Goal: Task Accomplishment & Management: Use online tool/utility

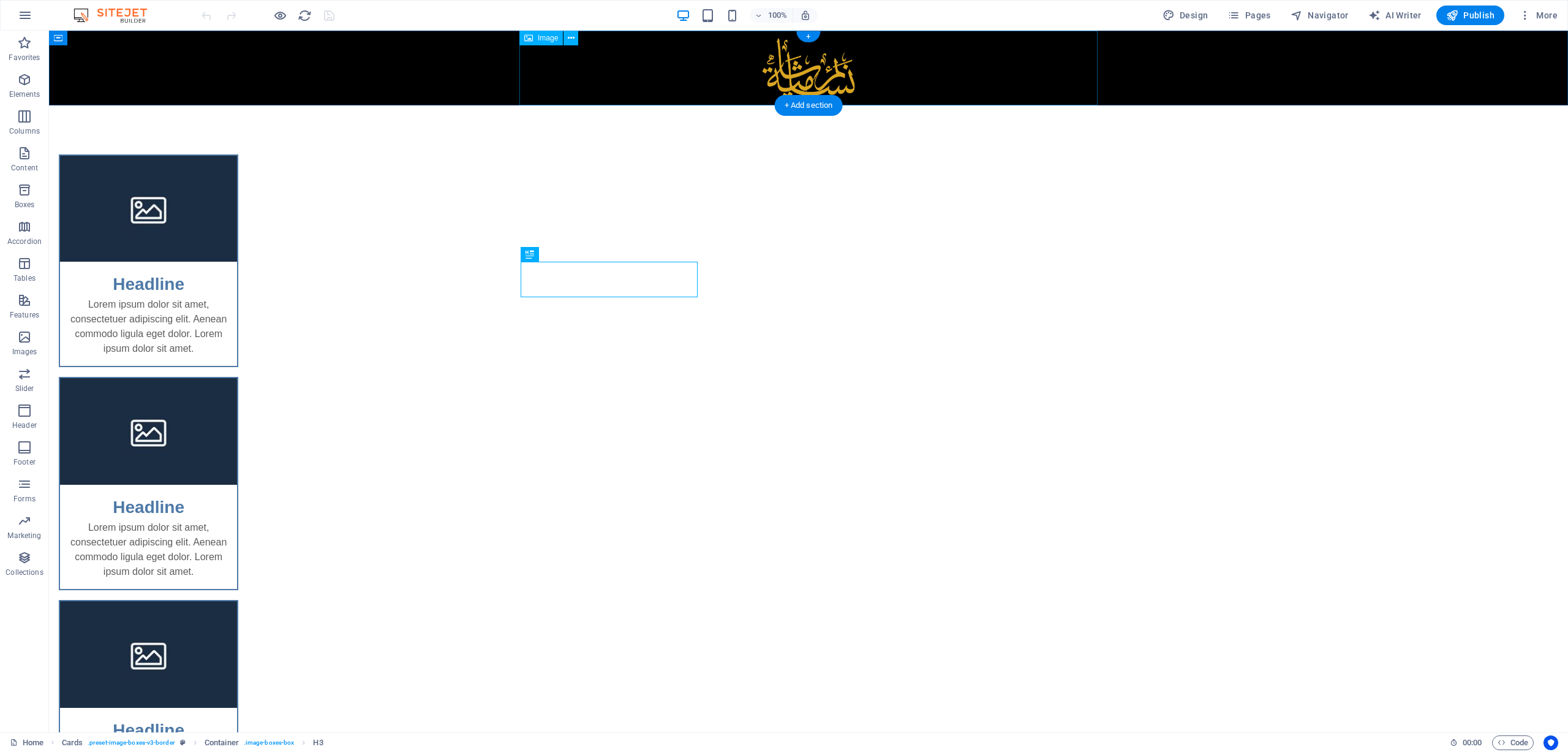
click at [806, 80] on figure at bounding box center [809, 68] width 578 height 75
click at [820, 102] on div "+ Add section" at bounding box center [809, 105] width 68 height 21
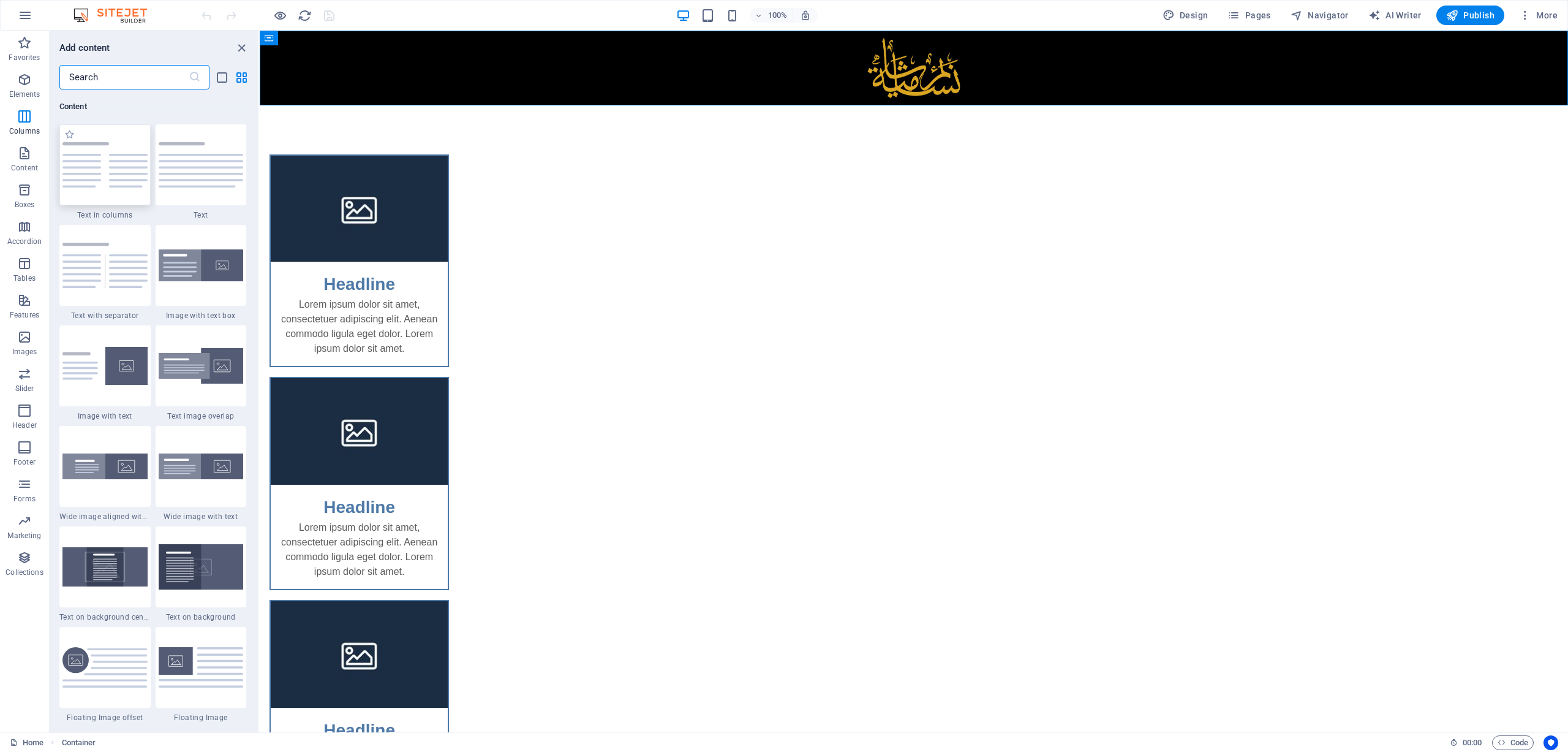
scroll to position [2021, 0]
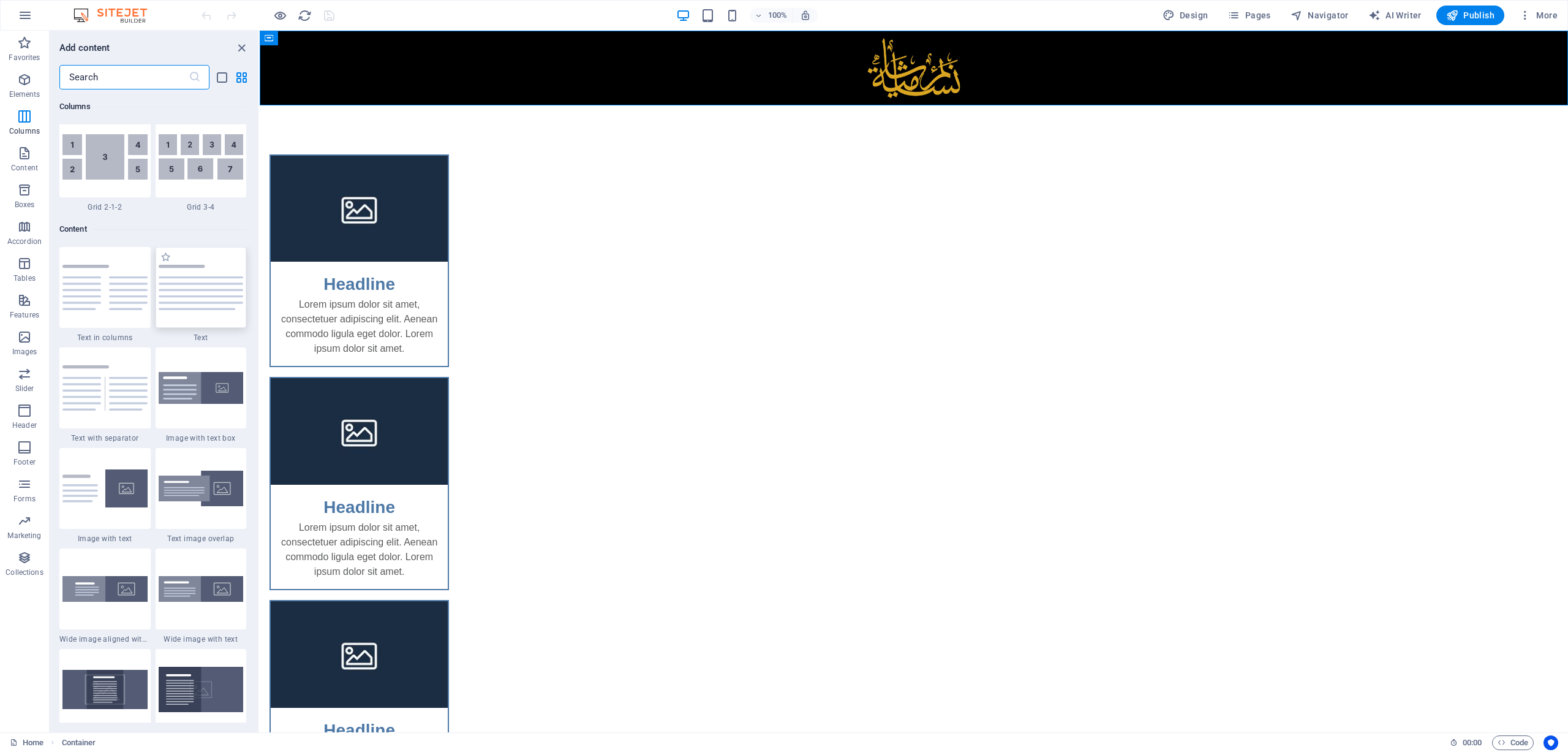
click at [194, 291] on img at bounding box center [201, 288] width 85 height 46
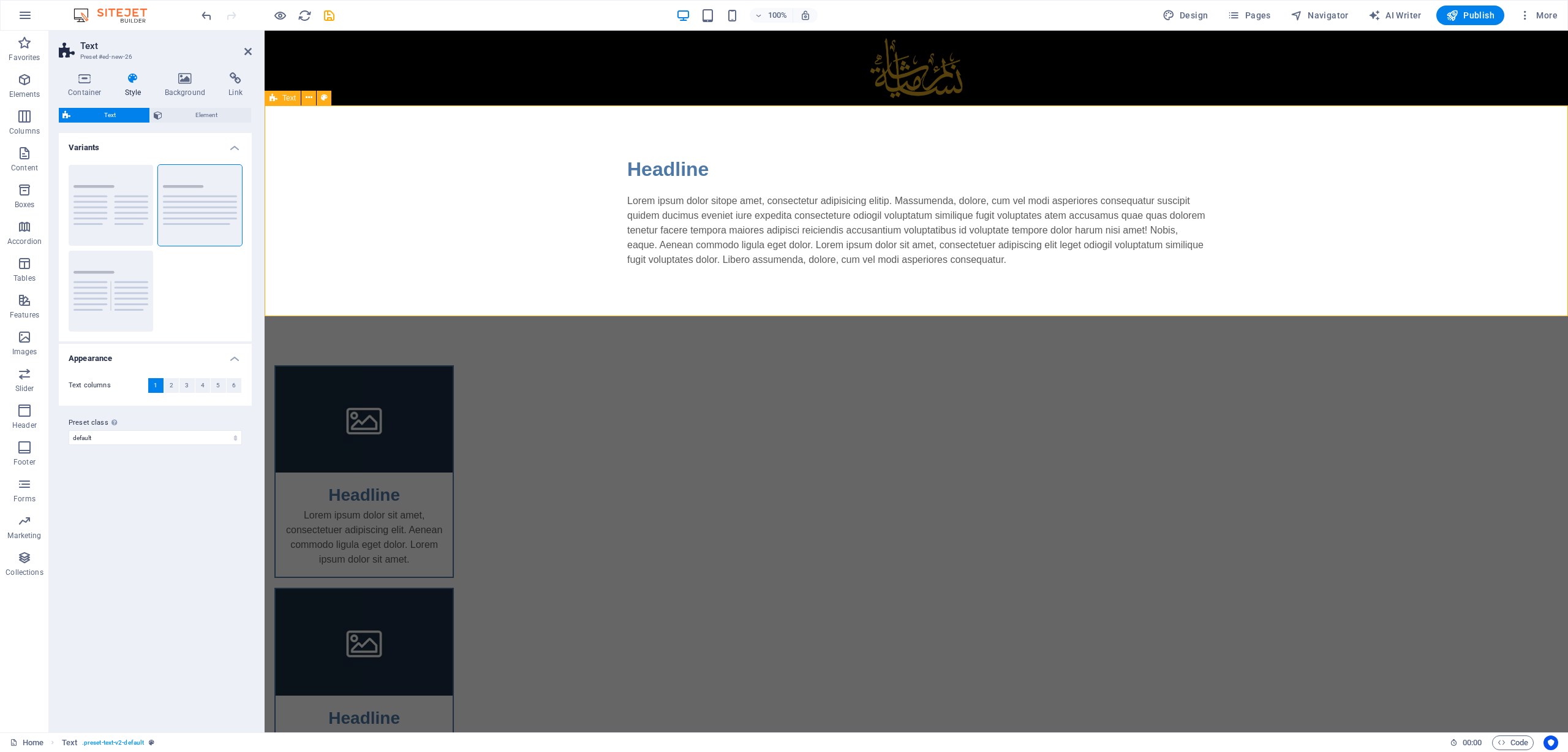
click at [739, 286] on div "Headline Lorem ipsum dolor sitope amet, consectetur adipisicing elitip. Massume…" at bounding box center [916, 210] width 1304 height 211
click at [791, 239] on div "Lorem ipsum dolor sitope amet, consectetur adipisicing elitip. Massumenda, dolo…" at bounding box center [916, 230] width 578 height 73
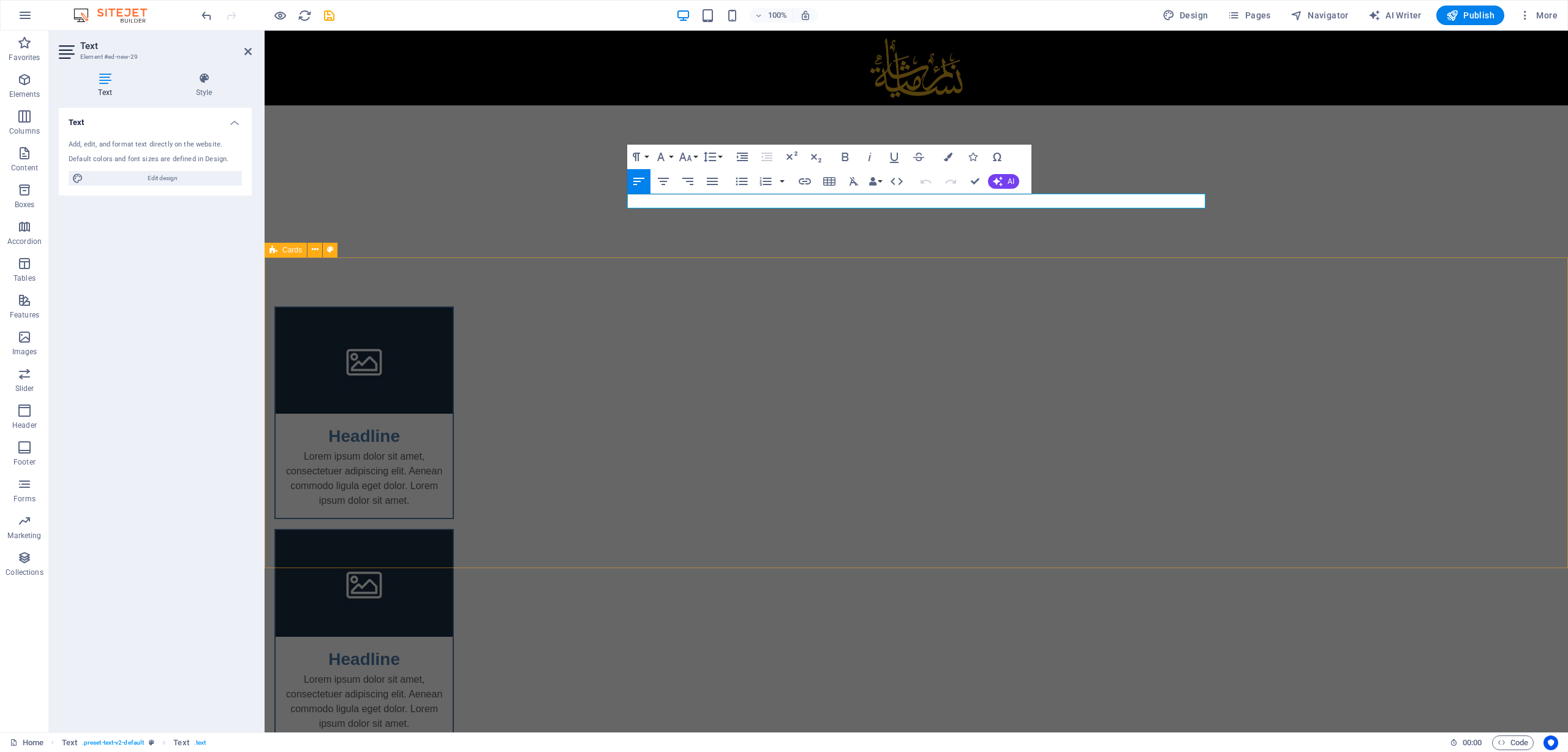
click at [993, 276] on div "Headline Lorem ipsum dolor sit amet, consectetuer adipiscing elit. Aenean commo…" at bounding box center [916, 636] width 1304 height 757
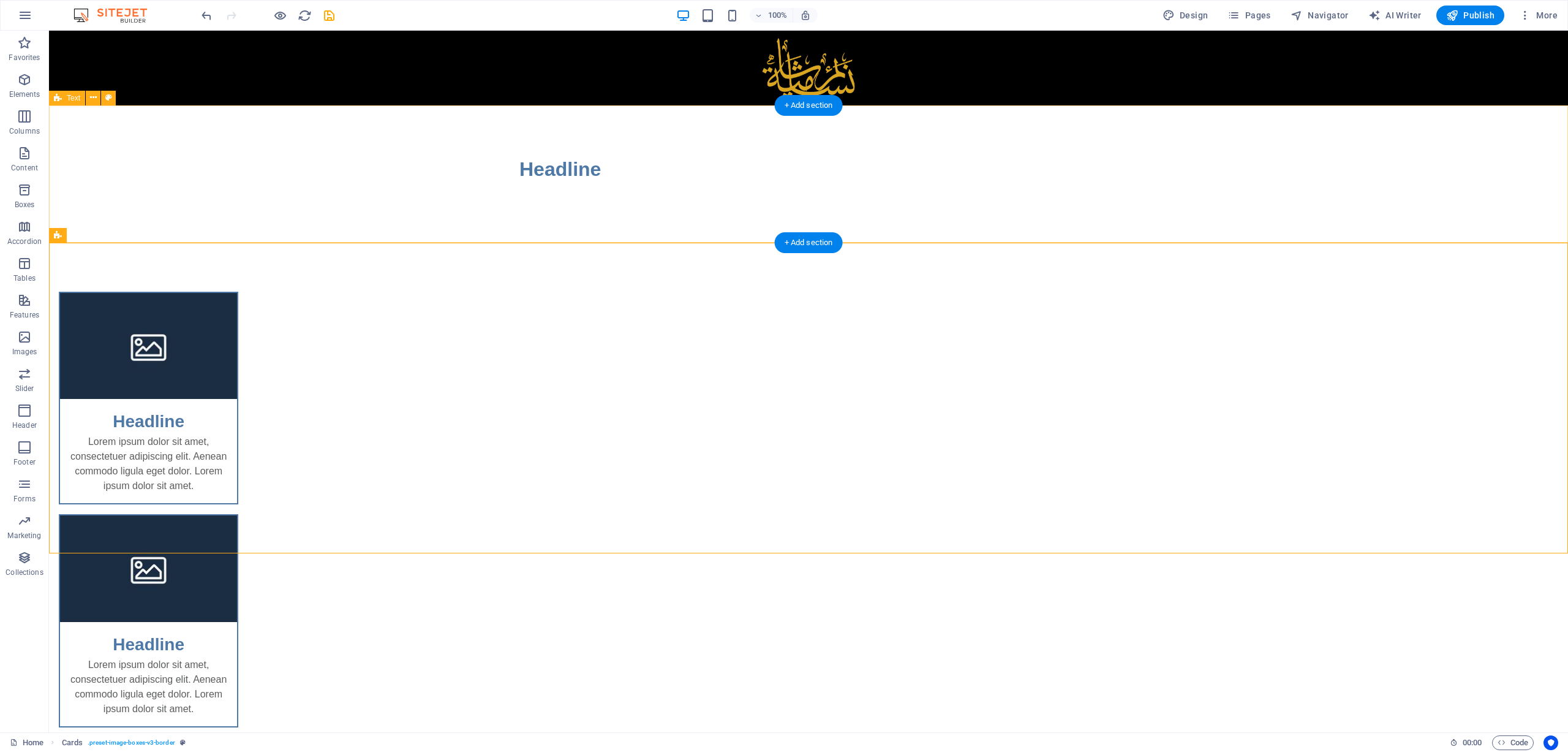
click at [683, 214] on div "Headline" at bounding box center [809, 174] width 1520 height 137
click at [680, 199] on div "Headline" at bounding box center [809, 174] width 1520 height 137
click at [680, 185] on div at bounding box center [809, 189] width 578 height 10
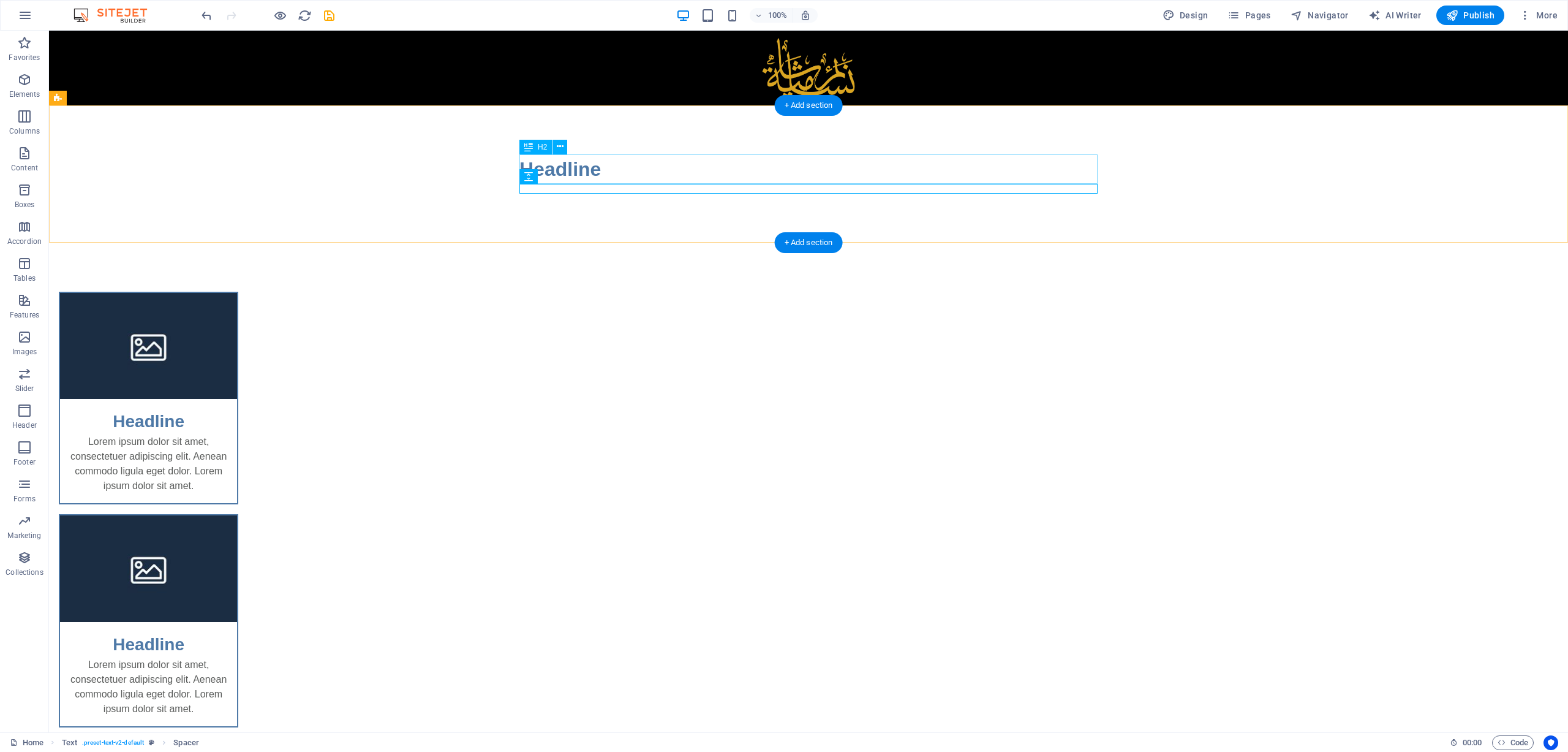
click at [683, 180] on div "Headline" at bounding box center [809, 169] width 578 height 30
click at [703, 187] on div at bounding box center [809, 189] width 578 height 10
click at [530, 177] on icon at bounding box center [528, 176] width 8 height 15
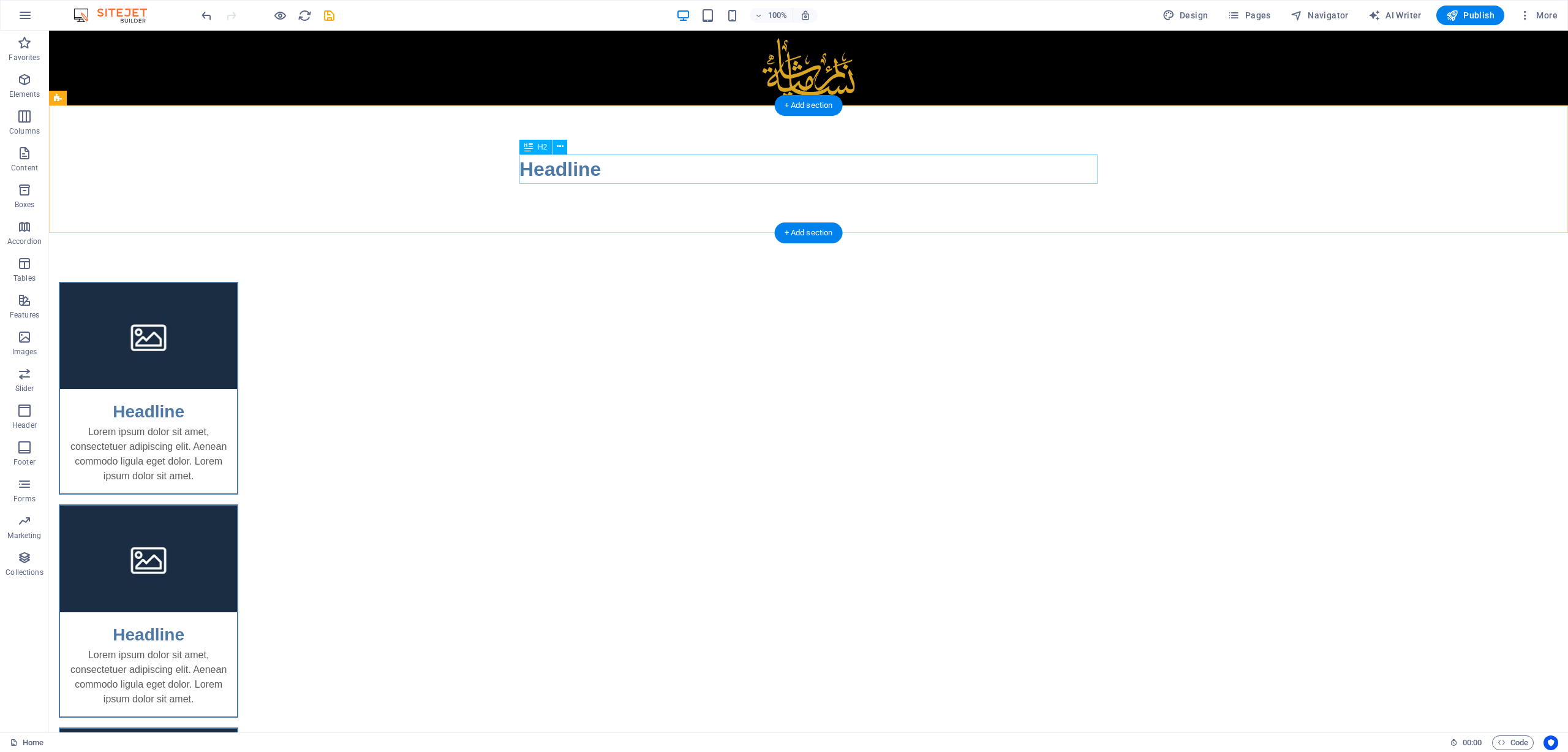
click at [533, 167] on div "Headline" at bounding box center [809, 169] width 578 height 30
click at [318, 167] on div "Headline" at bounding box center [809, 169] width 1520 height 127
click at [803, 167] on div "Headline" at bounding box center [809, 169] width 578 height 30
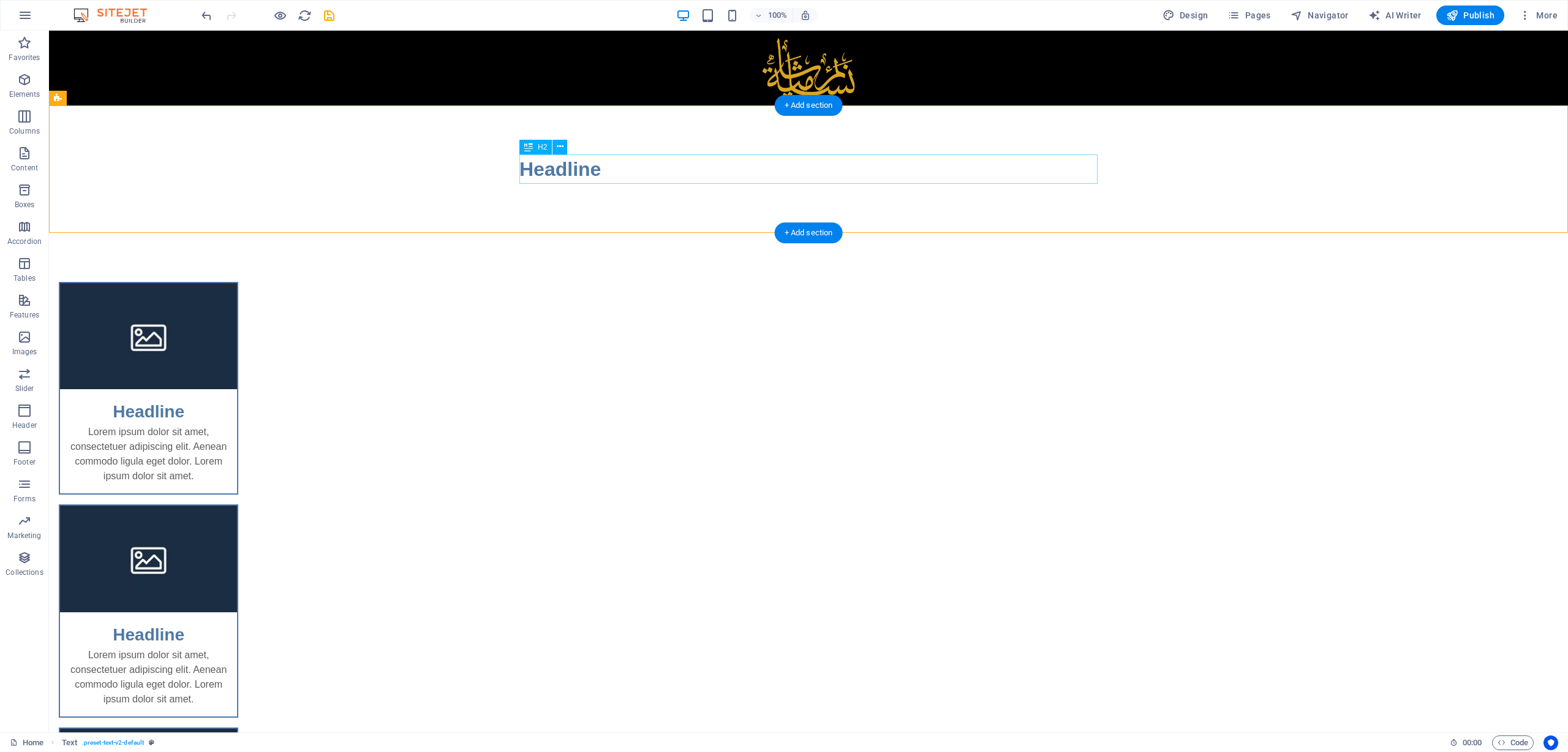
click at [803, 167] on div "Headline" at bounding box center [809, 169] width 578 height 30
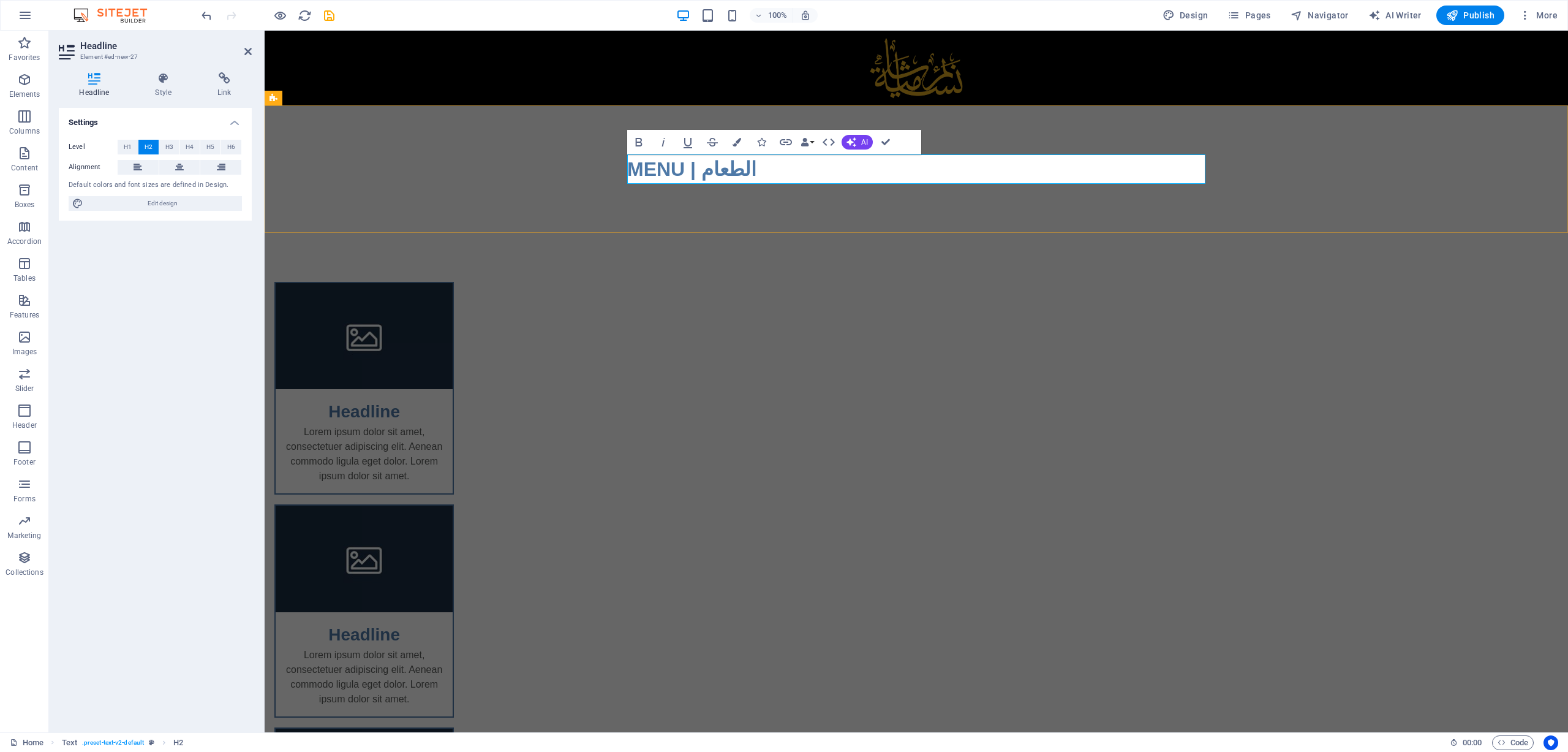
click at [732, 169] on h2 "MENU | الطعام" at bounding box center [916, 169] width 578 height 30
drag, startPoint x: 817, startPoint y: 199, endPoint x: 794, endPoint y: 194, distance: 23.5
click at [817, 199] on div "MENU | قائمة الطعام" at bounding box center [916, 169] width 1304 height 127
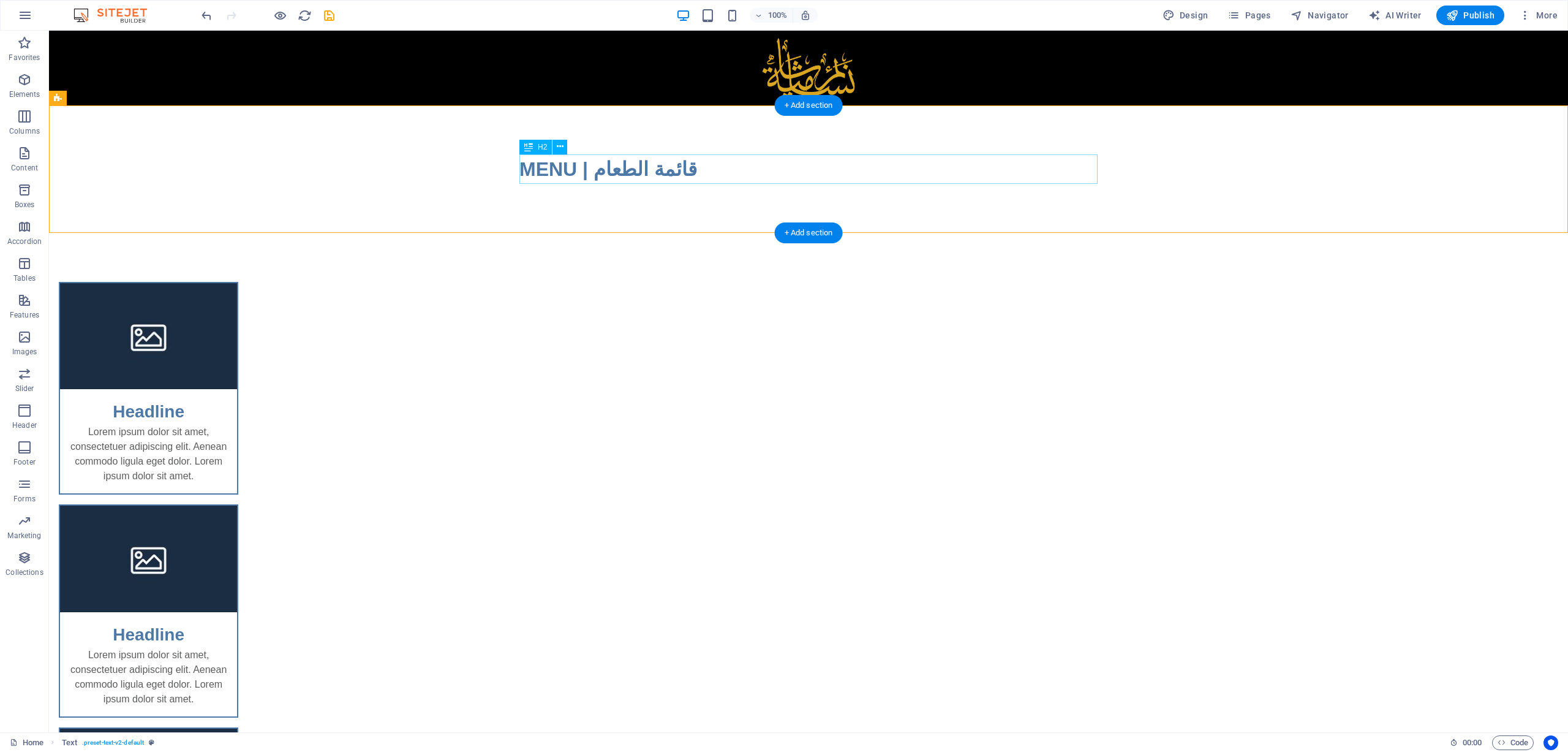
click at [592, 164] on div "MENU | قائمة الطعام" at bounding box center [809, 169] width 578 height 30
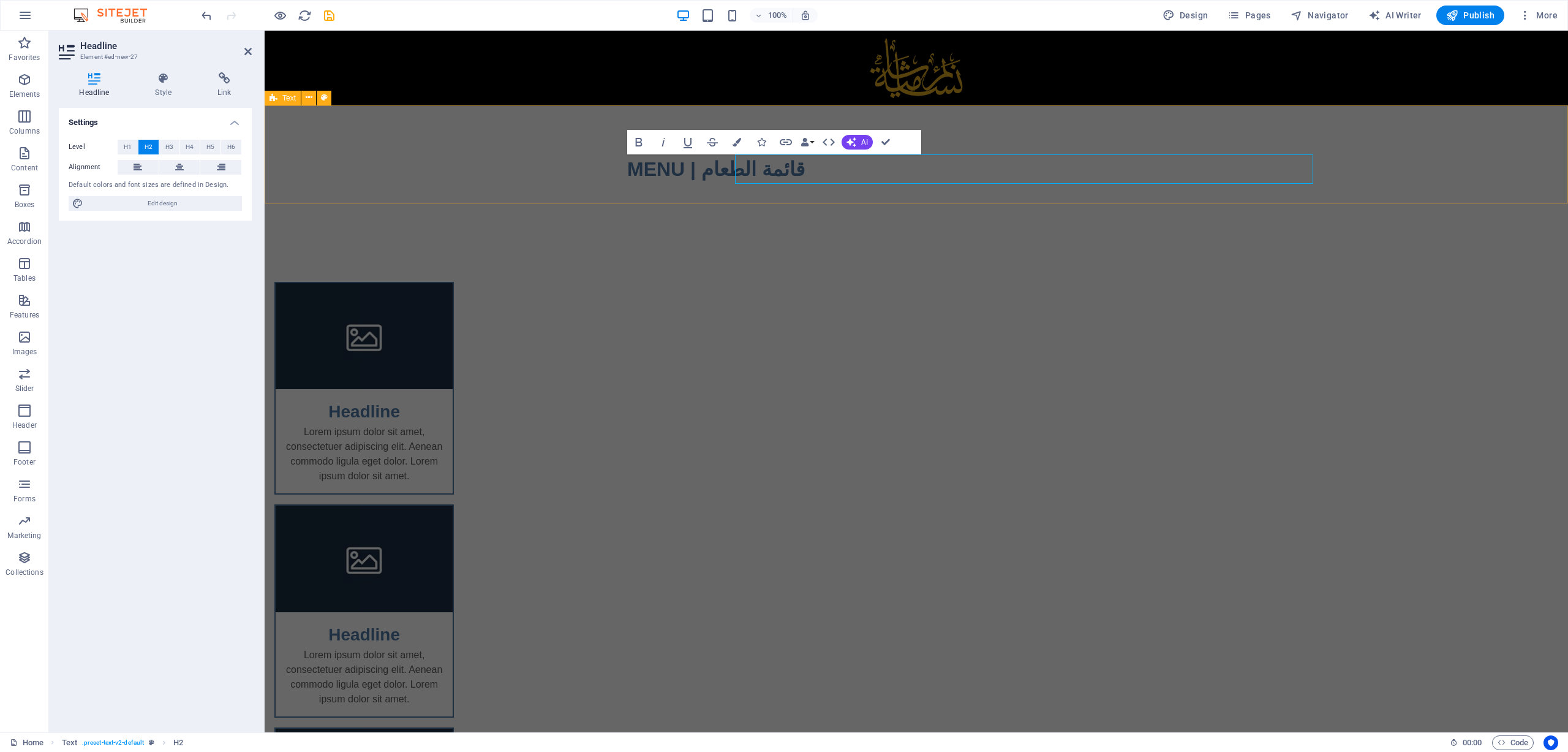
click at [592, 164] on div "MENU | قائمة الطعام" at bounding box center [916, 169] width 1304 height 127
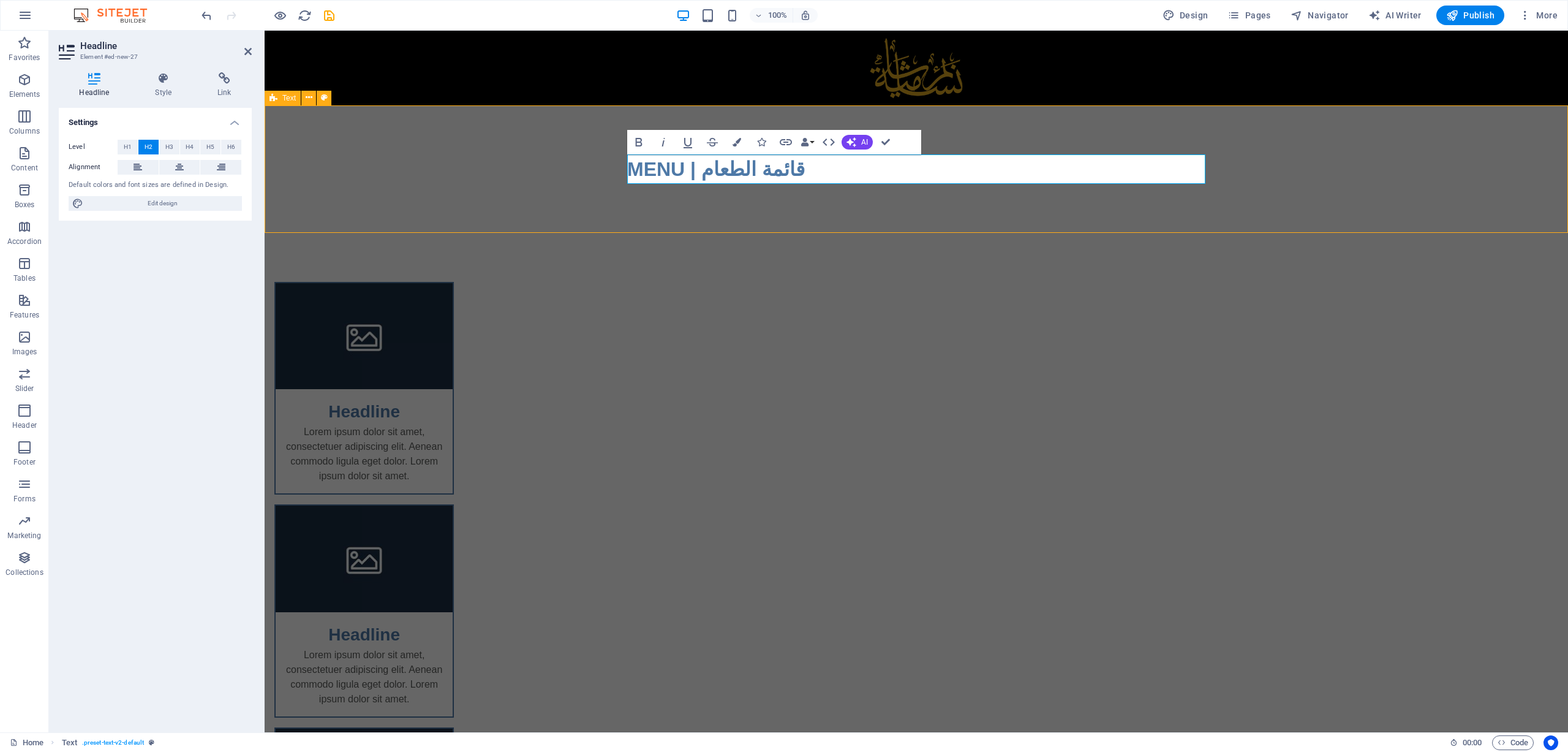
click at [592, 164] on div "MENU | قائمة الطعام" at bounding box center [916, 169] width 1304 height 127
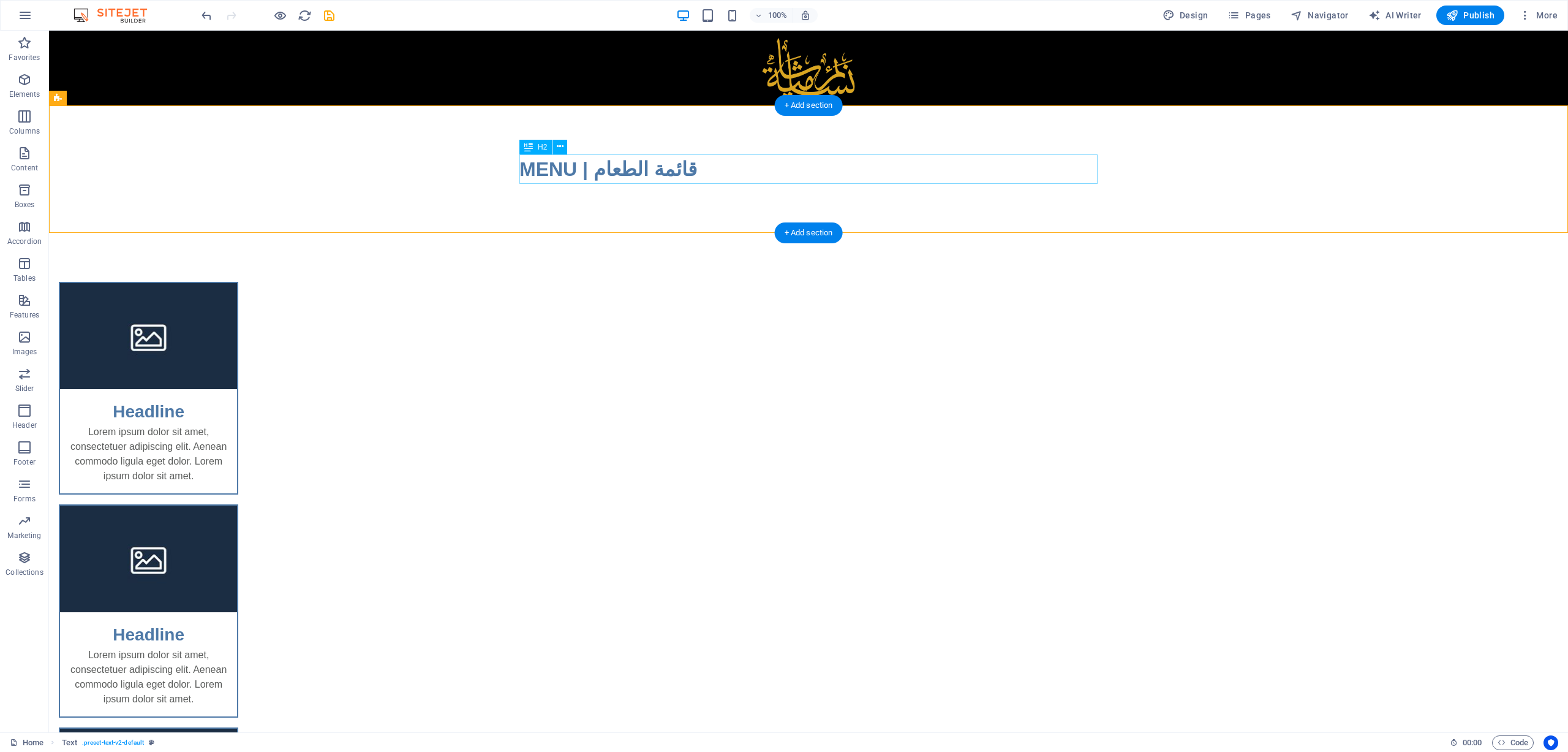
click at [637, 162] on div "MENU | قائمة الطعام" at bounding box center [809, 169] width 578 height 30
click at [622, 171] on div "MENU | قائمة الطعام" at bounding box center [809, 169] width 578 height 30
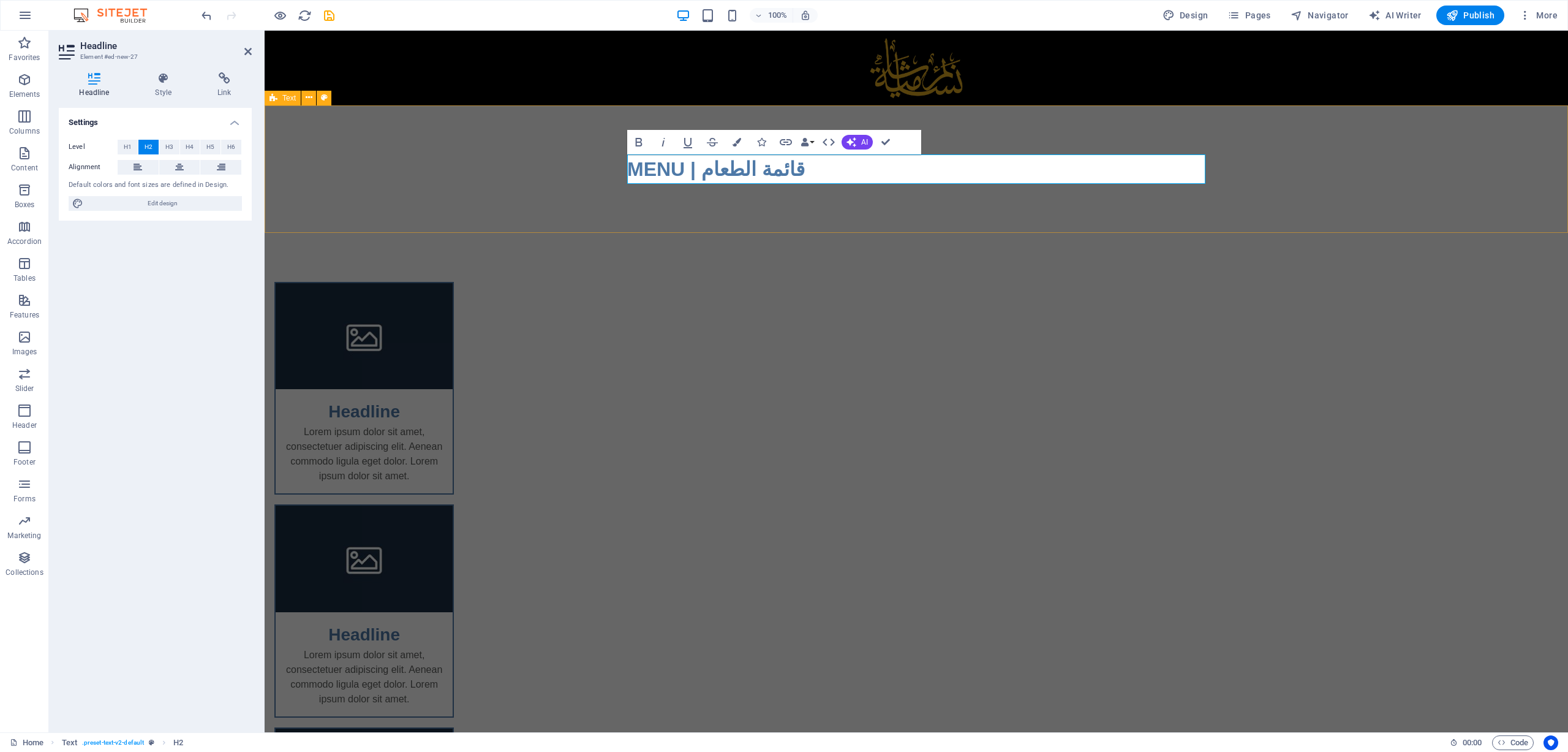
click at [622, 171] on div "MENU | قائمة الطعام" at bounding box center [916, 169] width 1304 height 127
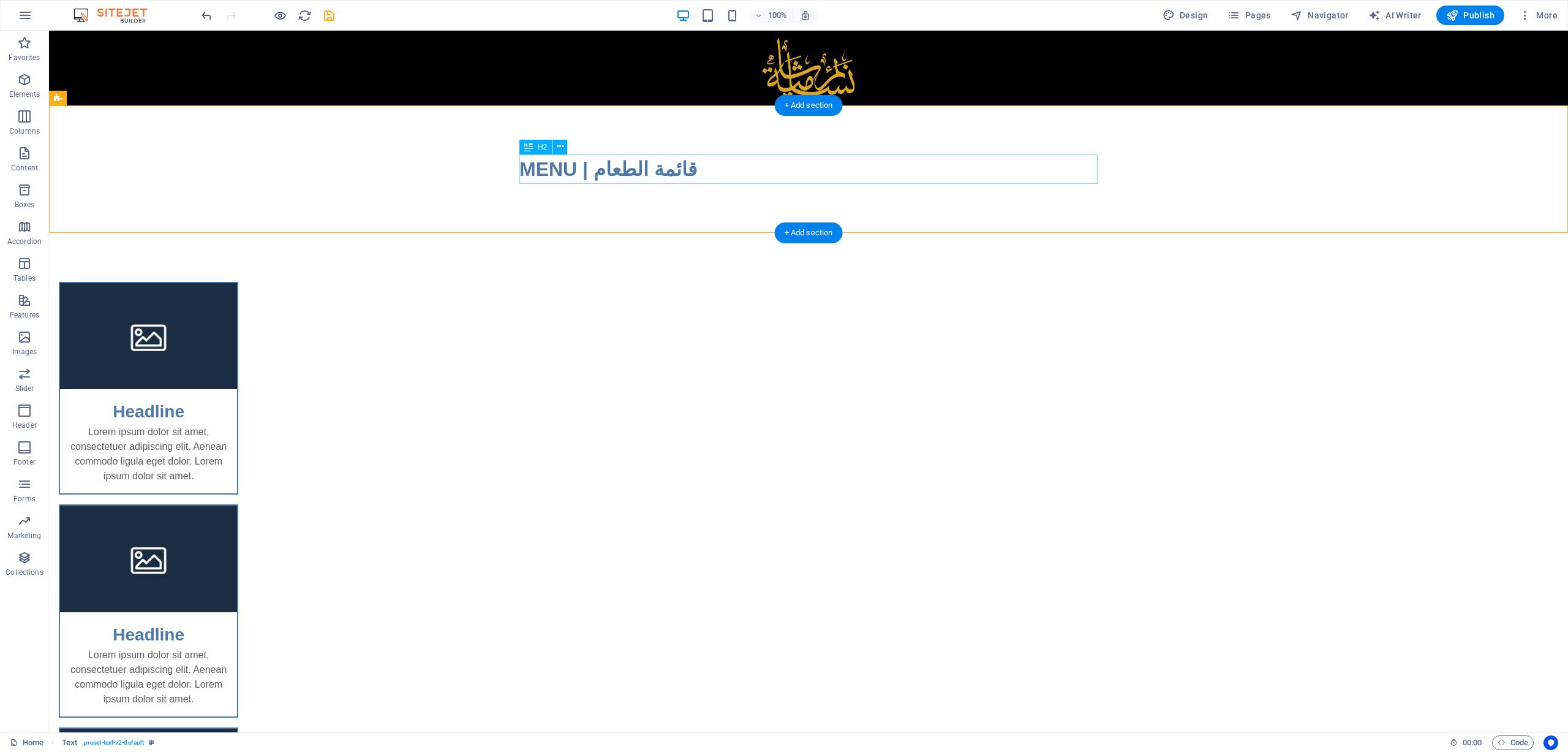
click at [577, 161] on div "MENU | قائمة الطعام" at bounding box center [809, 169] width 578 height 30
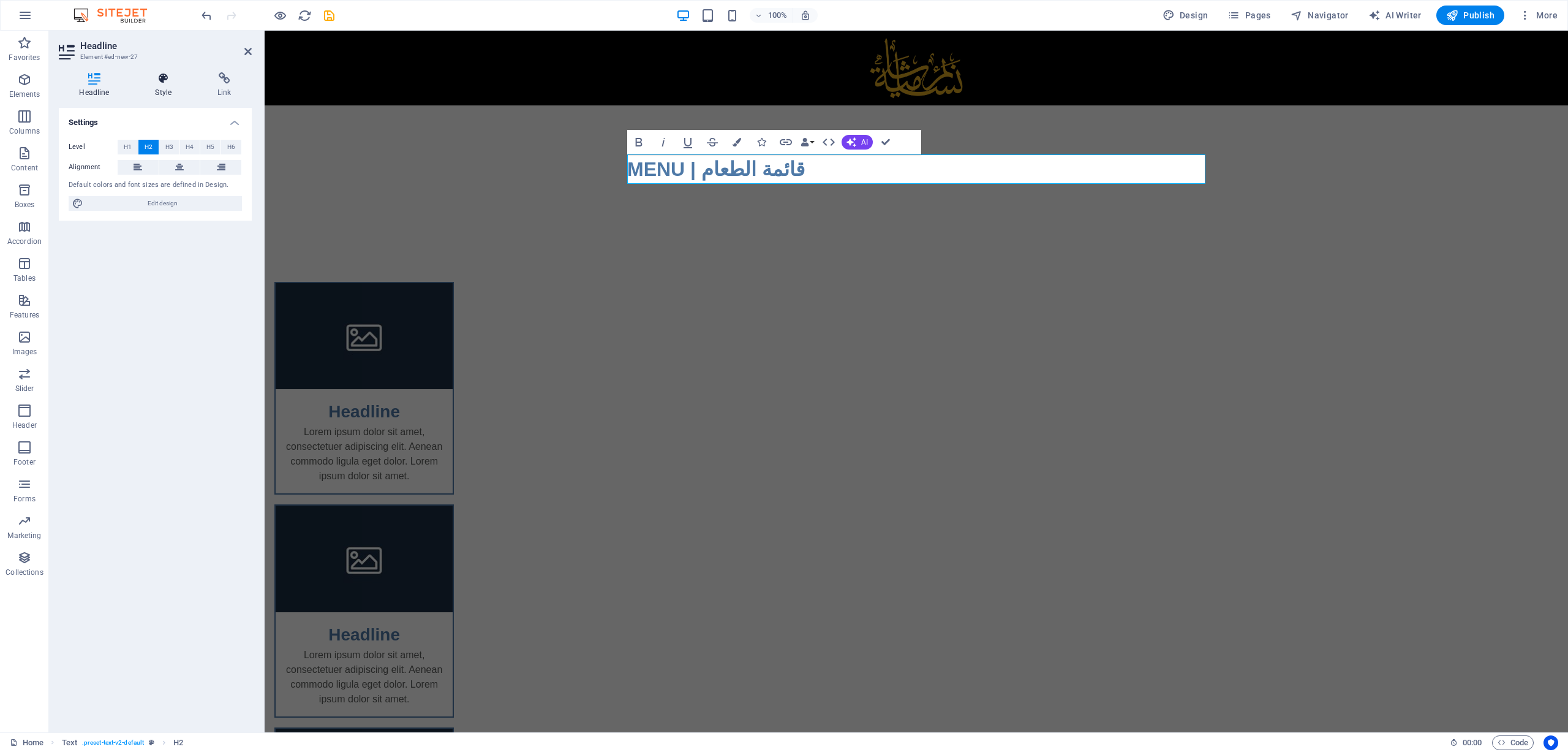
click at [169, 88] on h4 "Style" at bounding box center [166, 85] width 62 height 26
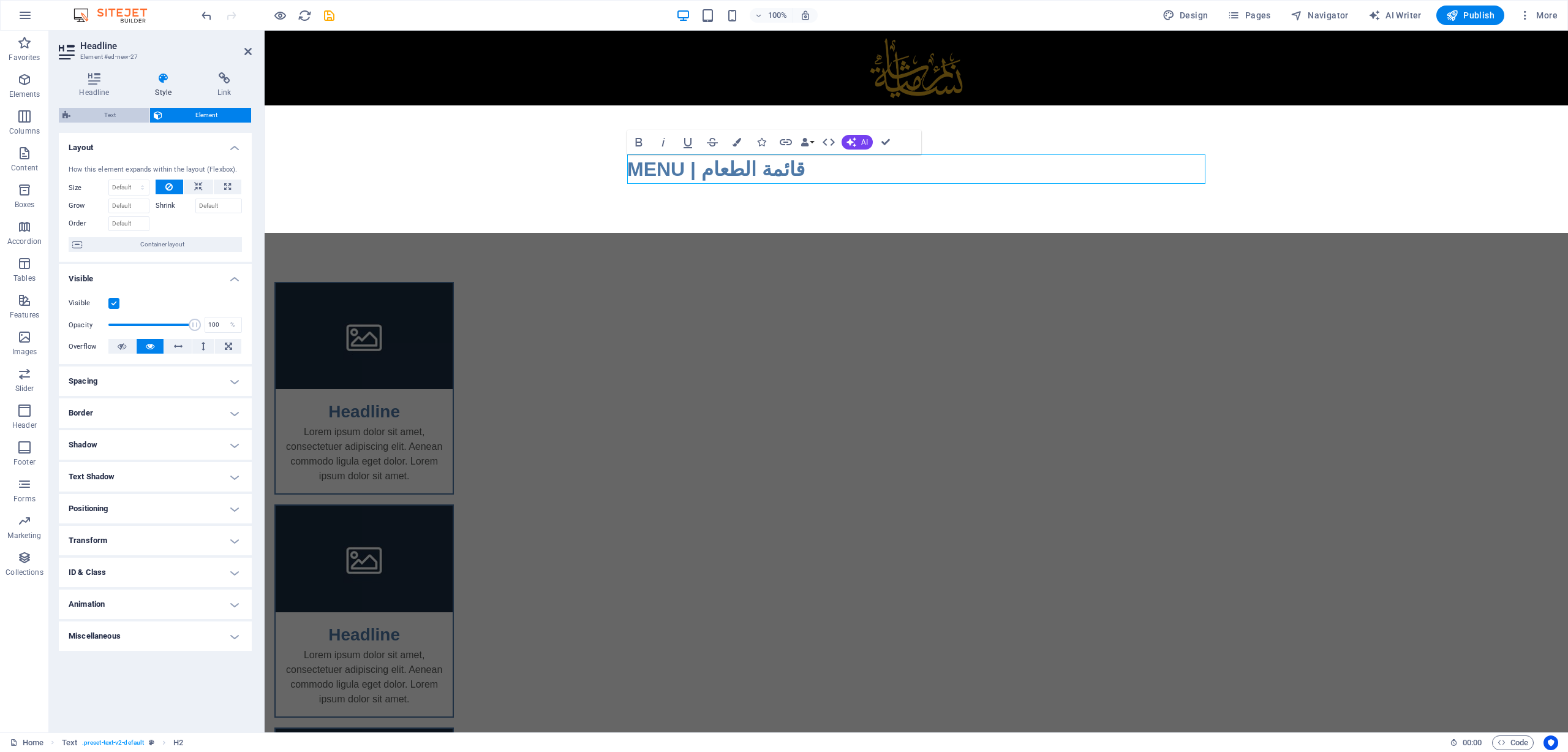
click at [96, 111] on span "Text" at bounding box center [110, 115] width 72 height 15
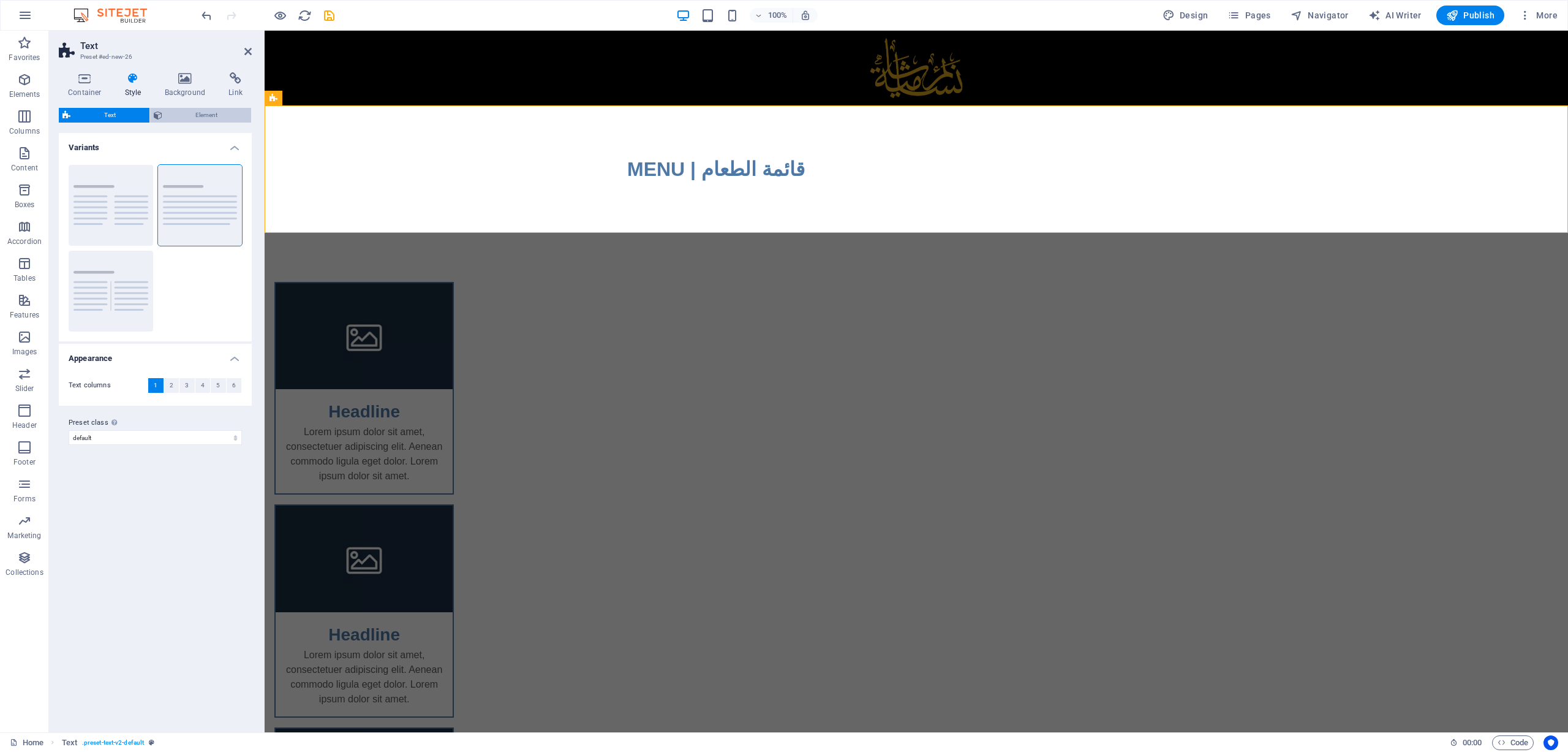
click at [207, 113] on span "Element" at bounding box center [207, 115] width 82 height 15
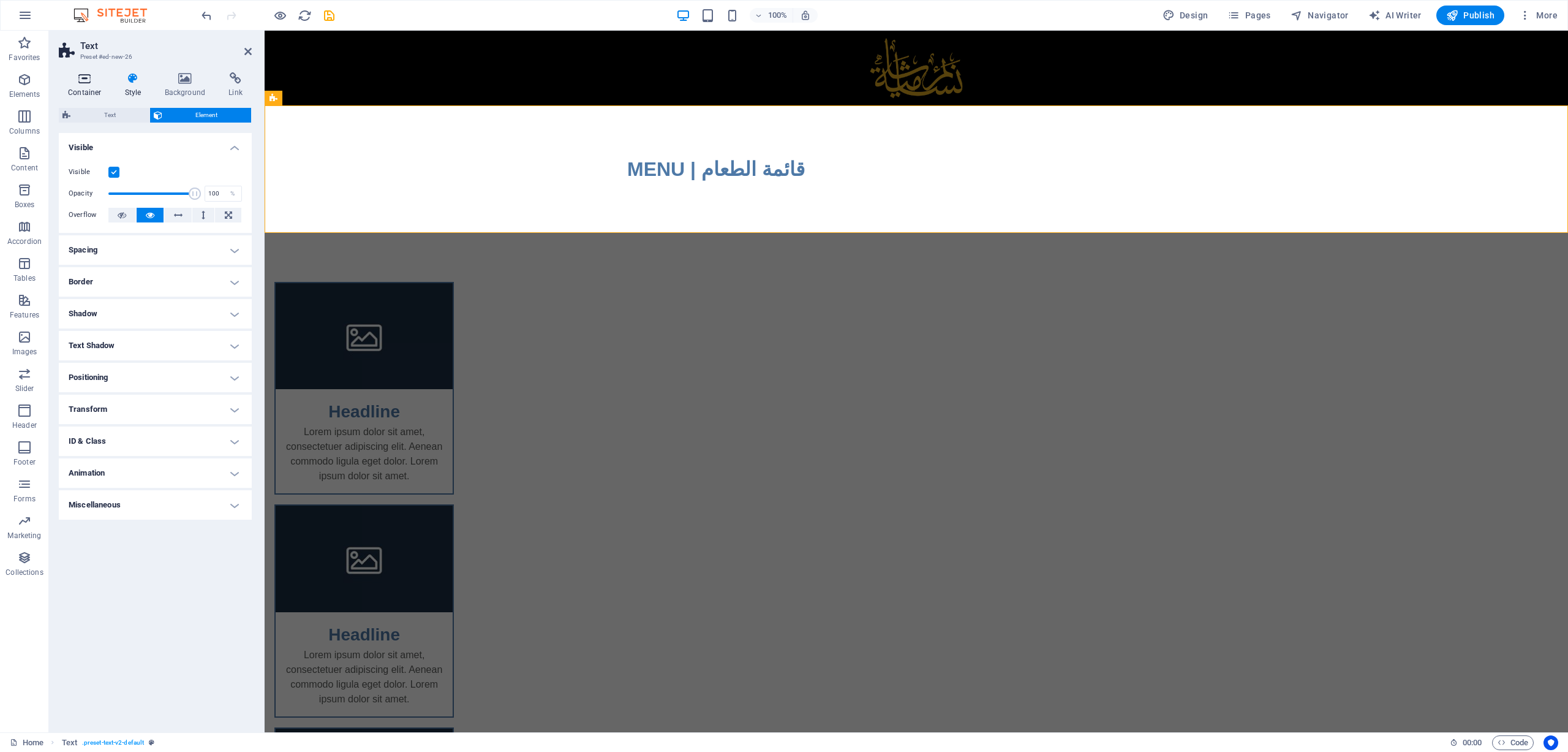
click at [102, 84] on icon at bounding box center [84, 79] width 52 height 12
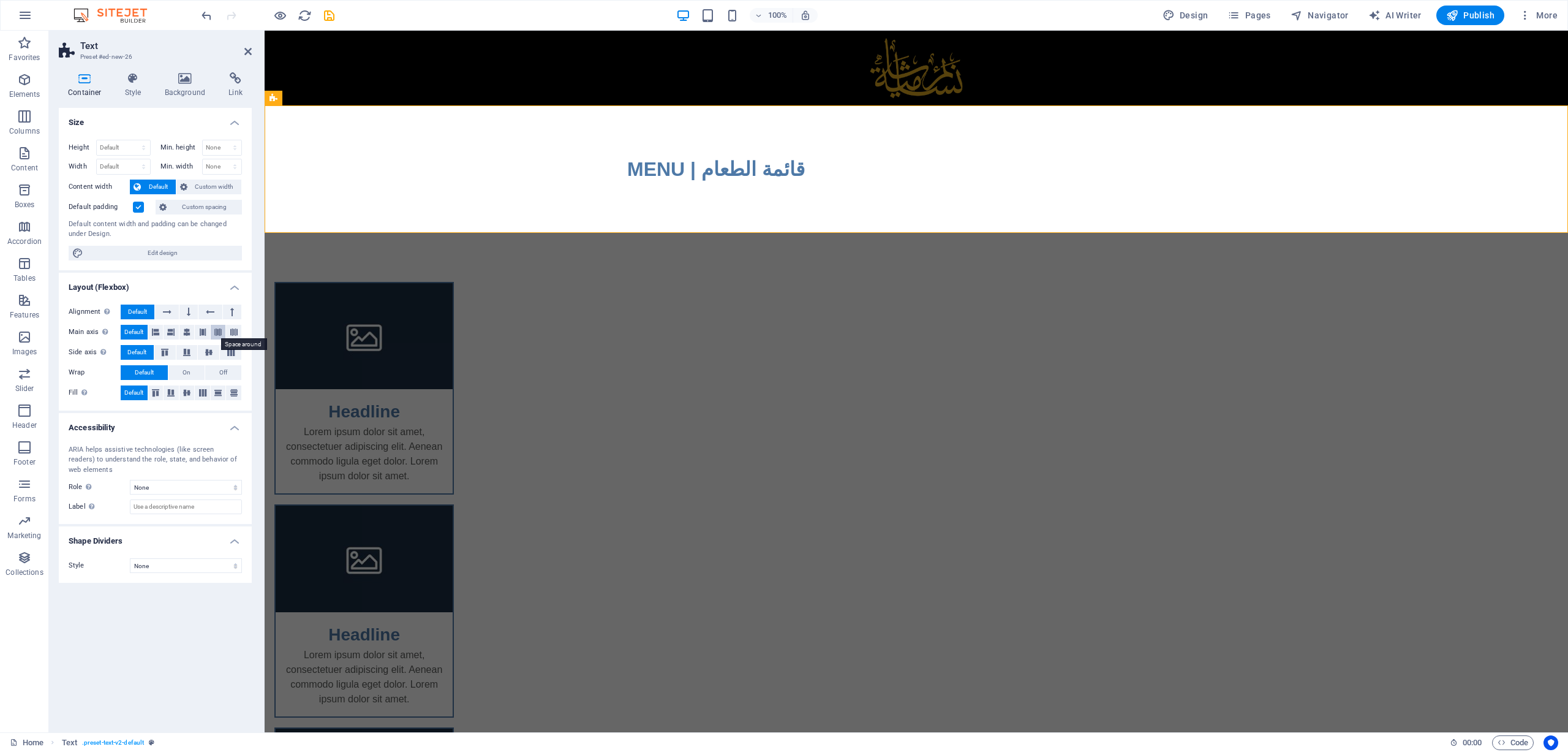
click at [216, 335] on icon at bounding box center [218, 331] width 8 height 15
click at [155, 330] on icon at bounding box center [156, 331] width 8 height 15
click at [133, 79] on icon at bounding box center [133, 79] width 35 height 12
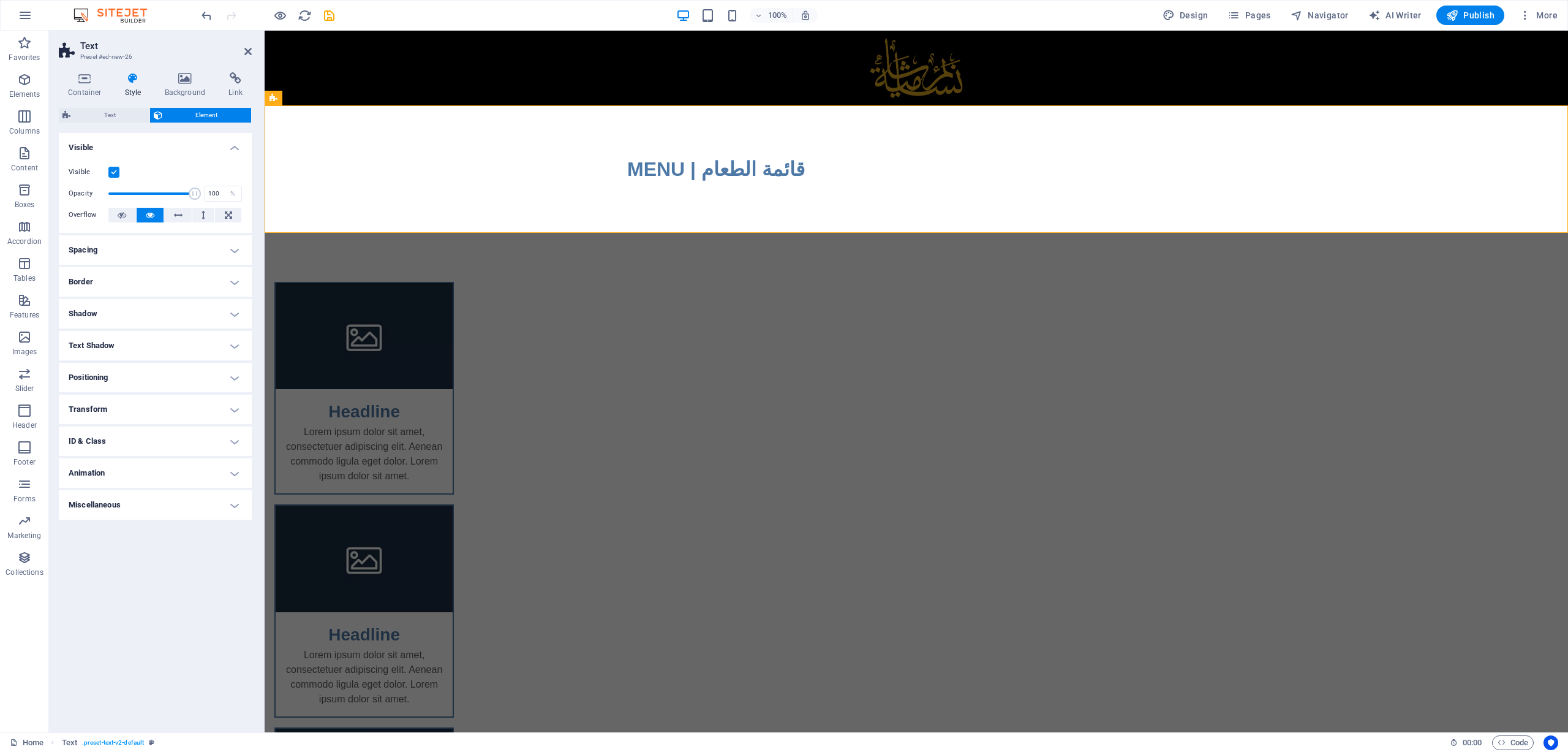
click at [156, 250] on h4 "Spacing" at bounding box center [155, 250] width 193 height 30
click at [156, 250] on h4 "Spacing" at bounding box center [155, 246] width 193 height 22
click at [147, 276] on h4 "Border" at bounding box center [155, 282] width 193 height 30
click at [147, 276] on h4 "Border" at bounding box center [155, 278] width 193 height 22
click at [128, 377] on h4 "Positioning" at bounding box center [155, 377] width 193 height 30
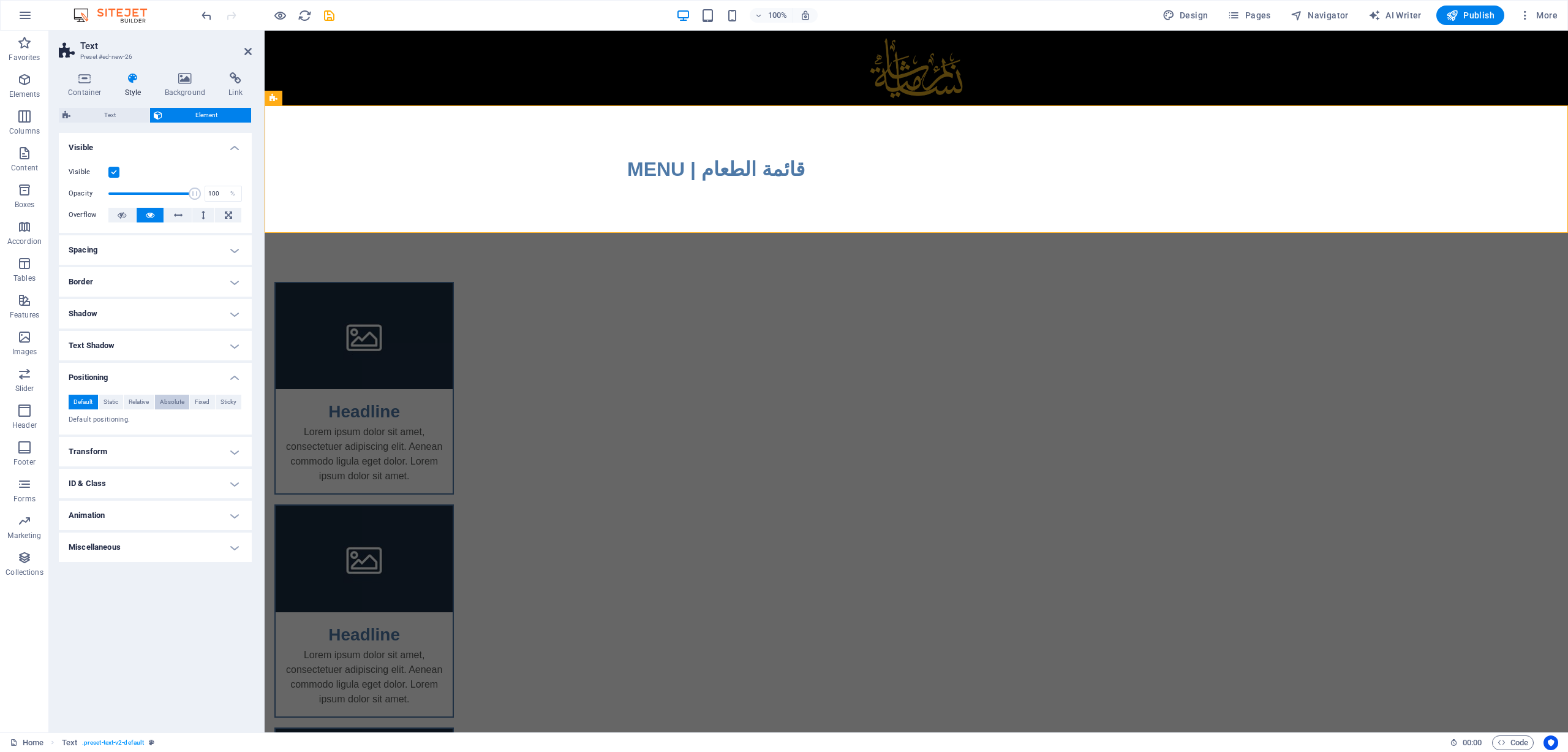
click at [177, 399] on span "Absolute" at bounding box center [172, 401] width 24 height 15
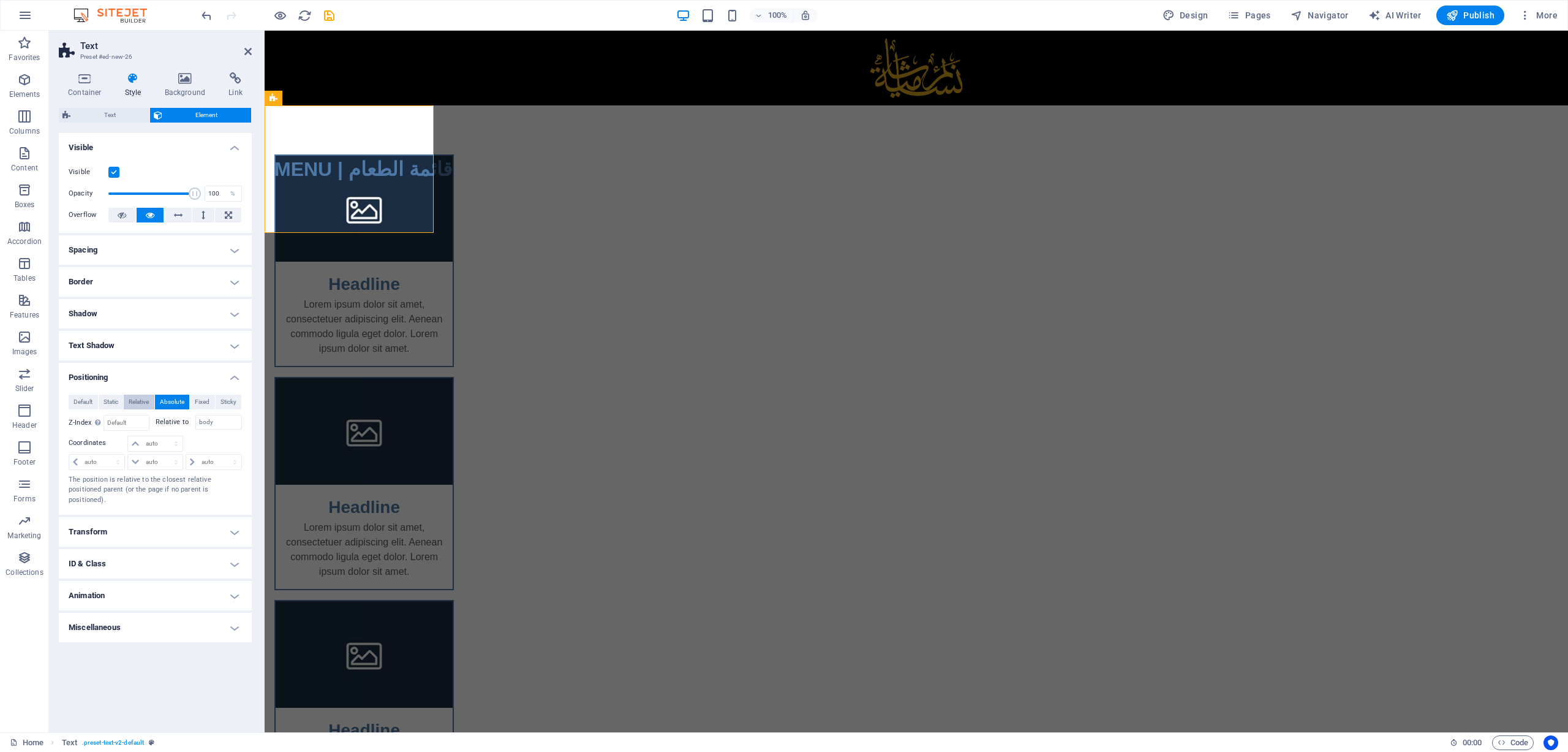
click at [131, 398] on span "Relative" at bounding box center [138, 401] width 20 height 15
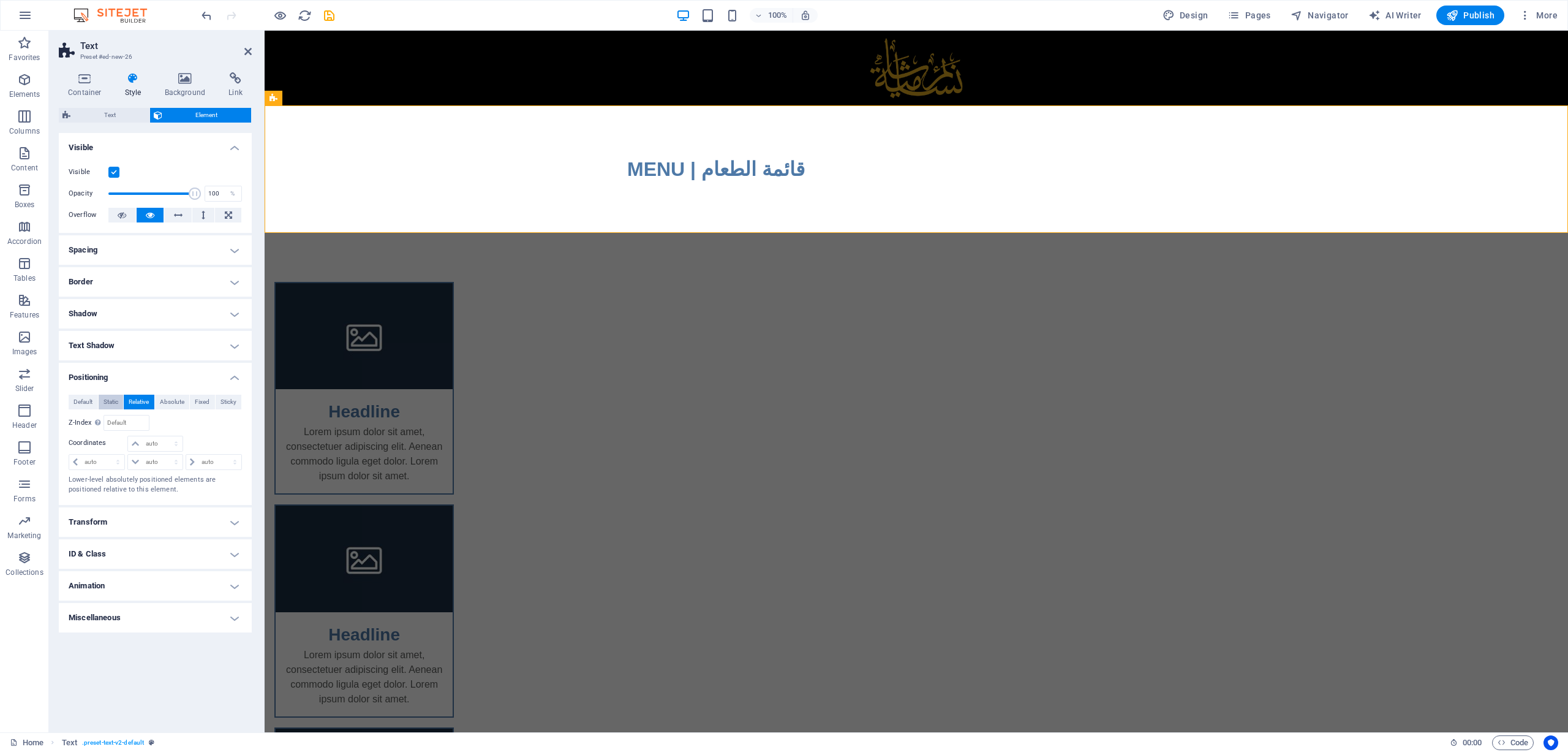
click at [107, 398] on span "Static" at bounding box center [111, 401] width 15 height 15
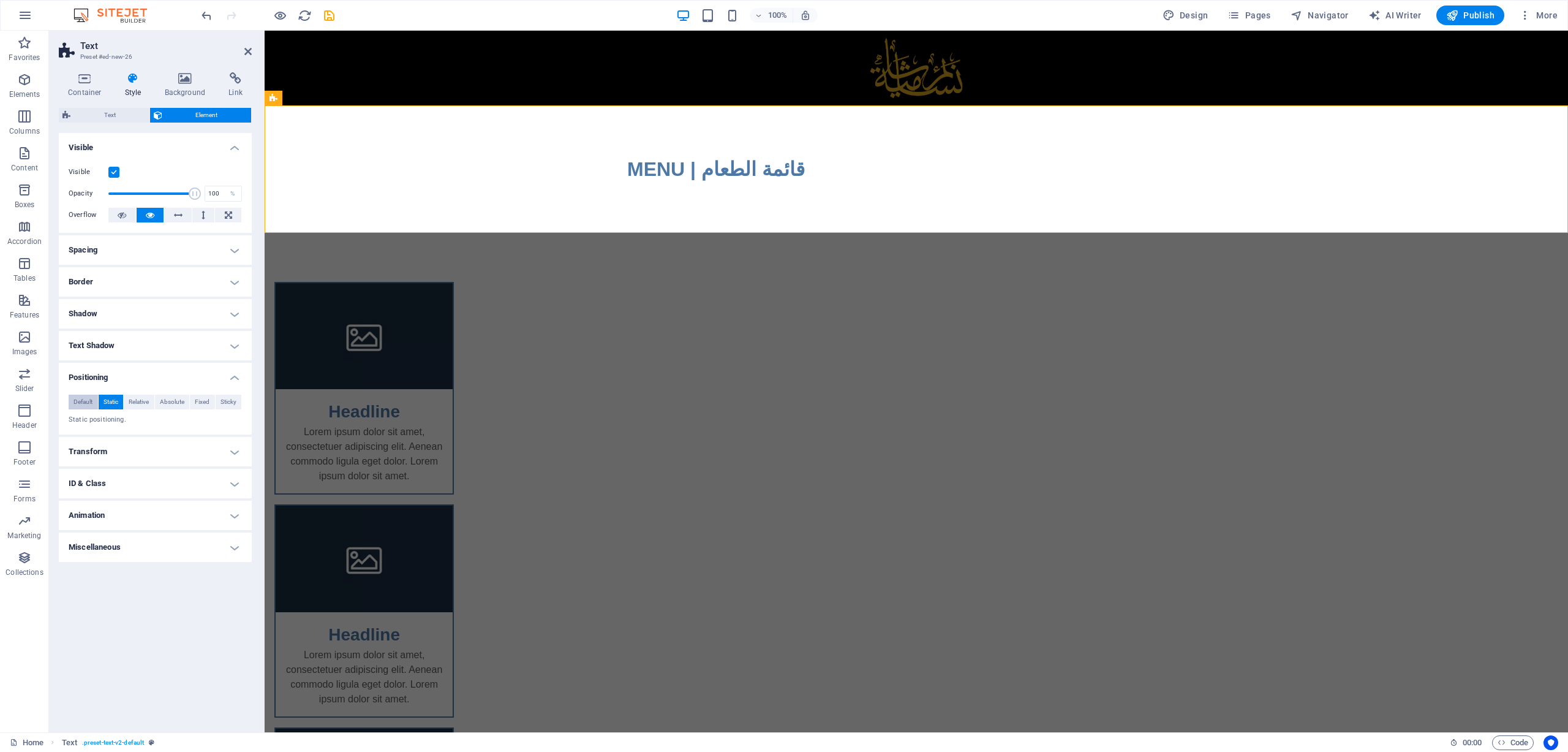
click at [89, 404] on span "Default" at bounding box center [82, 401] width 19 height 15
click at [228, 400] on span "Sticky" at bounding box center [228, 401] width 16 height 15
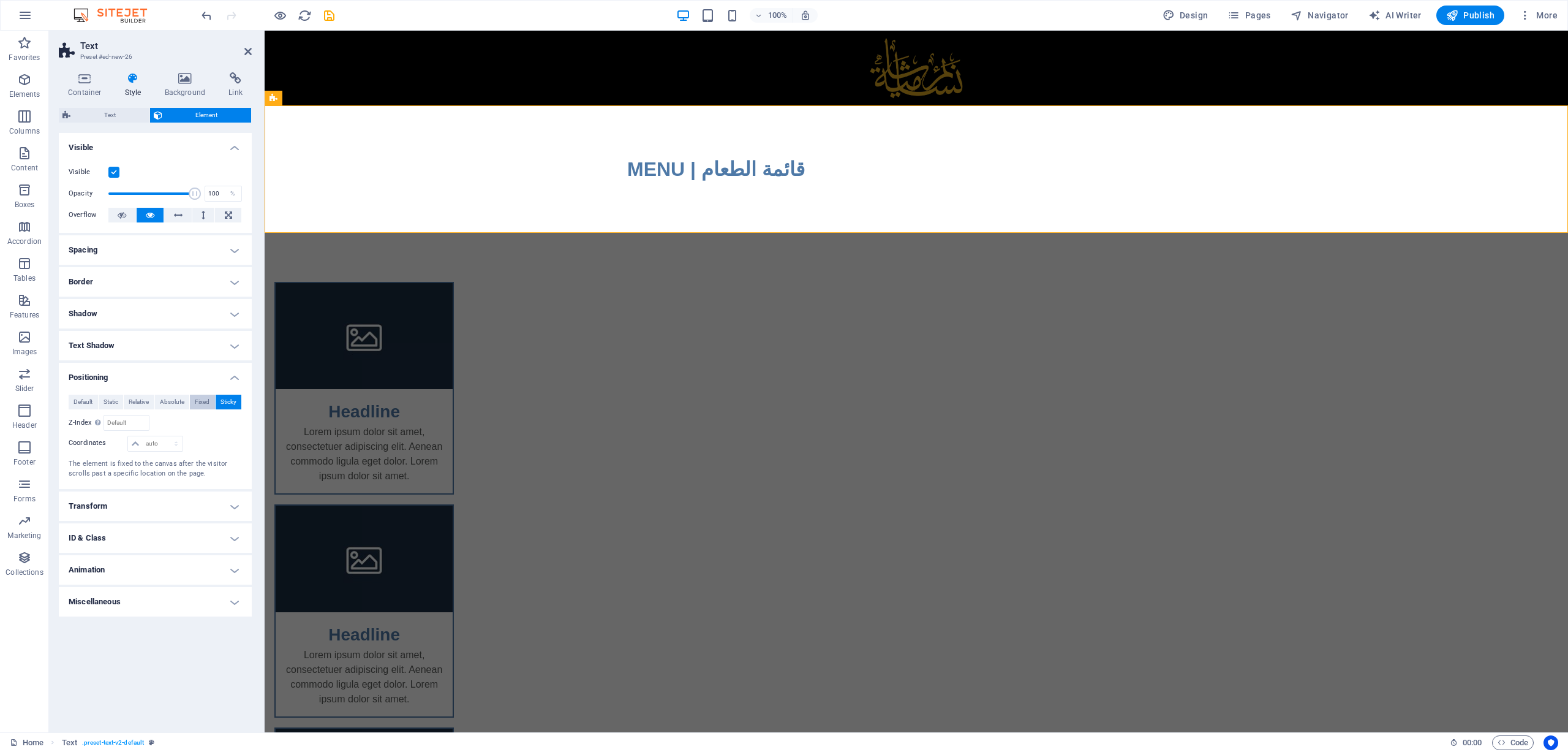
click at [194, 400] on button "Fixed" at bounding box center [203, 401] width 25 height 15
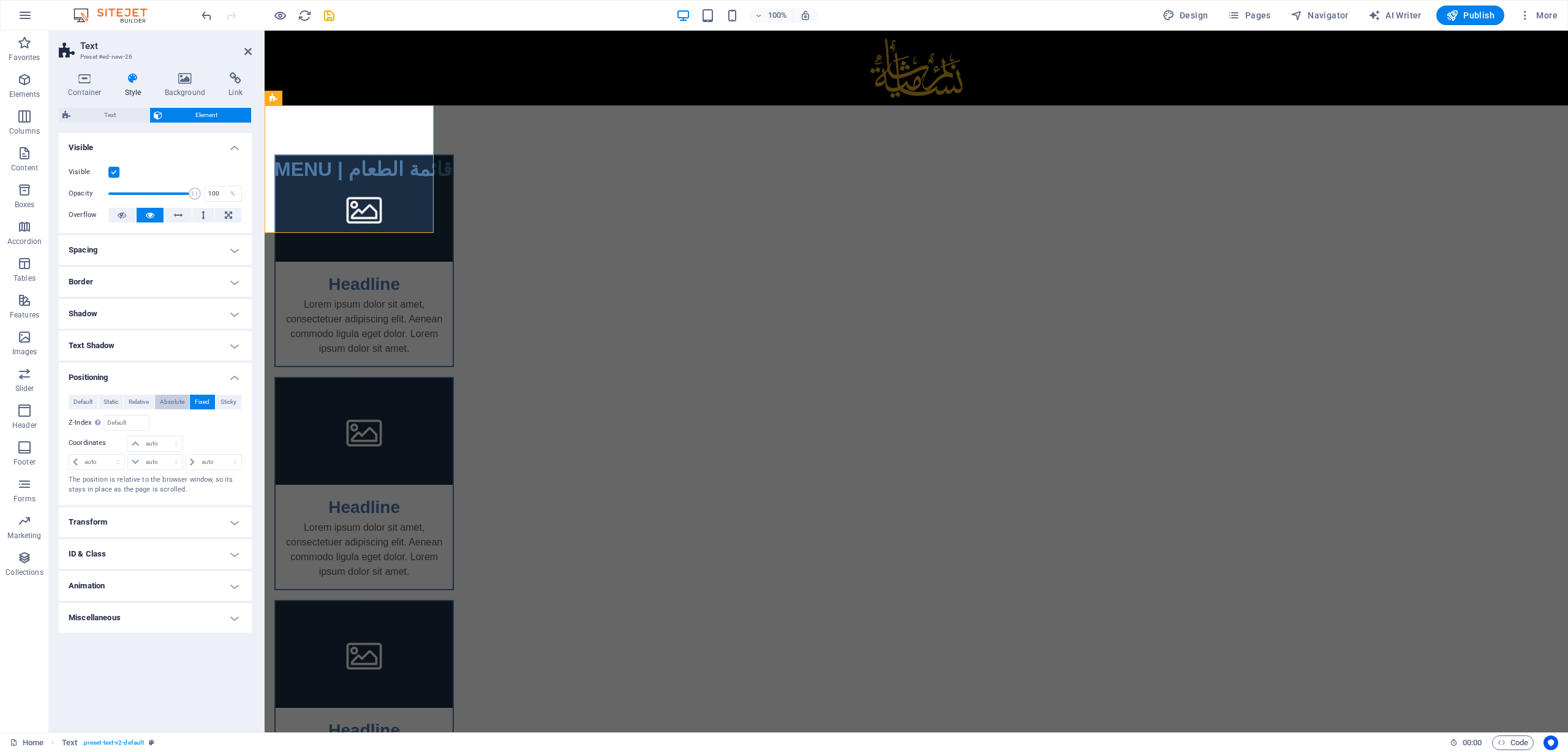
click at [163, 400] on span "Absolute" at bounding box center [172, 401] width 24 height 15
click at [84, 394] on span "Default" at bounding box center [82, 401] width 19 height 15
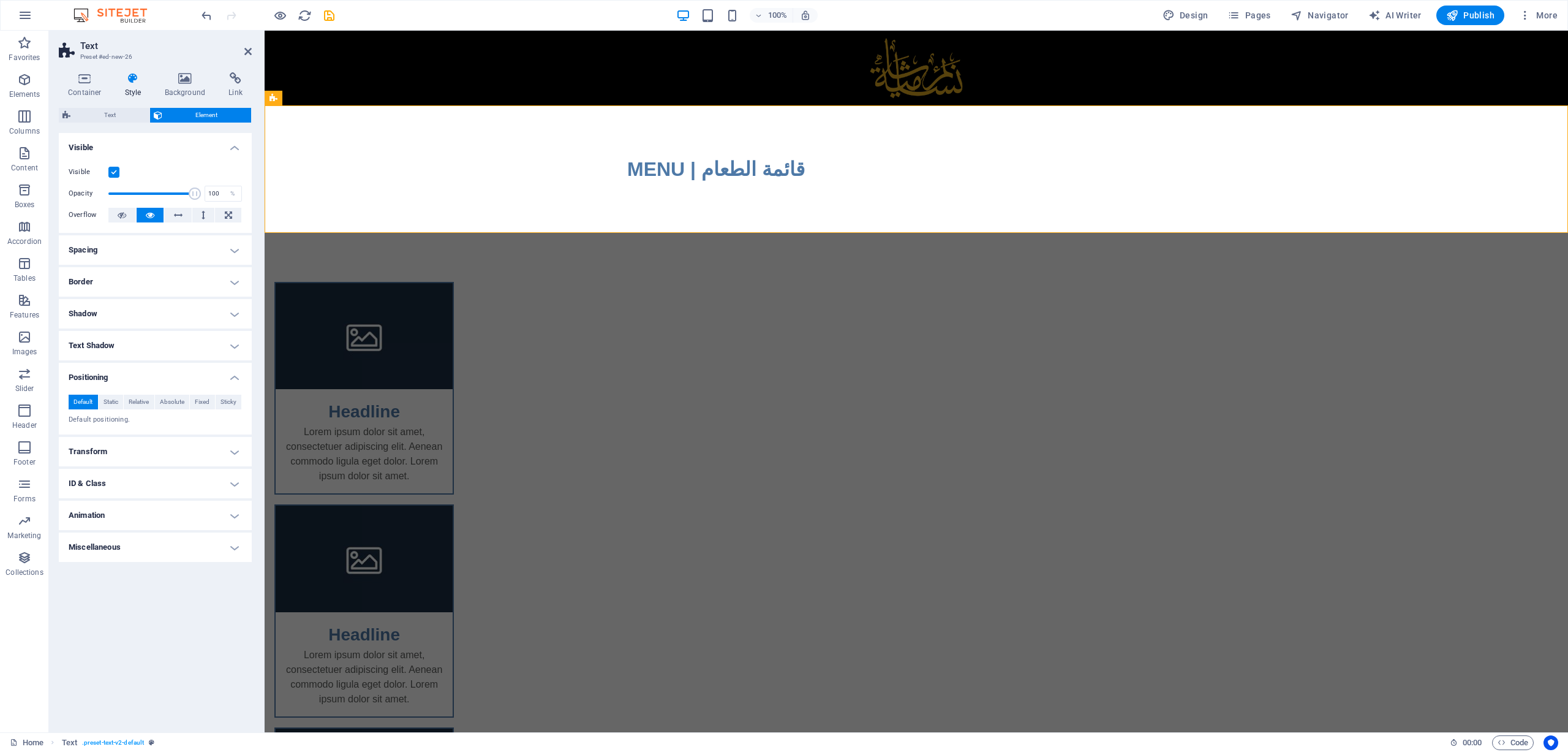
click at [143, 454] on h4 "Transform" at bounding box center [155, 452] width 193 height 30
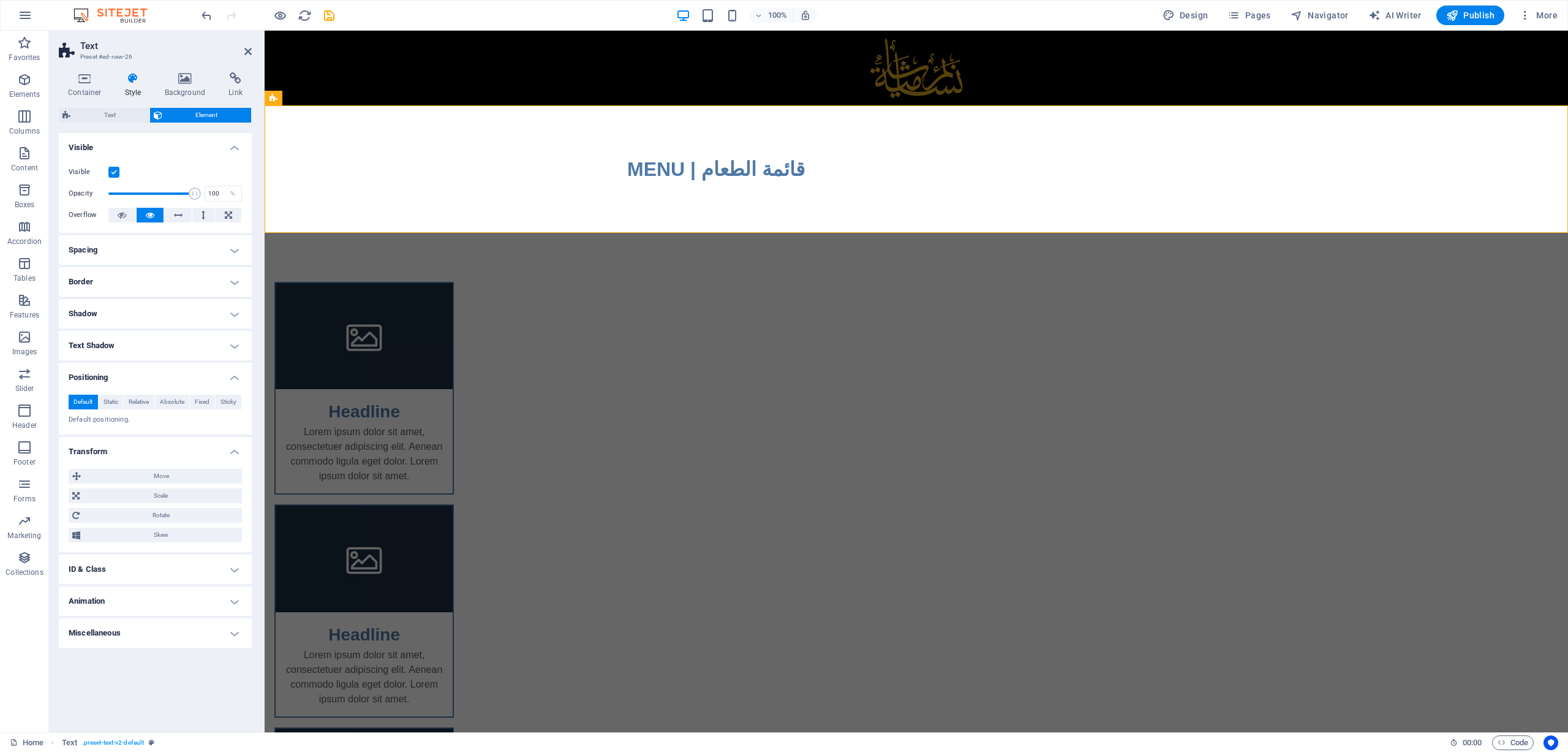
click at [143, 454] on h4 "Transform" at bounding box center [155, 448] width 193 height 22
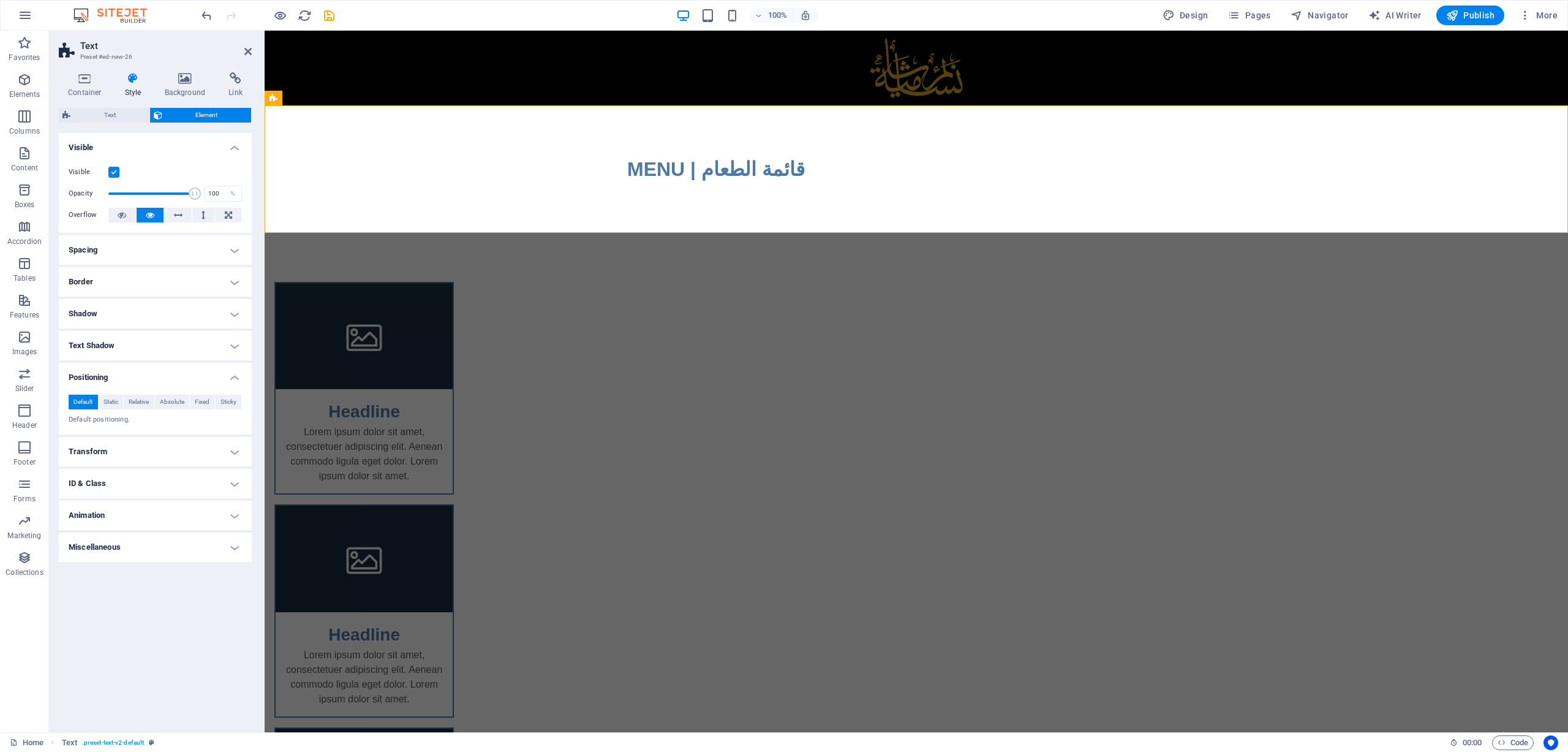
click at [131, 454] on h4 "Transform" at bounding box center [155, 452] width 193 height 30
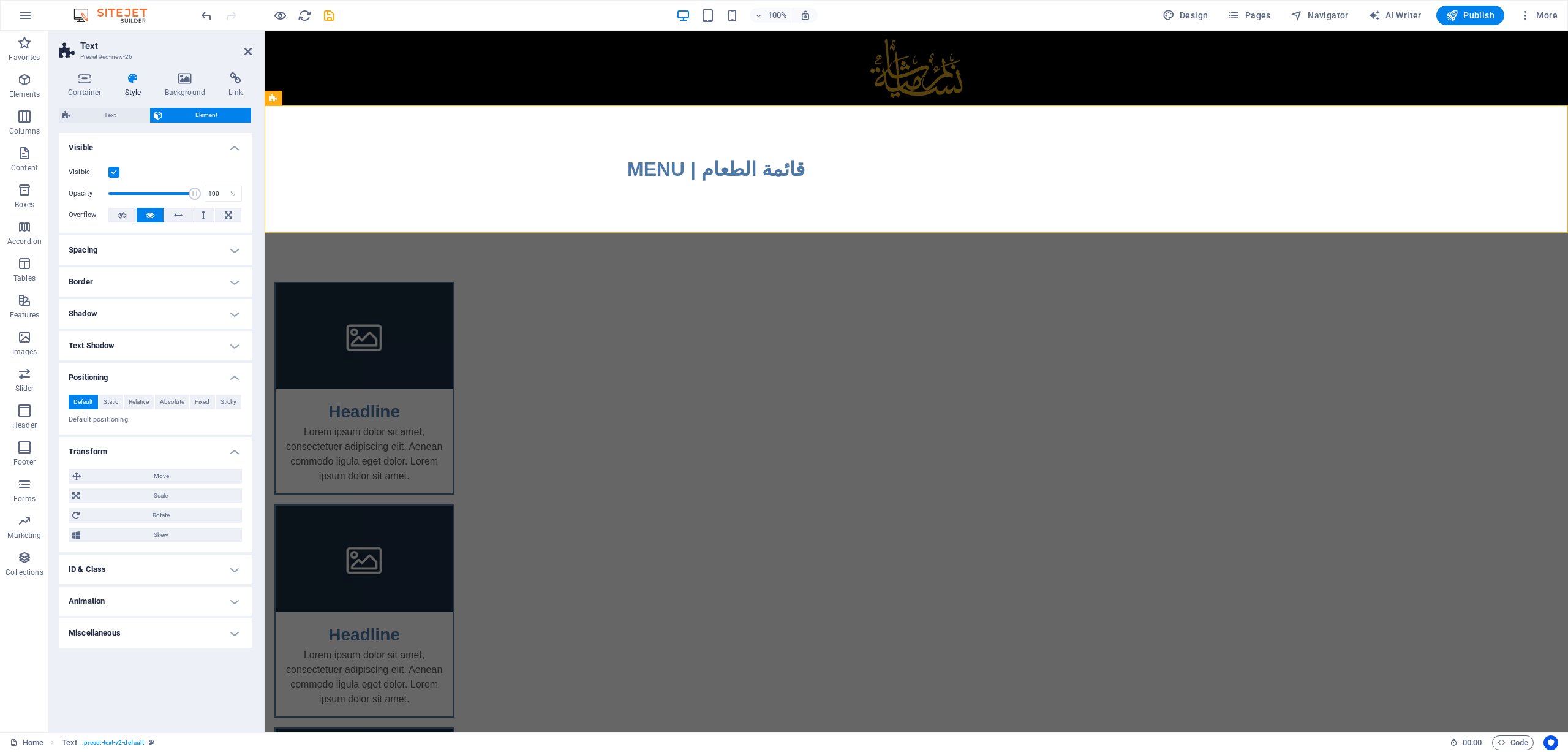
click at [131, 454] on h4 "Transform" at bounding box center [155, 448] width 193 height 22
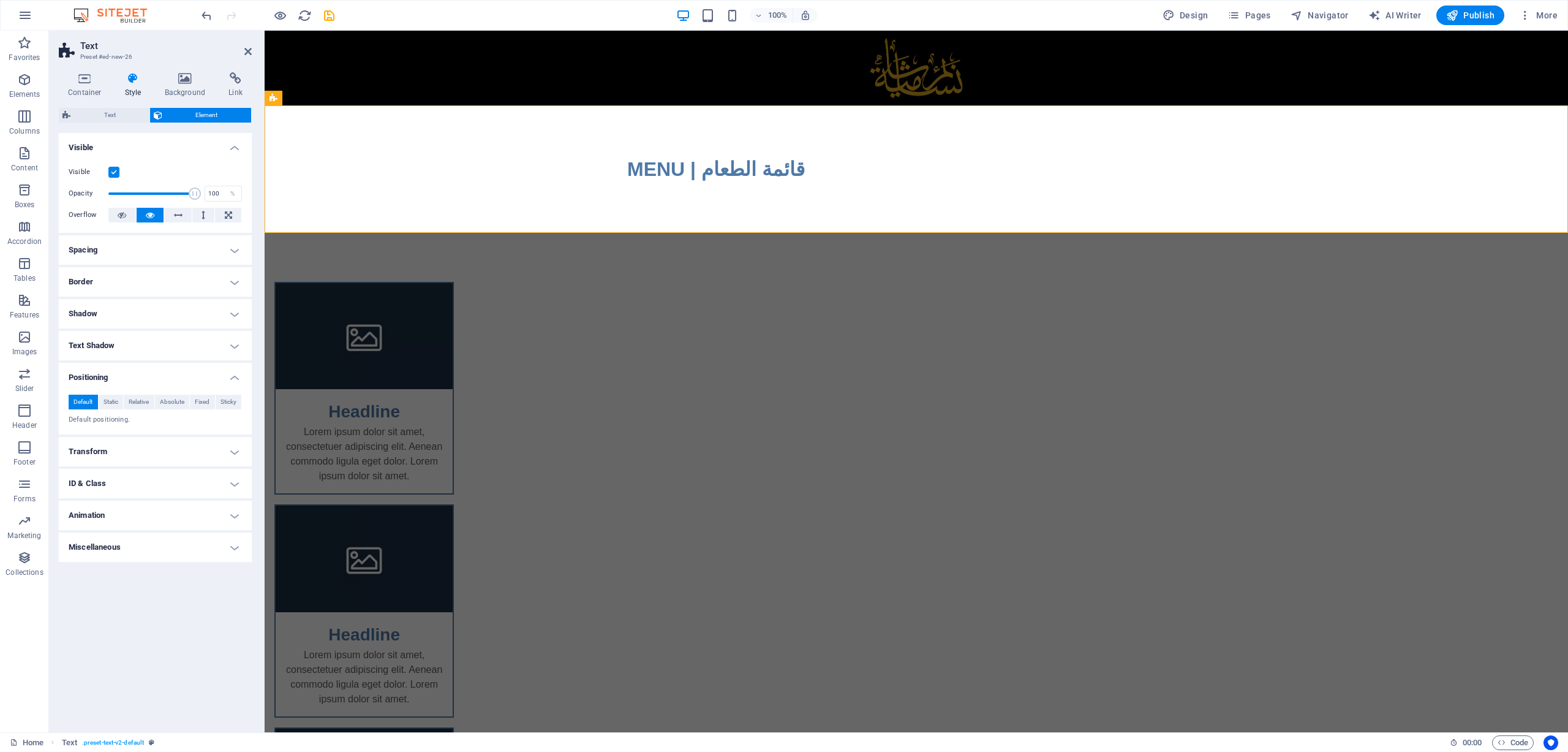
click at [137, 475] on h4 "ID & Class" at bounding box center [155, 484] width 193 height 30
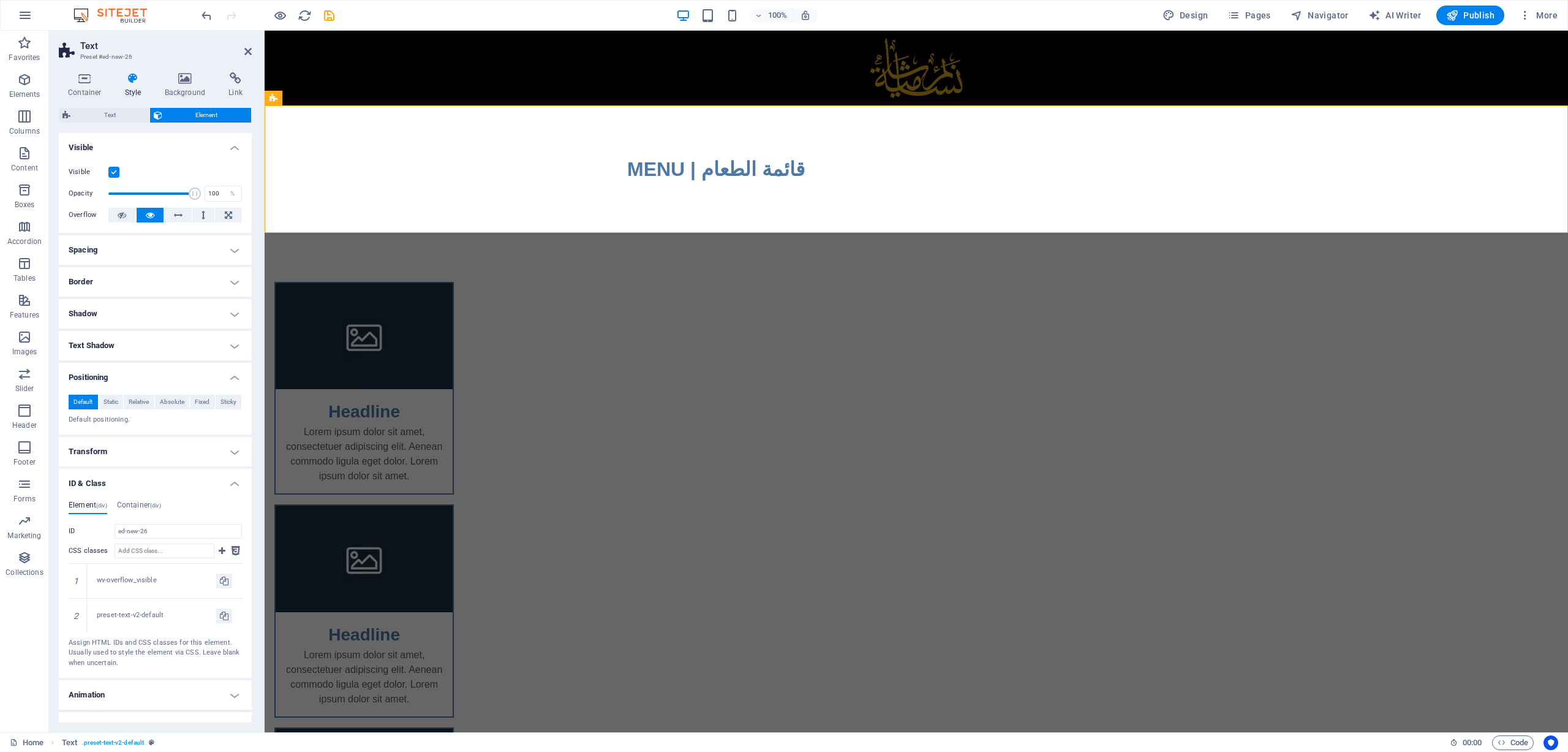
click at [147, 486] on h4 "ID & Class" at bounding box center [155, 480] width 193 height 22
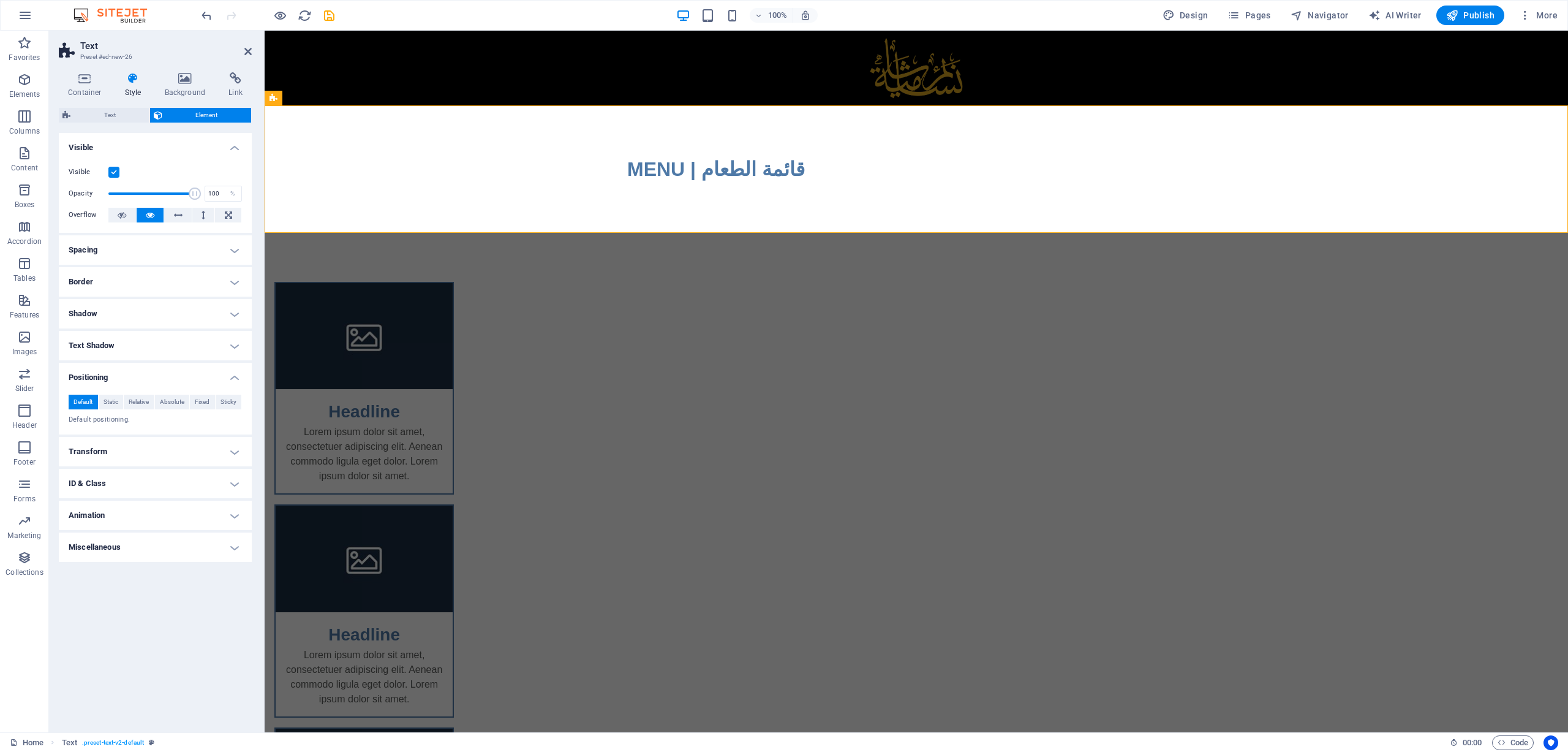
click at [149, 513] on h4 "Animation" at bounding box center [155, 515] width 193 height 30
click at [149, 513] on h4 "Animation" at bounding box center [155, 512] width 193 height 22
click at [172, 546] on h4 "Miscellaneous" at bounding box center [155, 547] width 193 height 30
click at [172, 546] on h4 "Miscellaneous" at bounding box center [155, 544] width 193 height 22
click at [195, 99] on div "Container Style Background Link Size Height Default px rem % vh vw Min. height …" at bounding box center [155, 398] width 193 height 650
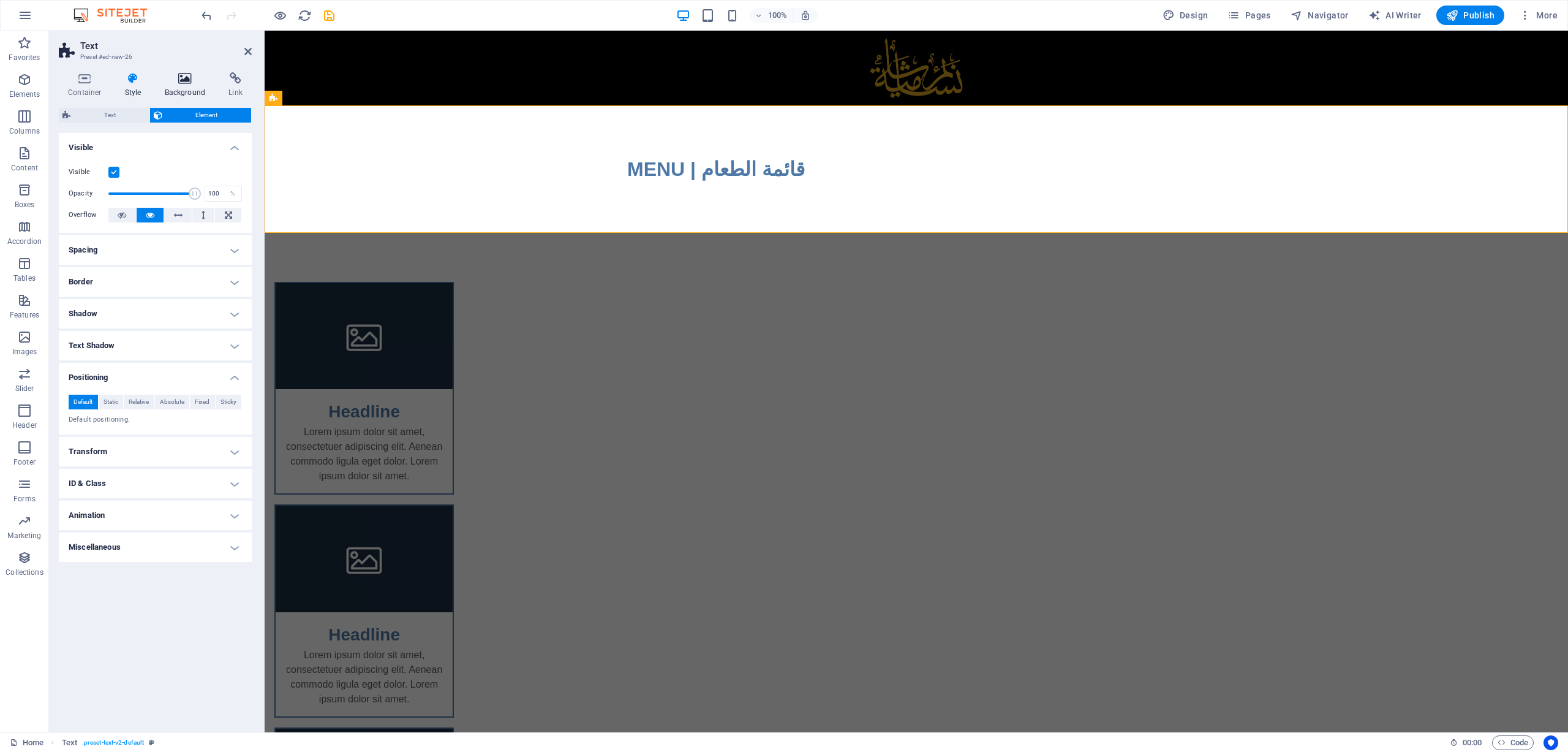
click at [175, 84] on icon at bounding box center [185, 79] width 59 height 12
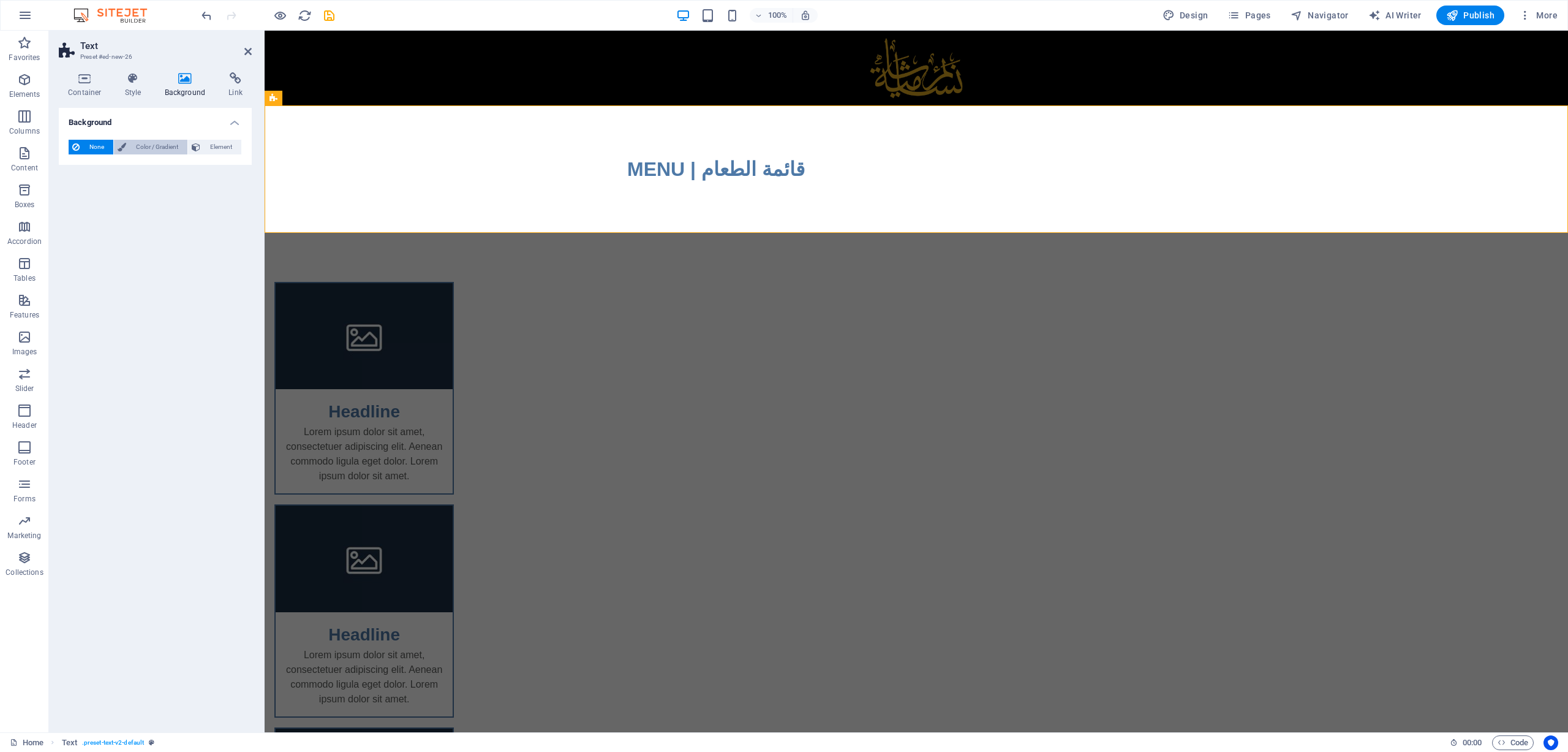
click at [149, 152] on span "Color / Gradient" at bounding box center [157, 147] width 54 height 15
click at [210, 152] on span "Element" at bounding box center [221, 147] width 34 height 15
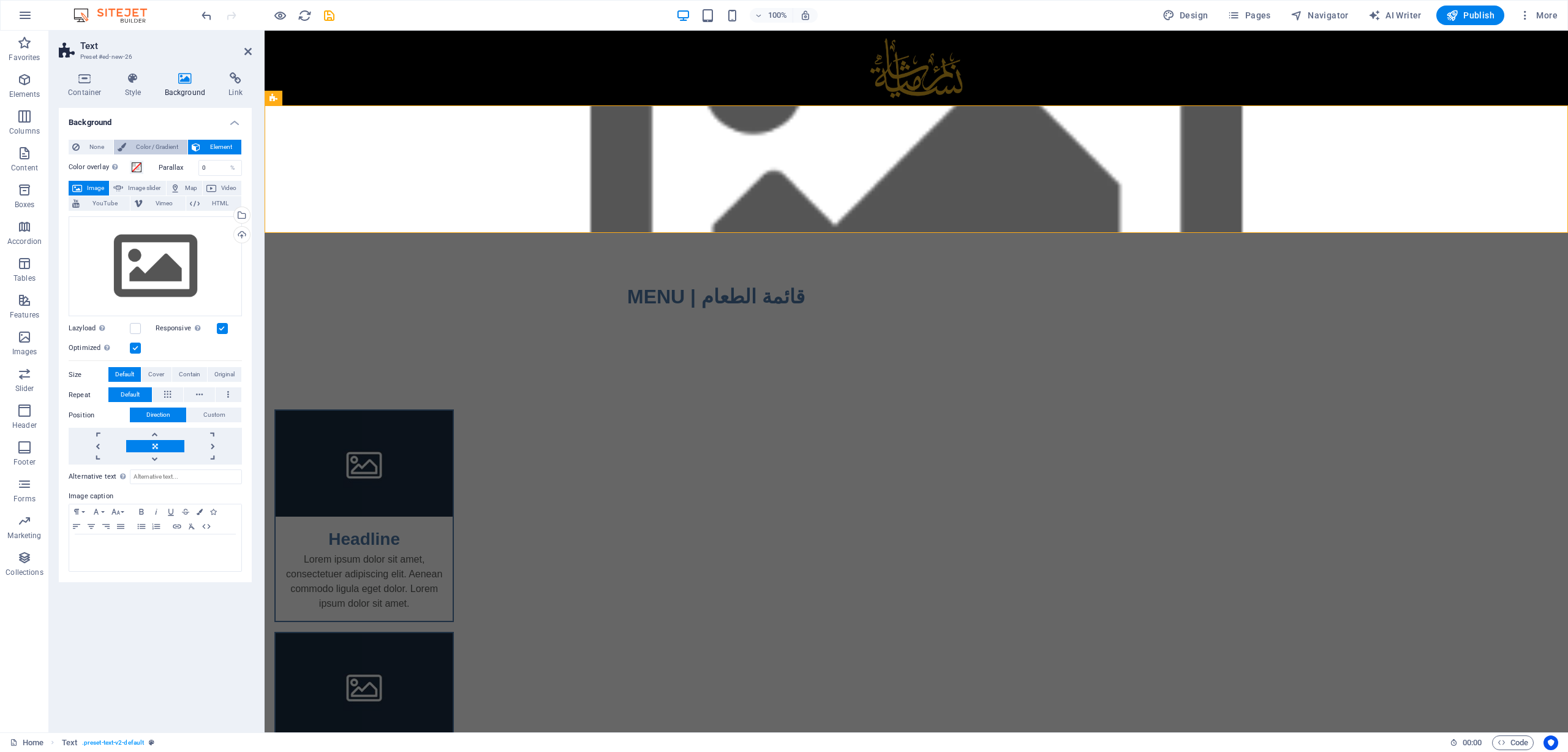
click at [148, 143] on span "Color / Gradient" at bounding box center [157, 147] width 54 height 15
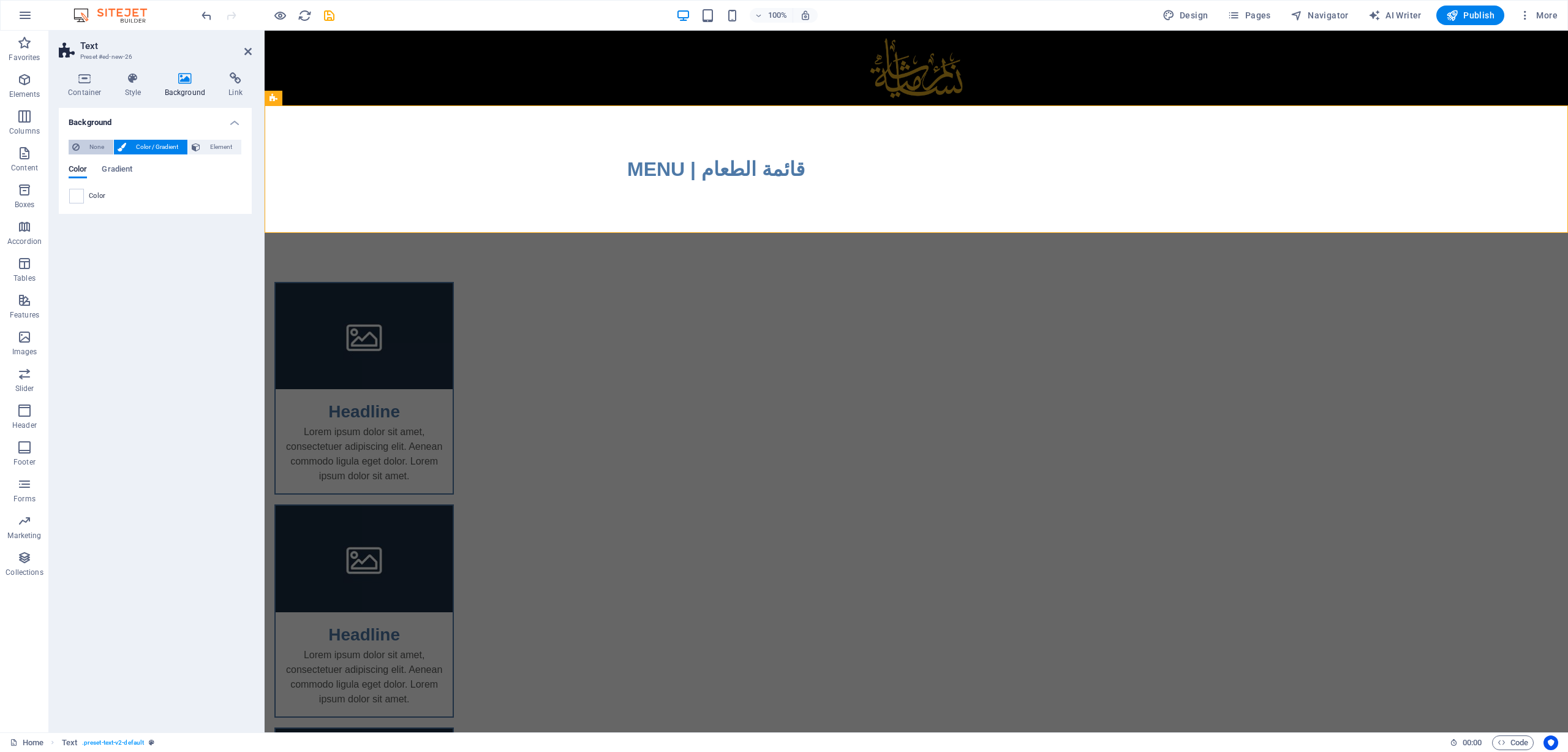
click at [89, 145] on span "None" at bounding box center [96, 147] width 26 height 15
click at [147, 142] on span "Color / Gradient" at bounding box center [157, 147] width 54 height 15
click at [86, 82] on icon at bounding box center [84, 79] width 52 height 12
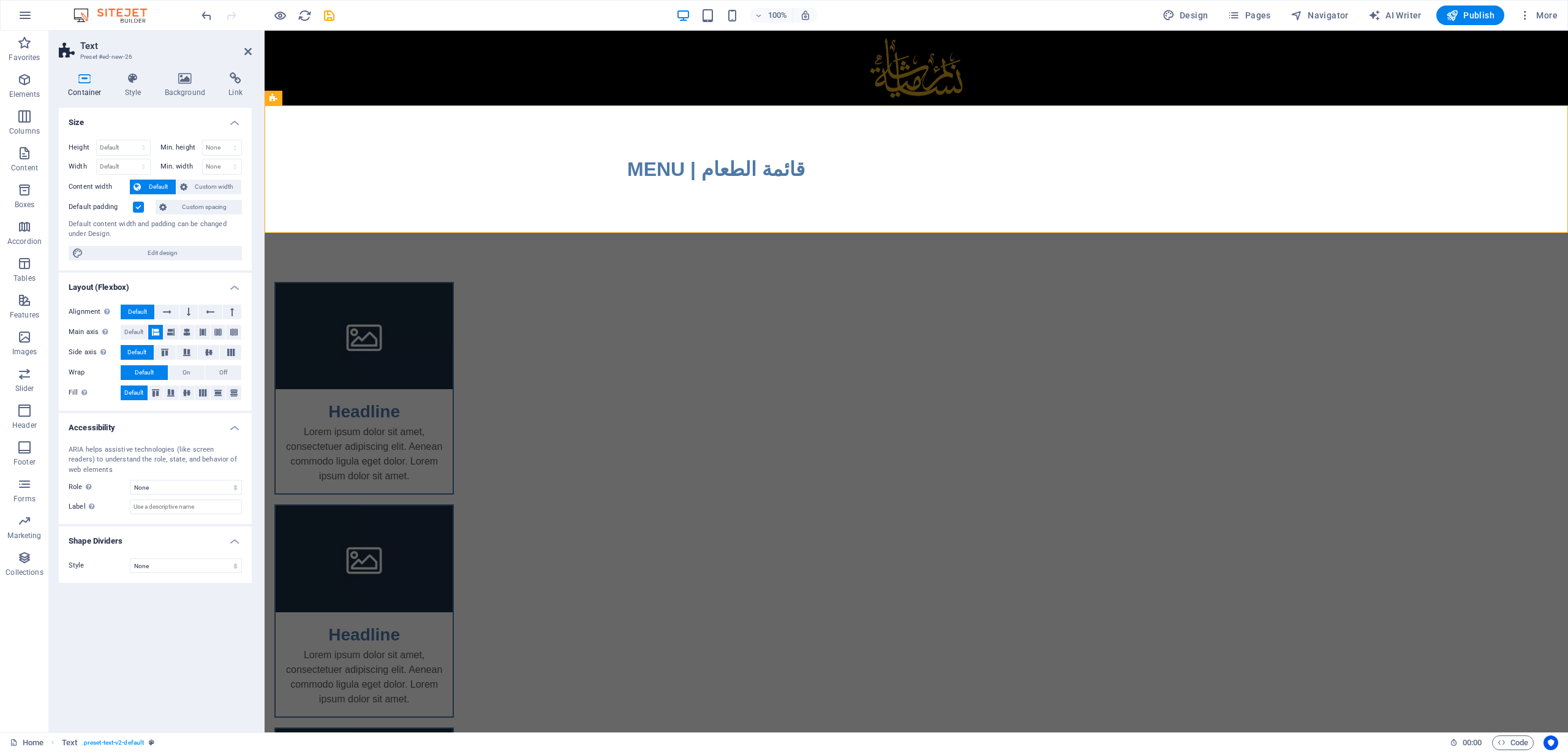
click at [169, 187] on span "Default" at bounding box center [158, 187] width 28 height 15
click at [138, 205] on label at bounding box center [138, 207] width 11 height 11
click at [0, 0] on input "Default padding" at bounding box center [0, 0] width 0 height 0
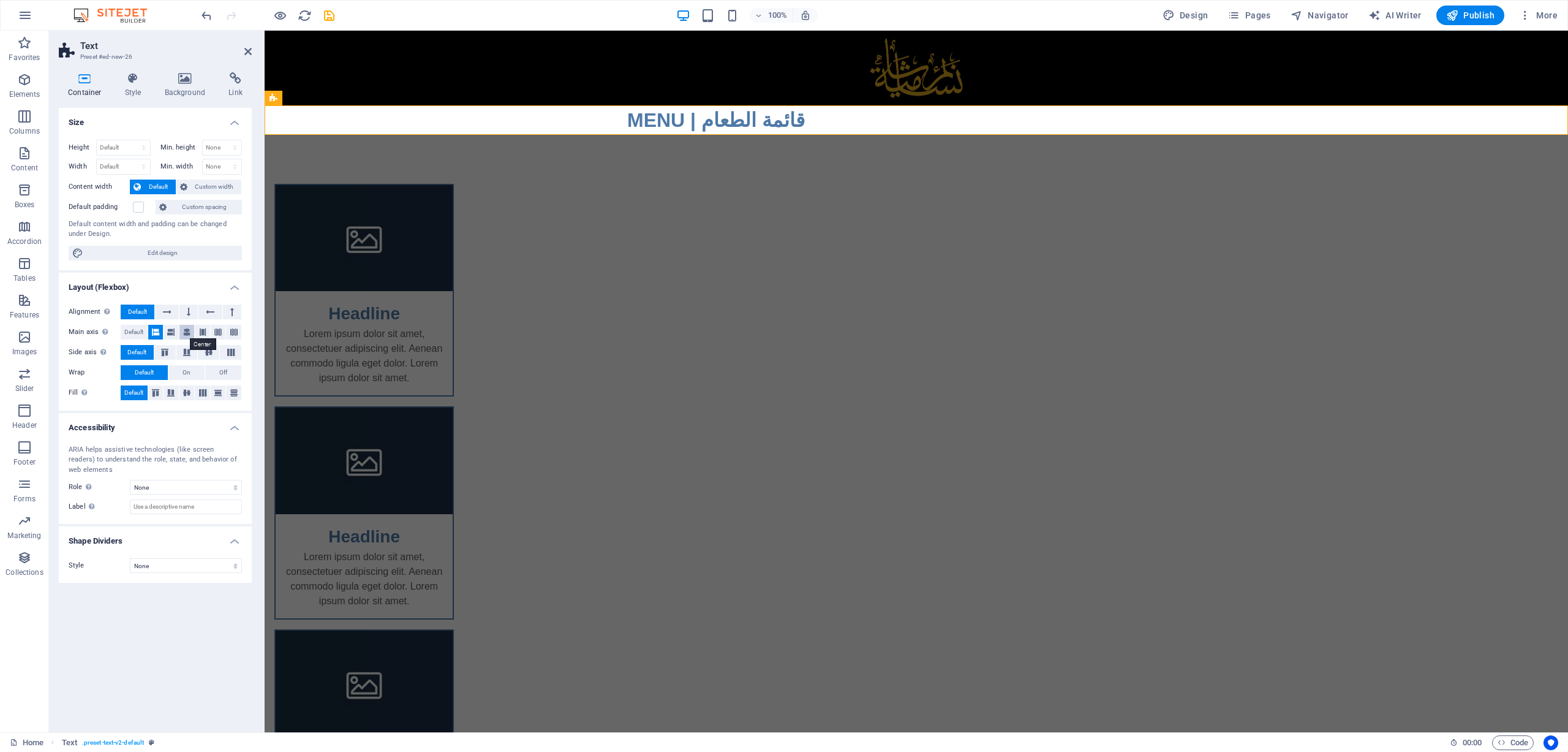
click at [190, 327] on button at bounding box center [187, 331] width 15 height 15
click at [582, 122] on div "MENU | قائمة الطعام" at bounding box center [916, 120] width 1304 height 30
click at [609, 120] on div "MENU | قائمة الطعام" at bounding box center [916, 120] width 1304 height 30
click at [624, 120] on div "MENU | قائمة الطعام" at bounding box center [916, 120] width 1304 height 30
click at [540, 112] on div "MENU | قائمة الطعام" at bounding box center [916, 120] width 1304 height 30
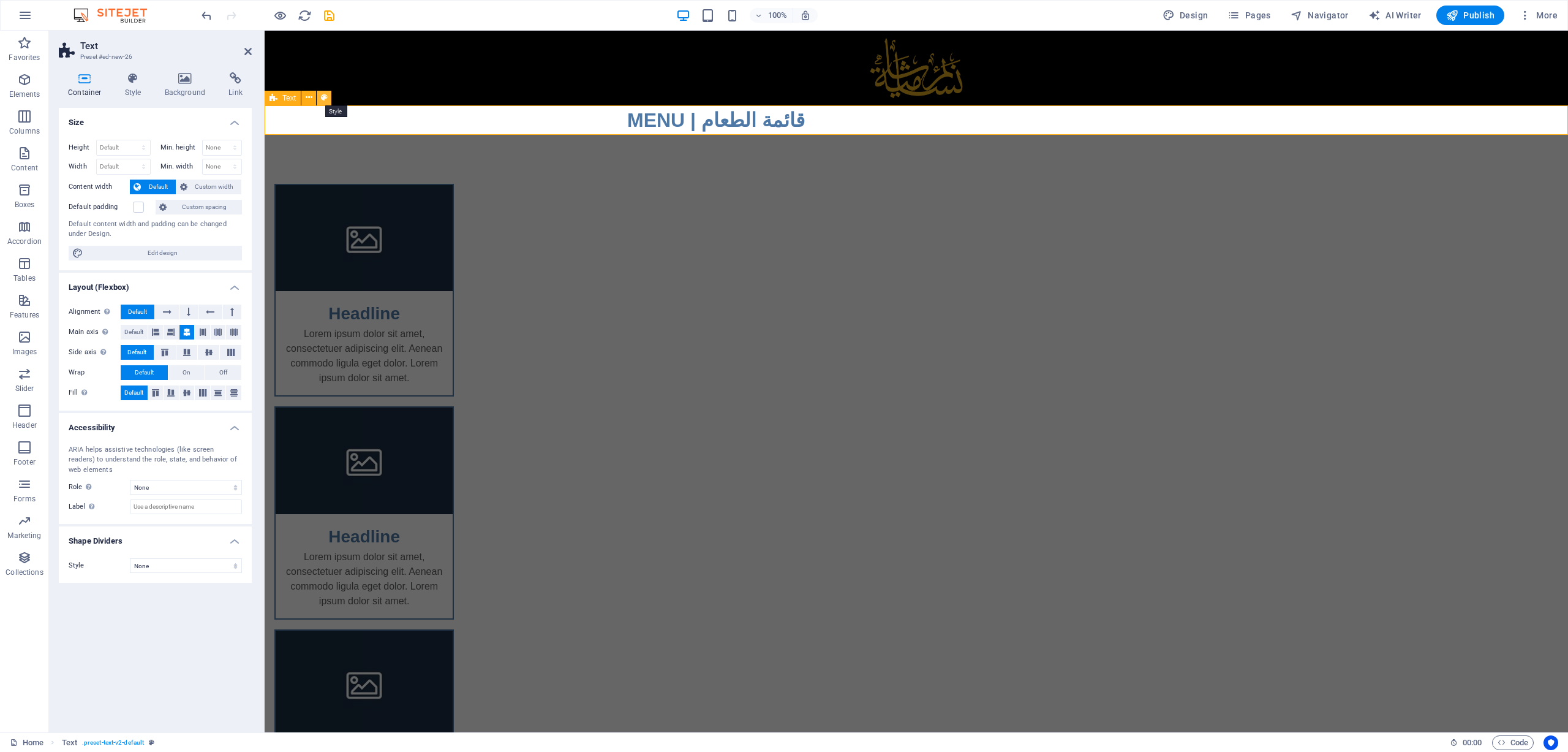
click at [329, 97] on button at bounding box center [324, 98] width 15 height 15
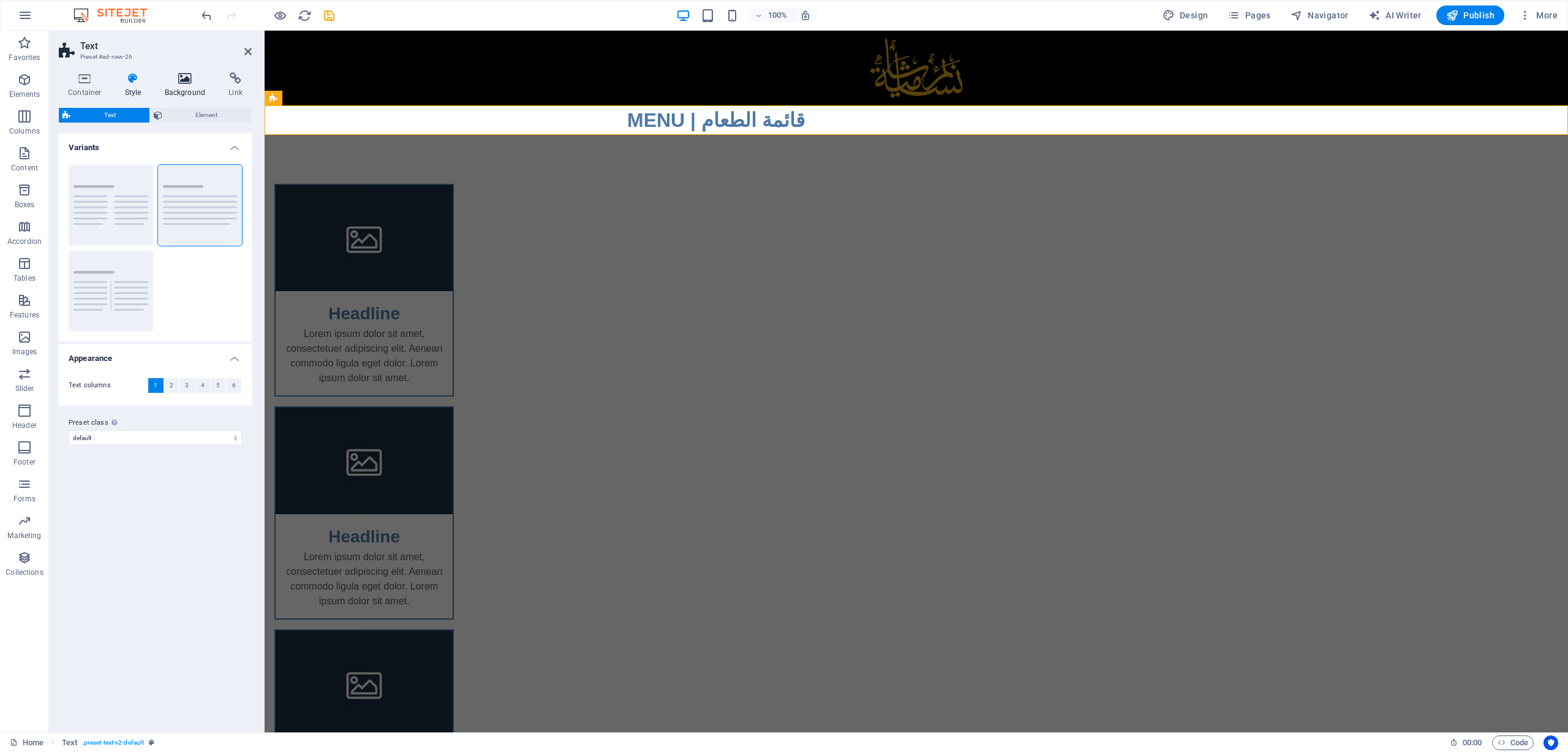
click at [182, 86] on h4 "Background" at bounding box center [187, 85] width 64 height 26
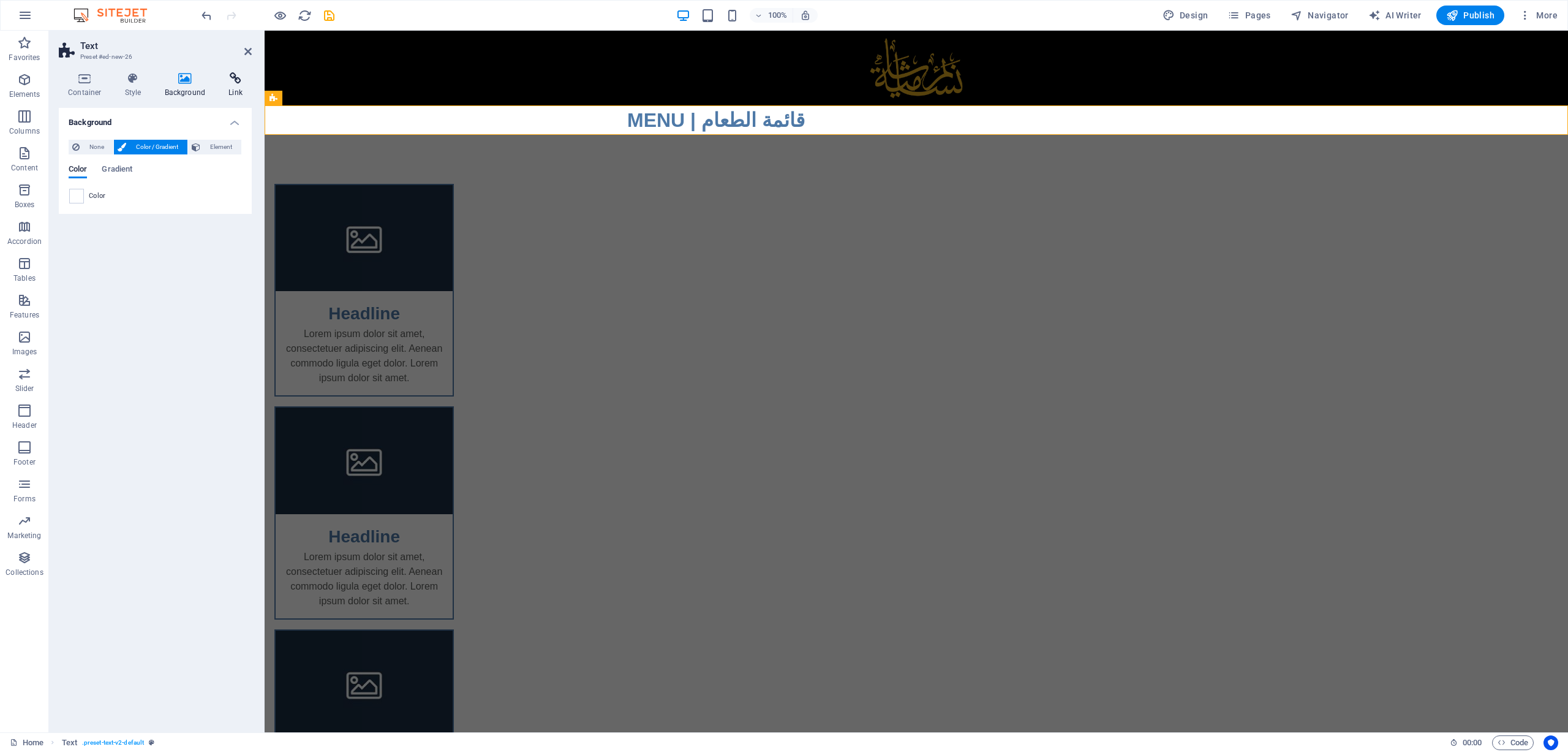
click at [230, 80] on icon at bounding box center [235, 79] width 33 height 12
click at [136, 79] on icon at bounding box center [133, 79] width 35 height 12
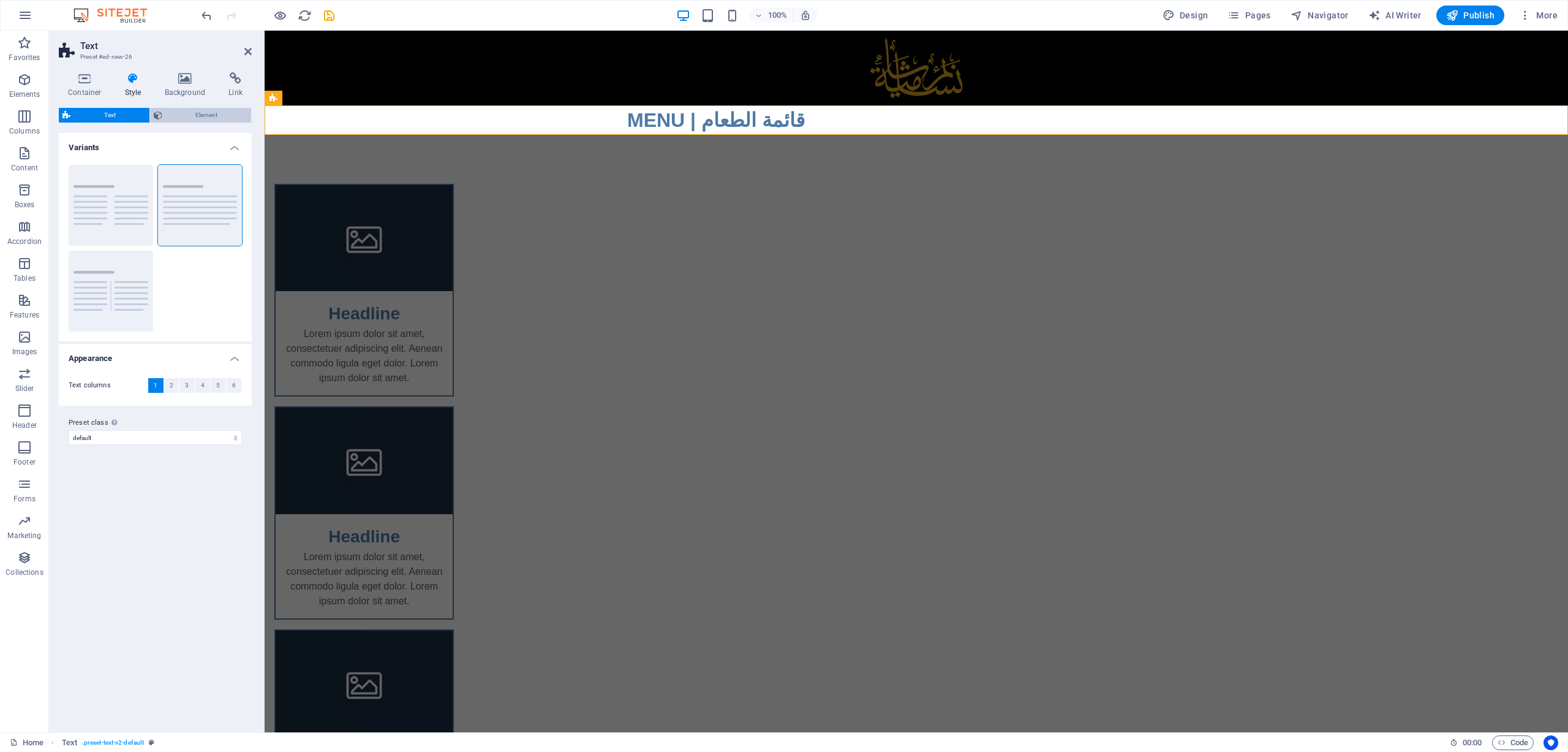
click at [179, 113] on span "Element" at bounding box center [207, 115] width 82 height 15
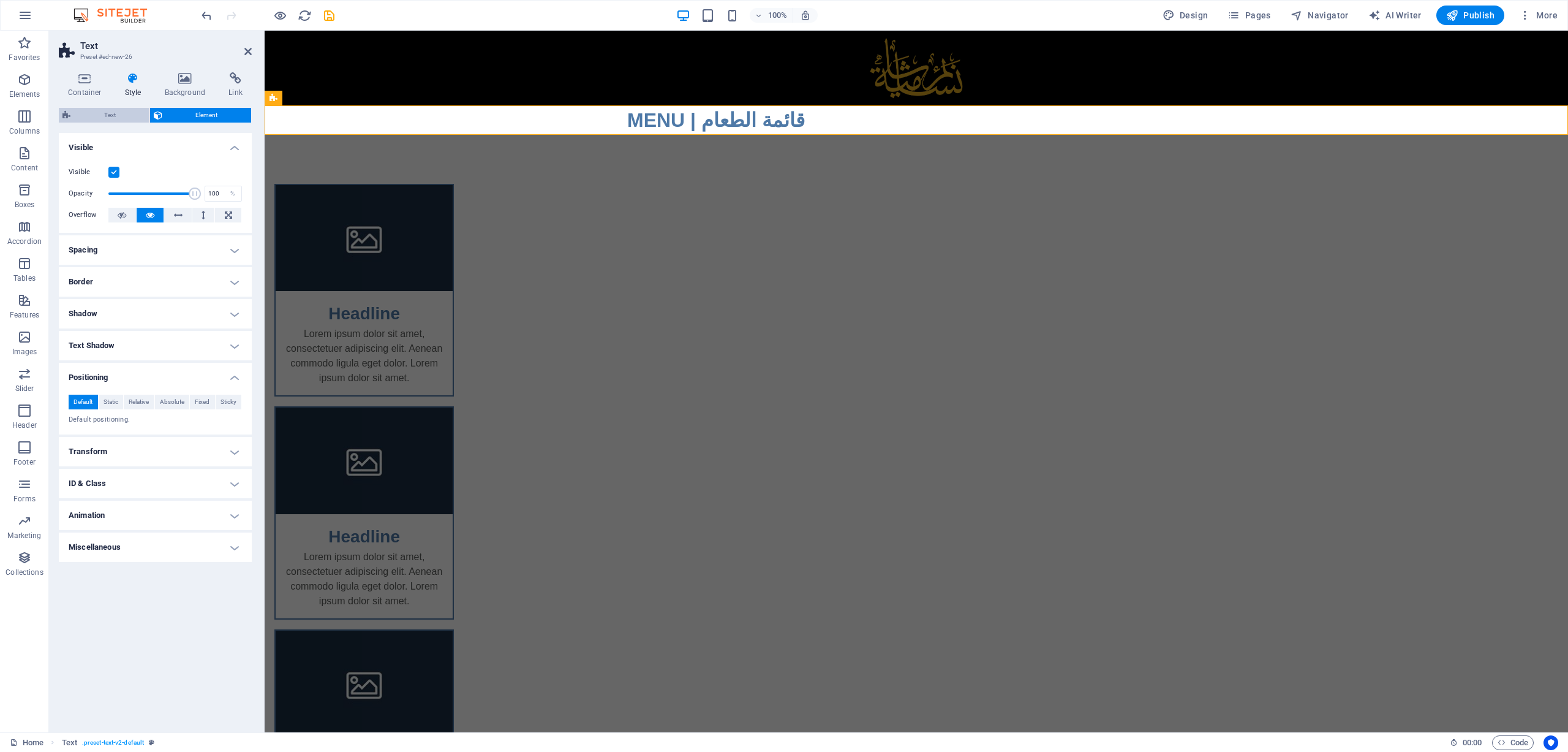
click at [111, 111] on span "Text" at bounding box center [110, 115] width 72 height 15
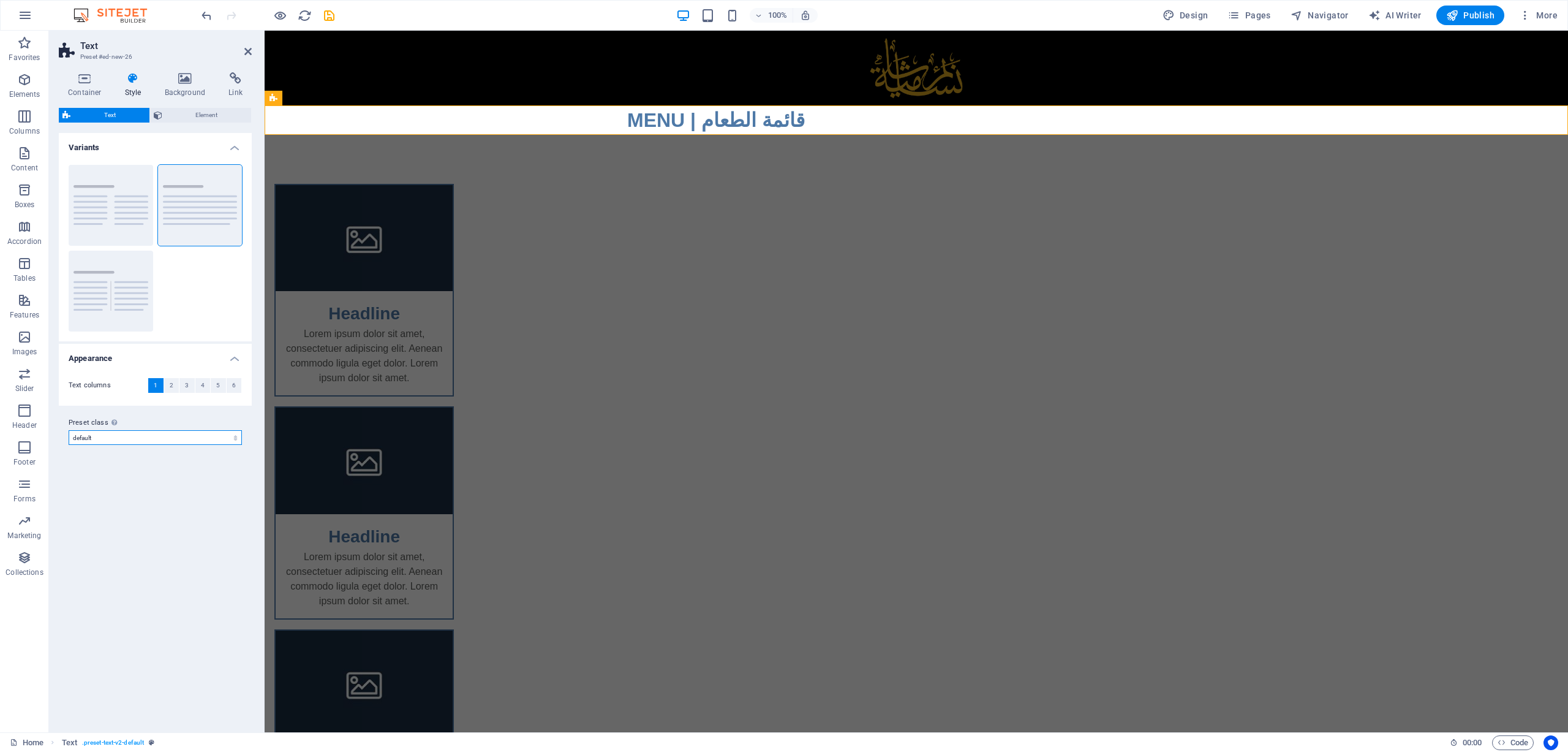
click at [127, 439] on select "default Add preset class" at bounding box center [155, 437] width 174 height 15
click at [126, 441] on select "default Add preset class" at bounding box center [155, 437] width 174 height 15
click at [685, 116] on div "MENU | قائمة الطعام" at bounding box center [916, 120] width 578 height 30
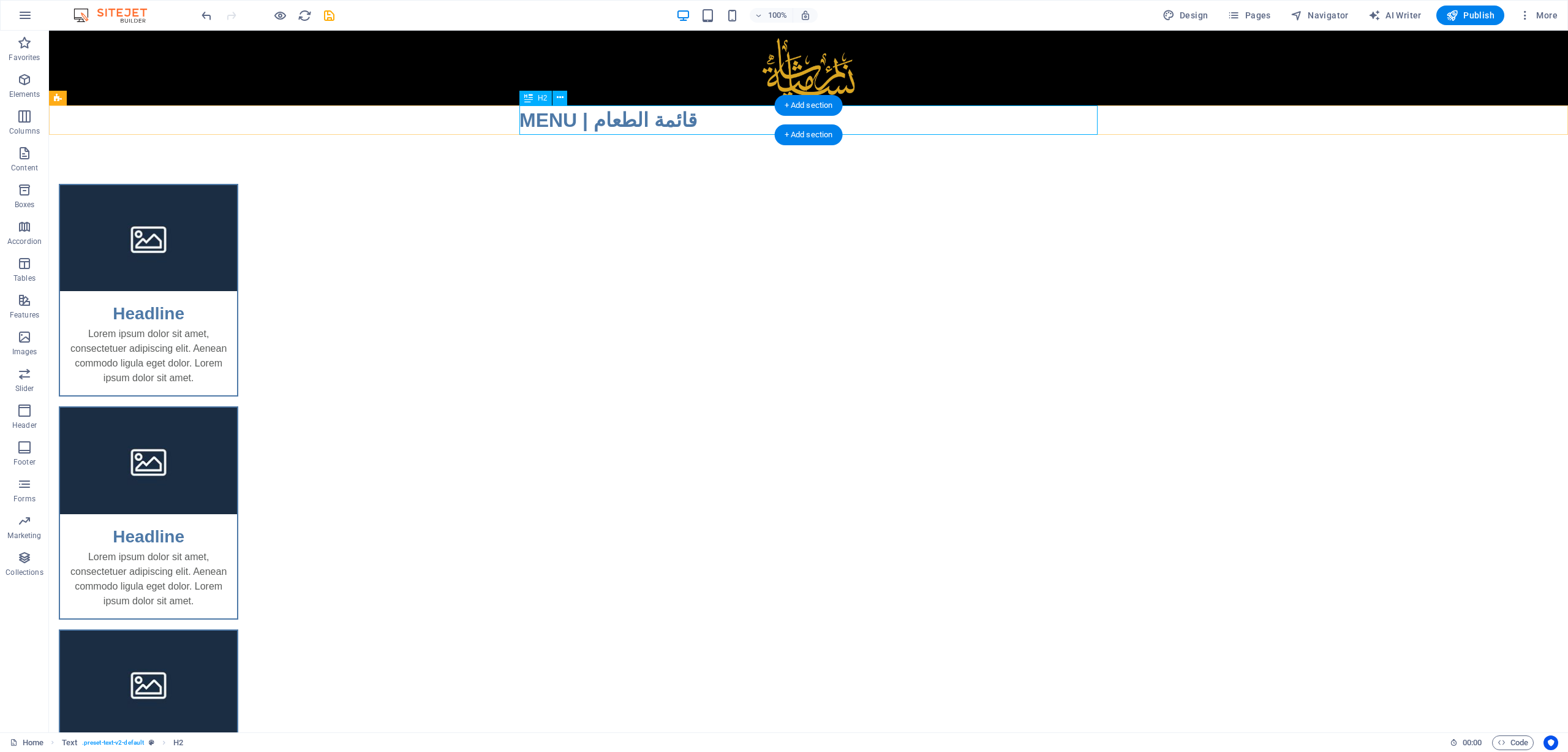
click at [582, 118] on div "MENU | قائمة الطعام" at bounding box center [809, 120] width 578 height 30
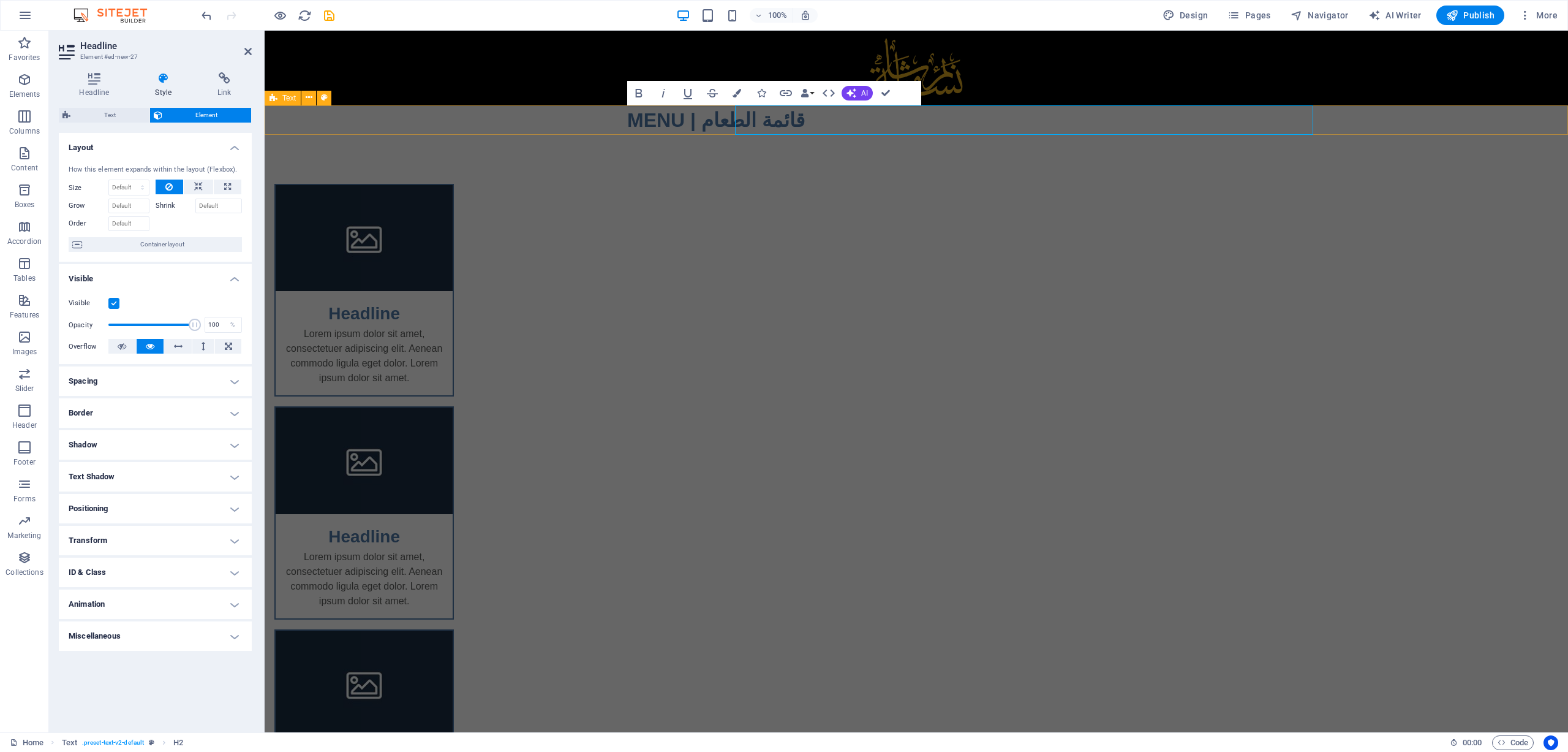
click at [582, 118] on div "MENU | قائمة الطعام" at bounding box center [916, 120] width 1304 height 30
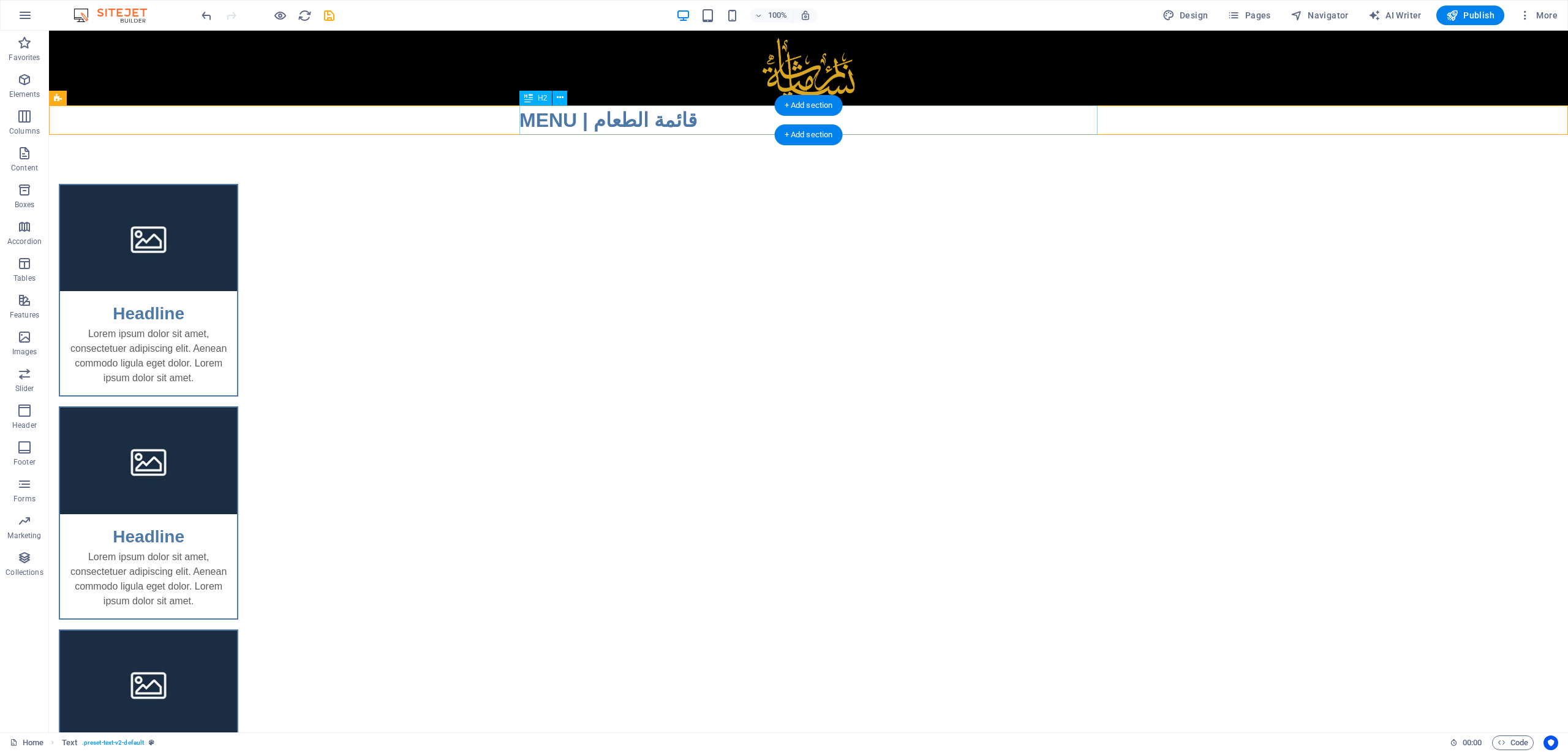
click at [631, 119] on div "MENU | قائمة الطعام" at bounding box center [809, 120] width 578 height 30
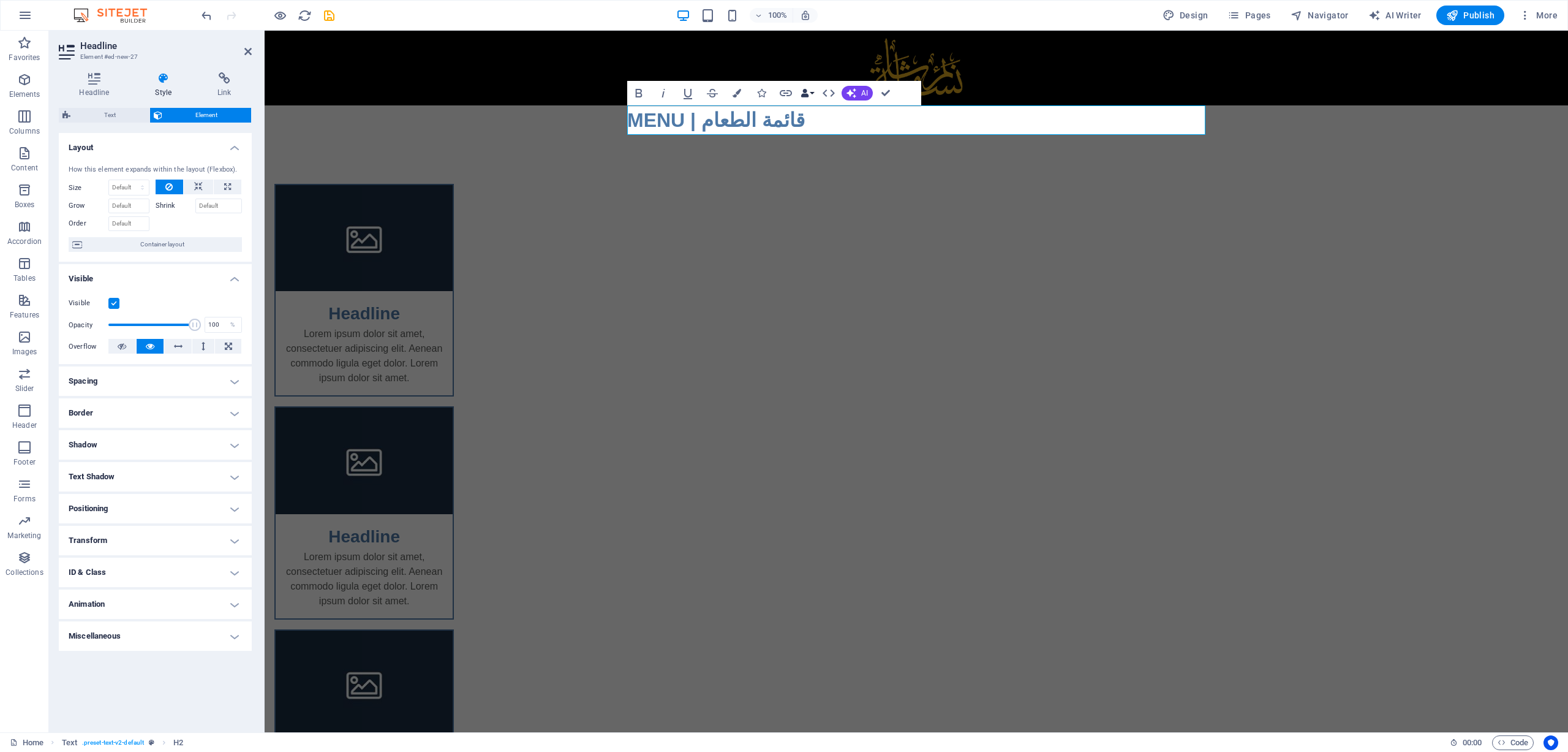
click at [812, 93] on button "Data Bindings" at bounding box center [807, 93] width 17 height 24
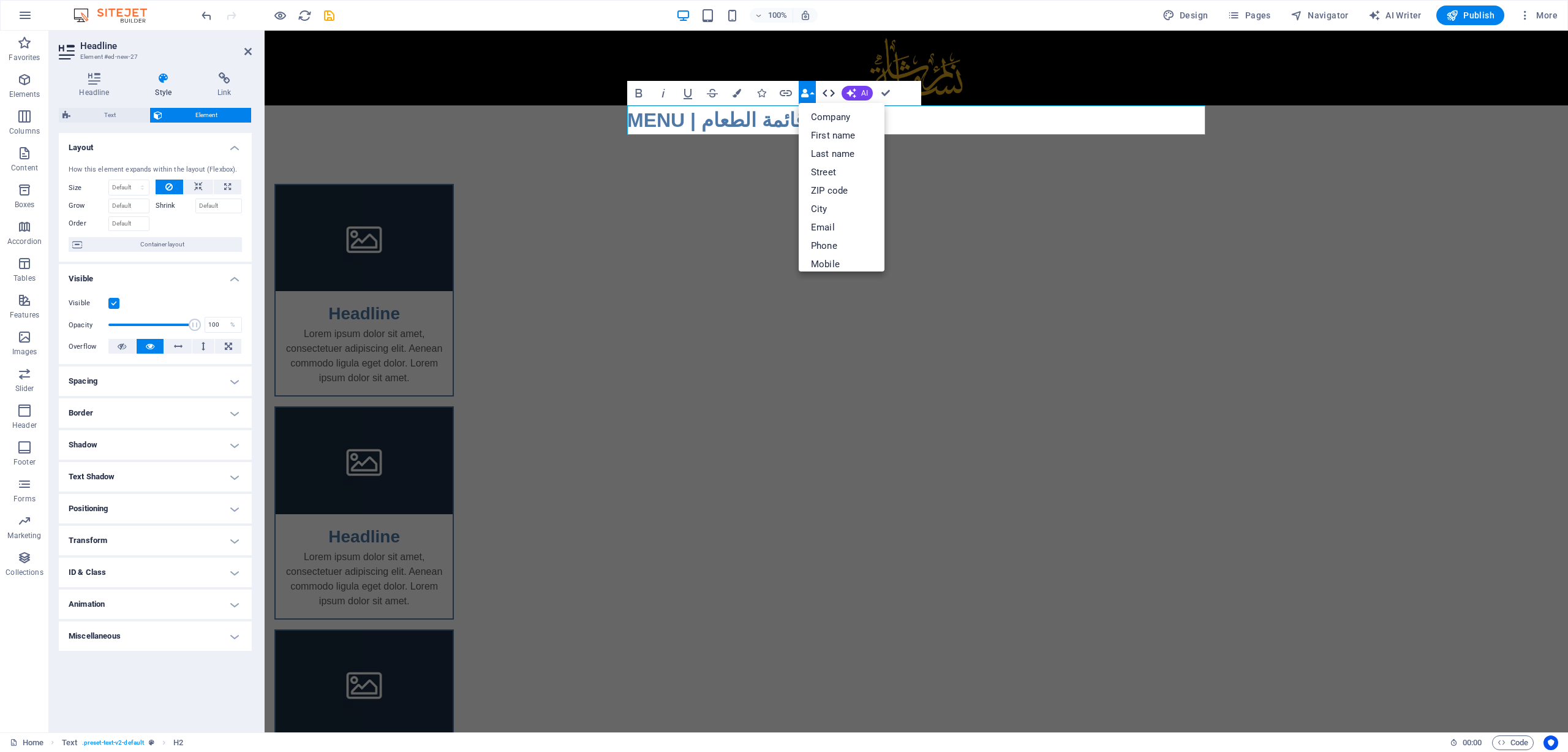
click at [833, 90] on icon "button" at bounding box center [829, 93] width 15 height 15
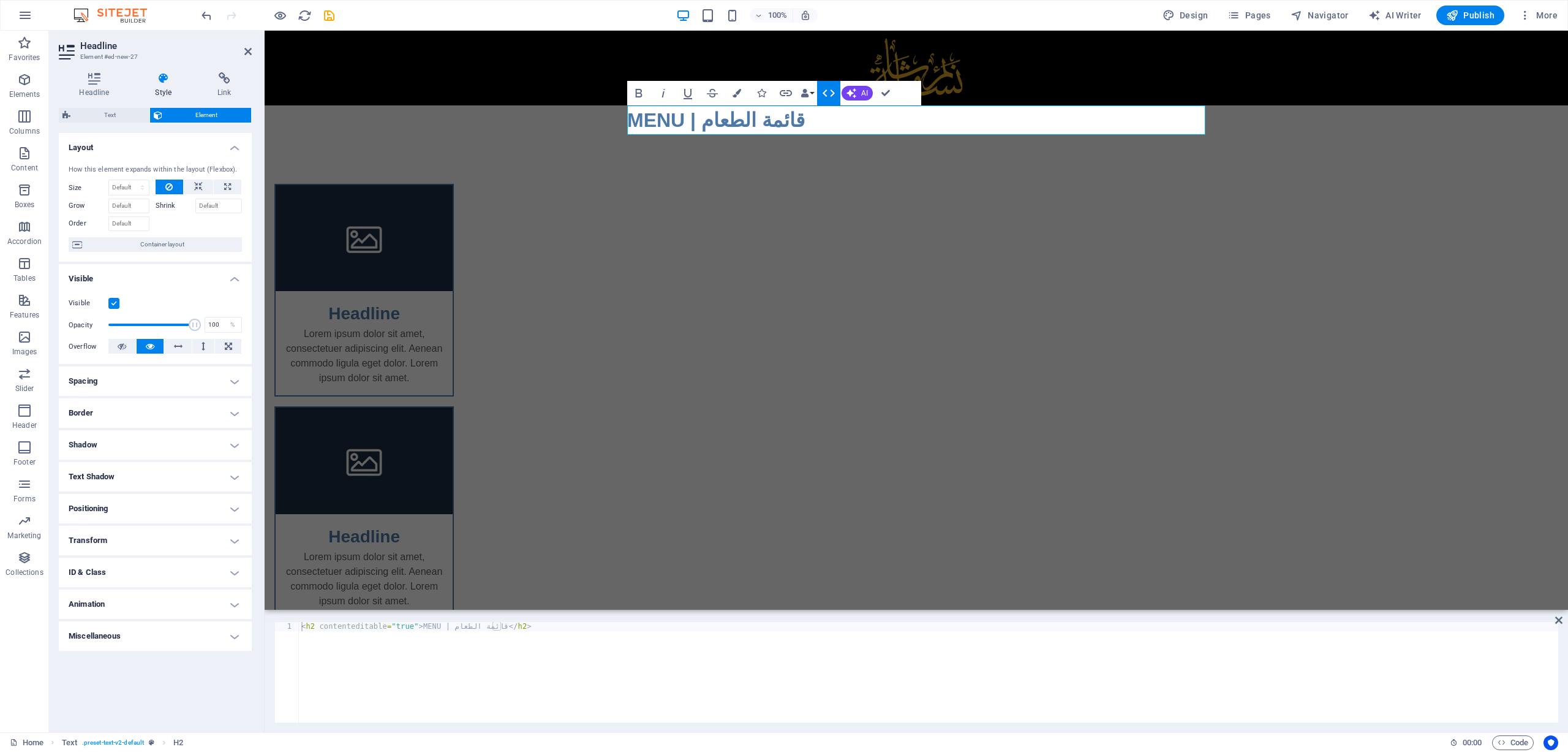
click at [833, 90] on icon "button" at bounding box center [829, 93] width 15 height 15
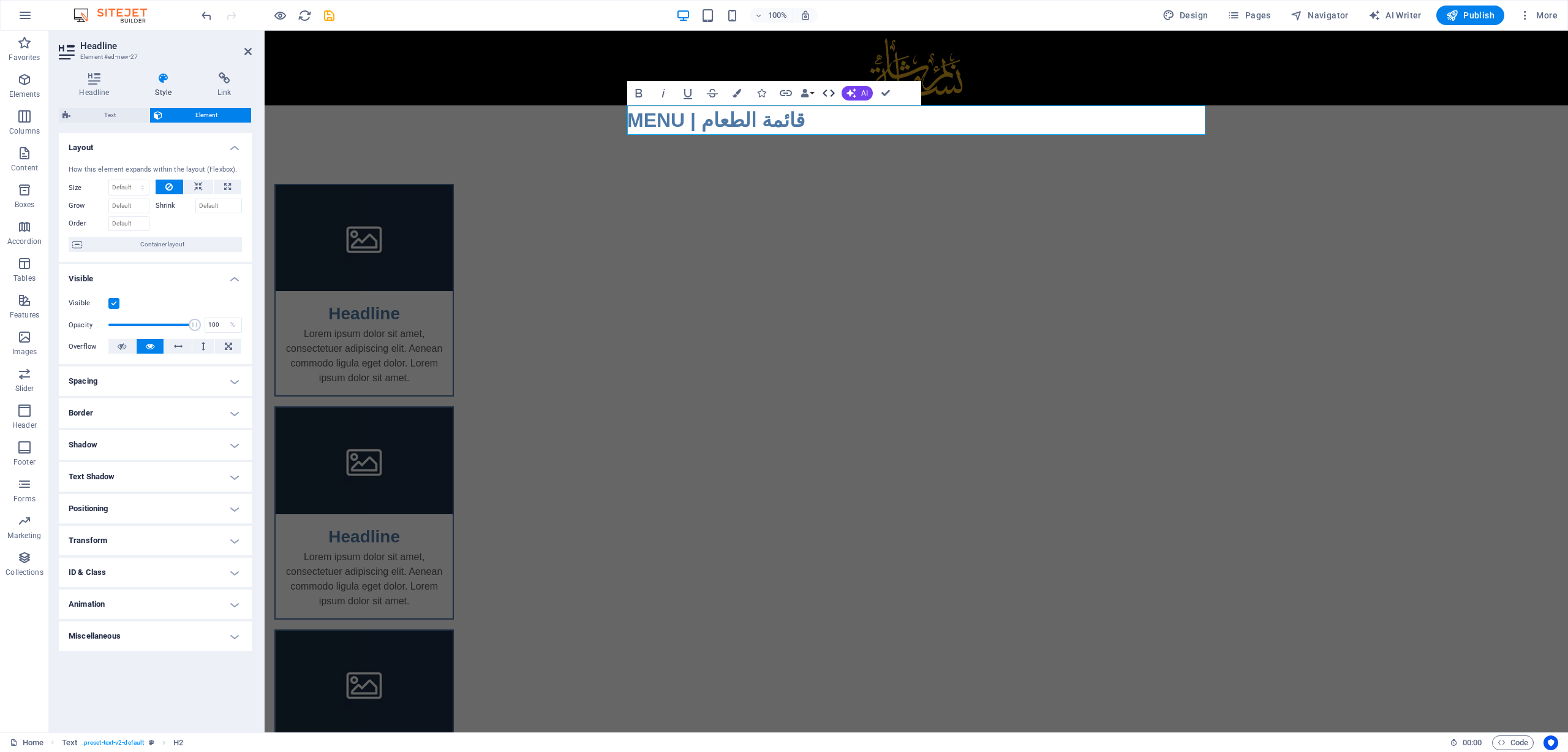
click at [827, 95] on icon "button" at bounding box center [829, 93] width 12 height 8
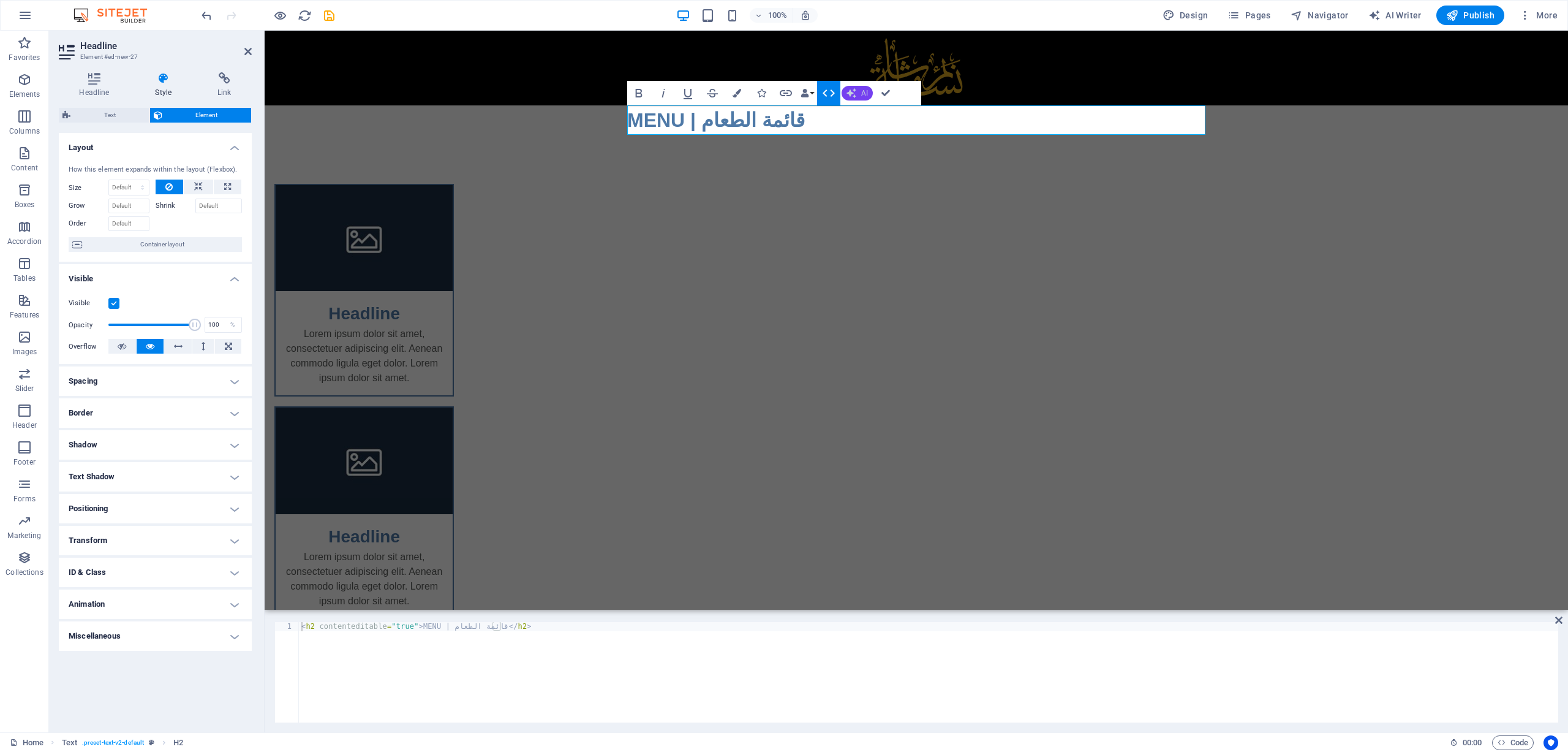
click at [845, 95] on button "AI" at bounding box center [857, 93] width 31 height 15
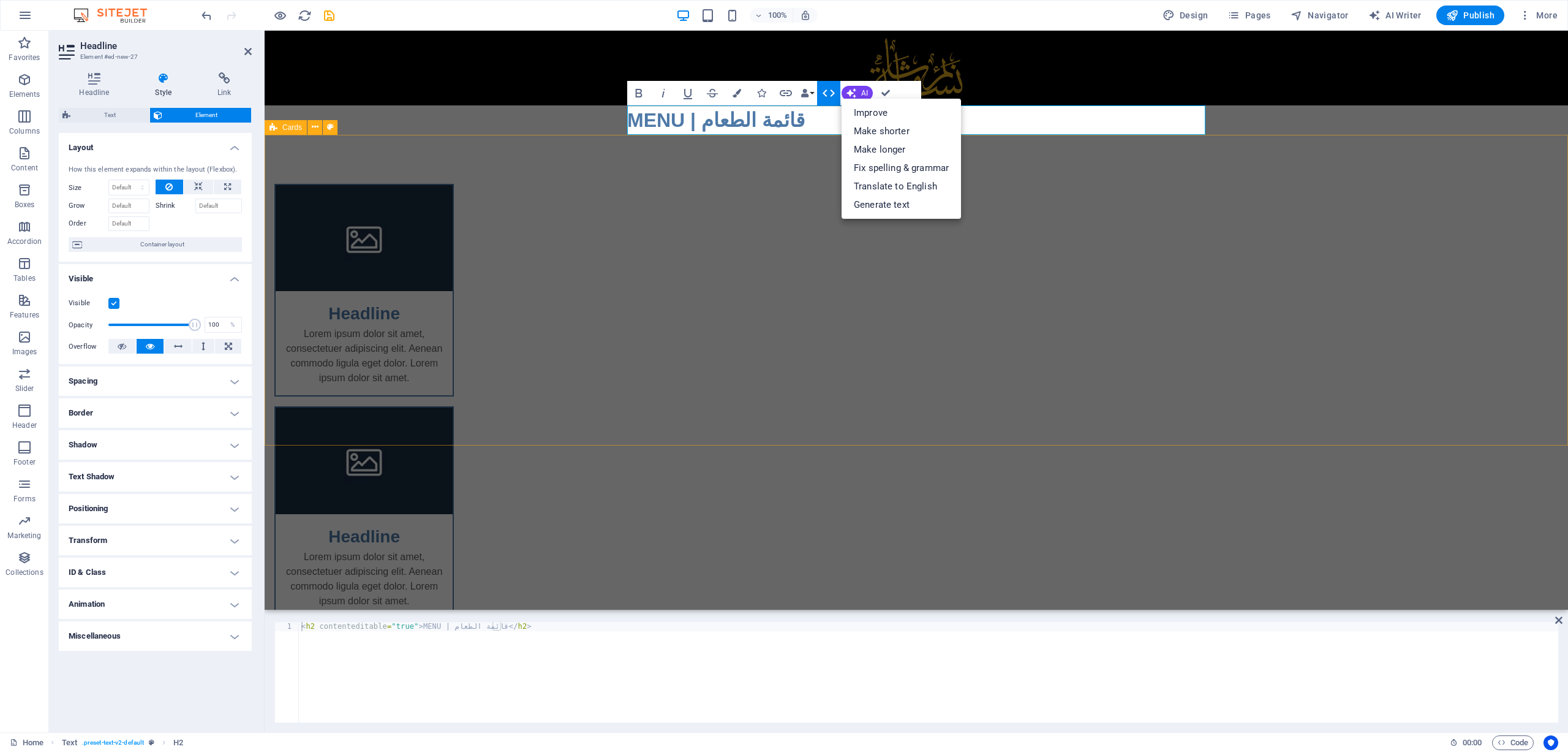
click at [474, 319] on div "Headline Lorem ipsum dolor sit amet, consectetuer adipiscing elit. Aenean commo…" at bounding box center [916, 513] width 1304 height 757
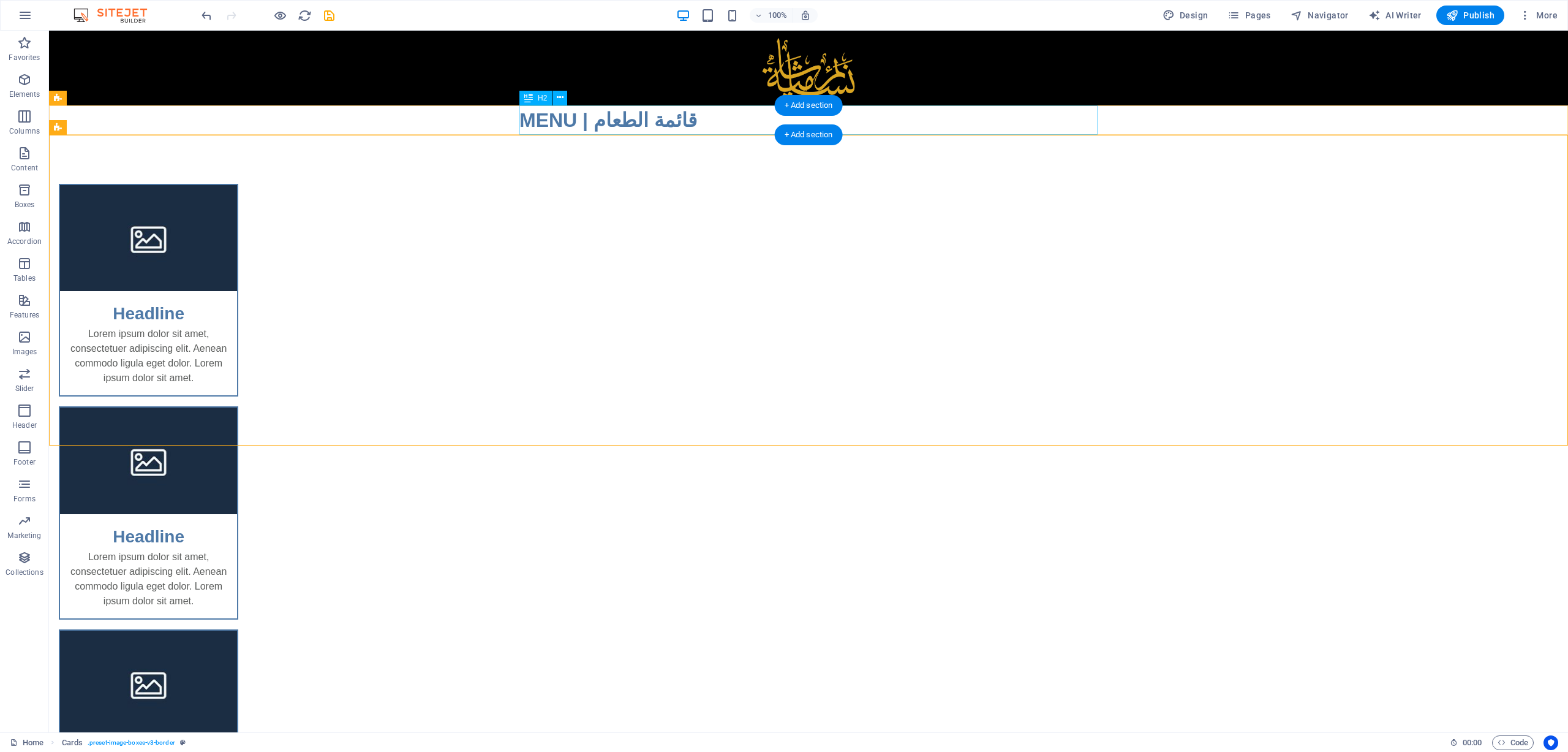
click at [749, 133] on div "MENU | قائمة الطعام" at bounding box center [809, 120] width 578 height 30
click at [542, 122] on div "MENU | قائمة الطعام" at bounding box center [809, 120] width 578 height 30
click at [533, 94] on div "H2" at bounding box center [535, 98] width 33 height 15
click at [528, 98] on icon at bounding box center [528, 98] width 8 height 15
click at [571, 98] on div "H2" at bounding box center [547, 98] width 56 height 15
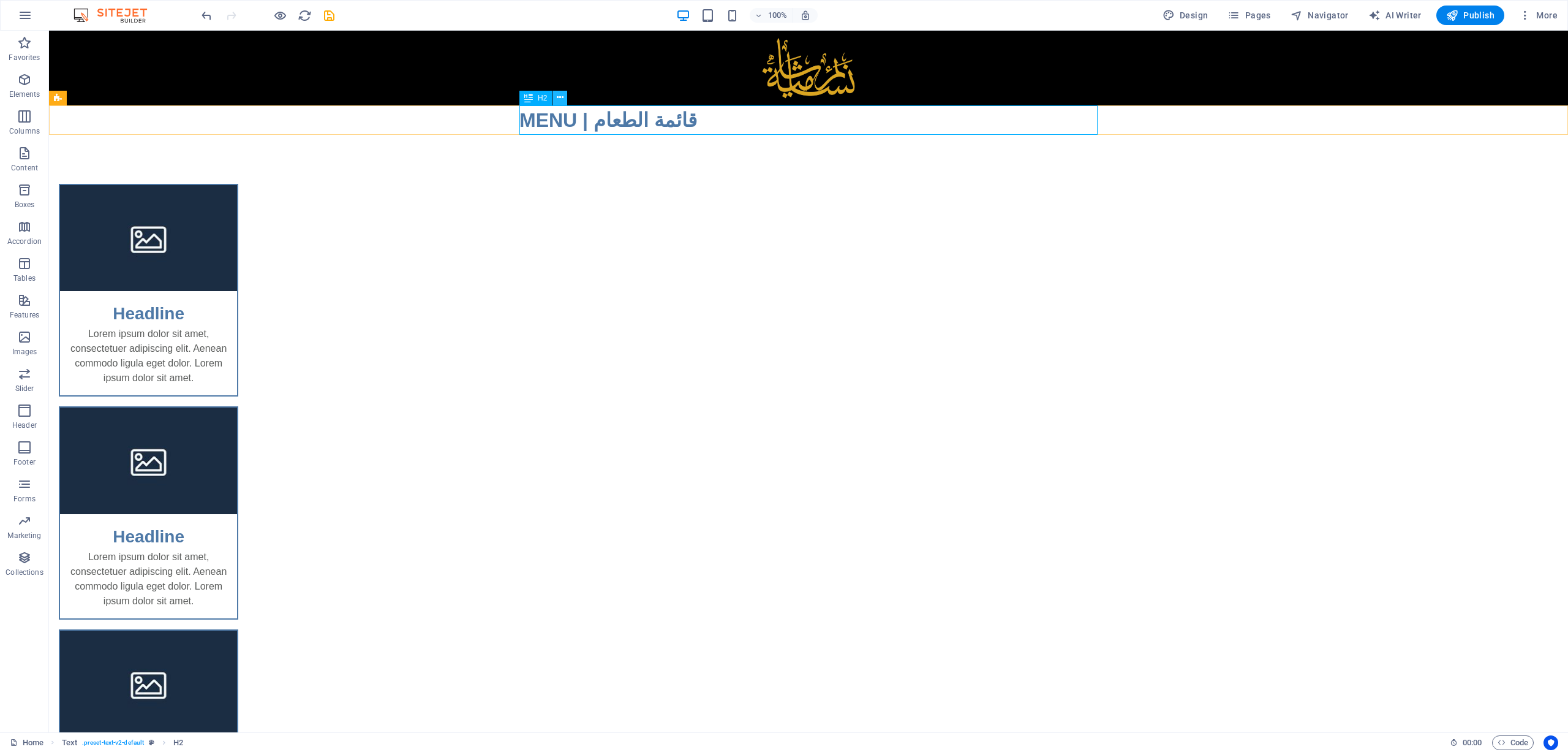
click at [565, 97] on button at bounding box center [560, 98] width 15 height 15
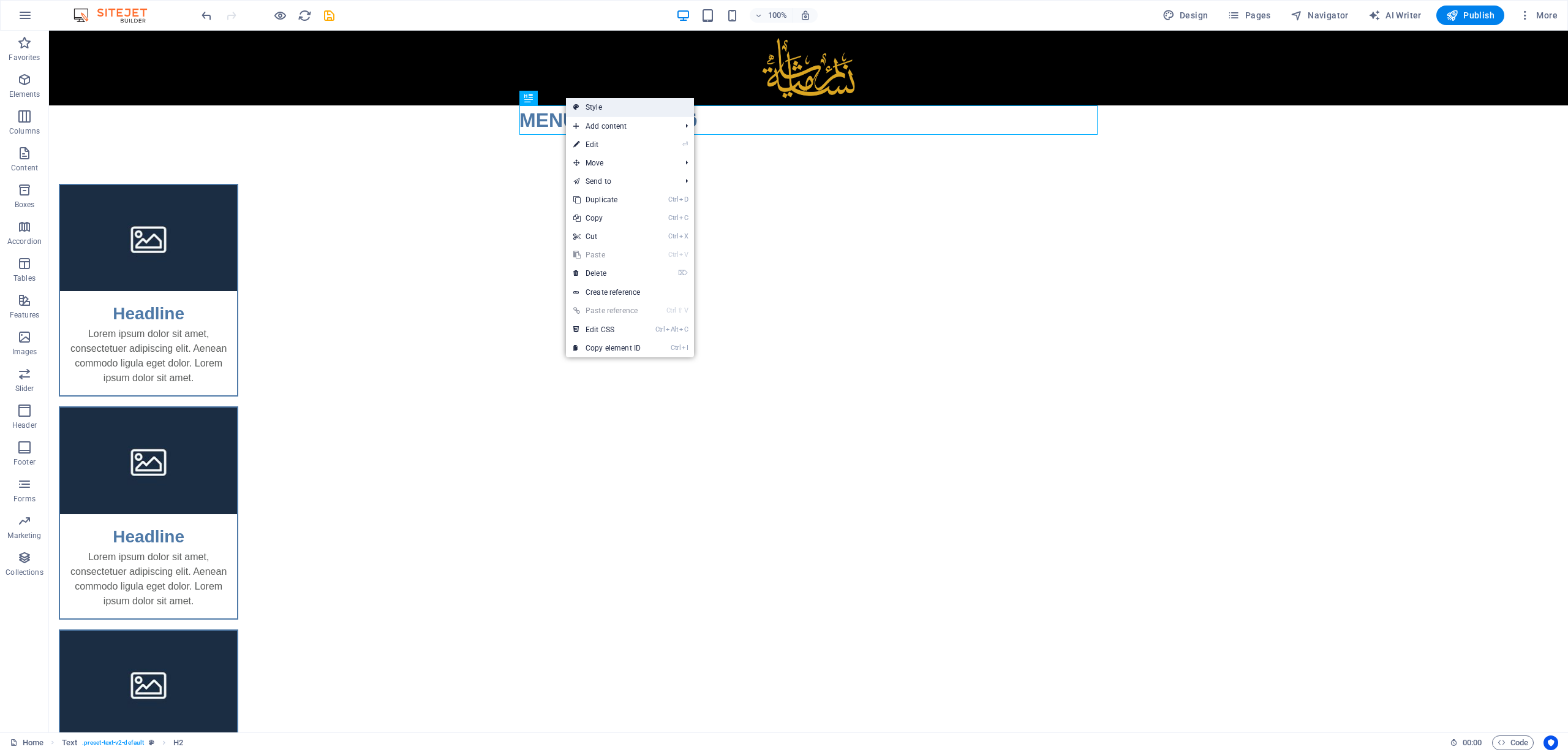
click at [643, 109] on link "Style" at bounding box center [629, 107] width 128 height 19
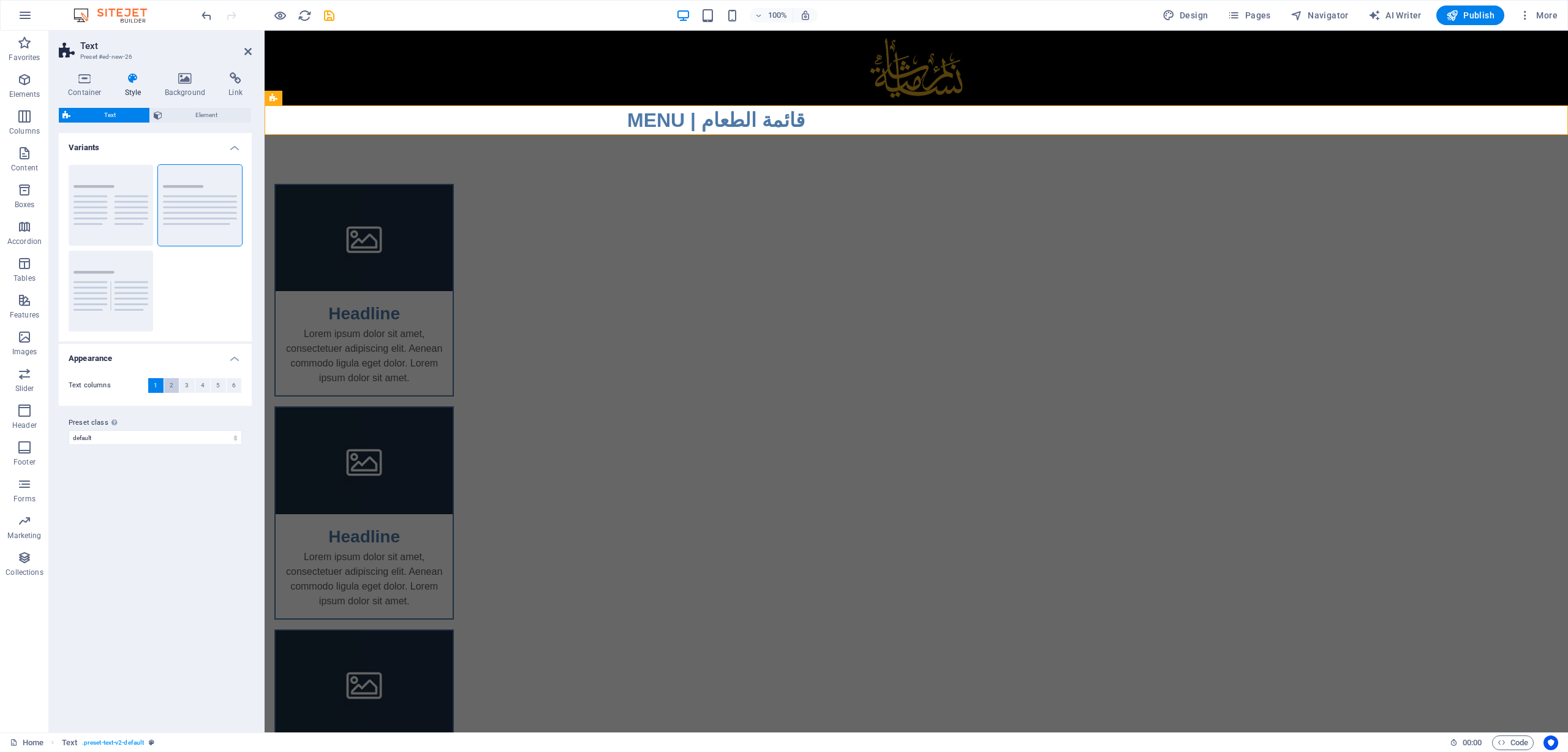
click at [168, 383] on button "2" at bounding box center [172, 385] width 15 height 15
click at [152, 385] on button "1" at bounding box center [156, 385] width 15 height 15
click at [86, 439] on select "default Add preset class" at bounding box center [155, 437] width 174 height 15
click at [87, 439] on select "default Add preset class" at bounding box center [155, 437] width 174 height 15
click at [685, 116] on div "MENU | قائمة الطعام" at bounding box center [916, 120] width 578 height 30
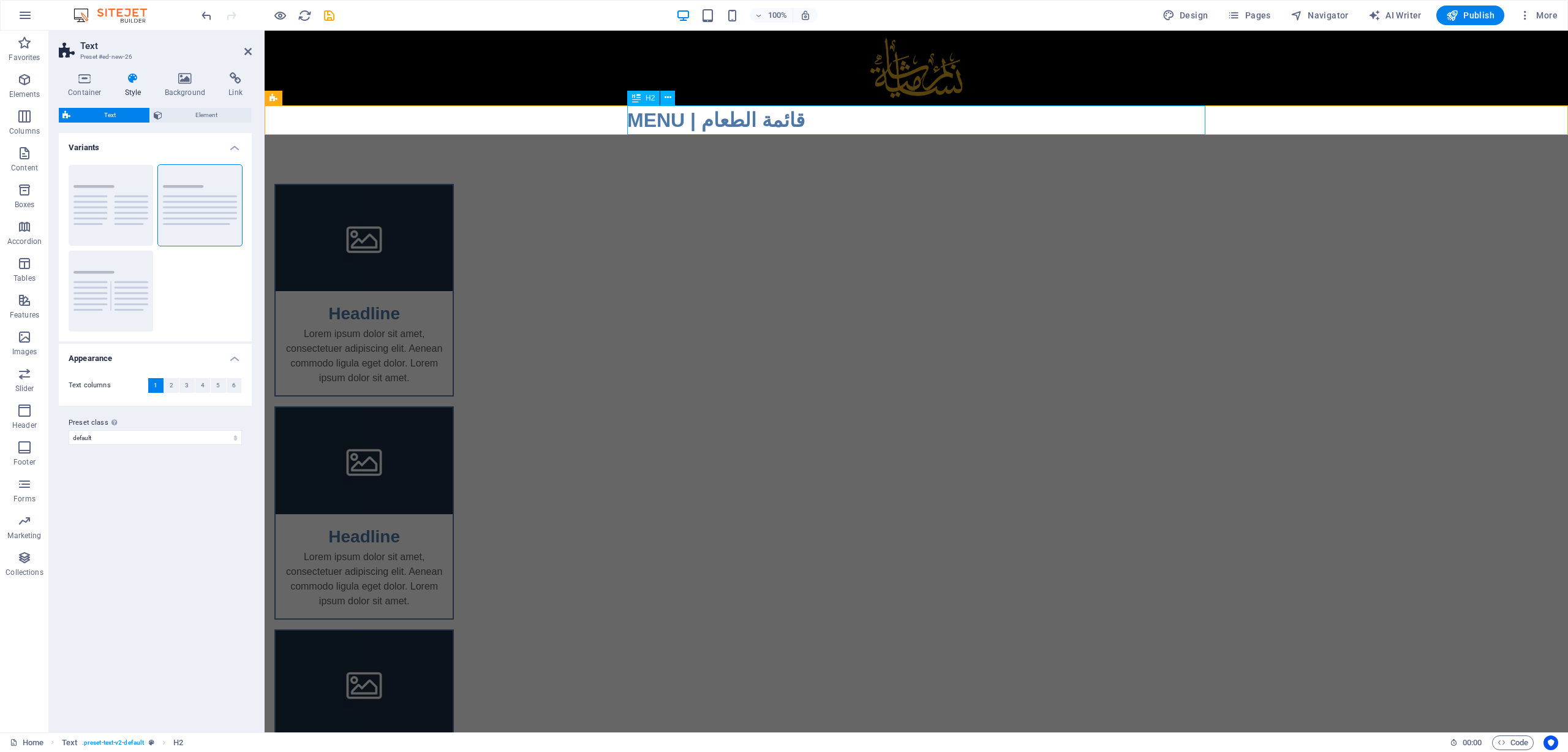
click at [685, 116] on div "MENU | قائمة الطعام" at bounding box center [916, 120] width 578 height 30
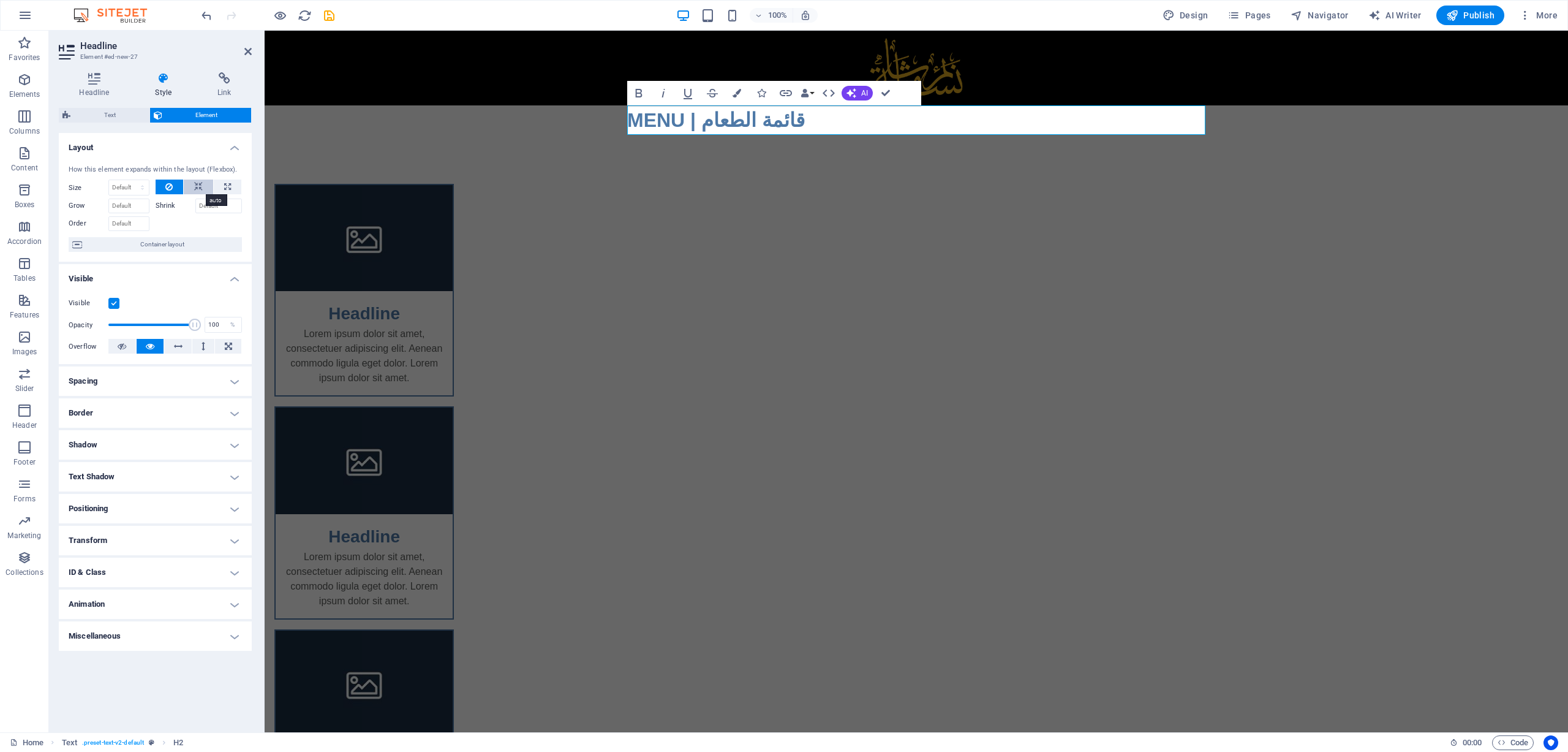
click at [202, 188] on icon at bounding box center [199, 187] width 8 height 15
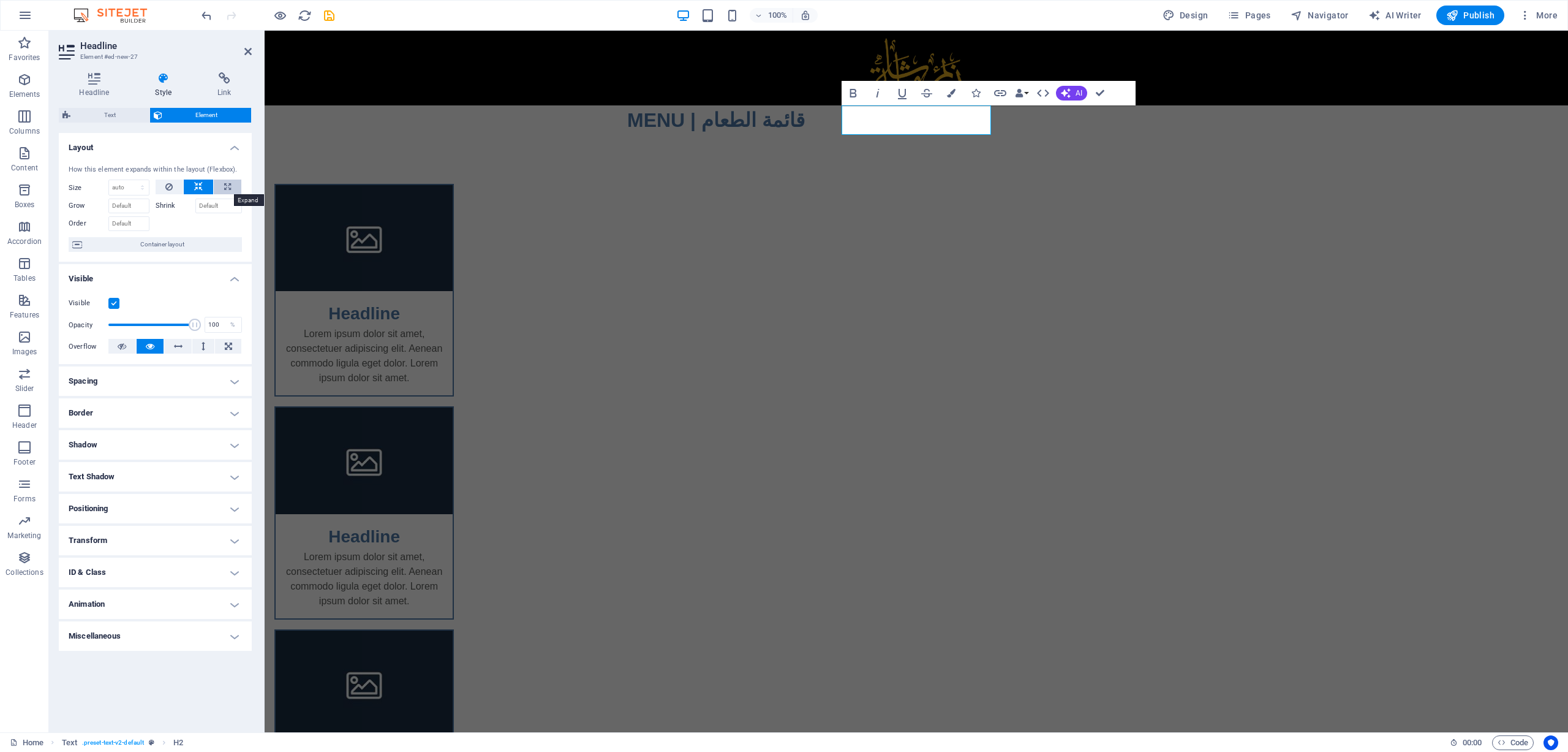
click at [216, 186] on button at bounding box center [228, 187] width 28 height 15
type input "100"
select select "%"
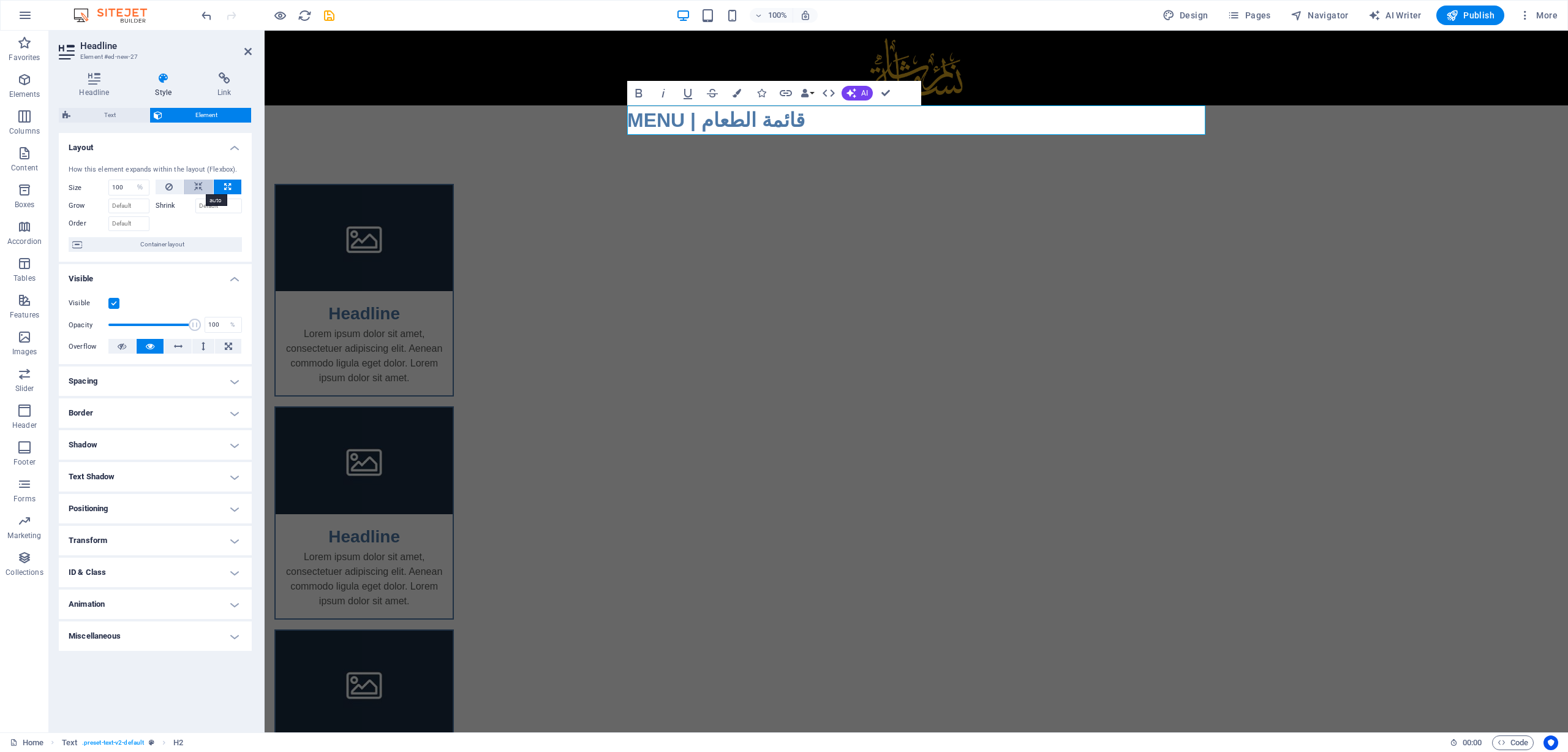
click at [201, 185] on icon at bounding box center [199, 187] width 8 height 15
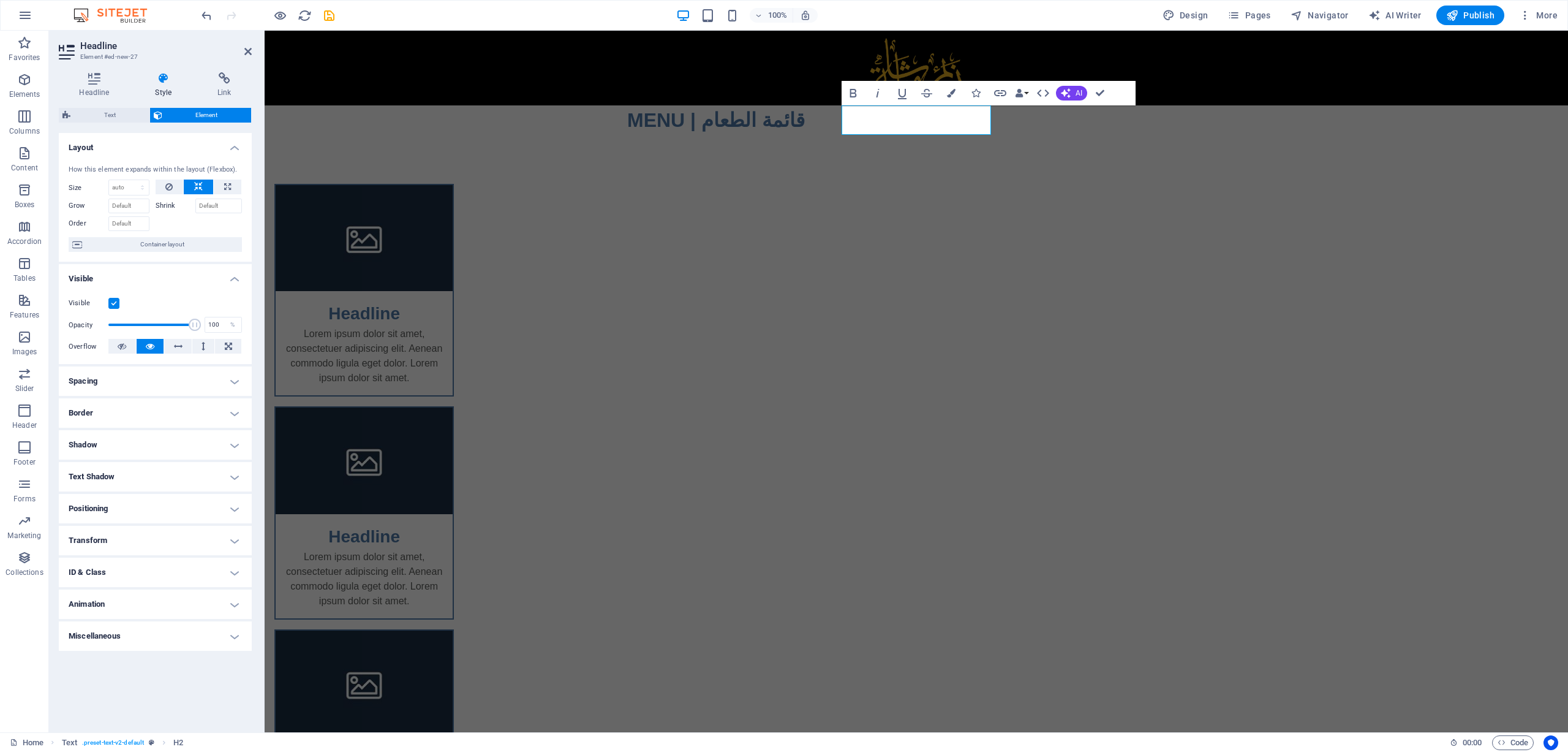
click at [95, 618] on h4 "Animation" at bounding box center [155, 604] width 193 height 30
click at [104, 612] on div "Copy Paste Preview" at bounding box center [155, 621] width 174 height 18
click at [109, 668] on h4 "Miscellaneous" at bounding box center [155, 676] width 193 height 30
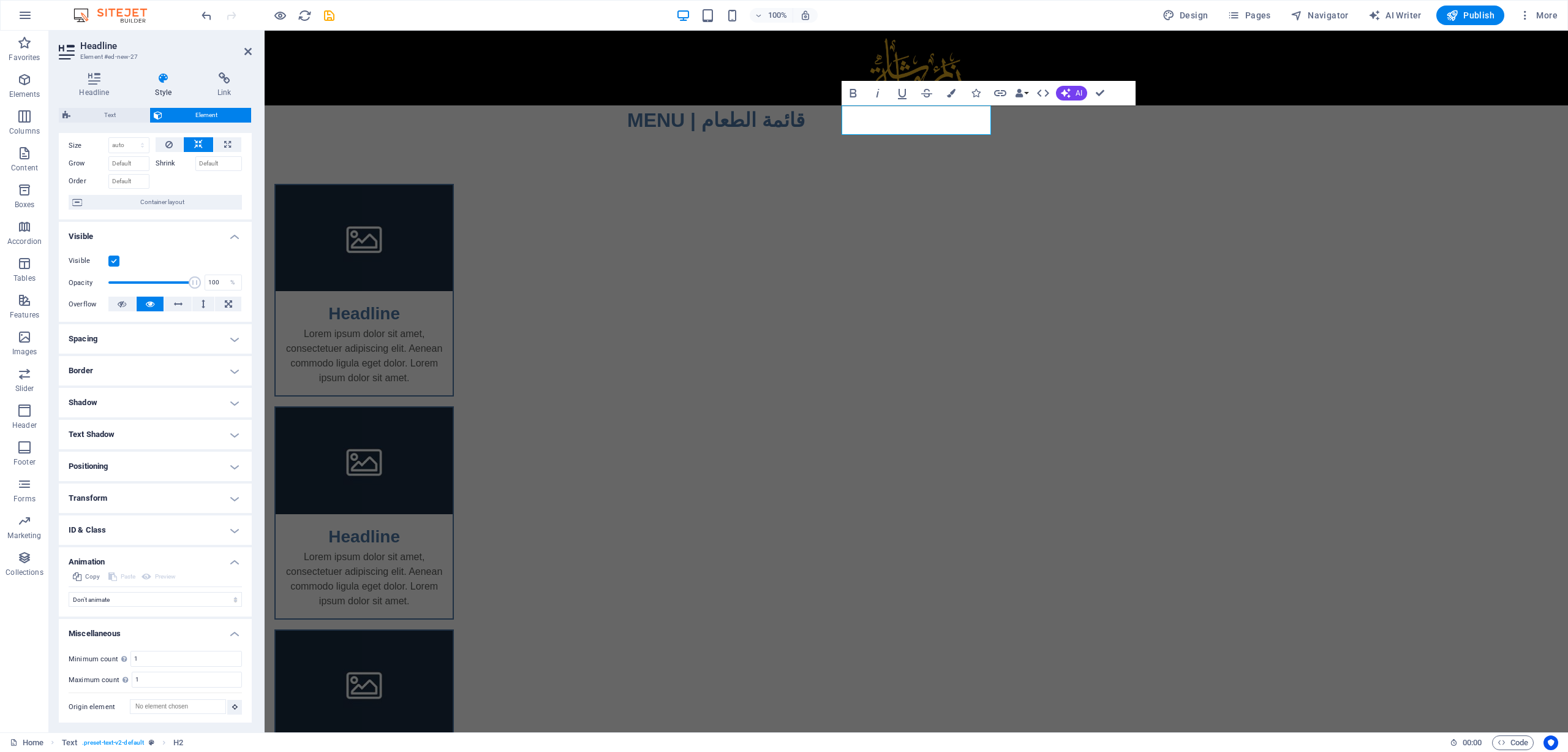
scroll to position [0, 0]
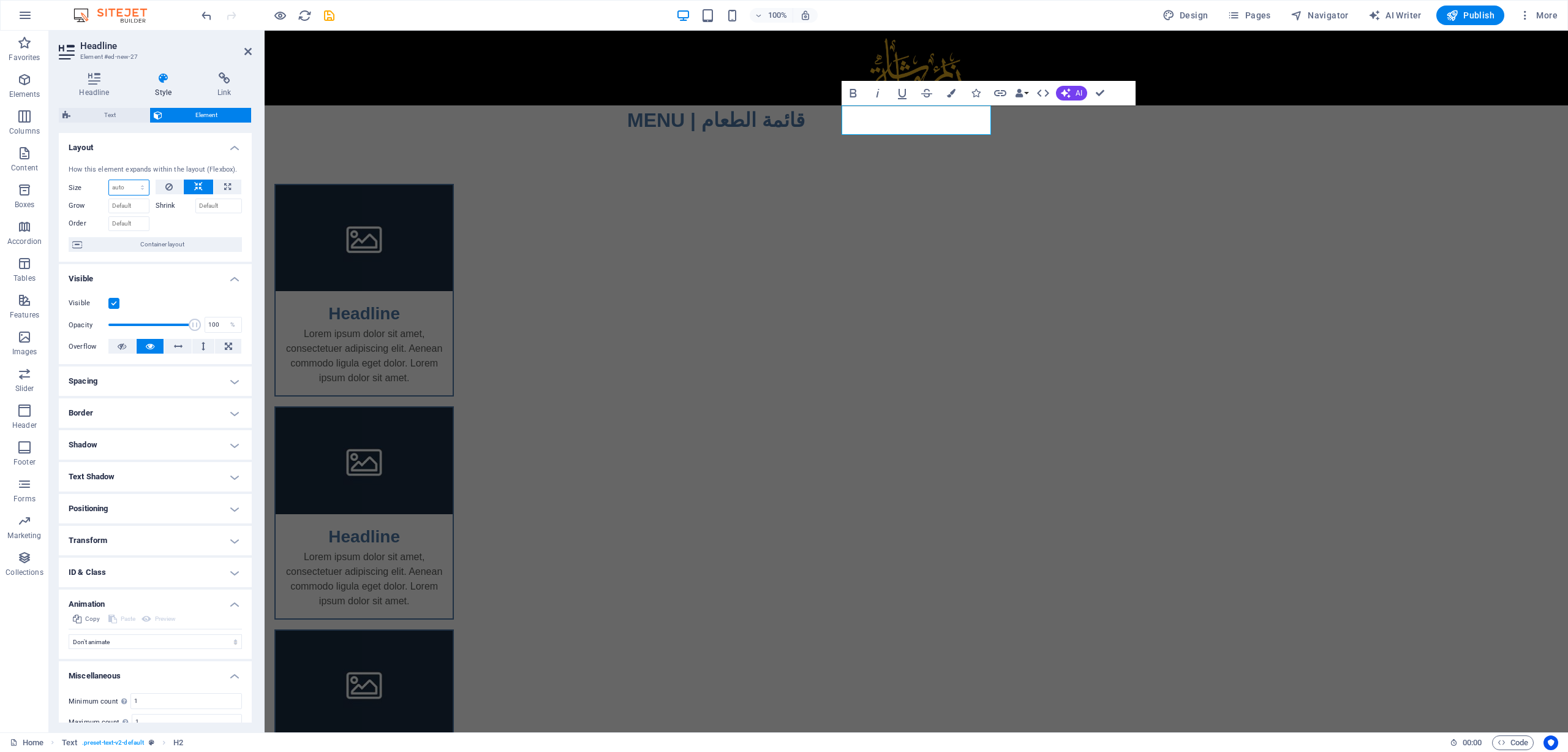
click at [133, 185] on select "Default auto px % 1/1 1/2 1/3 1/4 1/5 1/6 1/7 1/8 1/9 1/10" at bounding box center [129, 187] width 40 height 15
click at [109, 180] on select "Default auto px % 1/1 1/2 1/3 1/4 1/5 1/6 1/7 1/8 1/9 1/10" at bounding box center [129, 187] width 40 height 15
click at [136, 185] on select "Default auto px % 1/1 1/2 1/3 1/4 1/5 1/6 1/7 1/8 1/9 1/10" at bounding box center [129, 187] width 40 height 15
click at [140, 206] on input "Grow" at bounding box center [129, 205] width 41 height 15
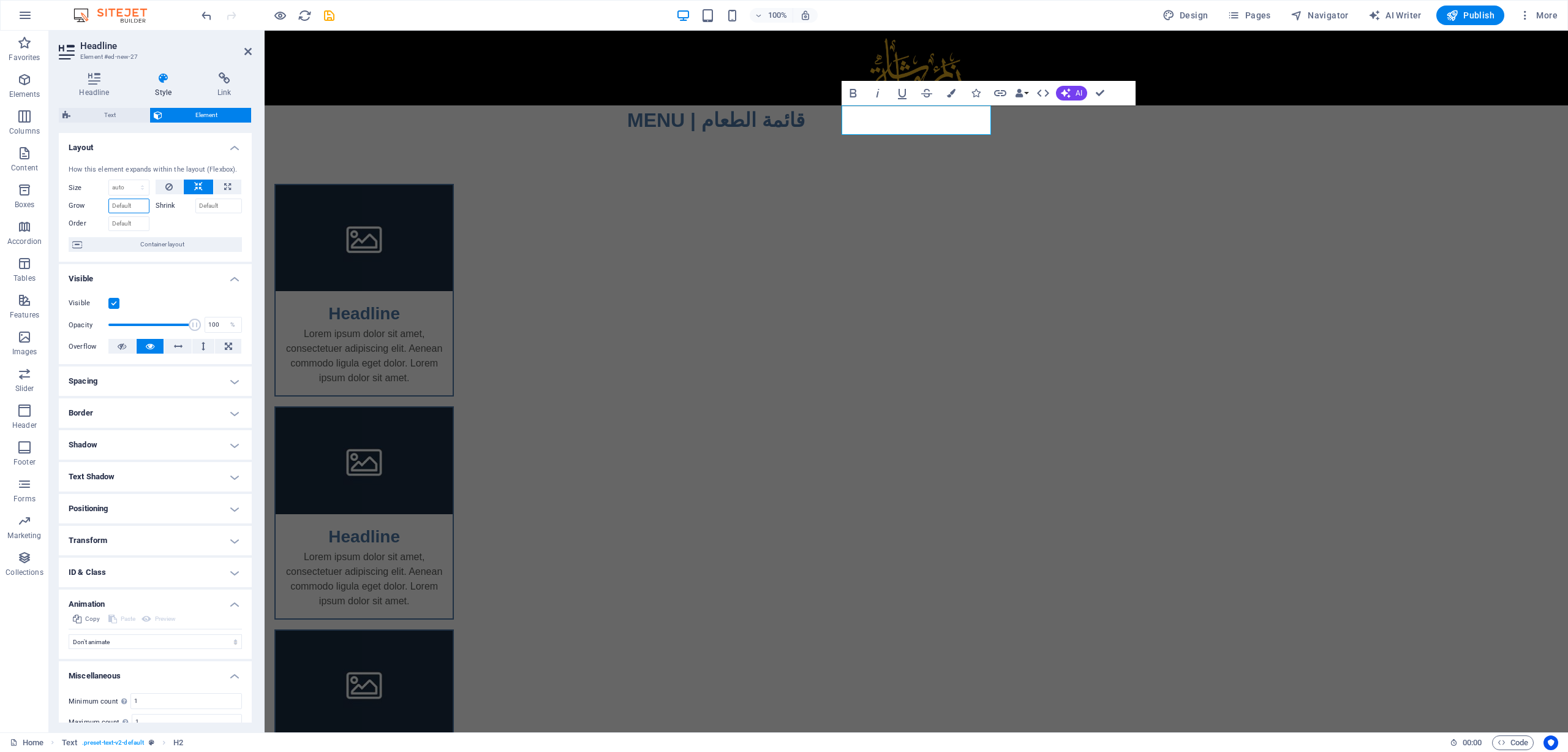
click at [131, 201] on input "Grow" at bounding box center [129, 205] width 41 height 15
click at [142, 190] on select "Default auto px % 1/1 1/2 1/3 1/4 1/5 1/6 1/7 1/8 1/9 1/10" at bounding box center [129, 187] width 40 height 15
select select "1/1"
click at [131, 180] on select "Default auto px % 1/1 1/2 1/3 1/4 1/5 1/6 1/7 1/8 1/9 1/10" at bounding box center [129, 187] width 40 height 15
type input "100"
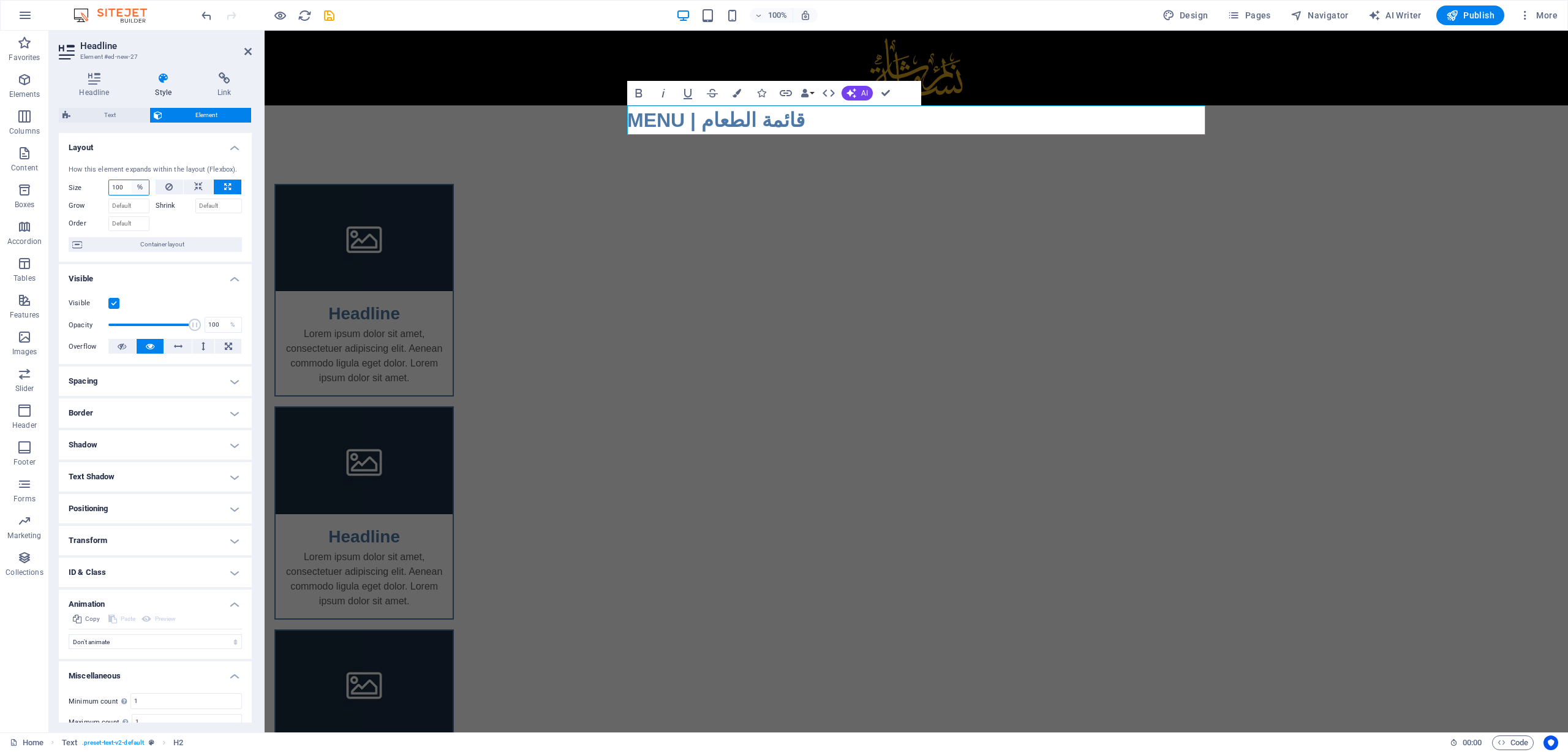
click at [144, 188] on select "Default auto px % 1/1 1/2 1/3 1/4 1/5 1/6 1/7 1/8 1/9 1/10" at bounding box center [140, 187] width 17 height 15
select select "1/4"
click at [131, 180] on select "Default auto px % 1/1 1/2 1/3 1/4 1/5 1/6 1/7 1/8 1/9 1/10" at bounding box center [140, 187] width 17 height 15
type input "25"
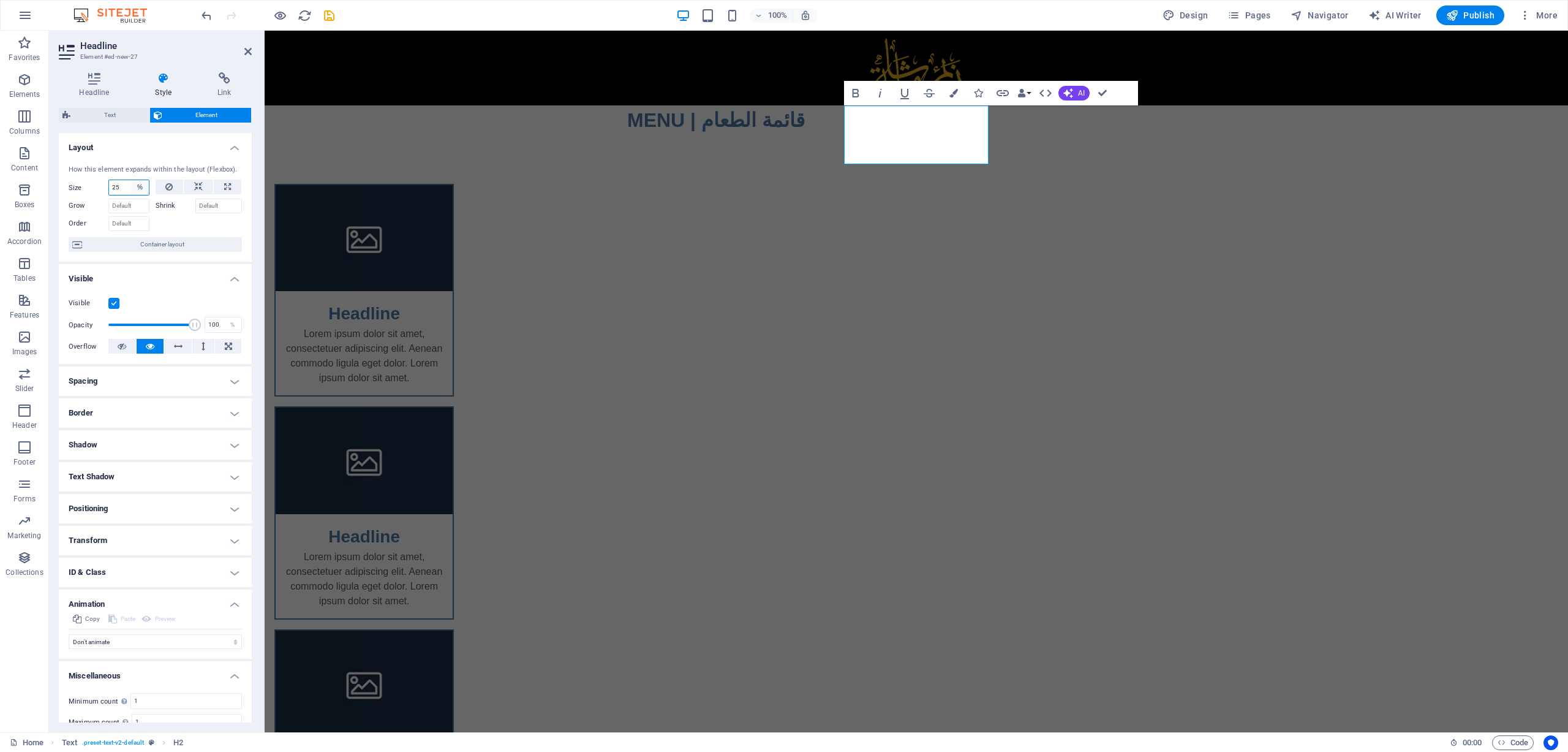
click at [142, 185] on select "Default auto px % 1/1 1/2 1/3 1/4 1/5 1/6 1/7 1/8 1/9 1/10" at bounding box center [140, 187] width 17 height 15
select select "1/1"
click at [131, 180] on select "Default auto px % 1/1 1/2 1/3 1/4 1/5 1/6 1/7 1/8 1/9 1/10" at bounding box center [140, 187] width 17 height 15
type input "100"
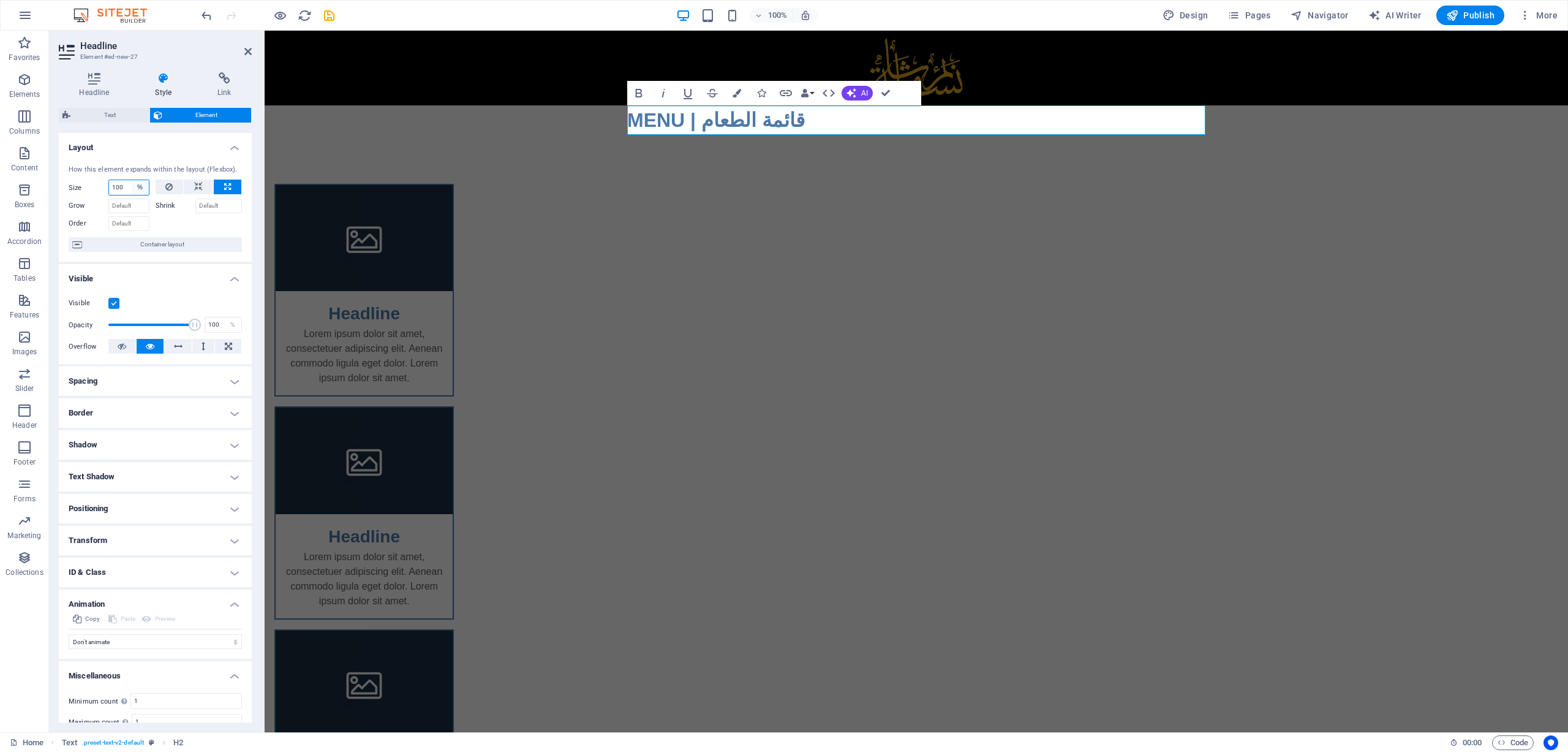
click at [140, 187] on select "Default auto px % 1/1 1/2 1/3 1/4 1/5 1/6 1/7 1/8 1/9 1/10" at bounding box center [140, 187] width 17 height 15
select select "1/8"
click at [131, 180] on select "Default auto px % 1/1 1/2 1/3 1/4 1/5 1/6 1/7 1/8 1/9 1/10" at bounding box center [140, 187] width 17 height 15
type input "12.5"
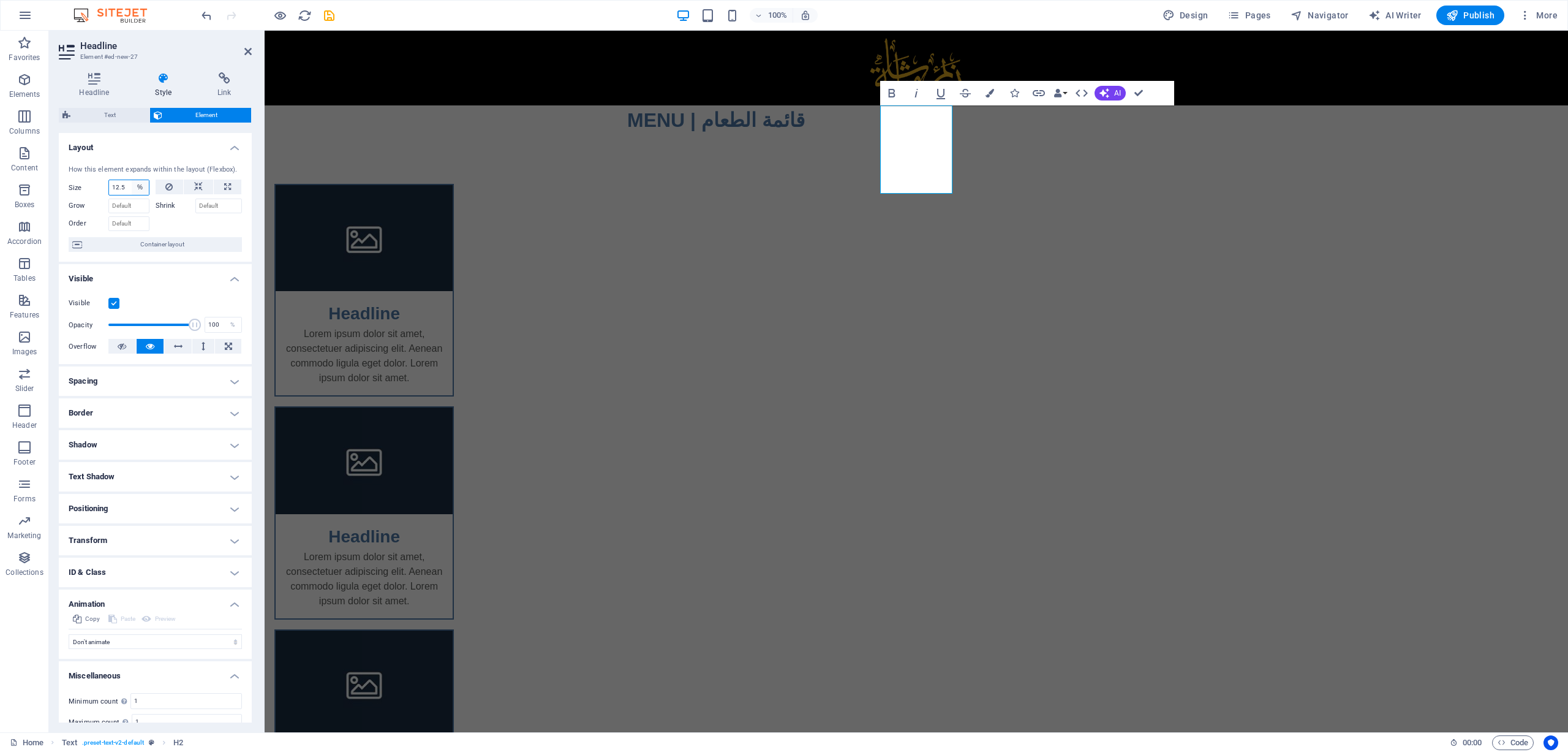
click at [143, 185] on select "Default auto px % 1/1 1/2 1/3 1/4 1/5 1/6 1/7 1/8 1/9 1/10" at bounding box center [140, 187] width 17 height 15
select select "1/4"
click at [131, 180] on select "Default auto px % 1/1 1/2 1/3 1/4 1/5 1/6 1/7 1/8 1/9 1/10" at bounding box center [140, 187] width 17 height 15
type input "25"
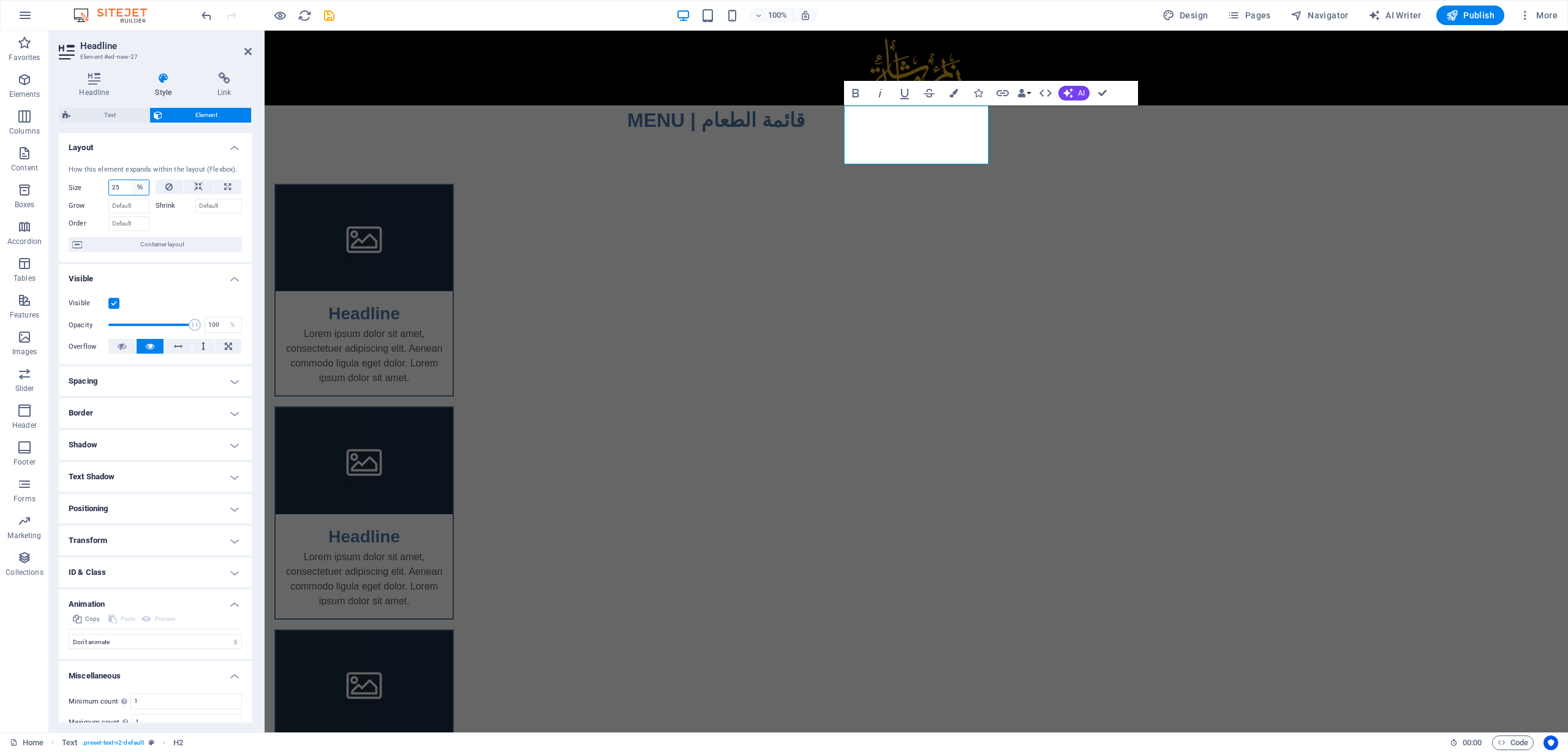
drag, startPoint x: 141, startPoint y: 187, endPoint x: 135, endPoint y: 185, distance: 6.3
click at [141, 187] on select "Default auto px % 1/1 1/2 1/3 1/4 1/5 1/6 1/7 1/8 1/9 1/10" at bounding box center [140, 187] width 17 height 15
select select "1/5"
click at [131, 180] on select "Default auto px % 1/1 1/2 1/3 1/4 1/5 1/6 1/7 1/8 1/9 1/10" at bounding box center [140, 187] width 17 height 15
type input "20"
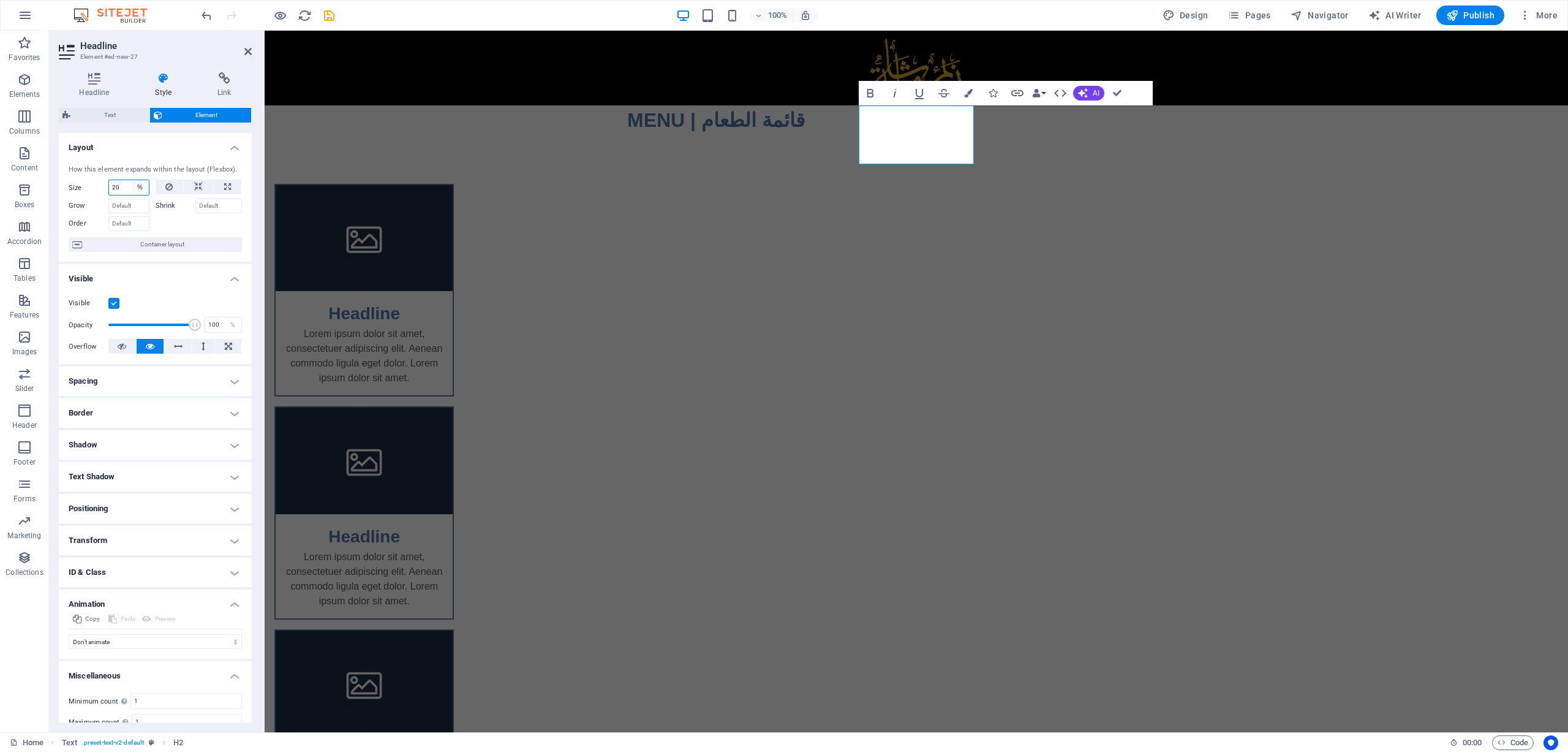
click at [140, 189] on select "Default auto px % 1/1 1/2 1/3 1/4 1/5 1/6 1/7 1/8 1/9 1/10" at bounding box center [140, 187] width 17 height 15
select select "1/2"
click at [131, 180] on select "Default auto px % 1/1 1/2 1/3 1/4 1/5 1/6 1/7 1/8 1/9 1/10" at bounding box center [140, 187] width 17 height 15
type input "50"
select select "%"
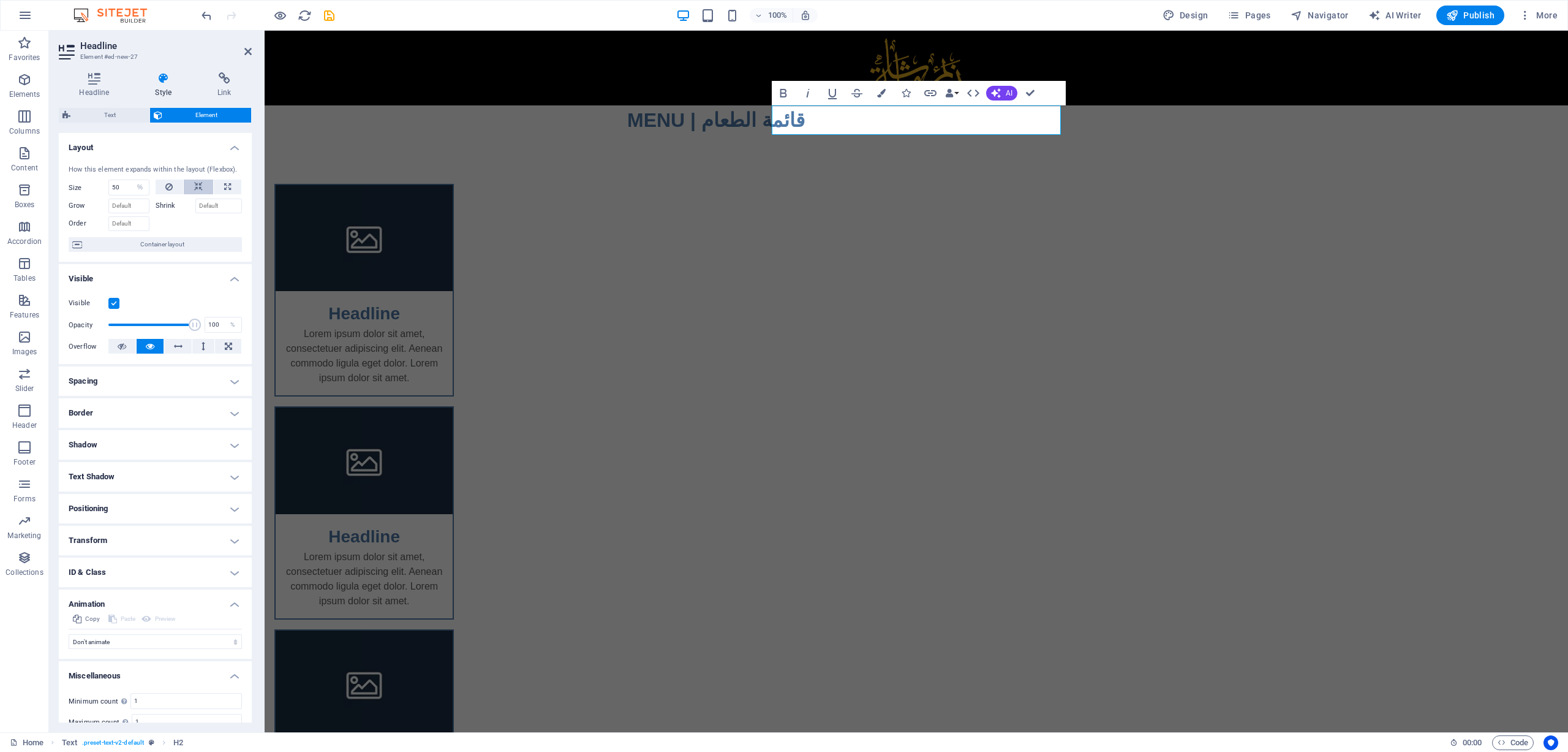
click at [203, 187] on button at bounding box center [199, 187] width 30 height 15
select select "DISABLED_OPTION_VALUE"
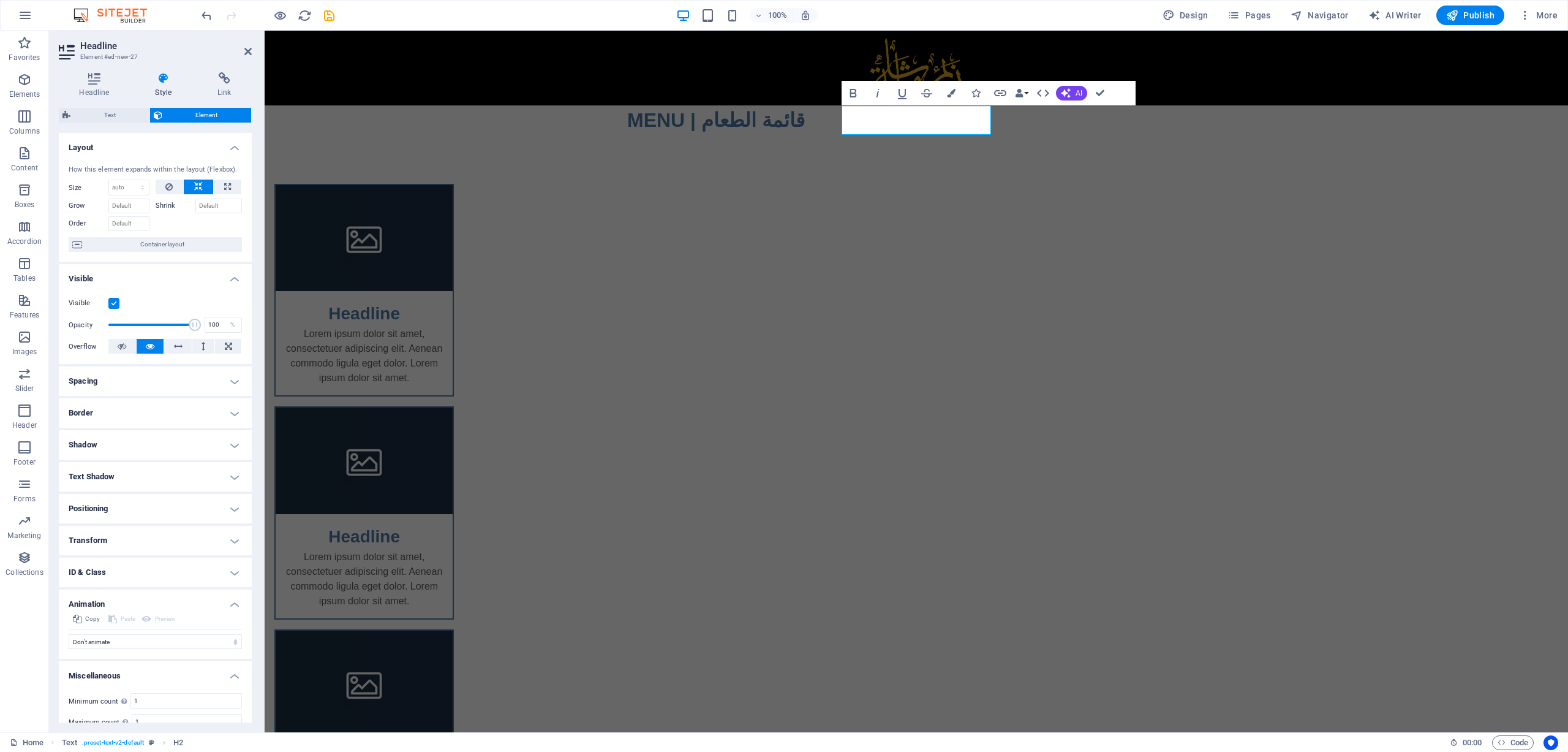
click at [149, 474] on h4 "Text Shadow" at bounding box center [155, 477] width 193 height 30
click at [149, 474] on h4 "Text Shadow" at bounding box center [155, 473] width 193 height 22
click at [162, 439] on h4 "Shadow" at bounding box center [155, 445] width 193 height 30
click at [162, 439] on h4 "Shadow" at bounding box center [155, 441] width 193 height 22
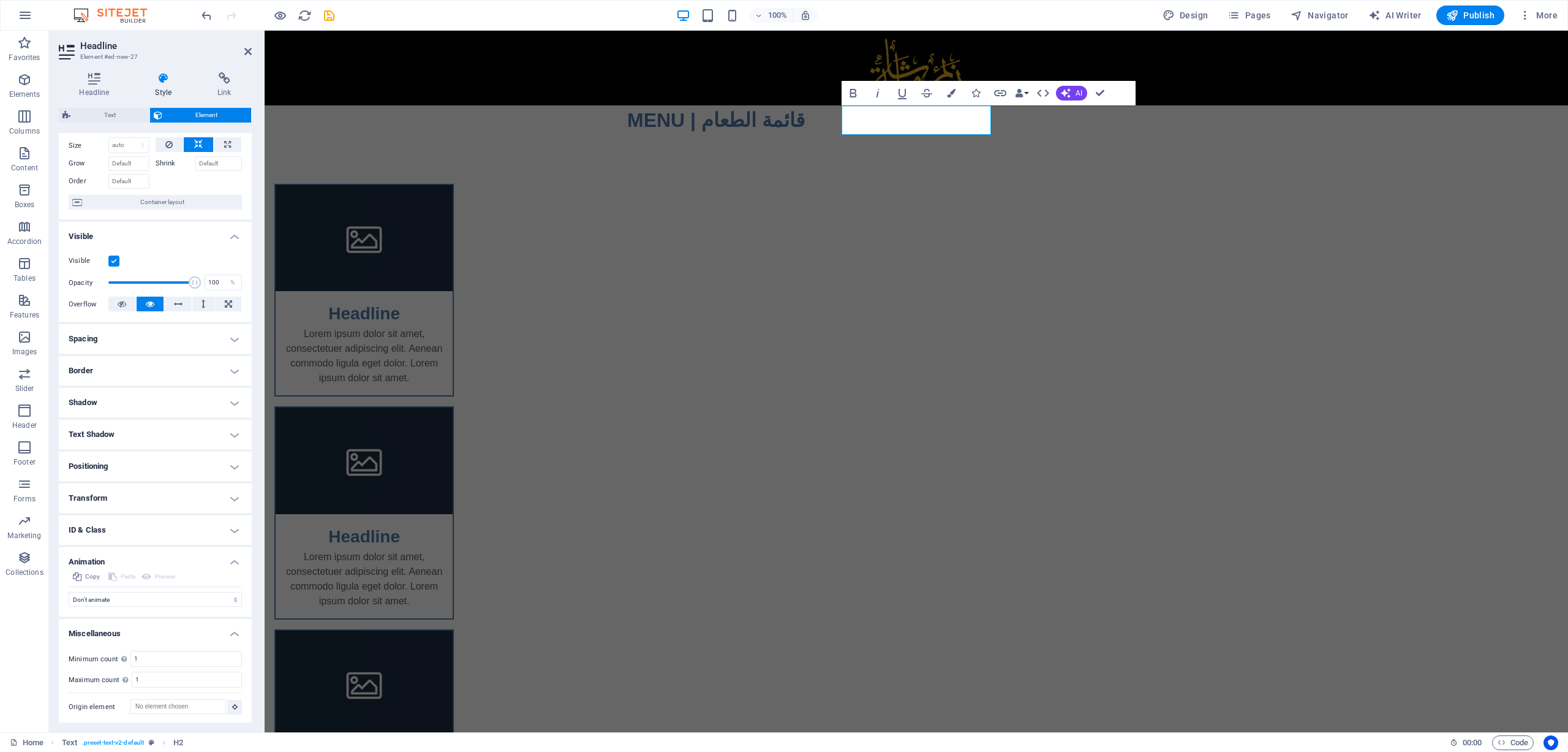
click at [136, 549] on h4 "Animation" at bounding box center [155, 558] width 193 height 22
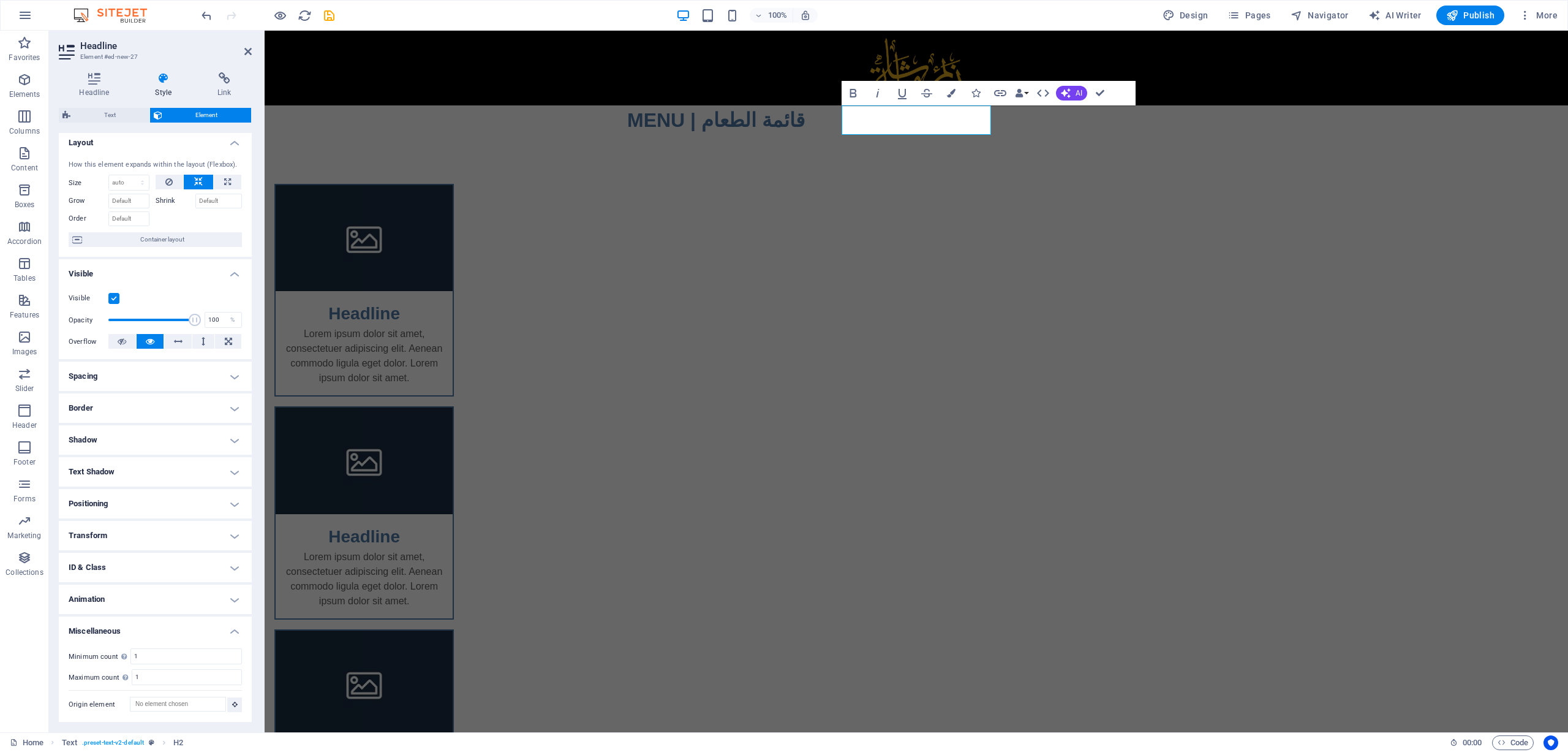
scroll to position [3, 0]
click at [163, 630] on h4 "Miscellaneous" at bounding box center [155, 630] width 193 height 22
click at [133, 538] on h4 "Transform" at bounding box center [155, 540] width 193 height 30
click at [133, 538] on h4 "Transform" at bounding box center [155, 537] width 193 height 22
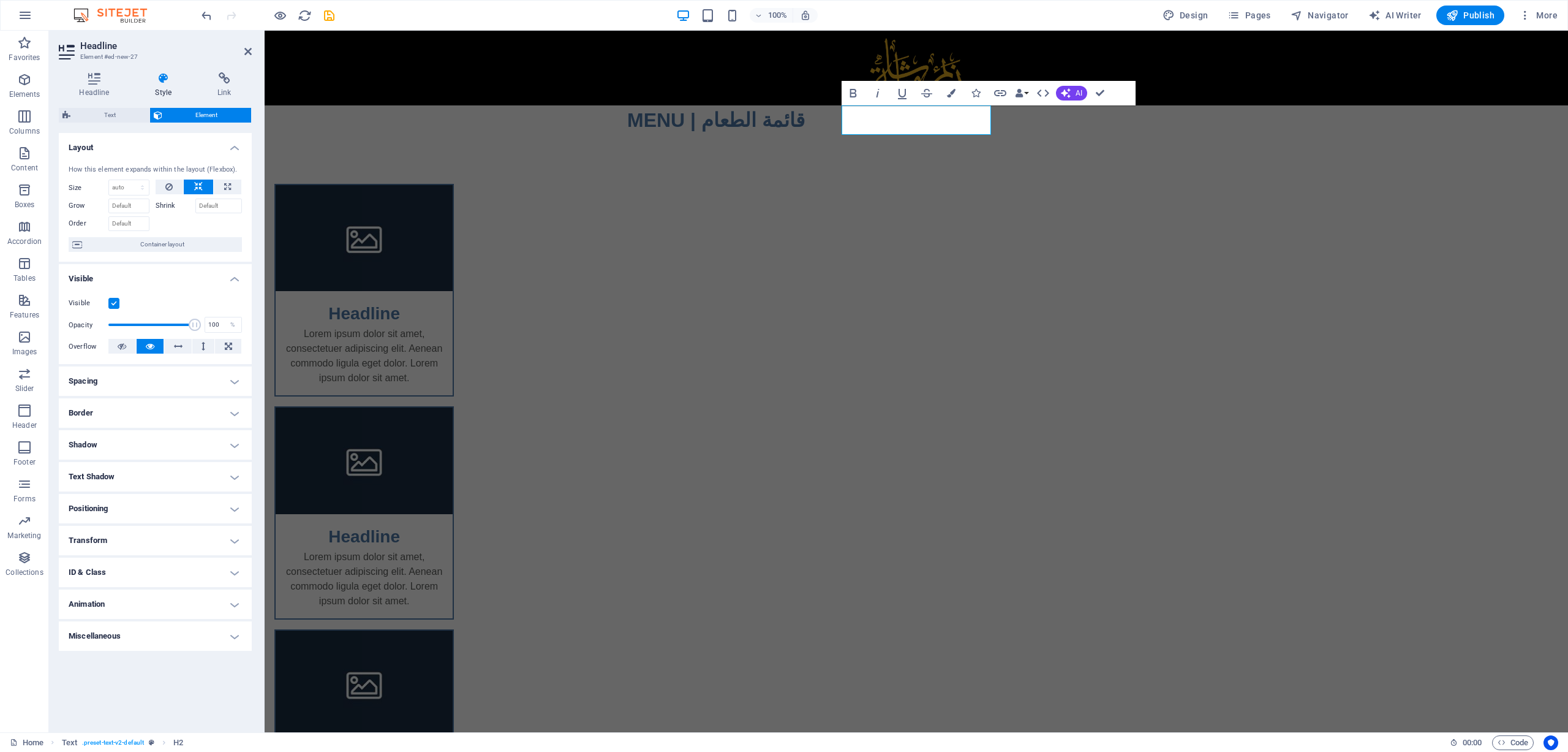
click at [133, 514] on h4 "Positioning" at bounding box center [155, 508] width 193 height 30
click at [133, 514] on h4 "Positioning" at bounding box center [155, 505] width 193 height 22
click at [131, 481] on h4 "Text Shadow" at bounding box center [155, 477] width 193 height 30
click at [131, 481] on h4 "Text Shadow" at bounding box center [155, 473] width 193 height 22
click at [122, 448] on h4 "Shadow" at bounding box center [155, 445] width 193 height 30
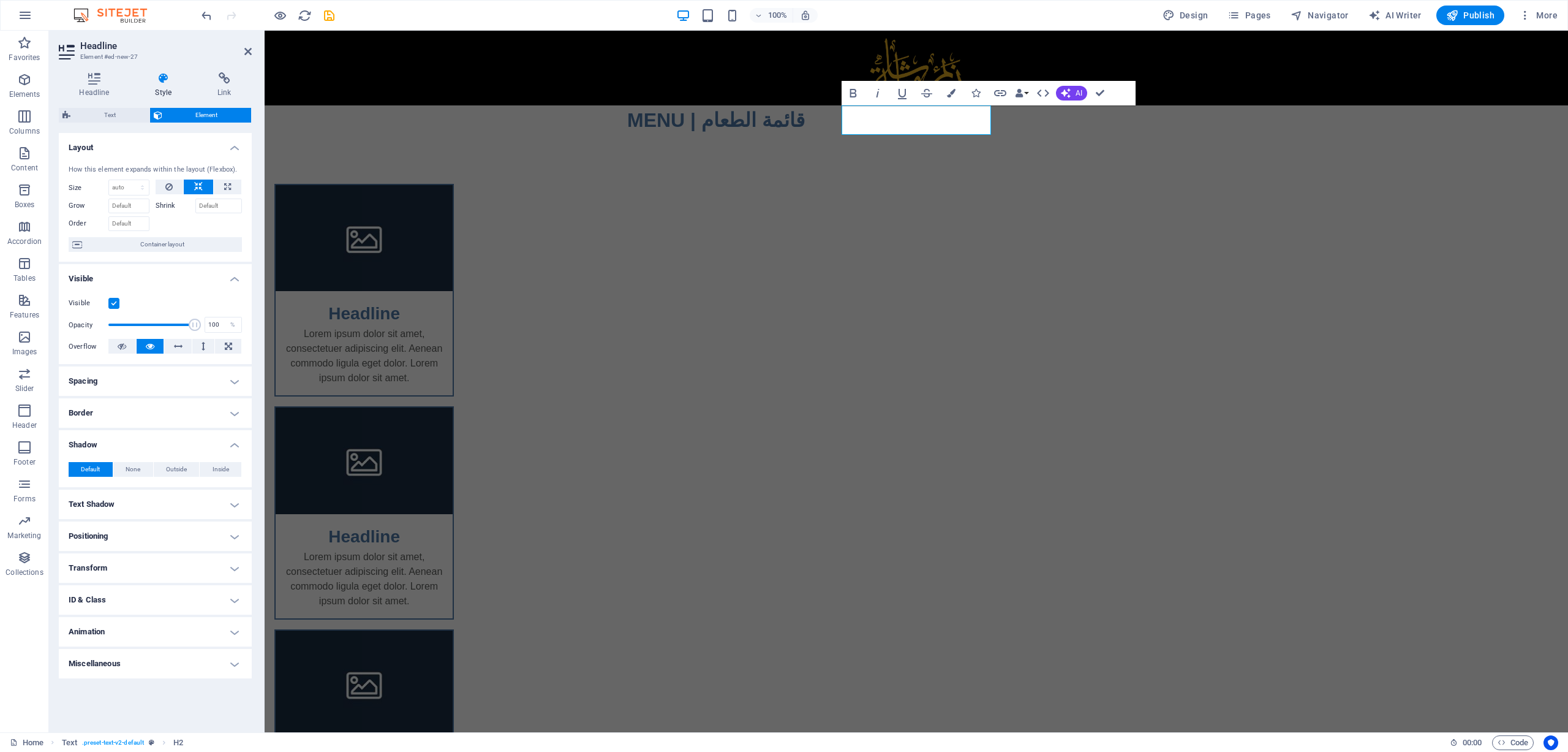
click at [122, 448] on h4 "Shadow" at bounding box center [155, 441] width 193 height 22
click at [121, 417] on h4 "Border" at bounding box center [155, 413] width 193 height 30
click at [121, 417] on h4 "Border" at bounding box center [155, 410] width 193 height 22
click at [120, 378] on h4 "Spacing" at bounding box center [155, 381] width 193 height 30
click at [112, 378] on h4 "Spacing" at bounding box center [155, 378] width 193 height 22
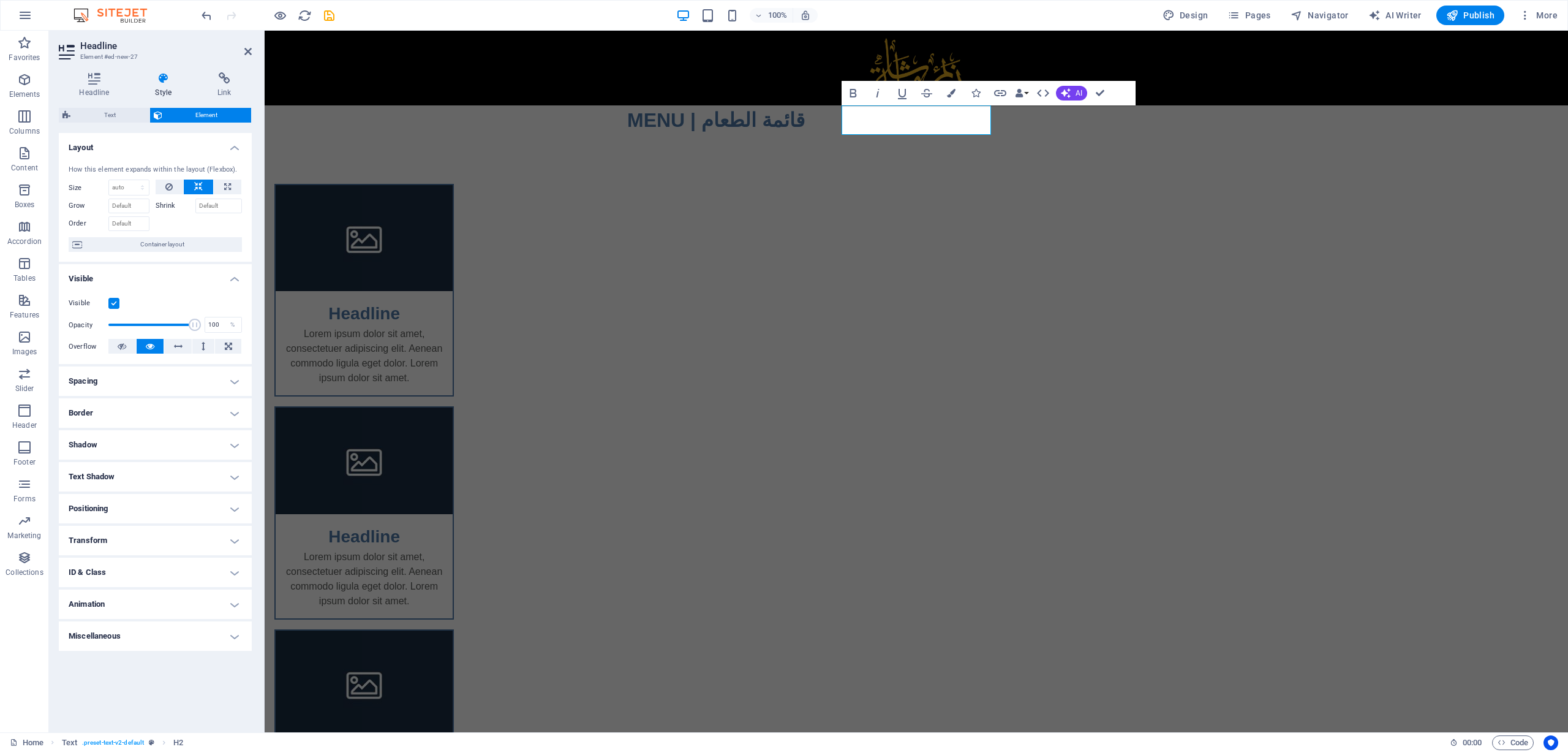
click at [92, 273] on h4 "Visible" at bounding box center [155, 275] width 193 height 22
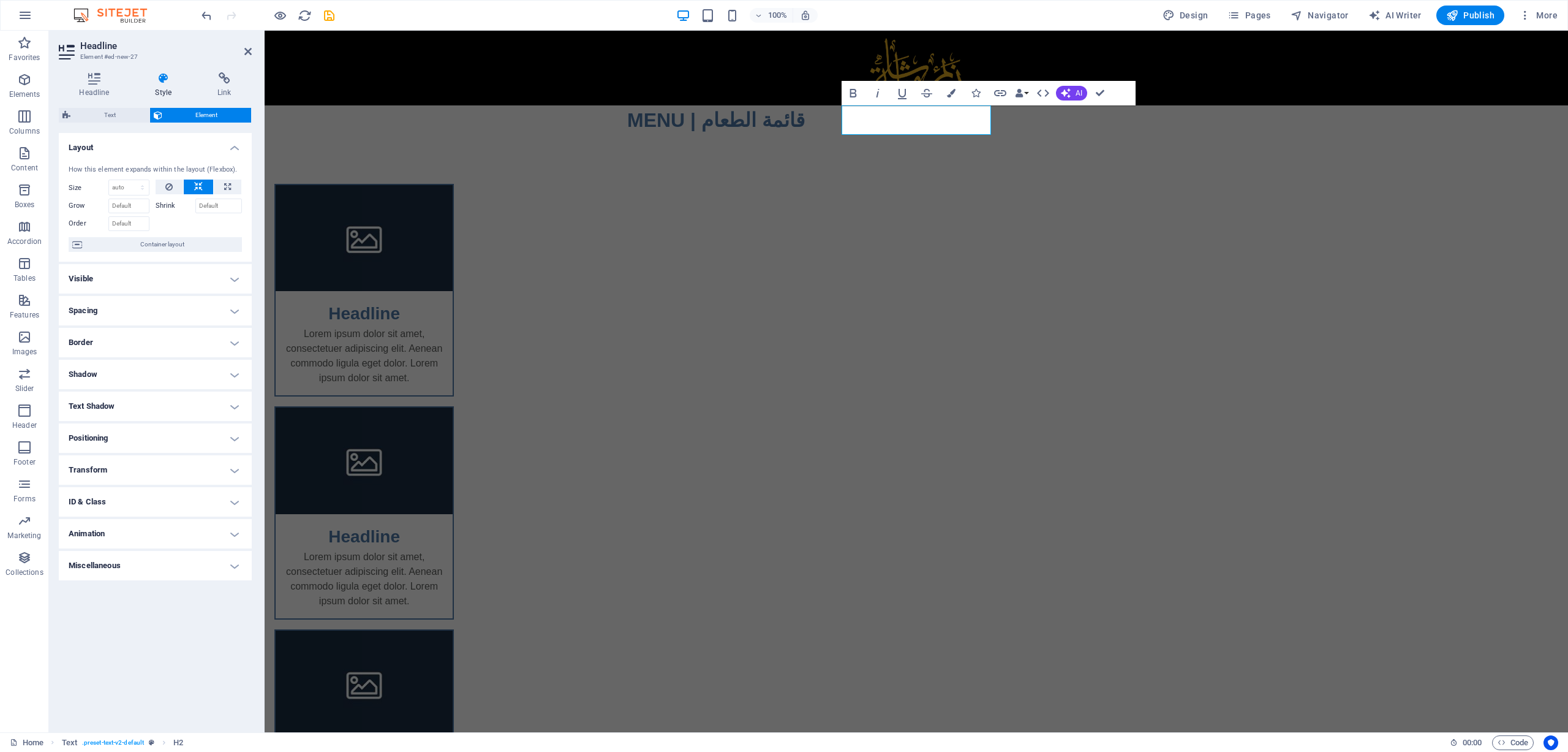
click at [113, 133] on h4 "Layout" at bounding box center [155, 144] width 193 height 22
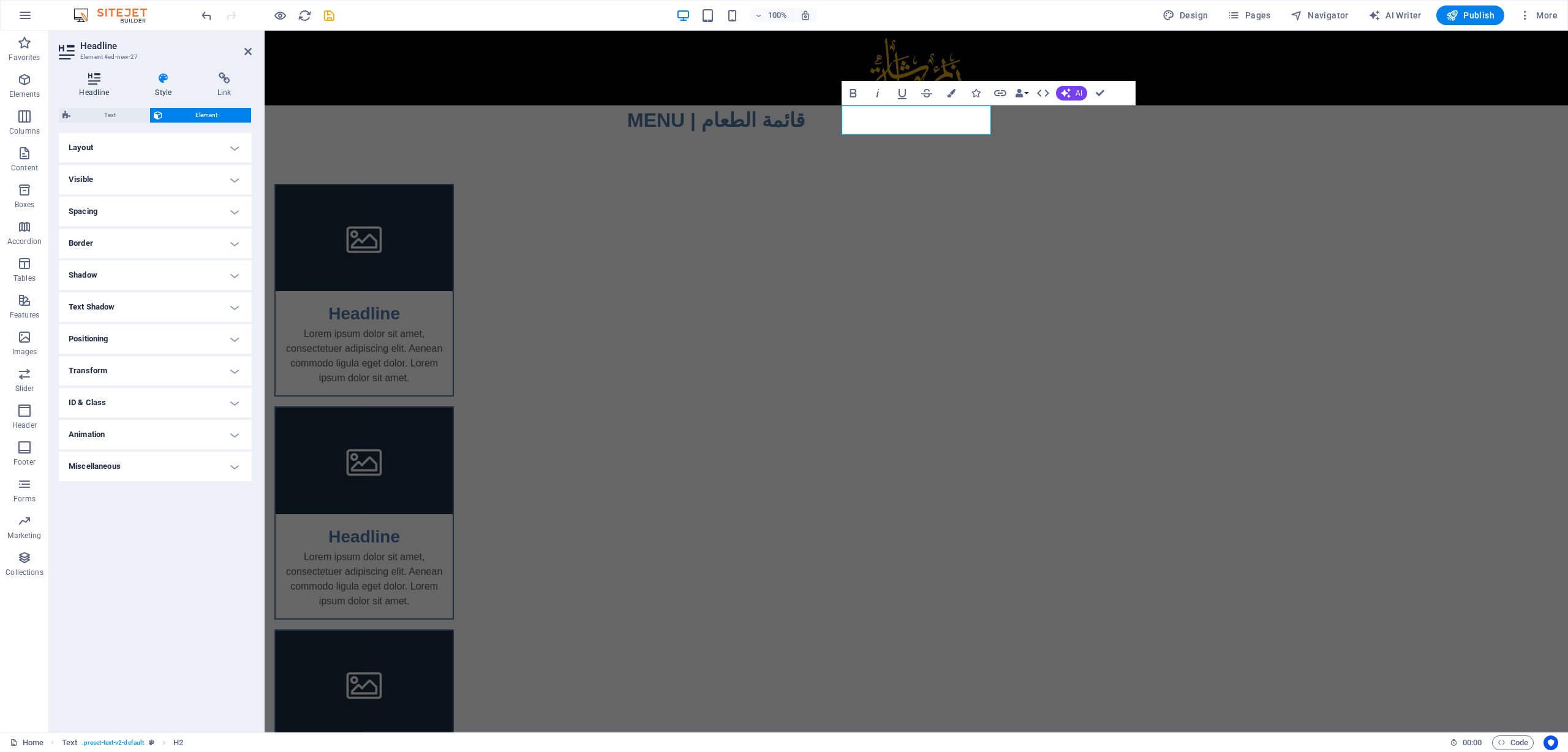
click at [92, 84] on icon at bounding box center [94, 79] width 71 height 12
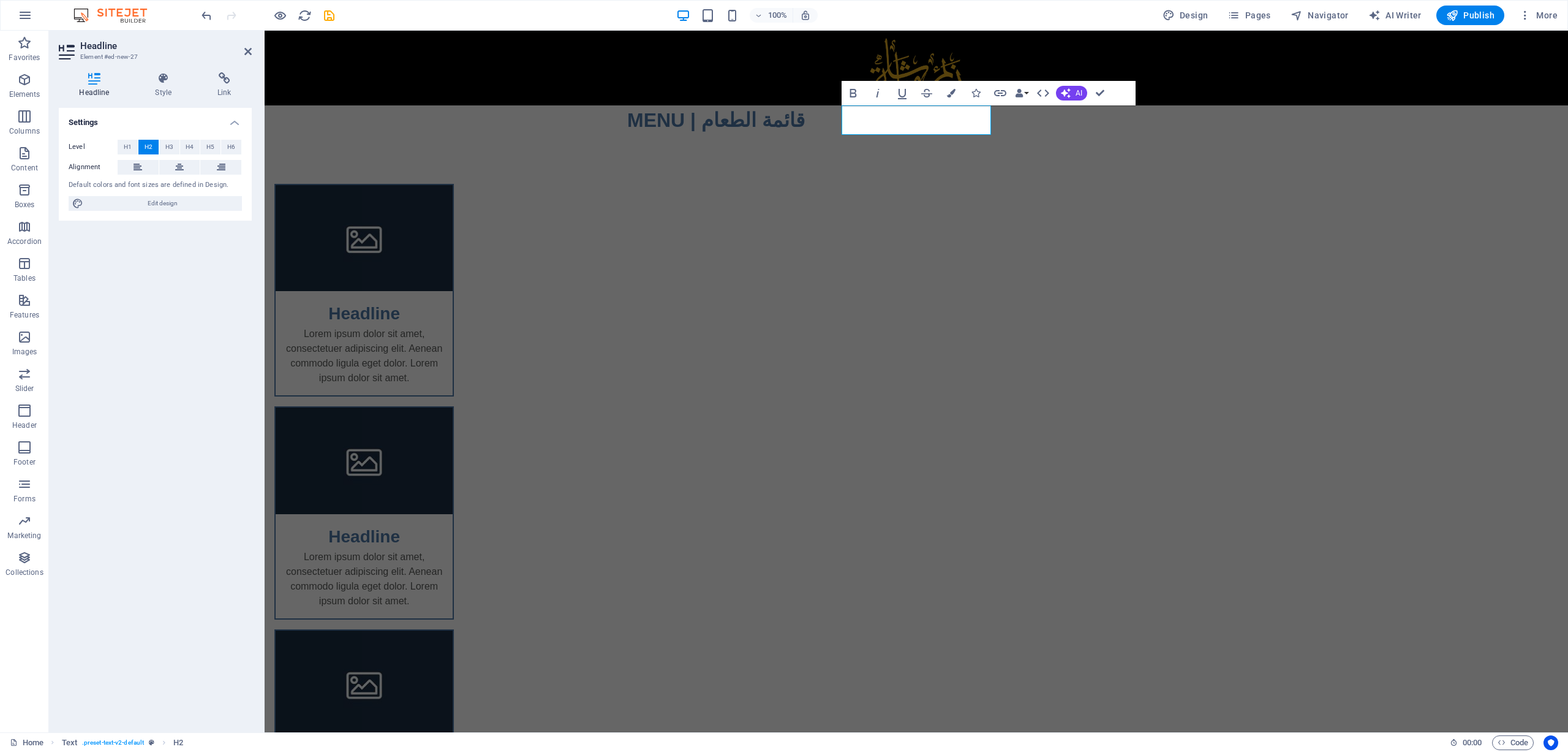
click at [980, 607] on html "Skip to main content MENU | قائمة الطعام Headline Lorem ipsum dolor sit amet, c…" at bounding box center [916, 461] width 1304 height 861
click at [453, 407] on figure at bounding box center [365, 461] width 177 height 107
click at [1237, 154] on div "Headline Lorem ipsum dolor sit amet, consectetuer adipiscing elit. Aenean commo…" at bounding box center [916, 513] width 1304 height 757
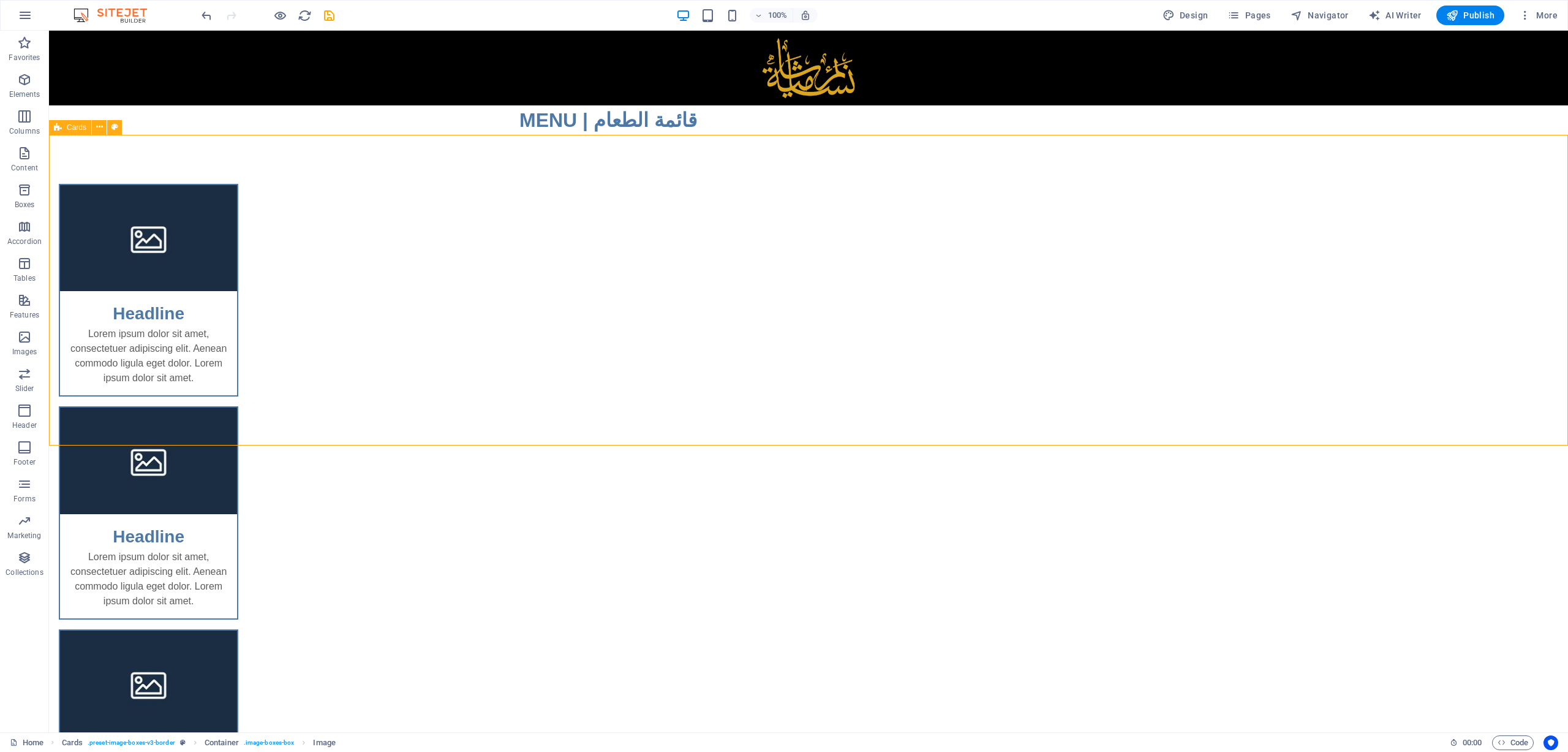
click at [1021, 154] on div "Headline Lorem ipsum dolor sit amet, consectetuer adipiscing elit. Aenean commo…" at bounding box center [809, 513] width 1520 height 757
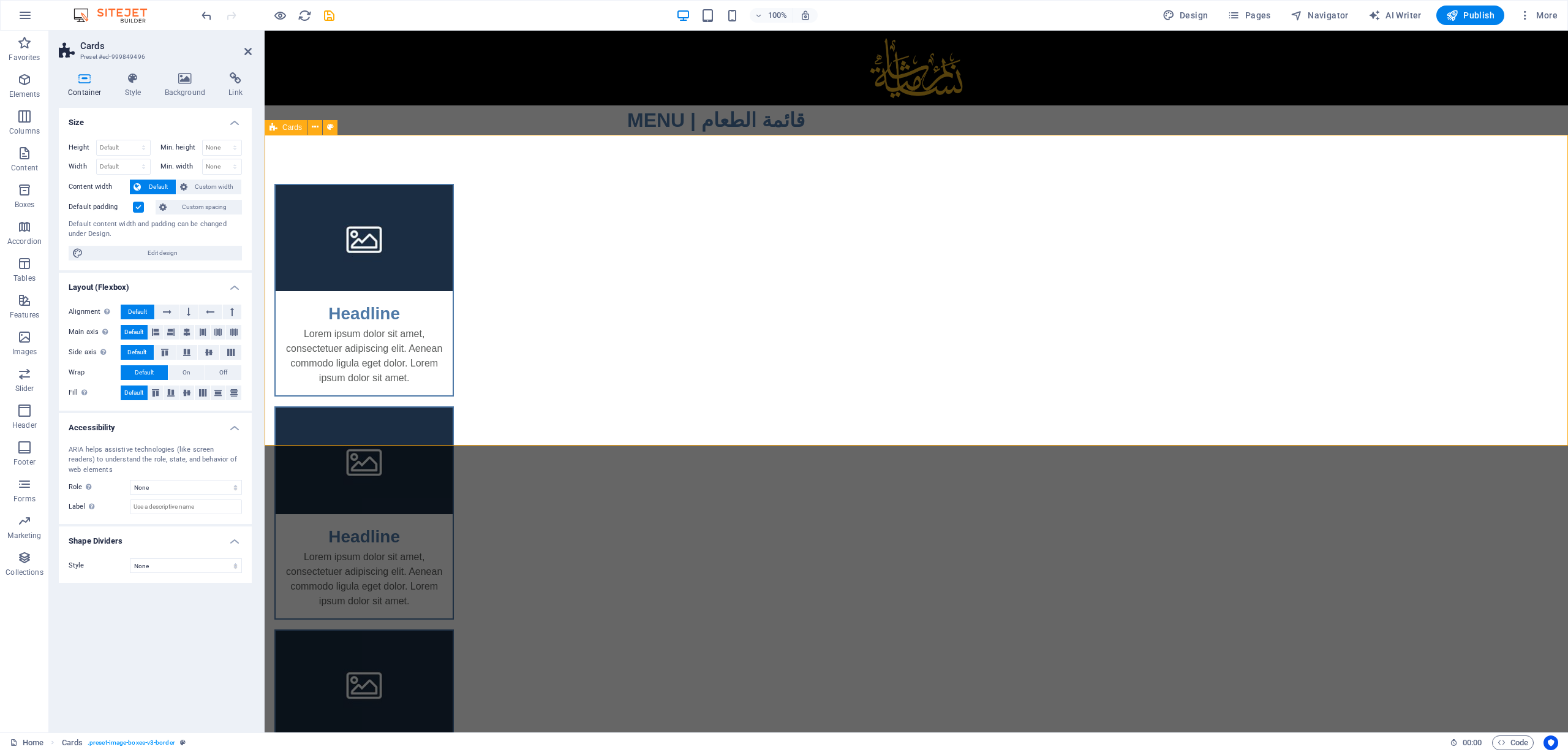
click at [997, 153] on div "Headline Lorem ipsum dolor sit amet, consectetuer adipiscing elit. Aenean commo…" at bounding box center [916, 513] width 1304 height 757
click at [1126, 506] on html "Skip to main content MENU | قائمة الطعام Headline Lorem ipsum dolor sit amet, c…" at bounding box center [916, 461] width 1304 height 861
click at [1563, 273] on div "Headline Lorem ipsum dolor sit amet, consectetuer adipiscing elit. Aenean commo…" at bounding box center [916, 513] width 1304 height 757
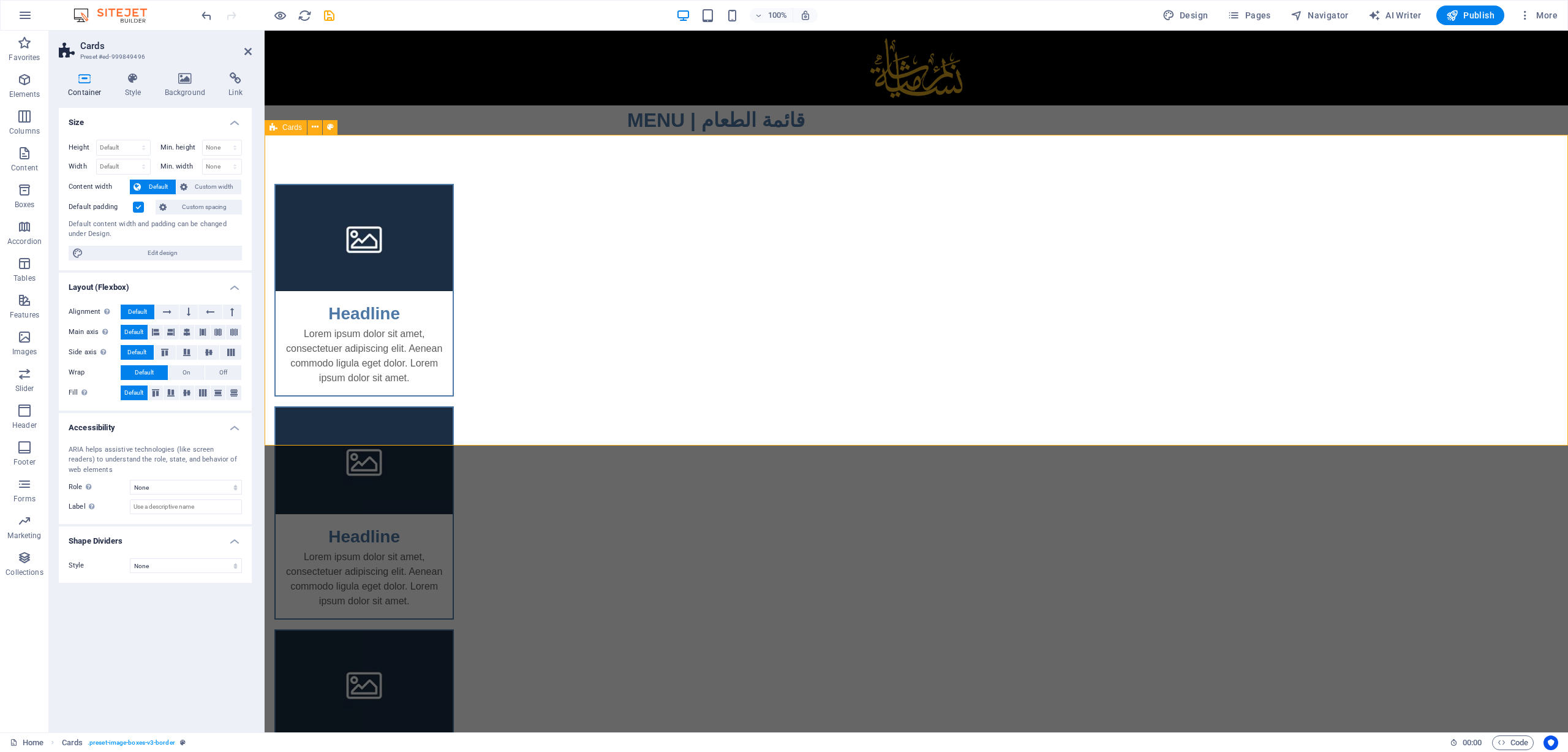
drag, startPoint x: 1562, startPoint y: 273, endPoint x: 1504, endPoint y: 273, distance: 58.0
click at [1560, 273] on div "Headline Lorem ipsum dolor sit amet, consectetuer adipiscing elit. Aenean commo…" at bounding box center [916, 513] width 1304 height 757
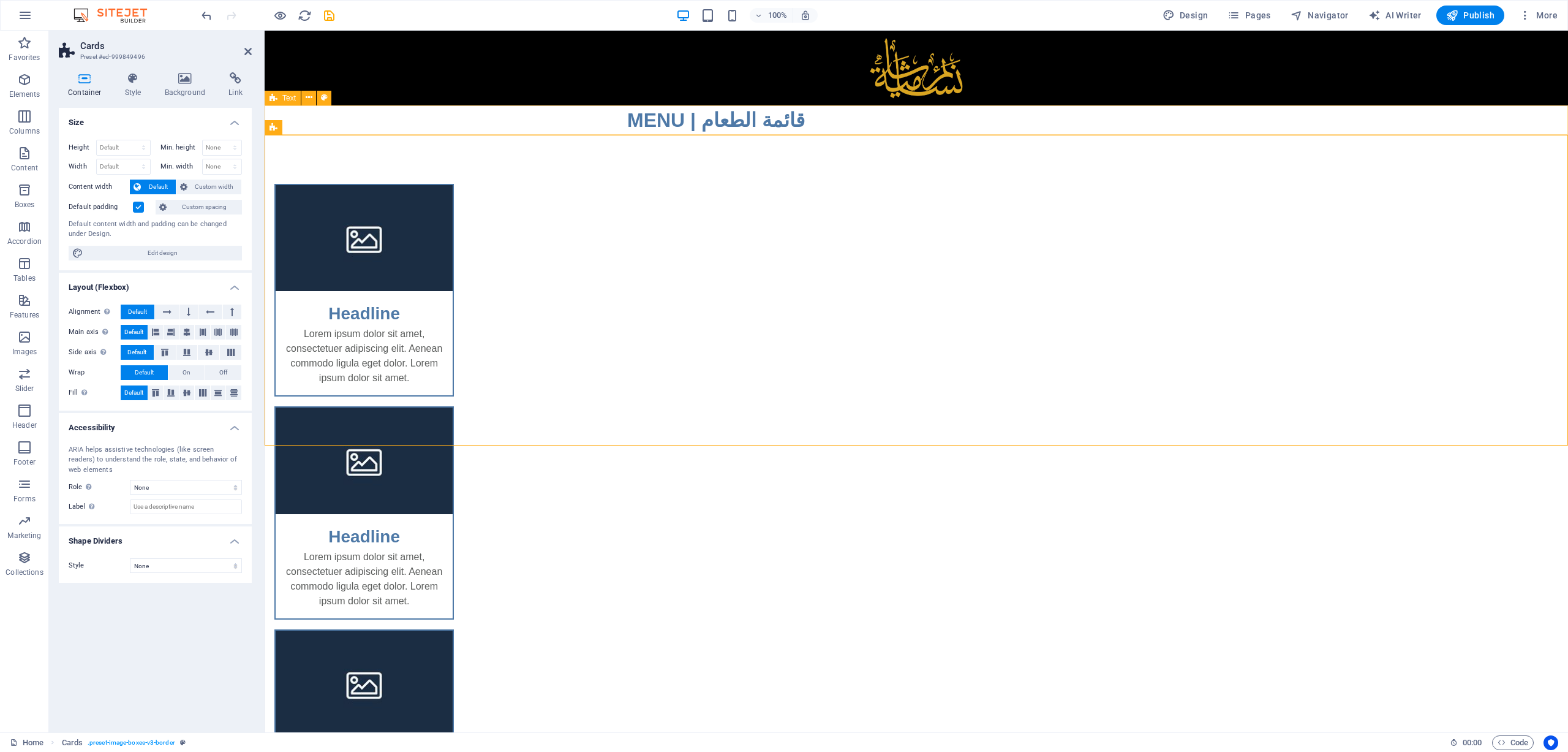
click at [995, 126] on div "MENU | قائمة الطعام" at bounding box center [916, 120] width 1304 height 30
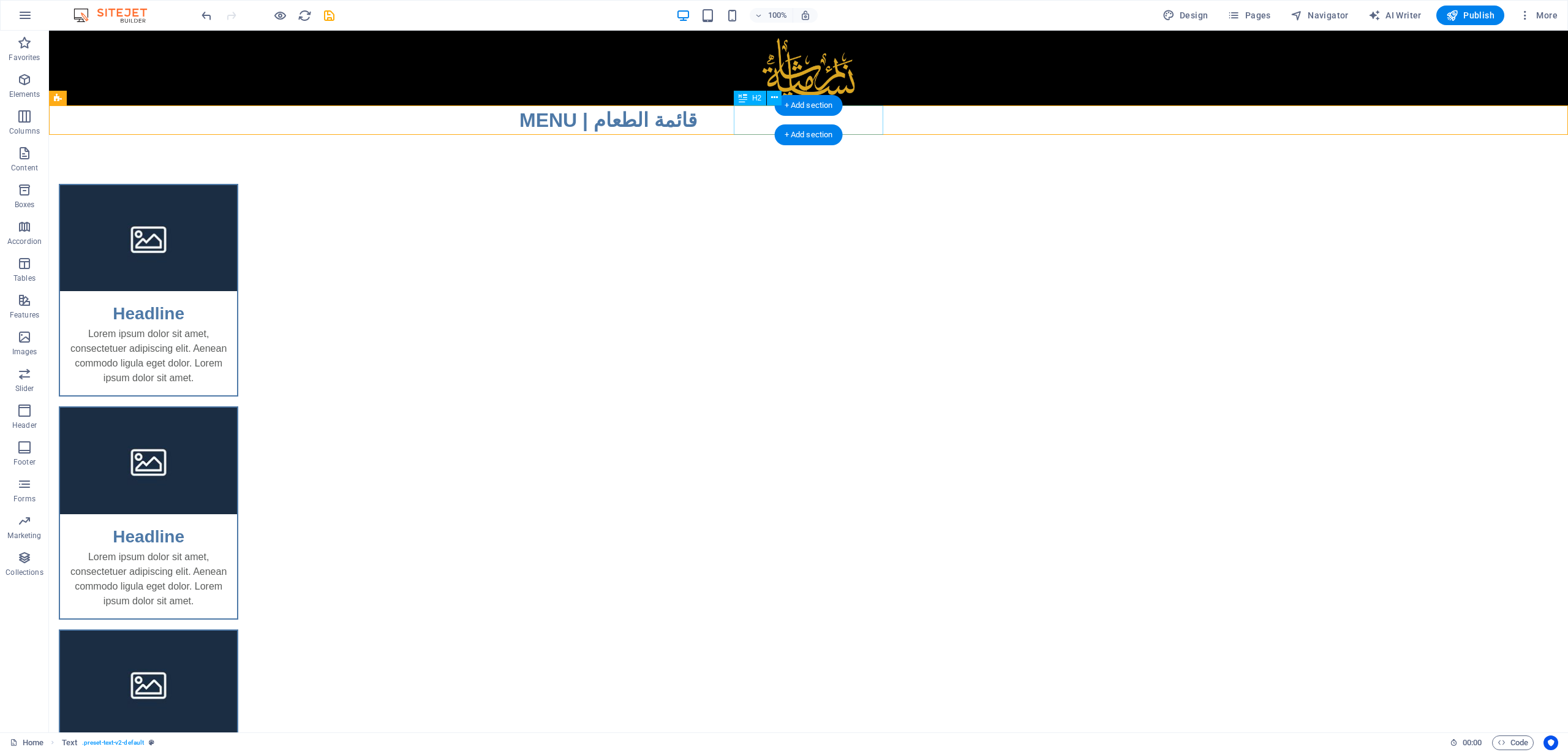
click at [876, 120] on div "MENU | قائمة الطعام" at bounding box center [809, 120] width 578 height 30
click at [824, 120] on div "MENU | قائمة الطعام" at bounding box center [809, 120] width 578 height 30
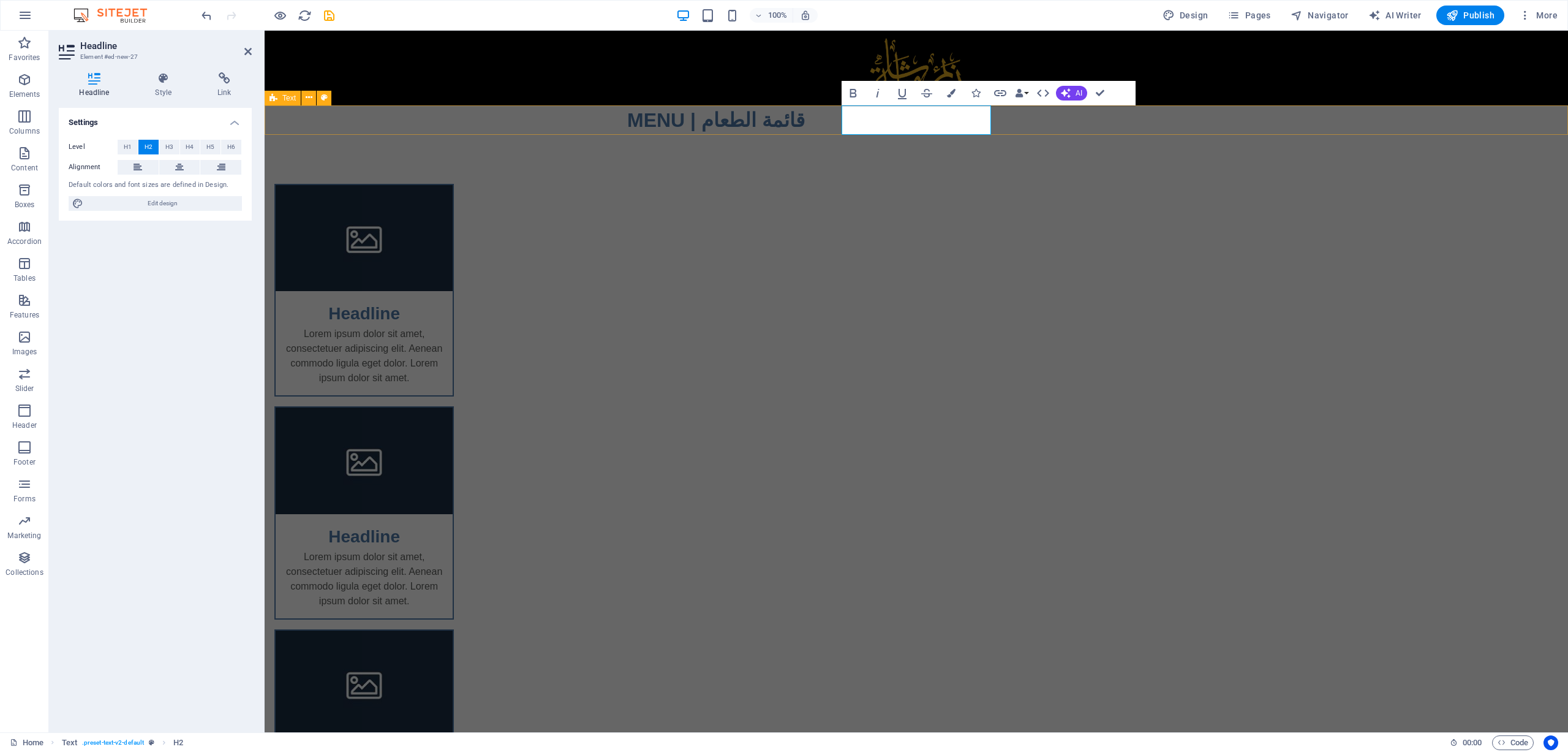
click at [824, 120] on div "MENU | قائمة الطعام" at bounding box center [916, 120] width 1304 height 30
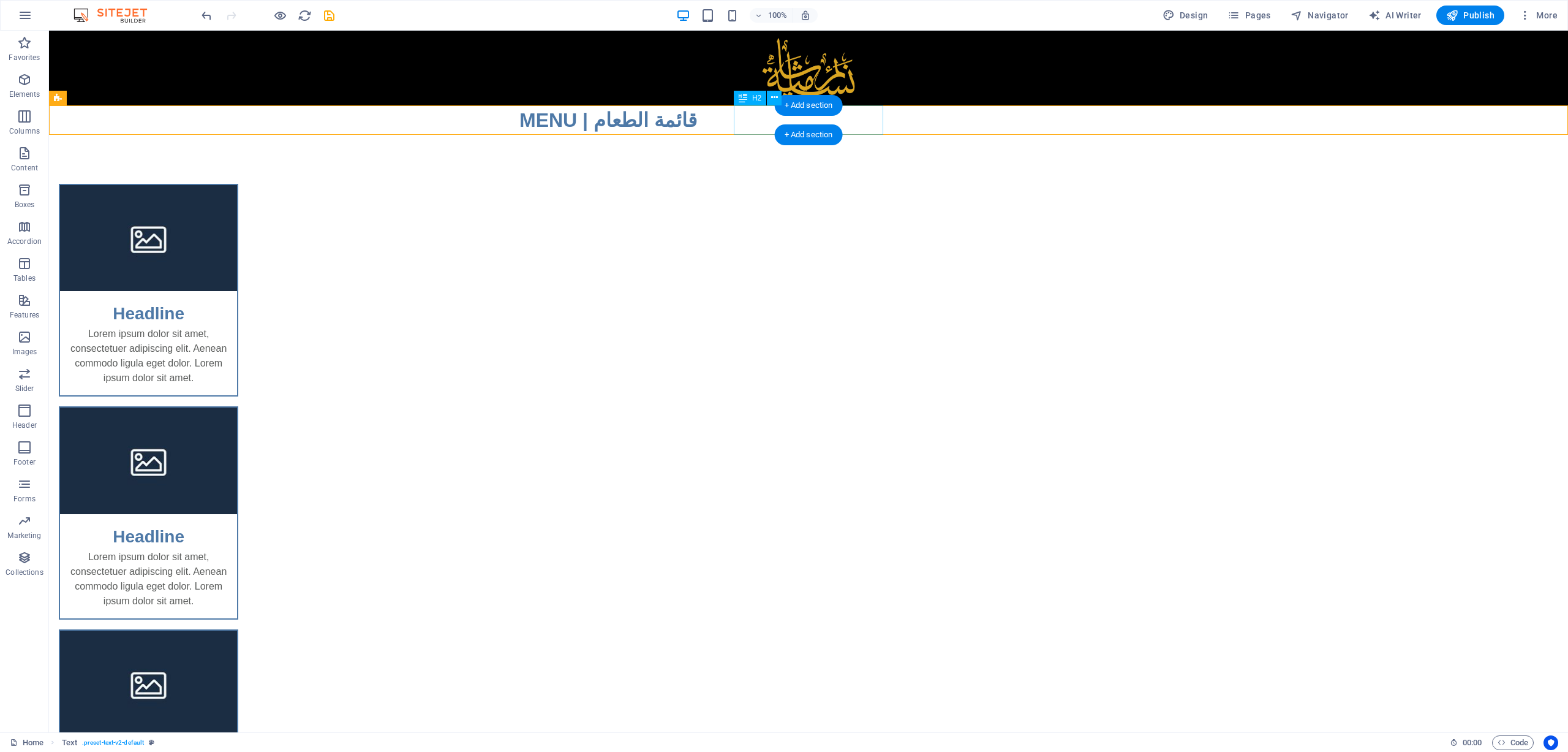
click at [866, 126] on div "MENU | قائمة الطعام" at bounding box center [809, 120] width 578 height 30
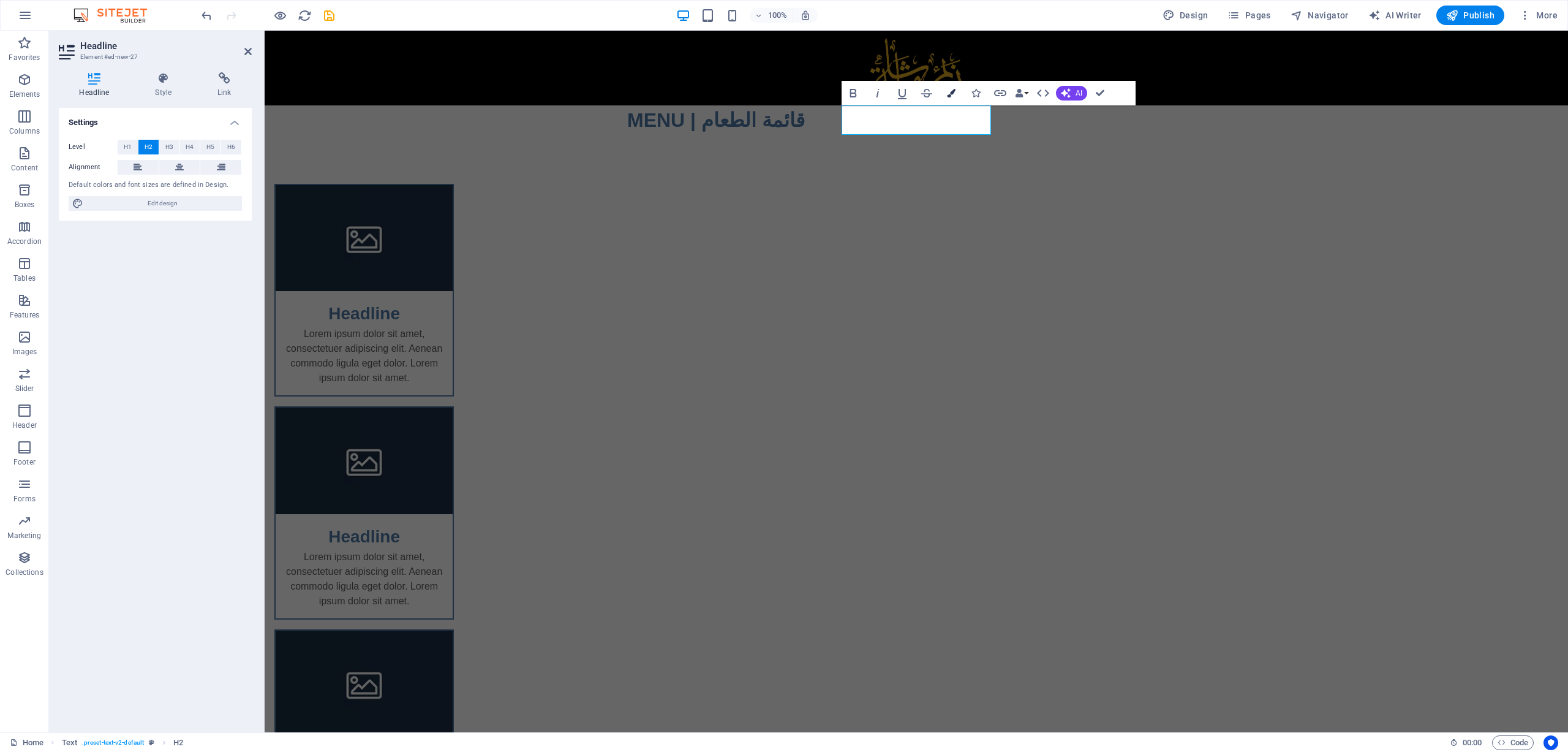
click at [952, 92] on icon "button" at bounding box center [951, 93] width 8 height 8
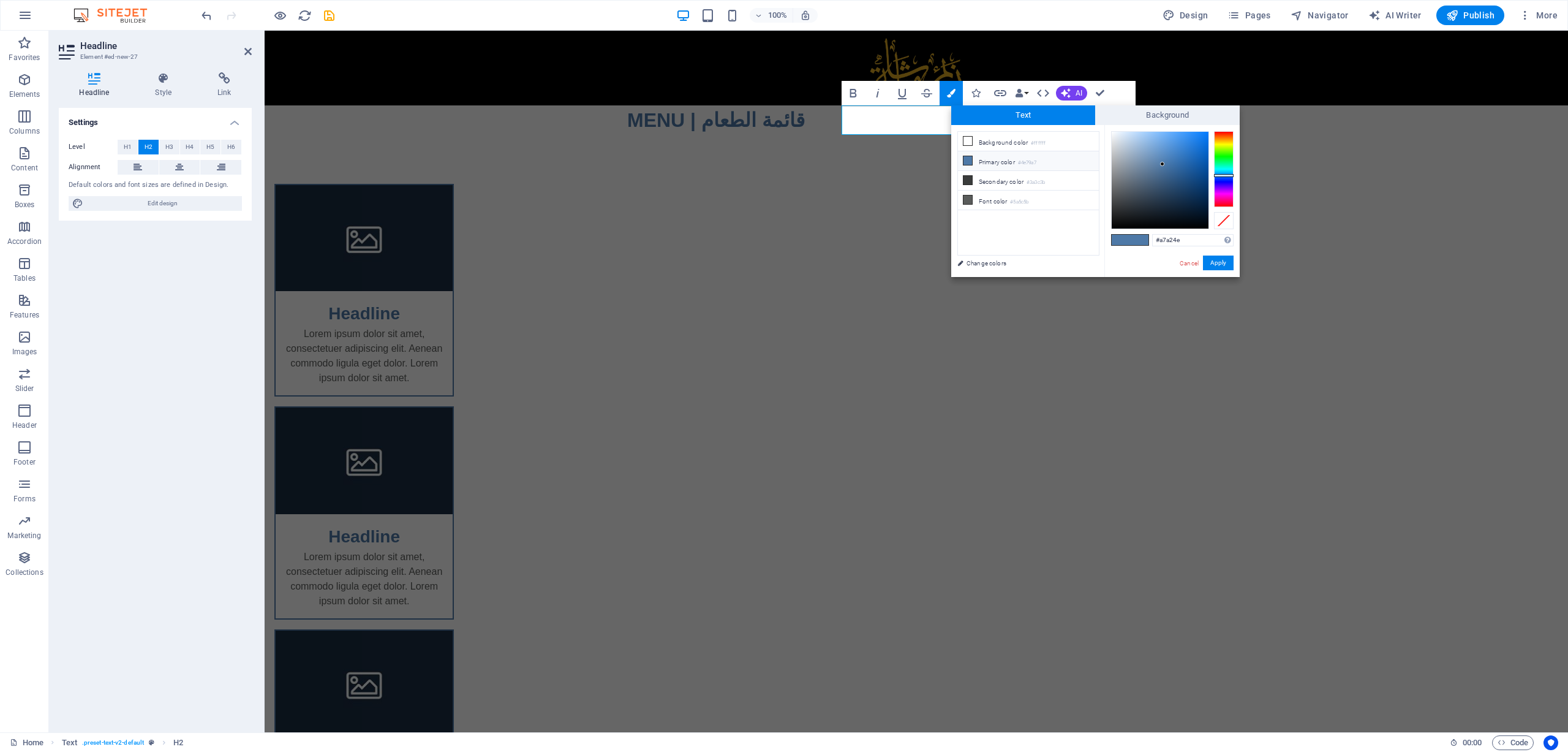
click at [1228, 143] on div at bounding box center [1224, 169] width 19 height 76
drag, startPoint x: 1164, startPoint y: 161, endPoint x: 1192, endPoint y: 131, distance: 41.0
click at [1150, 134] on div at bounding box center [1161, 180] width 97 height 97
drag, startPoint x: 1229, startPoint y: 142, endPoint x: 1219, endPoint y: 138, distance: 10.8
click at [1229, 139] on div at bounding box center [1224, 139] width 19 height 3
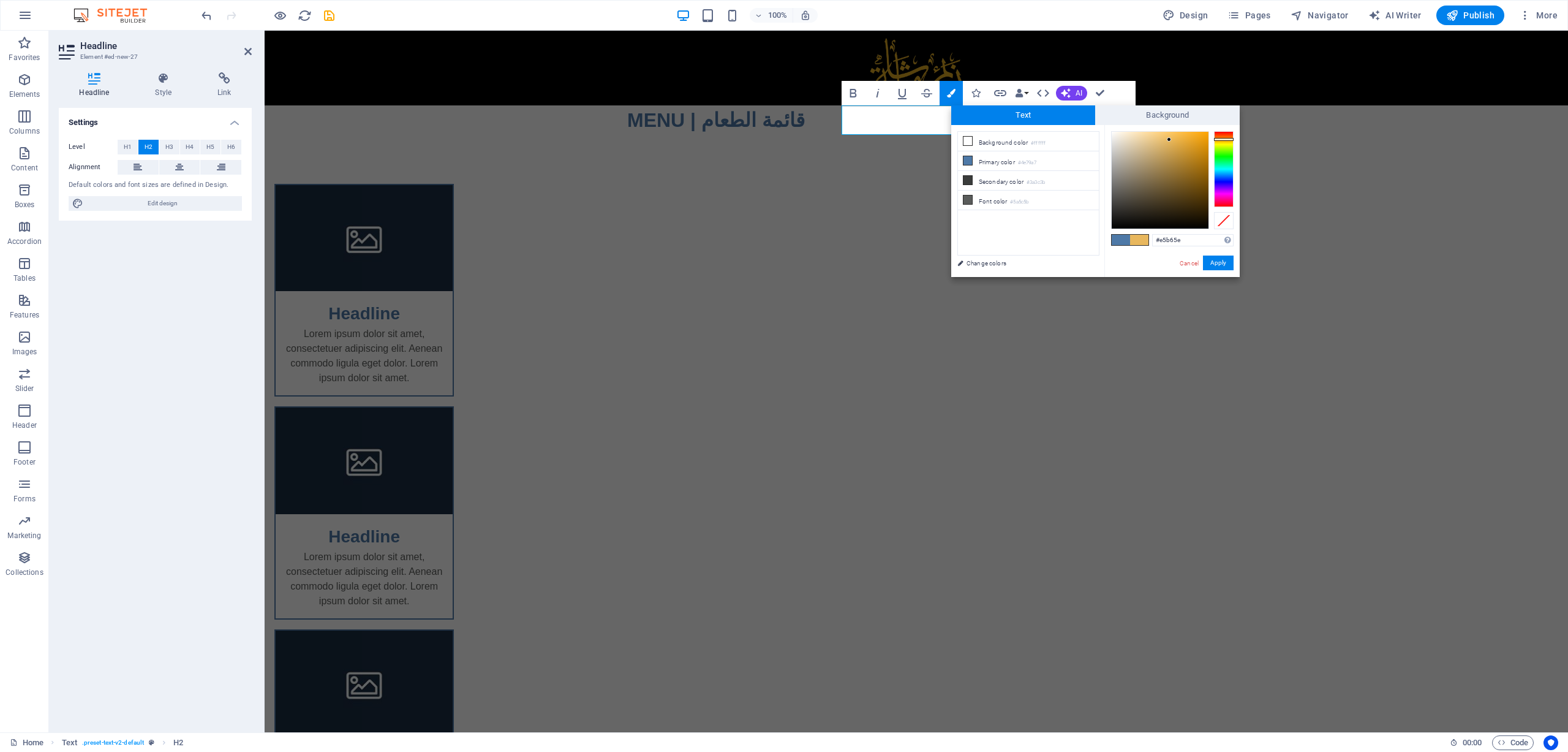
type input "#e5b660"
drag, startPoint x: 1150, startPoint y: 134, endPoint x: 1168, endPoint y: 141, distance: 19.3
click at [1168, 141] on div at bounding box center [1168, 140] width 4 height 4
click at [1216, 263] on button "Apply" at bounding box center [1219, 262] width 30 height 15
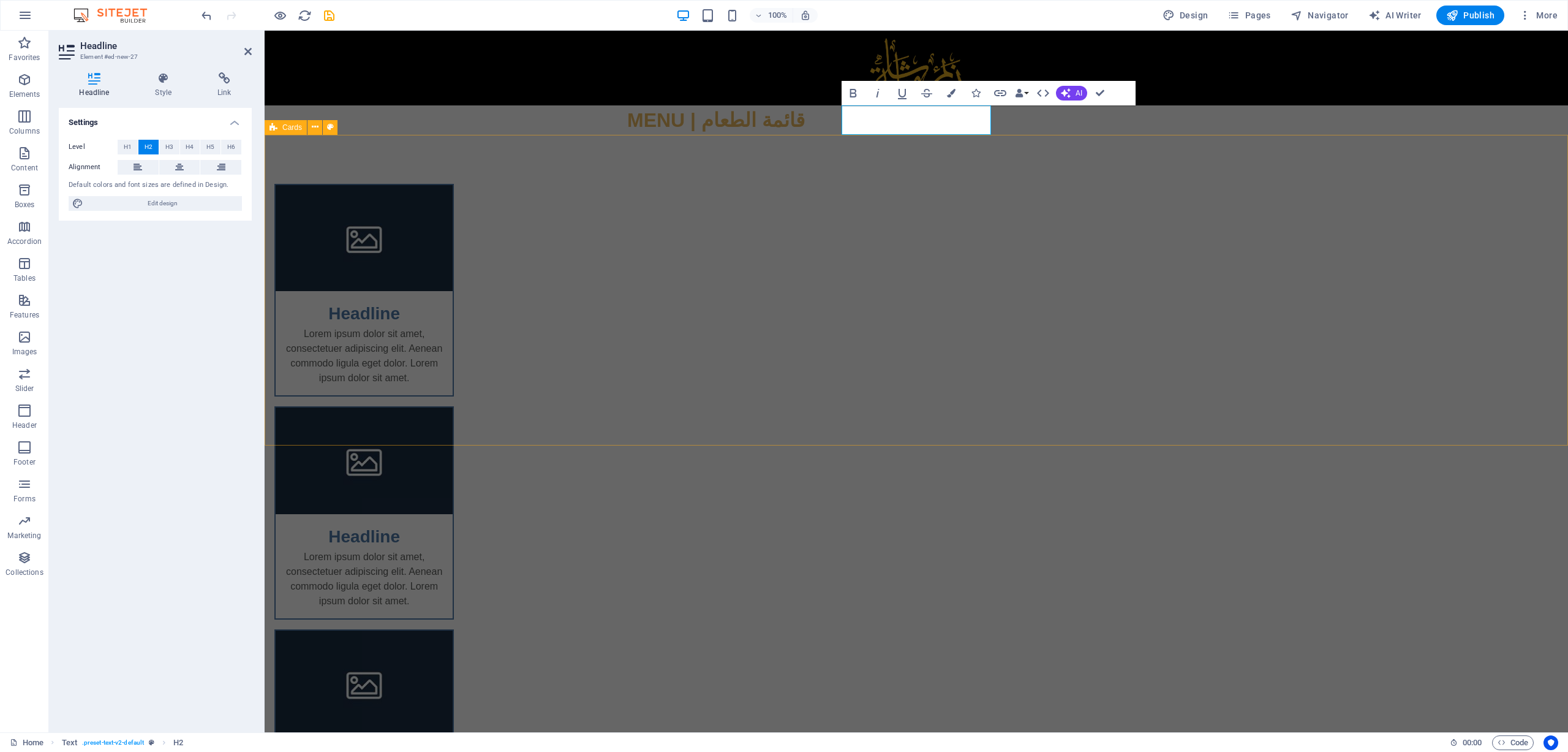
click at [1242, 232] on div "Headline Lorem ipsum dolor sit amet, consectetuer adipiscing elit. Aenean commo…" at bounding box center [916, 513] width 1304 height 757
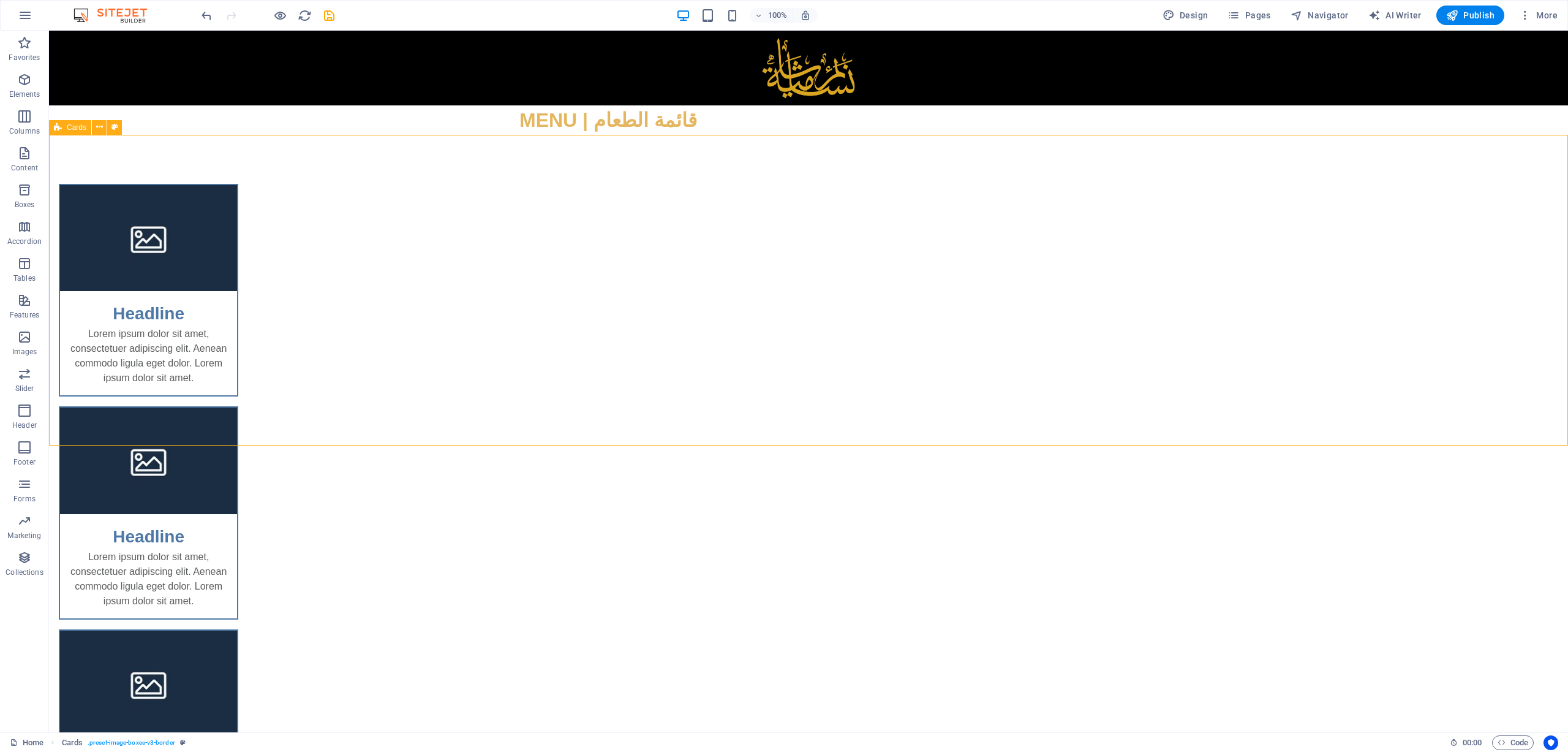
click at [1248, 219] on div "Headline Lorem ipsum dolor sit amet, consectetuer adipiscing elit. Aenean commo…" at bounding box center [809, 513] width 1520 height 757
click at [1479, 12] on span "Publish" at bounding box center [1470, 15] width 48 height 12
click at [796, 445] on div "+ Add section" at bounding box center [809, 446] width 68 height 21
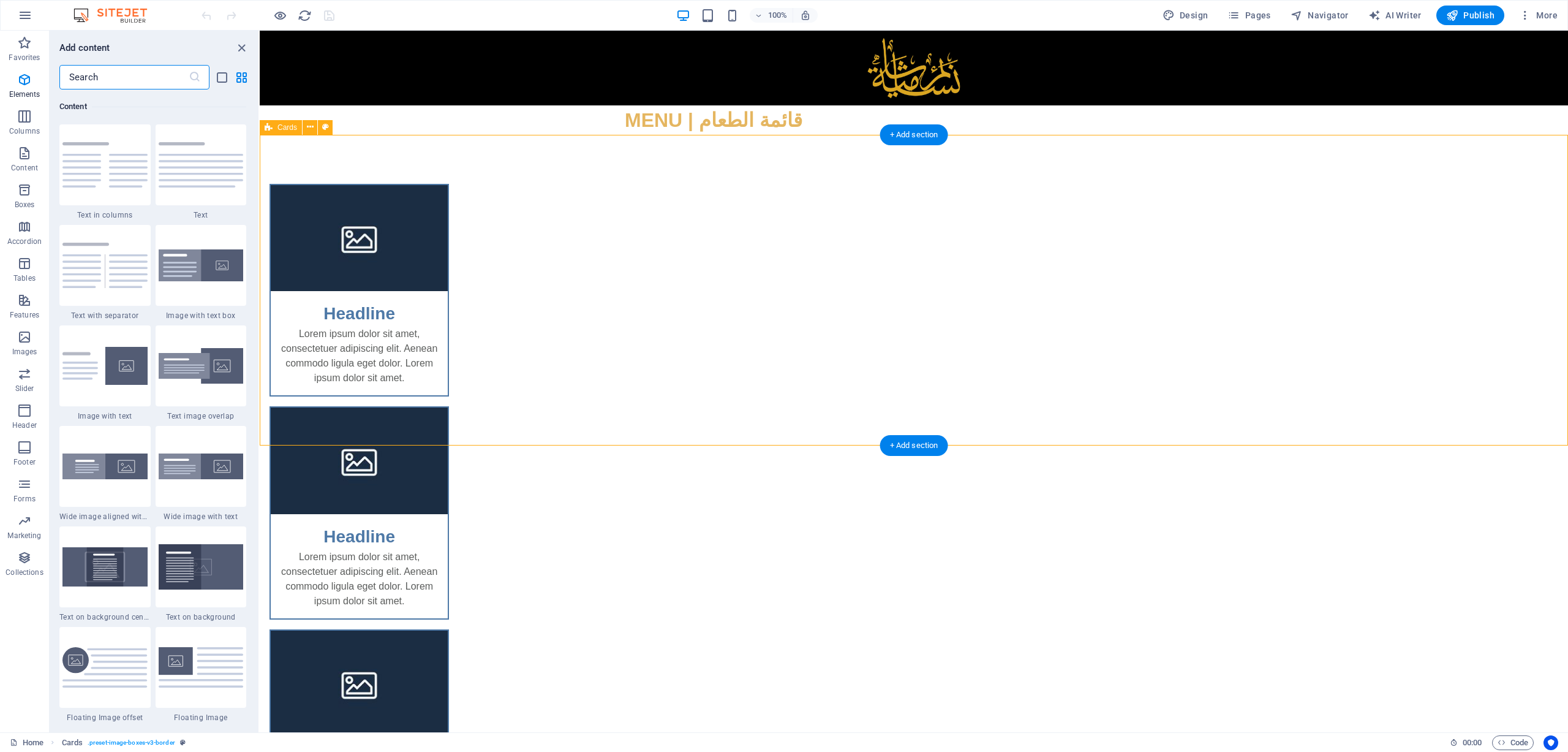
scroll to position [2144, 0]
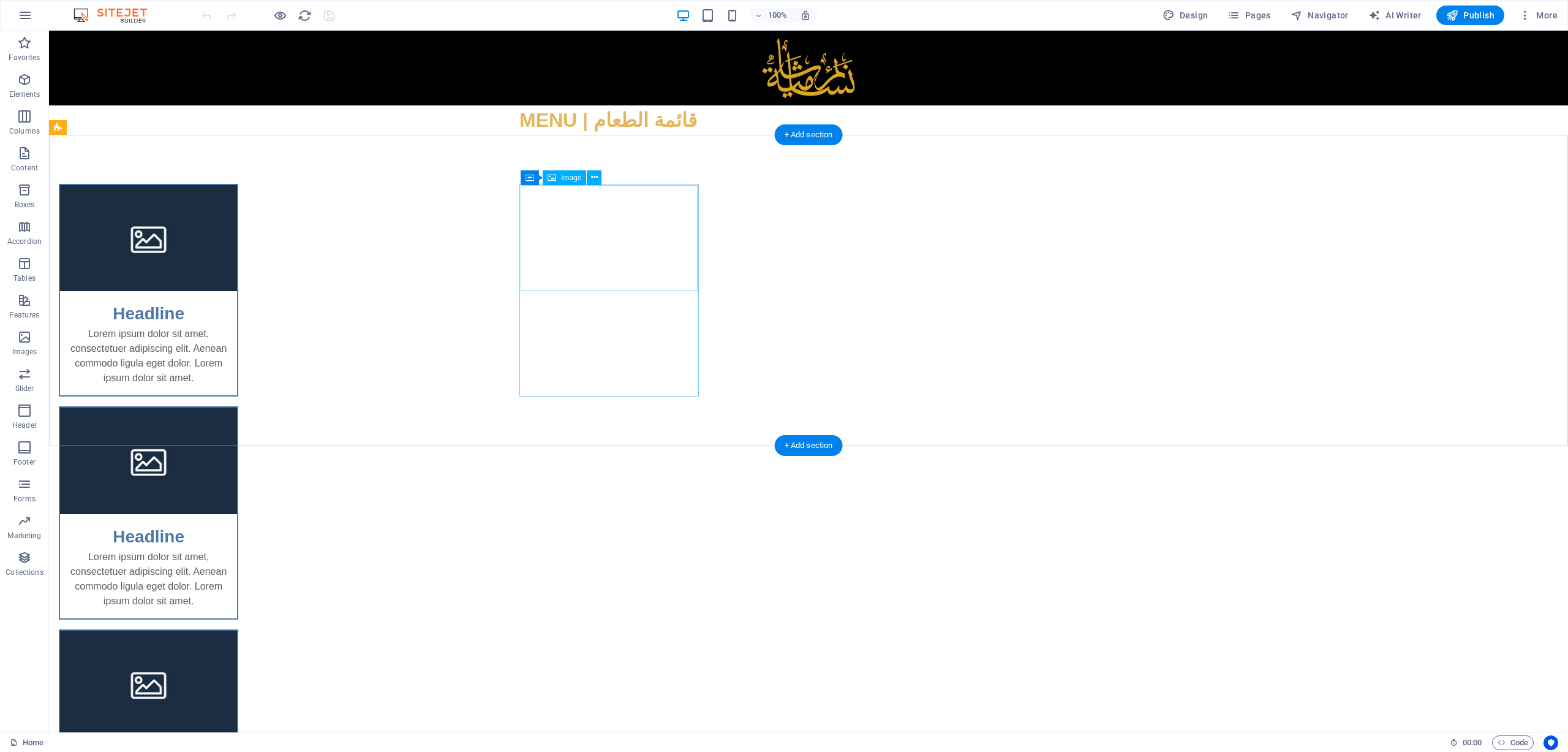
click at [237, 233] on figure at bounding box center [149, 238] width 177 height 107
click at [237, 327] on div "Lorem ipsum dolor sit amet, consectetuer adipiscing elit. Aenean commodo ligula…" at bounding box center [149, 360] width 177 height 68
click at [237, 313] on div "Headline" at bounding box center [149, 309] width 177 height 35
click at [237, 250] on figure at bounding box center [149, 238] width 177 height 107
click at [237, 312] on div "Headline" at bounding box center [149, 309] width 177 height 35
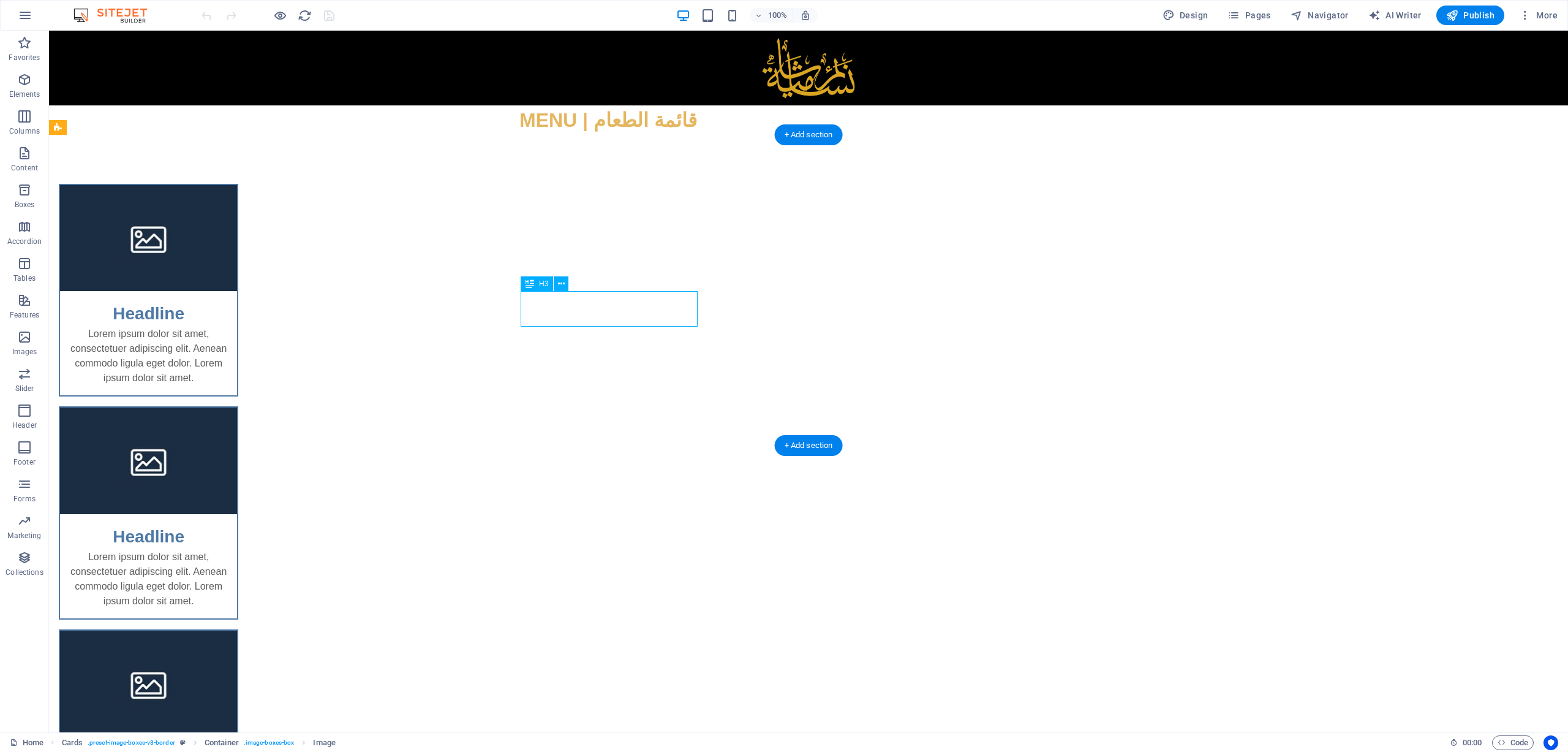
click at [237, 312] on div "Headline" at bounding box center [149, 309] width 177 height 35
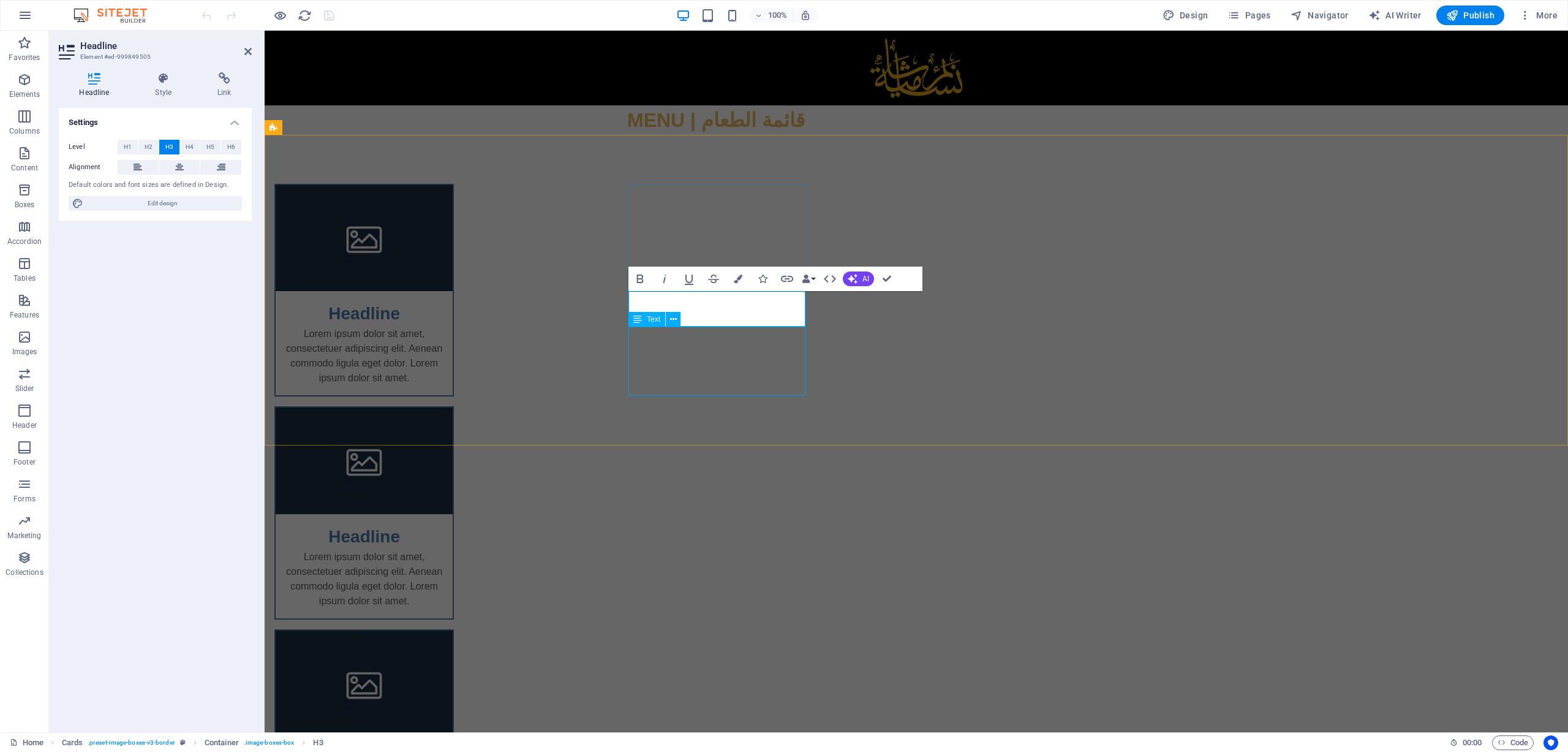
drag, startPoint x: 716, startPoint y: 347, endPoint x: 929, endPoint y: 347, distance: 213.0
click at [930, 347] on div "Headline Lorem ipsum dolor sit amet, consectetuer adipiscing elit. Aenean commo…" at bounding box center [916, 513] width 1304 height 757
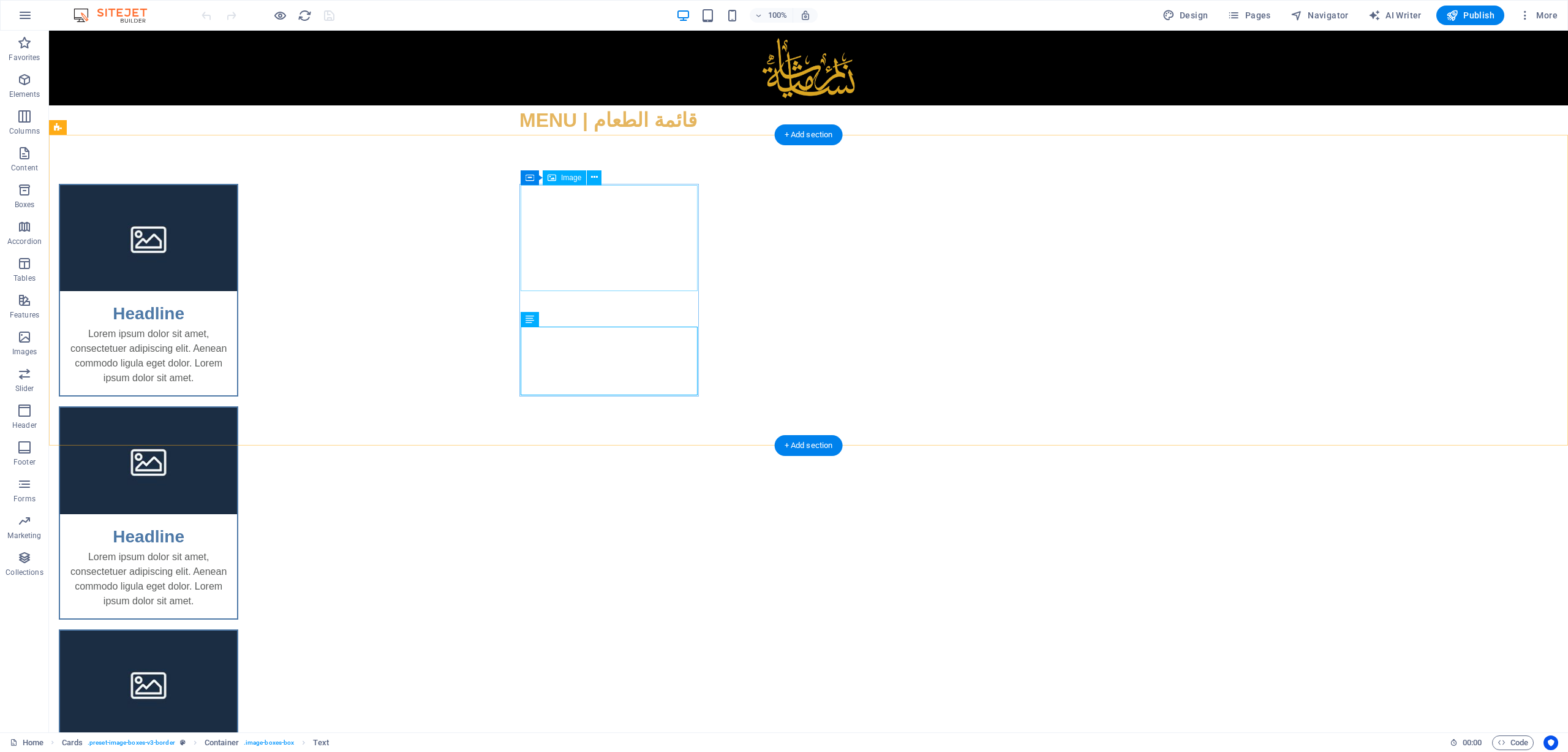
click at [237, 241] on figure at bounding box center [149, 238] width 177 height 107
click at [237, 236] on figure at bounding box center [149, 238] width 177 height 107
select select "%"
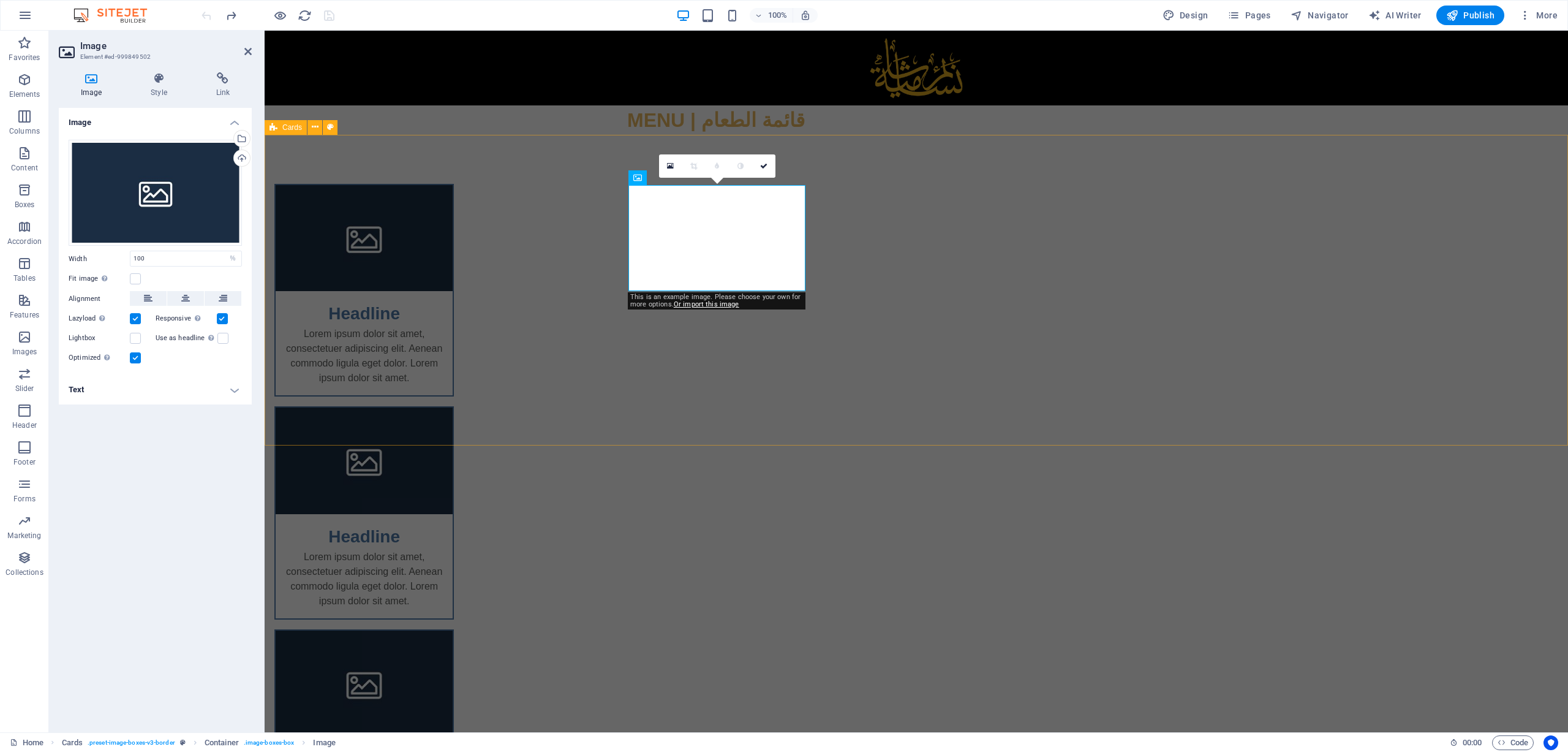
click at [573, 232] on div "Headline Lorem ipsum dolor sit amet, consectetuer adipiscing elit. Aenean commo…" at bounding box center [916, 513] width 1304 height 757
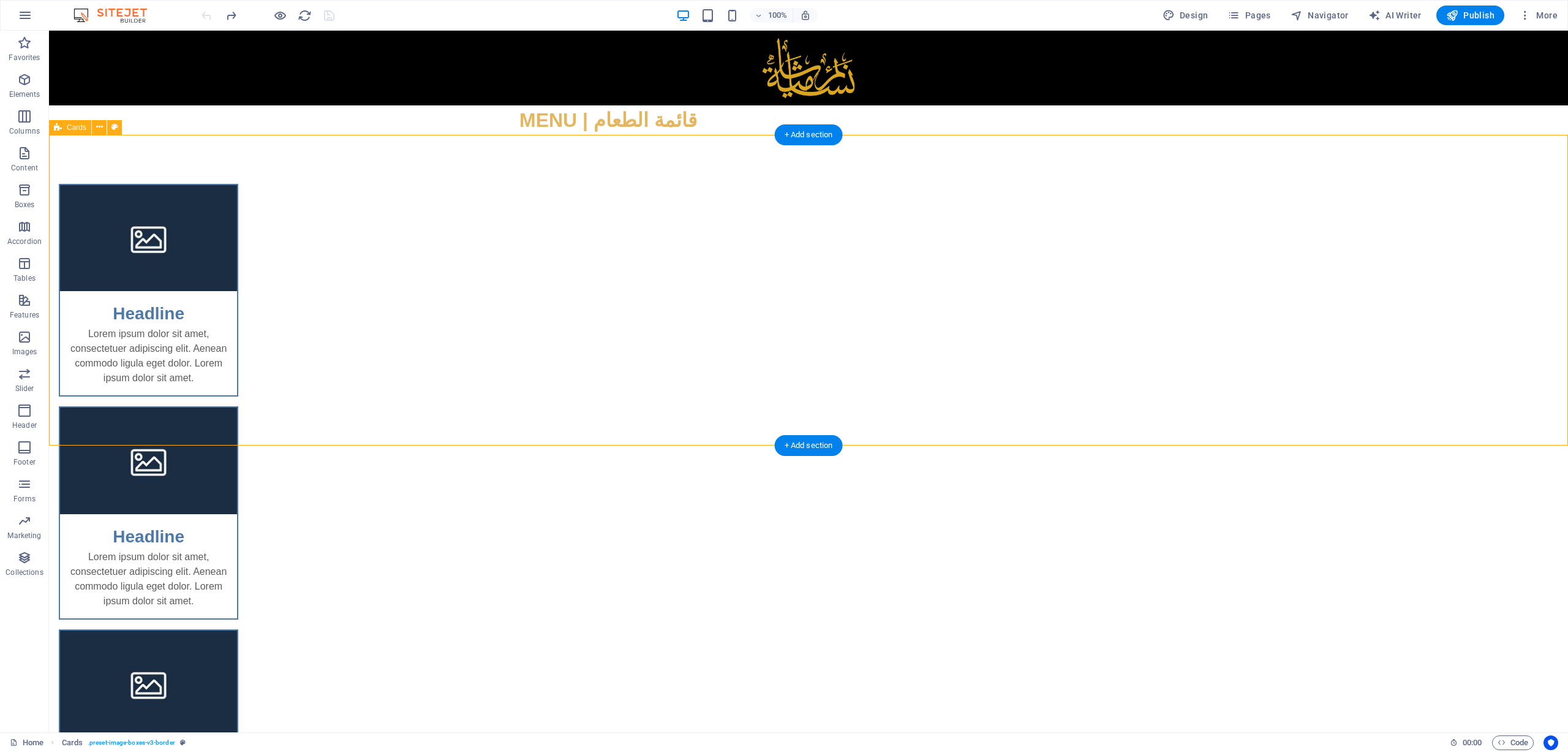
click at [1044, 256] on div "Headline Lorem ipsum dolor sit amet, consectetuer adipiscing elit. Aenean commo…" at bounding box center [809, 513] width 1520 height 757
click at [237, 315] on div "Headline" at bounding box center [149, 309] width 177 height 35
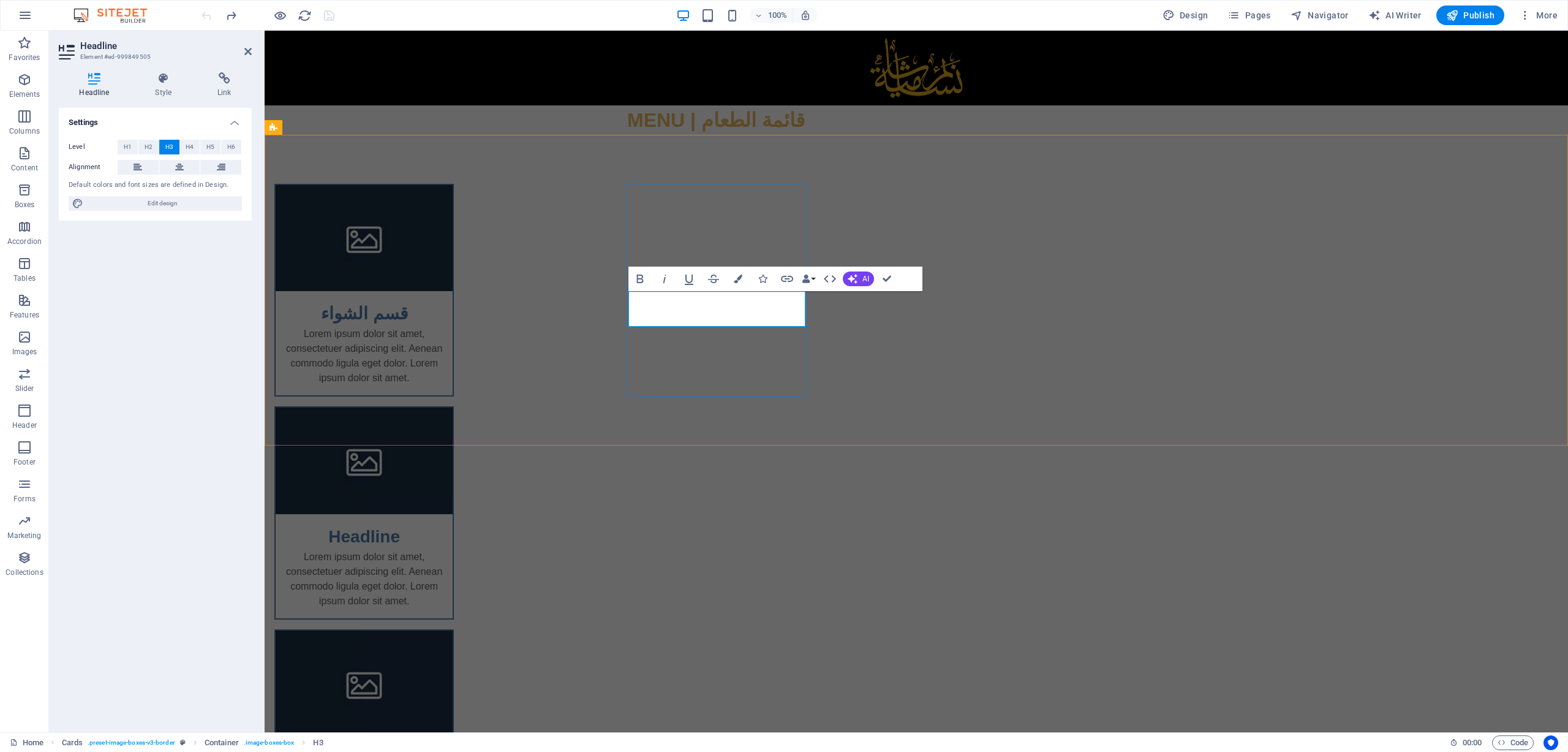
scroll to position [0, -3]
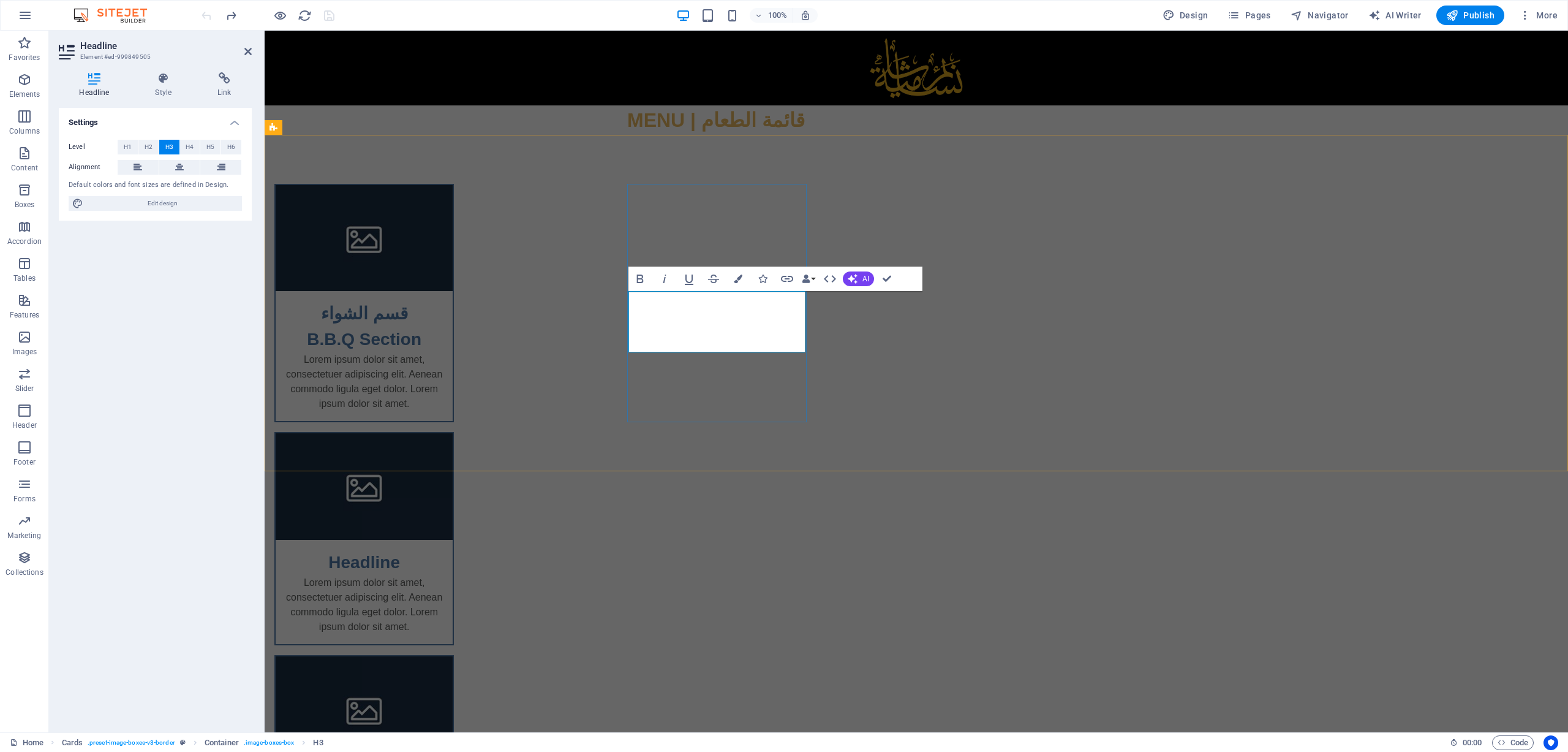
drag, startPoint x: 782, startPoint y: 336, endPoint x: 775, endPoint y: 333, distance: 7.6
click at [443, 333] on h3 "​قسم الشواء ‌B.B.Q Section" at bounding box center [365, 327] width 158 height 51
click at [443, 336] on h3 "​قسم الشواء ‌B.B.Q Section" at bounding box center [365, 327] width 158 height 51
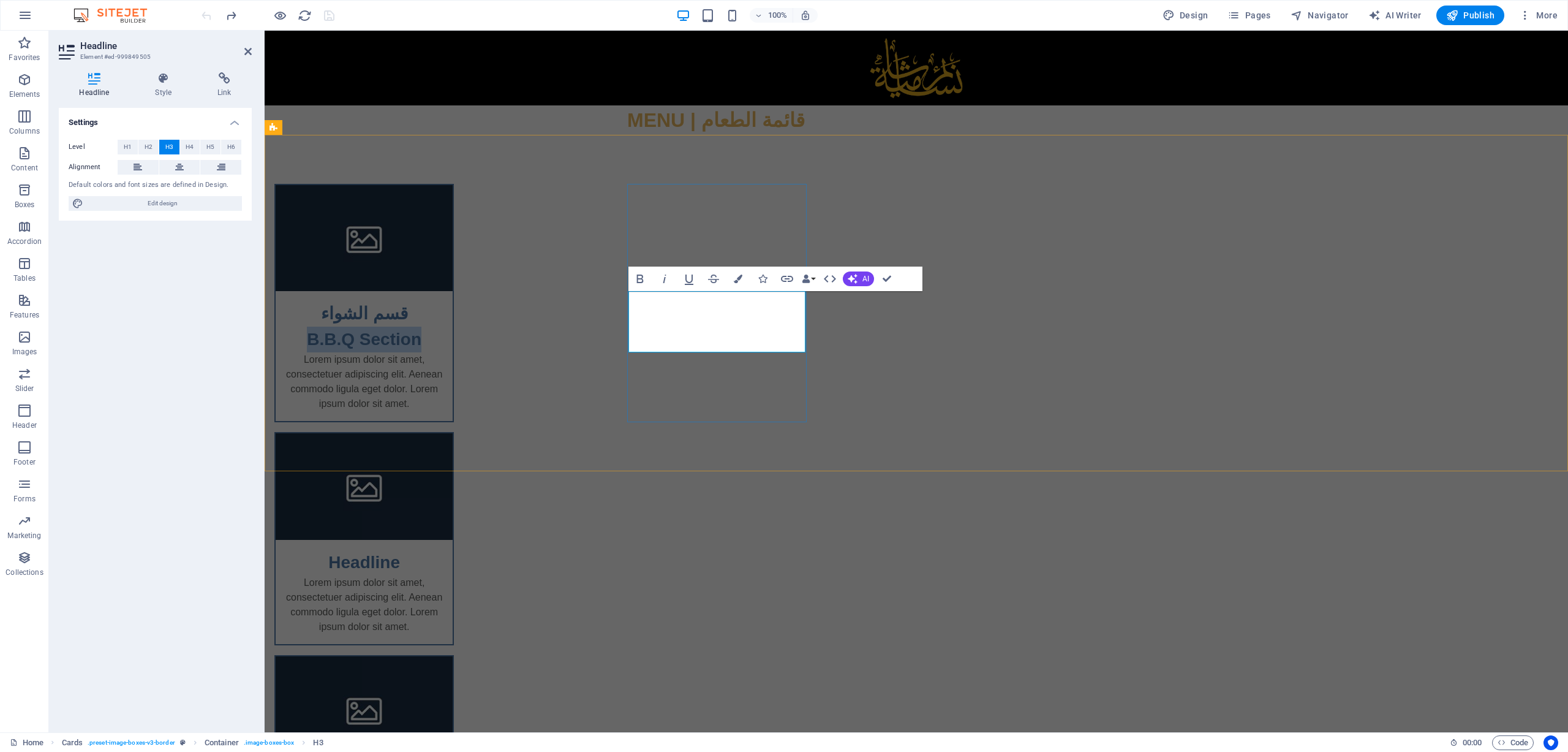
click at [443, 336] on h3 "​قسم الشواء ‌B.B.Q Section" at bounding box center [365, 327] width 158 height 51
click at [443, 308] on h3 "​قسم الشواء ‌B.B.Q Section" at bounding box center [365, 327] width 158 height 51
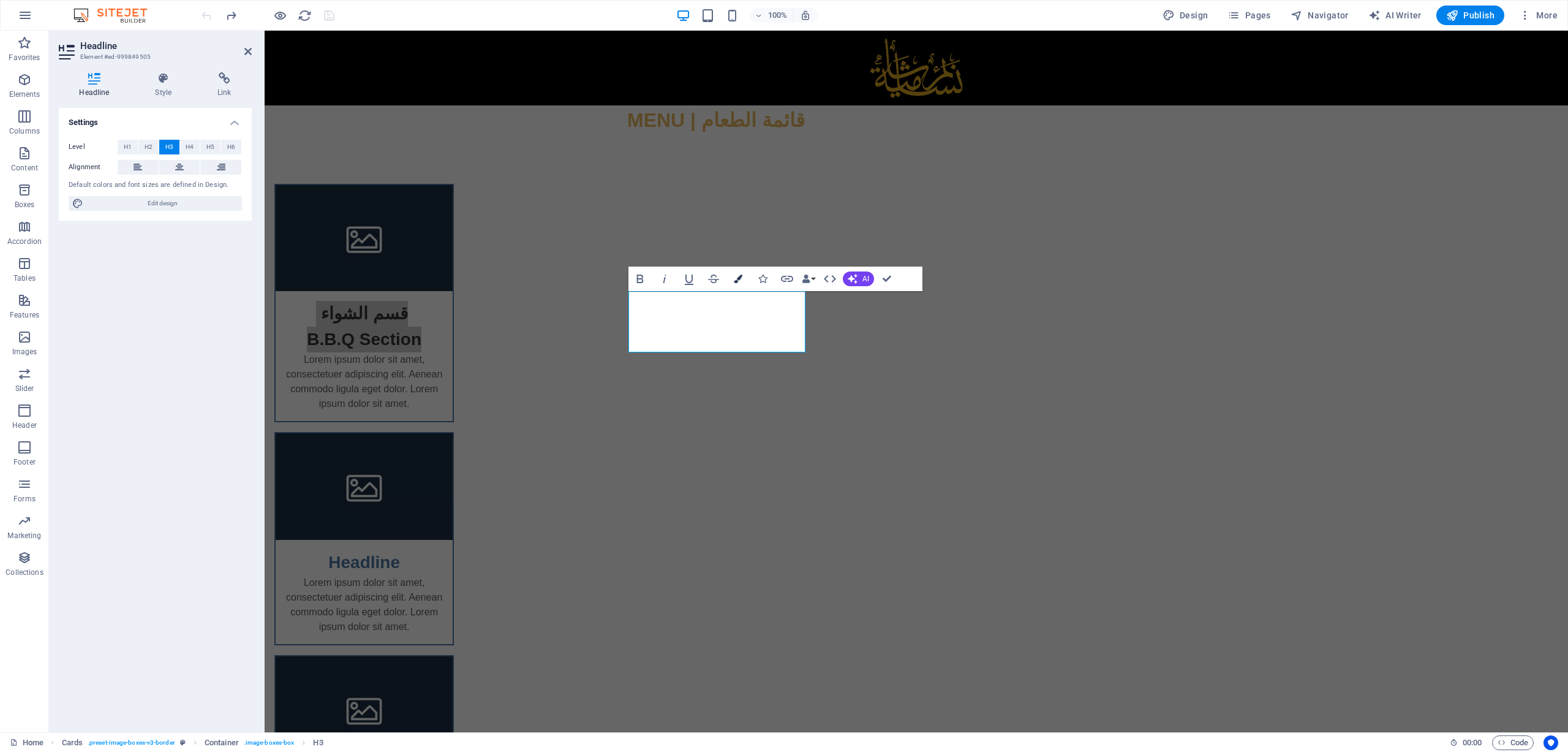
click at [744, 282] on button "Colors" at bounding box center [738, 278] width 24 height 24
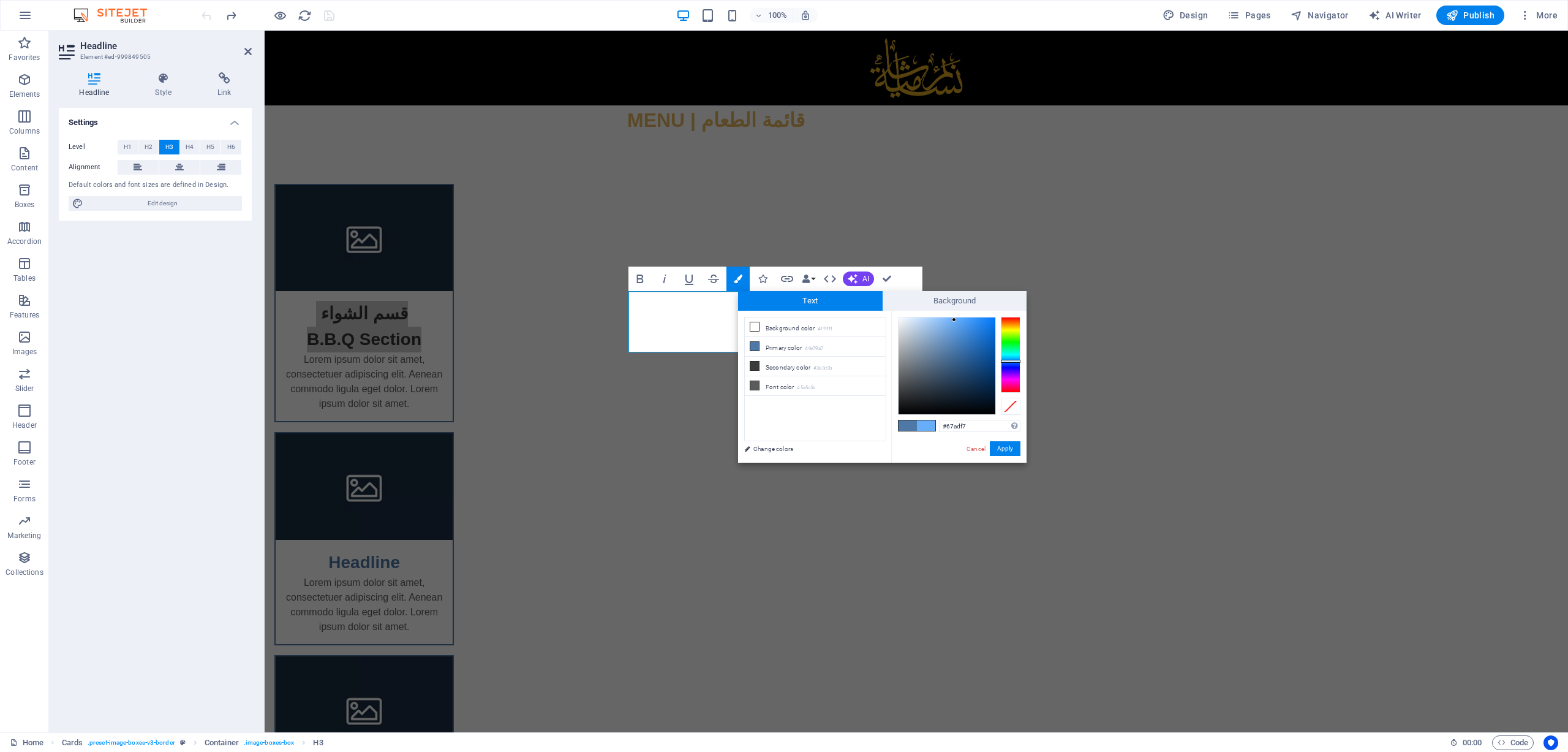
drag, startPoint x: 954, startPoint y: 327, endPoint x: 954, endPoint y: 320, distance: 7.0
click at [954, 320] on div at bounding box center [947, 366] width 97 height 97
click at [1010, 328] on div at bounding box center [1011, 355] width 19 height 76
click at [1014, 325] on div at bounding box center [1011, 355] width 19 height 76
drag, startPoint x: 953, startPoint y: 319, endPoint x: 970, endPoint y: 329, distance: 19.7
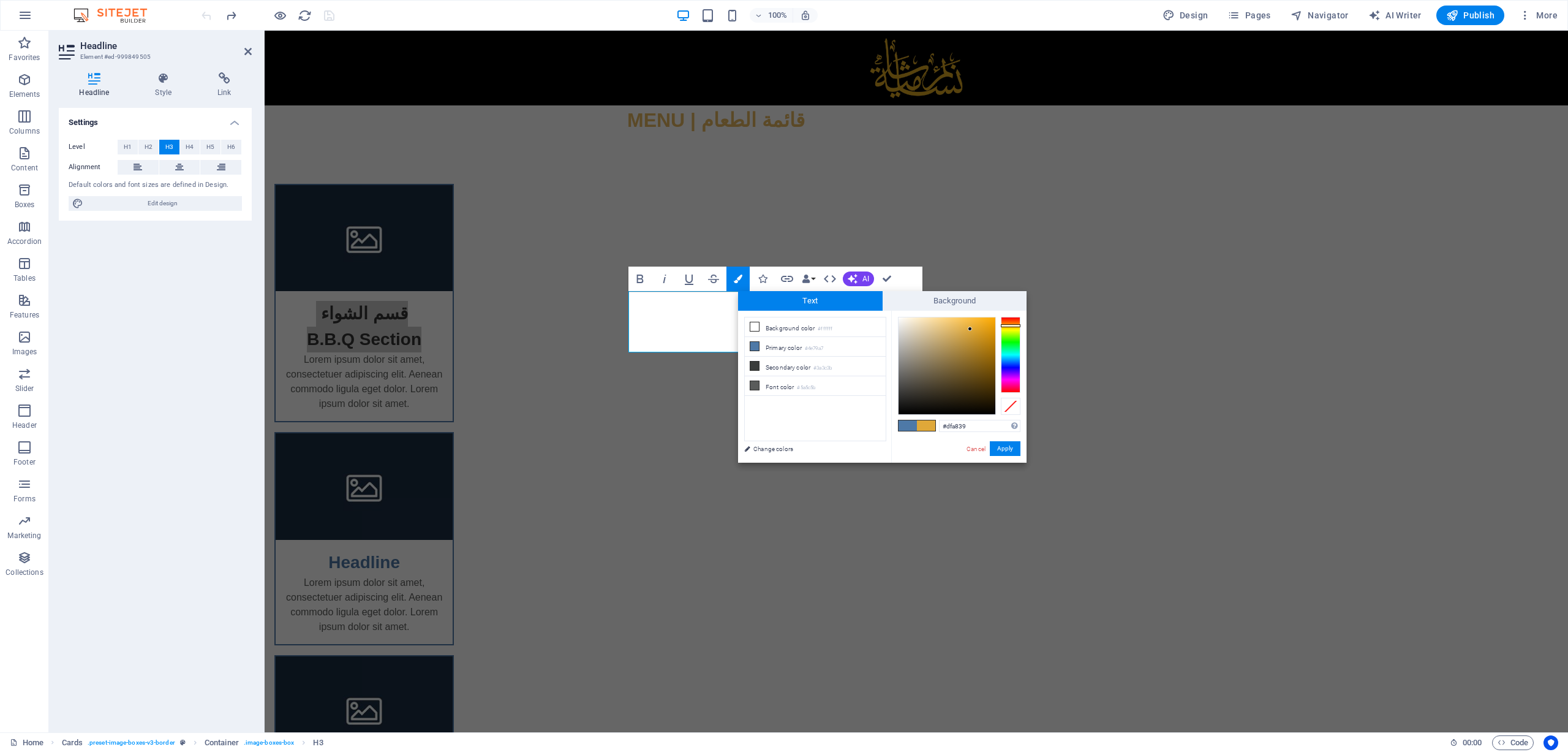
click at [970, 329] on div at bounding box center [970, 329] width 4 height 4
click at [762, 382] on li "Font color #5a5c5b" at bounding box center [815, 386] width 141 height 19
drag, startPoint x: 1013, startPoint y: 350, endPoint x: 1011, endPoint y: 324, distance: 26.1
click at [1011, 324] on div at bounding box center [1011, 355] width 19 height 76
drag, startPoint x: 896, startPoint y: 378, endPoint x: 897, endPoint y: 365, distance: 13.0
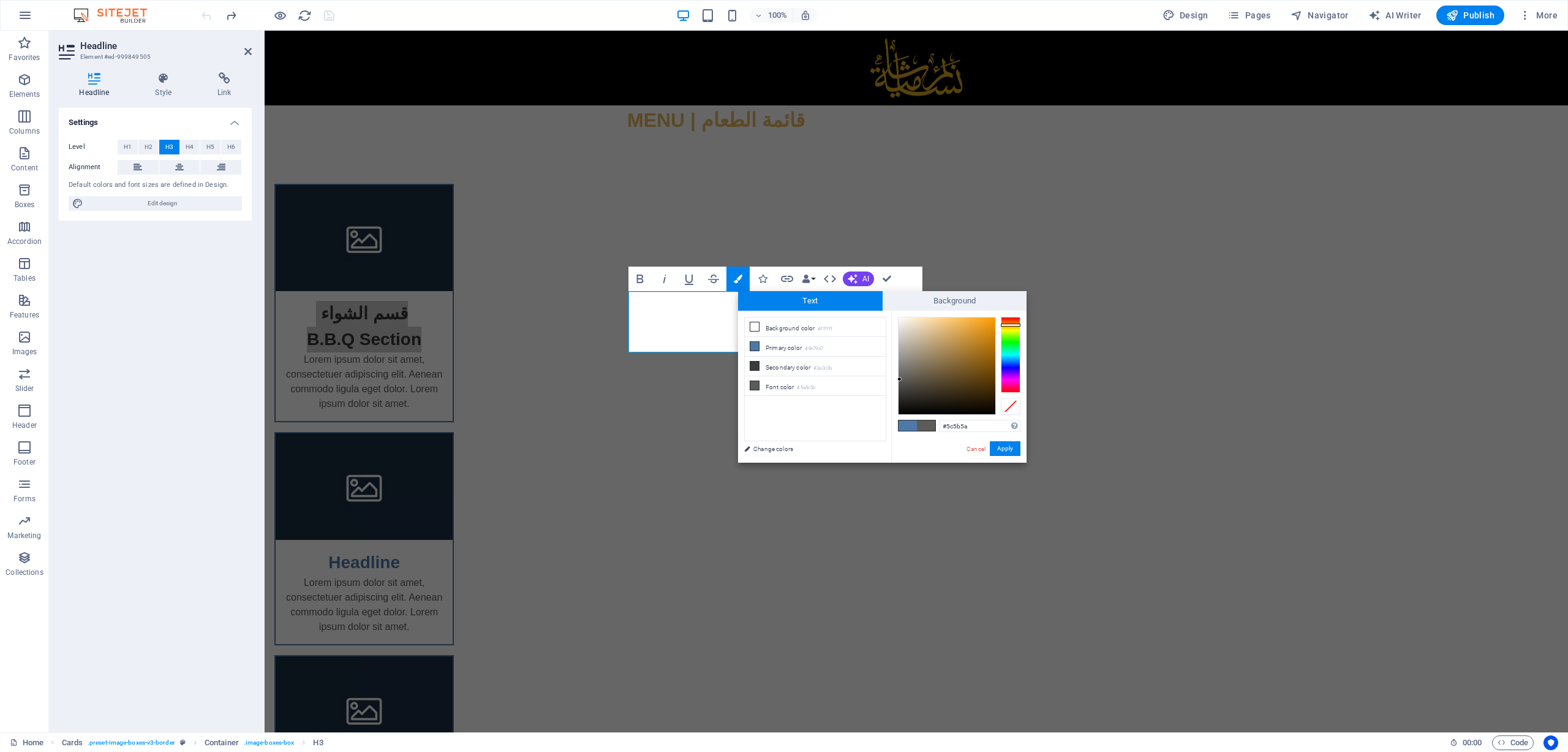
click at [946, 331] on div "#5c5b5a Supported formats #0852ed rgb(8, 82, 237) rgba(8, 82, 237, 90%) hsv(221…" at bounding box center [959, 475] width 136 height 330
type input "#e7a63b"
drag, startPoint x: 901, startPoint y: 375, endPoint x: 970, endPoint y: 326, distance: 84.6
click at [970, 326] on div at bounding box center [947, 366] width 97 height 97
click at [801, 448] on link "Change colors" at bounding box center [809, 449] width 142 height 15
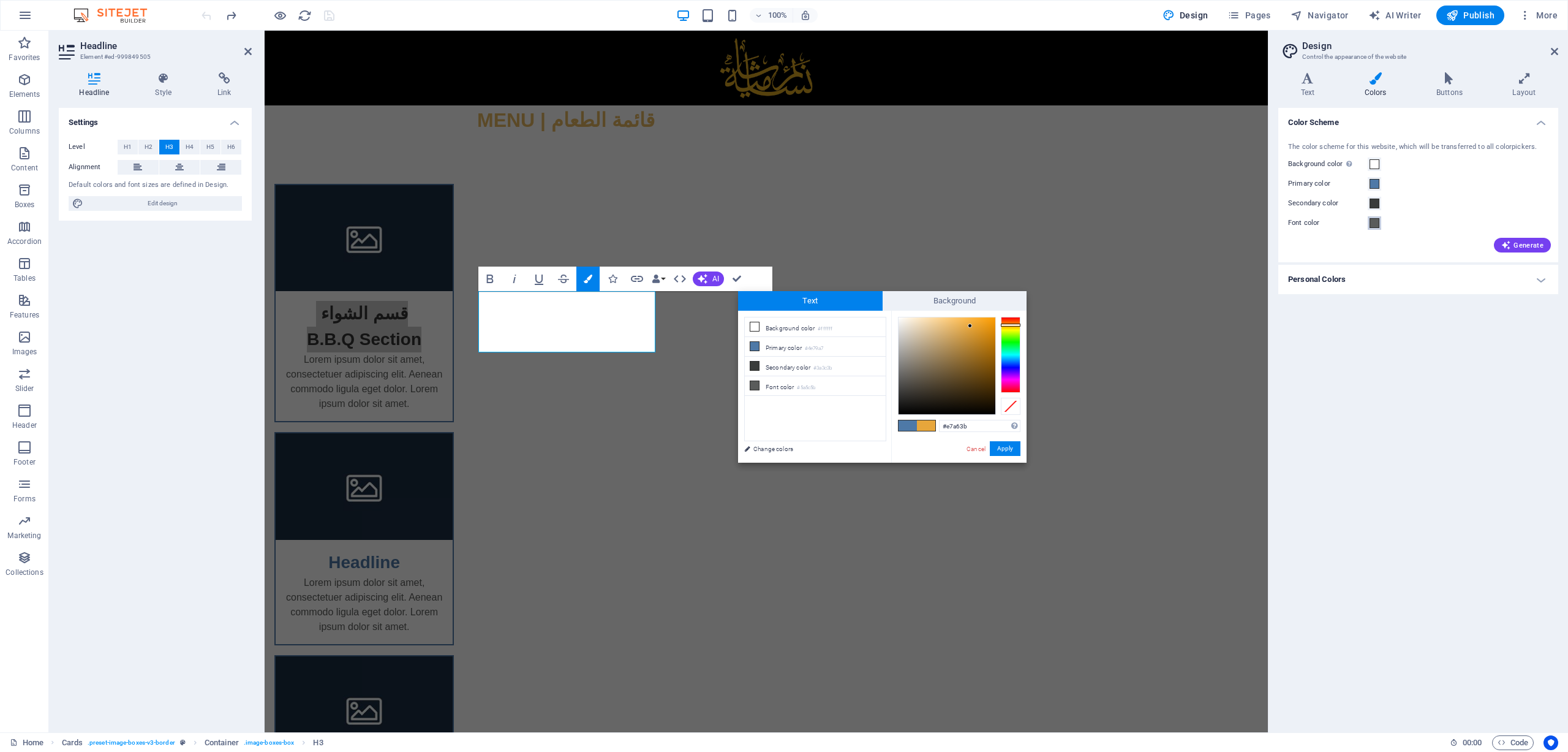
click at [1044, 221] on span at bounding box center [1374, 223] width 10 height 10
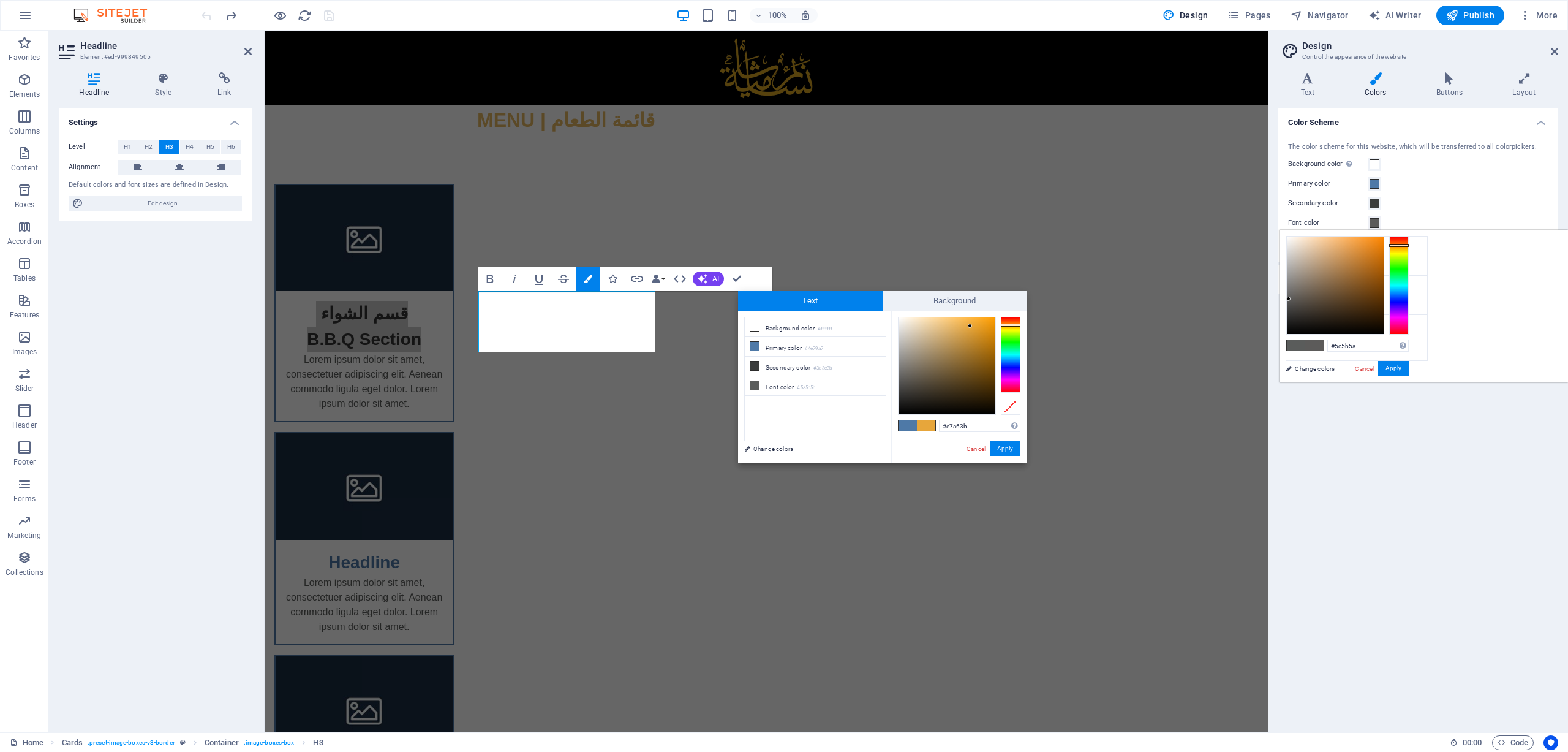
click at [1044, 244] on div at bounding box center [1399, 286] width 19 height 98
click at [1044, 246] on div at bounding box center [1399, 286] width 19 height 98
click at [974, 452] on link "Cancel" at bounding box center [976, 448] width 21 height 9
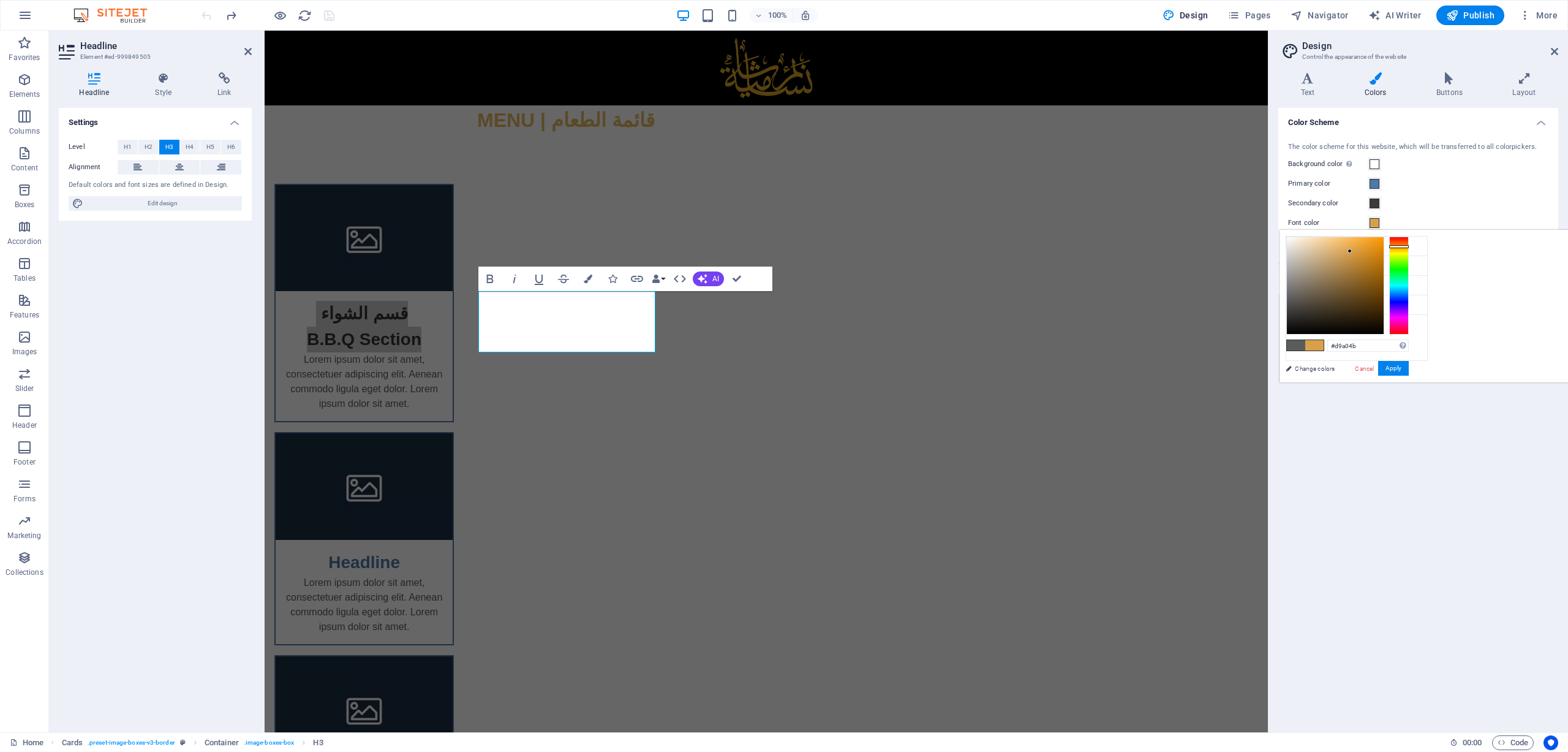
drag, startPoint x: 1439, startPoint y: 297, endPoint x: 1504, endPoint y: 250, distance: 80.2
click at [1044, 250] on div at bounding box center [1350, 251] width 4 height 4
click at [1044, 264] on icon at bounding box center [1296, 265] width 8 height 8
drag, startPoint x: 1477, startPoint y: 268, endPoint x: 1435, endPoint y: 322, distance: 68.4
click at [1044, 322] on div "#1e1e1e Supported formats #0852ed rgb(8, 82, 237) rgba(8, 82, 237, 90%) hsv(221…" at bounding box center [1347, 395] width 136 height 330
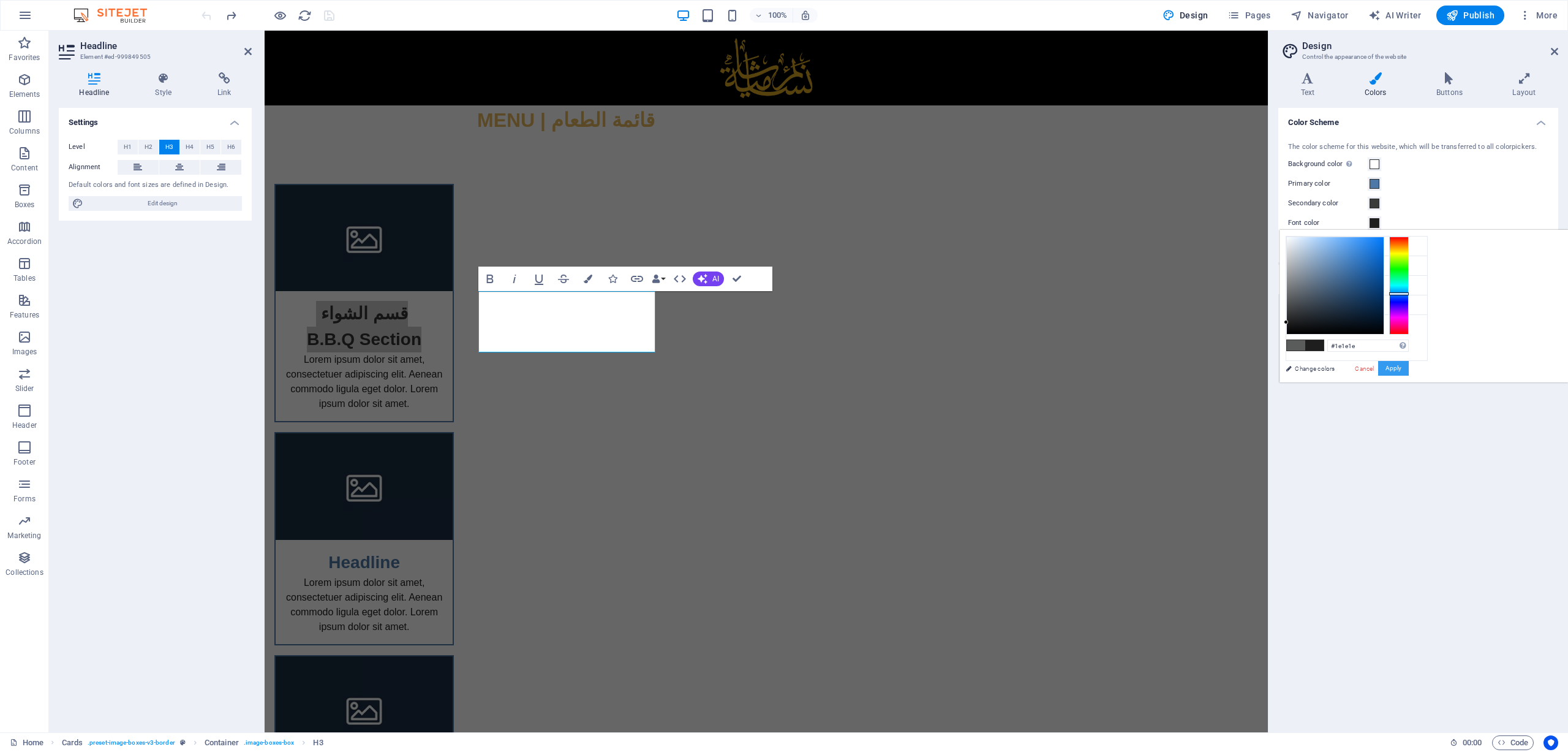
click at [1044, 372] on button "Apply" at bounding box center [1394, 368] width 30 height 15
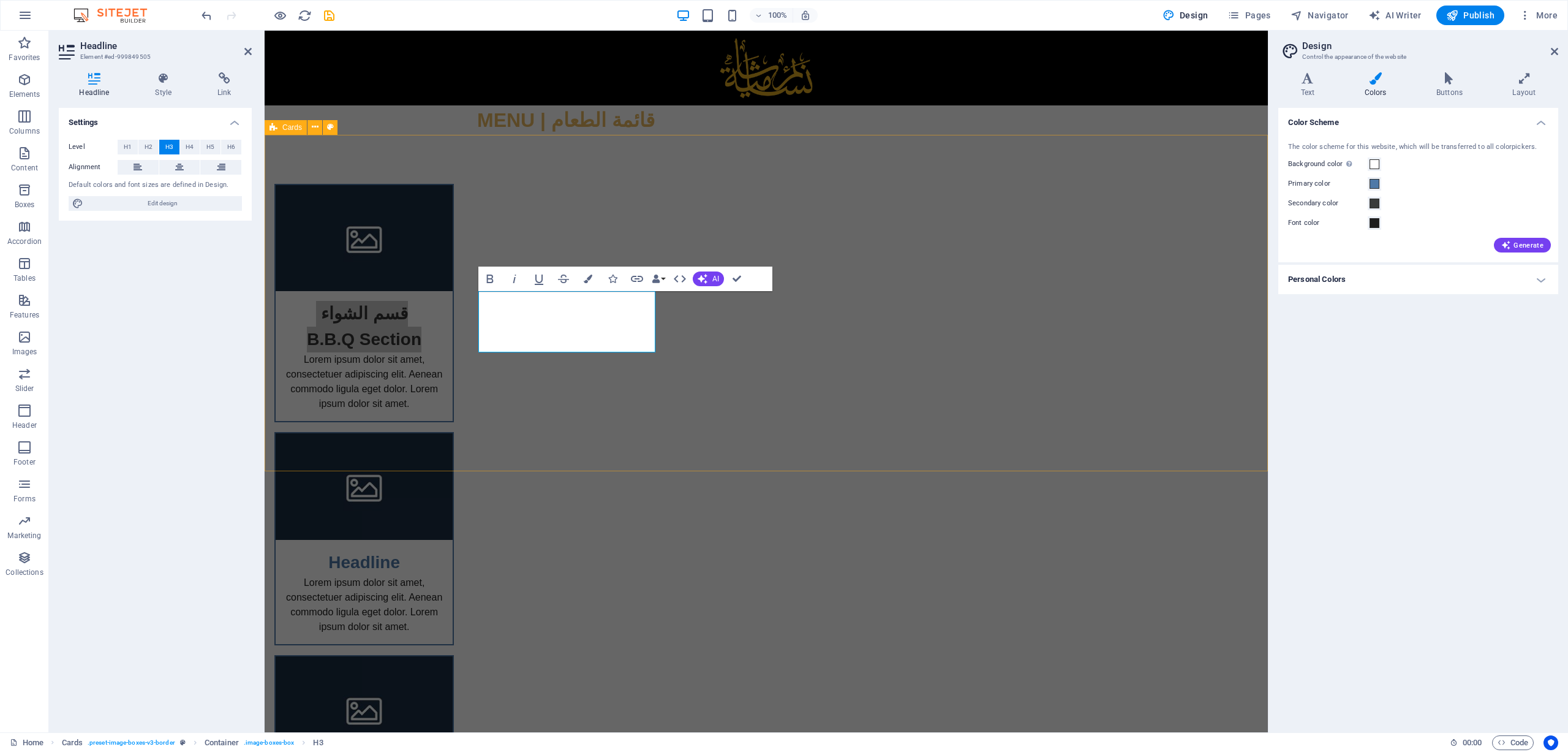
click at [912, 454] on div "​قسم الشواء ‌B.B.Q Section قسم الشواء Lorem ipsum dolor sit amet, consectetuer …" at bounding box center [766, 526] width 1004 height 782
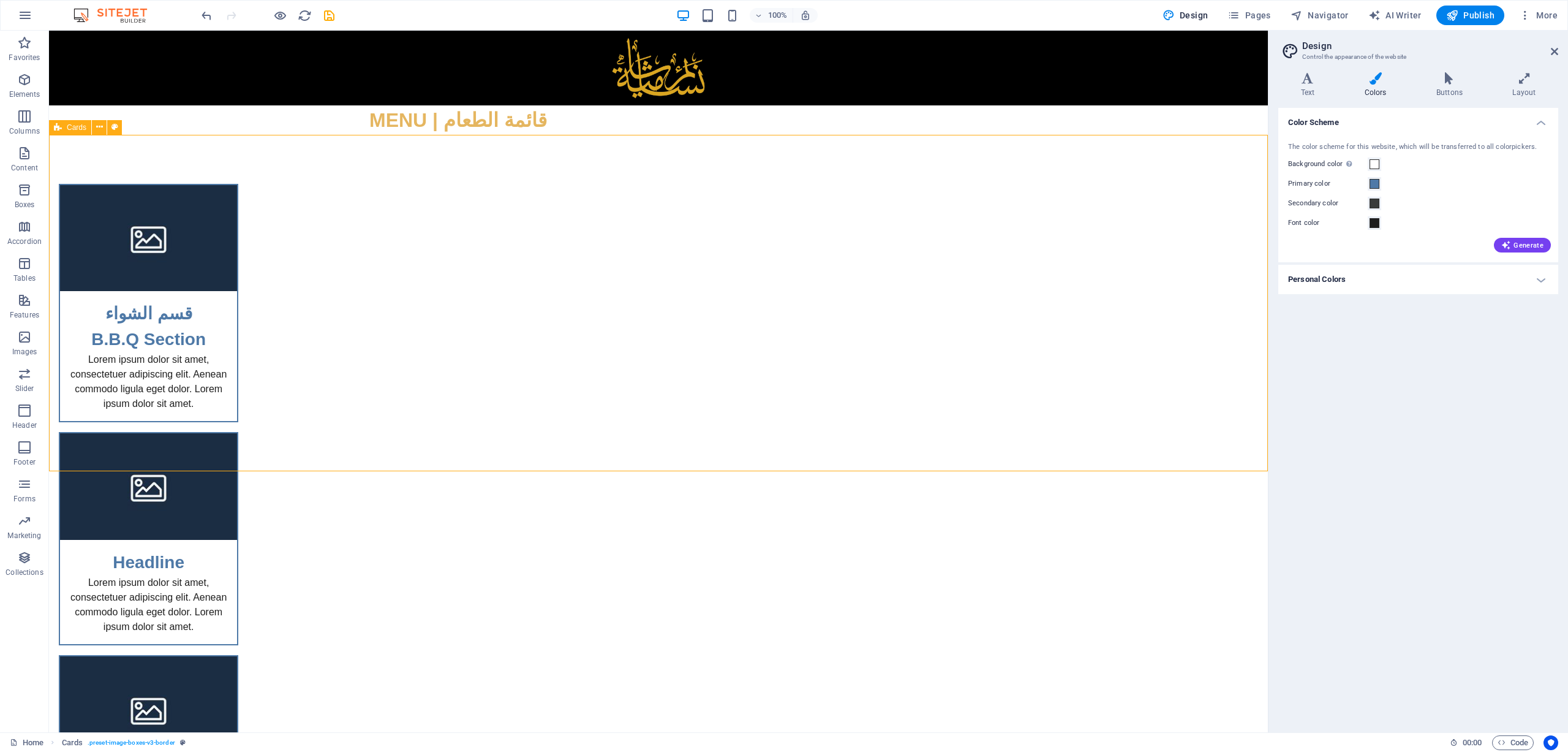
click at [529, 460] on div "قسم الشواء B.B.Q Section Lorem ipsum dolor sit amet, consectetuer adipiscing el…" at bounding box center [658, 526] width 1219 height 782
click at [1044, 224] on span at bounding box center [1374, 223] width 10 height 10
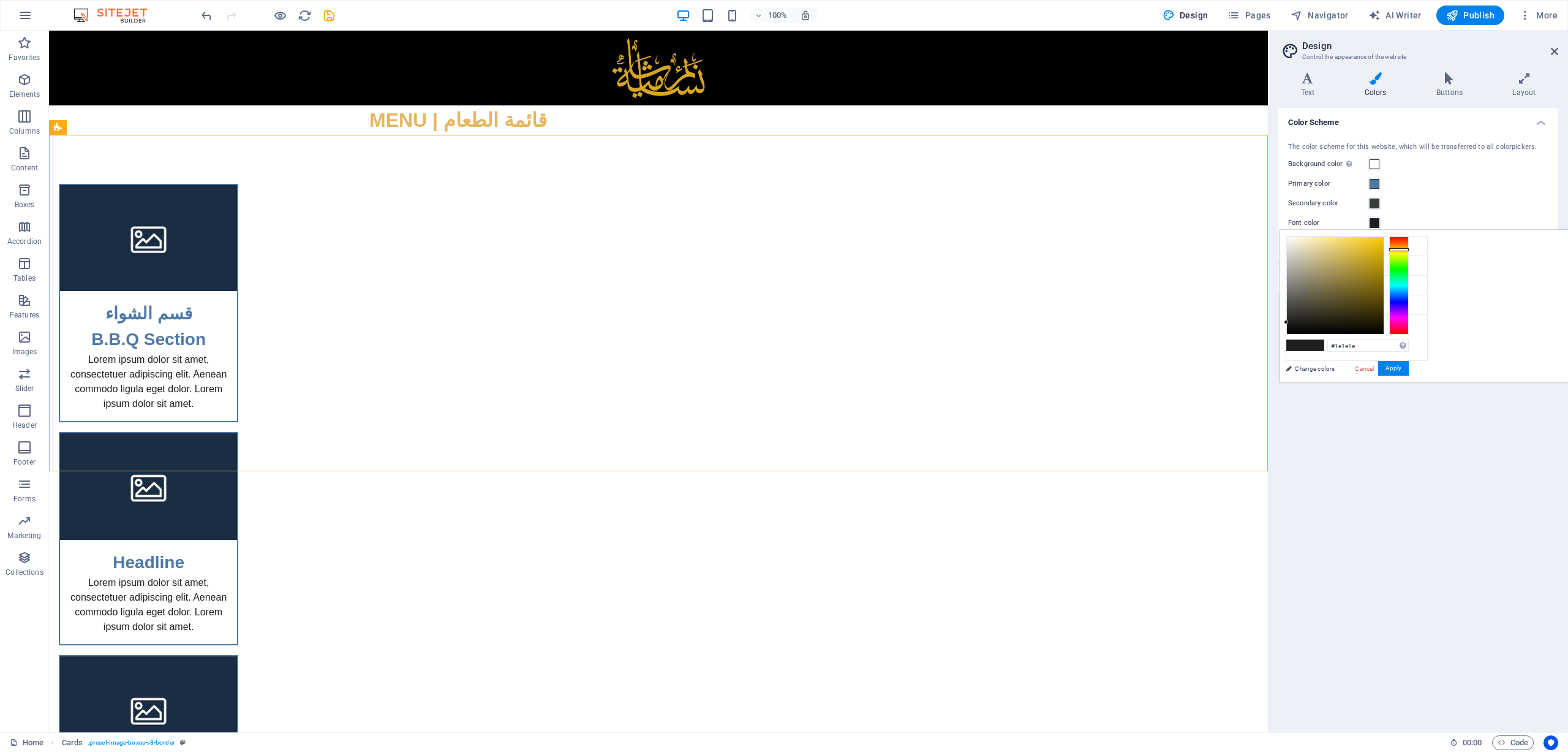
click at [1044, 249] on div at bounding box center [1399, 286] width 19 height 98
drag, startPoint x: 1470, startPoint y: 262, endPoint x: 1528, endPoint y: 252, distance: 58.9
click at [1044, 237] on div at bounding box center [1336, 286] width 97 height 97
click at [1044, 244] on div at bounding box center [1399, 286] width 19 height 98
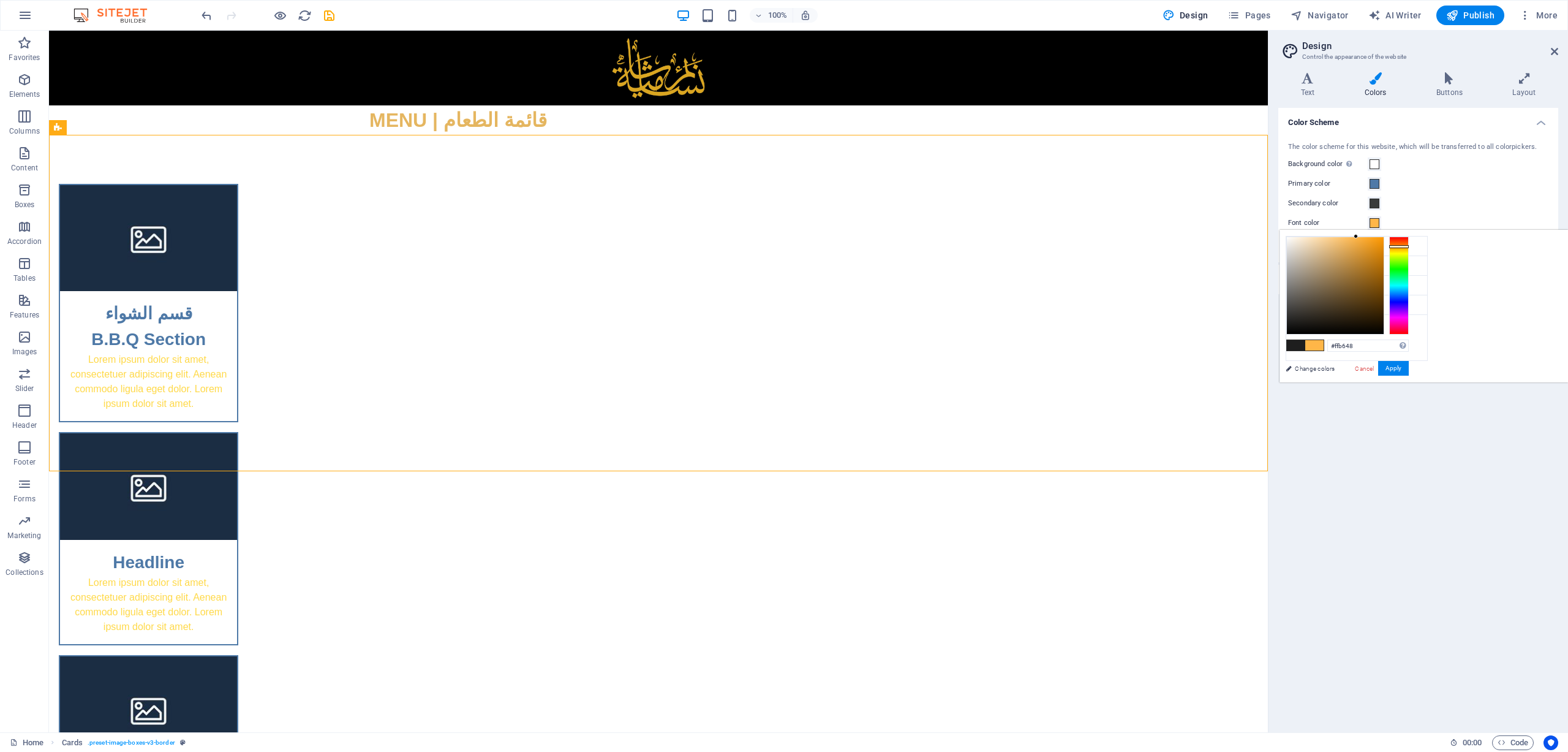
click at [1044, 246] on div at bounding box center [1399, 286] width 19 height 98
drag, startPoint x: 1501, startPoint y: 244, endPoint x: 1470, endPoint y: 262, distance: 35.8
click at [1044, 262] on div at bounding box center [1336, 286] width 97 height 97
drag, startPoint x: 1470, startPoint y: 260, endPoint x: 1491, endPoint y: 230, distance: 36.6
click at [1044, 230] on div "#ffca7a Supported formats #0852ed rgb(8, 82, 237) rgba(8, 82, 237, 90%) hsv(221…" at bounding box center [1347, 395] width 136 height 330
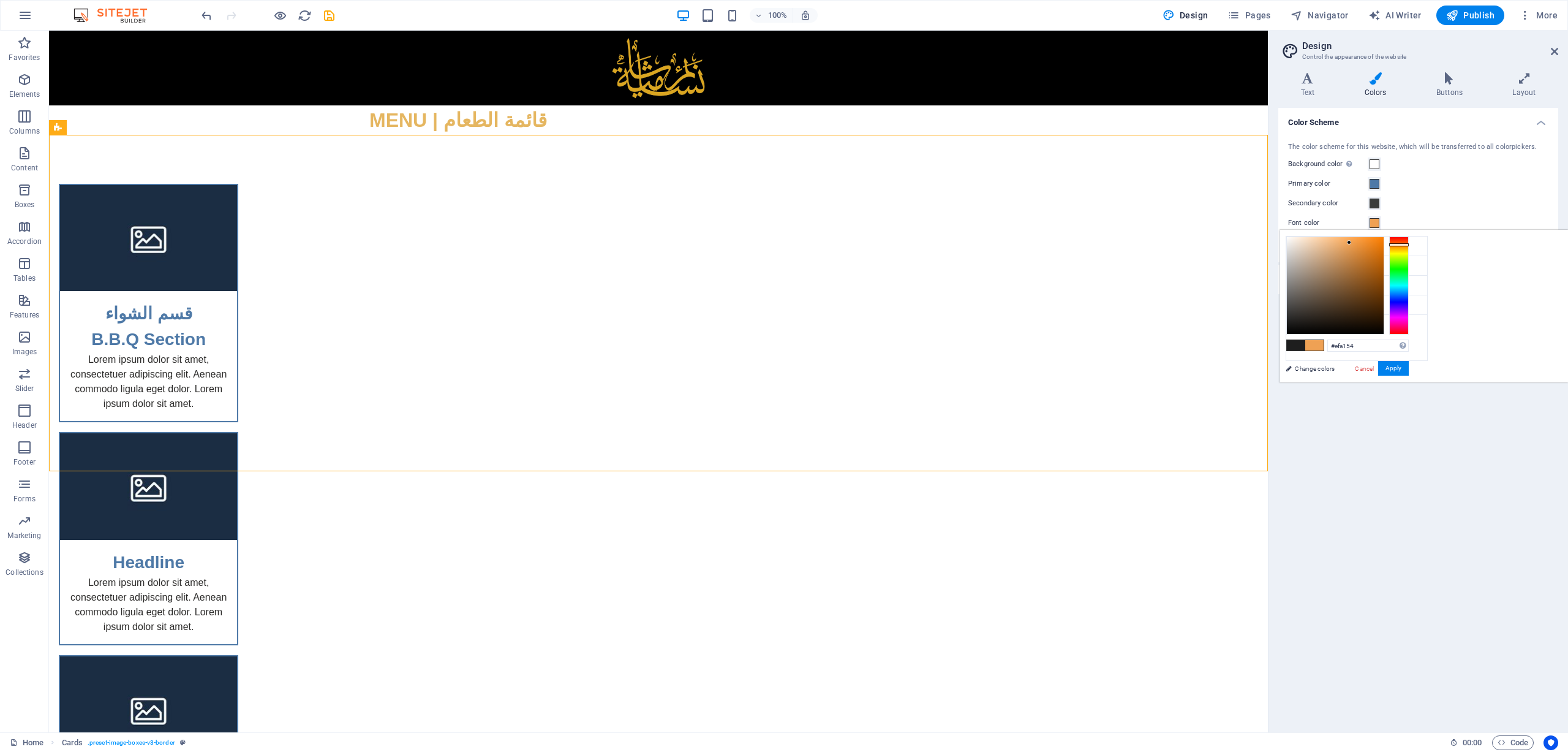
drag, startPoint x: 1477, startPoint y: 249, endPoint x: 1503, endPoint y: 242, distance: 26.9
click at [1044, 242] on div at bounding box center [1336, 286] width 97 height 97
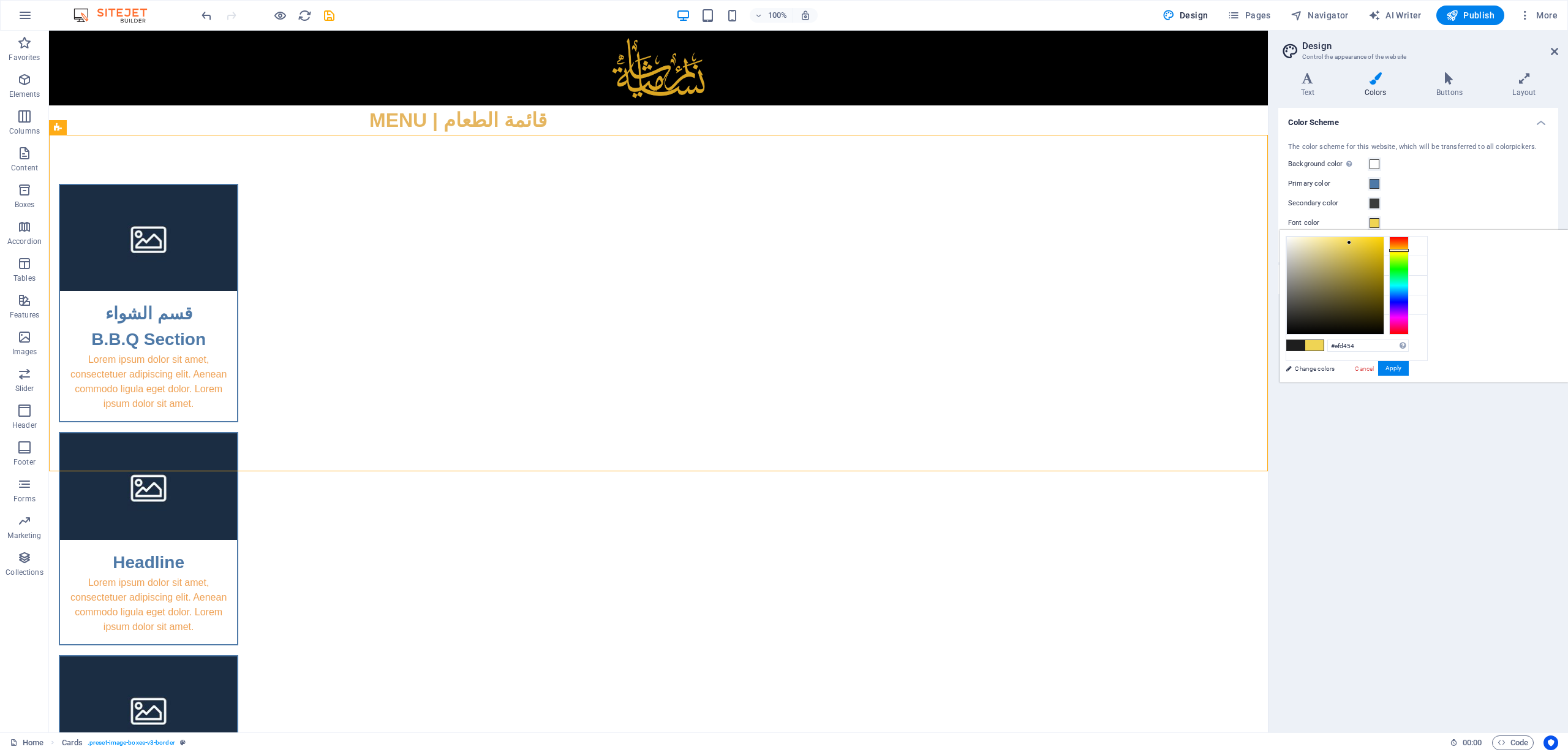
click at [1044, 249] on div at bounding box center [1399, 286] width 19 height 98
click at [1044, 246] on div at bounding box center [1399, 286] width 19 height 98
type input "#fca100"
drag, startPoint x: 1500, startPoint y: 242, endPoint x: 1544, endPoint y: 237, distance: 44.3
click at [1044, 237] on div at bounding box center [1347, 286] width 122 height 98
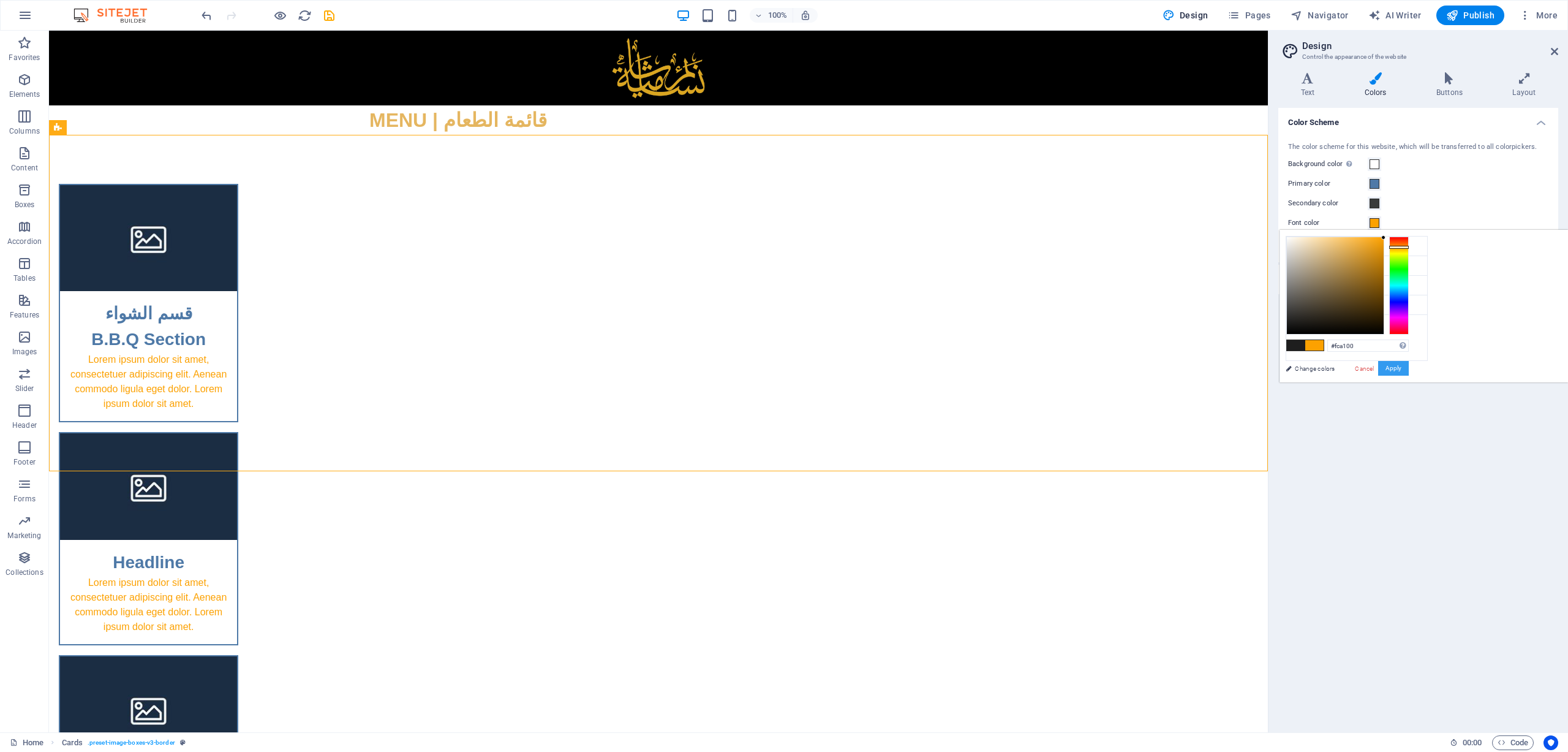
click at [1044, 367] on button "Apply" at bounding box center [1394, 368] width 30 height 15
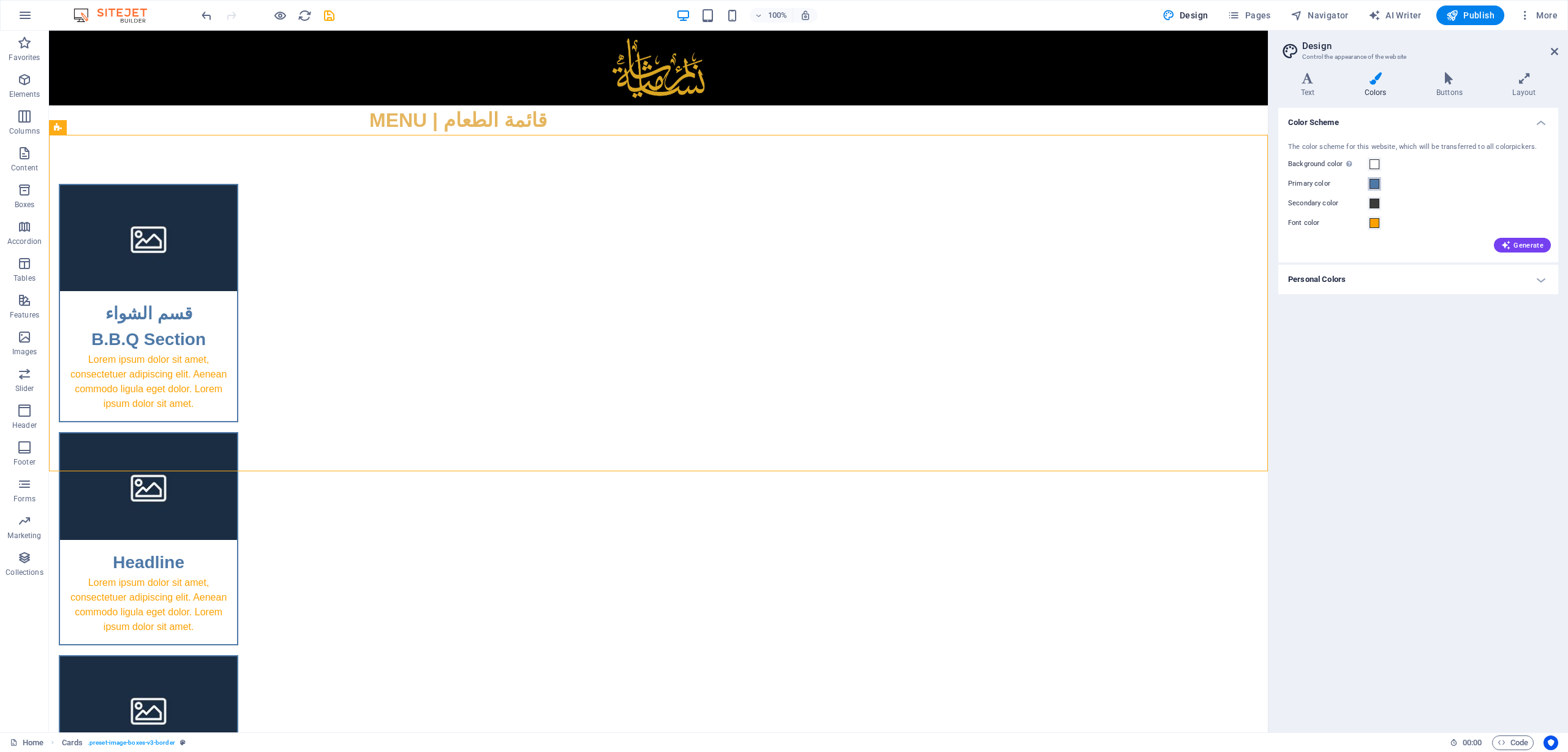
click at [1044, 185] on span at bounding box center [1374, 184] width 10 height 10
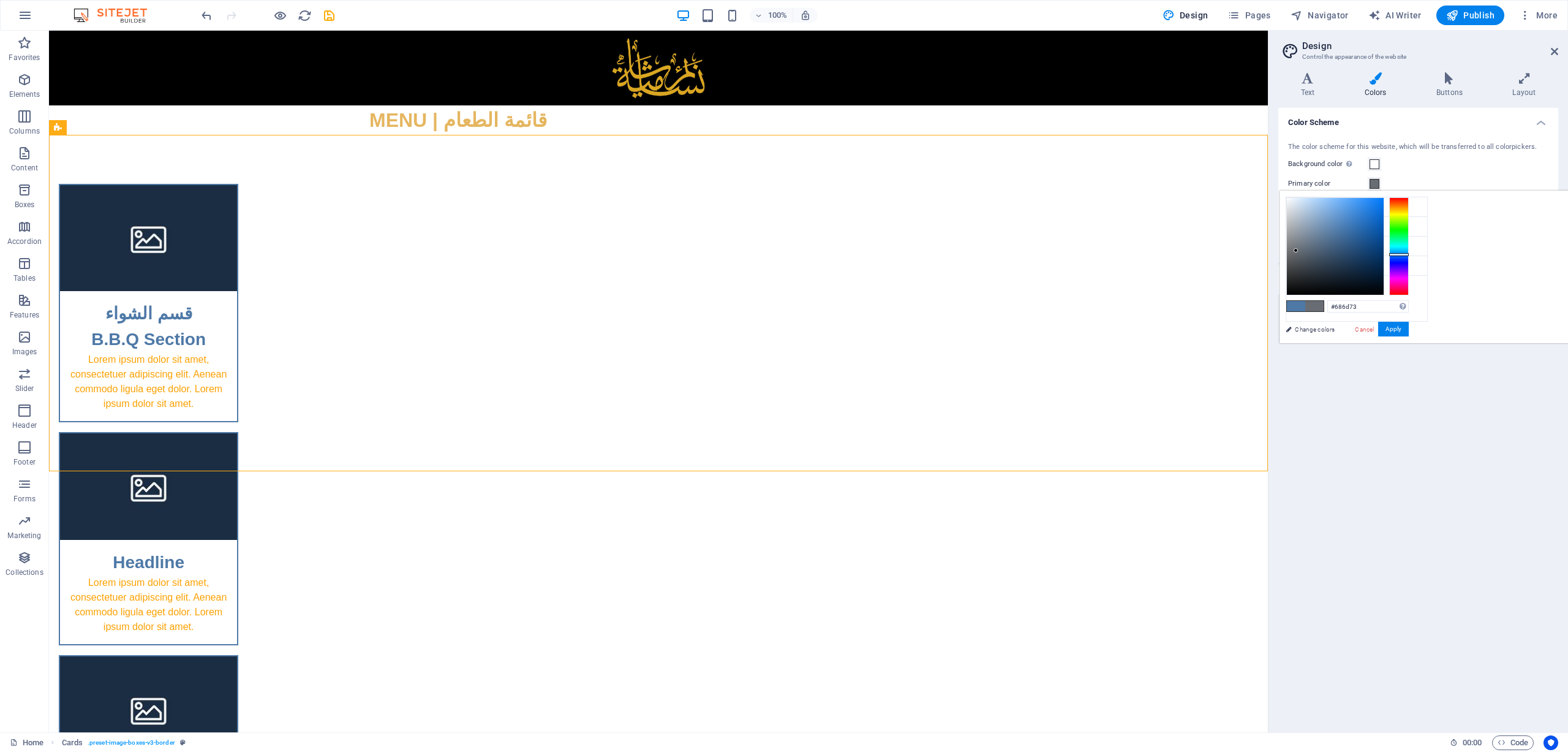
drag, startPoint x: 1485, startPoint y: 226, endPoint x: 1450, endPoint y: 250, distance: 42.4
click at [1044, 250] on div at bounding box center [1336, 246] width 97 height 97
click at [1044, 253] on div at bounding box center [1336, 246] width 97 height 97
click at [1044, 217] on div at bounding box center [1399, 246] width 19 height 98
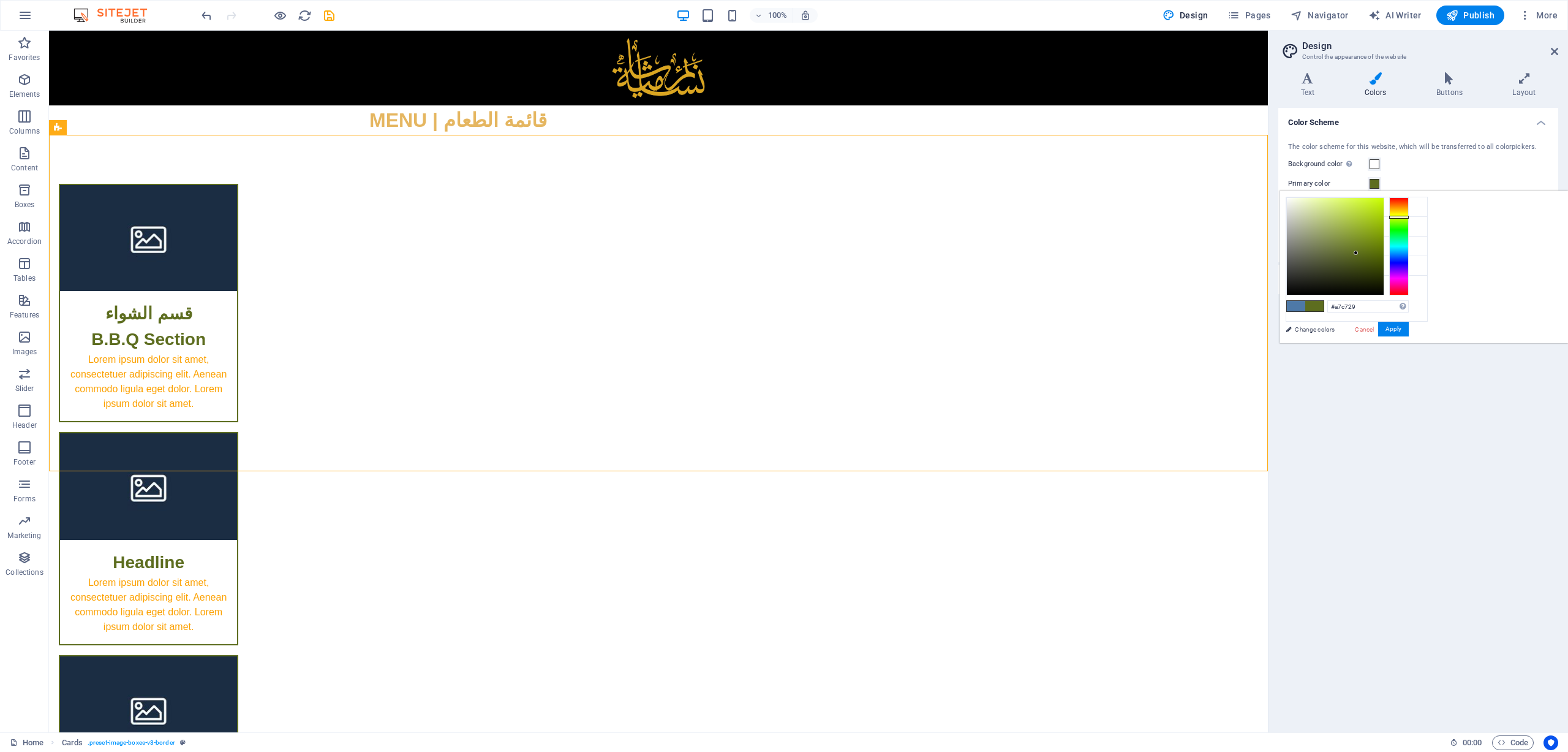
click at [1044, 218] on div at bounding box center [1336, 246] width 97 height 97
drag, startPoint x: 1514, startPoint y: 206, endPoint x: 1497, endPoint y: 204, distance: 17.1
click at [1044, 206] on div at bounding box center [1336, 246] width 97 height 97
click at [1044, 204] on div at bounding box center [1336, 246] width 97 height 97
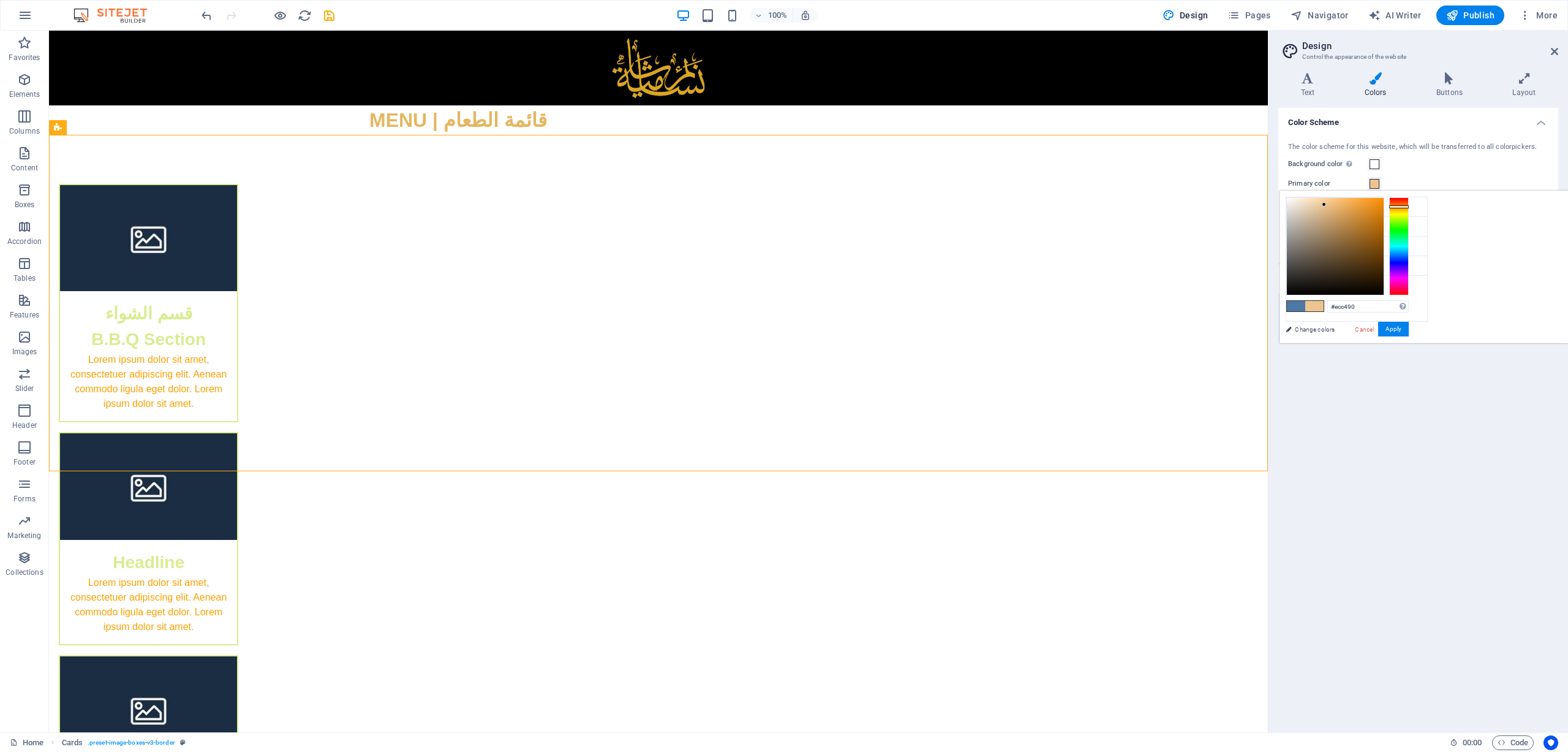
click at [1044, 206] on div at bounding box center [1399, 246] width 19 height 98
click at [1044, 208] on div at bounding box center [1399, 209] width 19 height 3
drag, startPoint x: 1477, startPoint y: 201, endPoint x: 1549, endPoint y: 201, distance: 72.0
click at [1044, 201] on div at bounding box center [1347, 246] width 122 height 98
drag, startPoint x: 1535, startPoint y: 201, endPoint x: 1540, endPoint y: 189, distance: 13.0
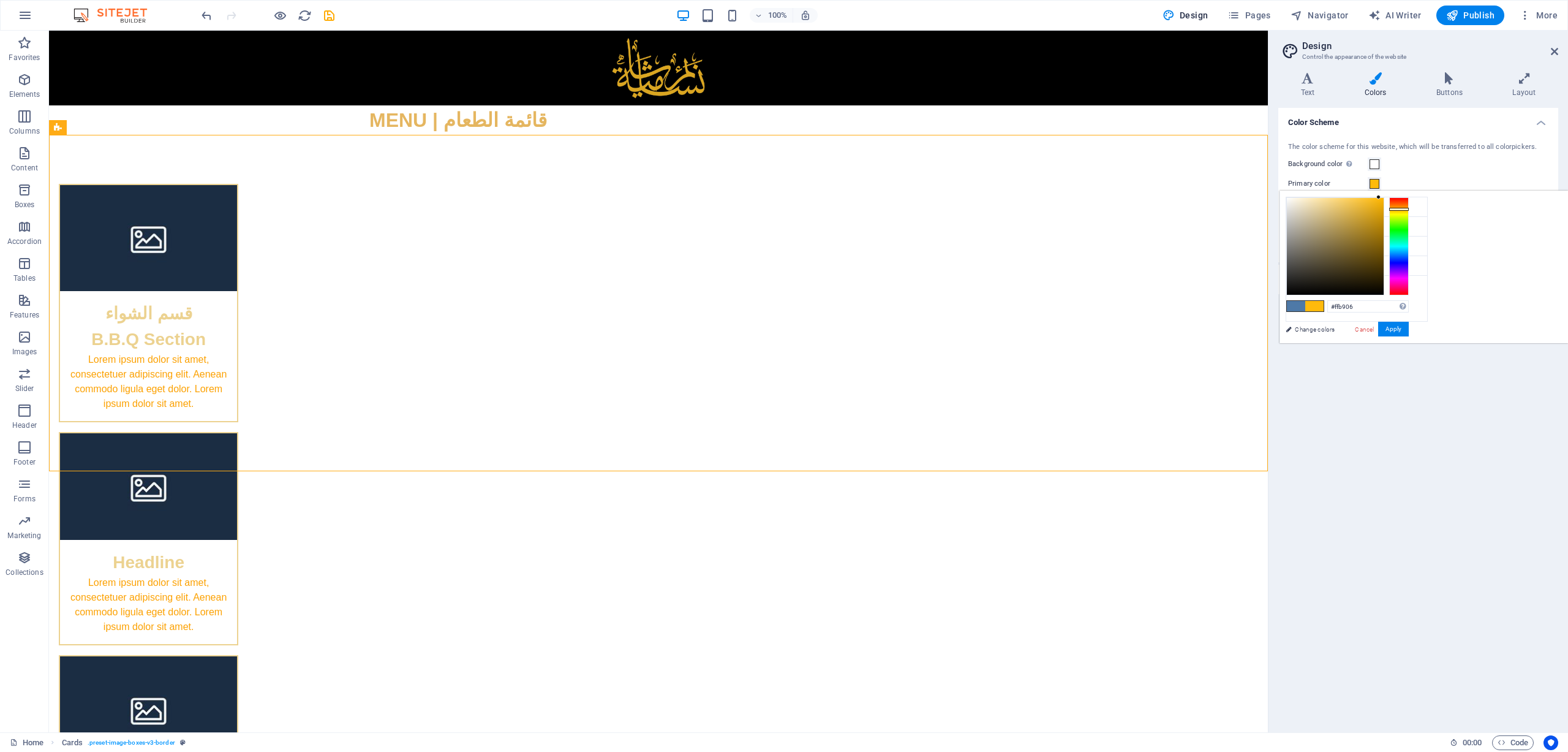
click at [1044, 188] on body "[DOMAIN_NAME] Home Favorites Elements Columns Content Boxes Accordion Tables Fe…" at bounding box center [784, 376] width 1568 height 752
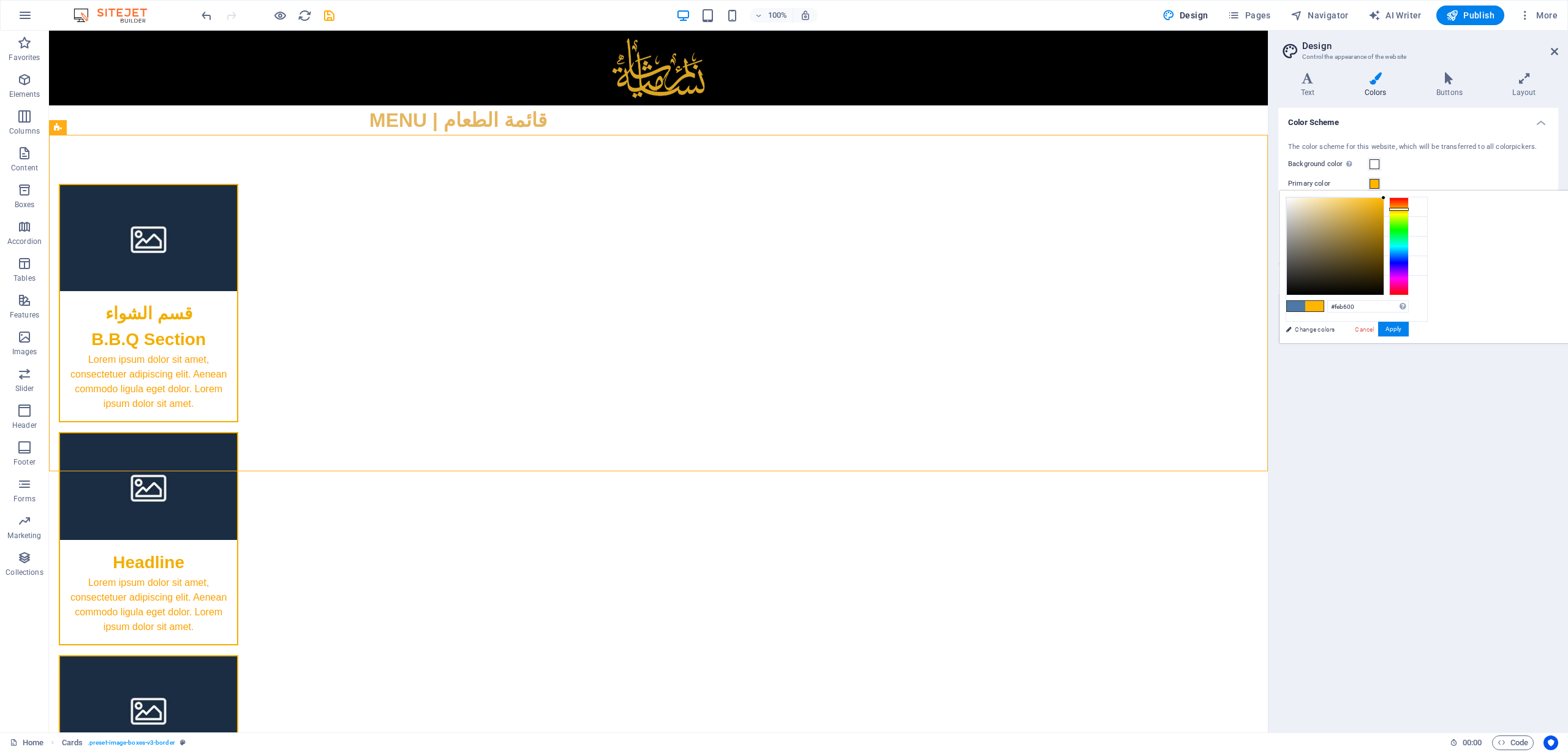
click at [1044, 197] on div at bounding box center [1347, 246] width 122 height 98
type input "#feb600"
click at [1044, 333] on button "Apply" at bounding box center [1394, 329] width 30 height 15
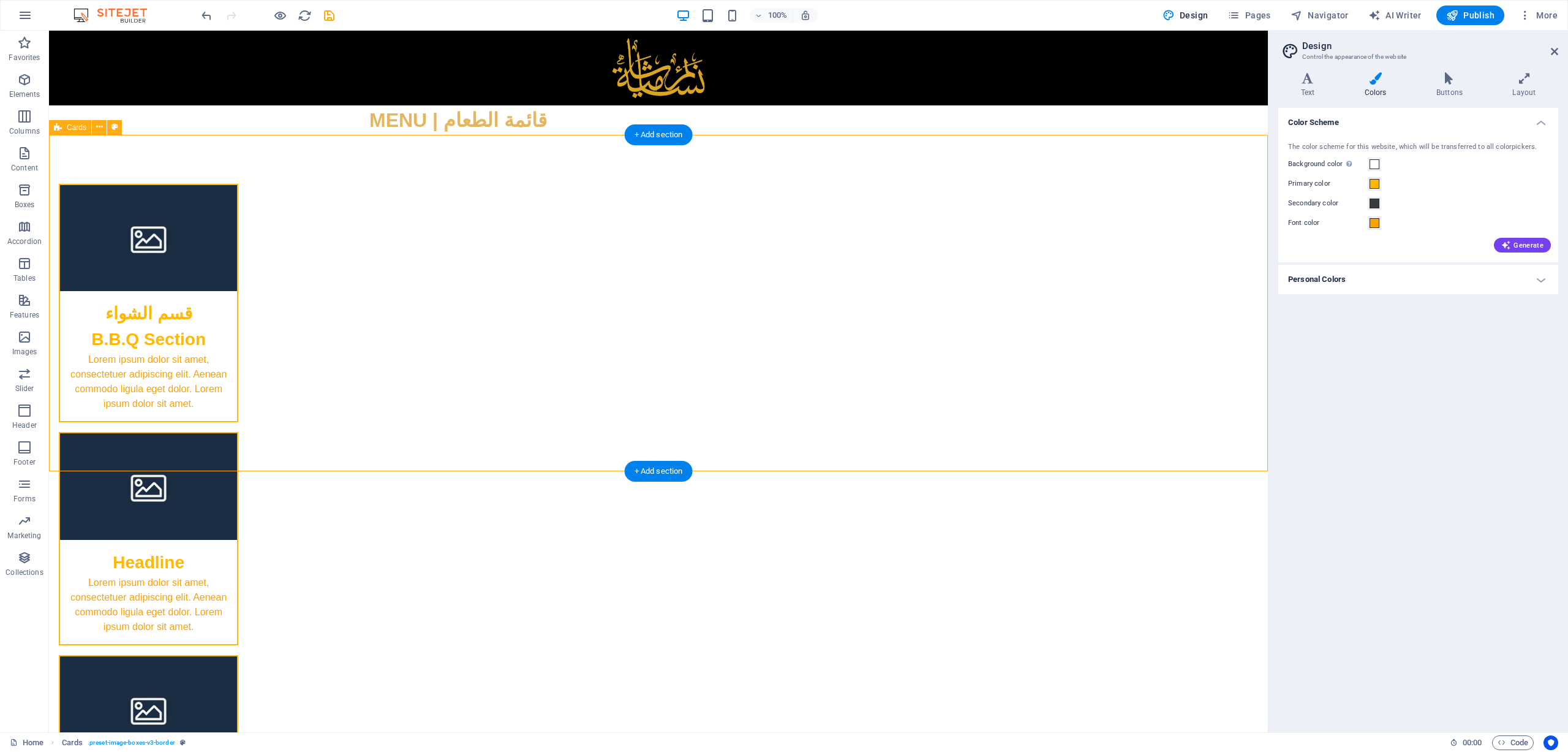
click at [1044, 389] on div "قسم الشواء B.B.Q Section Lorem ipsum dolor sit amet, consectetuer adipiscing el…" at bounding box center [658, 526] width 1219 height 782
click at [1044, 161] on span at bounding box center [1374, 164] width 10 height 10
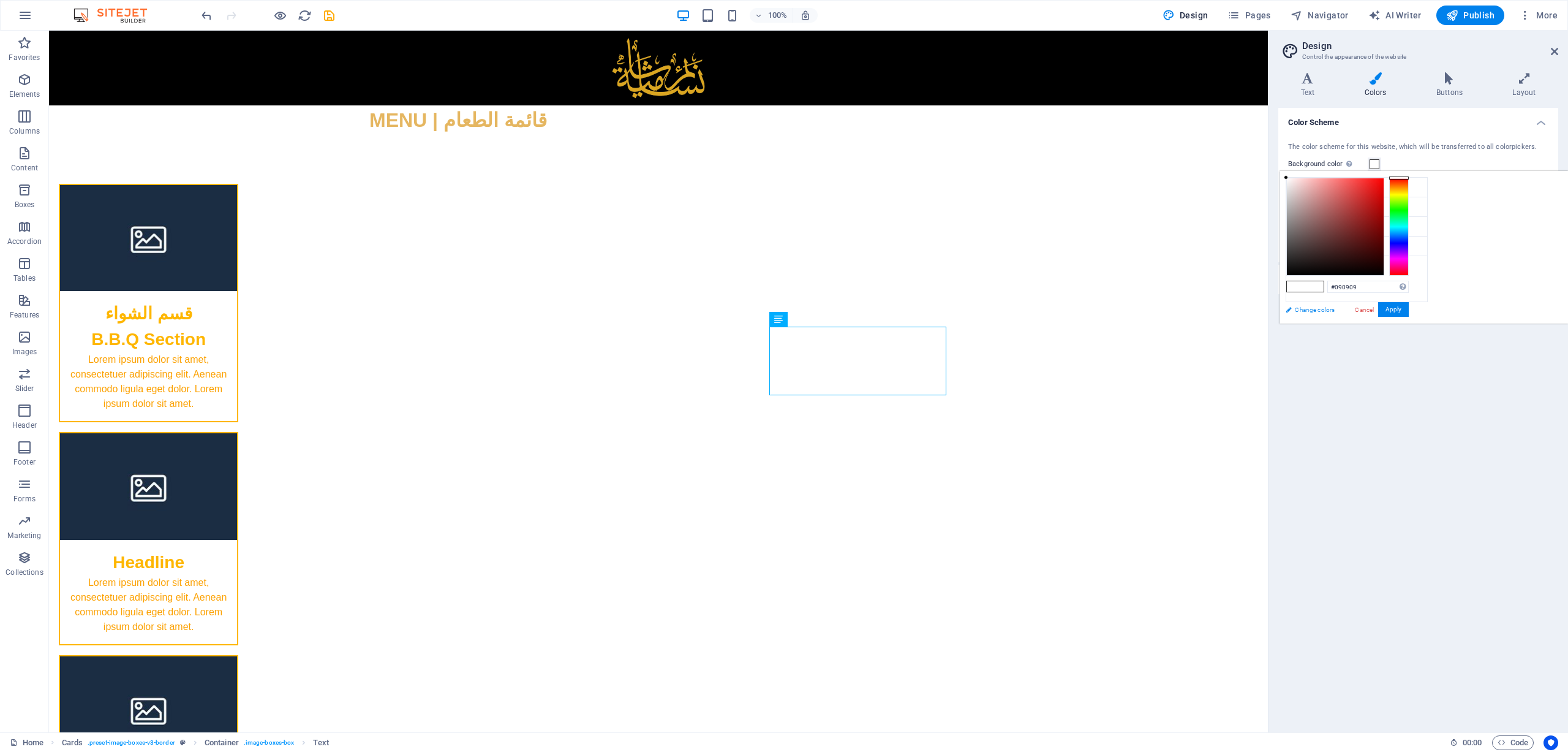
type input "#000000"
drag, startPoint x: 1437, startPoint y: 177, endPoint x: 1417, endPoint y: 322, distance: 146.4
click at [1044, 322] on div "less Background color #ffffff Primary color #feb600 Secondary color #3a3c3b Fon…" at bounding box center [1423, 247] width 288 height 153
click at [1044, 303] on button "Apply" at bounding box center [1394, 309] width 30 height 15
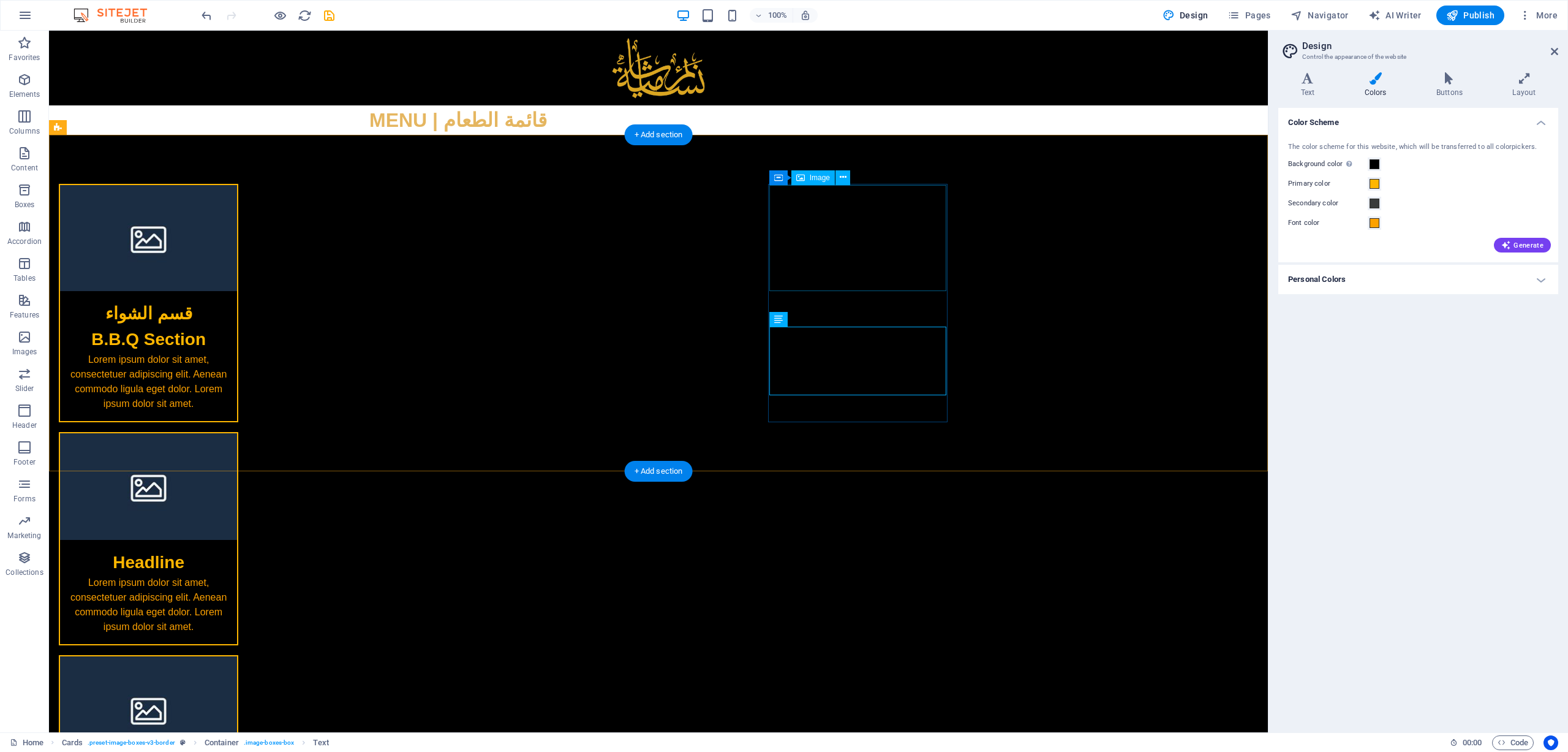
click at [237, 501] on figure at bounding box center [149, 710] width 177 height 107
click at [1044, 223] on div "قسم الشواء B.B.Q Section Lorem ipsum dolor sit amet, consectetuer adipiscing el…" at bounding box center [658, 526] width 1219 height 782
click at [1044, 202] on span at bounding box center [1374, 203] width 10 height 10
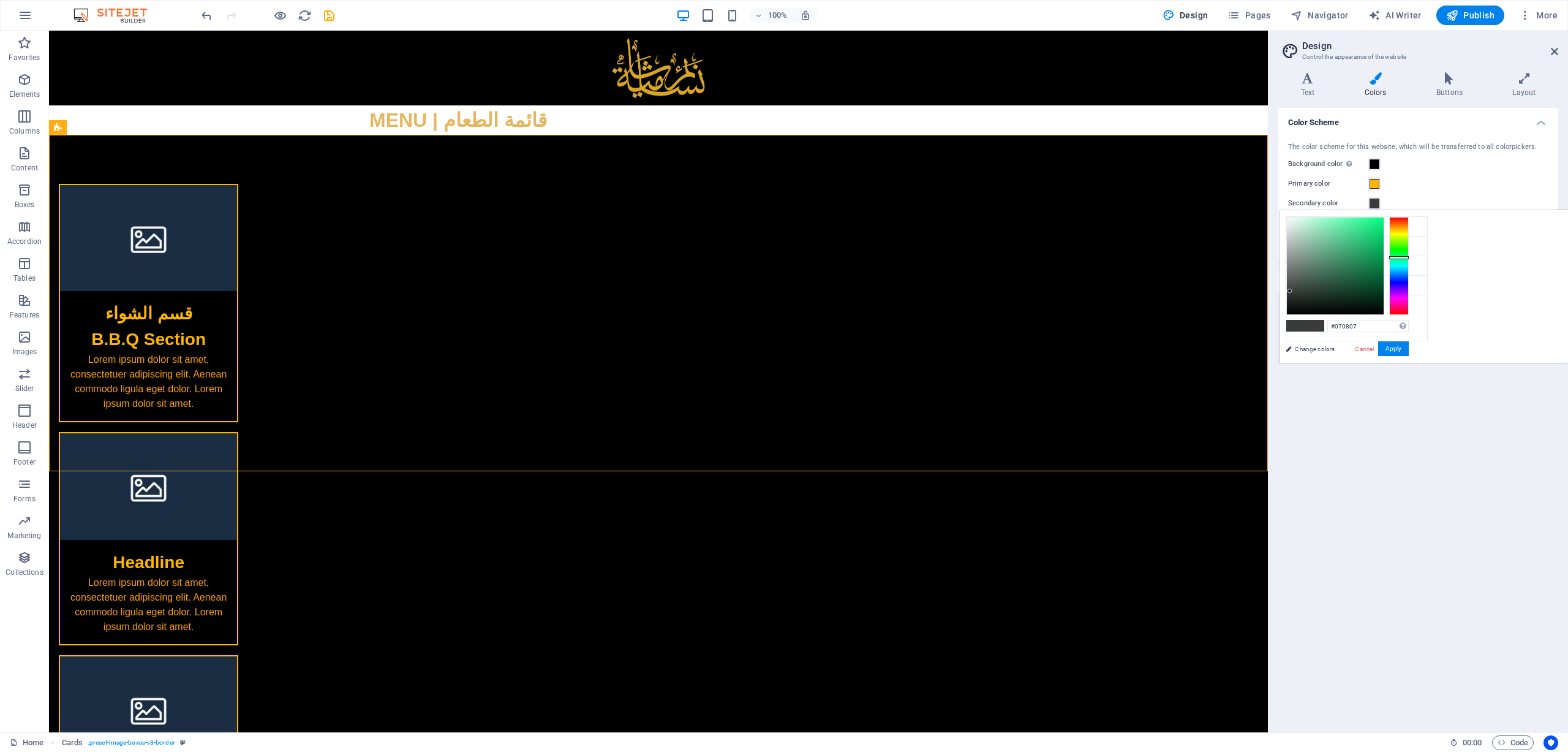
type input "#000000"
drag, startPoint x: 1447, startPoint y: 299, endPoint x: 1450, endPoint y: 340, distance: 41.1
click at [1044, 340] on div "#000000 Supported formats #0852ed rgb(8, 82, 237) rgba(8, 82, 237, 90%) hsv(221…" at bounding box center [1347, 376] width 136 height 330
click at [1044, 346] on button "Apply" at bounding box center [1394, 348] width 30 height 15
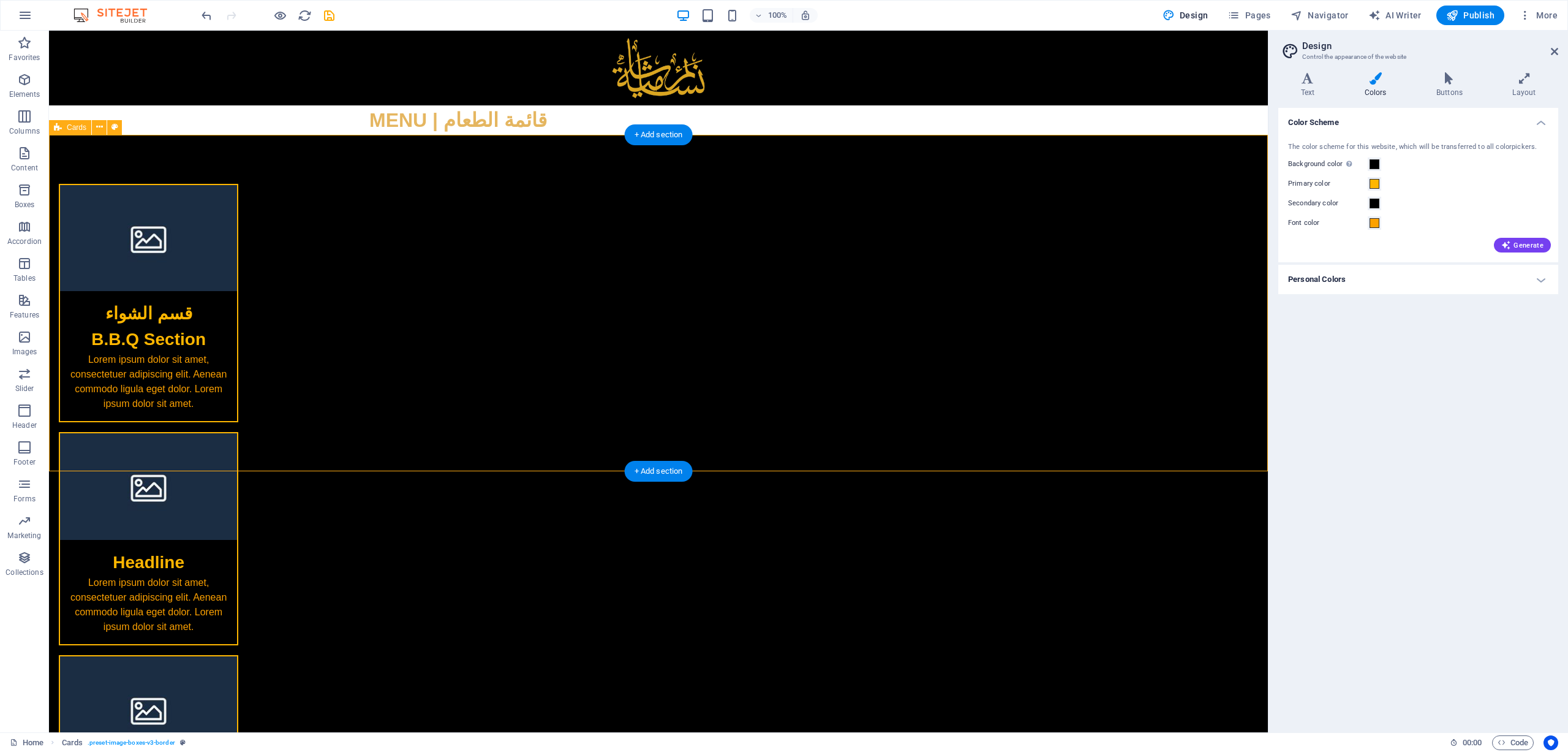
drag, startPoint x: 1033, startPoint y: 201, endPoint x: 1029, endPoint y: 196, distance: 6.4
click at [1033, 200] on div "قسم الشواء B.B.Q Section Lorem ipsum dolor sit amet, consectetuer adipiscing el…" at bounding box center [658, 526] width 1219 height 782
click at [237, 325] on div "قسم الشواء B.B.Q Section" at bounding box center [149, 322] width 177 height 62
click at [1044, 94] on h4 "Text" at bounding box center [1310, 85] width 64 height 26
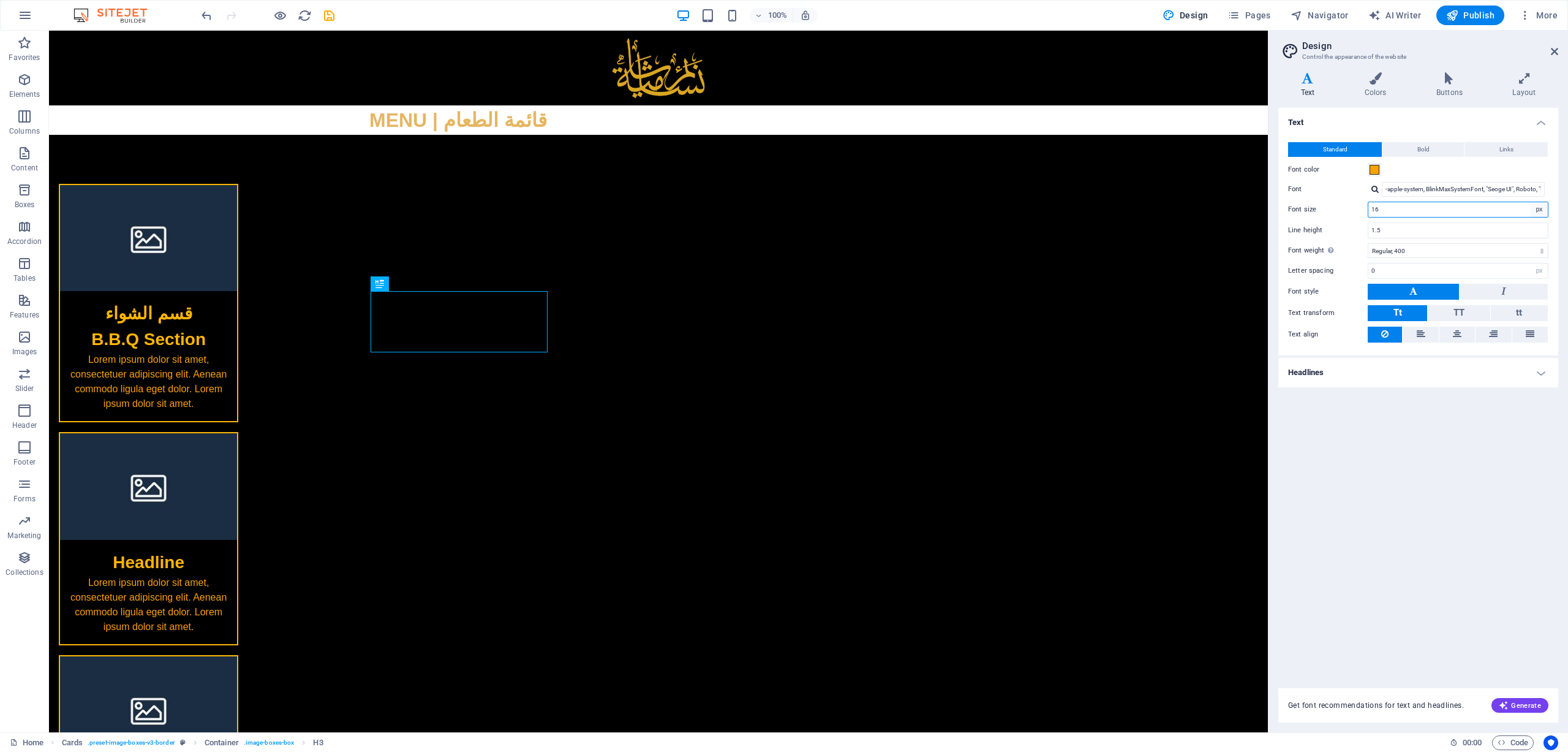
click at [1044, 208] on select "rem px" at bounding box center [1539, 209] width 17 height 15
click at [1044, 204] on input "16" at bounding box center [1459, 209] width 180 height 15
drag, startPoint x: 1156, startPoint y: 214, endPoint x: 1064, endPoint y: 214, distance: 92.0
click at [1044, 209] on input "16" at bounding box center [1459, 209] width 180 height 15
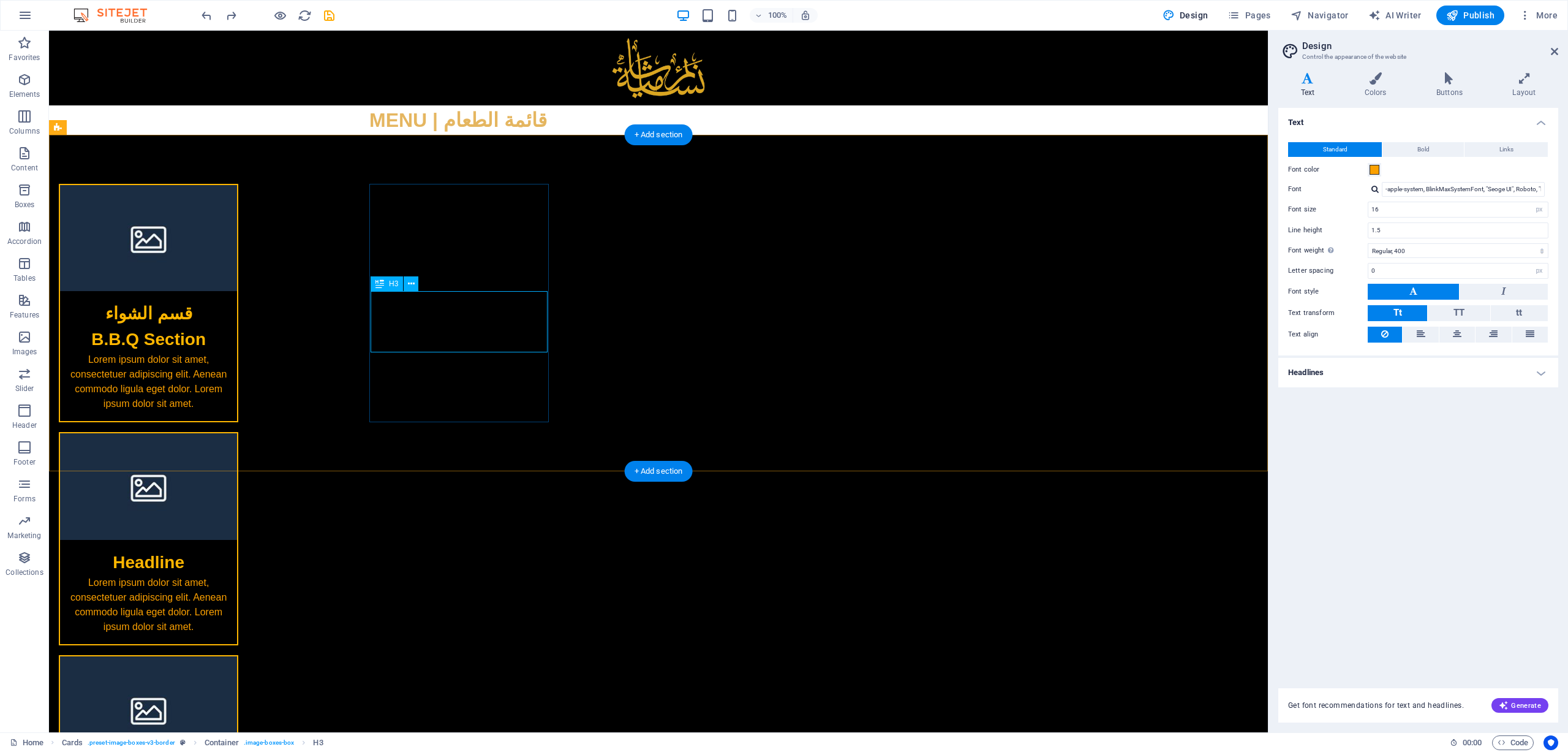
click at [237, 311] on div "قسم الشواء B.B.Q Section" at bounding box center [149, 322] width 177 height 62
click at [1044, 84] on icon at bounding box center [1376, 79] width 67 height 12
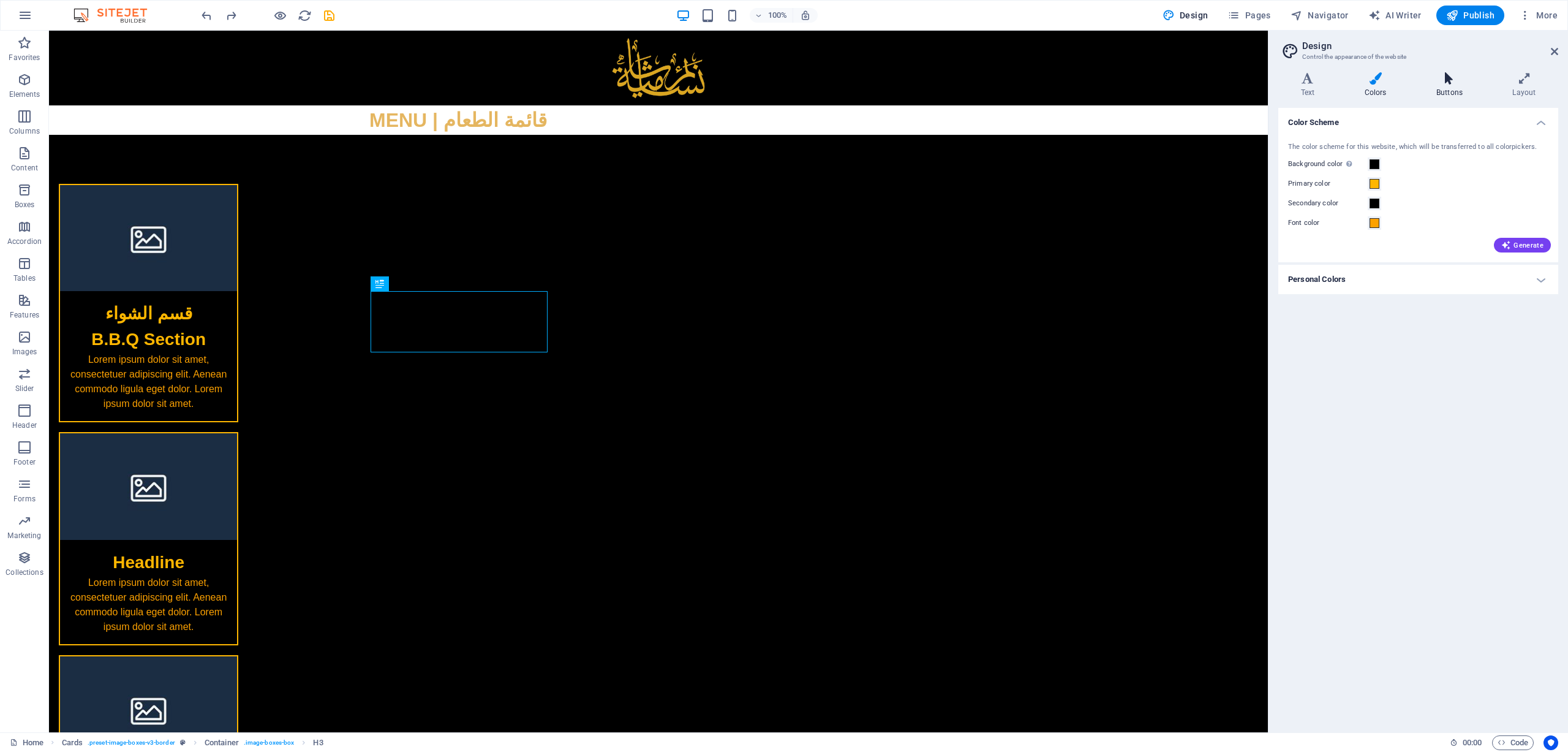
click at [1044, 93] on h4 "Buttons" at bounding box center [1452, 85] width 76 height 26
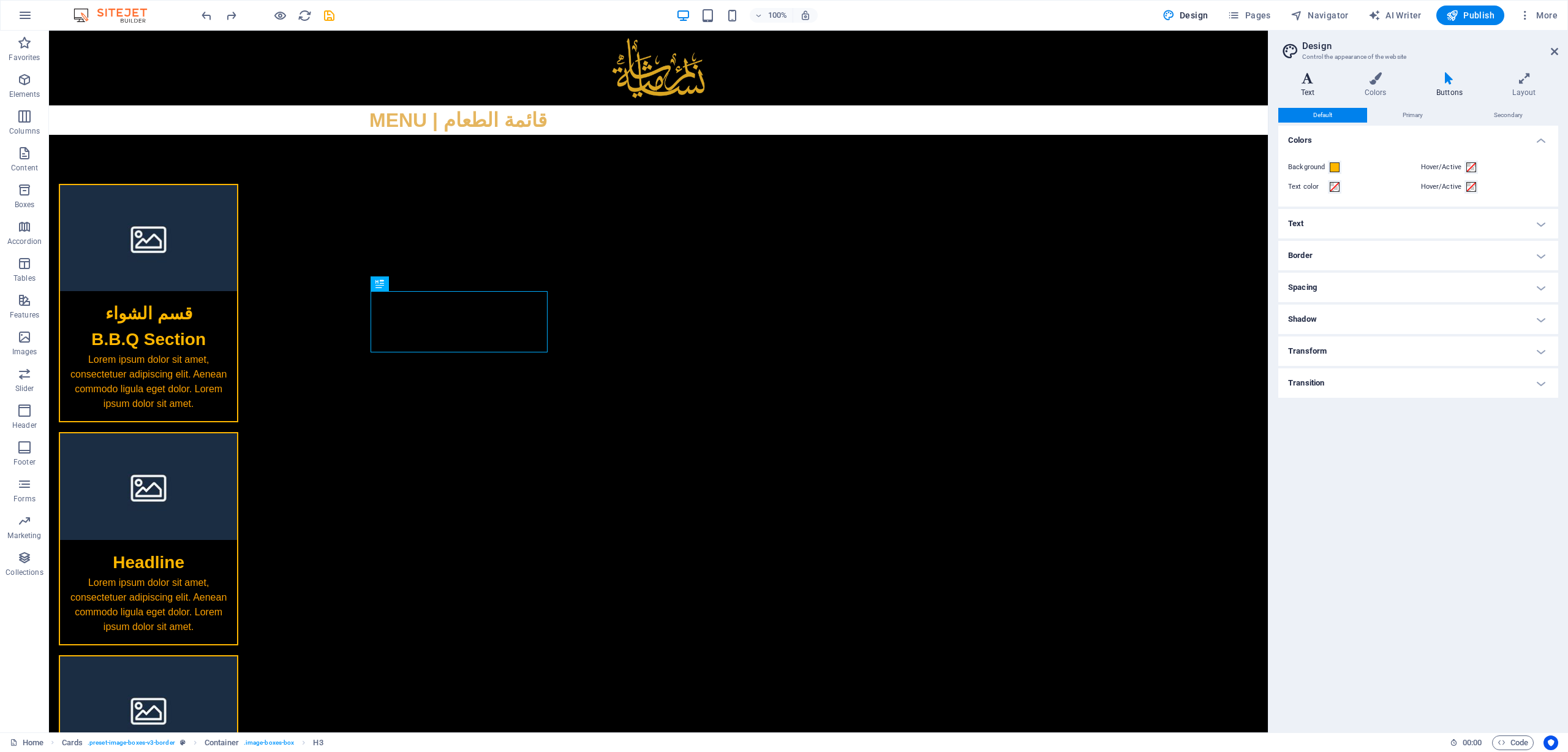
click at [1044, 86] on h4 "Text" at bounding box center [1310, 85] width 64 height 26
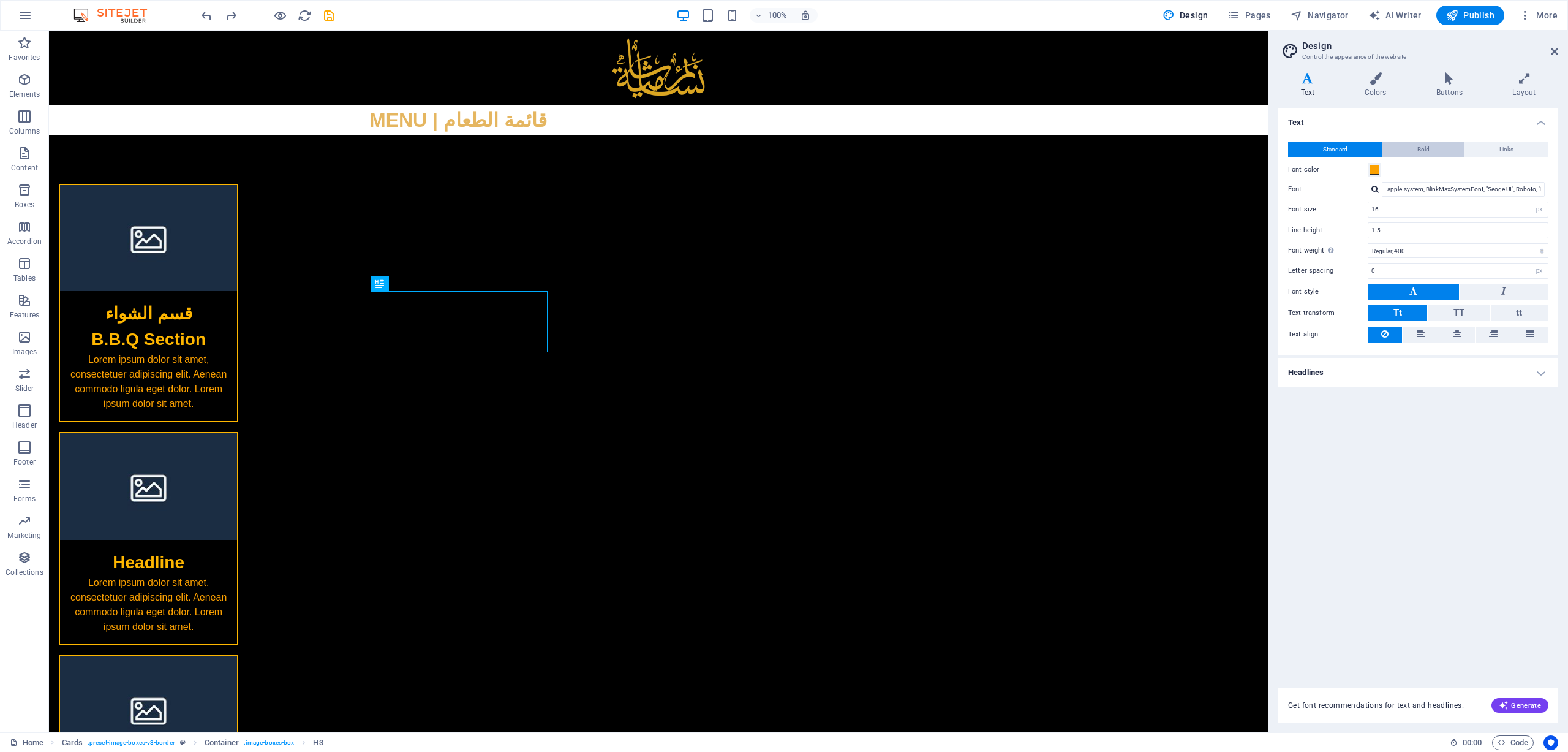
click at [1044, 149] on button "Bold" at bounding box center [1423, 149] width 82 height 15
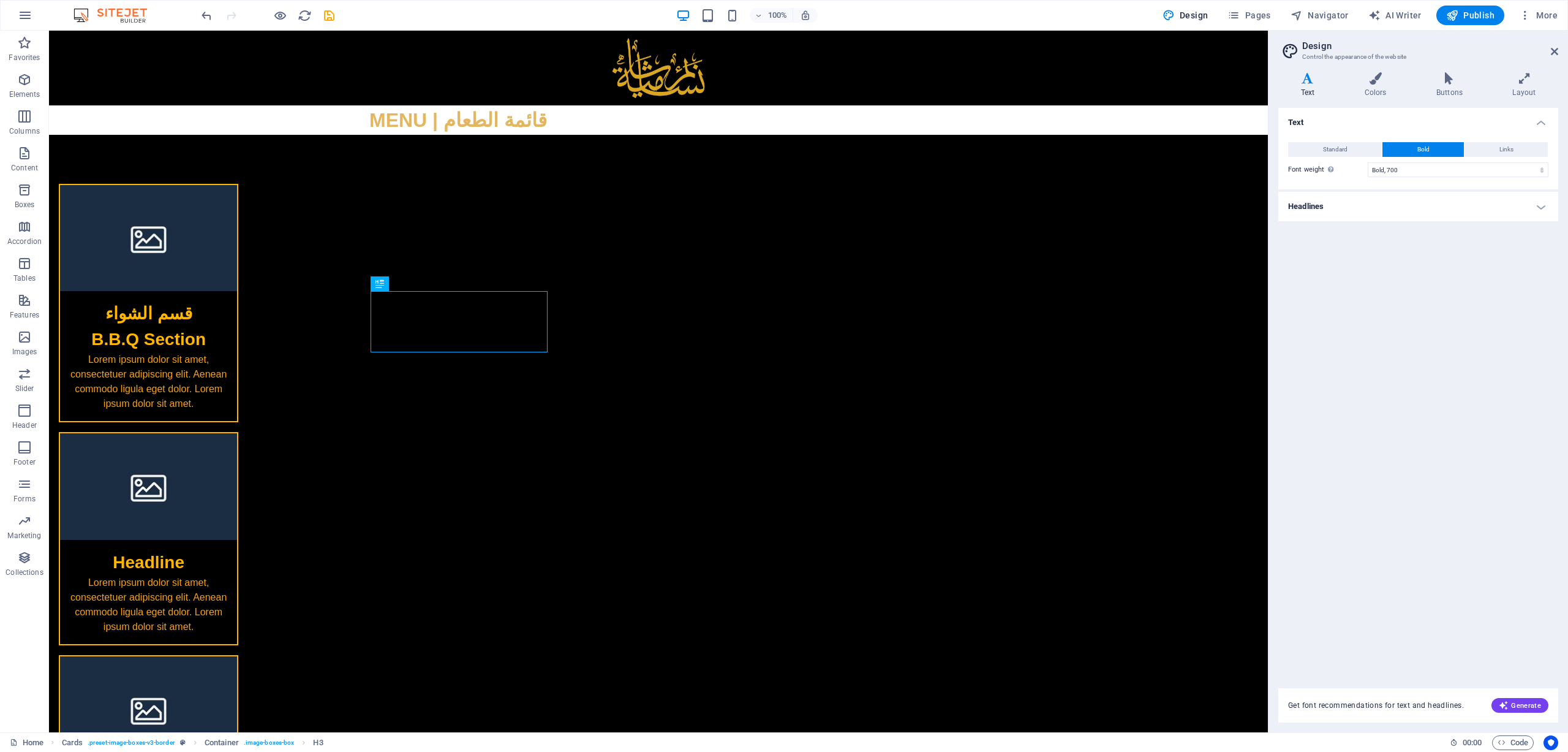
click at [1044, 138] on div "Standard Bold Links Font color Font -apple-system, BlinkMaxSystemFont, "Seoge U…" at bounding box center [1419, 160] width 285 height 59
click at [1044, 152] on span "Links" at bounding box center [1506, 149] width 14 height 15
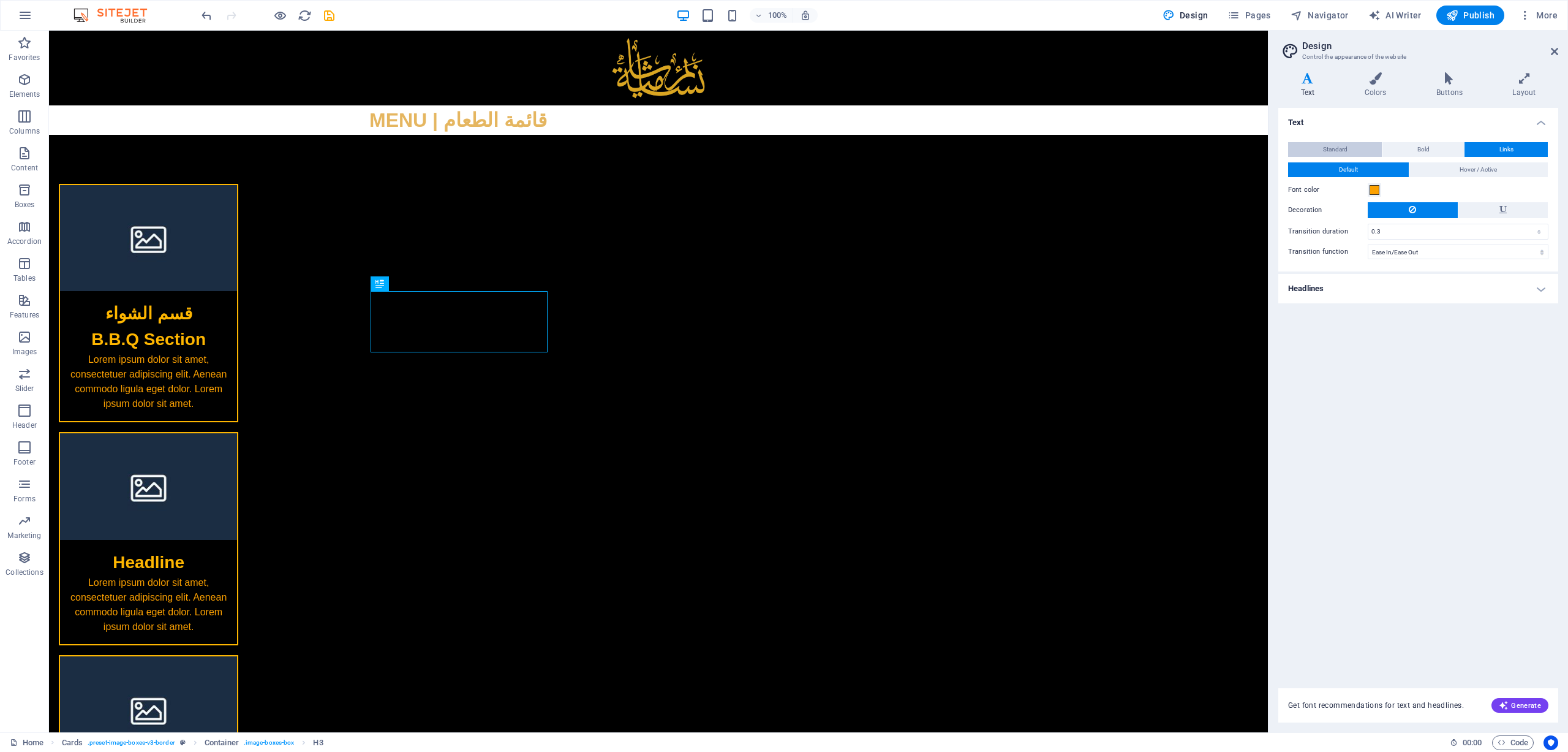
click at [1044, 144] on button "Standard" at bounding box center [1336, 149] width 94 height 15
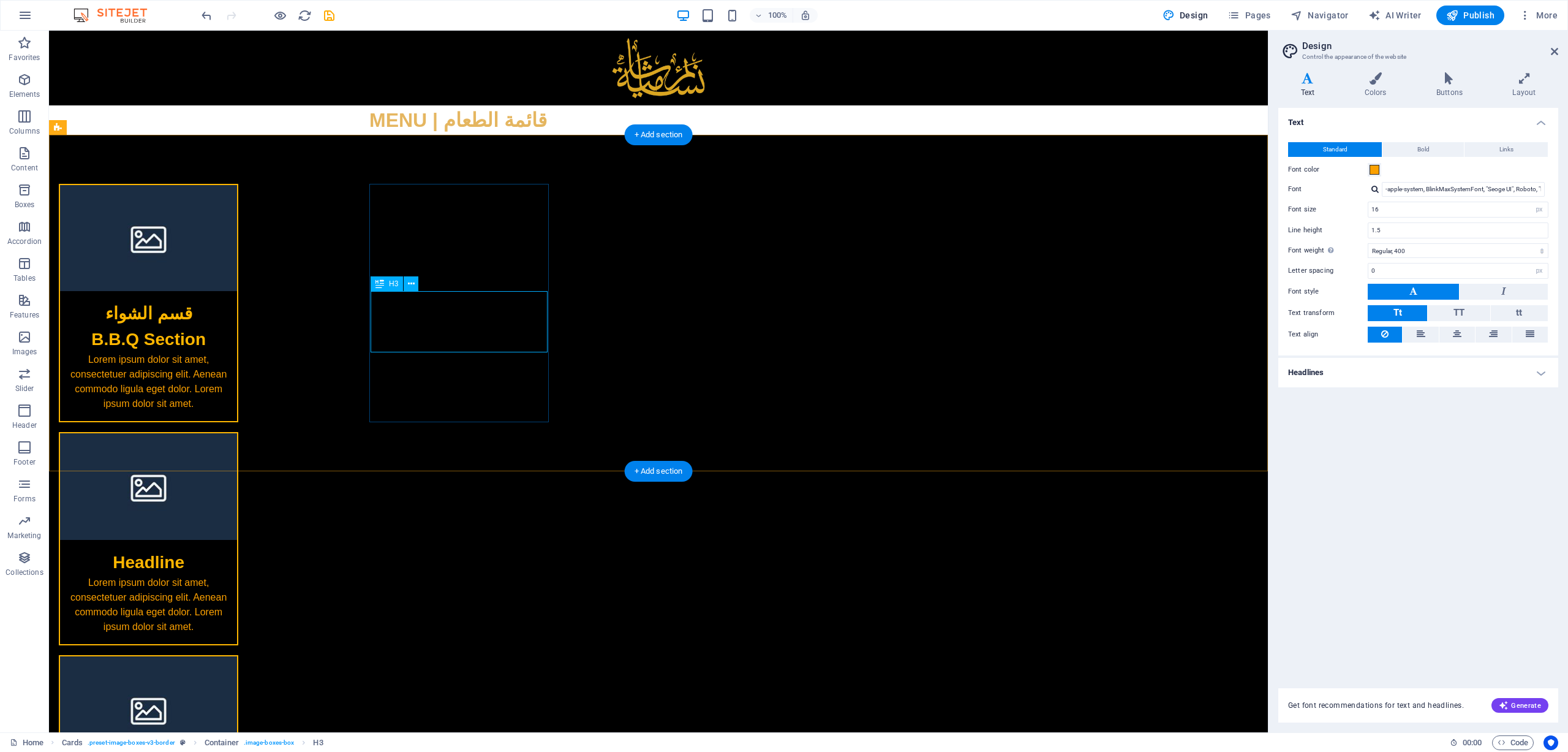
click at [237, 338] on div "قسم الشواء B.B.Q Section" at bounding box center [149, 322] width 177 height 62
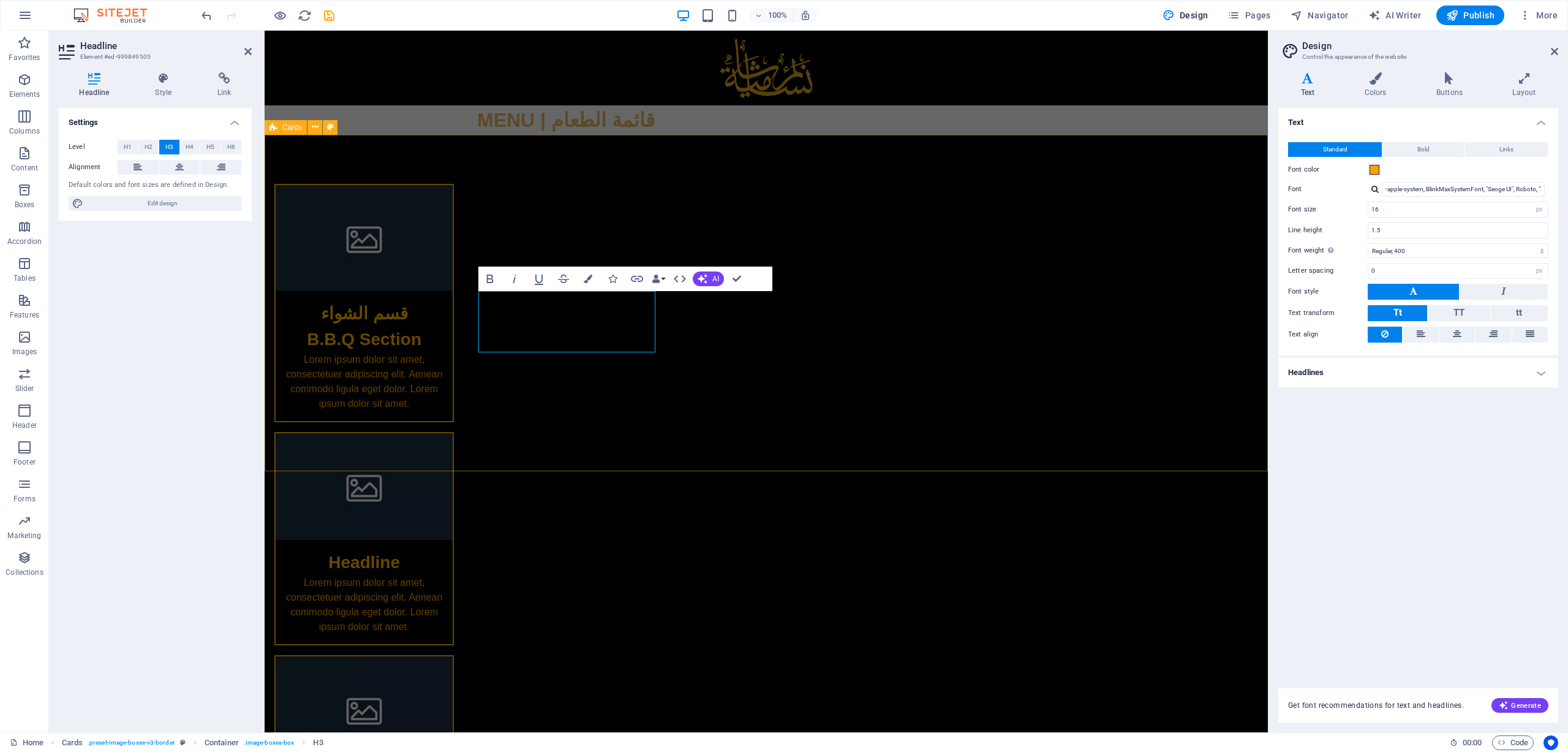
click at [449, 338] on div "قسم الشواء B.B.Q Section Lorem ipsum dolor sit amet, consectetuer adipiscing el…" at bounding box center [766, 526] width 1004 height 782
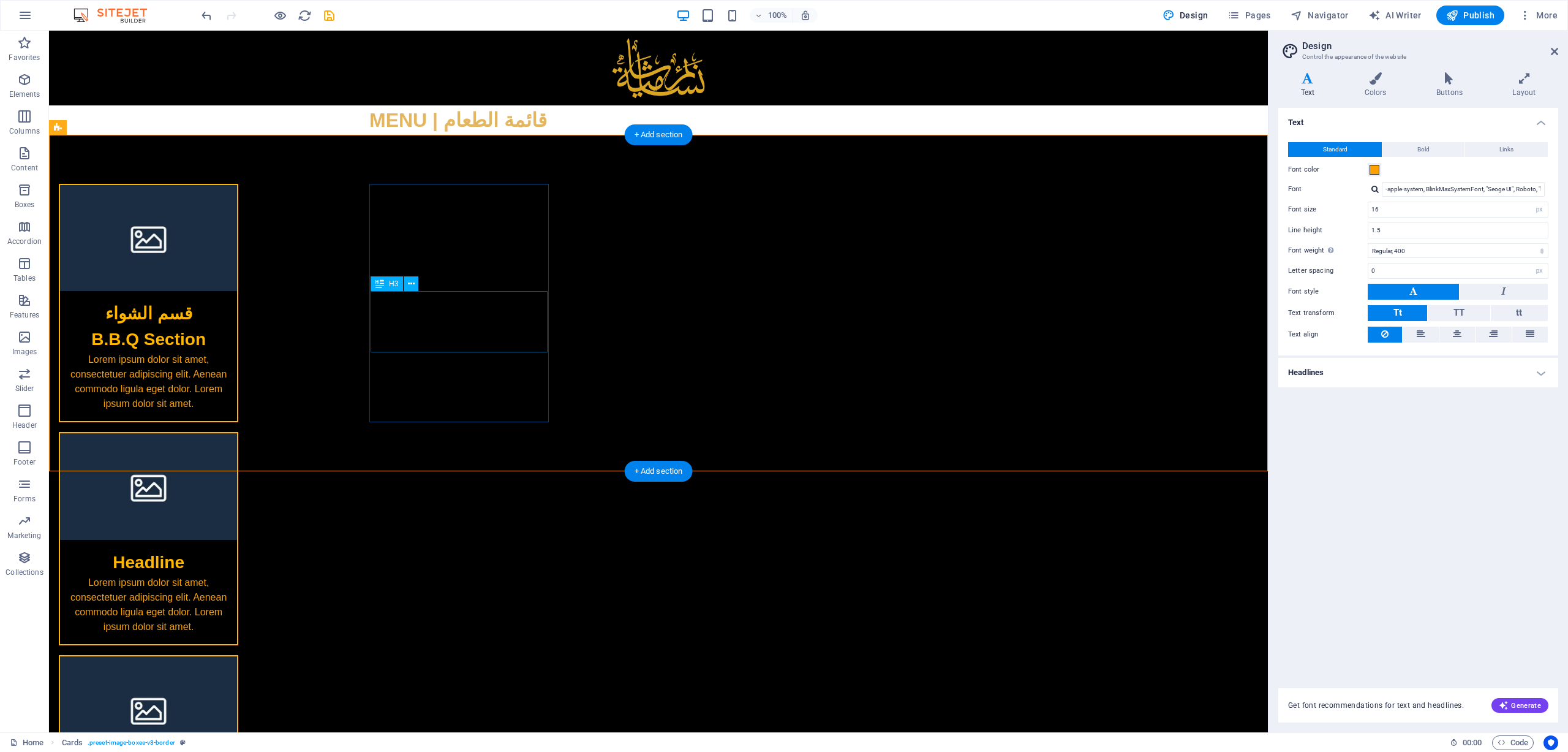
click at [237, 311] on div "قسم الشواء B.B.Q Section" at bounding box center [149, 322] width 177 height 62
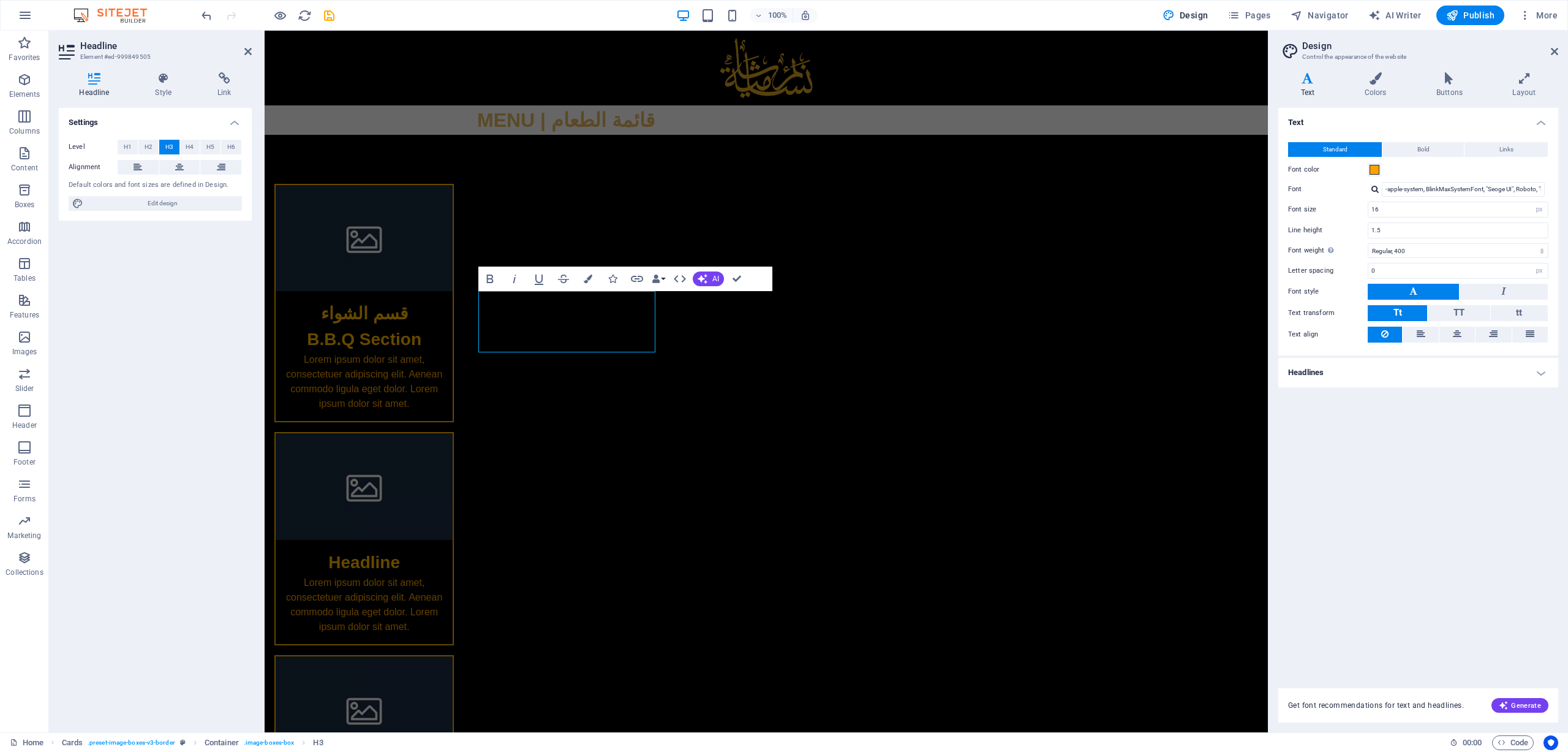
drag, startPoint x: 1537, startPoint y: 241, endPoint x: 1264, endPoint y: 210, distance: 274.8
click at [1044, 209] on input "16" at bounding box center [1459, 209] width 180 height 15
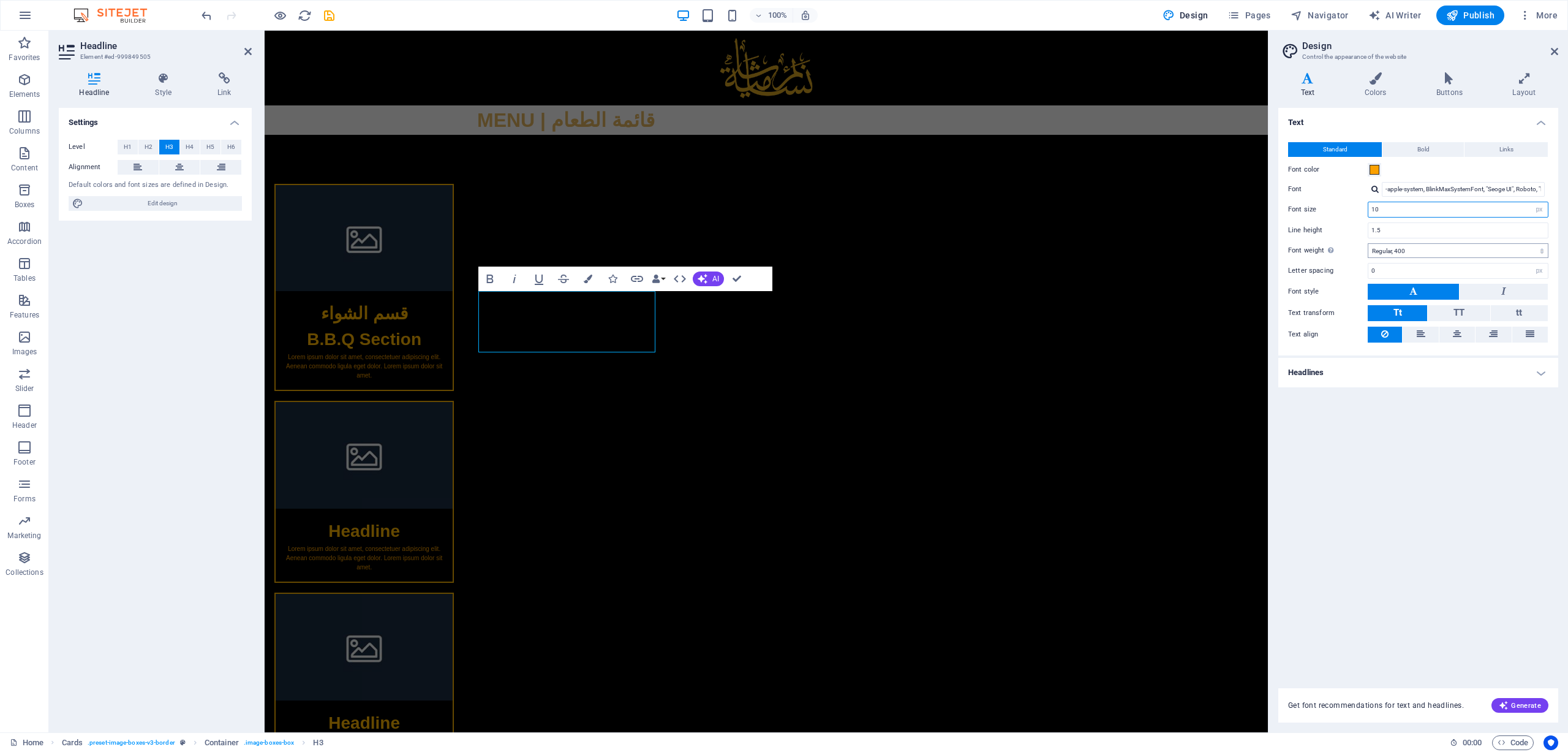
type input "10"
click at [1044, 249] on select "Thin, 100 Extra-light, 200 Light, 300 Regular, 400 Medium, 500 Semi-bold, 600 B…" at bounding box center [1458, 250] width 181 height 15
click at [1044, 244] on select "Thin, 100 Extra-light, 200 Light, 300 Regular, 400 Medium, 500 Semi-bold, 600 B…" at bounding box center [1458, 250] width 181 height 15
click at [1044, 417] on div "Text Standard Bold Links Font color Font -apple-system, BlinkMaxSystemFont, "Se…" at bounding box center [1418, 391] width 280 height 566
click at [1044, 254] on select "Thin, 100 Extra-light, 200 Light, 300 Regular, 400 Medium, 500 Semi-bold, 600 B…" at bounding box center [1458, 250] width 181 height 15
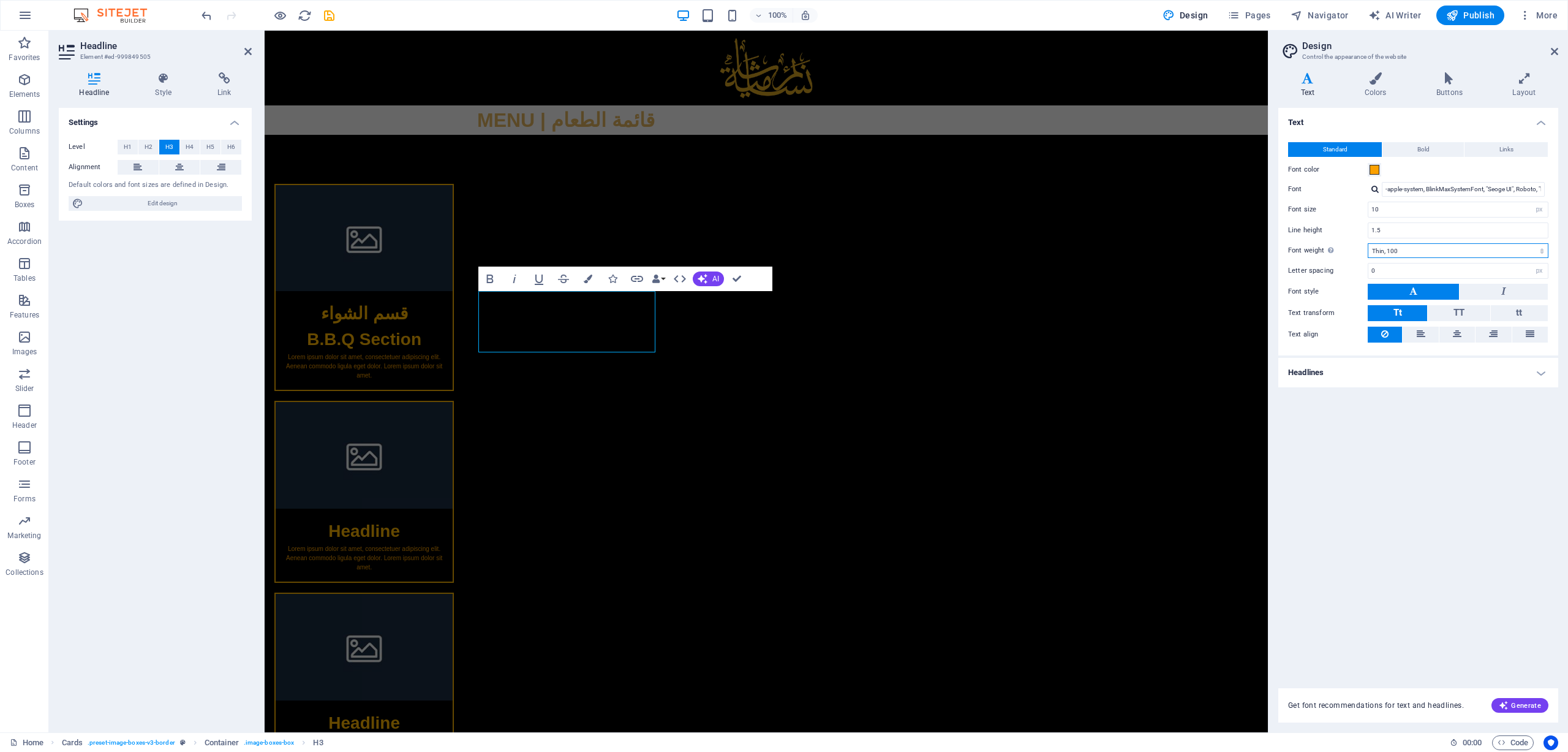
select select "700"
click at [1044, 244] on select "Thin, 100 Extra-light, 200 Light, 300 Regular, 400 Medium, 500 Semi-bold, 600 B…" at bounding box center [1458, 250] width 181 height 15
click at [1044, 430] on div "Text Standard Bold Links Font color Font -apple-system, BlinkMaxSystemFont, "Se…" at bounding box center [1418, 391] width 280 height 566
click at [1044, 95] on h4 "Text" at bounding box center [1310, 85] width 64 height 26
click at [1044, 126] on h4 "Text" at bounding box center [1418, 119] width 280 height 22
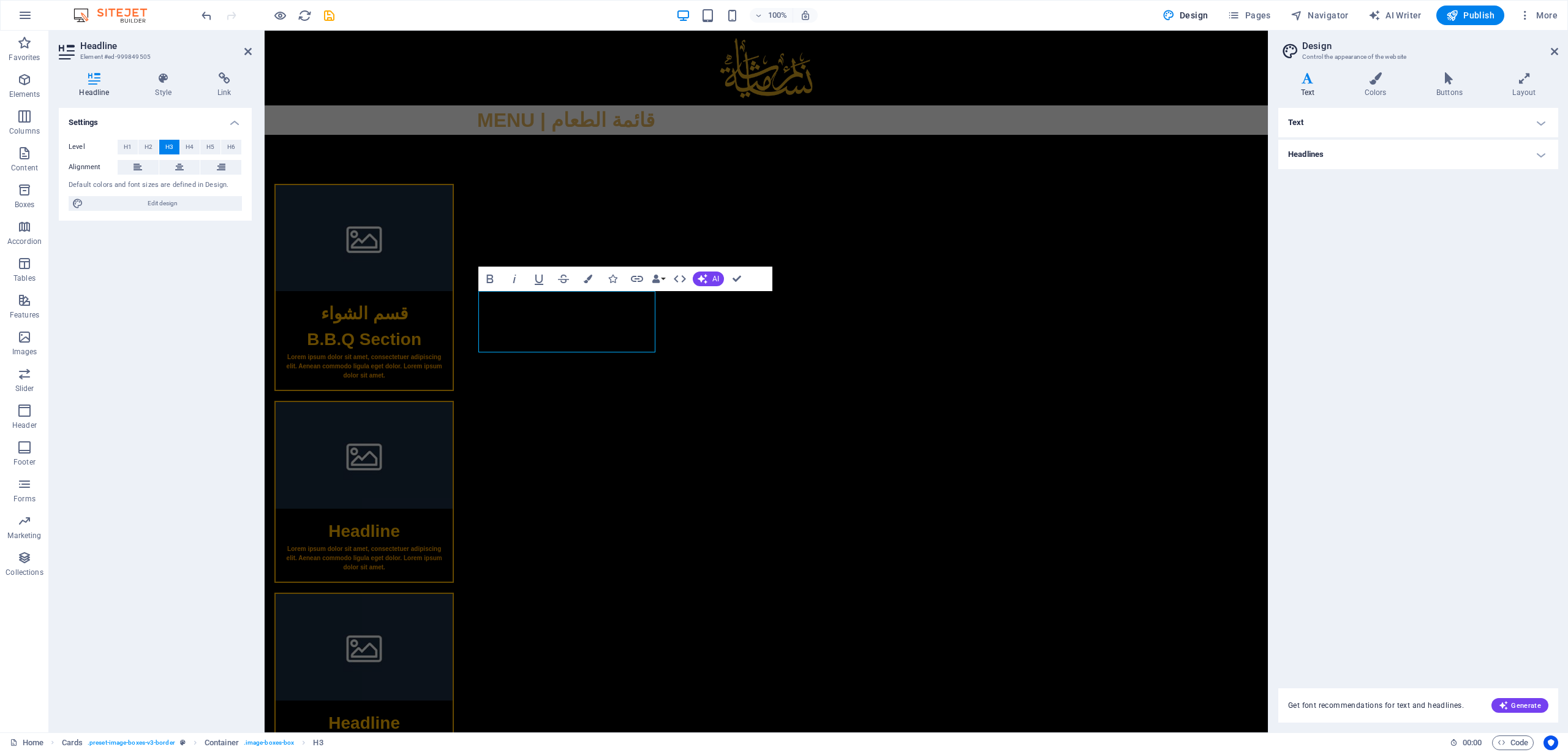
click at [1044, 155] on h4 "Headlines" at bounding box center [1418, 154] width 280 height 30
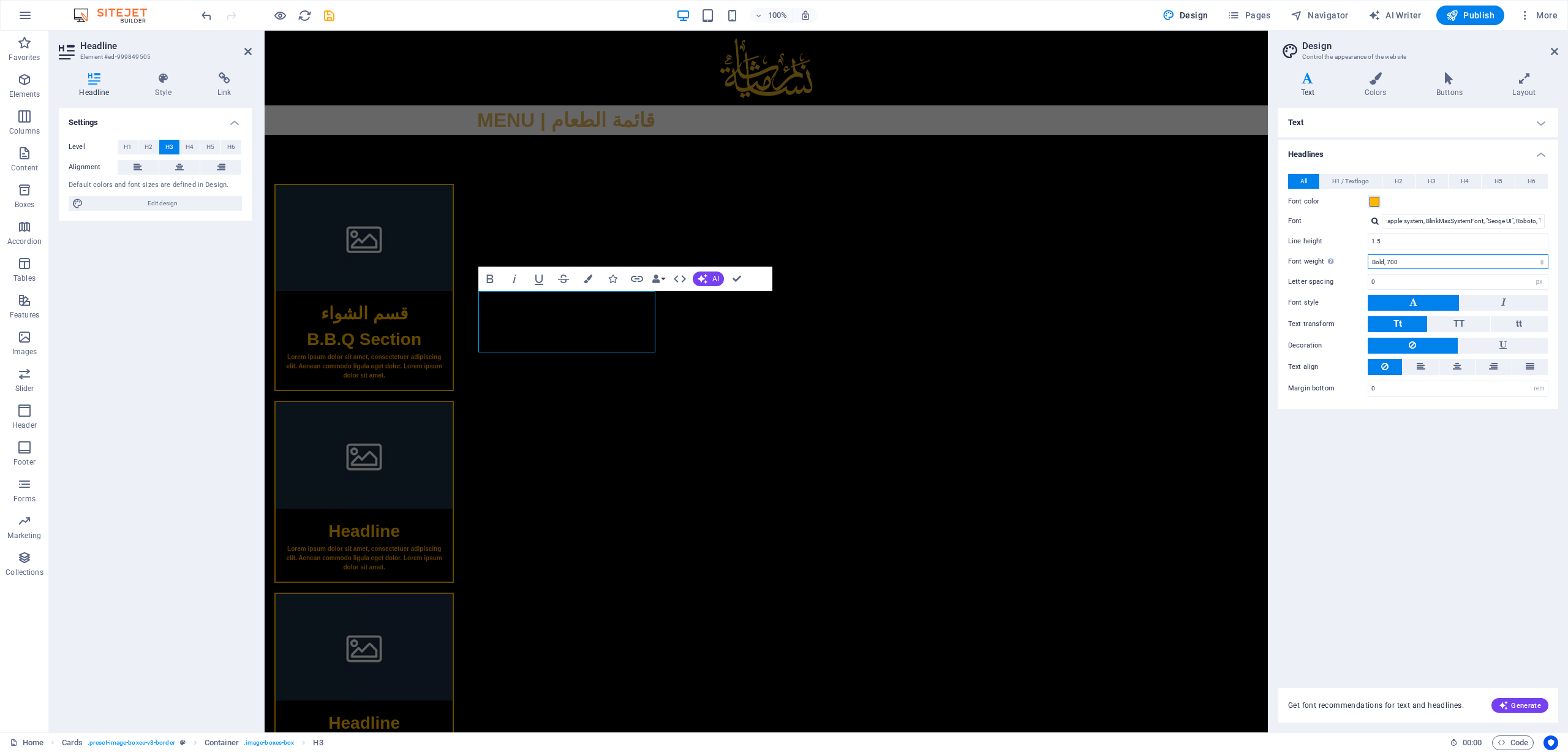
click at [1044, 264] on select "Thin, 100 Extra-light, 200 Light, 300 Regular, 400 Medium, 500 Semi-bold, 600 B…" at bounding box center [1458, 262] width 181 height 15
click at [1044, 255] on select "Thin, 100 Extra-light, 200 Light, 300 Regular, 400 Medium, 500 Semi-bold, 600 B…" at bounding box center [1458, 262] width 181 height 15
click at [1044, 480] on div "Text Standard Bold Links Font color Font -apple-system, BlinkMaxSystemFont, "Se…" at bounding box center [1418, 391] width 280 height 566
click at [1044, 183] on span "H2" at bounding box center [1399, 181] width 8 height 15
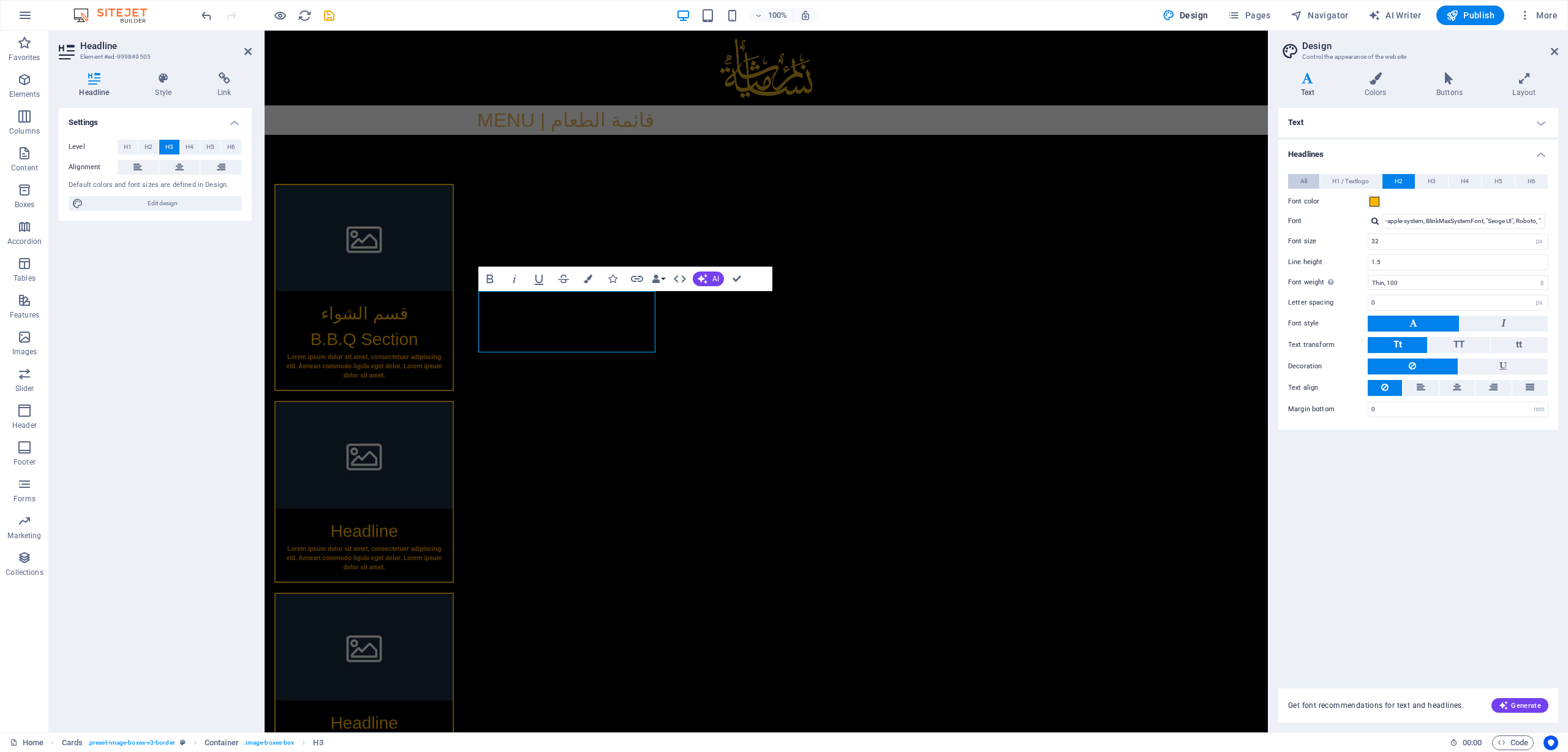
click at [1044, 182] on button "All" at bounding box center [1304, 181] width 31 height 15
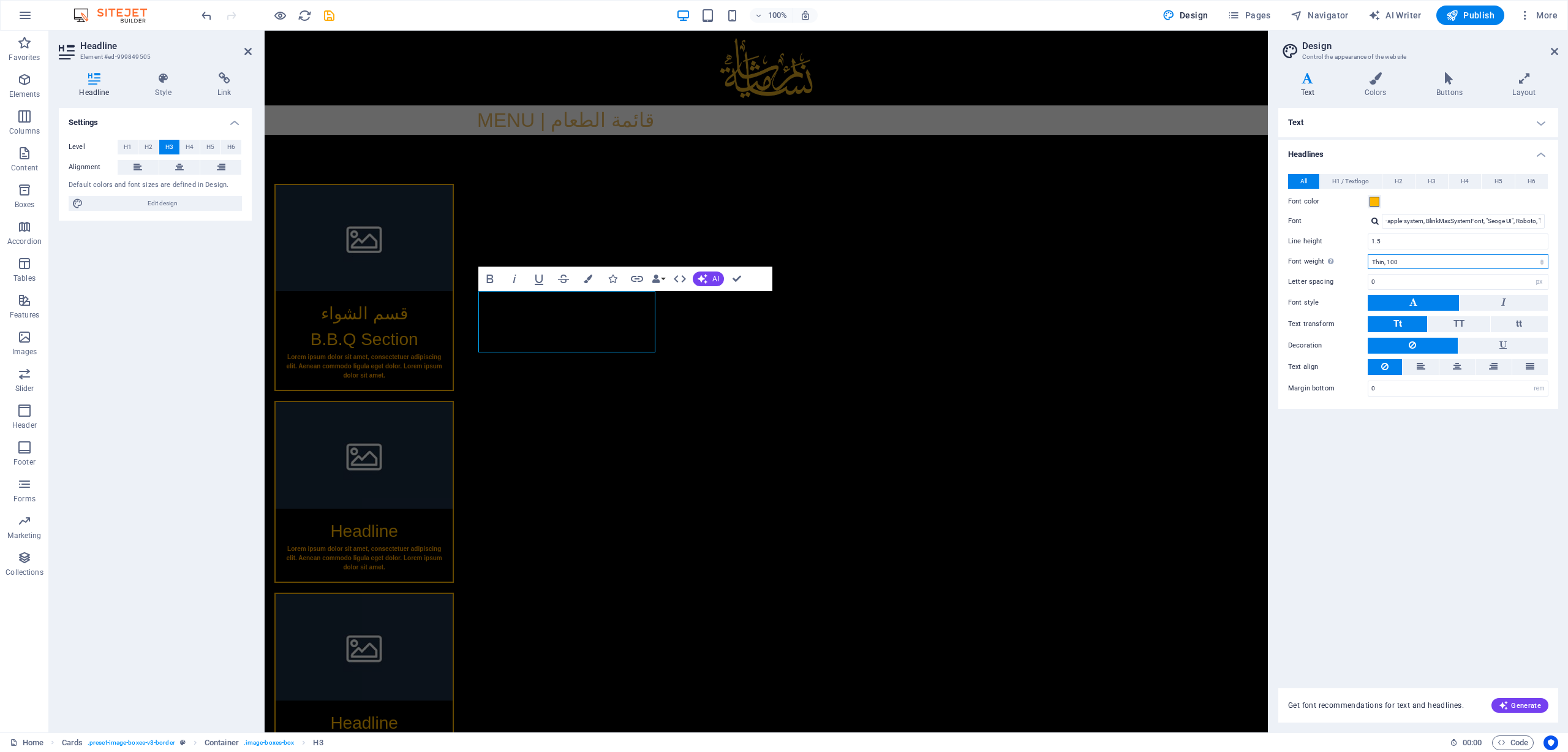
click at [1044, 255] on select "Thin, 100 Extra-light, 200 Light, 300 Regular, 400 Medium, 500 Semi-bold, 600 B…" at bounding box center [1458, 262] width 181 height 15
click at [1044, 255] on select "Thin, 100 Extra-light, 200 Light, 300 Regular, 400 Medium, 500 Semi-bold, 600 B…" at bounding box center [1458, 262] width 181 height 15
click at [1044, 493] on div "Text Standard Bold Links Font color Font -apple-system, BlinkMaxSystemFont, "Se…" at bounding box center [1418, 391] width 280 height 566
click at [1044, 363] on button at bounding box center [1457, 367] width 35 height 16
click at [1044, 365] on icon at bounding box center [1493, 366] width 8 height 15
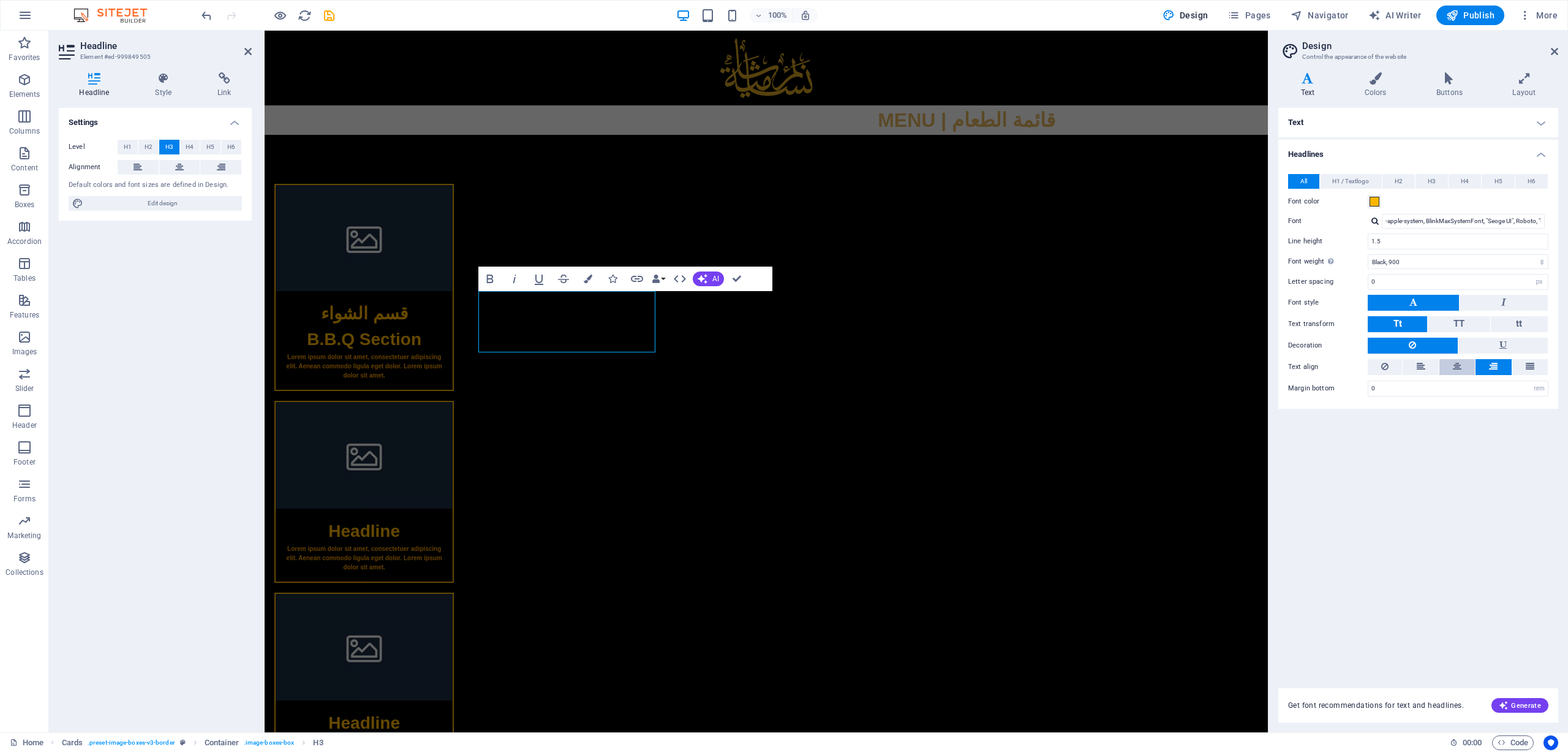
click at [1044, 361] on icon at bounding box center [1457, 366] width 8 height 15
click at [1044, 237] on input "1.5" at bounding box center [1459, 241] width 180 height 15
click at [1044, 217] on input "-apple-system, BlinkMaxSystemFont, "Seoge UI", Roboto, "Helvetica Neue", Arial,…" at bounding box center [1464, 221] width 163 height 15
click at [1044, 260] on select "Thin, 100 Extra-light, 200 Light, 300 Regular, 400 Medium, 500 Semi-bold, 600 B…" at bounding box center [1458, 262] width 181 height 15
select select "400"
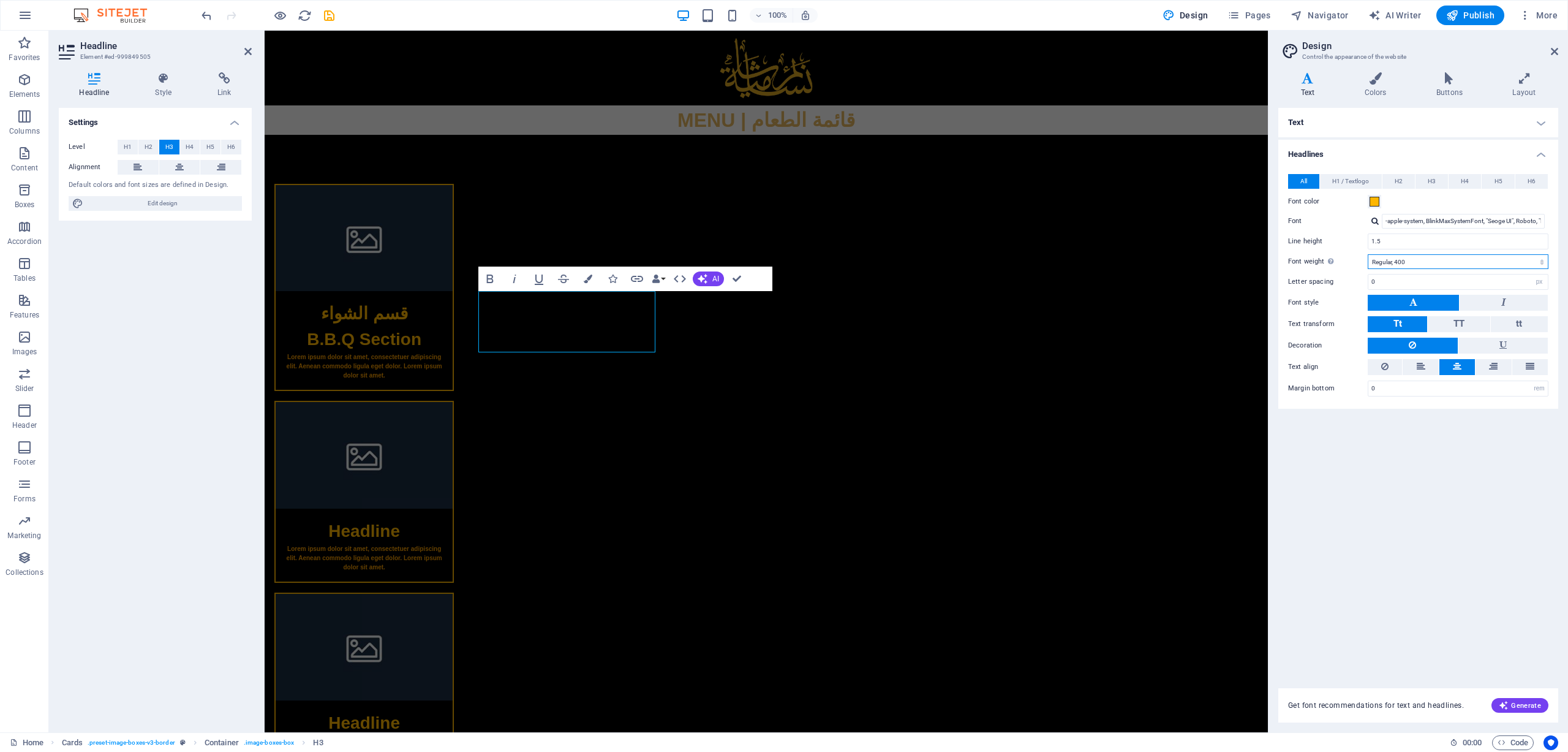
click at [1044, 255] on select "Thin, 100 Extra-light, 200 Light, 300 Regular, 400 Medium, 500 Semi-bold, 600 B…" at bounding box center [1458, 262] width 181 height 15
click at [1044, 279] on input "0" at bounding box center [1459, 282] width 180 height 15
click at [1044, 181] on span "H5" at bounding box center [1499, 181] width 8 height 15
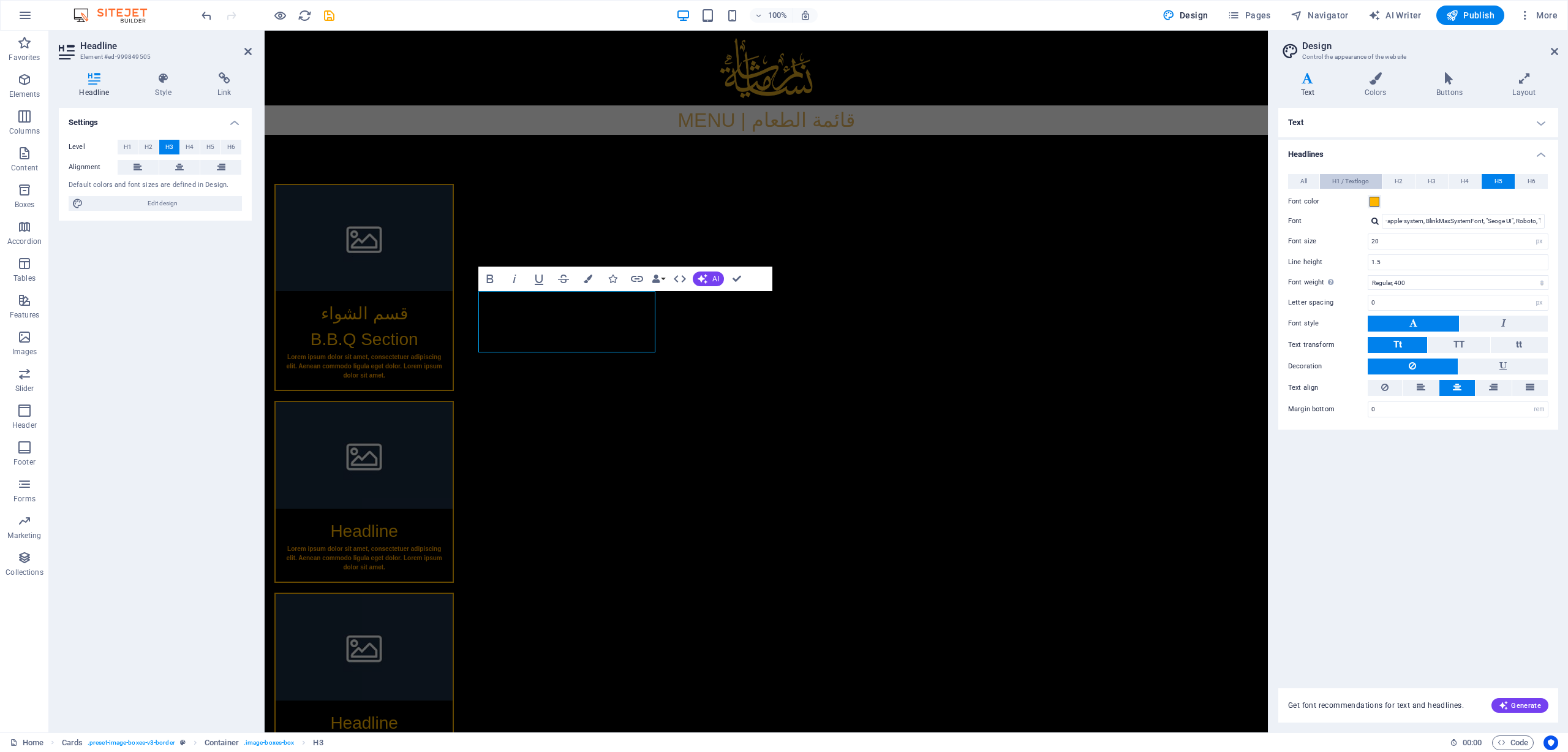
click at [1044, 185] on span "H1 / Textlogo" at bounding box center [1350, 181] width 37 height 15
click at [1044, 239] on input "40" at bounding box center [1459, 241] width 180 height 15
drag, startPoint x: 1717, startPoint y: 266, endPoint x: 1088, endPoint y: 235, distance: 629.8
type input "20"
click at [1044, 501] on div "Text Standard Bold Links Font color Font -apple-system, BlinkMaxSystemFont, "Se…" at bounding box center [1418, 391] width 280 height 566
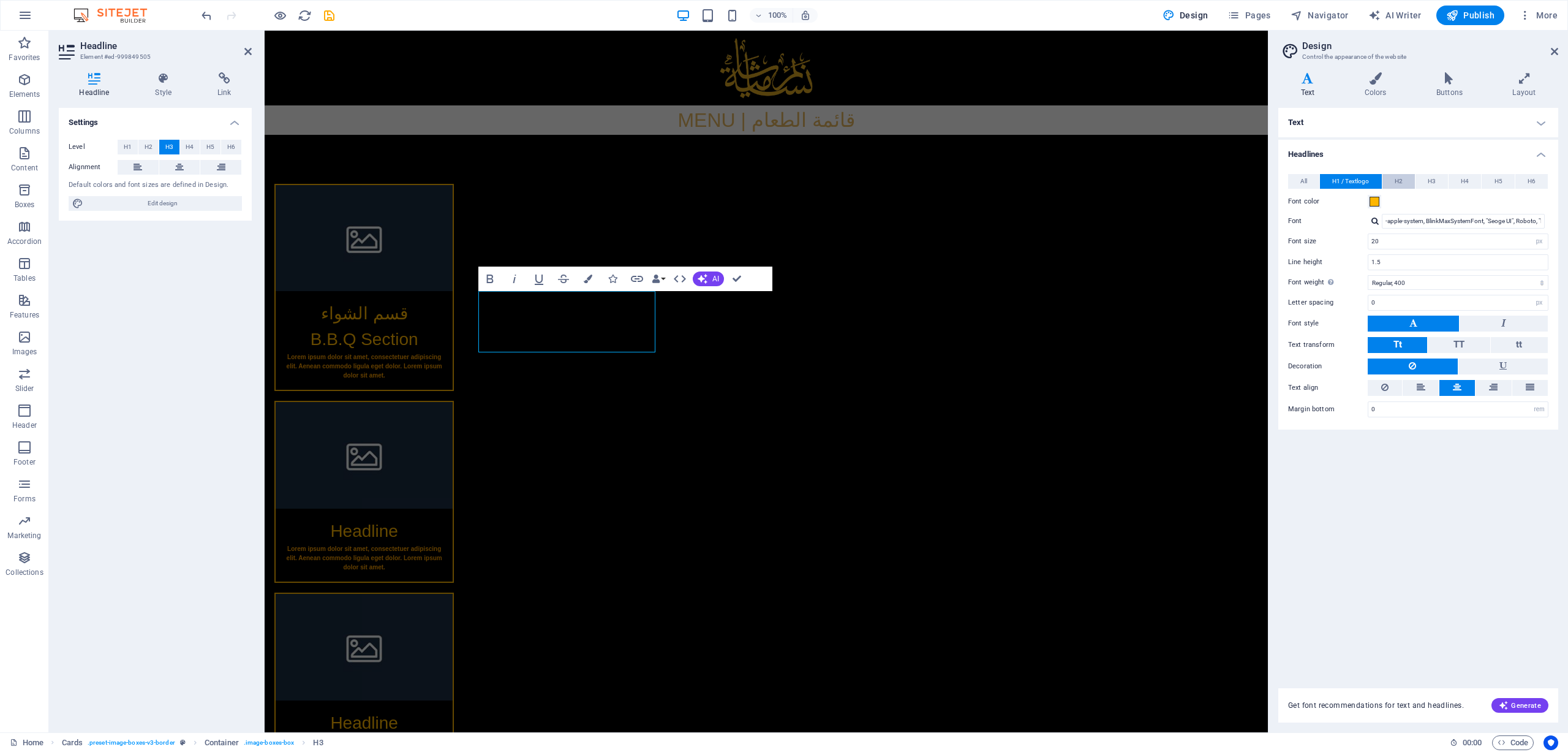
click at [1044, 178] on span "H2" at bounding box center [1399, 181] width 8 height 15
drag, startPoint x: 1412, startPoint y: 241, endPoint x: 1299, endPoint y: 242, distance: 113.0
click at [1044, 242] on div "Font size 32 rem px em %" at bounding box center [1419, 241] width 260 height 16
click at [1044, 501] on div "Text Standard Bold Links Font color Font -apple-system, BlinkMaxSystemFont, "Se…" at bounding box center [1418, 391] width 280 height 566
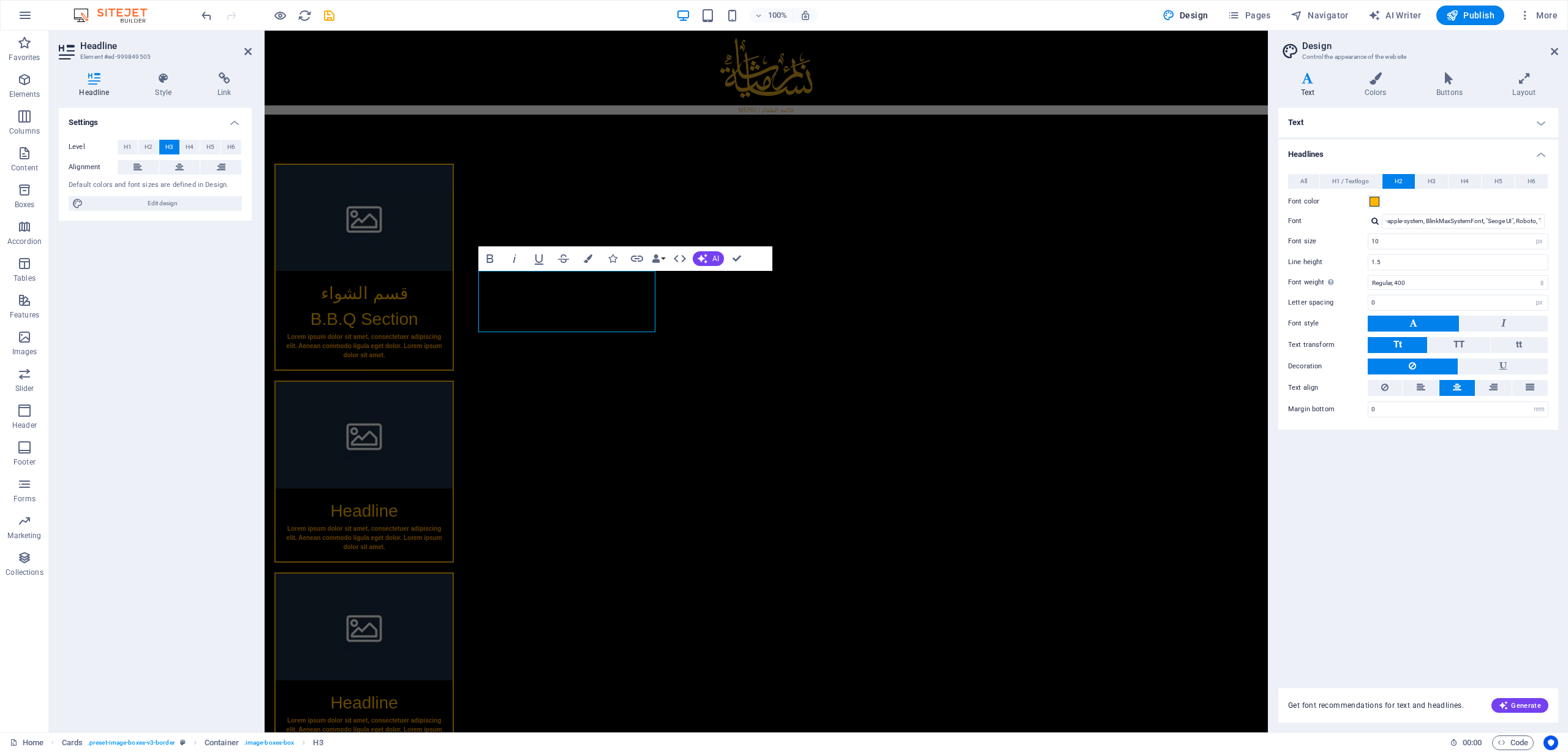
type input "32"
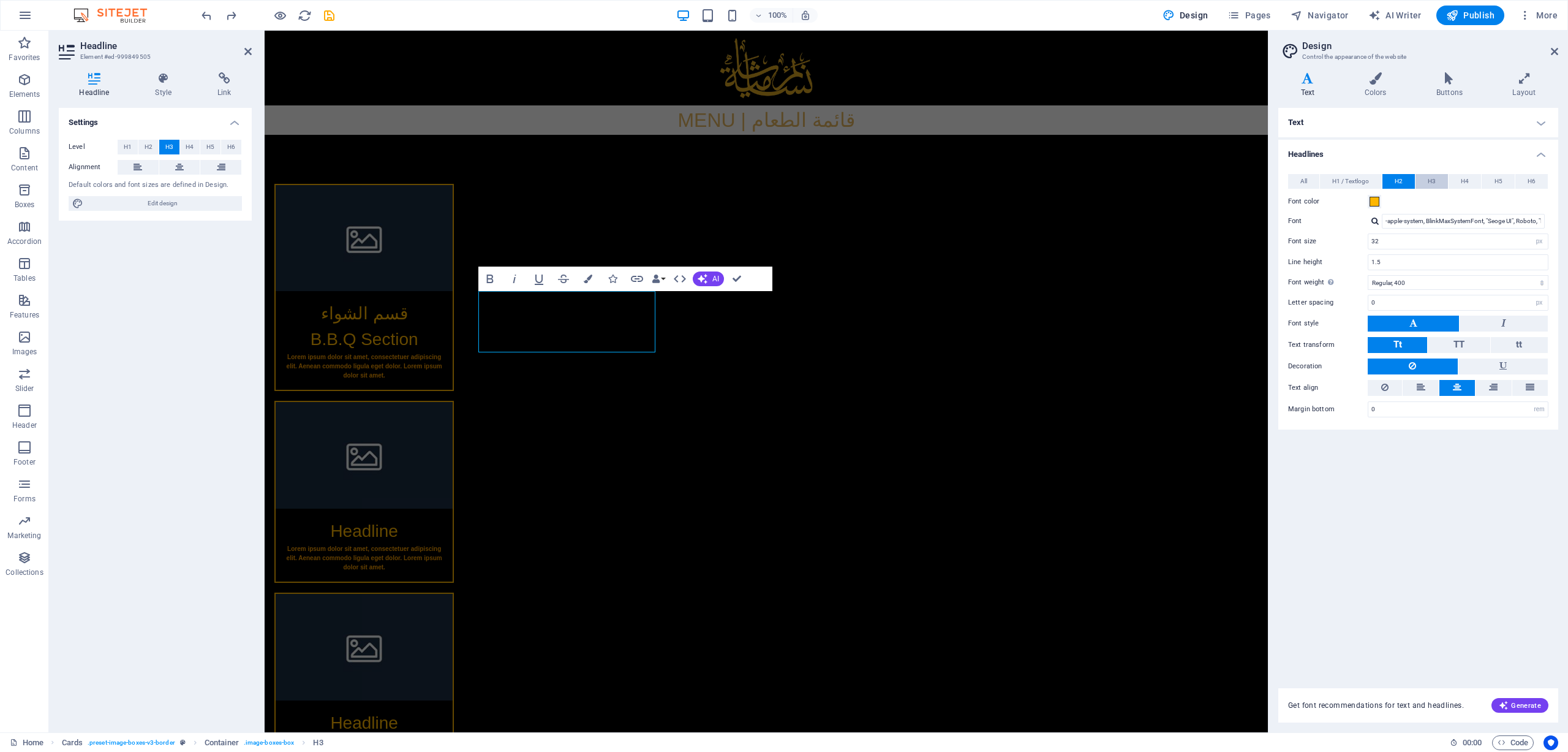
click at [1044, 181] on button "H3" at bounding box center [1432, 181] width 33 height 15
drag, startPoint x: 1396, startPoint y: 244, endPoint x: 1311, endPoint y: 247, distance: 85.1
click at [1044, 247] on div "Font size 28 rem px em %" at bounding box center [1419, 241] width 260 height 16
click at [1044, 501] on div "Text Standard Bold Links Font color Font -apple-system, BlinkMaxSystemFont, "Se…" at bounding box center [1418, 391] width 280 height 566
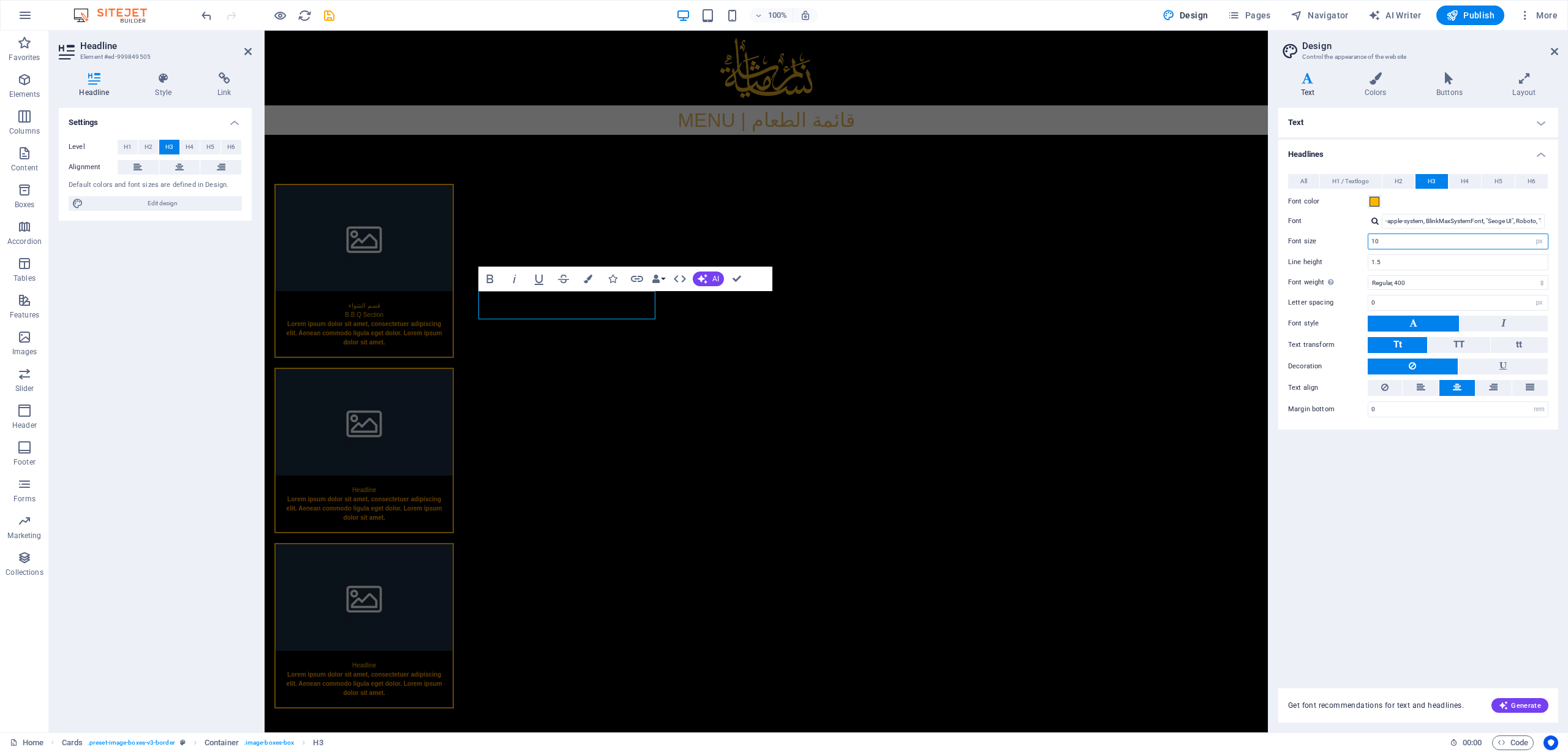
drag, startPoint x: 1381, startPoint y: 237, endPoint x: 1329, endPoint y: 237, distance: 52.0
click at [1044, 237] on div "Font size 10 rem px em %" at bounding box center [1419, 241] width 260 height 16
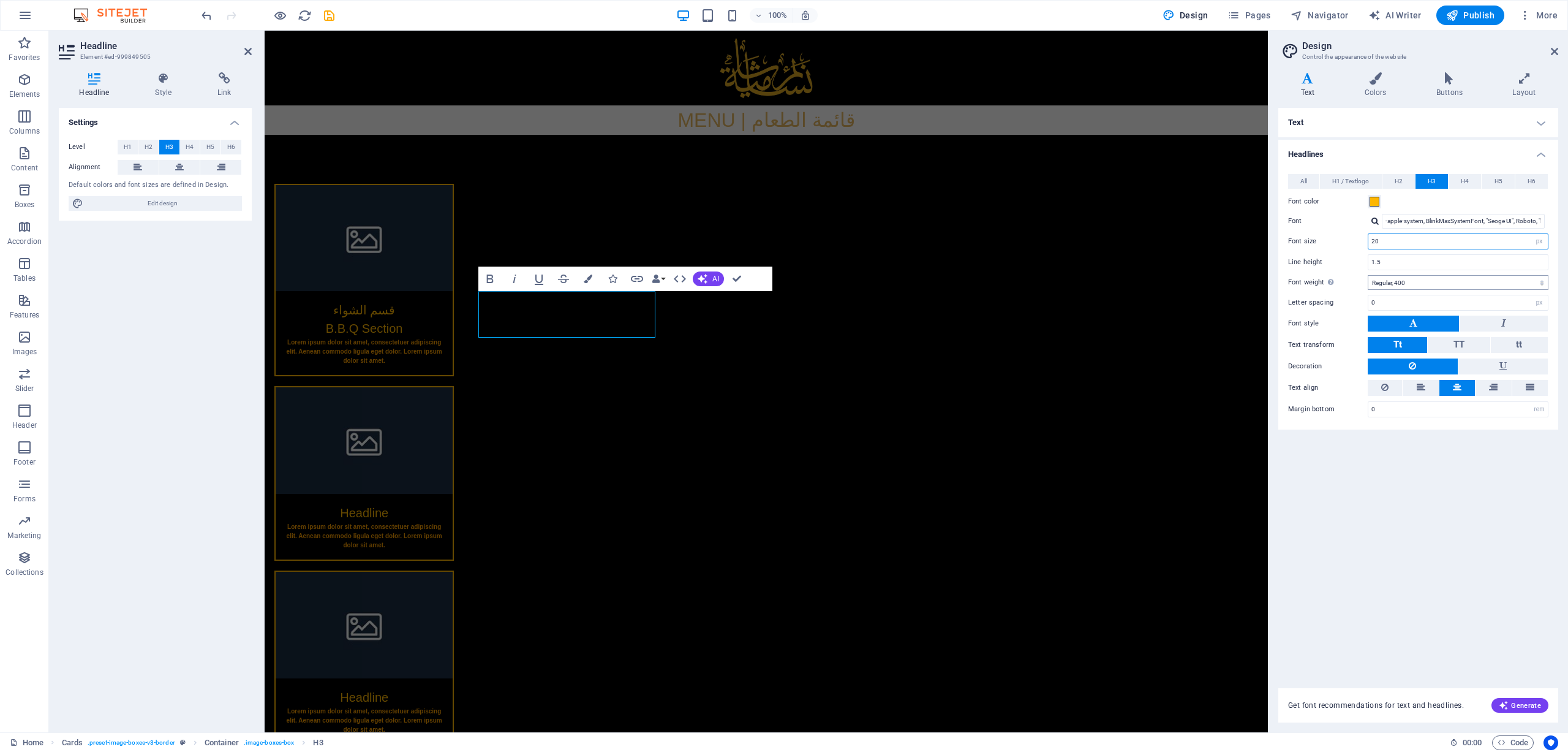
type input "20"
drag, startPoint x: 1418, startPoint y: 279, endPoint x: 1411, endPoint y: 282, distance: 7.6
click at [1044, 279] on select "Thin, 100 Extra-light, 200 Light, 300 Regular, 400 Medium, 500 Semi-bold, 600 B…" at bounding box center [1458, 282] width 181 height 15
select select "600"
click at [1044, 275] on select "Thin, 100 Extra-light, 200 Light, 300 Regular, 400 Medium, 500 Semi-bold, 600 B…" at bounding box center [1458, 282] width 181 height 15
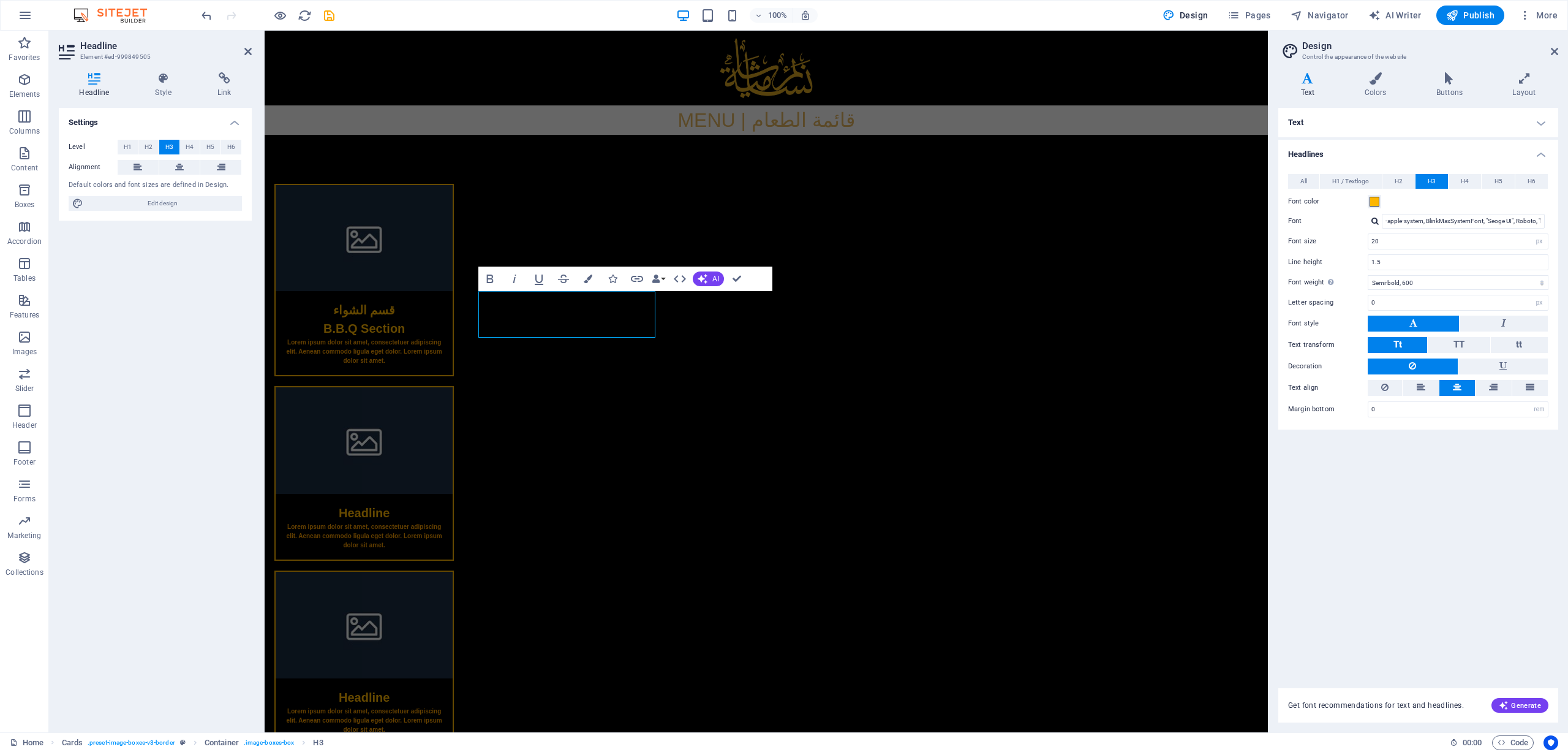
click at [680, 462] on html "Skip to main content MENU | قائمة الطعام قسم الشواء B.B.Q Section Lorem ipsum d…" at bounding box center [766, 412] width 1004 height 764
click at [652, 394] on div "قسم الشواء B.B.Q Section Lorem ipsum dolor sit amet, consectetuer adipiscing el…" at bounding box center [766, 464] width 1004 height 659
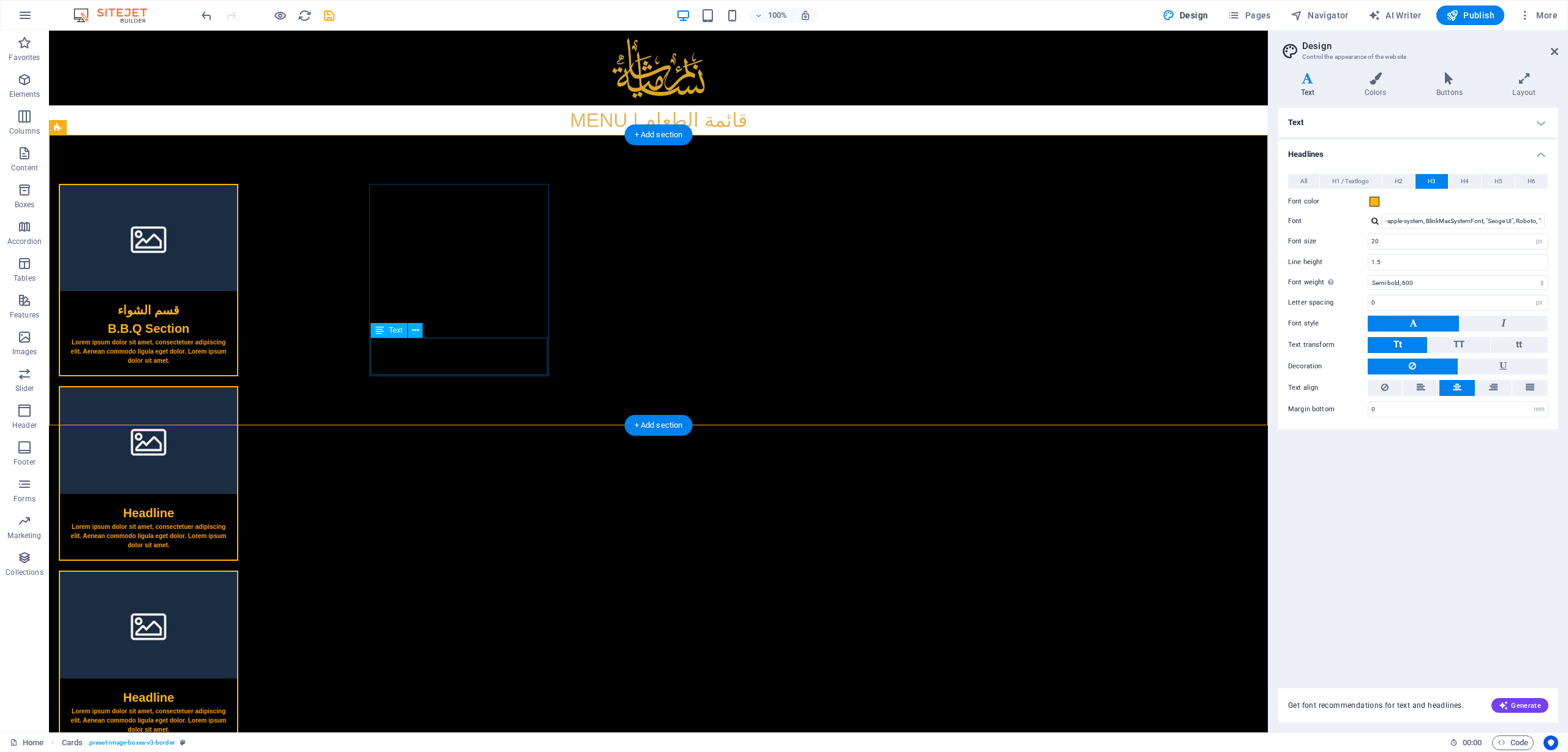
click at [237, 355] on div "Lorem ipsum dolor sit amet, consectetuer adipiscing elit. Aenean commodo ligula…" at bounding box center [149, 356] width 177 height 37
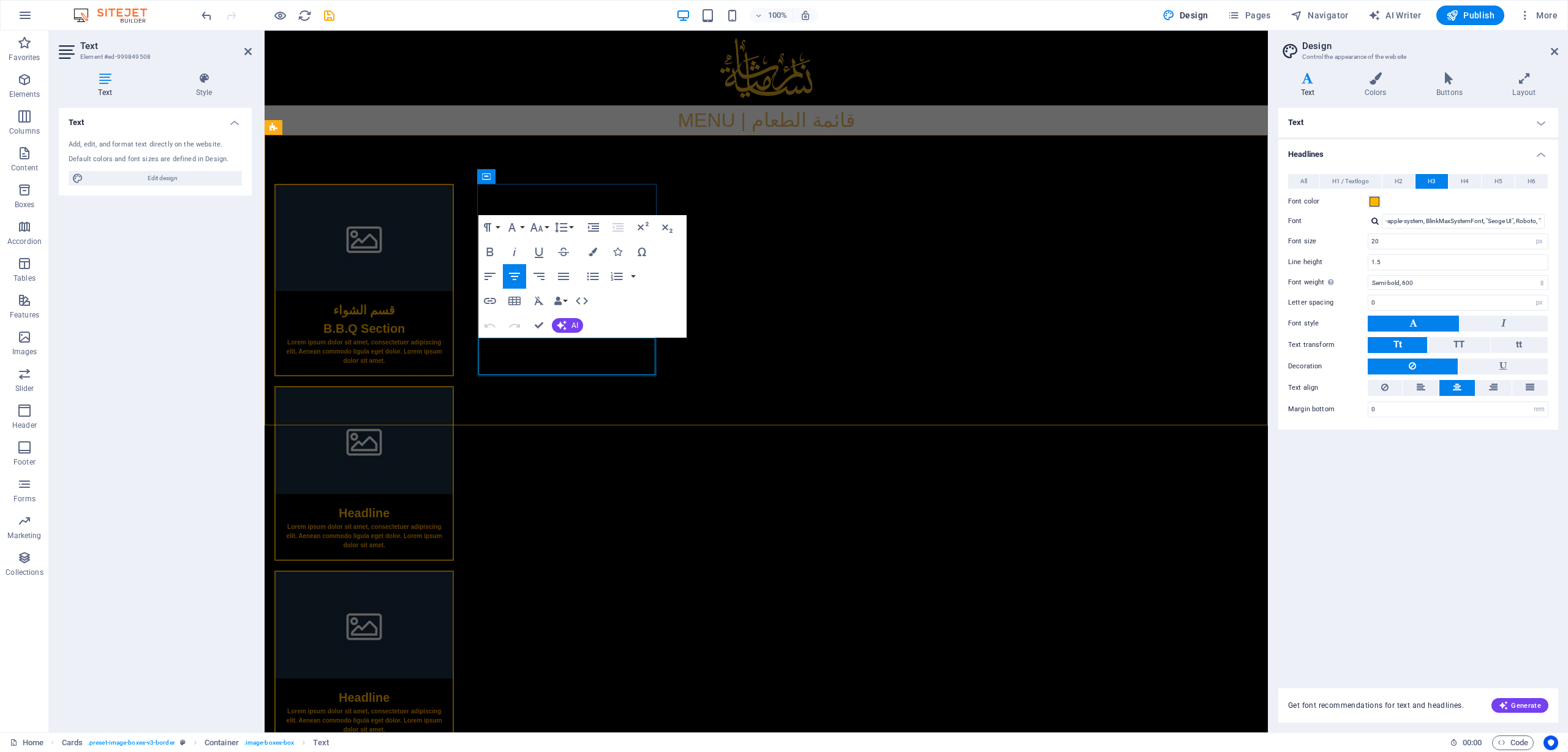
click at [443, 355] on p "Lorem ipsum dolor sit amet, consectetuer adipiscing elit. Aenean commodo ligula…" at bounding box center [365, 351] width 158 height 28
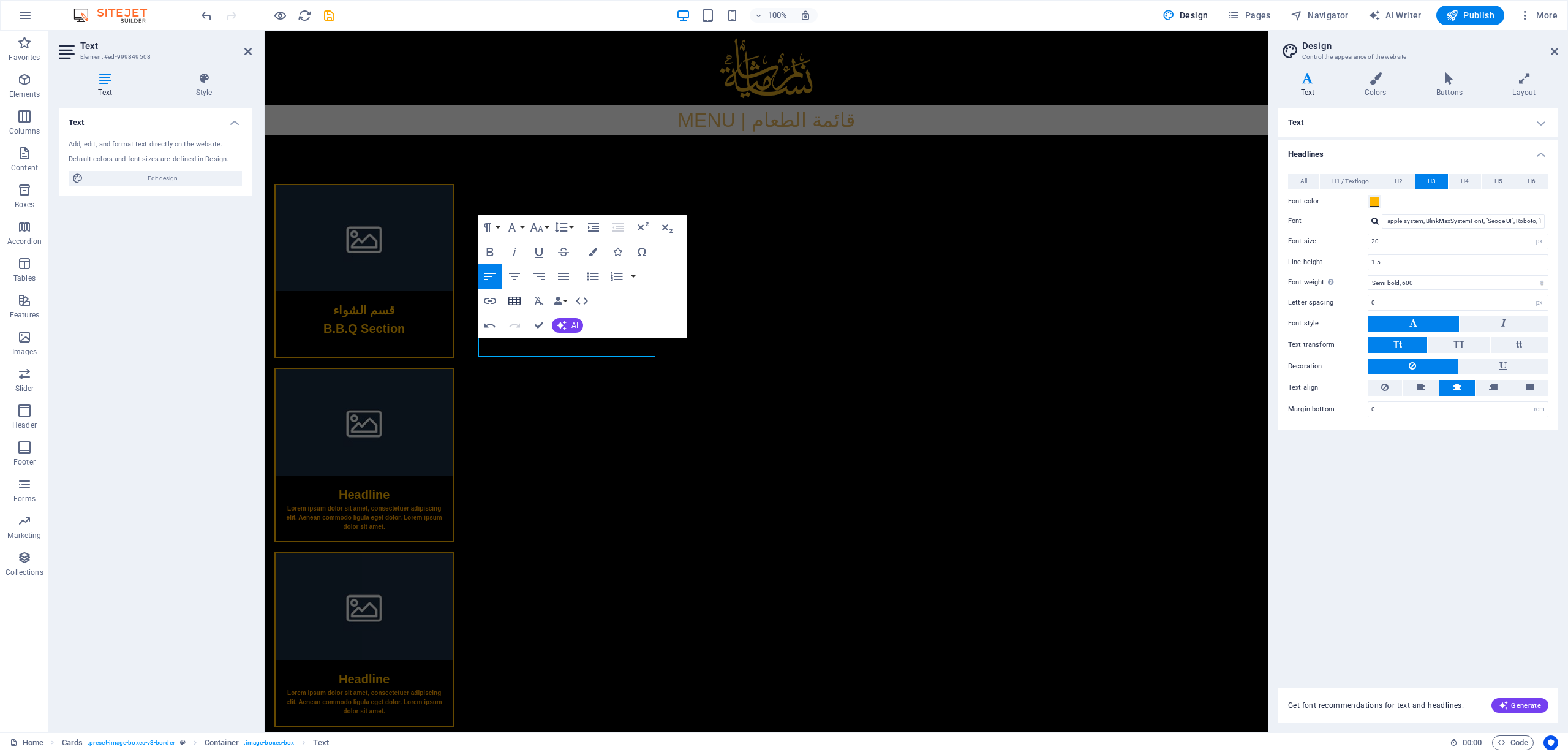
click at [519, 301] on icon "button" at bounding box center [515, 301] width 12 height 8
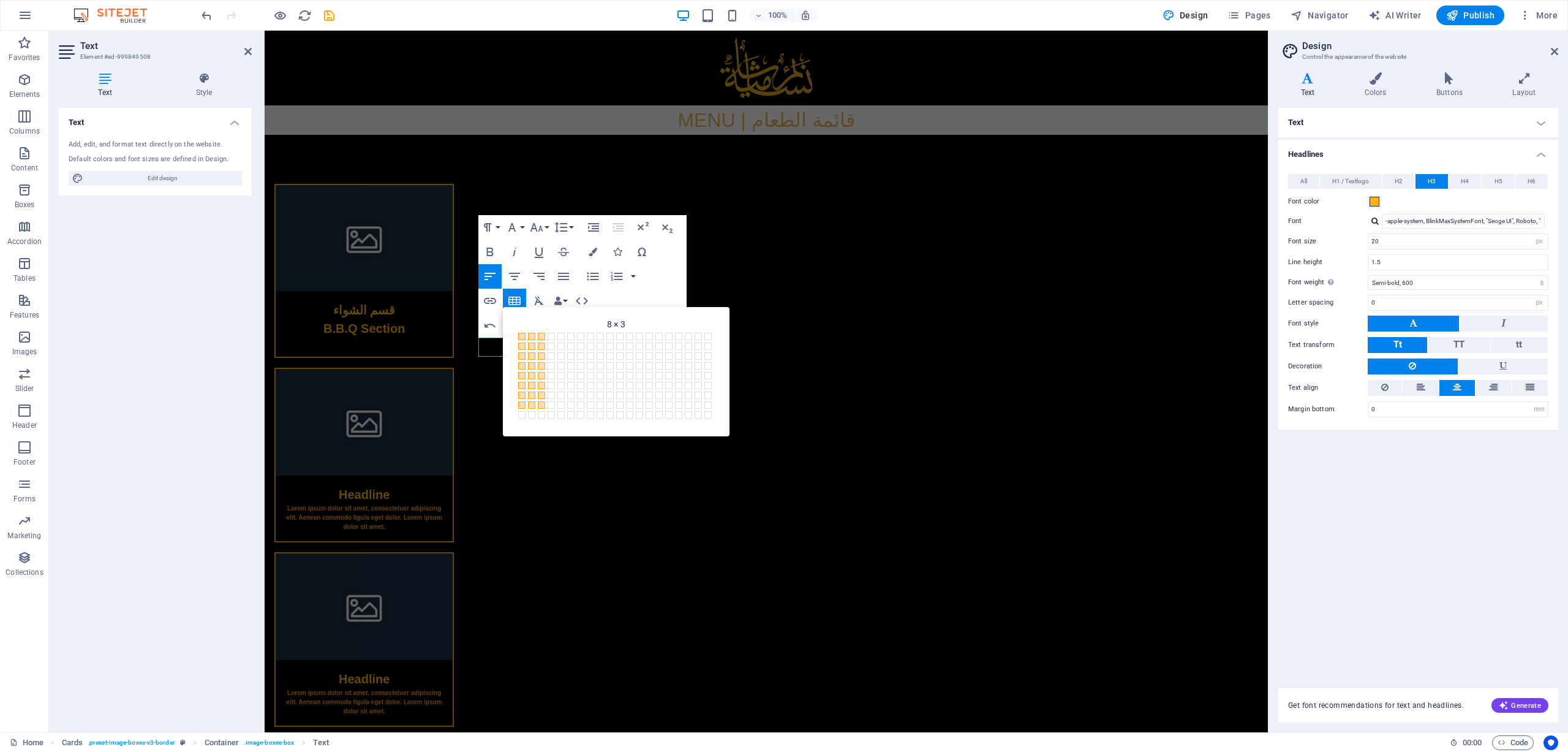
click at [545, 408] on span "8 × 3" at bounding box center [543, 406] width 10 height 10
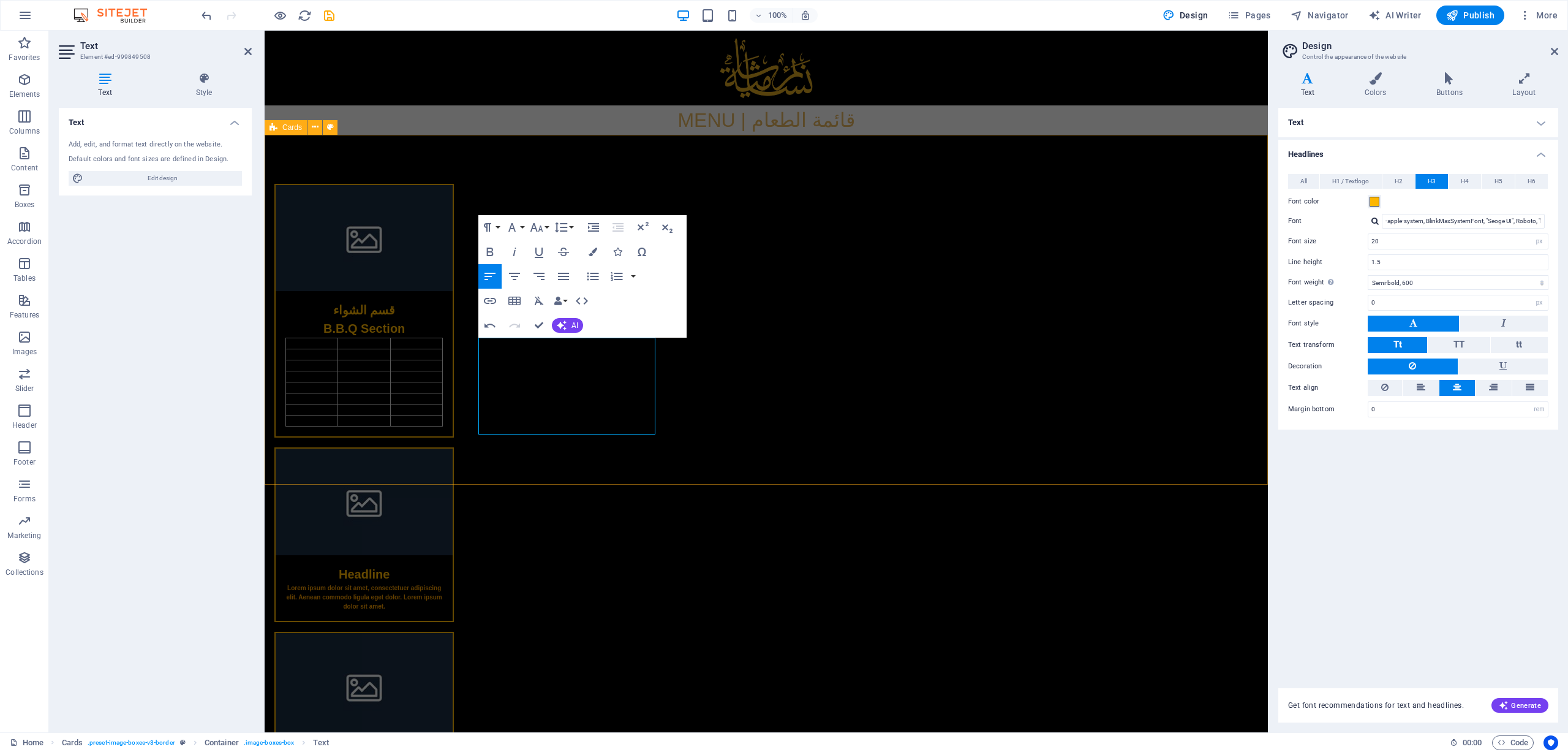
click at [598, 464] on div "قسم الشواء B.B.Q Section Headline Lorem ipsum dolor sit amet, consectetuer adip…" at bounding box center [766, 495] width 1004 height 721
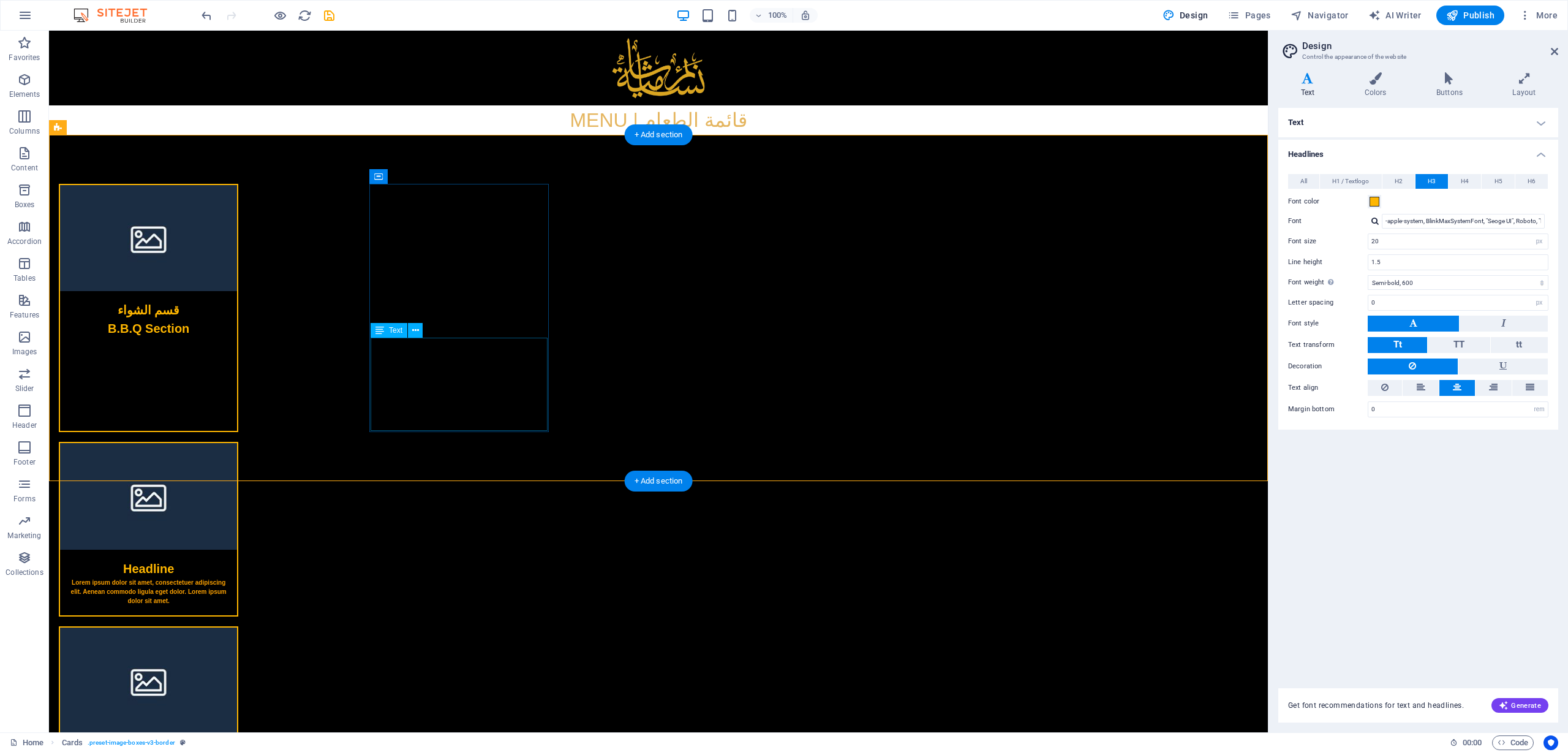
click at [237, 360] on div at bounding box center [149, 384] width 177 height 93
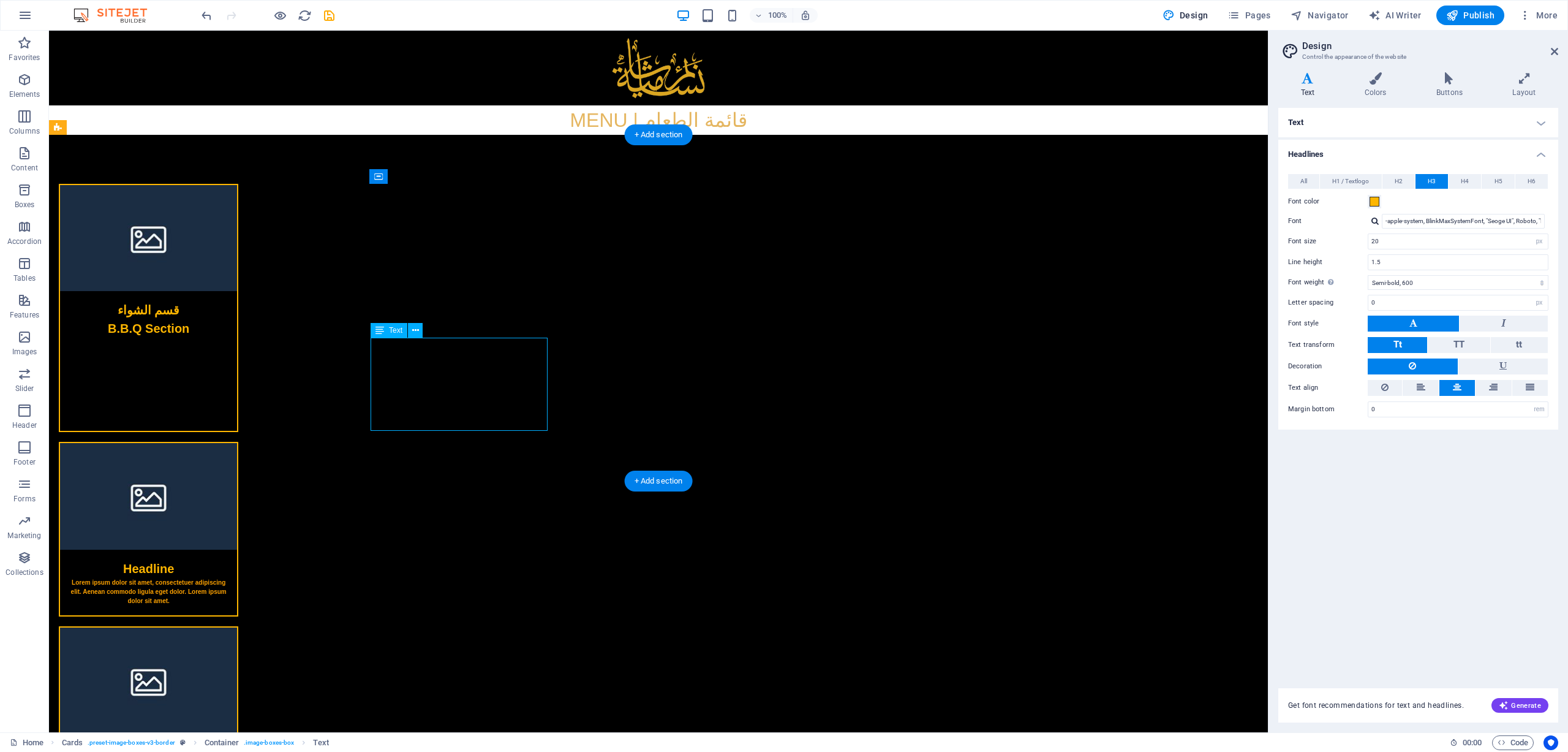
click at [237, 360] on div at bounding box center [149, 384] width 177 height 93
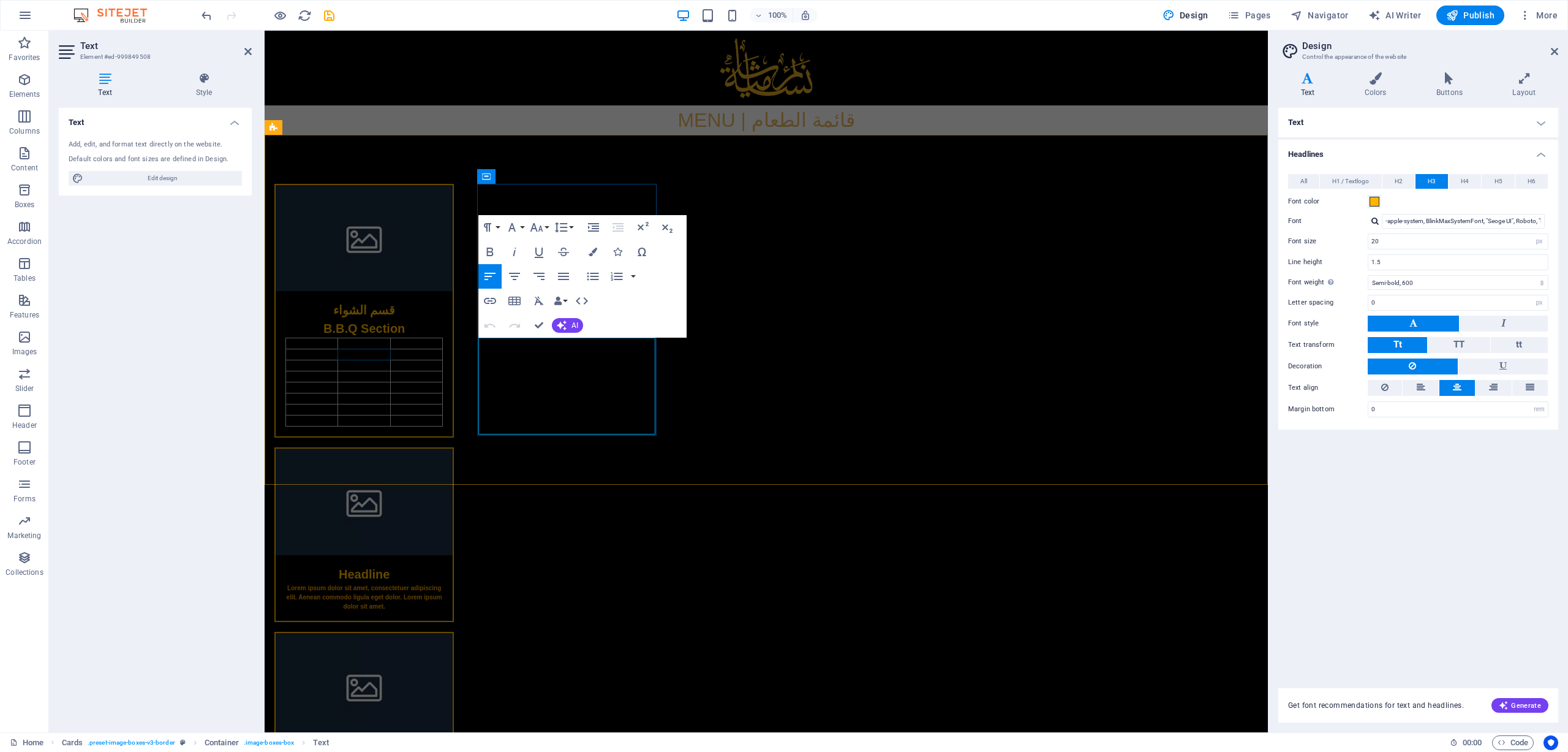
click at [390, 351] on td at bounding box center [364, 355] width 52 height 11
click at [338, 350] on td at bounding box center [312, 355] width 52 height 11
click at [338, 342] on td at bounding box center [312, 344] width 52 height 11
click at [390, 364] on td at bounding box center [364, 366] width 52 height 11
click at [442, 383] on td at bounding box center [416, 388] width 52 height 11
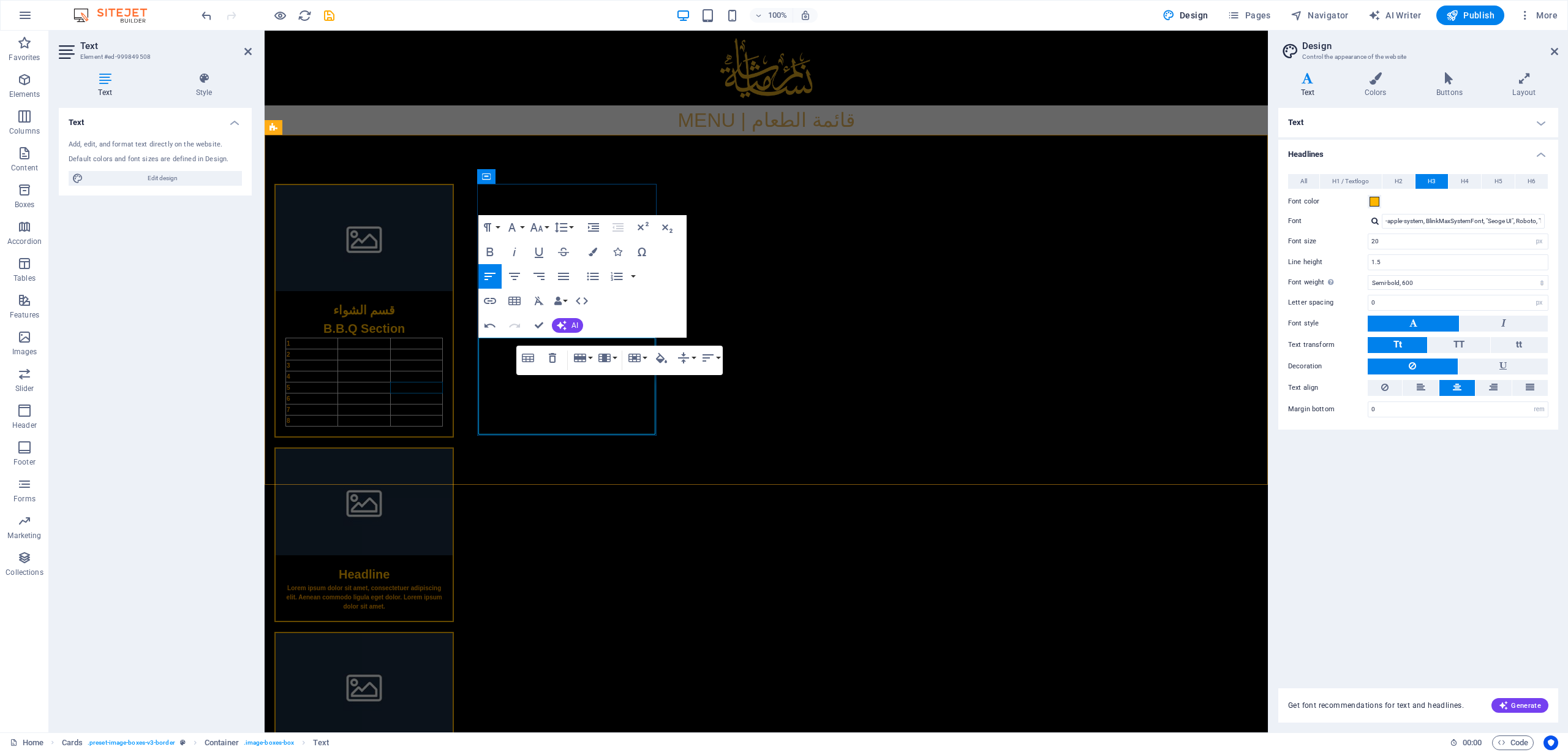
click at [454, 434] on div "قسم الشواء B.B.Q Section 1 2 3 4 5 6 7 8" at bounding box center [365, 311] width 180 height 255
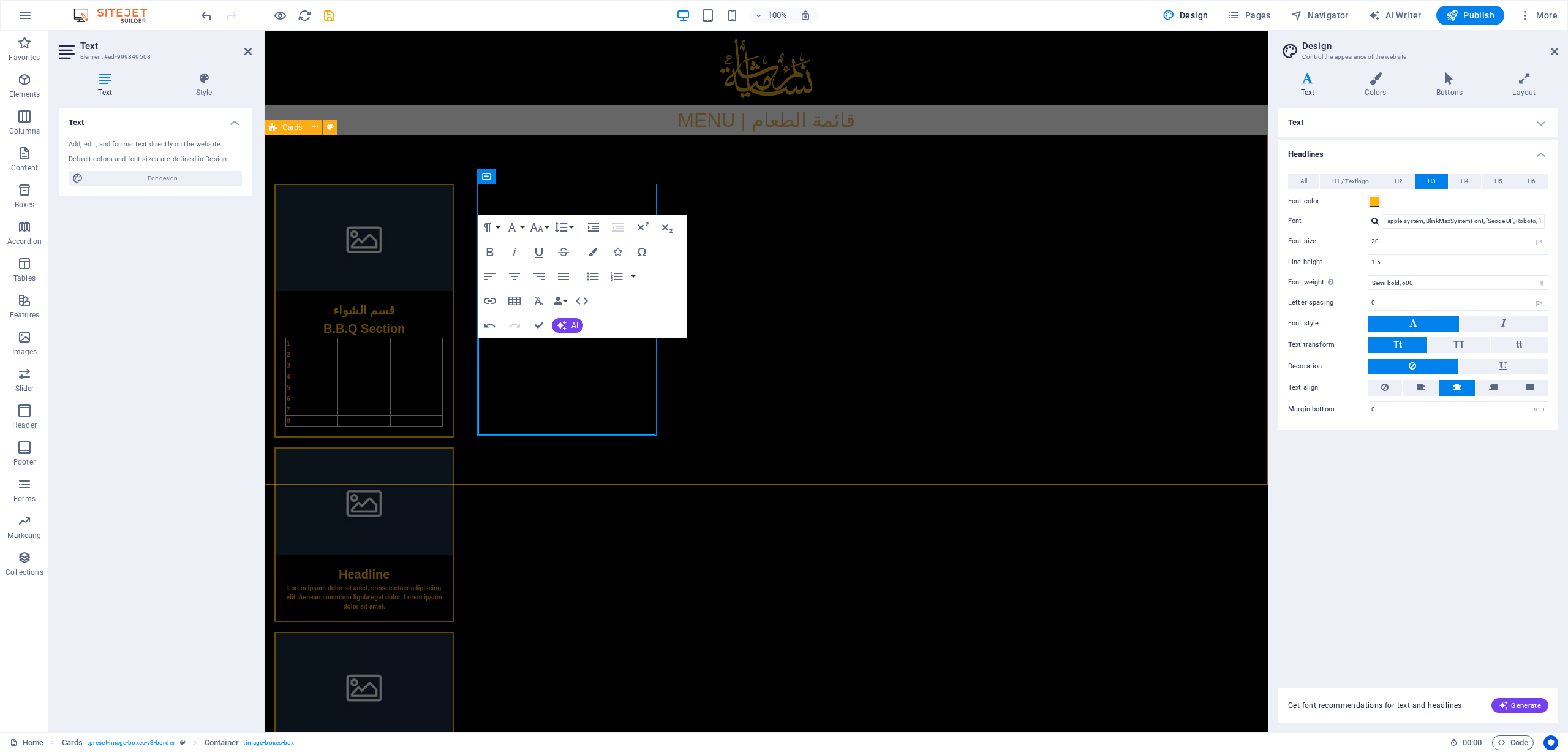
click at [764, 466] on div "قسم الشواء B.B.Q Section 1 2 3 4 5 6 7 8 Headline Lorem ipsum dolor sit amet, c…" at bounding box center [766, 495] width 1004 height 721
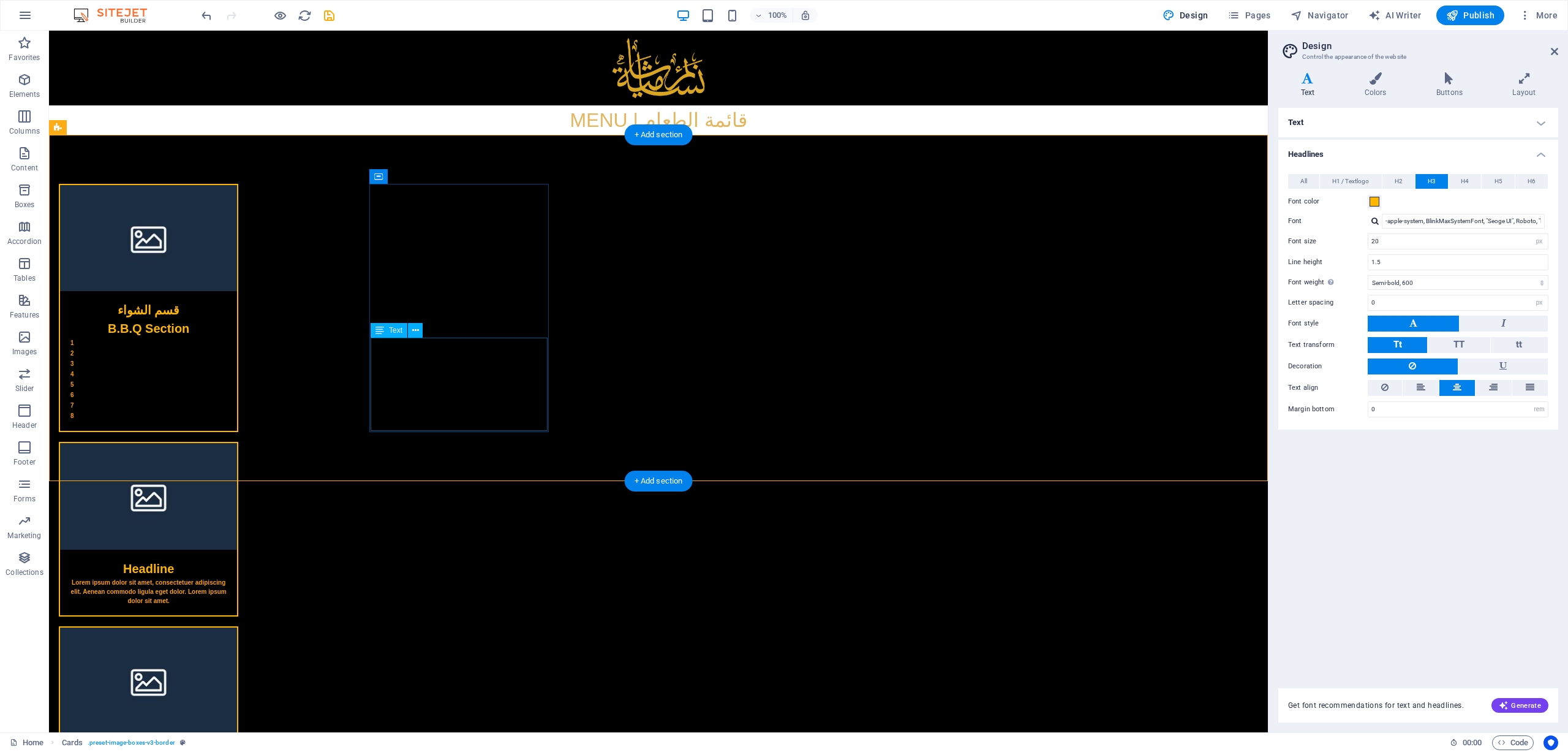
click at [237, 360] on div "1 2 3 4 5 6 7 8" at bounding box center [149, 384] width 177 height 93
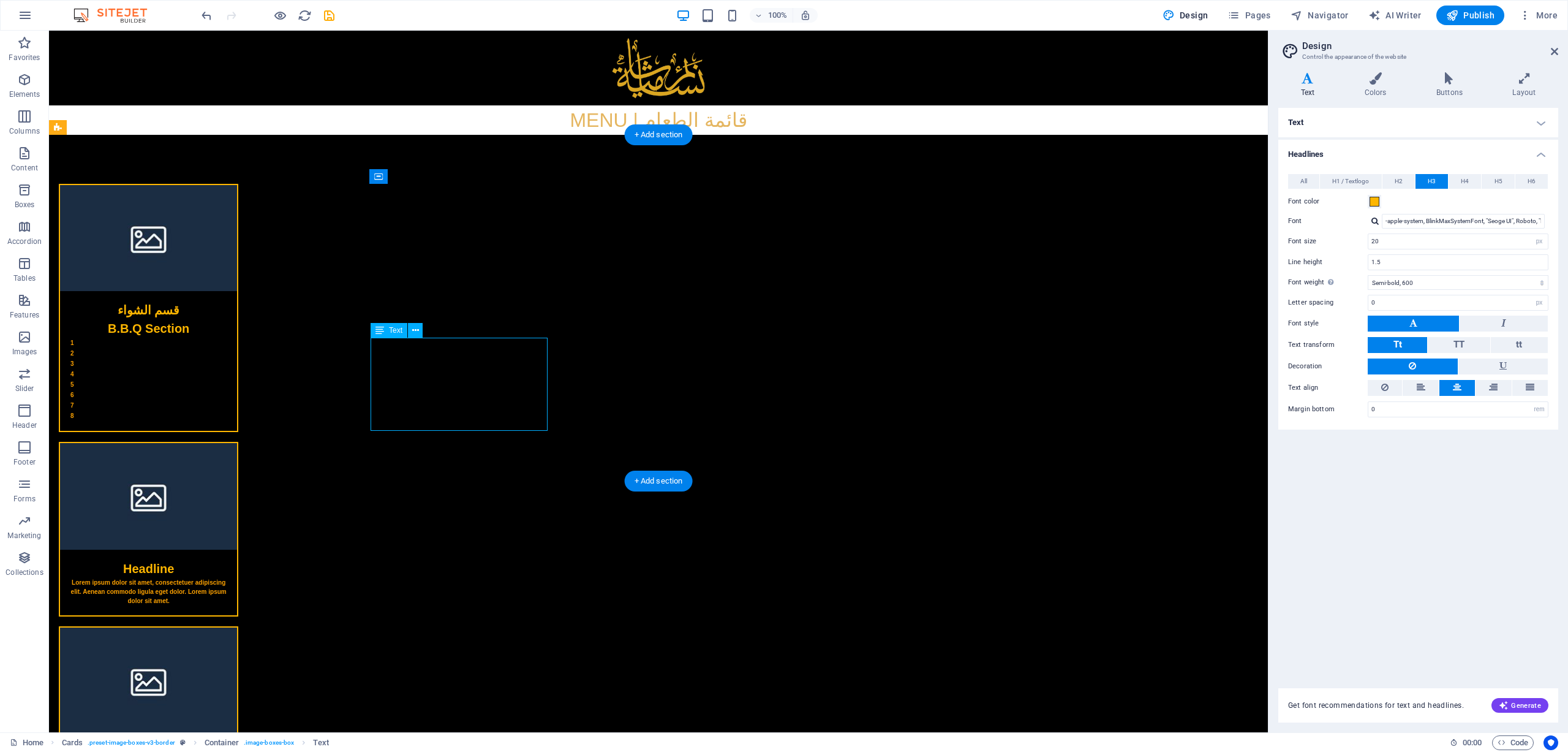
click at [237, 347] on div "1 2 3 4 5 6 7 8" at bounding box center [149, 384] width 177 height 93
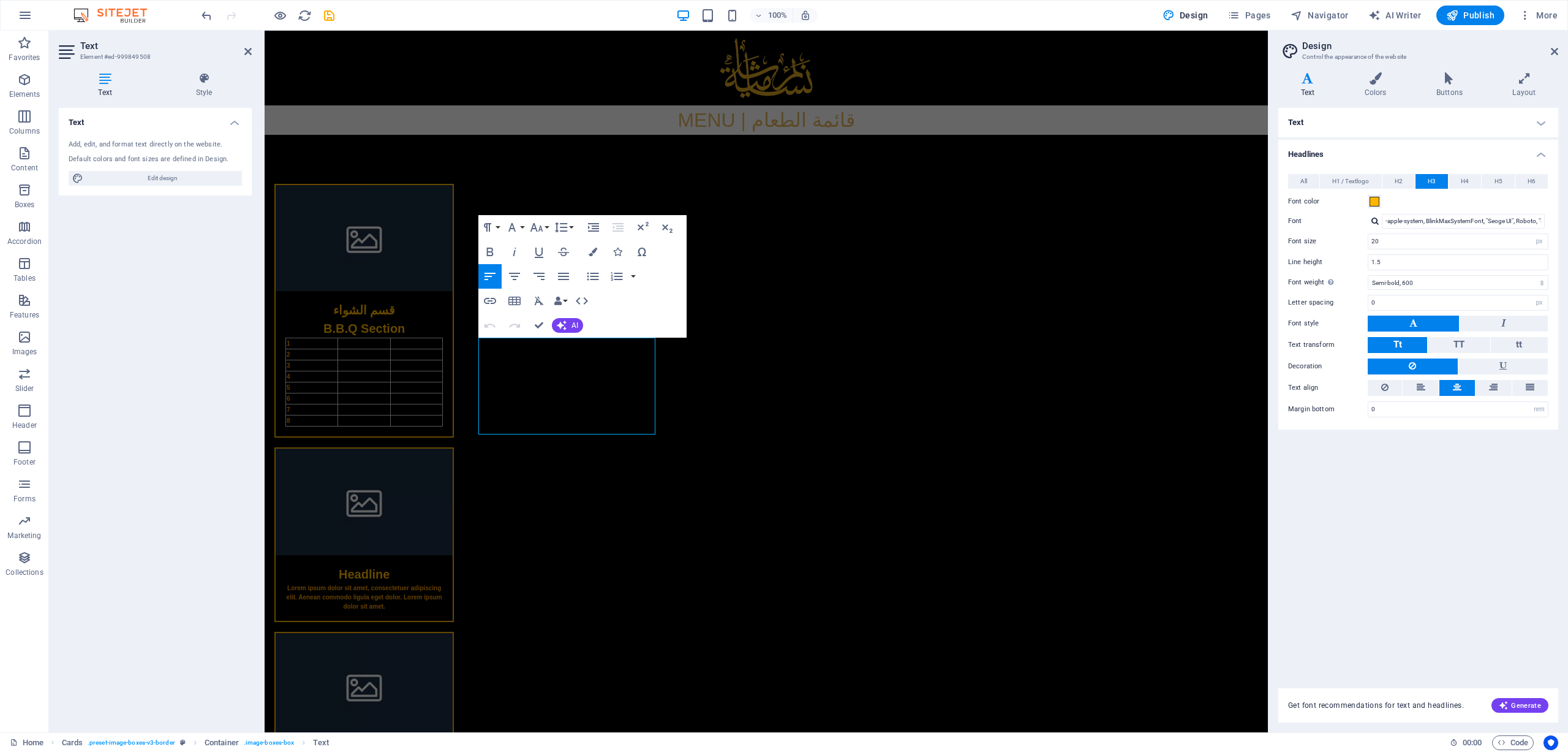
click at [1044, 55] on aside "Design Control the appearance of the website Variants Text Colors Buttons Layou…" at bounding box center [1418, 381] width 300 height 701
click at [1044, 55] on icon at bounding box center [1555, 51] width 8 height 10
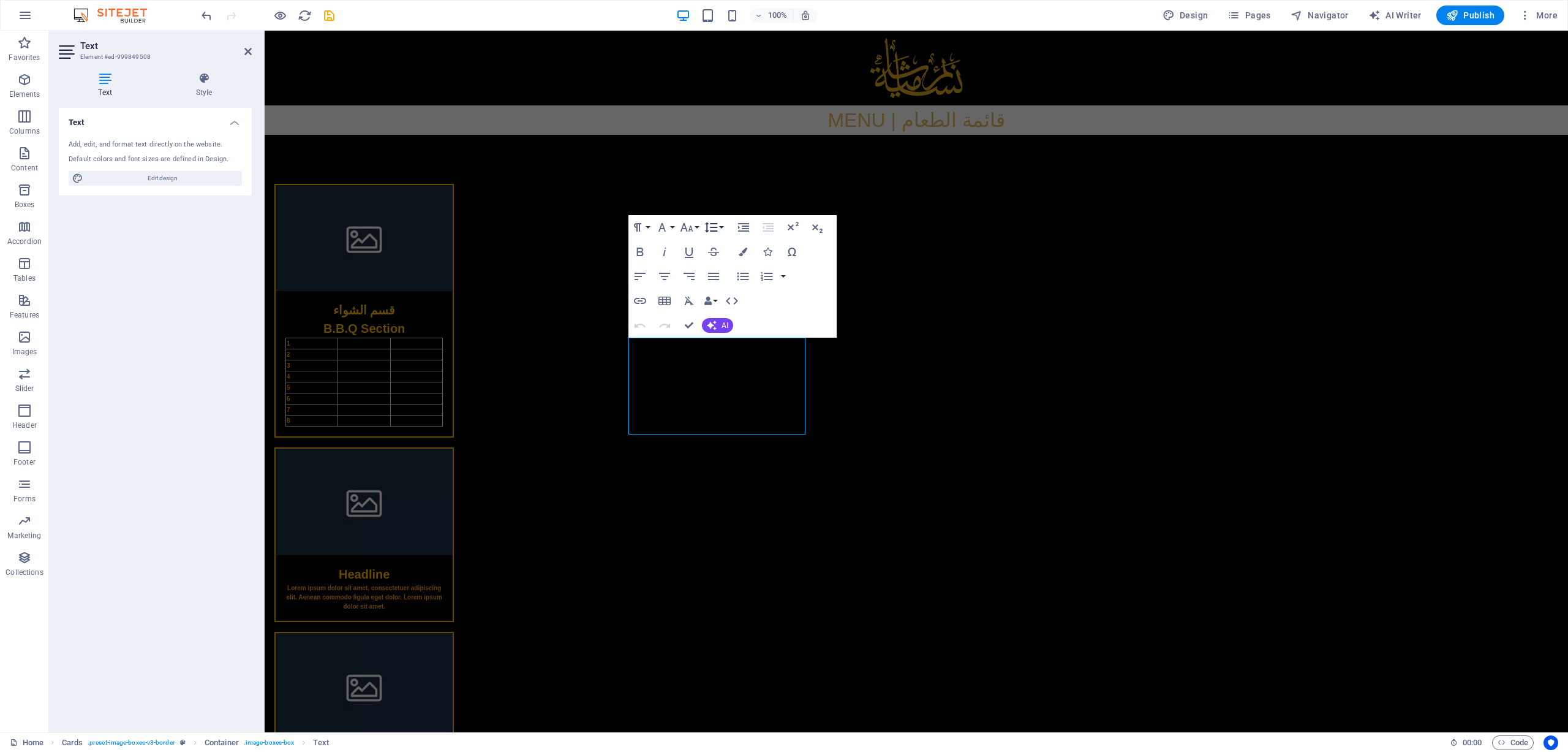
click at [722, 226] on button "Line Height" at bounding box center [714, 227] width 24 height 24
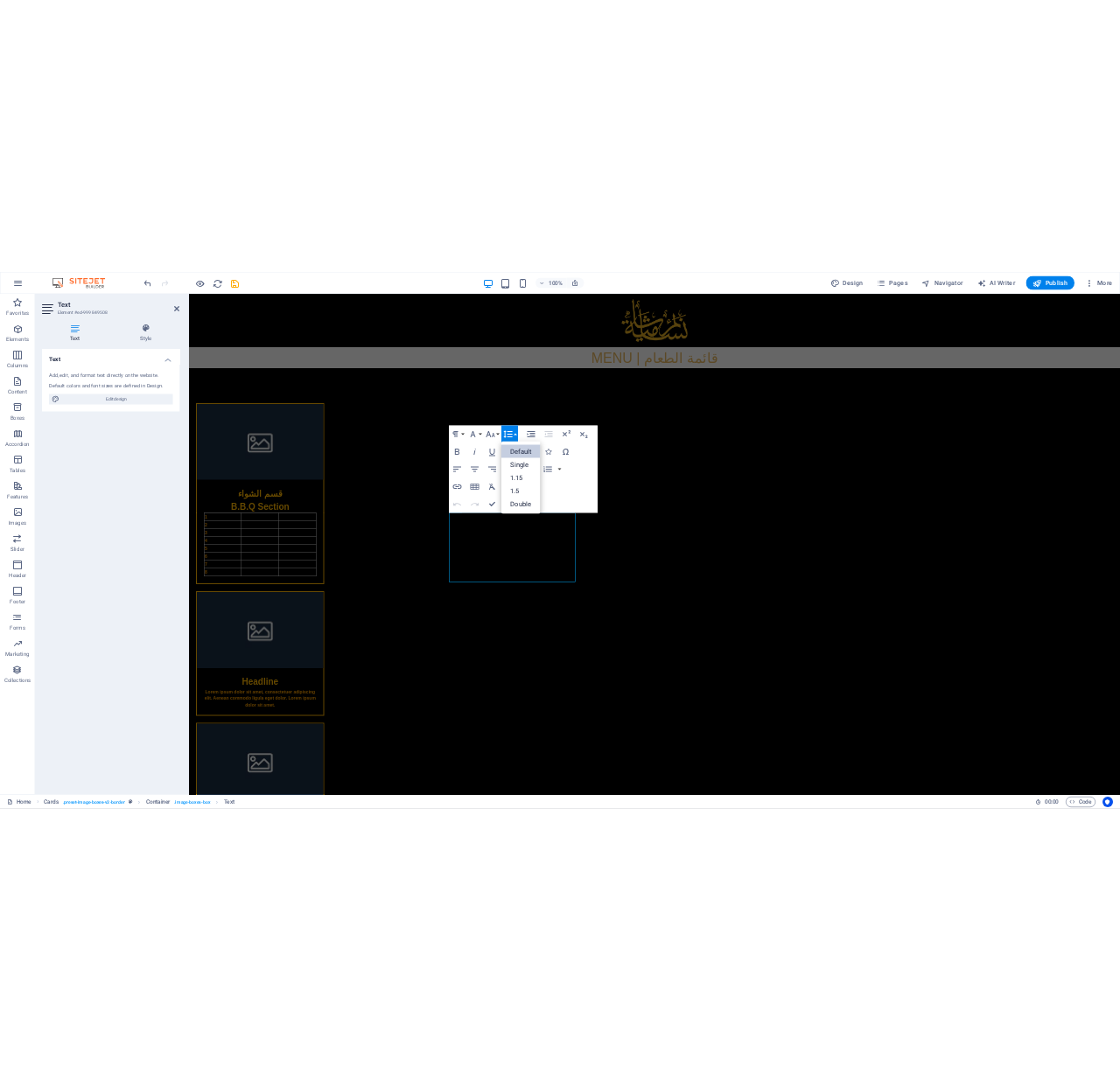
scroll to position [0, 0]
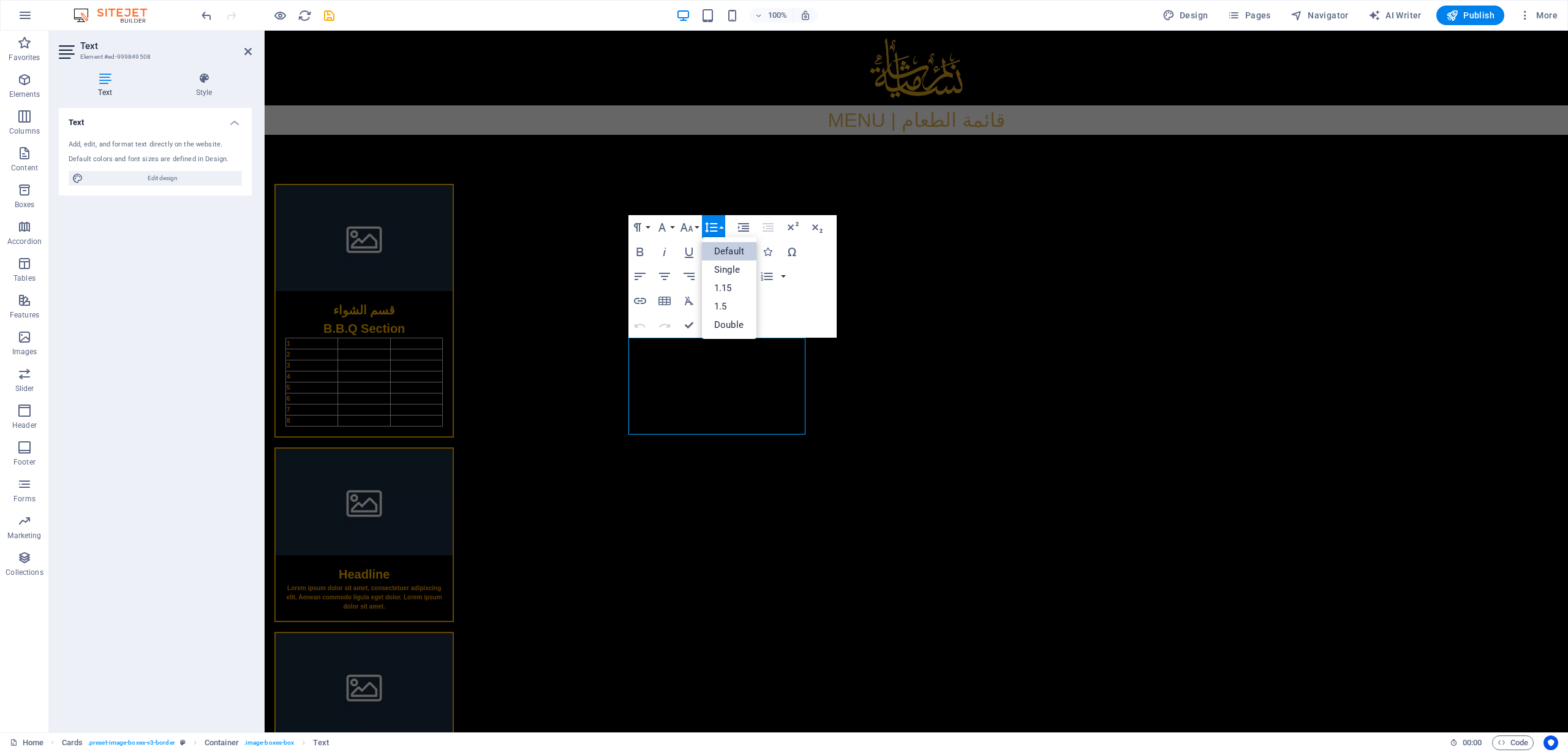
click at [722, 226] on button "Line Height" at bounding box center [714, 227] width 24 height 24
click at [390, 341] on td at bounding box center [364, 344] width 52 height 11
click at [443, 345] on td at bounding box center [434, 344] width 17 height 11
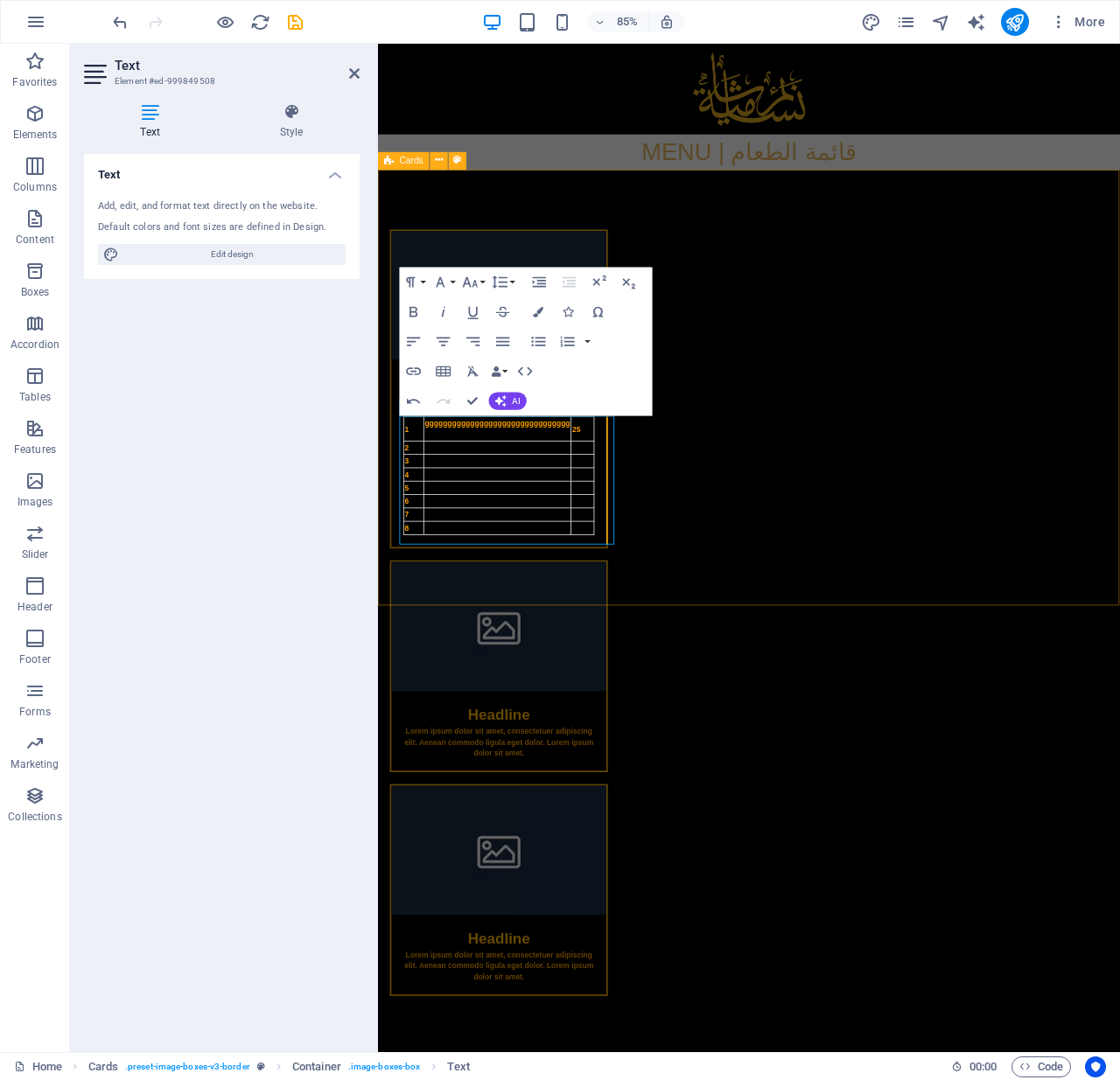
click at [460, 653] on div "قسم الشواء B.B.Q Section 1 gggggggggggggggggggggggggggggggg 25 2 3 4 5 6 7 8 He…" at bounding box center [815, 713] width 873 height 1041
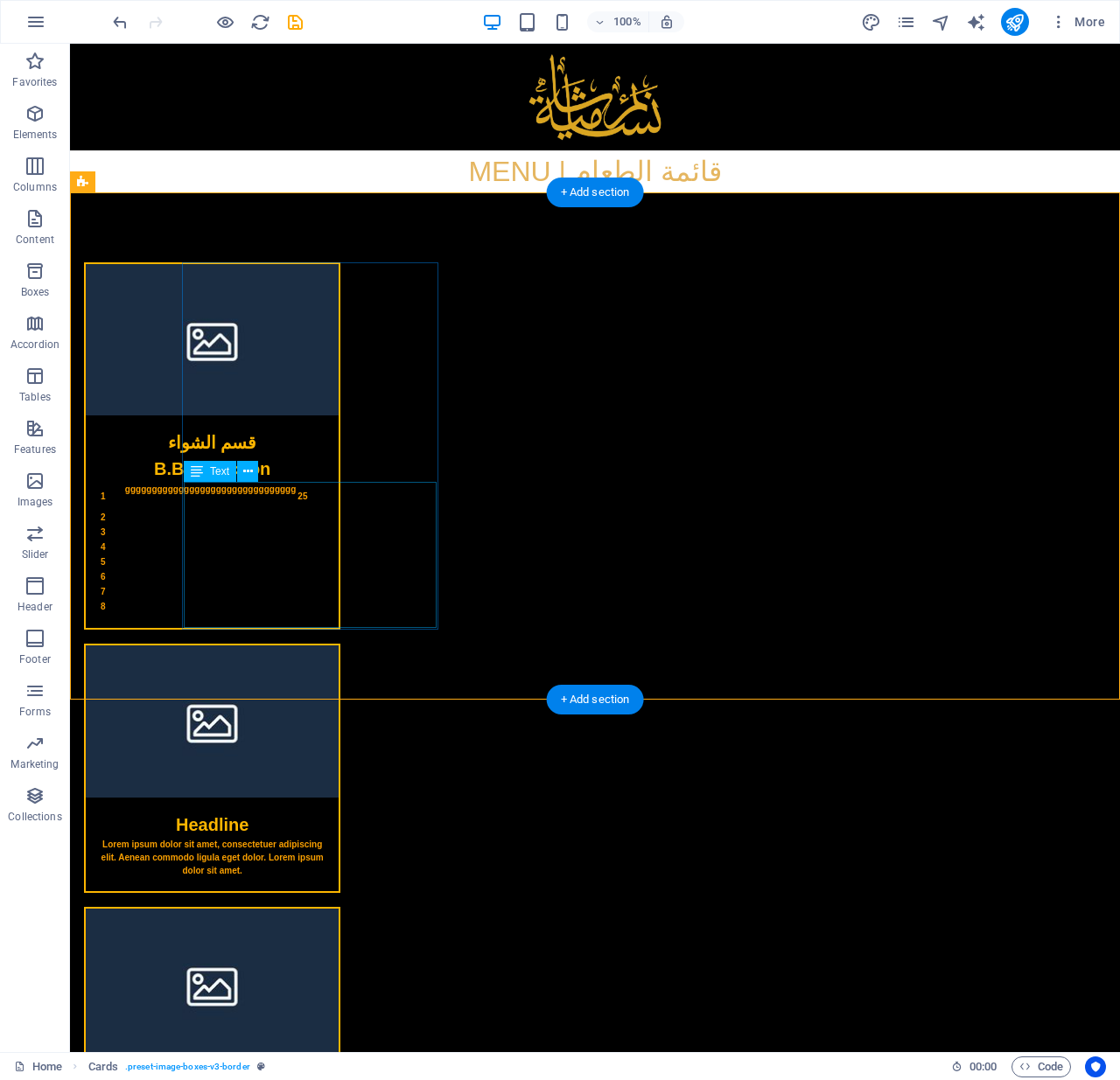
click at [249, 514] on div "1 gggggggggggggggggggggggggggggggg 25 2 3 4 5 6 7 8" at bounding box center [212, 555] width 253 height 146
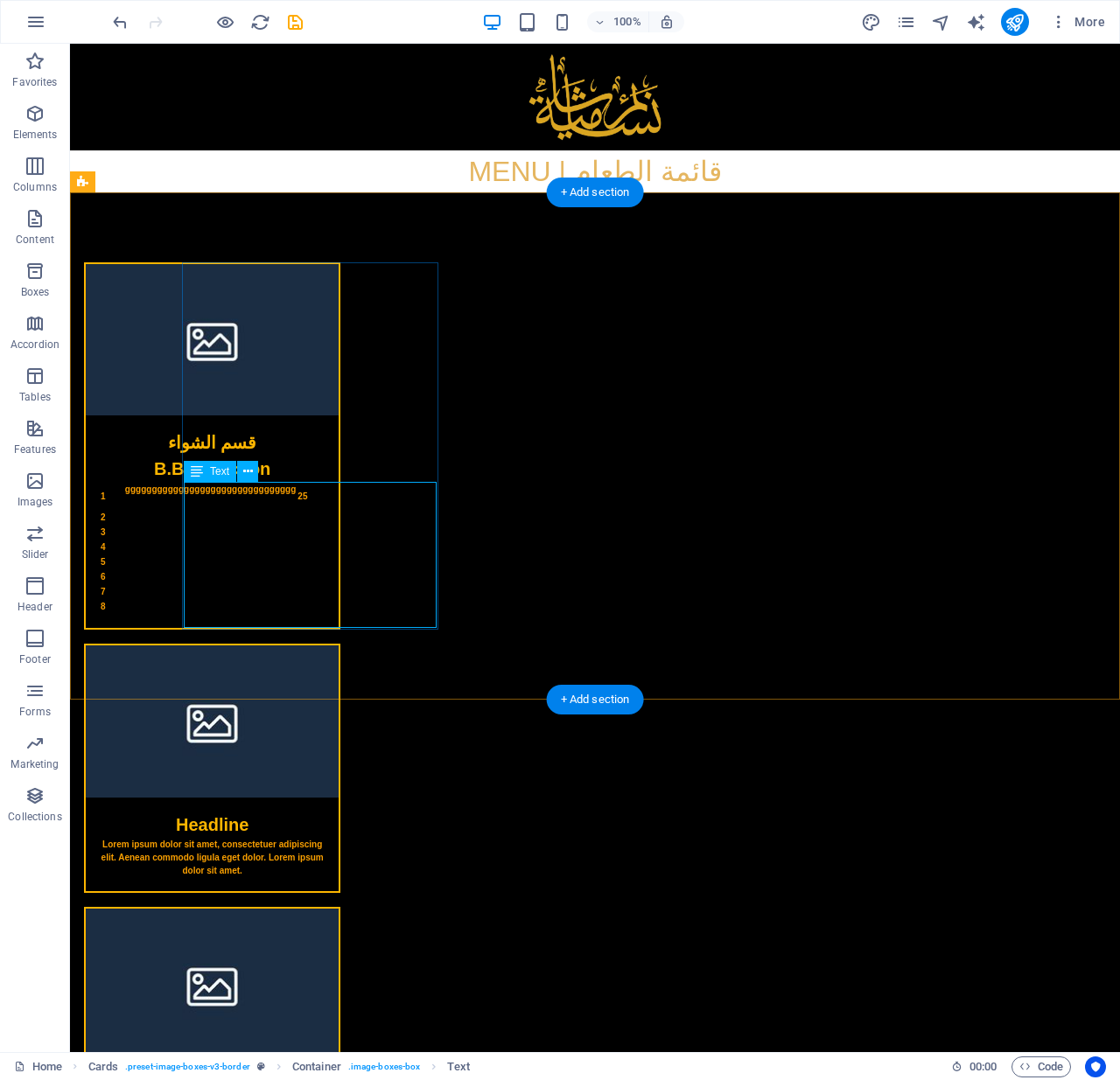
click at [266, 494] on div "1 gggggggggggggggggggggggggggggggg 25 2 3 4 5 6 7 8" at bounding box center [212, 555] width 253 height 146
click at [251, 497] on div "1 gggggggggggggggggggggggggggggggg 25 2 3 4 5 6 7 8" at bounding box center [212, 555] width 253 height 146
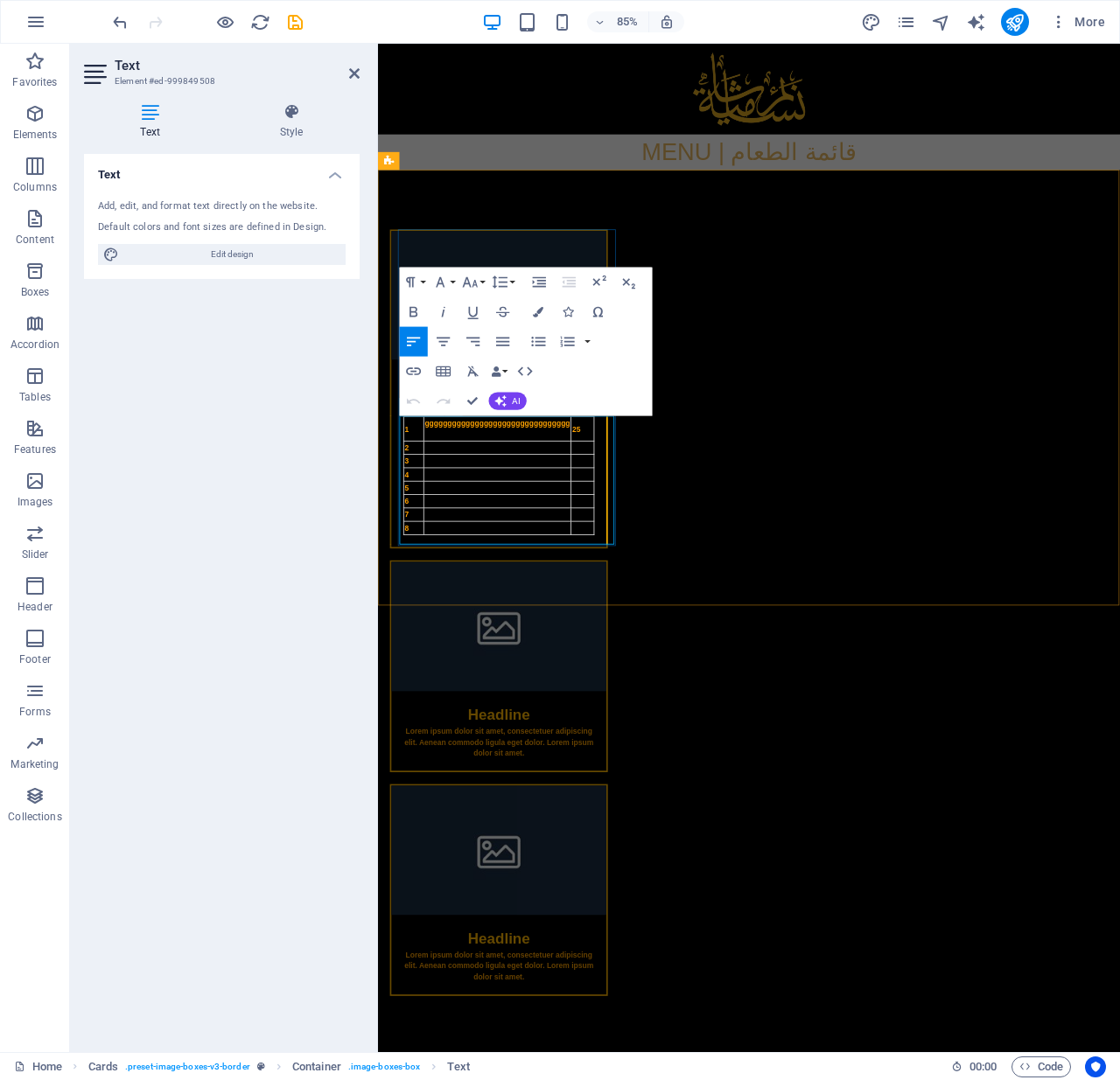
click at [456, 511] on td at bounding box center [518, 519] width 173 height 16
click at [456, 489] on td "gggggggggggggggggggggggggggggggg" at bounding box center [518, 497] width 173 height 29
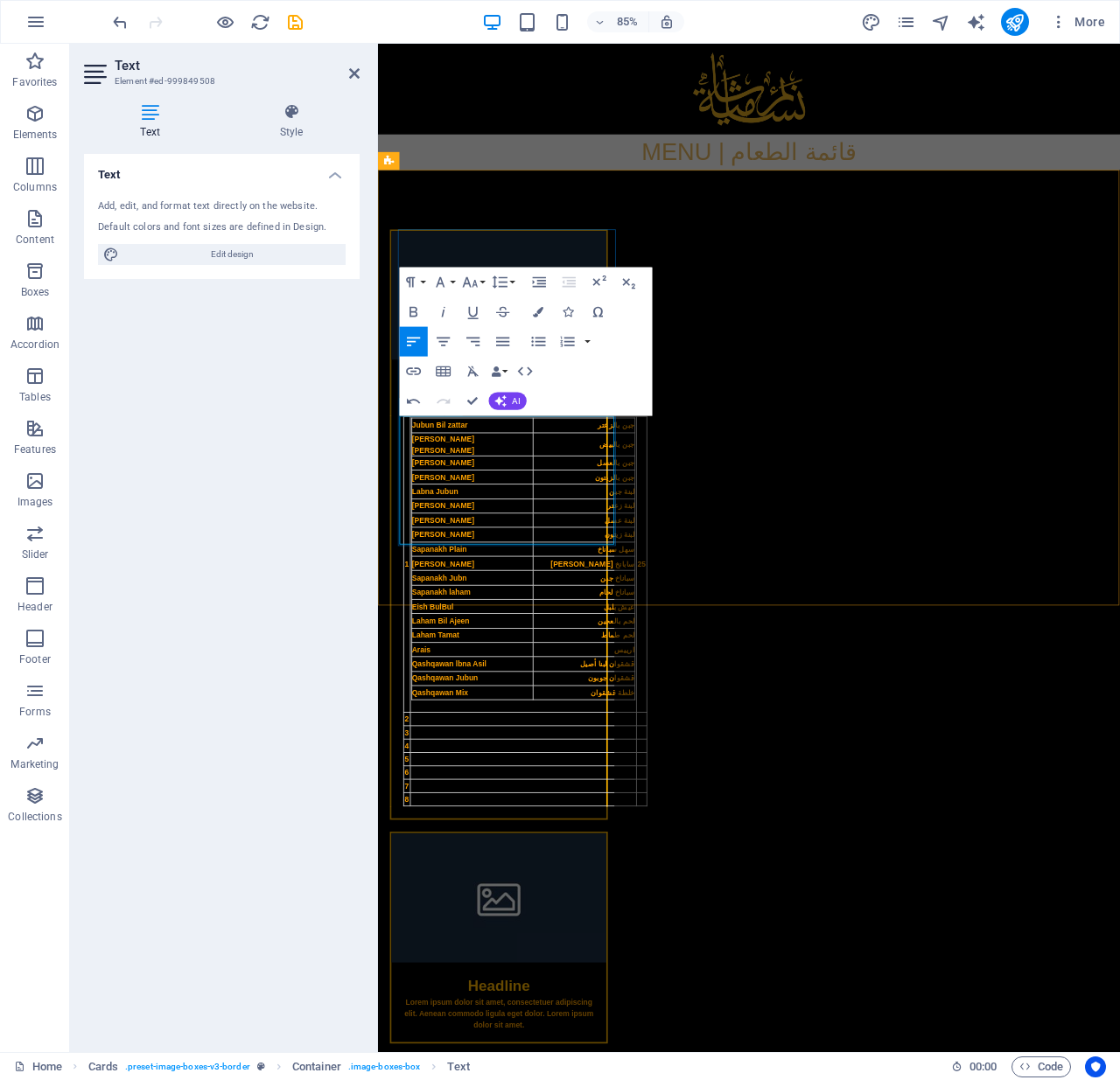
drag, startPoint x: 456, startPoint y: 489, endPoint x: 515, endPoint y: 508, distance: 62.0
click at [515, 508] on td "[PERSON_NAME] [PERSON_NAME]" at bounding box center [488, 514] width 142 height 27
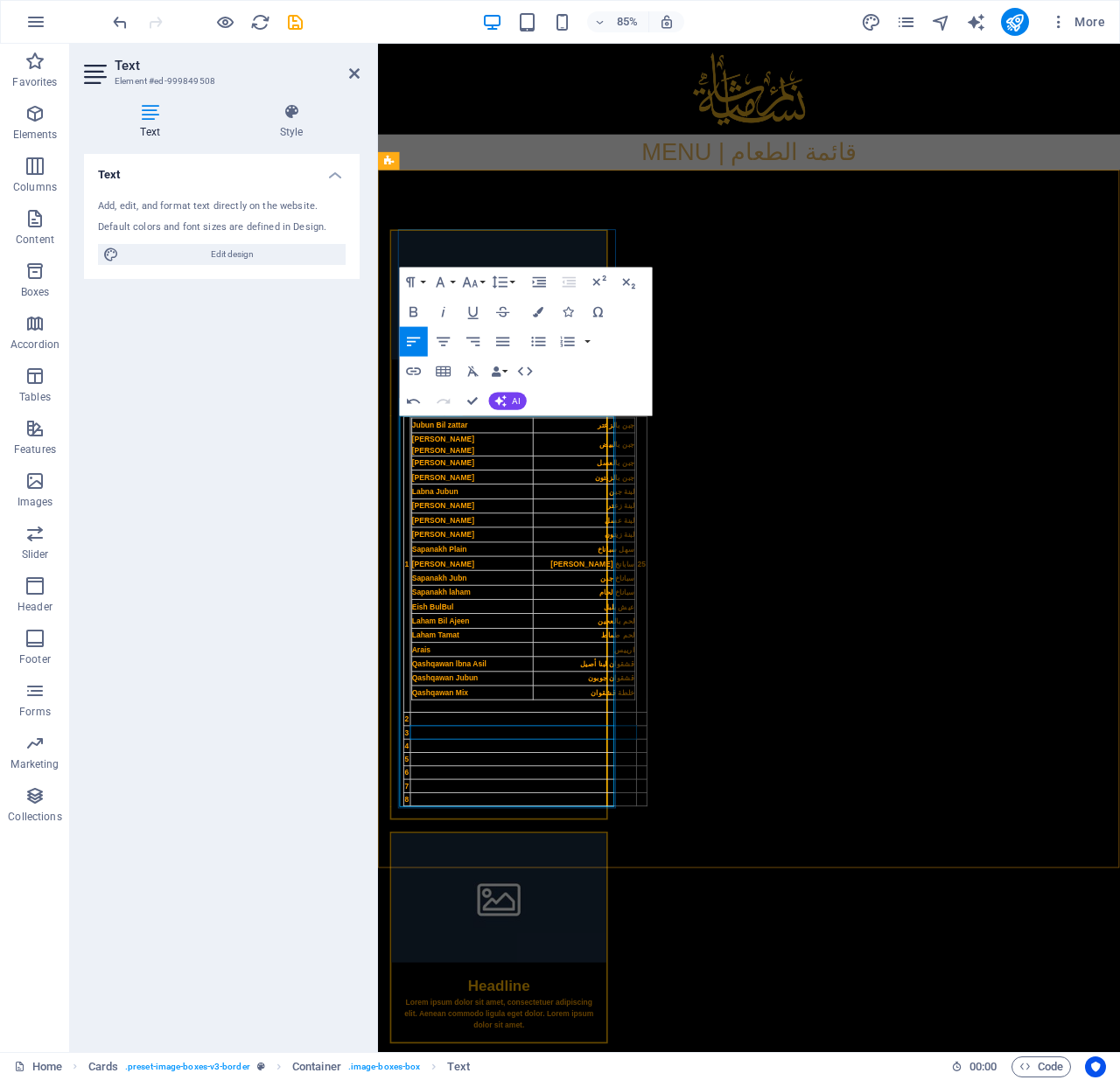
click at [591, 715] on td at bounding box center [548, 854] width 266 height 16
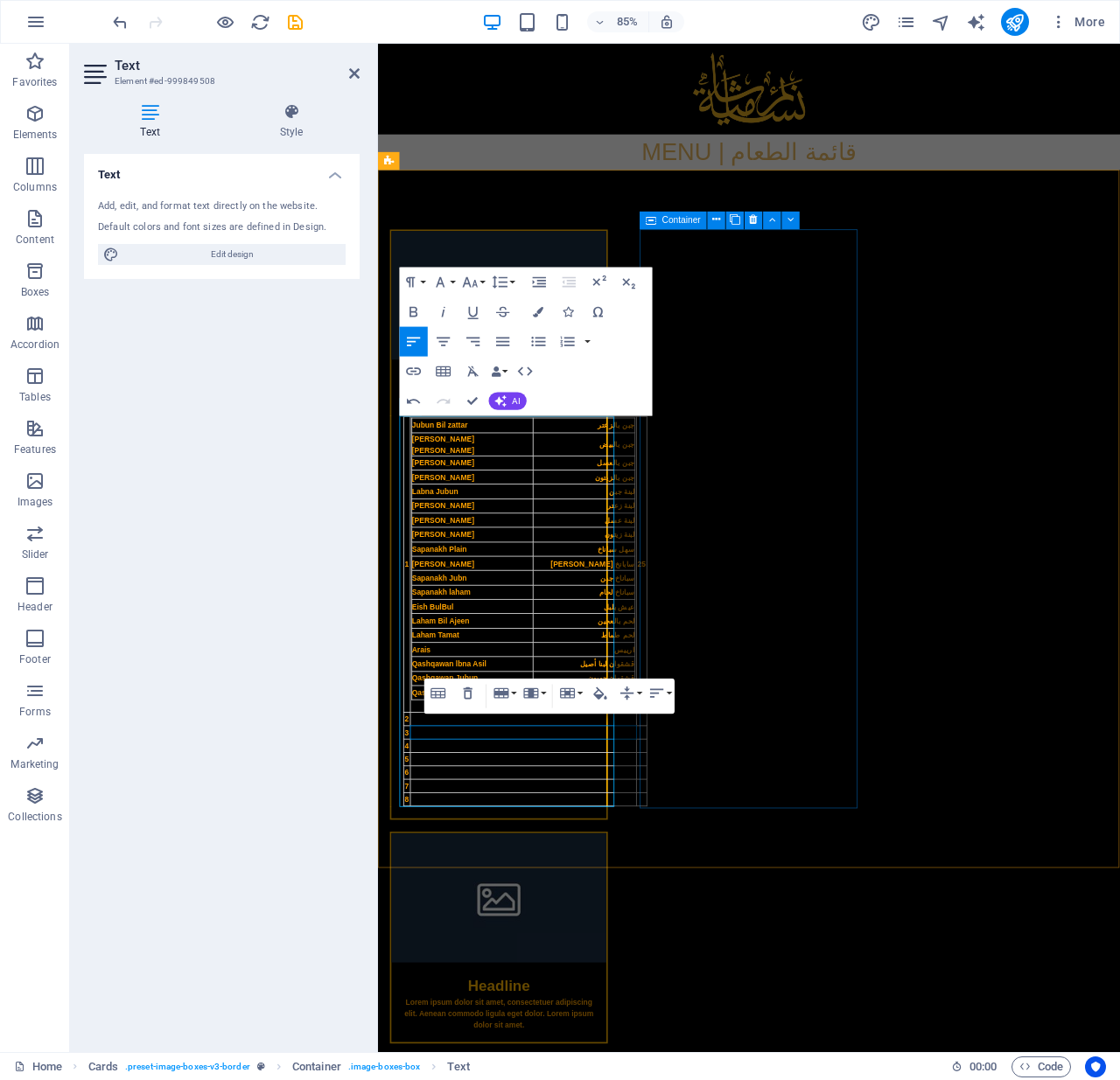
click at [648, 715] on div "Headline Lorem ipsum dolor sit amet, consectetuer adipiscing elit. Aenean commo…" at bounding box center [520, 1095] width 257 height 249
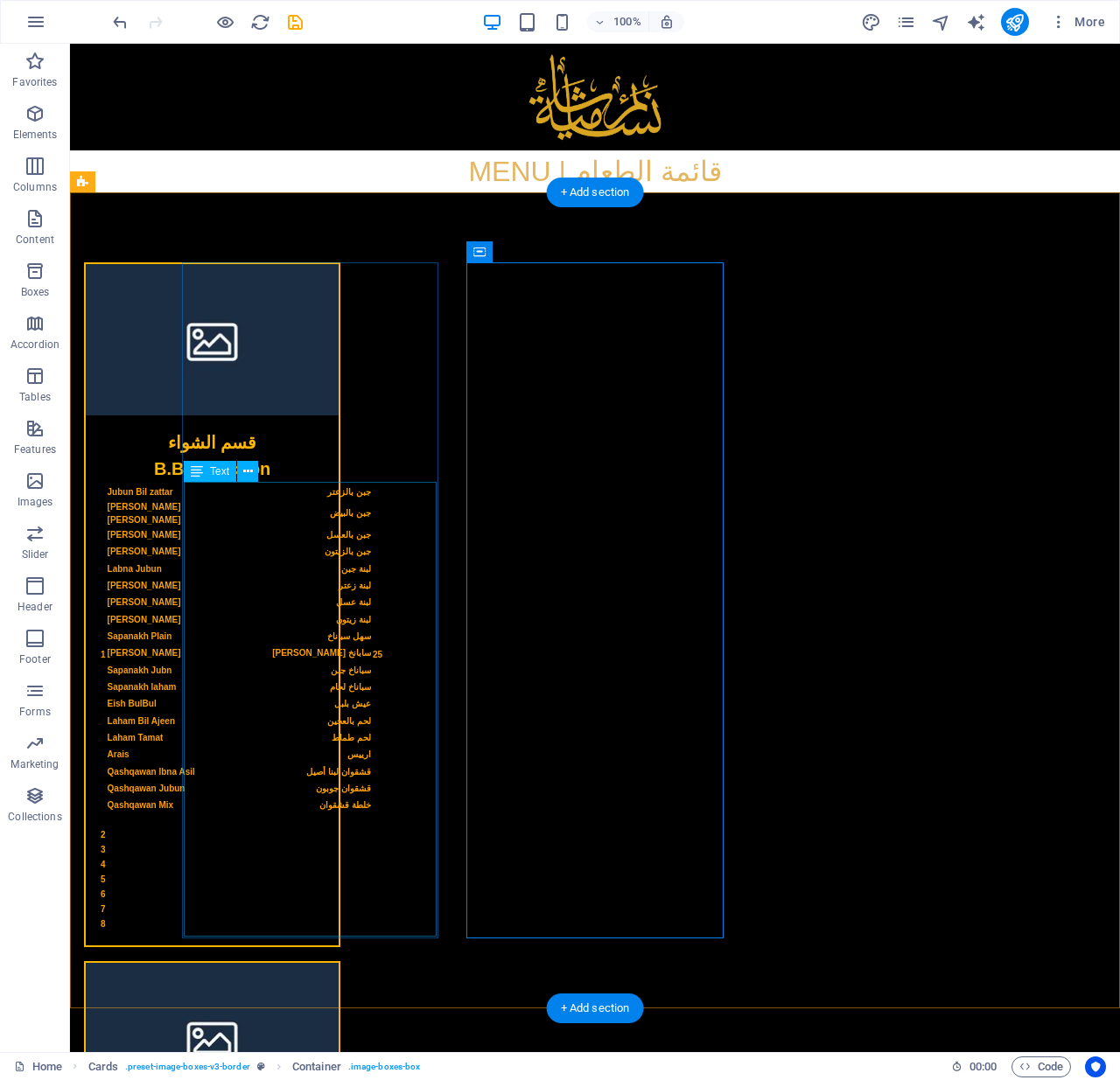
click at [339, 520] on div "1 Jubun Bil zattar جبن بالزعتر Juban [PERSON_NAME] جبن بالبيض Juban bil Asal جب…" at bounding box center [212, 713] width 253 height 463
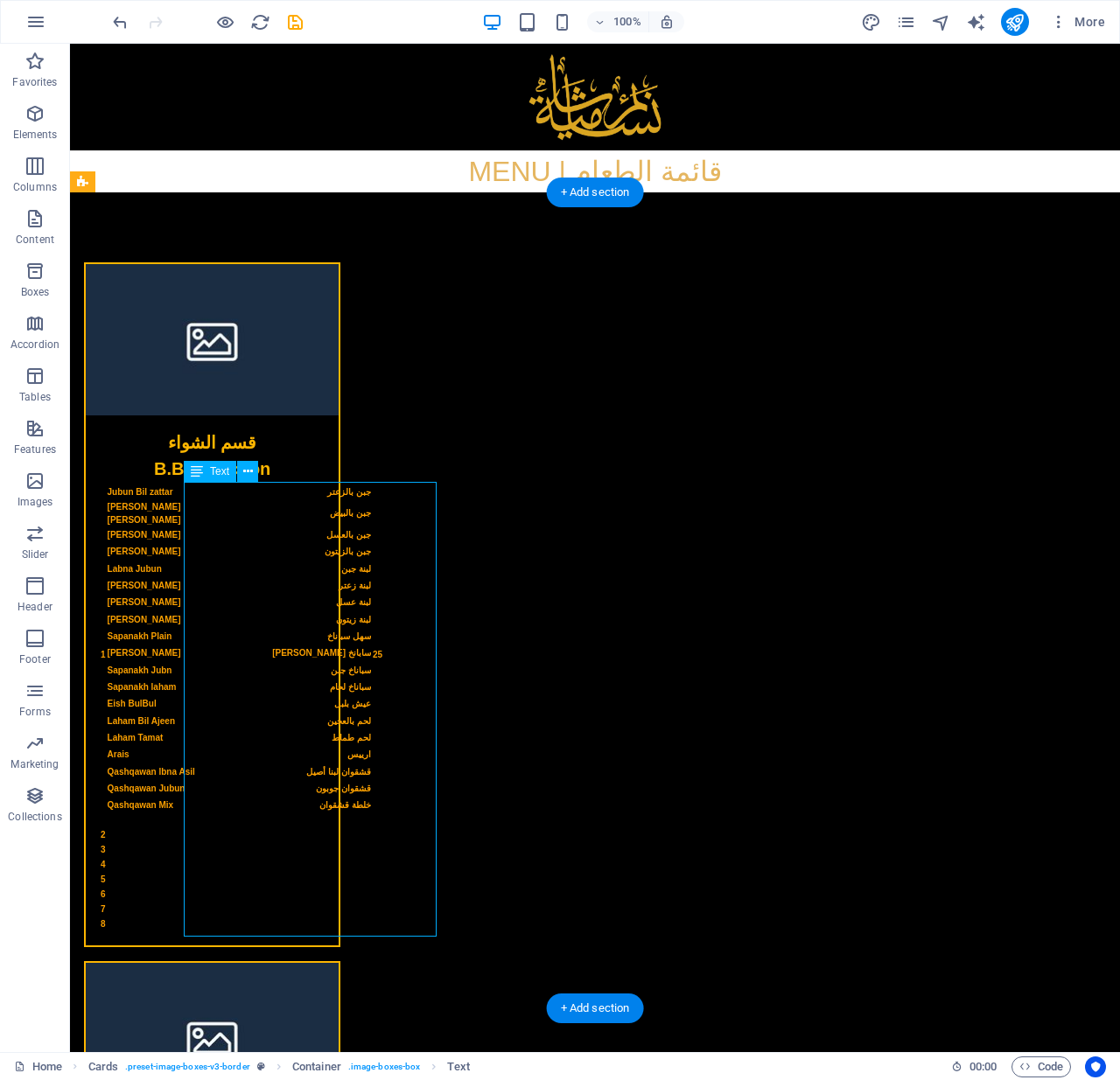
click at [339, 520] on div "1 Jubun Bil zattar جبن بالزعتر Juban [PERSON_NAME] جبن بالبيض Juban bil Asal جب…" at bounding box center [212, 713] width 253 height 463
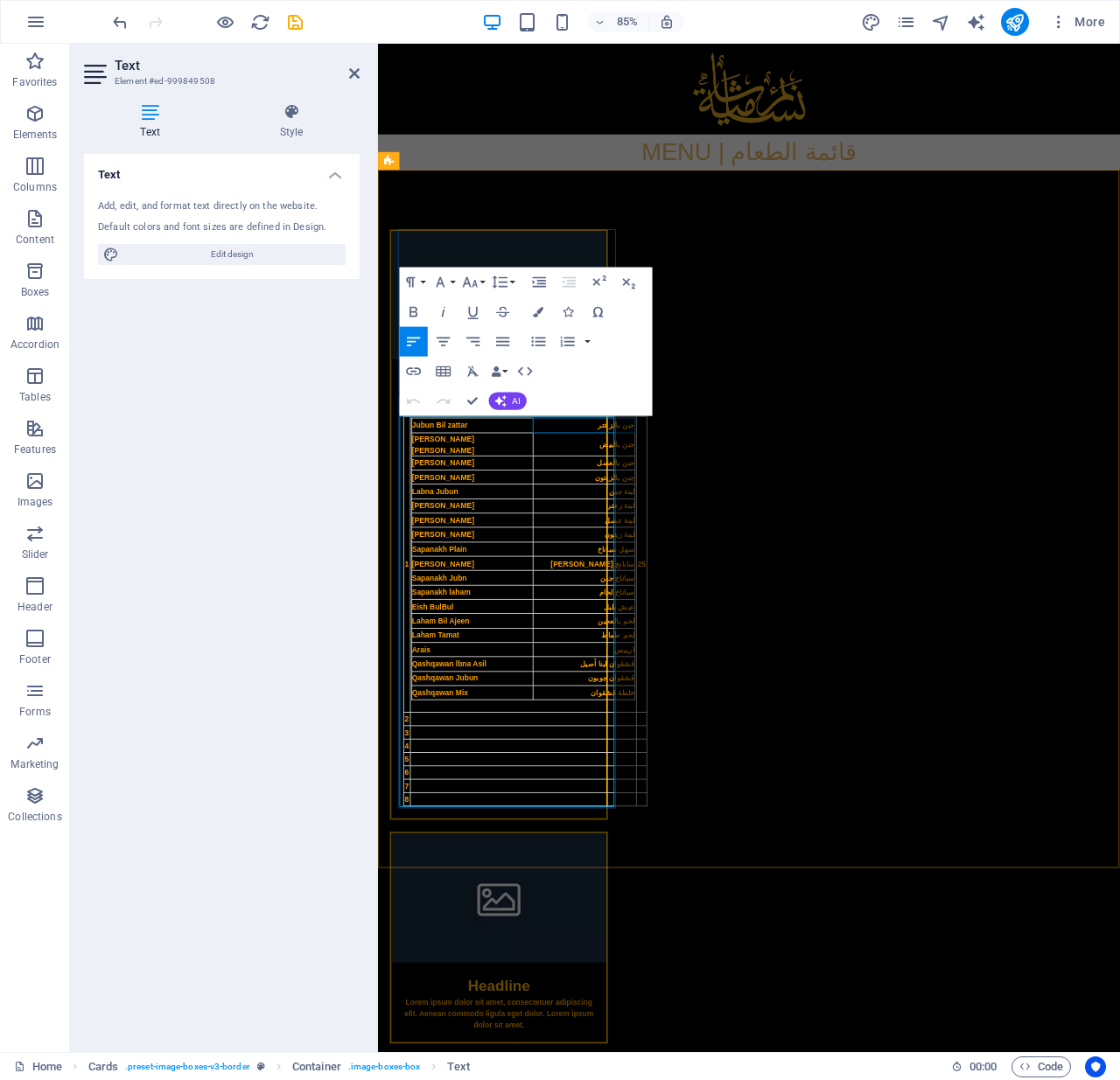
click at [569, 500] on td "جبن بالزعتر" at bounding box center [619, 493] width 120 height 17
click at [560, 501] on td "[PERSON_NAME] [PERSON_NAME]" at bounding box center [488, 514] width 142 height 27
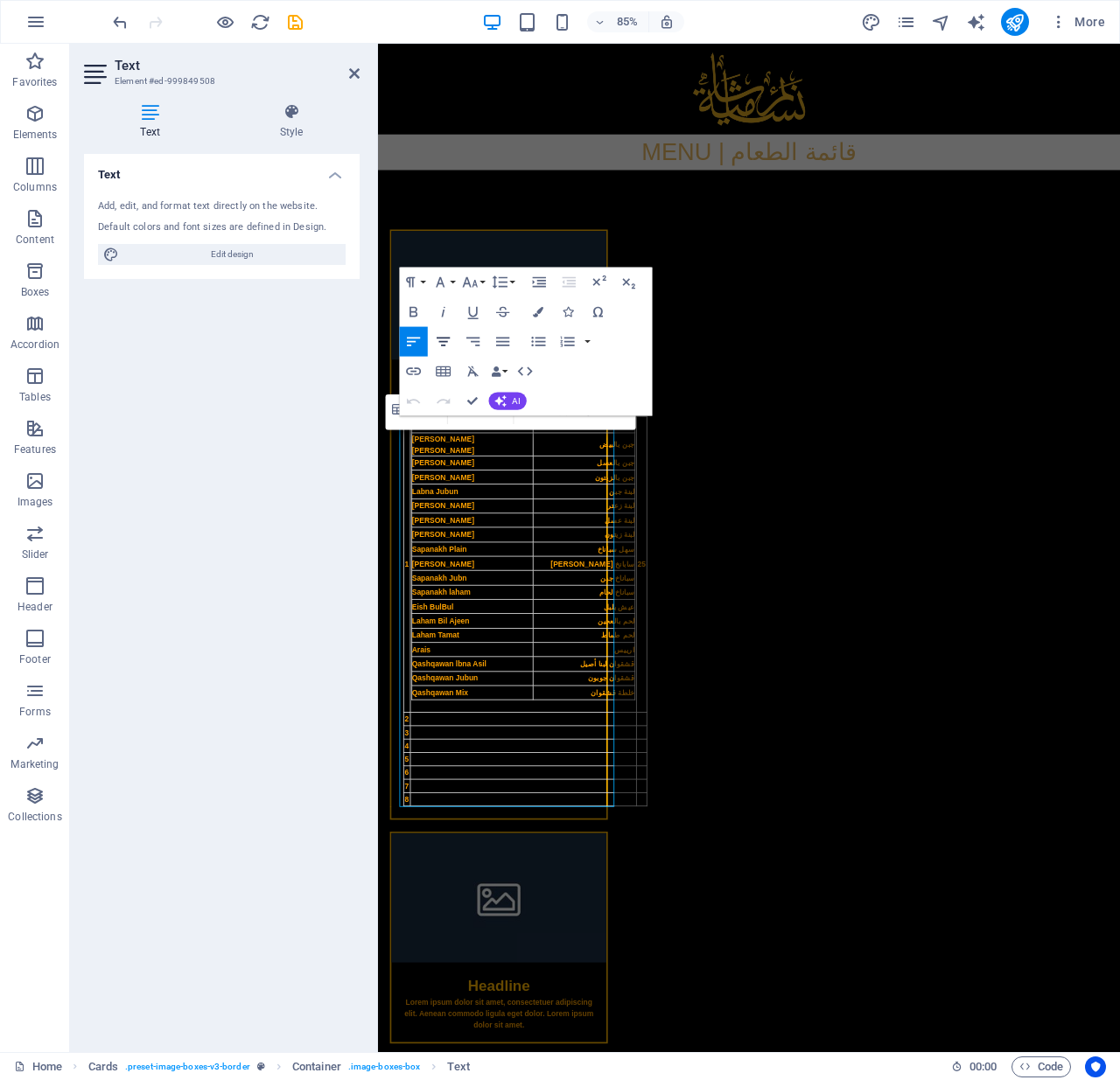
click at [446, 341] on icon "button" at bounding box center [442, 342] width 13 height 9
click at [411, 332] on button "Align Left" at bounding box center [413, 342] width 28 height 30
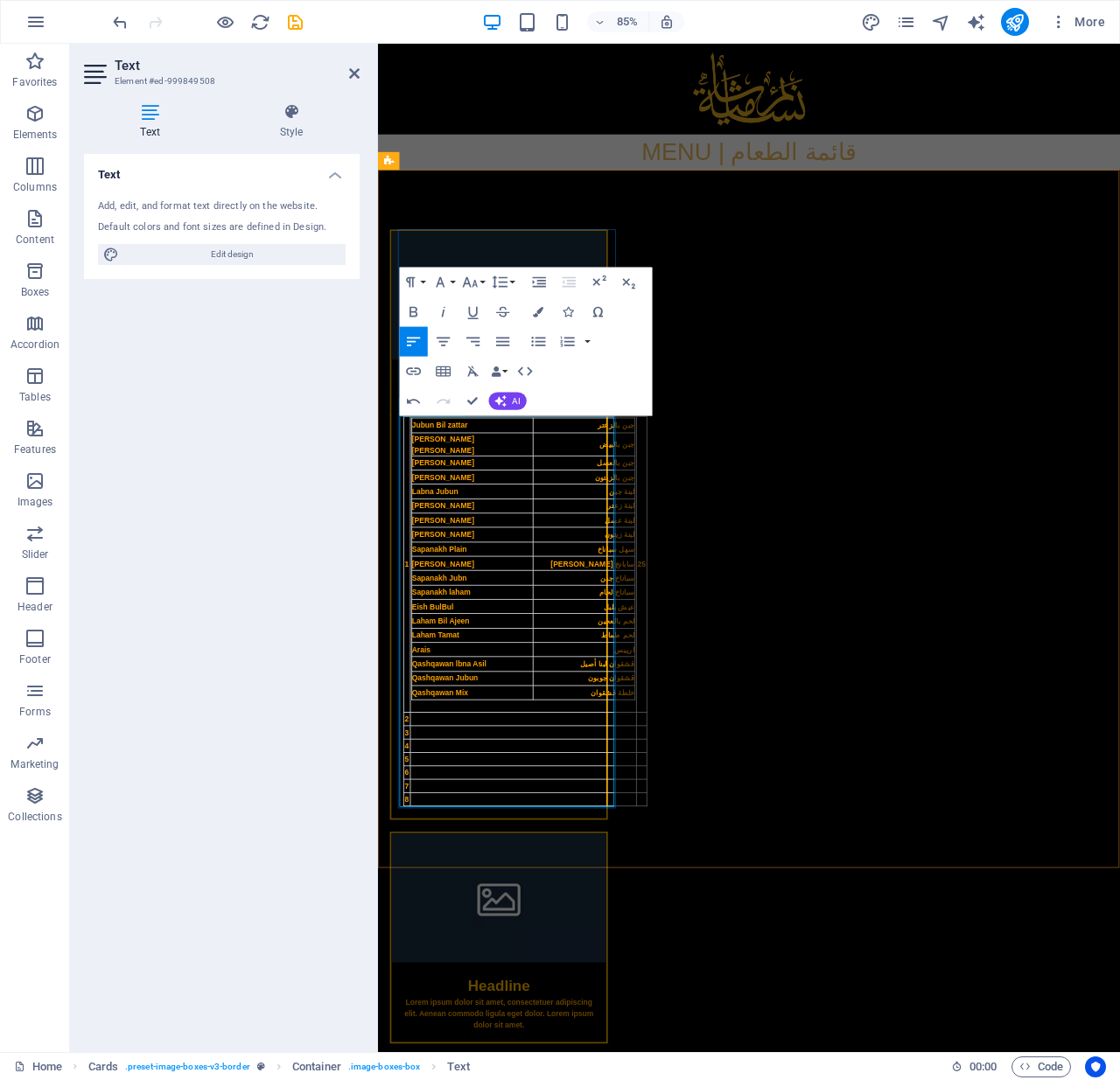
click at [578, 698] on td "عيش بلبل" at bounding box center [619, 706] width 120 height 17
click at [872, 715] on html "Skip to main content MENU | قائمة الطعام قسم الشواء B.B.Q Section 1 Jubun Bil z…" at bounding box center [815, 798] width 873 height 1509
click at [870, 715] on html "Skip to main content MENU | قائمة الطعام قسم الشواء B.B.Q Section 1 Jubun Bil z…" at bounding box center [815, 798] width 873 height 1509
click at [526, 582] on td "[PERSON_NAME]" at bounding box center [488, 586] width 142 height 17
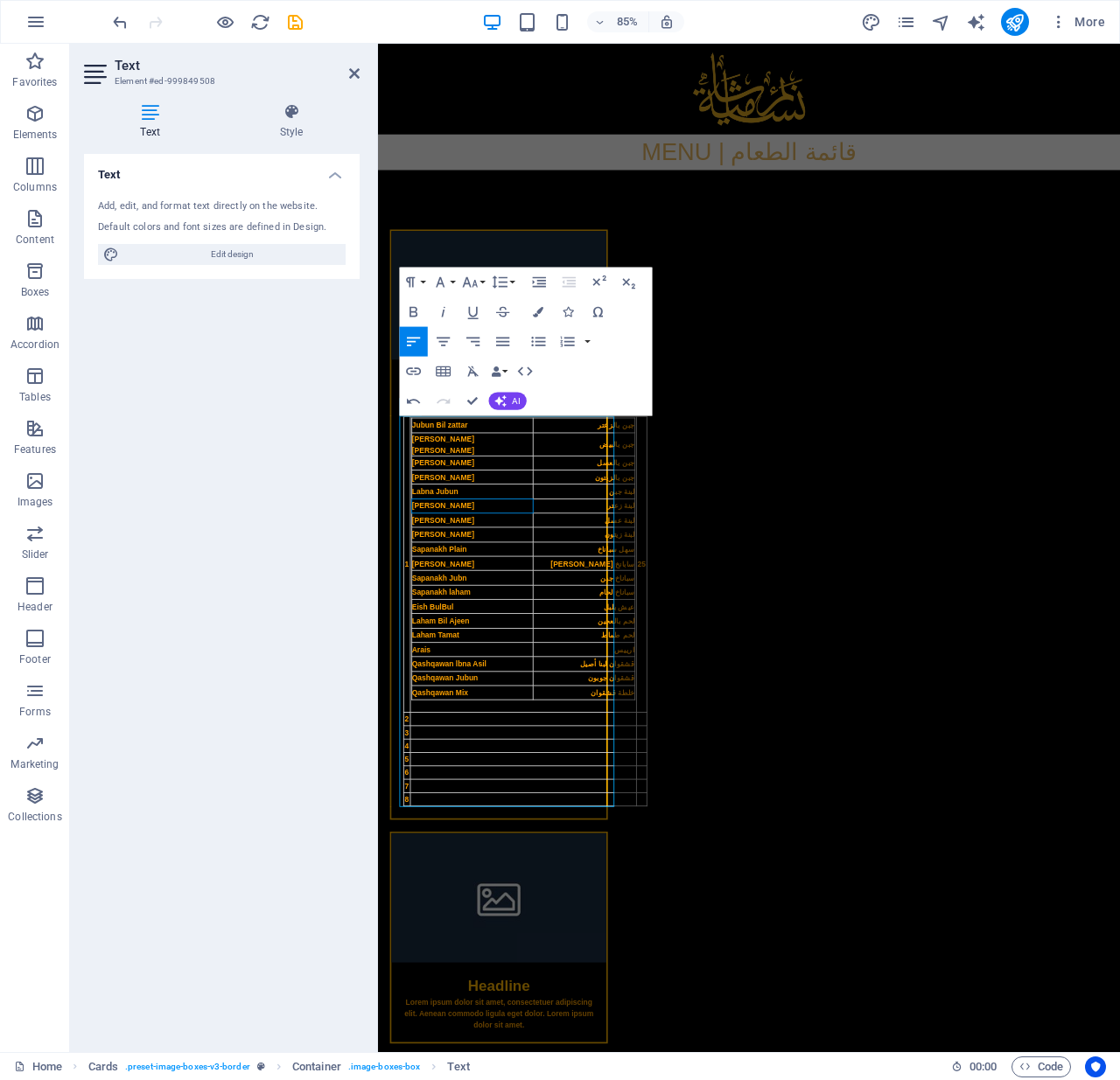
click at [734, 715] on html "Skip to main content MENU | قائمة الطعام قسم الشواء B.B.Q Section 1 Jubun Bil z…" at bounding box center [815, 798] width 873 height 1509
click at [724, 715] on html "Skip to main content MENU | قائمة الطعام قسم الشواء B.B.Q Section 1 Jubun Bil z…" at bounding box center [815, 798] width 873 height 1509
click at [714, 715] on div "قسم الشواء B.B.Q Section 1 Jubun Bil zattar جبن بالزعتر Juban [PERSON_NAME] جبن…" at bounding box center [815, 873] width 873 height 1360
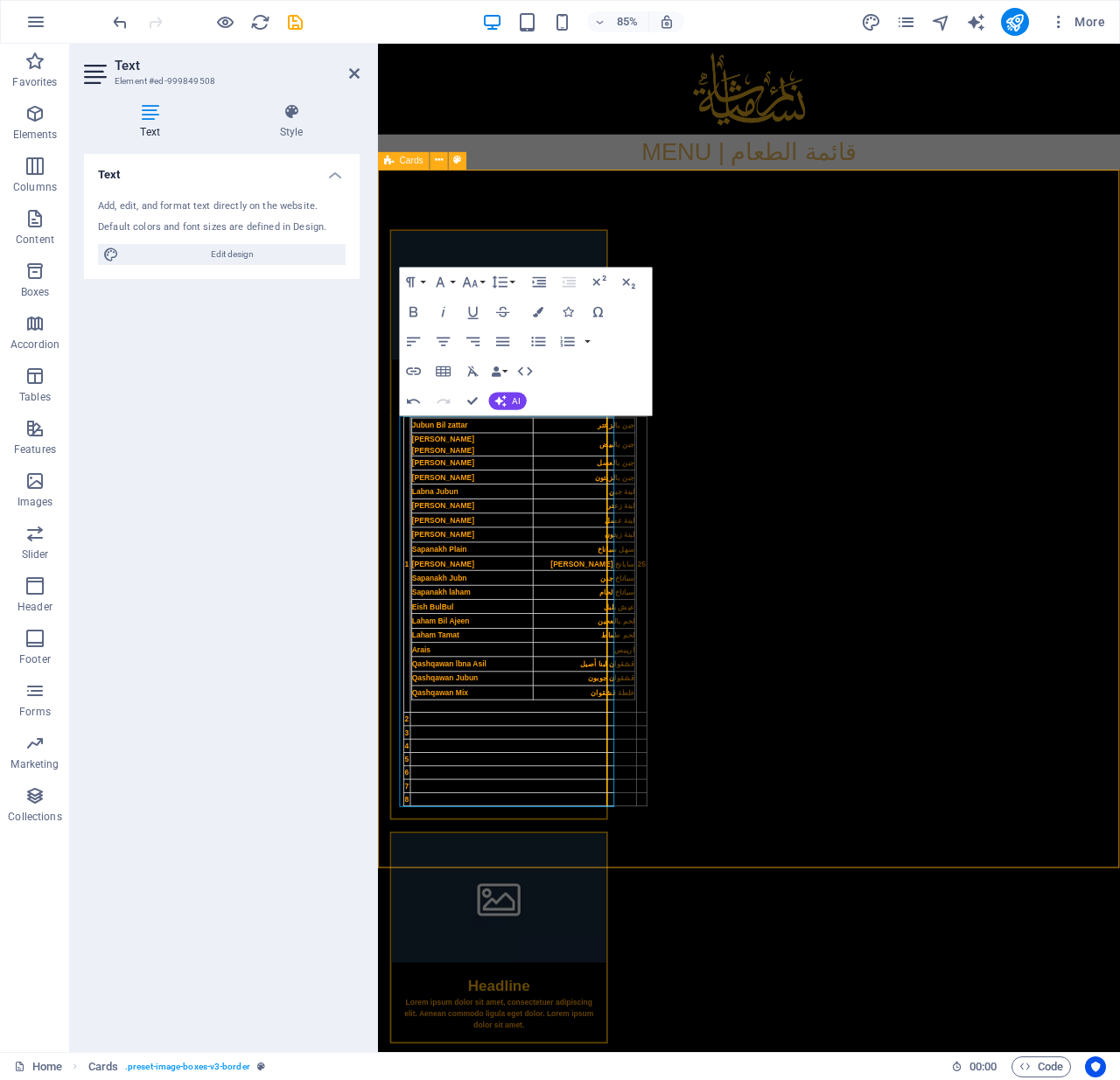
click at [714, 715] on div "قسم الشواء B.B.Q Section 1 Jubun Bil zattar جبن بالزعتر Juban [PERSON_NAME] جبن…" at bounding box center [815, 873] width 873 height 1360
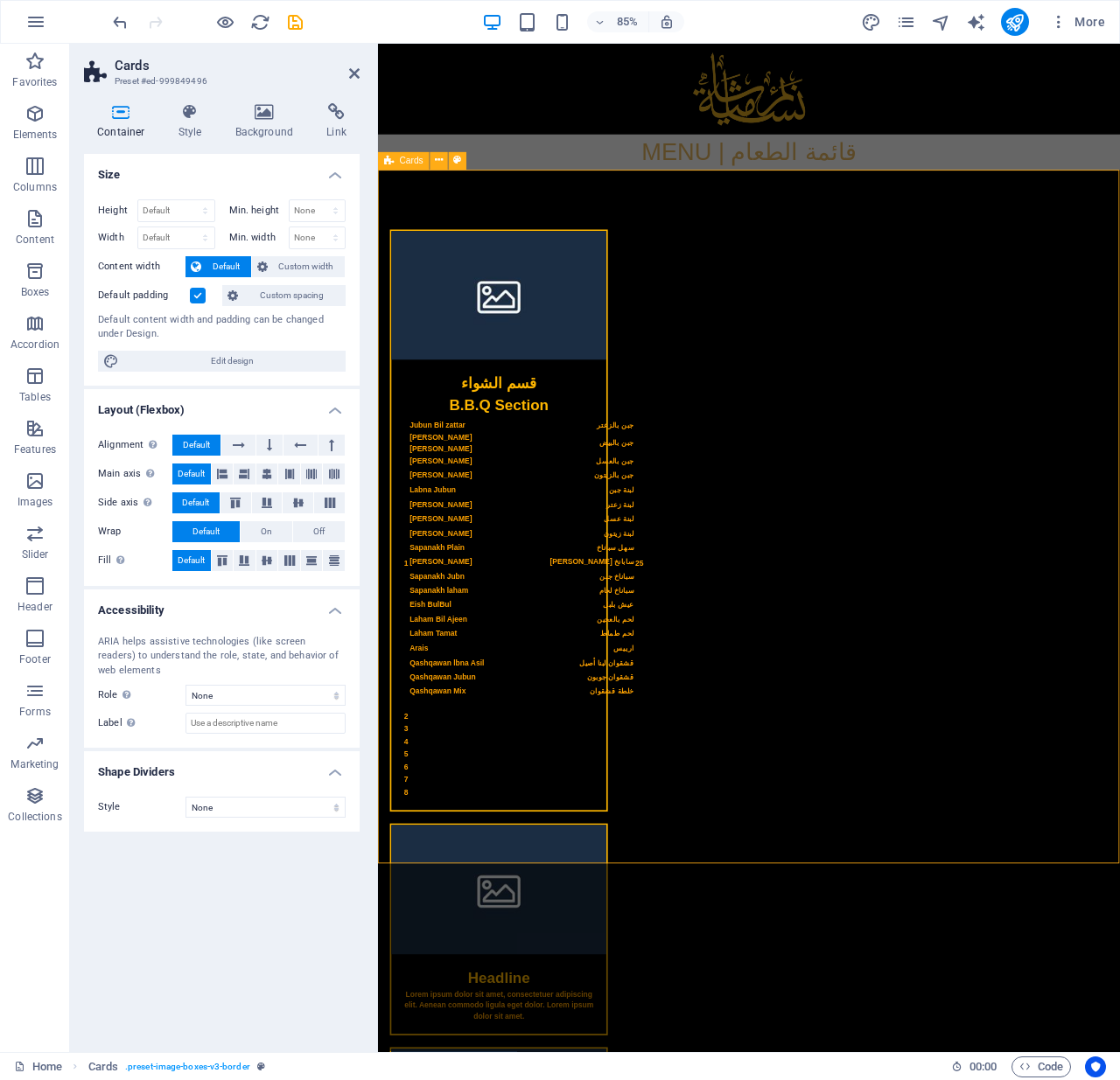
click at [667, 241] on div "قسم الشواء B.B.Q Section 1 Jubun Bil zattar جبن بالزعتر Juban [PERSON_NAME] جبن…" at bounding box center [815, 868] width 873 height 1350
click at [120, 15] on icon "undo" at bounding box center [120, 22] width 20 height 20
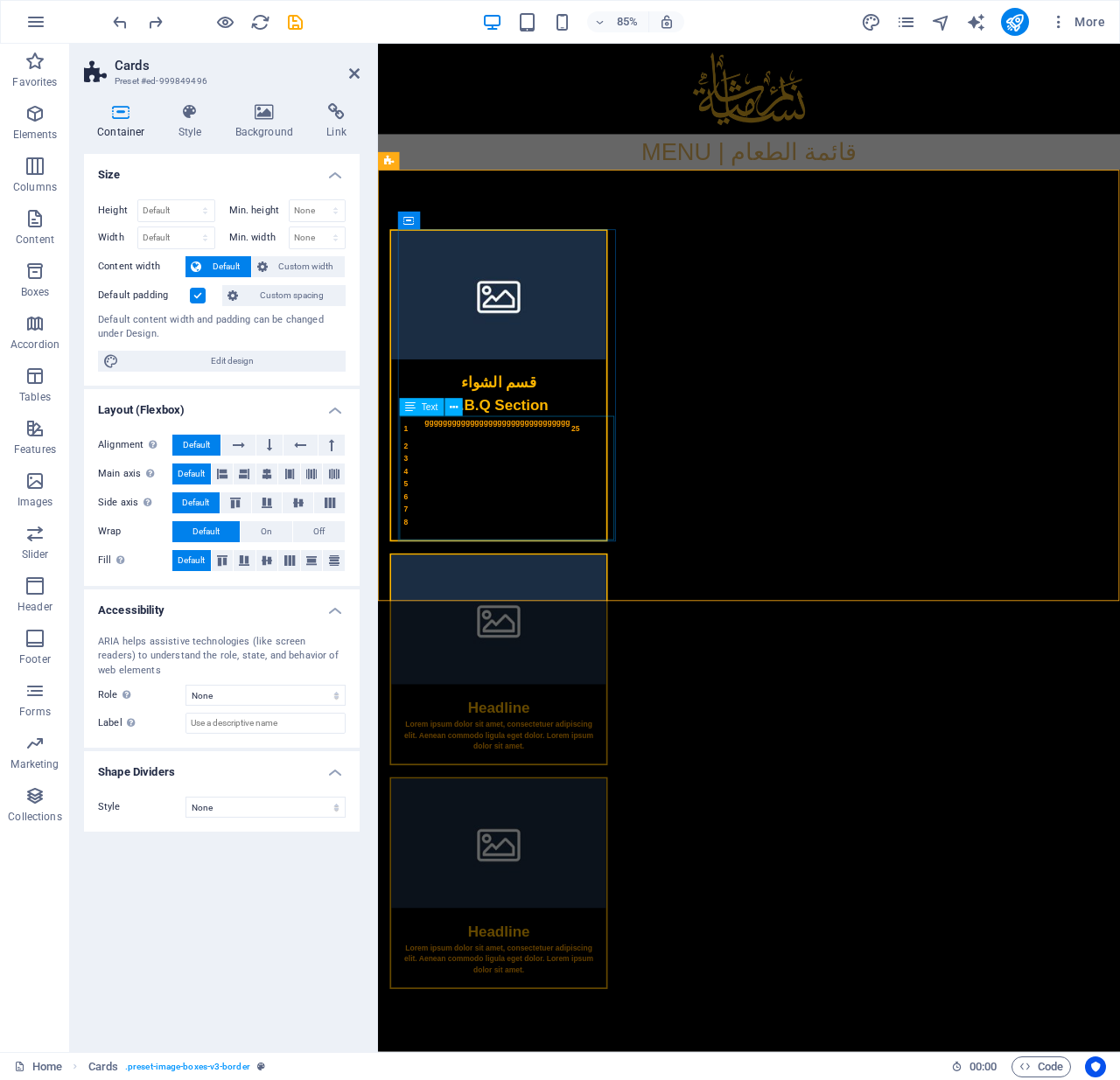
click at [549, 545] on div "1 gggggggggggggggggggggggggggggggg 25 2 3 4 5 6 7 8" at bounding box center [520, 555] width 253 height 146
click at [530, 490] on div "1 gggggggggggggggggggggggggggggggg 25 2 3 4 5 6 7 8" at bounding box center [520, 555] width 253 height 146
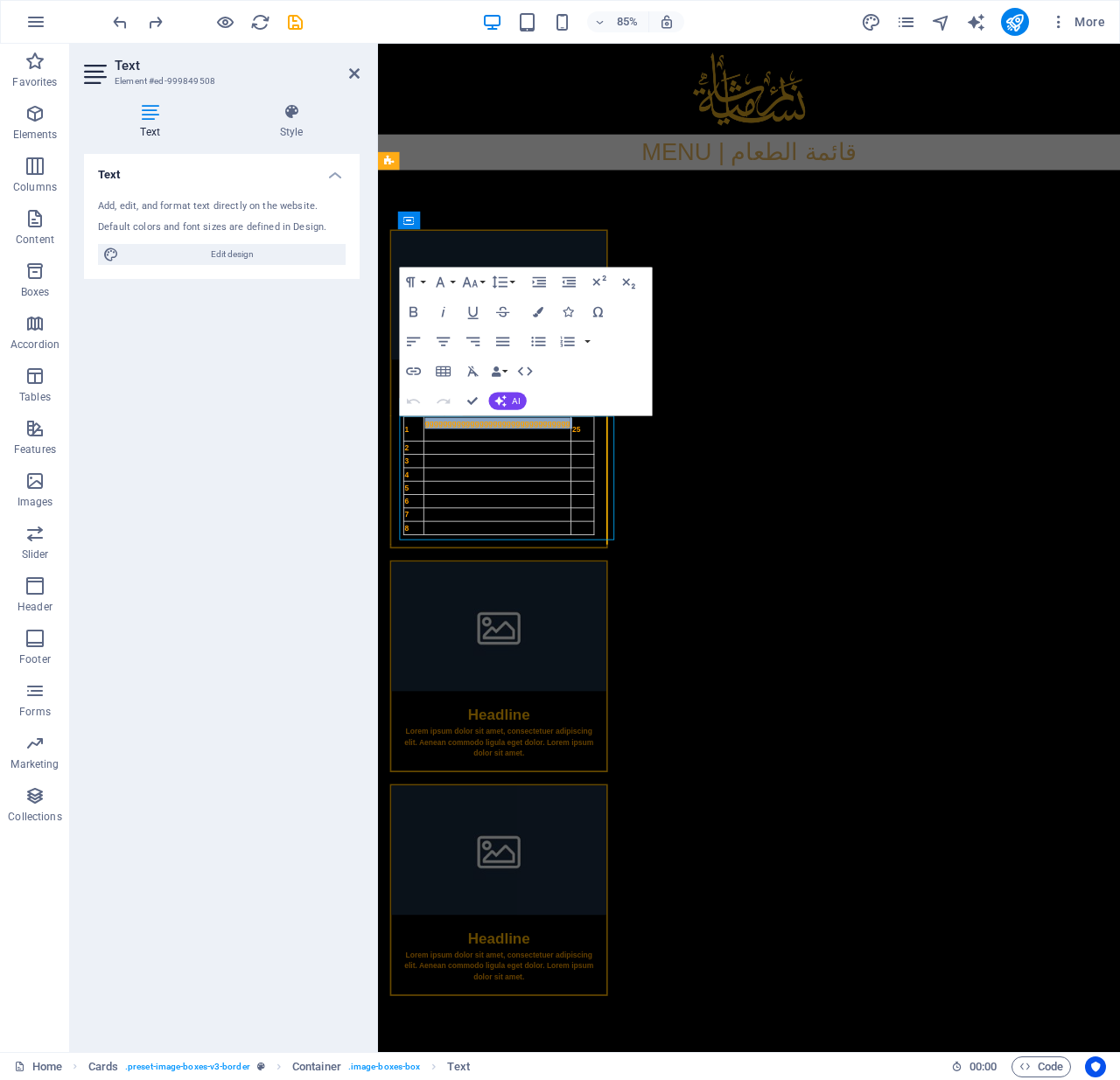
click at [530, 490] on td "gggggggggggggggggggggggggggggggg" at bounding box center [518, 497] width 173 height 29
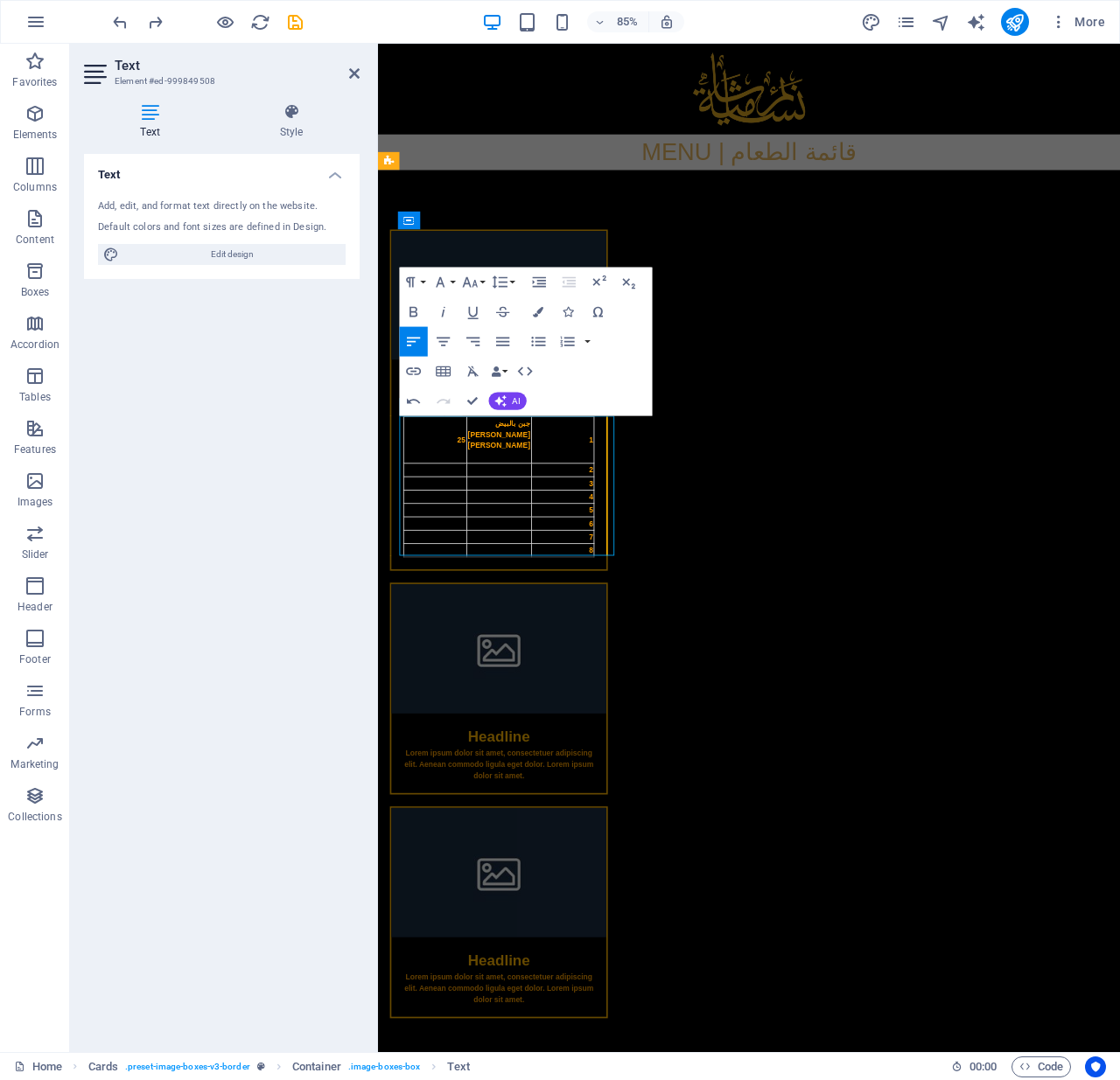
scroll to position [0, -4]
drag, startPoint x: 556, startPoint y: 749, endPoint x: 552, endPoint y: 720, distance: 29.3
click at [555, 715] on html "Skip to main content MENU | قائمة الطعام قسم الشواء B.B.Q Section 1 جبن بالبيض …" at bounding box center [815, 652] width 873 height 1216
click at [534, 600] on td at bounding box center [520, 608] width 76 height 16
click at [515, 684] on div "قسم الشواء B.B.Q Section 1 جبن بالبيض Juban [PERSON_NAME] 25 2 3 4 5 6 7 8 جبن …" at bounding box center [815, 726] width 873 height 1067
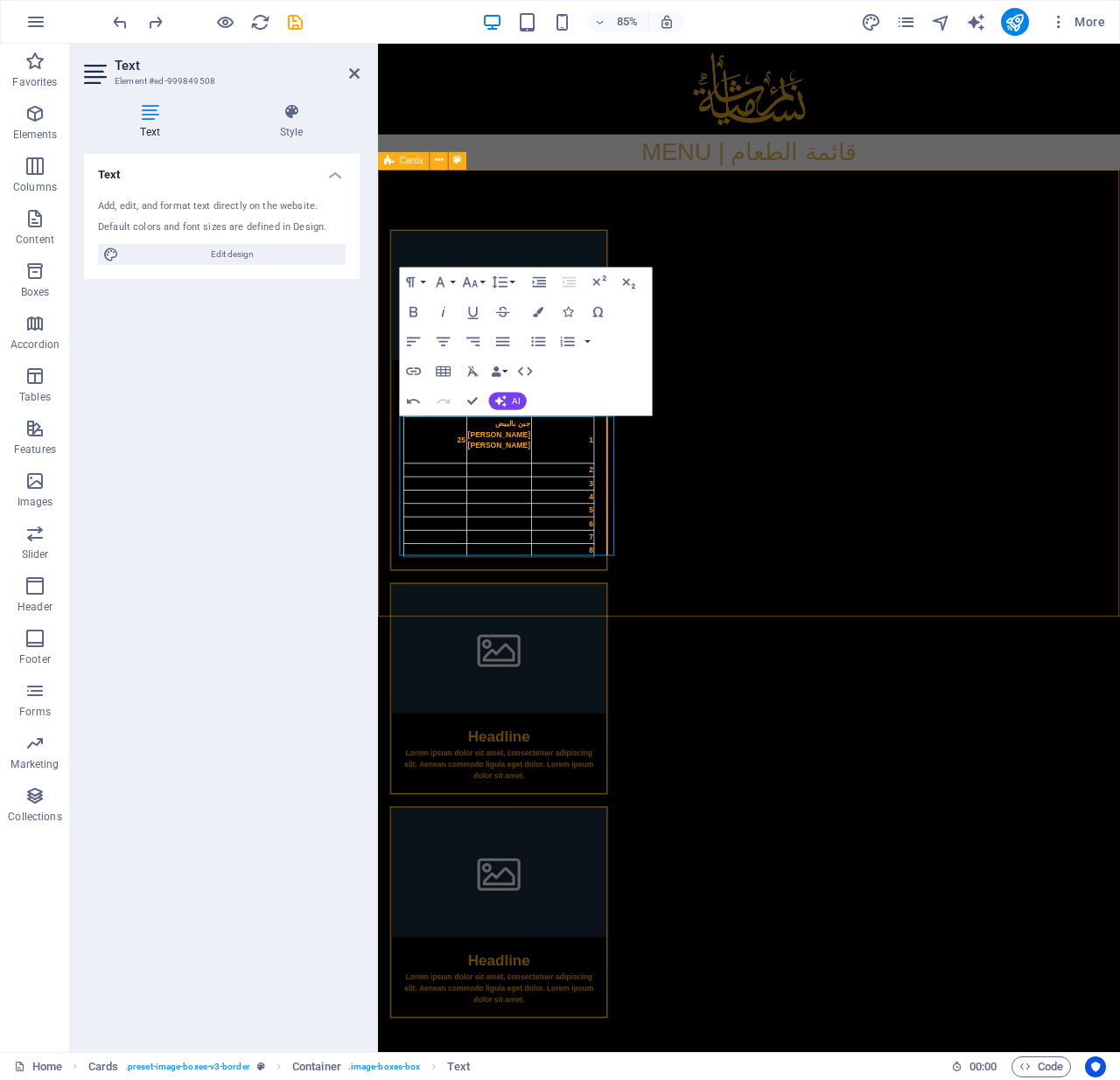
click at [515, 684] on div "قسم الشواء B.B.Q Section 1 جبن بالبيض Juban [PERSON_NAME] 25 2 3 4 5 6 7 8 جبن …" at bounding box center [815, 726] width 873 height 1067
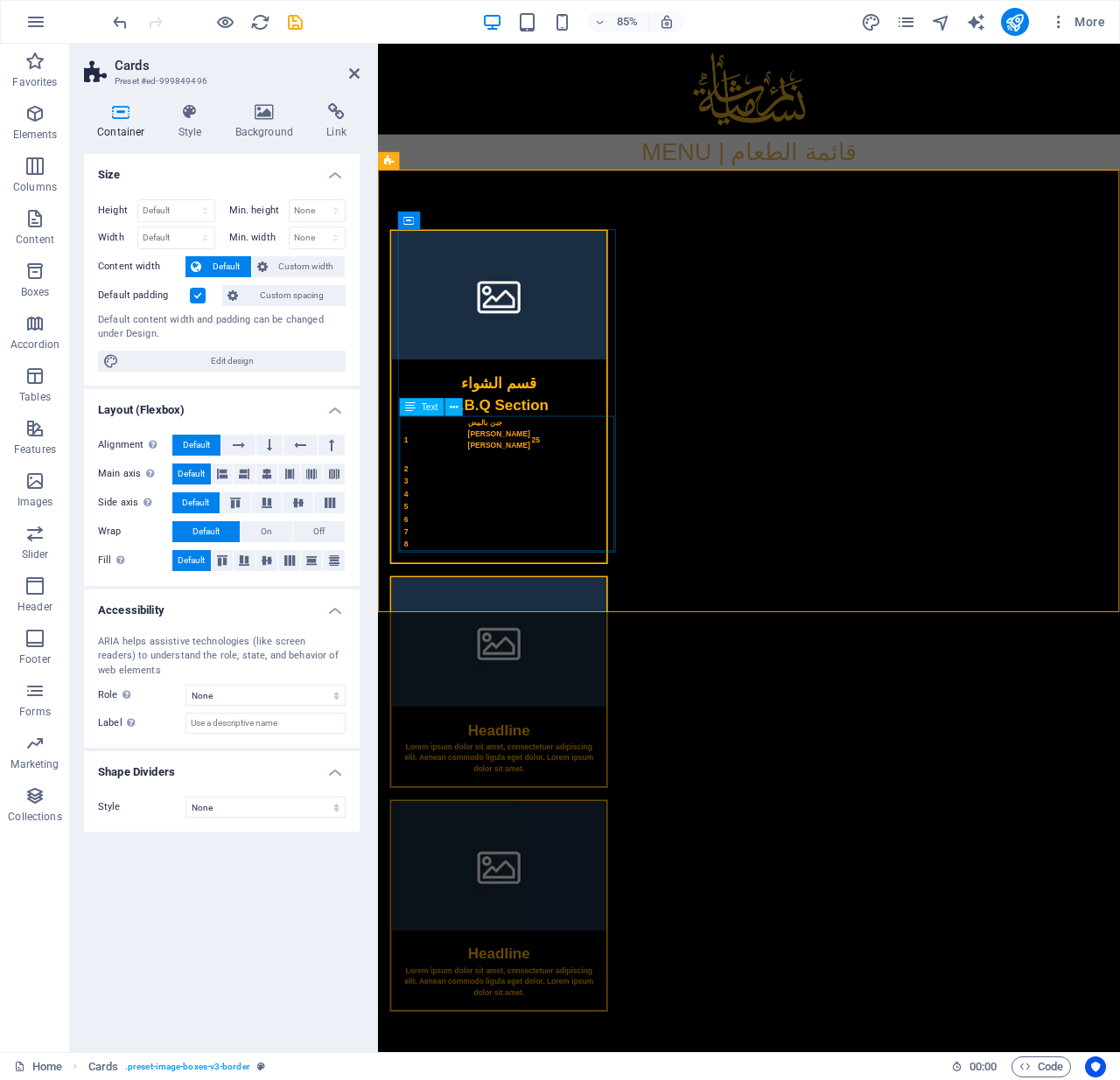
click at [526, 497] on div "1 جبن بالبيض Juban [PERSON_NAME] 25 2 3 4 5 6 7 8" at bounding box center [520, 568] width 253 height 172
click at [569, 506] on div "1 جبن بالبيض Juban [PERSON_NAME] 25 2 3 4 5 6 7 8" at bounding box center [520, 568] width 253 height 172
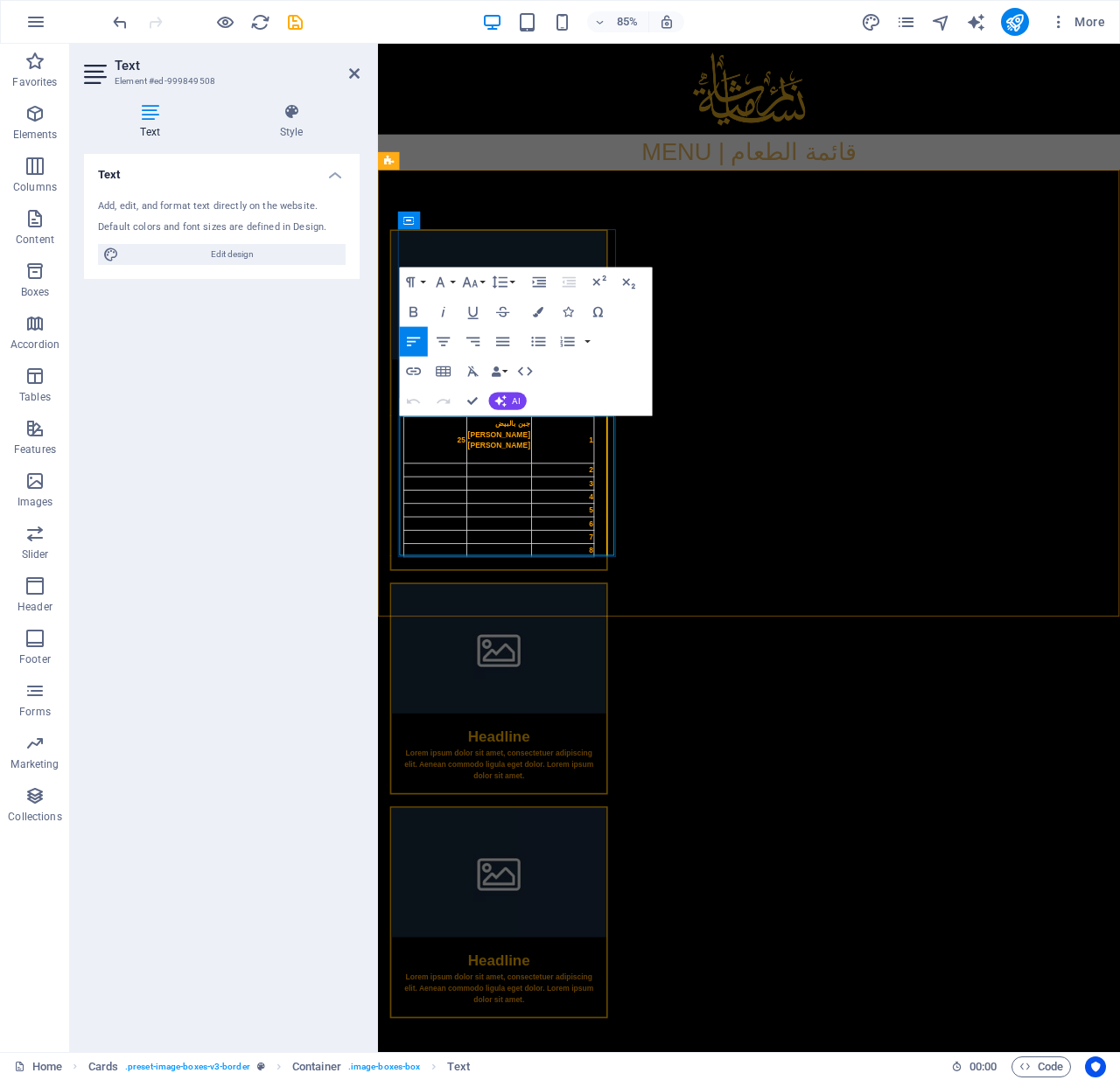
click at [483, 512] on td "25" at bounding box center [445, 510] width 74 height 55
click at [496, 715] on html "Skip to main content MENU | قائمة الطعام قسم الشواء B.B.Q Section 1 جبن بالبيض …" at bounding box center [815, 652] width 873 height 1216
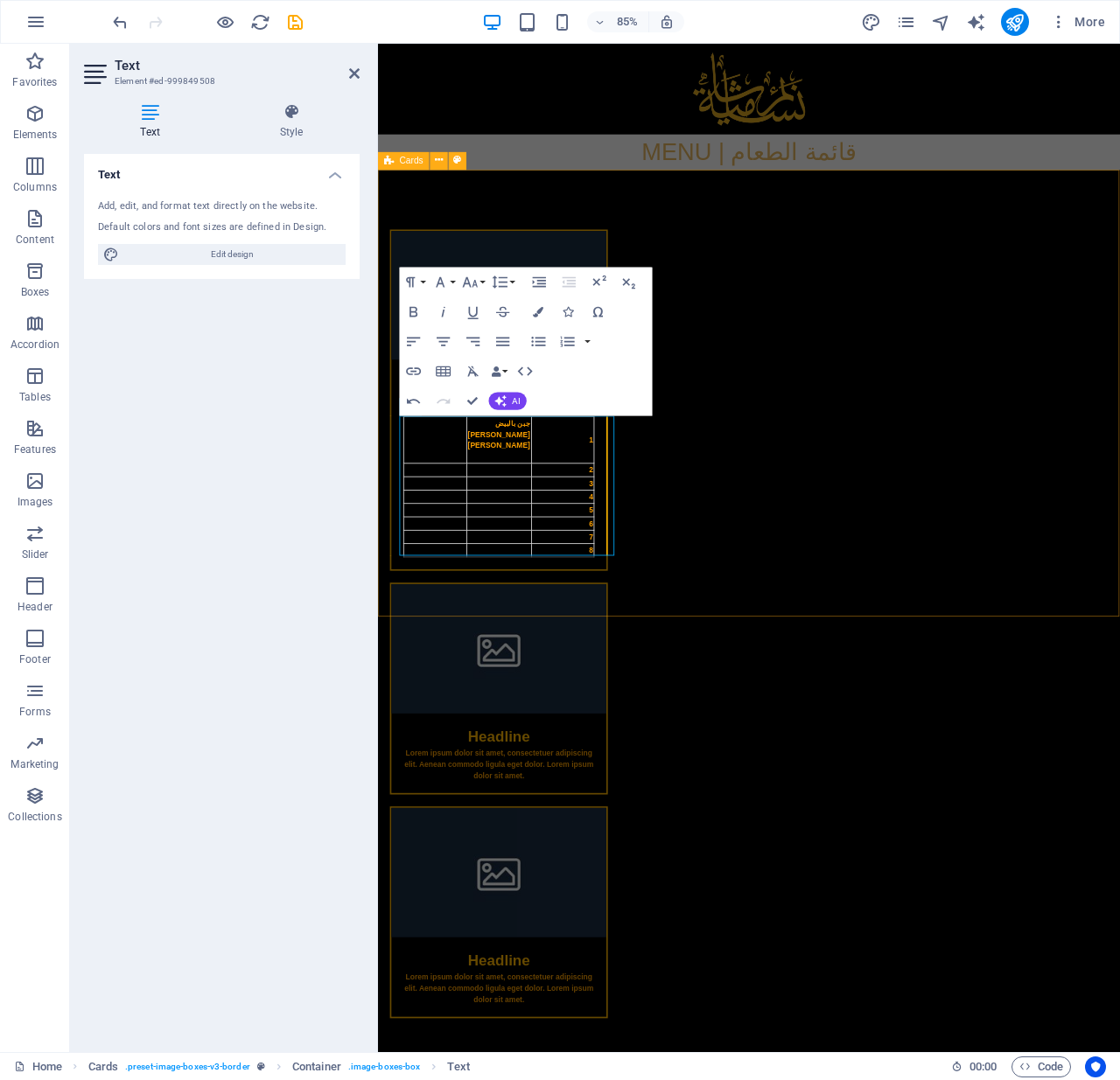
click at [523, 683] on div "قسم الشواء B.B.Q Section 1 جبن بالبيض Juban [PERSON_NAME] 2 3 4 5 6 7 8 Headlin…" at bounding box center [815, 726] width 873 height 1067
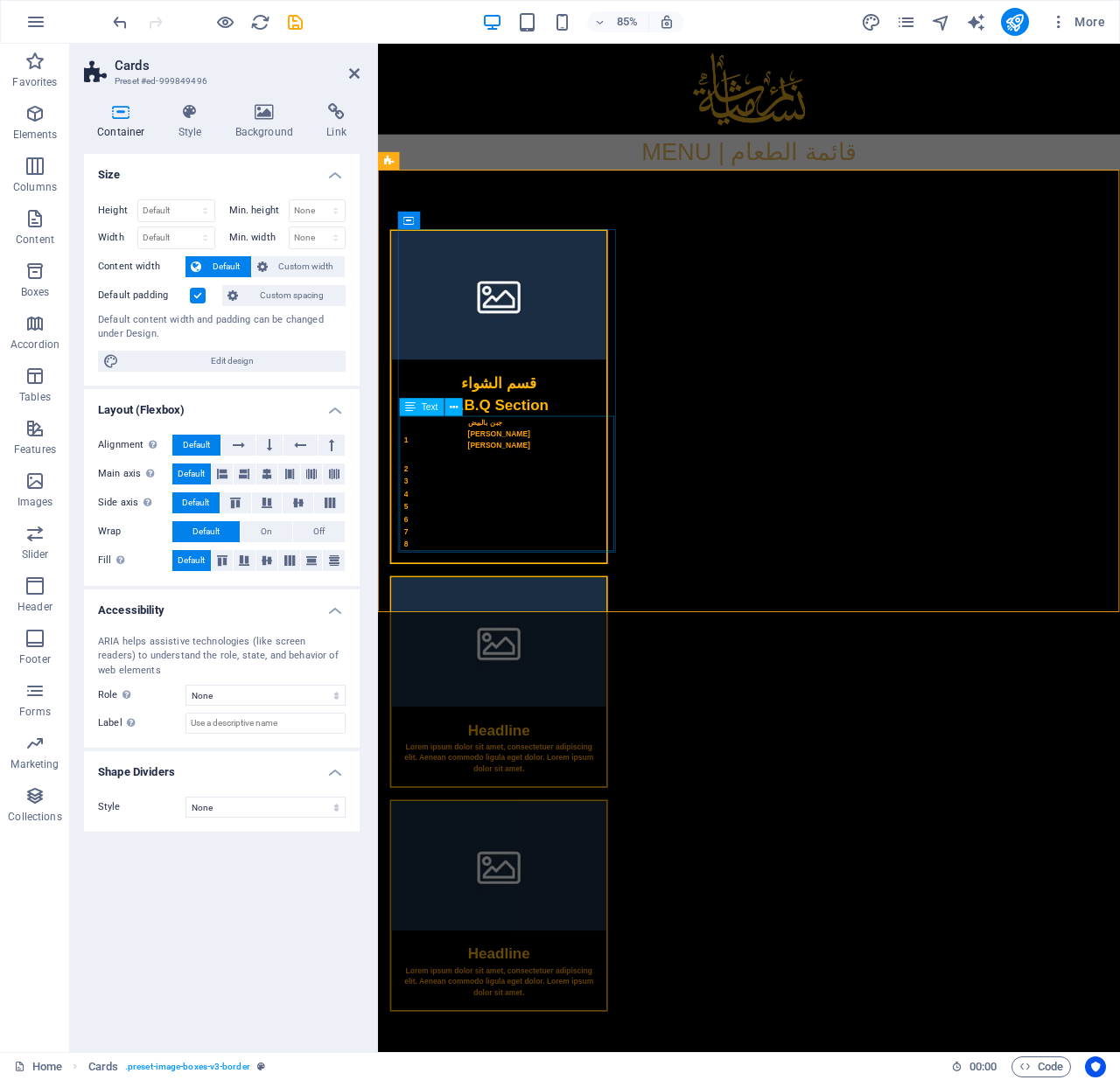
click at [621, 487] on div "1 جبن بالبيض Juban [PERSON_NAME] 2 3 4 5 6 7 8" at bounding box center [520, 568] width 253 height 172
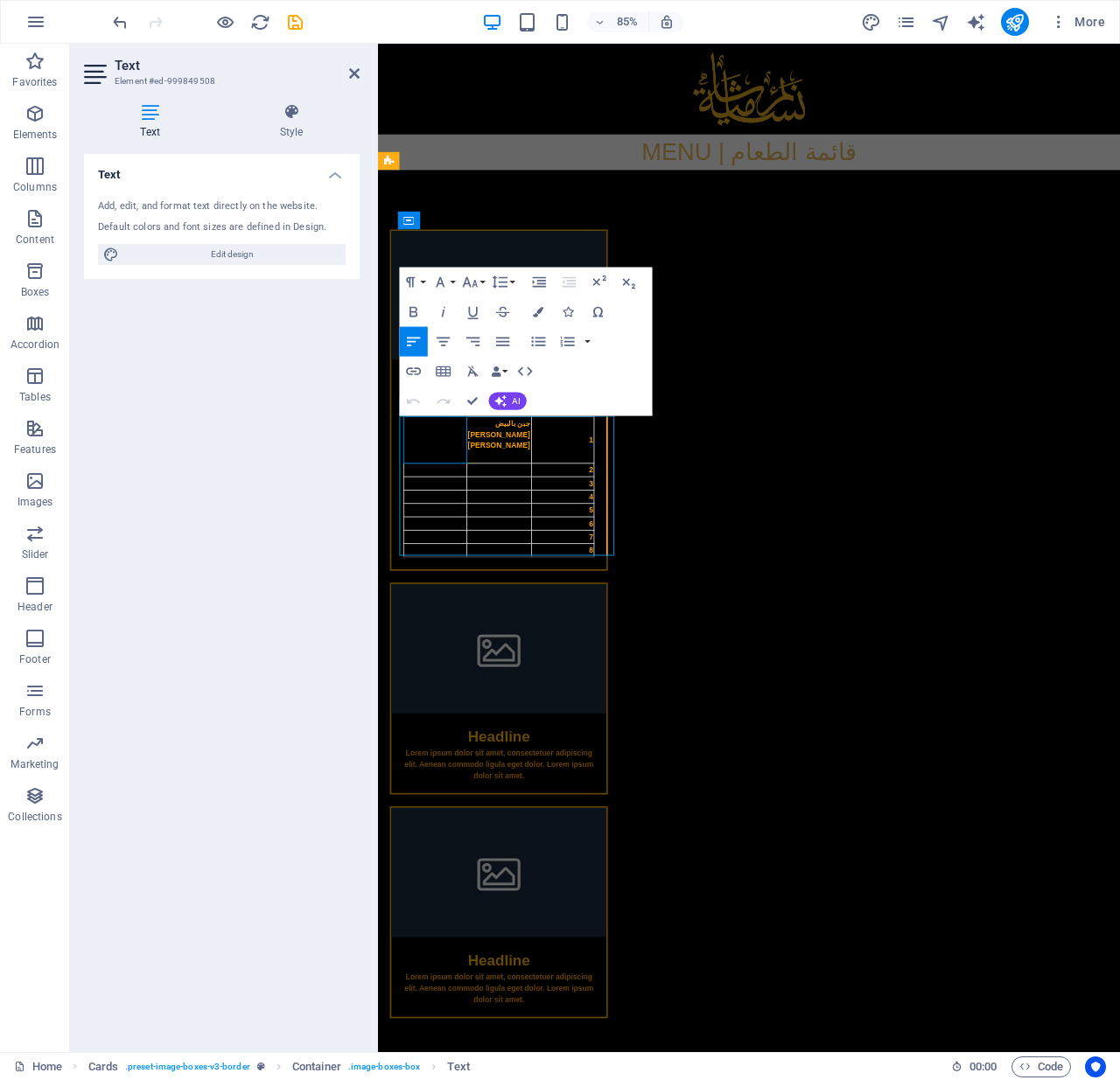
click at [425, 511] on td at bounding box center [445, 510] width 74 height 55
click at [397, 397] on icon "button" at bounding box center [399, 393] width 15 height 11
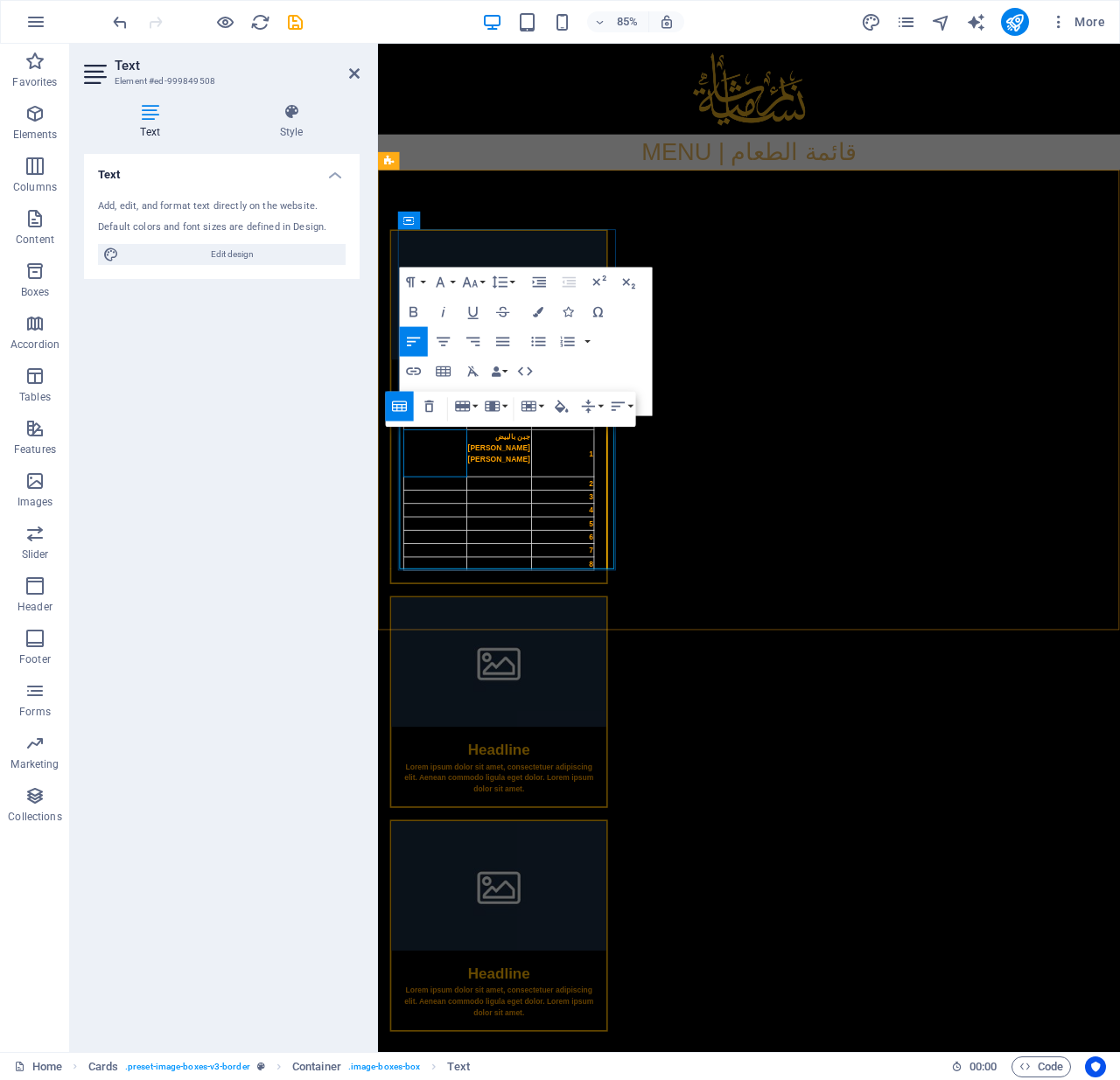
click at [526, 554] on td at bounding box center [520, 562] width 76 height 16
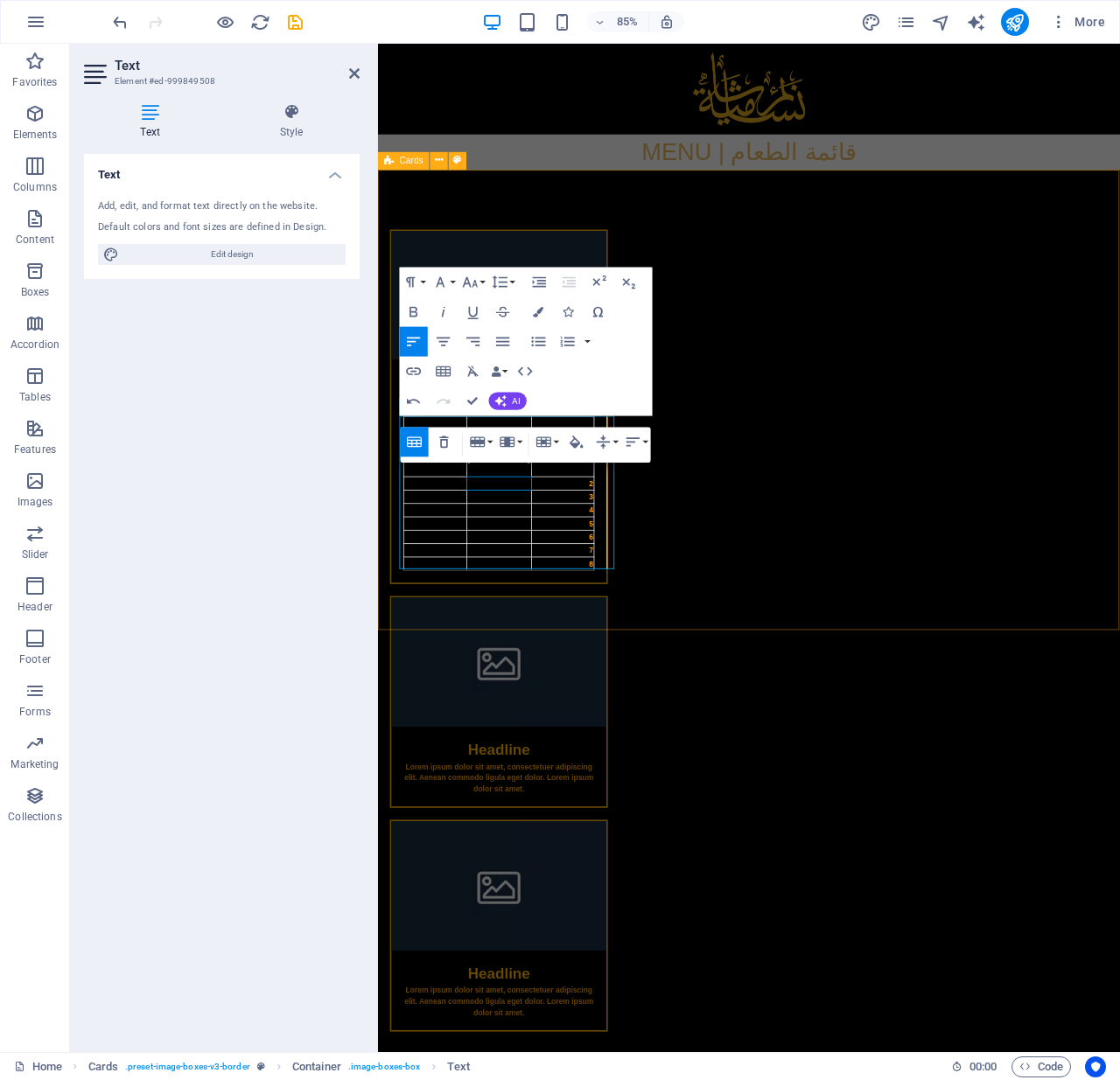
click at [657, 621] on div "قسم الشواء B.B.Q Section 1 جبن بالبيض Juban [PERSON_NAME] 2 3 4 5 6 7 8 Headlin…" at bounding box center [815, 733] width 873 height 1083
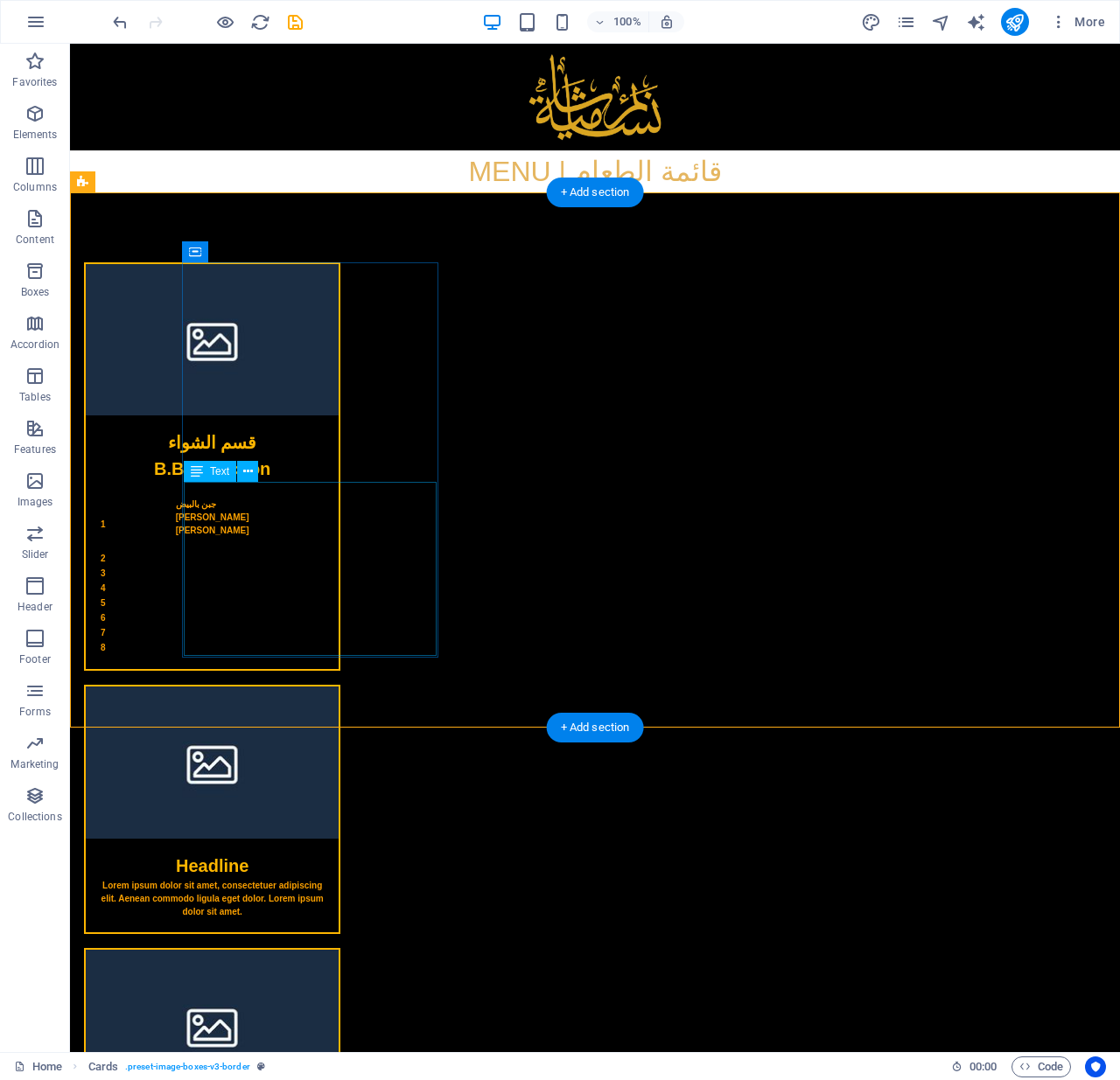
click at [339, 489] on div "1 جبن بالبيض Juban [PERSON_NAME] 2 3 4 5 6 7 8" at bounding box center [212, 576] width 253 height 188
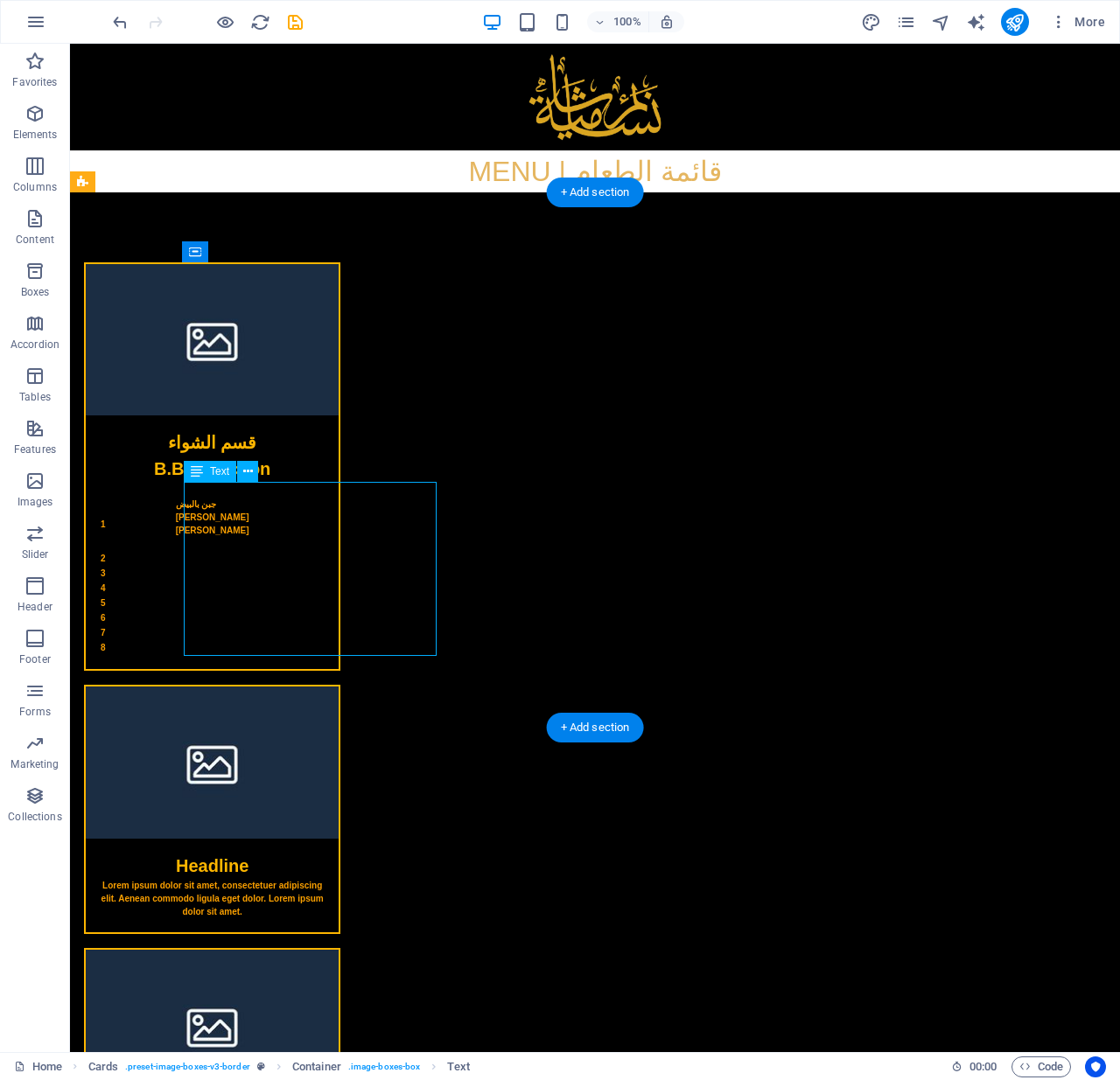
click at [339, 489] on div "1 جبن بالبيض Juban [PERSON_NAME] 2 3 4 5 6 7 8" at bounding box center [212, 576] width 253 height 188
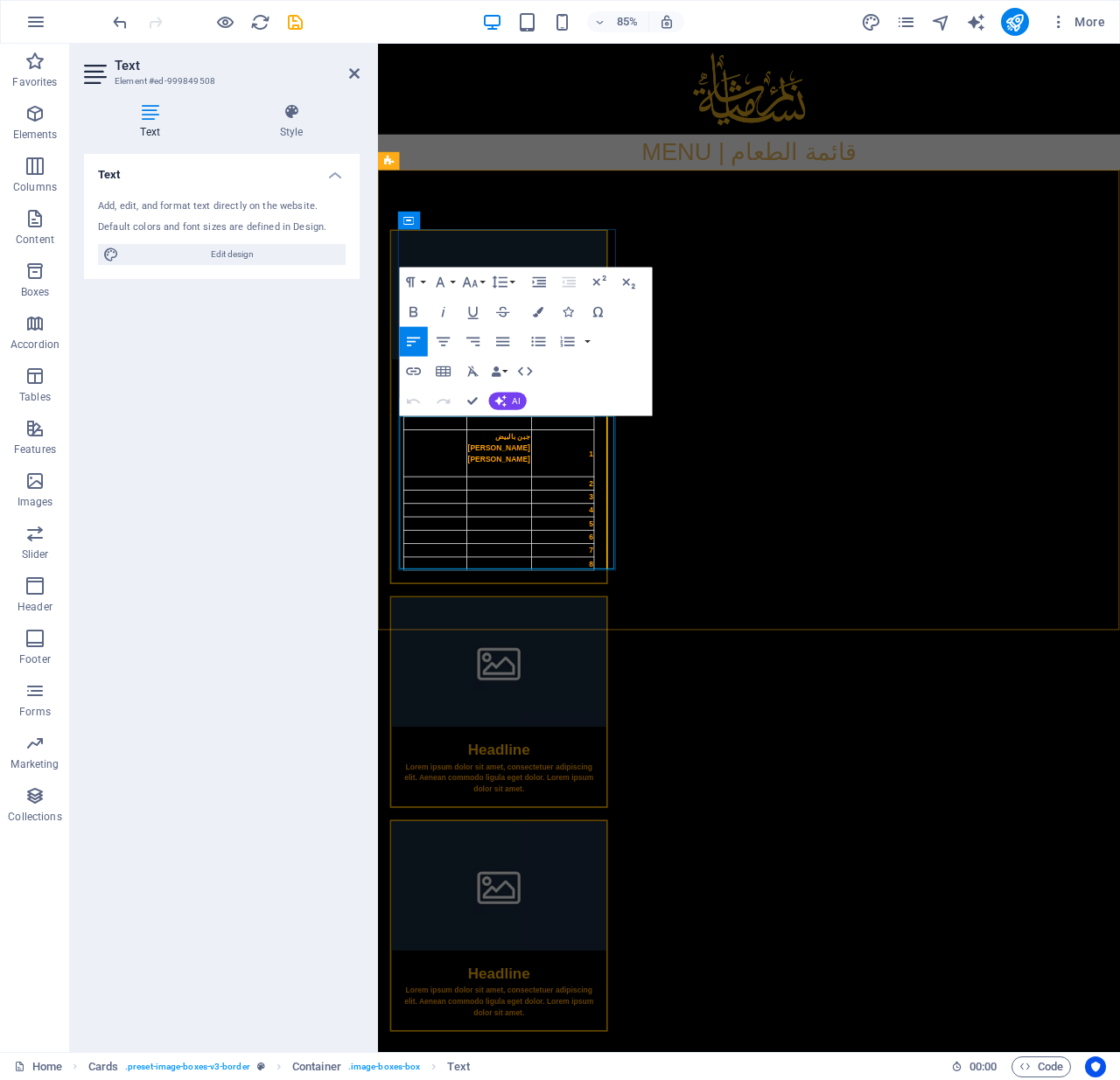
click at [603, 491] on th at bounding box center [595, 491] width 74 height 16
click at [610, 499] on th at bounding box center [595, 491] width 74 height 16
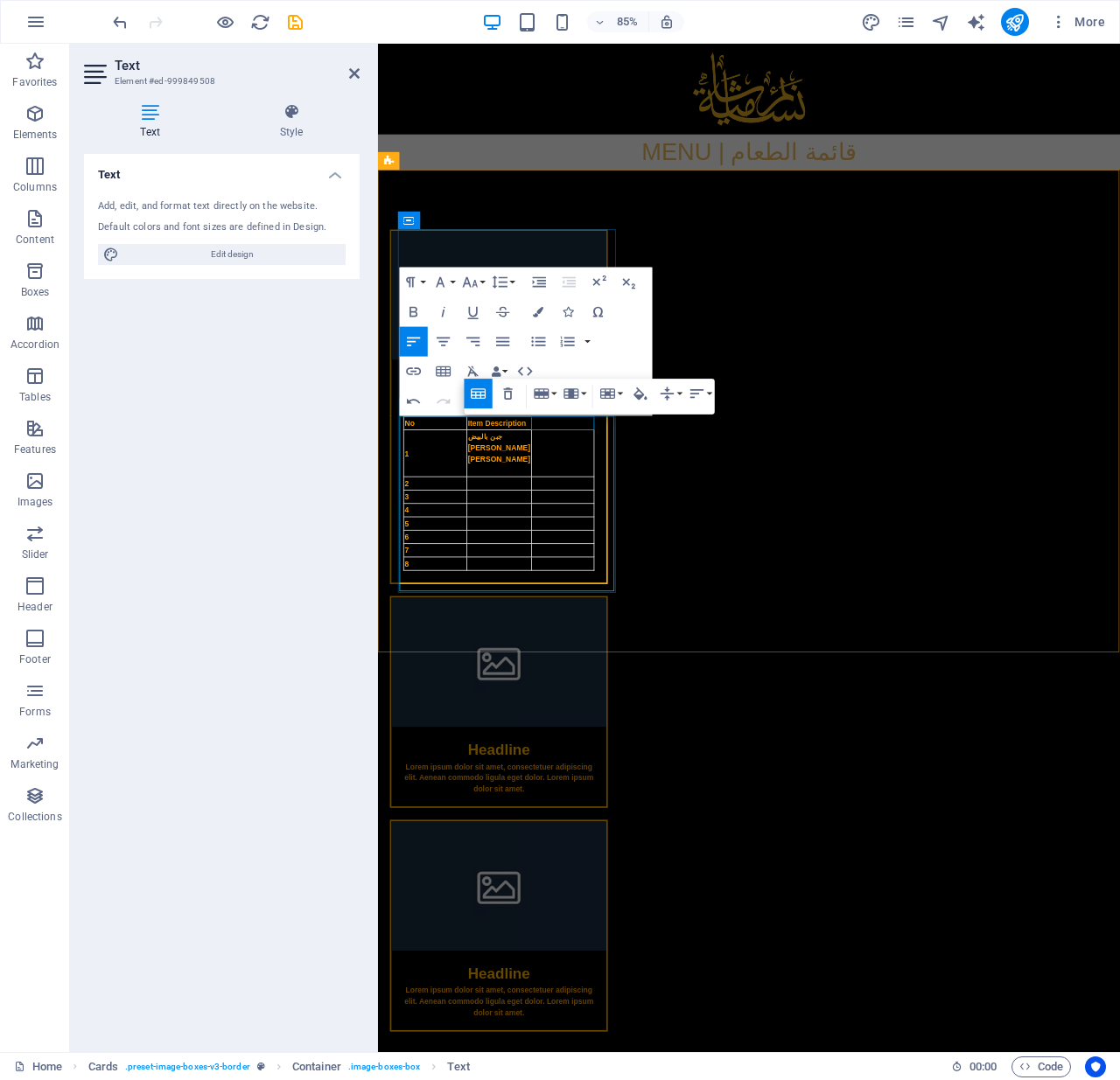
click at [558, 554] on td "جبن بالبيض Juban [PERSON_NAME]" at bounding box center [520, 526] width 76 height 55
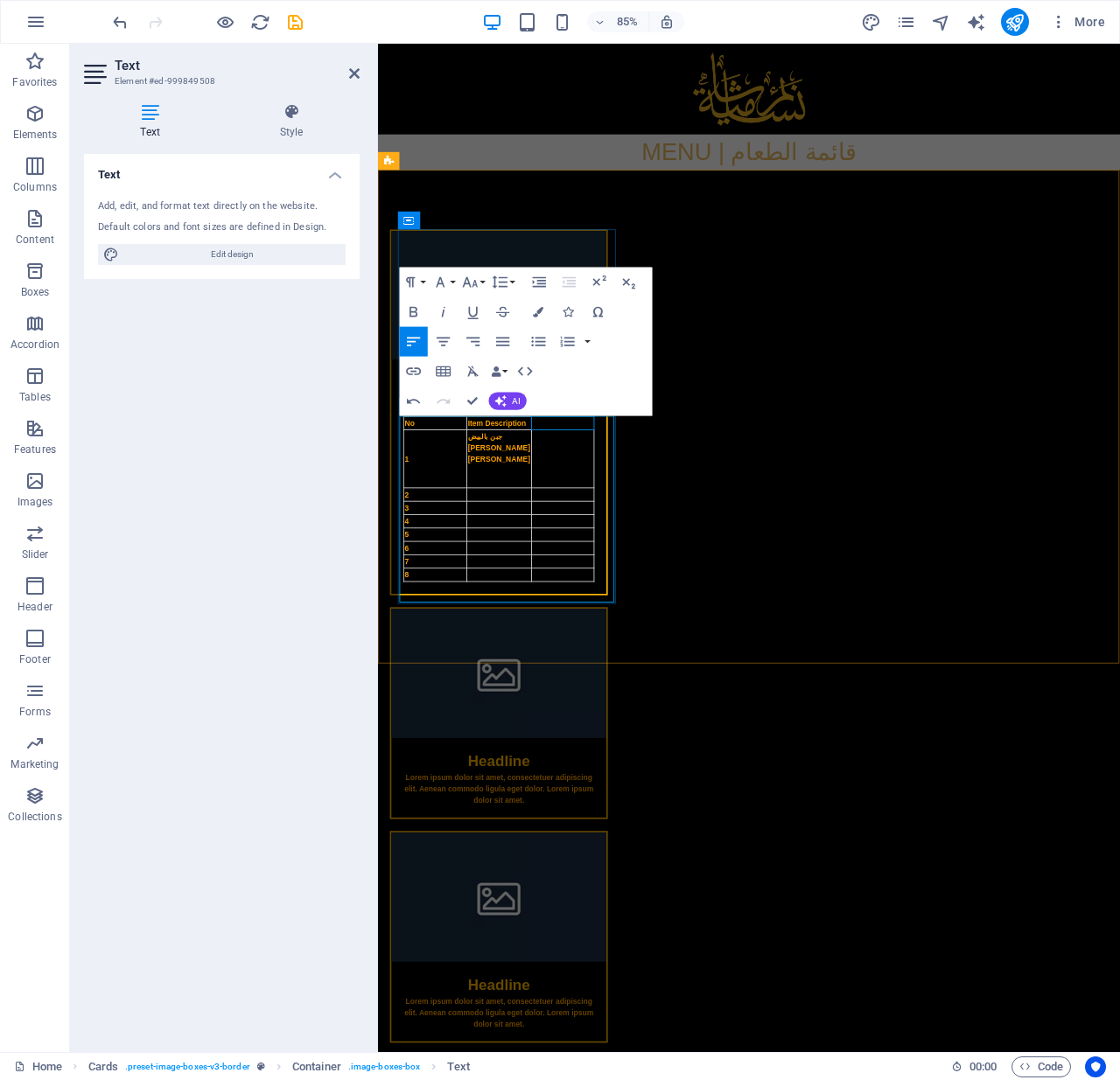
click at [606, 499] on th at bounding box center [595, 491] width 74 height 16
click at [671, 395] on icon "button" at bounding box center [667, 394] width 18 height 18
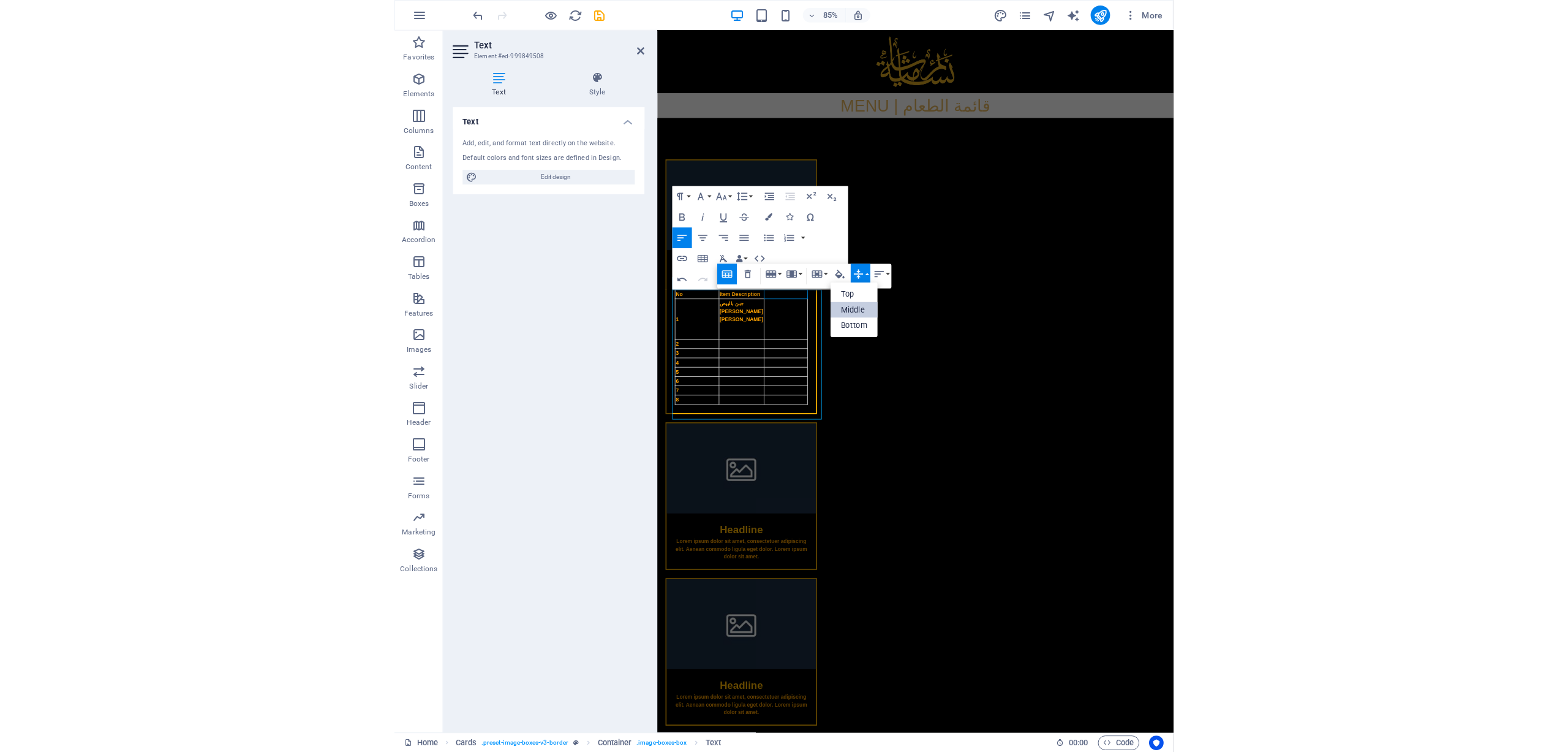
scroll to position [0, 0]
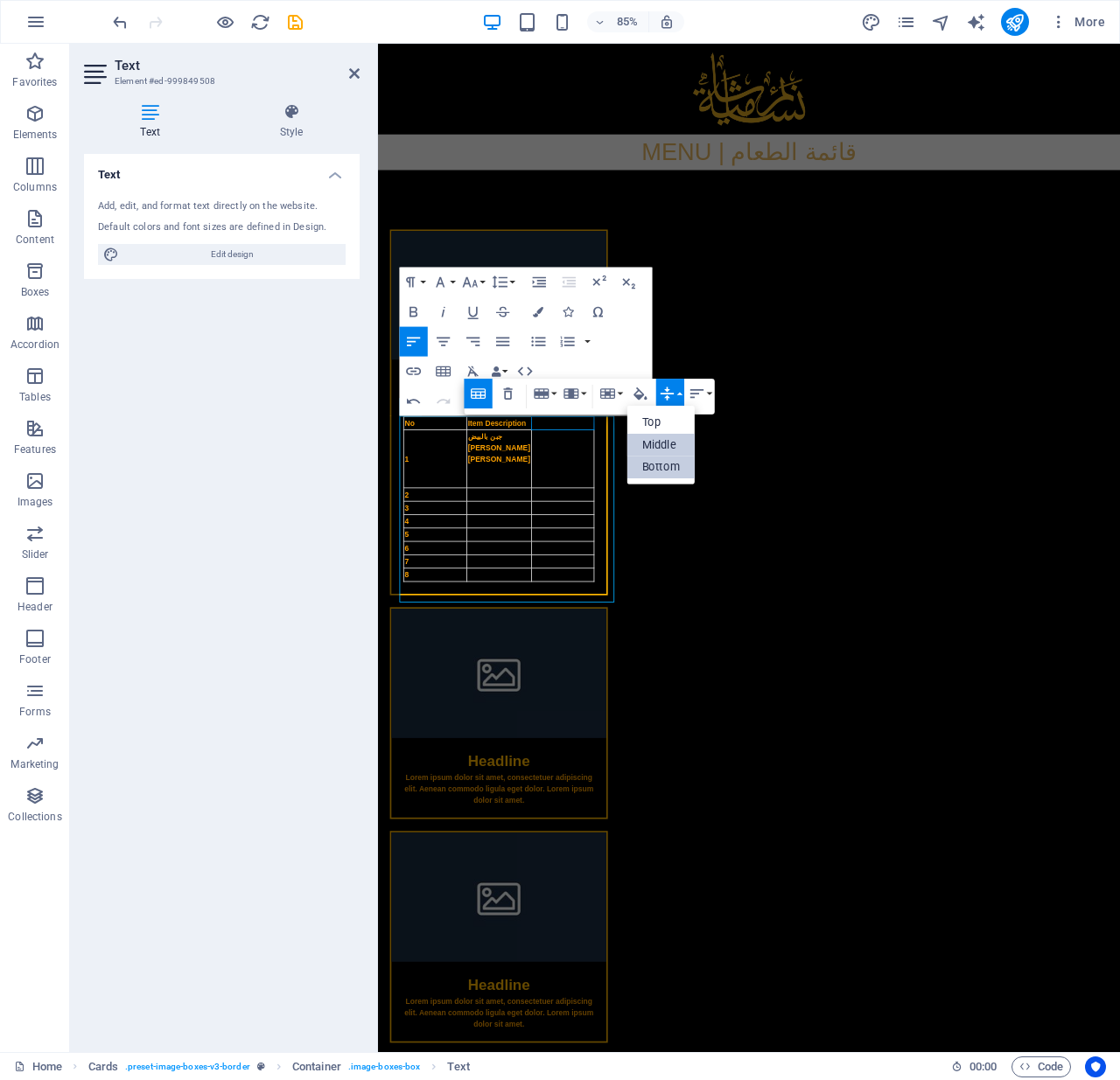
click at [663, 473] on link "Bottom" at bounding box center [661, 467] width 67 height 23
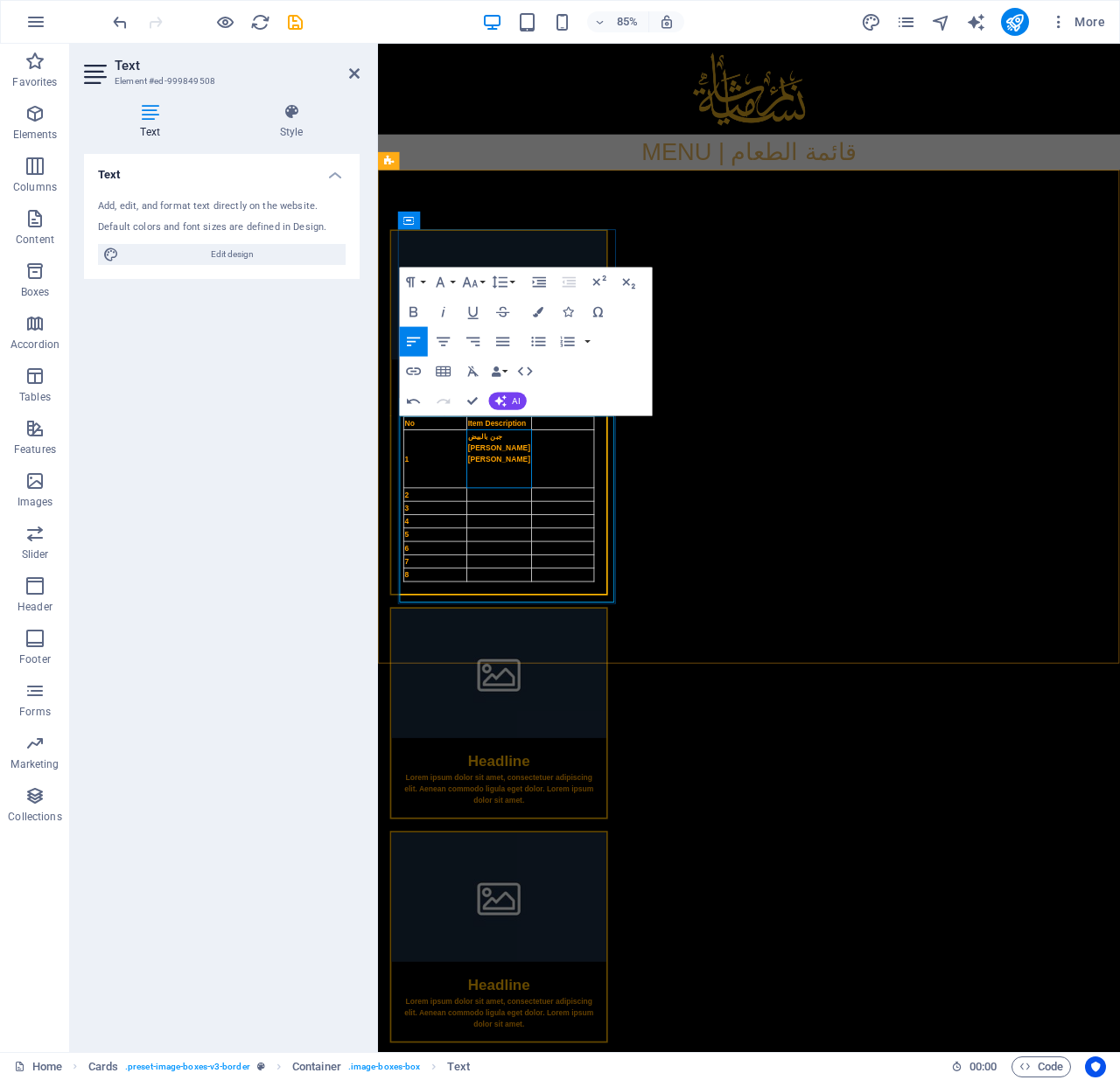
click at [526, 567] on td "جبن بالبيض Juban [PERSON_NAME]" at bounding box center [520, 532] width 76 height 68
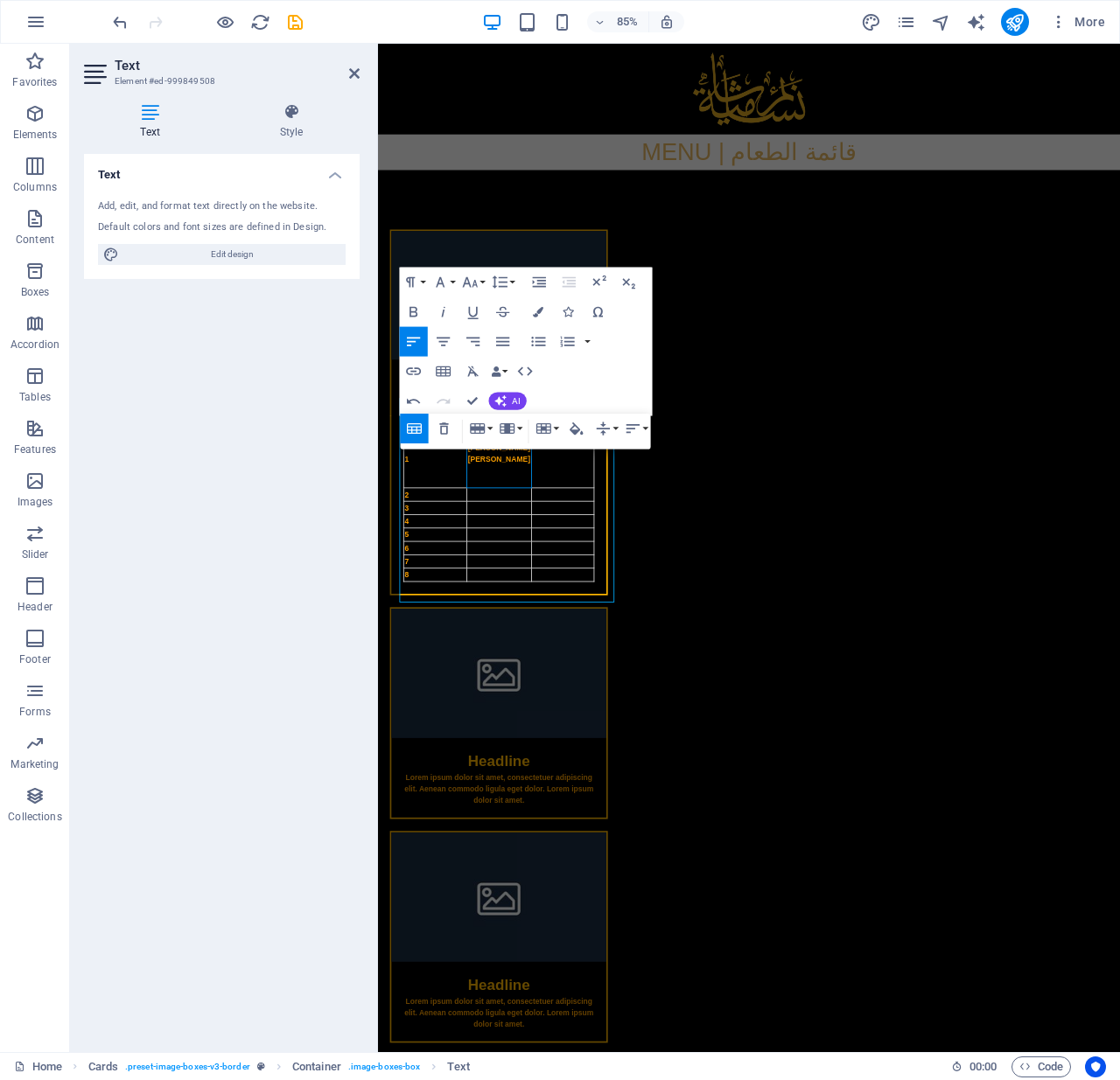
click at [650, 715] on html "Skip to main content MENU | قائمة الطعام قسم الشواء B.B.Q Section No Item Descr…" at bounding box center [815, 665] width 873 height 1245
click at [639, 715] on html "Skip to main content MENU | قائمة الطعام قسم الشواء B.B.Q Section No Item Descr…" at bounding box center [815, 665] width 873 height 1245
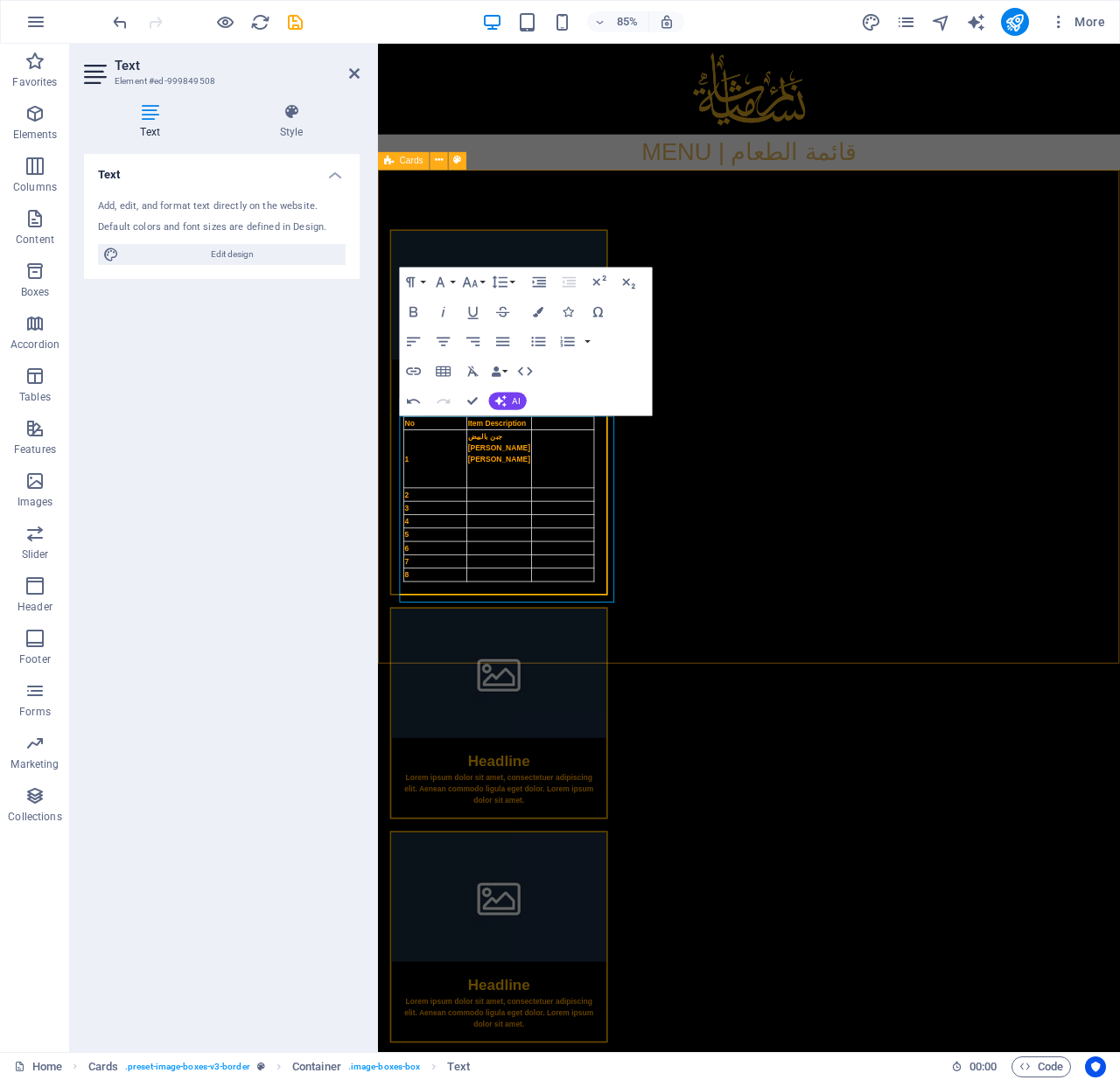
click at [671, 715] on div "قسم الشواء B.B.Q Section No Item Description 1 جبن بالبيض Juban [PERSON_NAME] 2…" at bounding box center [815, 740] width 873 height 1097
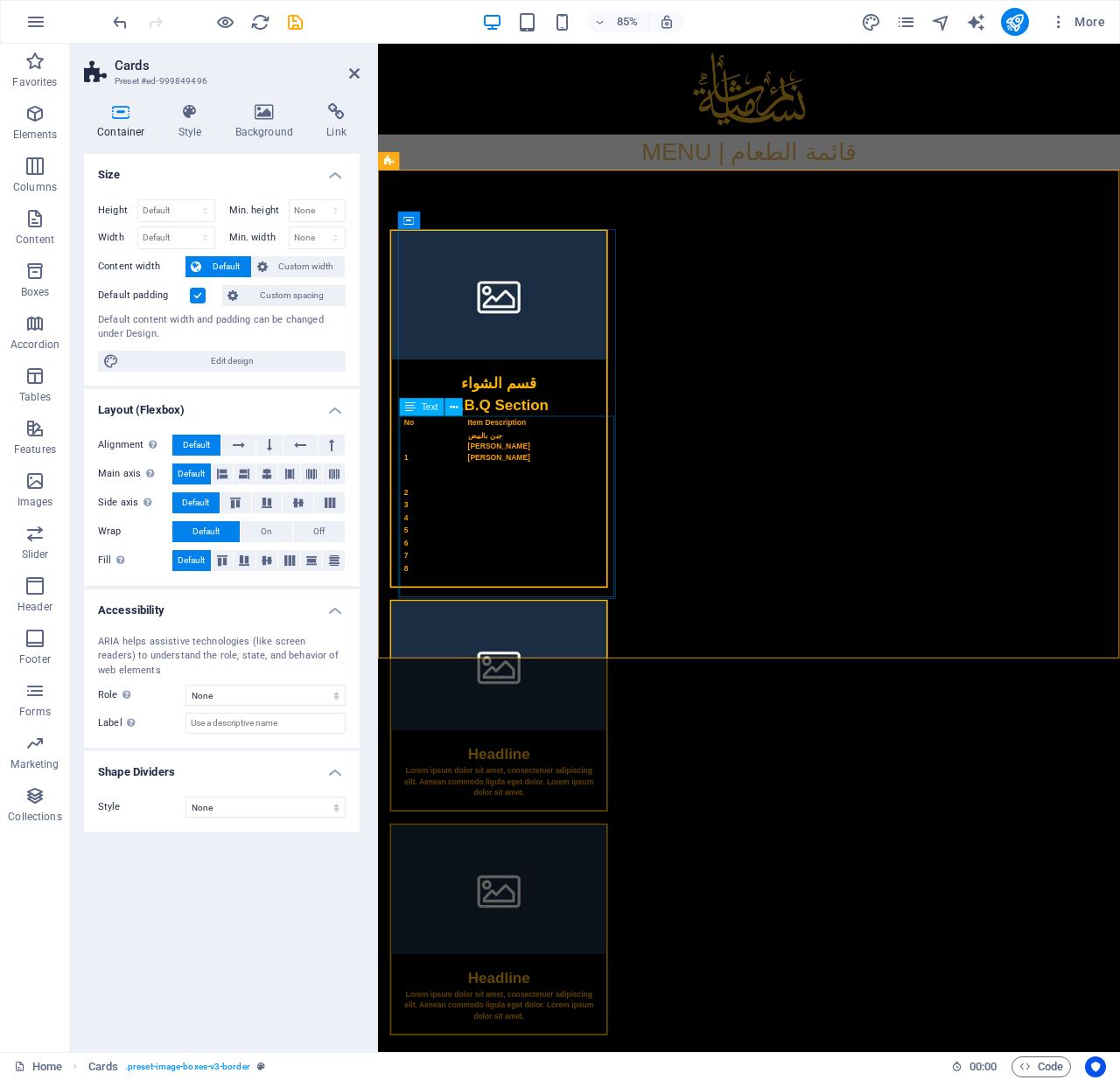
click at [464, 532] on div "No Item Description 1 جبن بالبيض Juban [PERSON_NAME] 2 3 4 5 6 7 8" at bounding box center [520, 581] width 253 height 200
click at [509, 516] on div "No Item Description 1 جبن بالبيض Juban [PERSON_NAME] 2 3 4 5 6 7 8" at bounding box center [520, 581] width 253 height 200
click at [502, 499] on div "No Item Description 1 جبن بالبيض Juban [PERSON_NAME] 2 3 4 5 6 7 8" at bounding box center [520, 581] width 253 height 200
click at [358, 63] on h2 "Cards" at bounding box center [237, 65] width 245 height 16
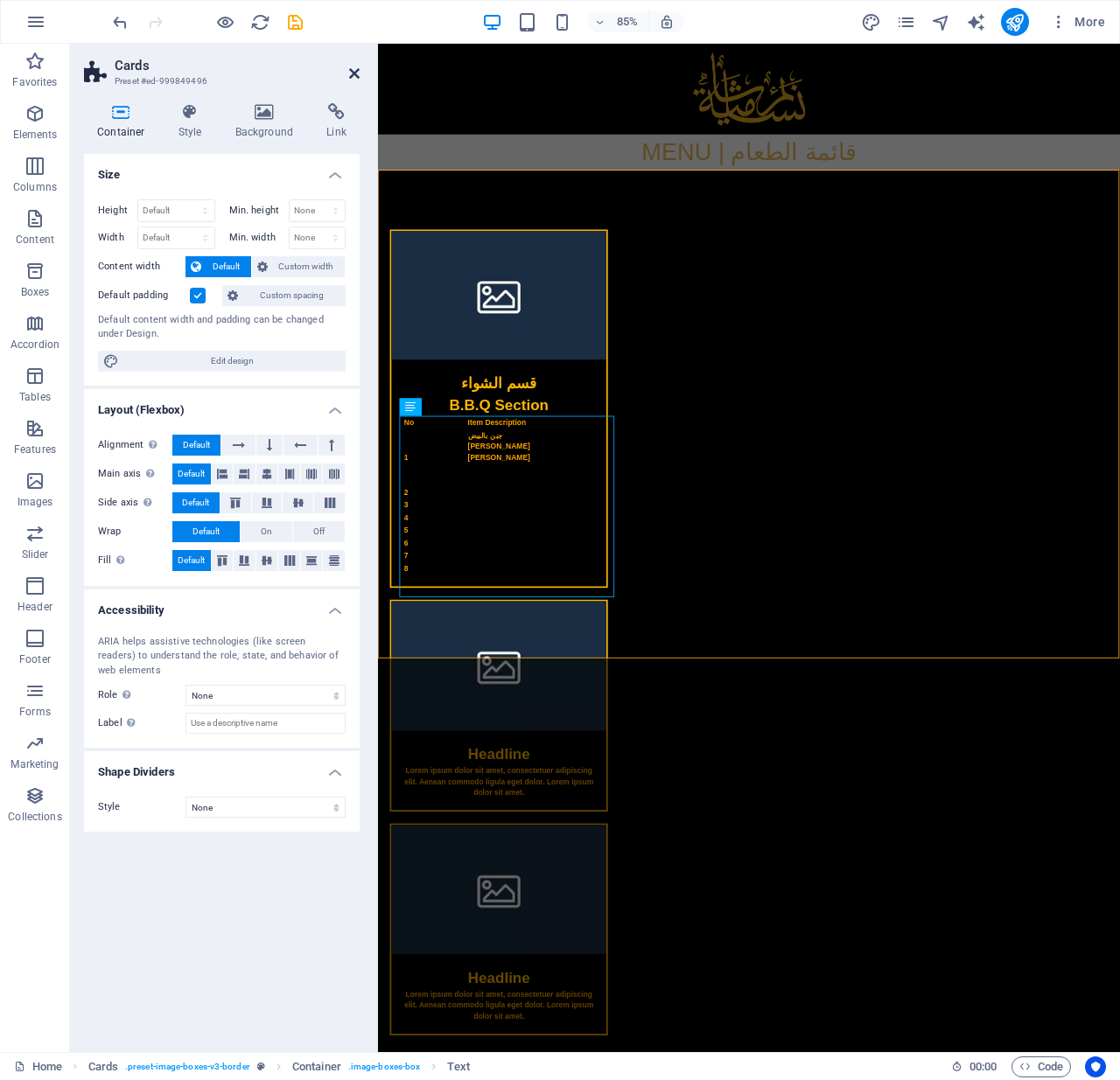
drag, startPoint x: 286, startPoint y: 35, endPoint x: 356, endPoint y: 69, distance: 77.8
click at [356, 69] on icon at bounding box center [354, 73] width 11 height 14
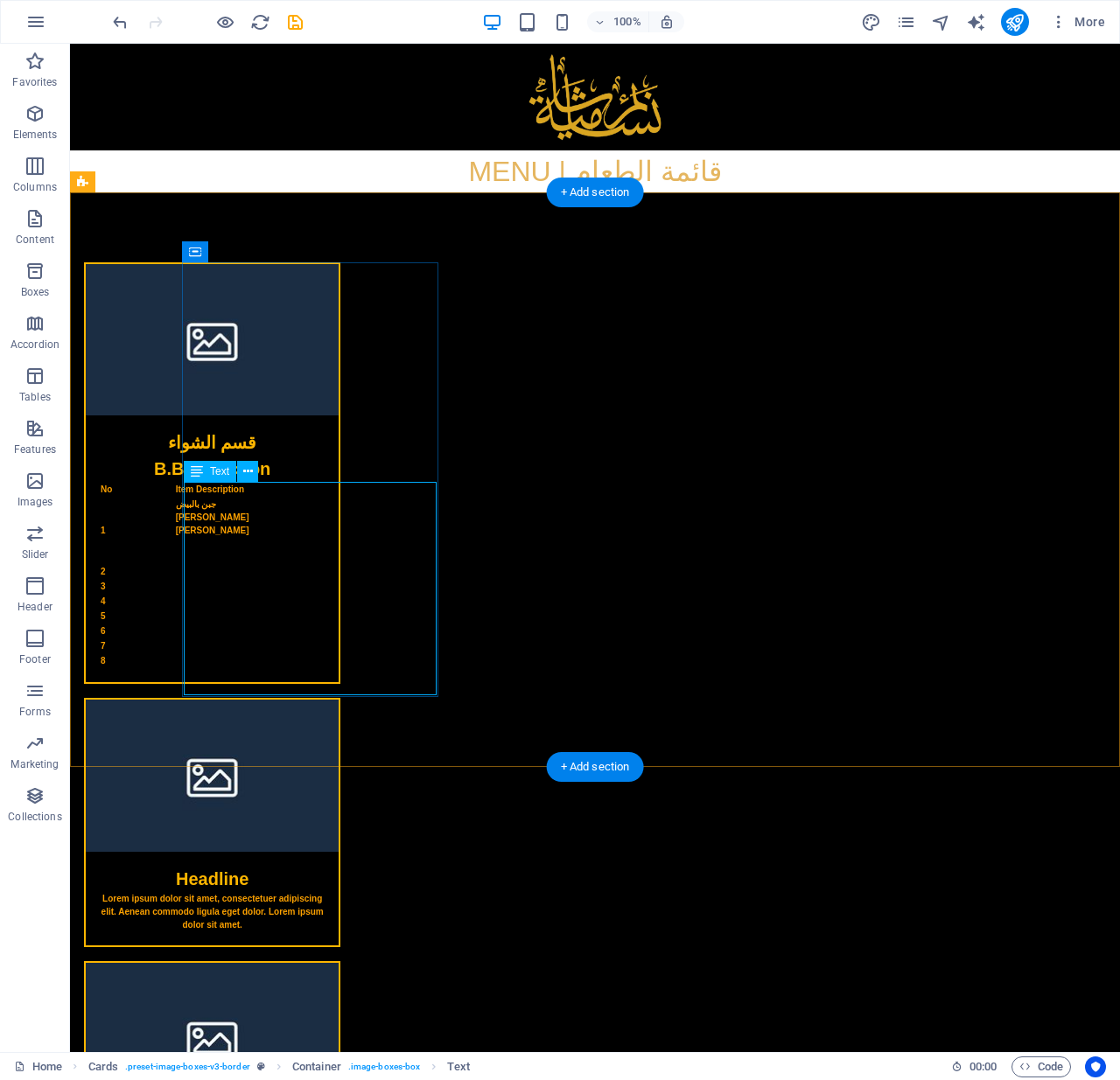
click at [252, 548] on div "No Item Description 1 جبن بالبيض Juban [PERSON_NAME] 2 3 4 5 6 7 8" at bounding box center [212, 581] width 253 height 200
click at [233, 471] on div "Text" at bounding box center [209, 471] width 52 height 21
click at [264, 501] on div "No Item Description 1 جبن بالبيض Juban [PERSON_NAME] 2 3 4 5 6 7 8" at bounding box center [212, 581] width 253 height 200
click at [250, 471] on icon at bounding box center [248, 472] width 10 height 19
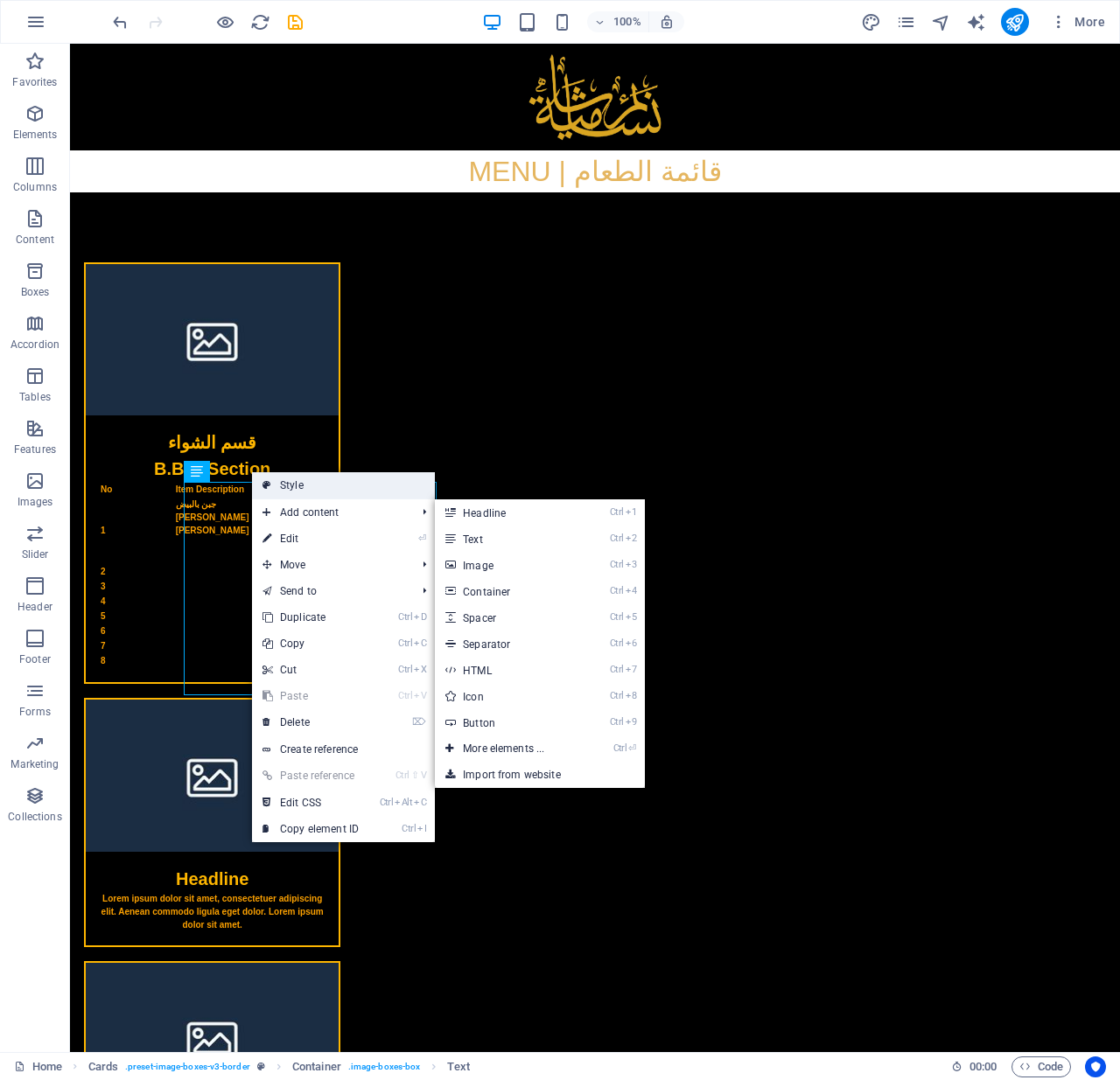
click at [295, 487] on link "Style" at bounding box center [343, 485] width 183 height 27
select select "rem"
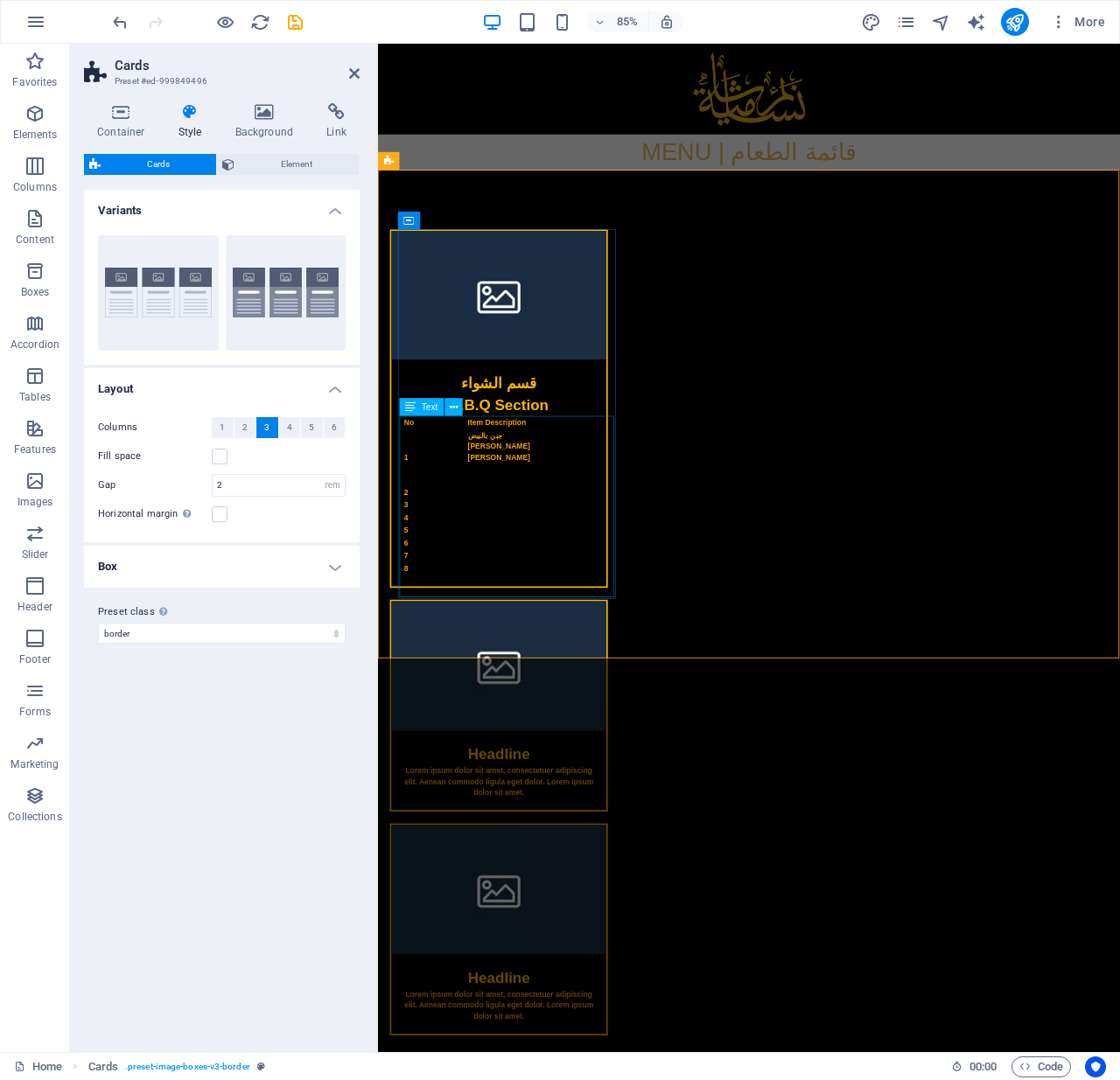
click at [509, 532] on div "No Item Description 1 جبن بالبيض Juban [PERSON_NAME] 2 3 4 5 6 7 8" at bounding box center [520, 581] width 253 height 200
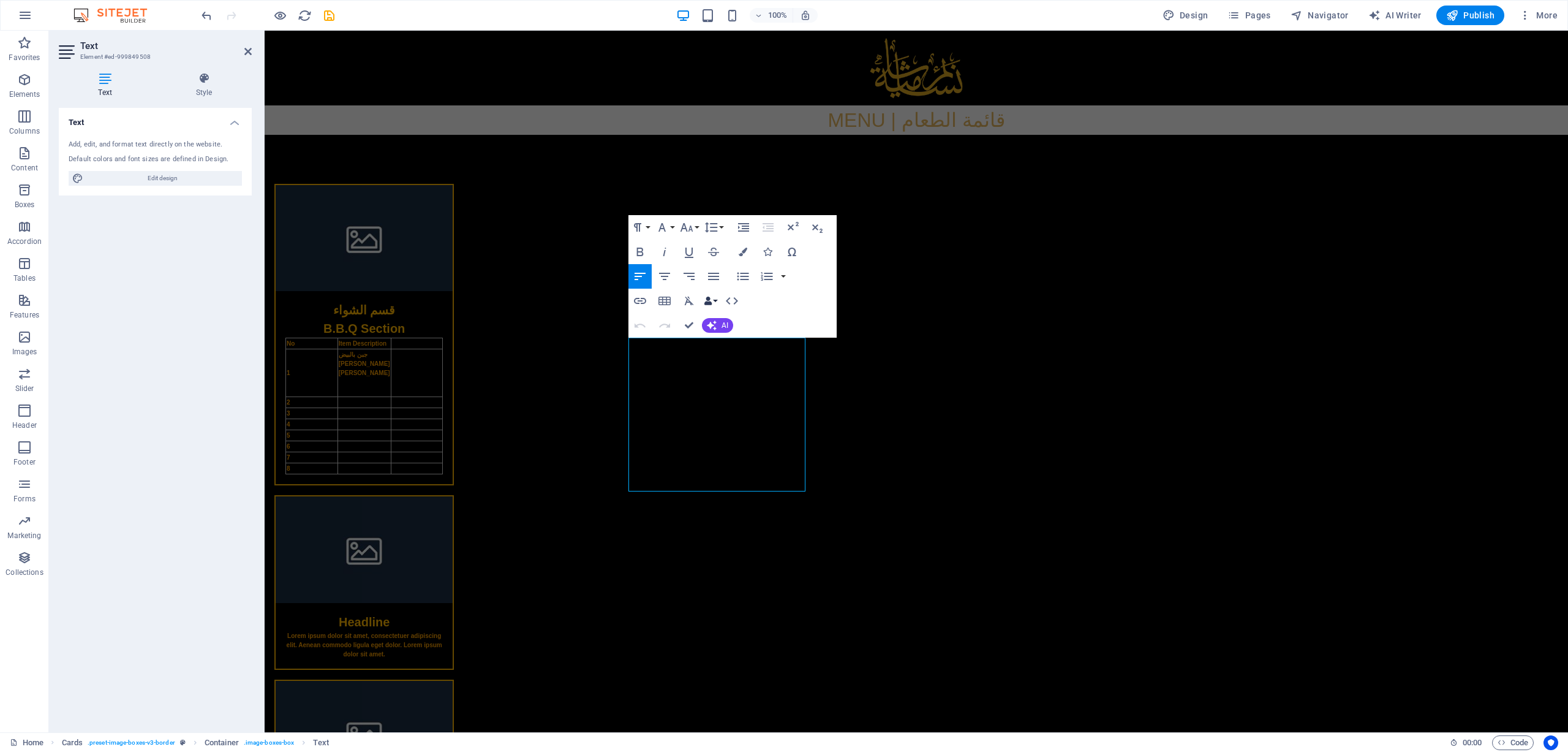
click at [717, 300] on button "Data Bindings" at bounding box center [710, 300] width 17 height 24
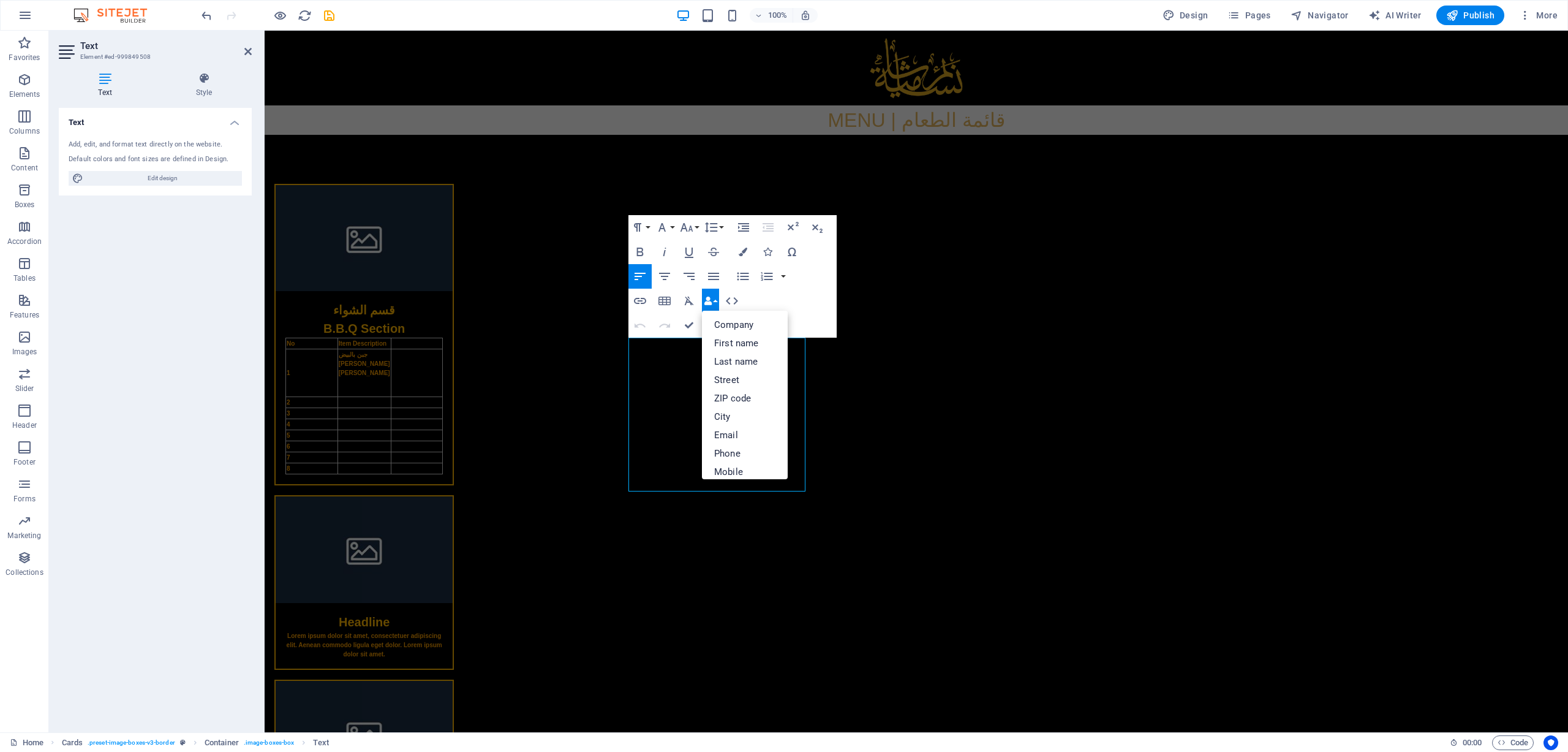
click at [717, 300] on button "Data Bindings" at bounding box center [710, 300] width 17 height 24
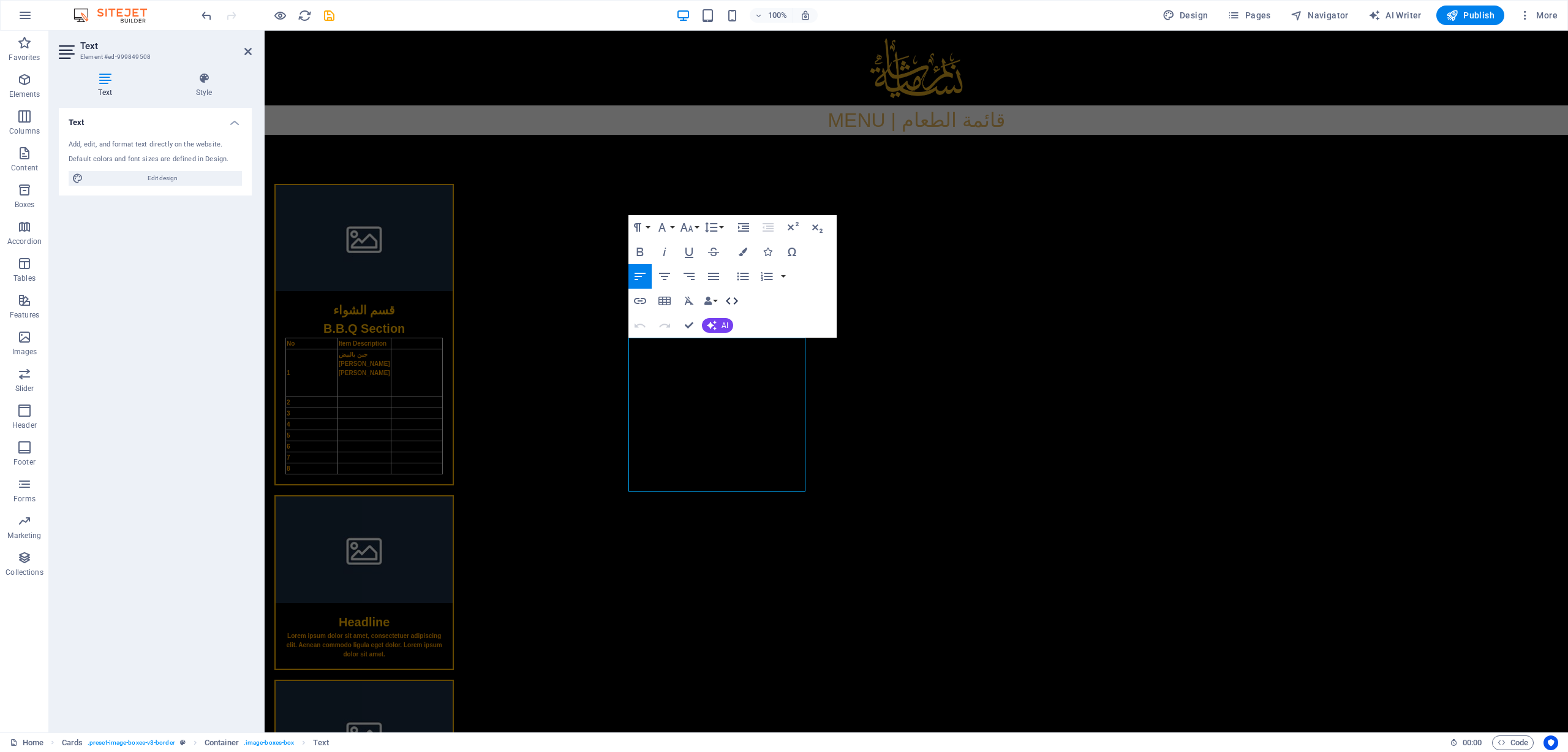
click at [737, 300] on icon "button" at bounding box center [732, 301] width 12 height 8
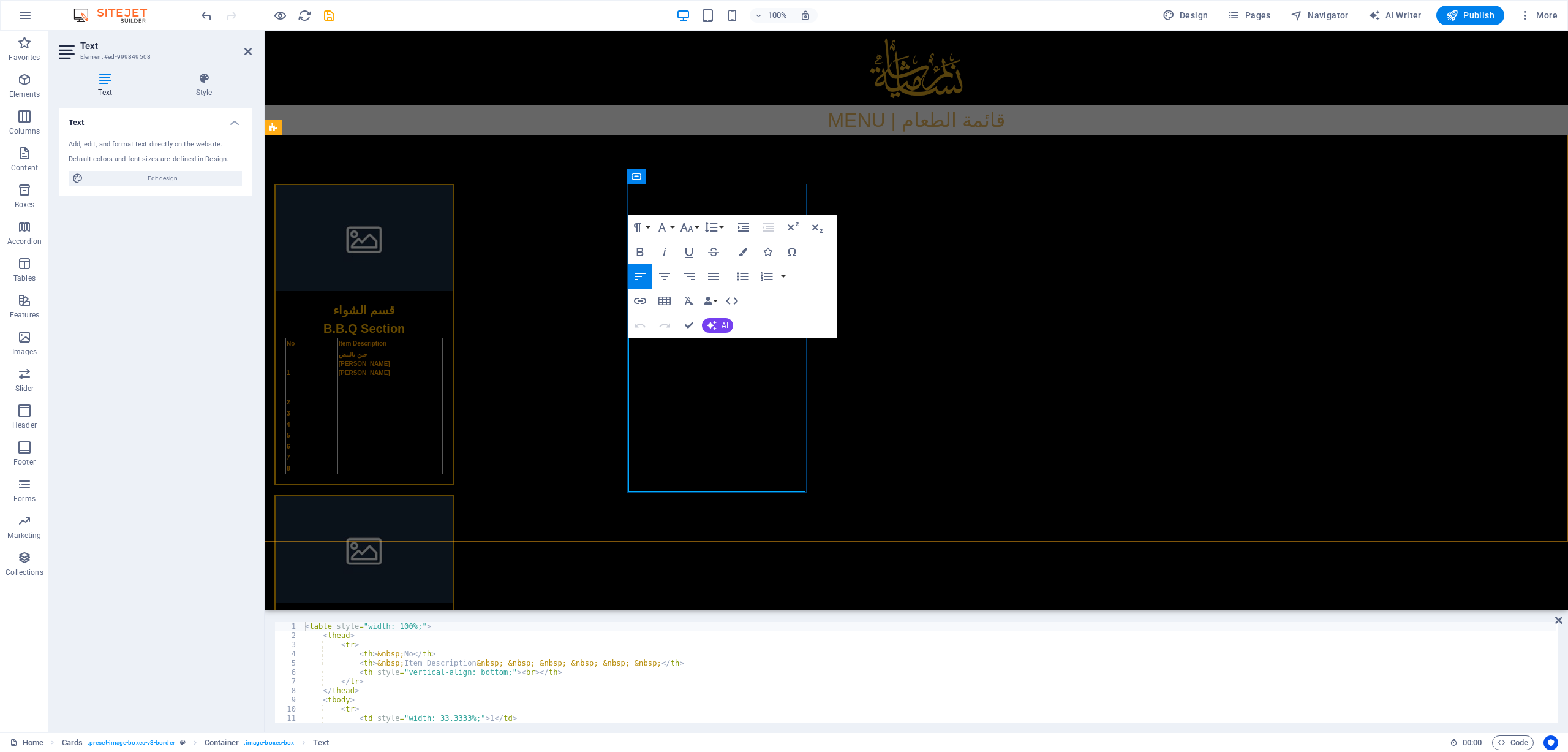
click at [391, 397] on td "جبن بالبيض Juban [PERSON_NAME]" at bounding box center [364, 373] width 53 height 48
click at [338, 395] on td "1" at bounding box center [312, 373] width 52 height 48
click at [765, 346] on button "Horizontal Align" at bounding box center [756, 343] width 24 height 24
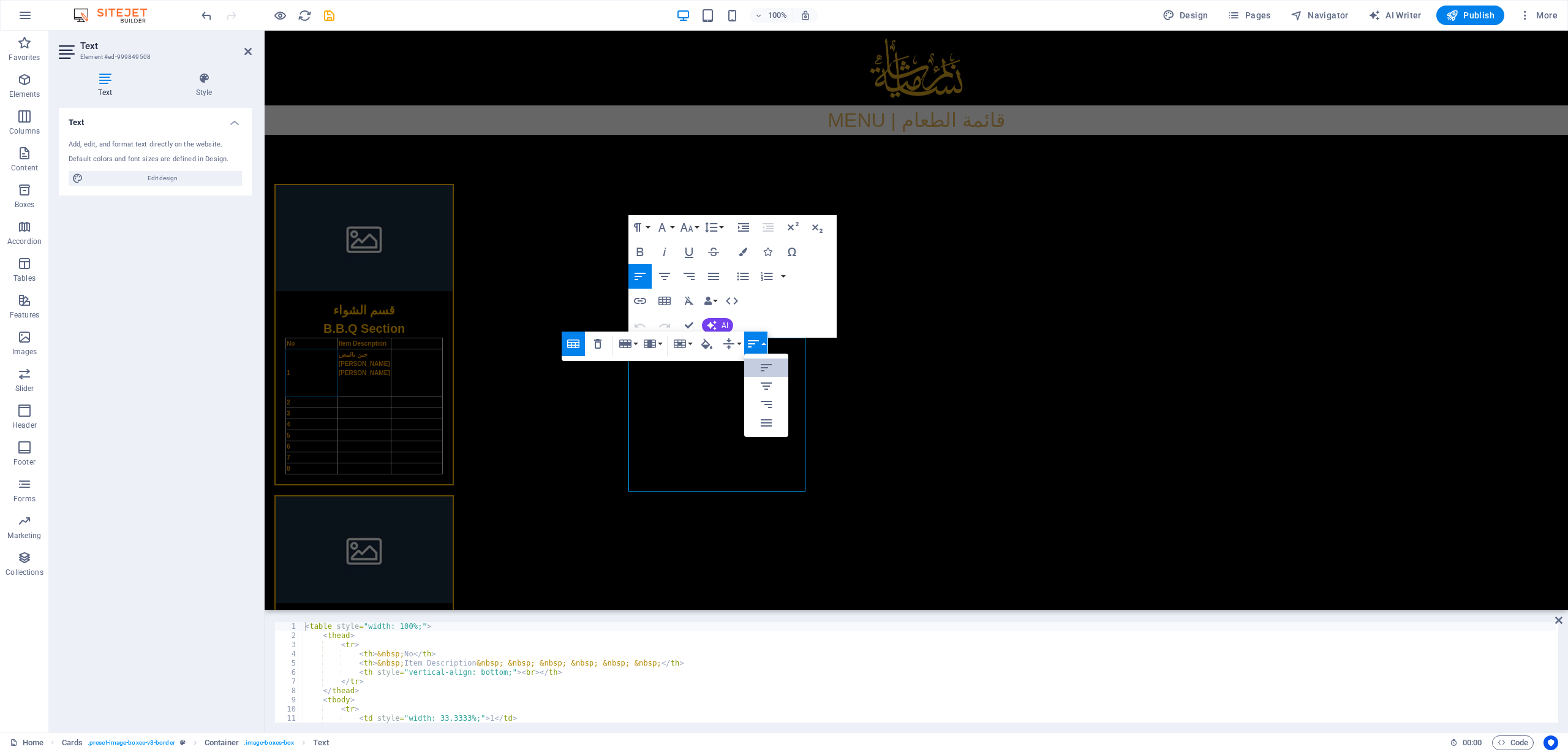
click at [765, 346] on button "Horizontal Align" at bounding box center [756, 343] width 24 height 24
click at [811, 501] on html "Skip to main content MENU | قائمة الطعام قسم الشواء B.B.Q Section No Item Descr…" at bounding box center [916, 466] width 1304 height 872
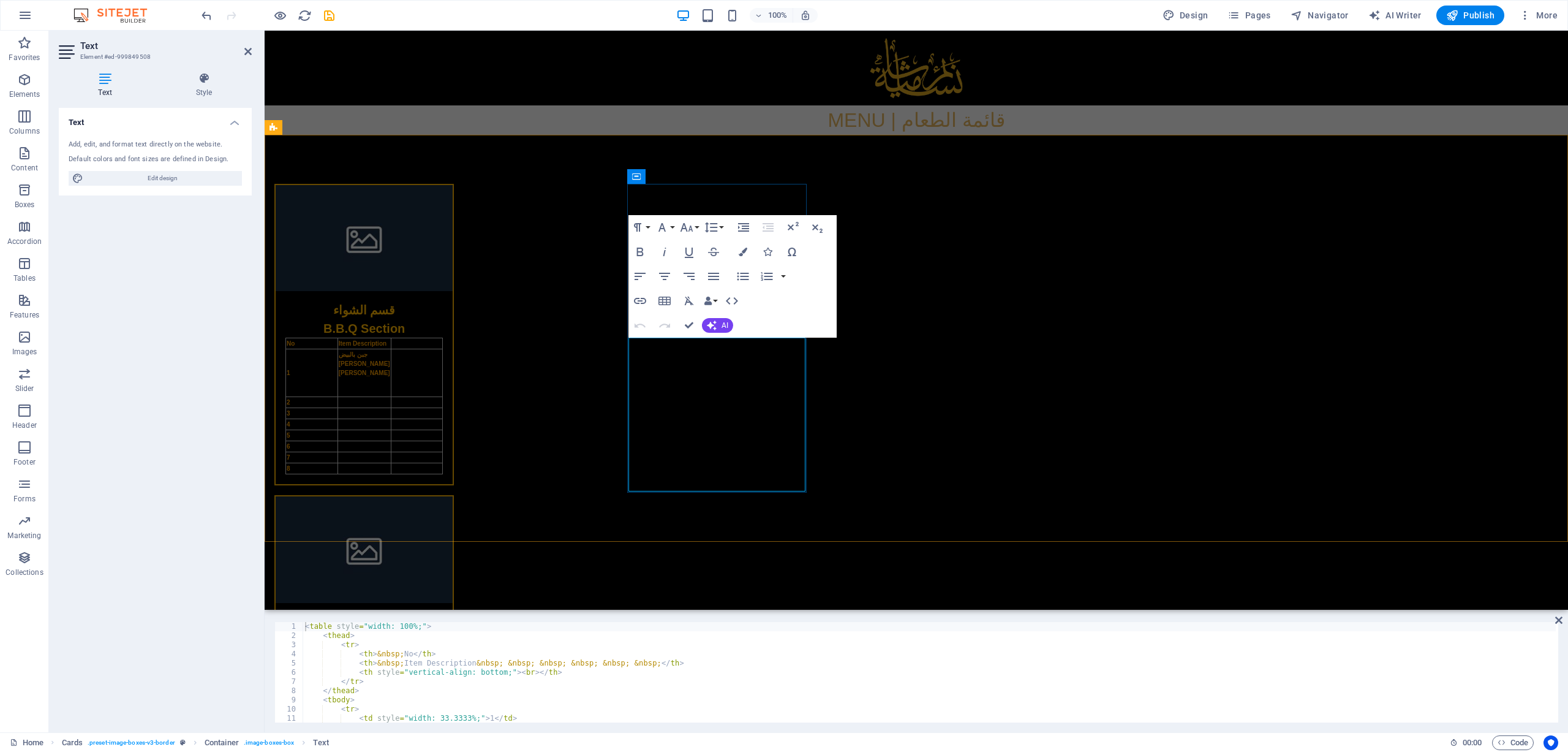
click at [338, 349] on th "No" at bounding box center [312, 344] width 52 height 11
click at [1044, 397] on div "قسم الشواء B.B.Q Section No Item Description 1 جبن بالبيض Juban [PERSON_NAME] 2…" at bounding box center [916, 519] width 1304 height 769
select select "rem"
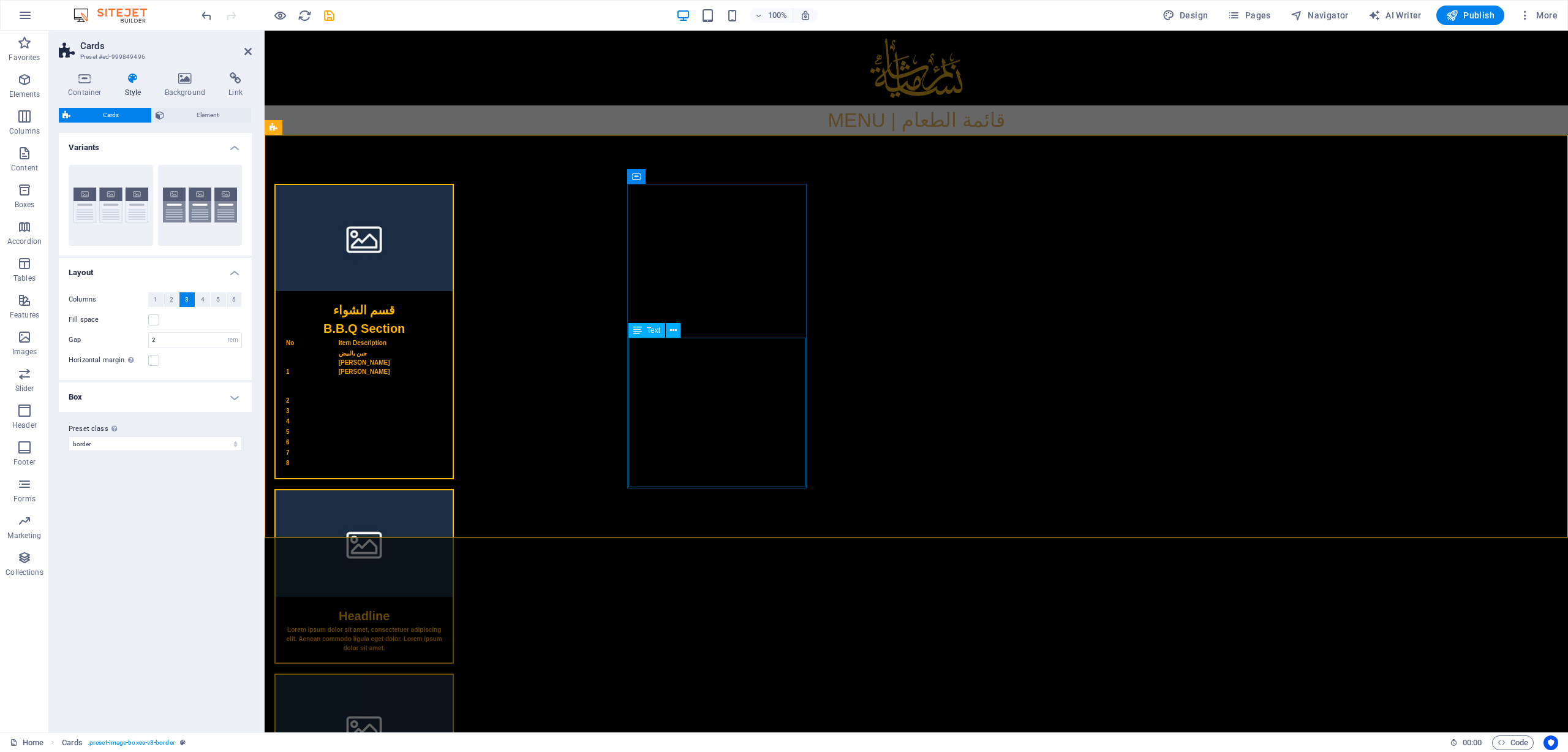
click at [453, 414] on div "No Item Description 1 جبن بالبيض Juban [PERSON_NAME] 2 3 4 5 6 7 8" at bounding box center [365, 407] width 177 height 140
click at [210, 15] on icon "undo" at bounding box center [207, 15] width 14 height 14
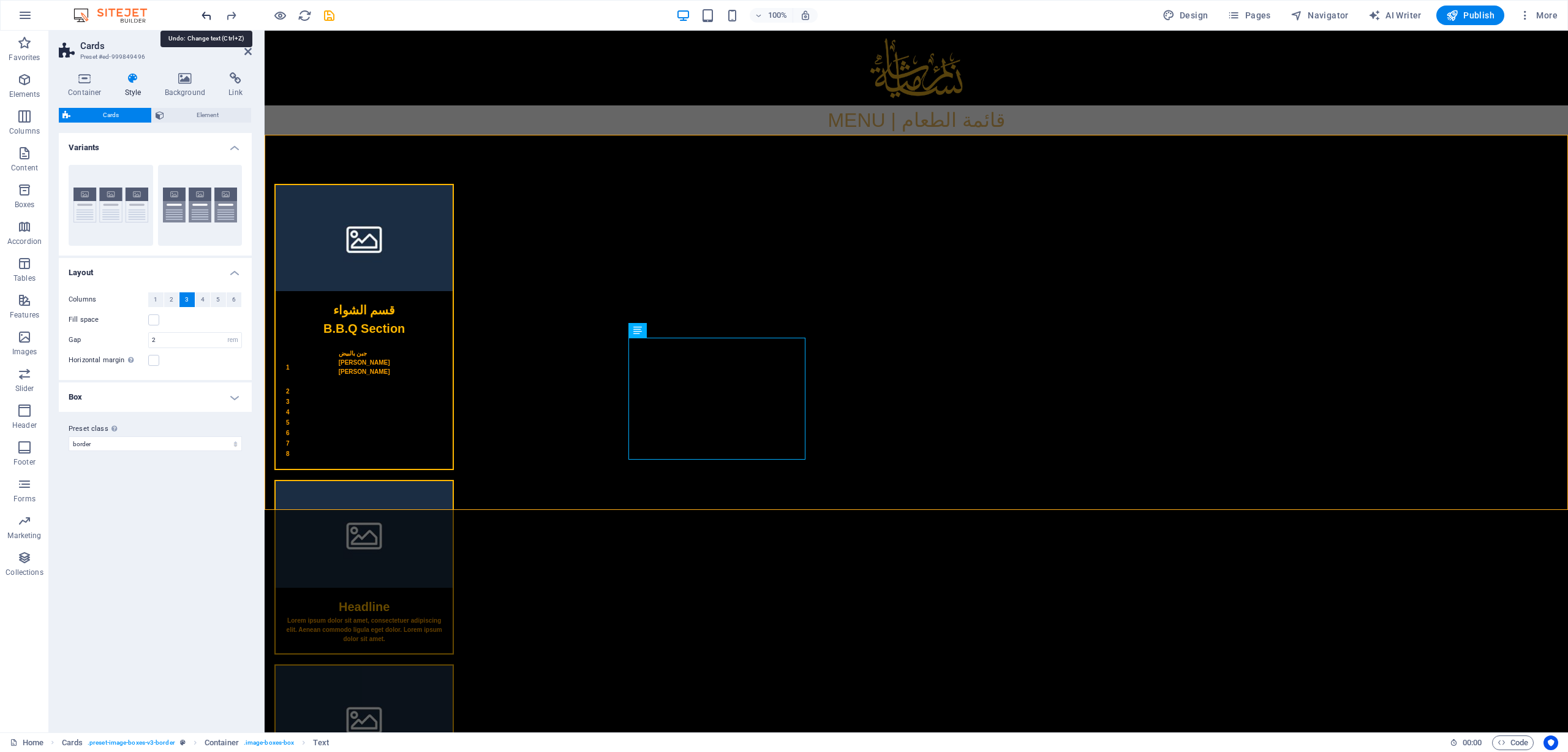
click at [210, 17] on icon "undo" at bounding box center [207, 15] width 14 height 14
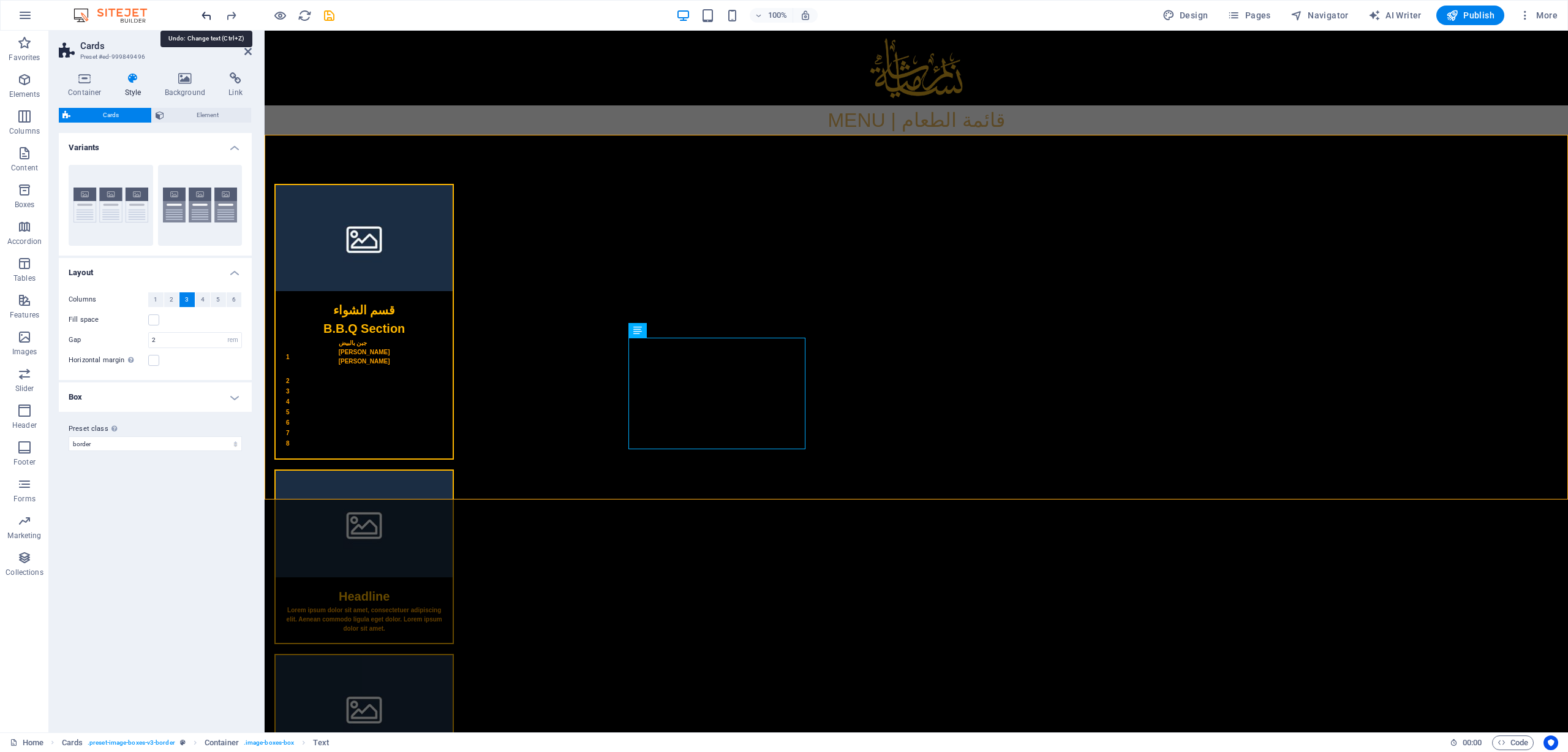
click at [210, 17] on icon "undo" at bounding box center [207, 15] width 14 height 14
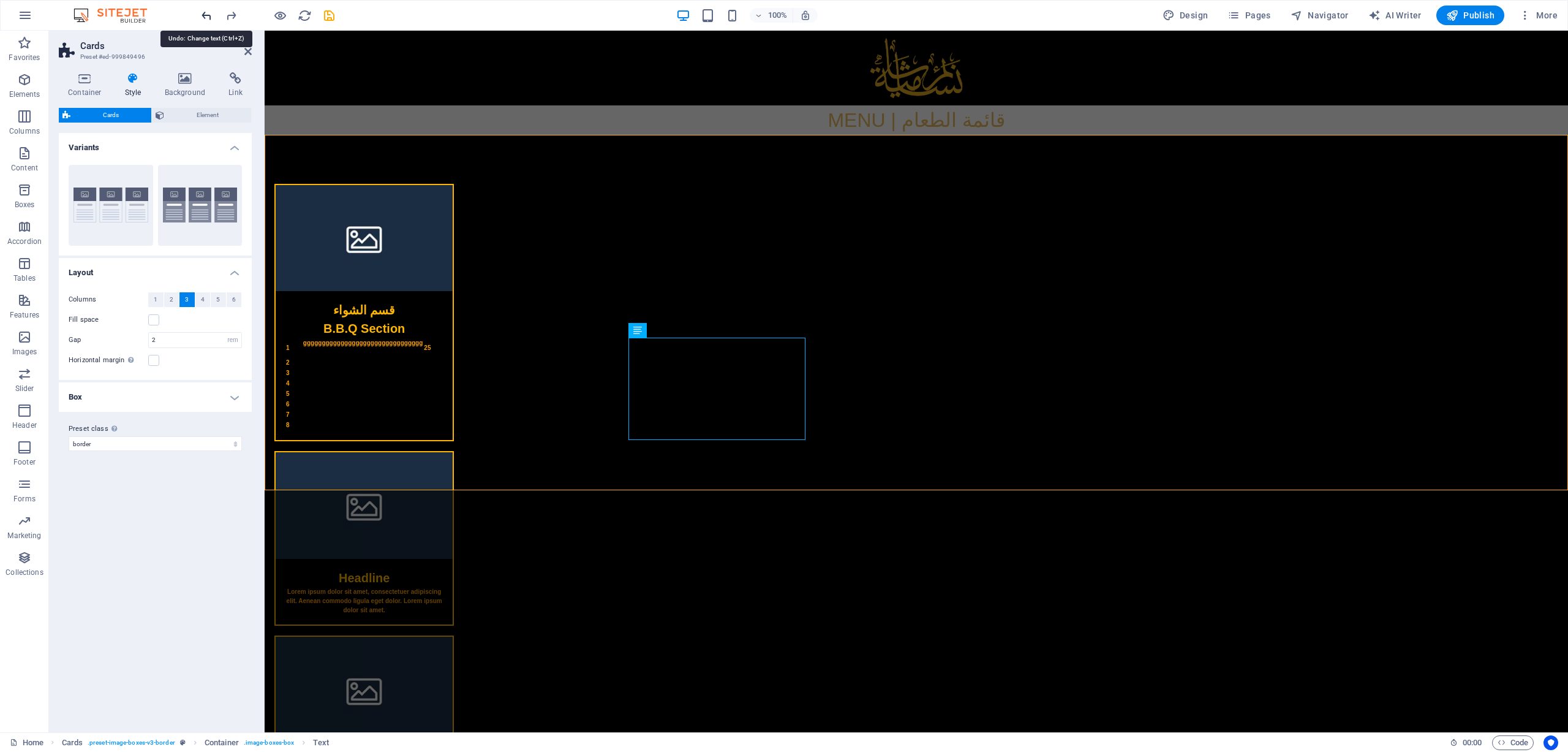
click at [209, 17] on icon "undo" at bounding box center [207, 15] width 14 height 14
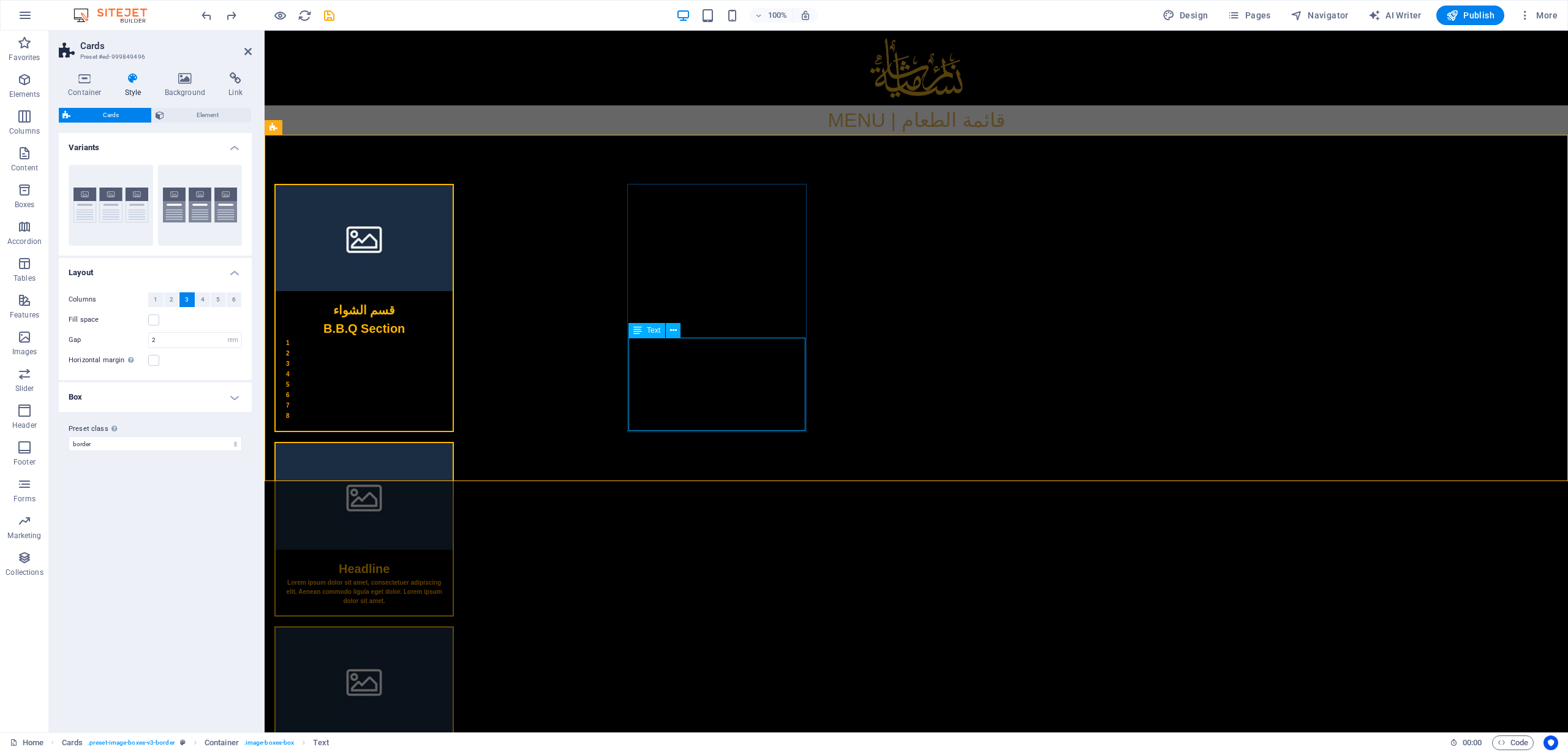
click at [453, 363] on div "1 2 3 4 5 6 7 8" at bounding box center [365, 384] width 177 height 93
click at [453, 344] on div "1 2 3 4 5 6 7 8" at bounding box center [365, 384] width 177 height 93
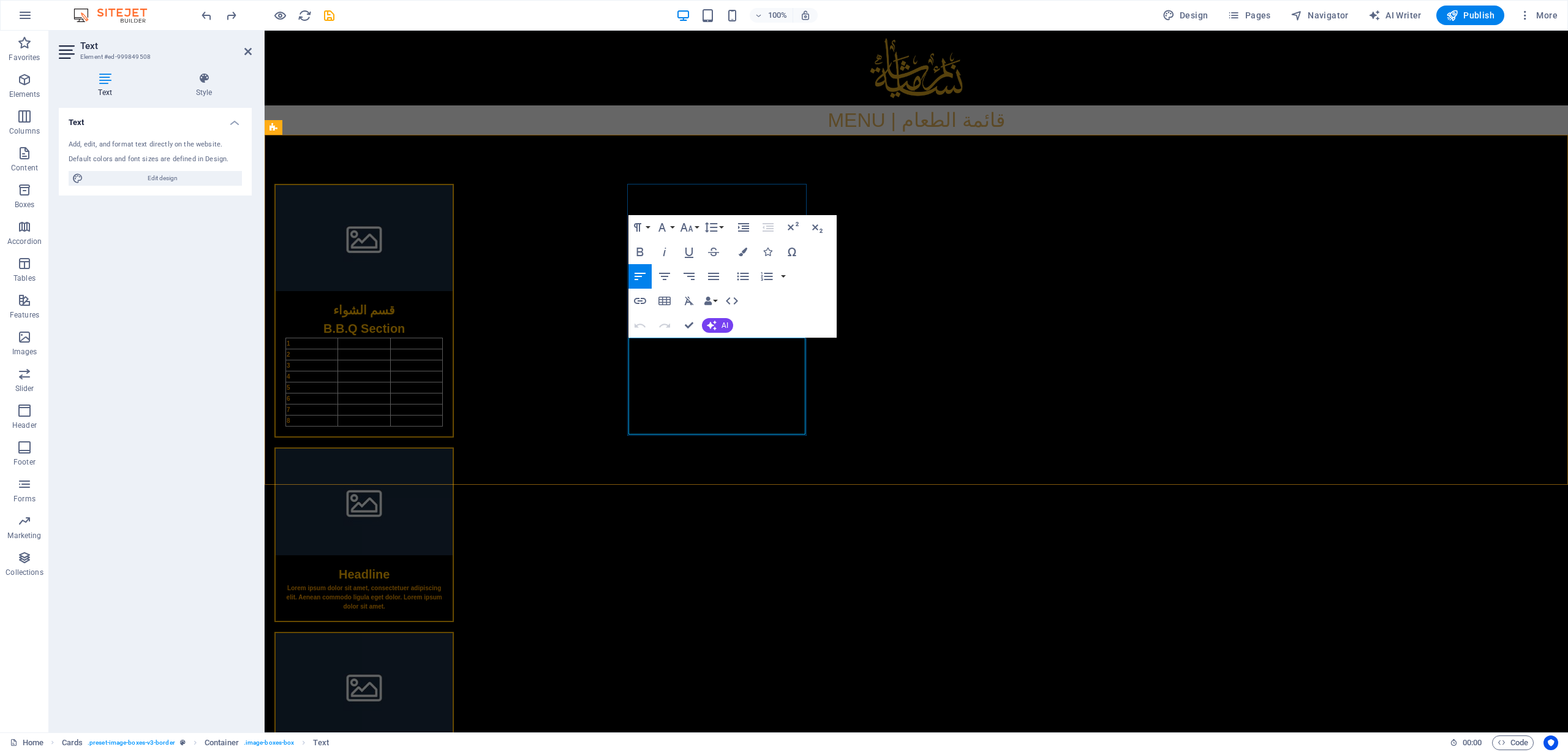
click at [390, 345] on td at bounding box center [364, 344] width 52 height 11
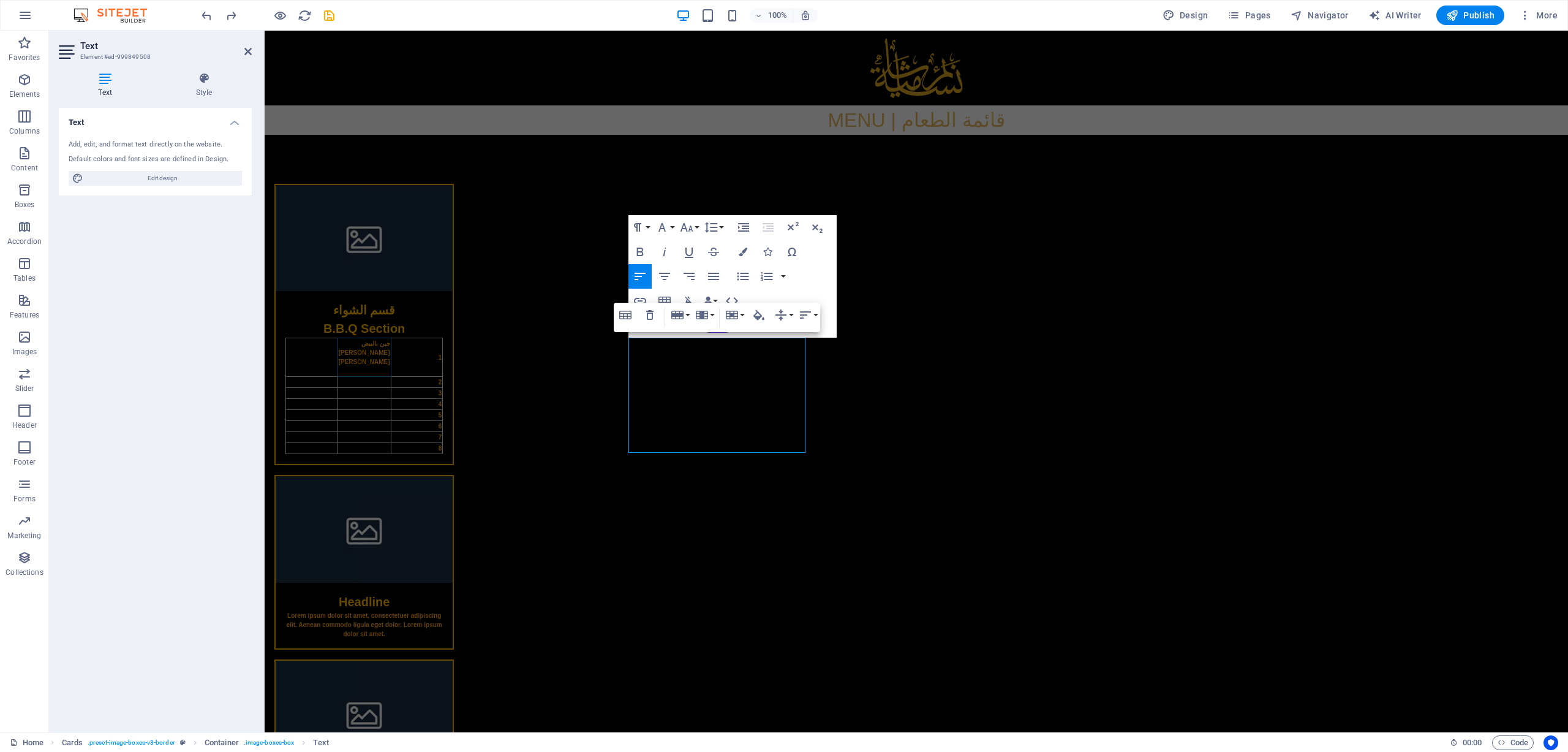
scroll to position [0, -3]
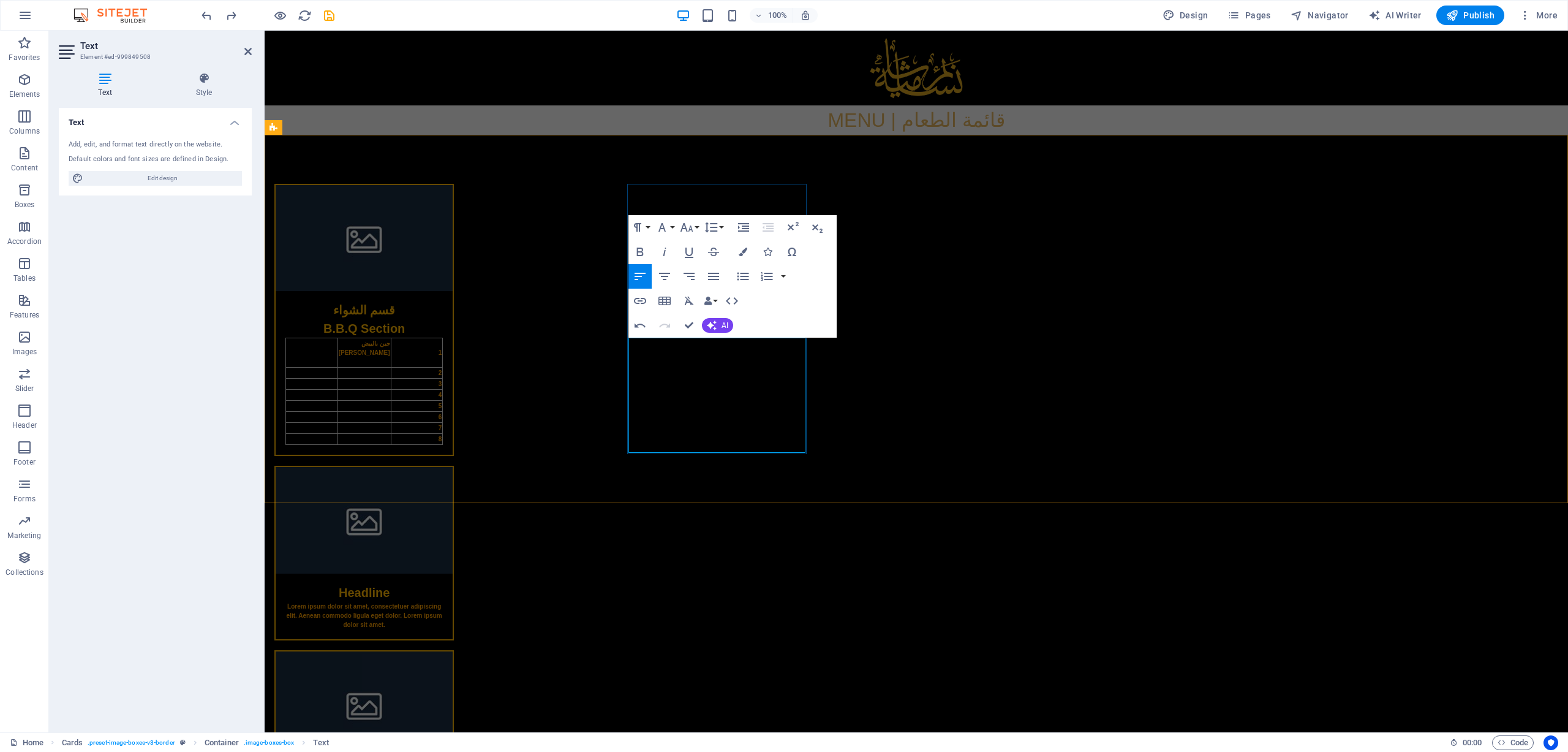
click at [390, 346] on p "جبن بالبيض" at bounding box center [365, 343] width 51 height 9
click at [398, 345] on p "جبن بالبيض Juban Bil Bai" at bounding box center [364, 348] width 68 height 19
click at [425, 378] on td at bounding box center [365, 375] width 118 height 11
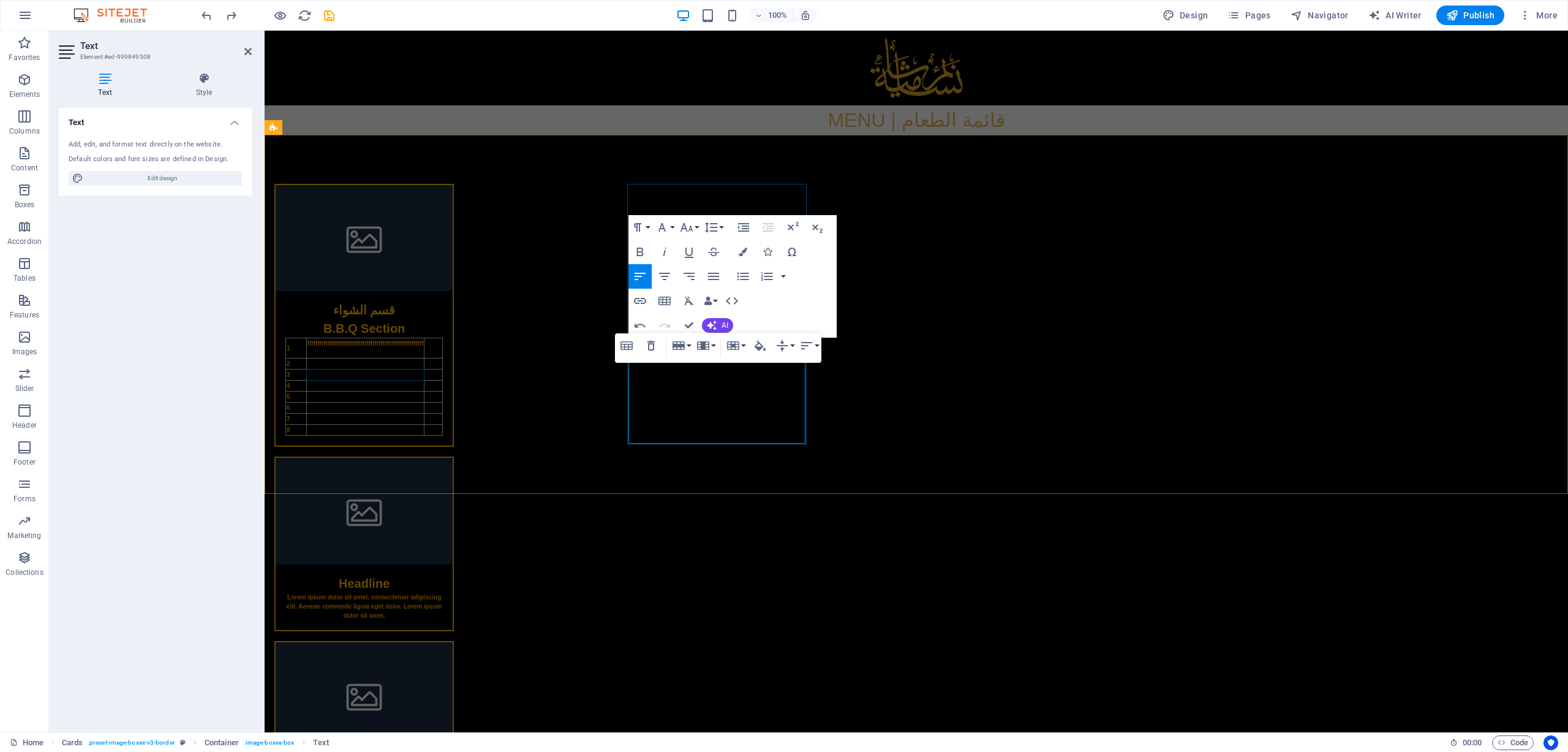
click at [425, 395] on td at bounding box center [365, 397] width 118 height 11
click at [425, 431] on td at bounding box center [365, 430] width 118 height 11
click at [425, 363] on td at bounding box center [365, 364] width 118 height 11
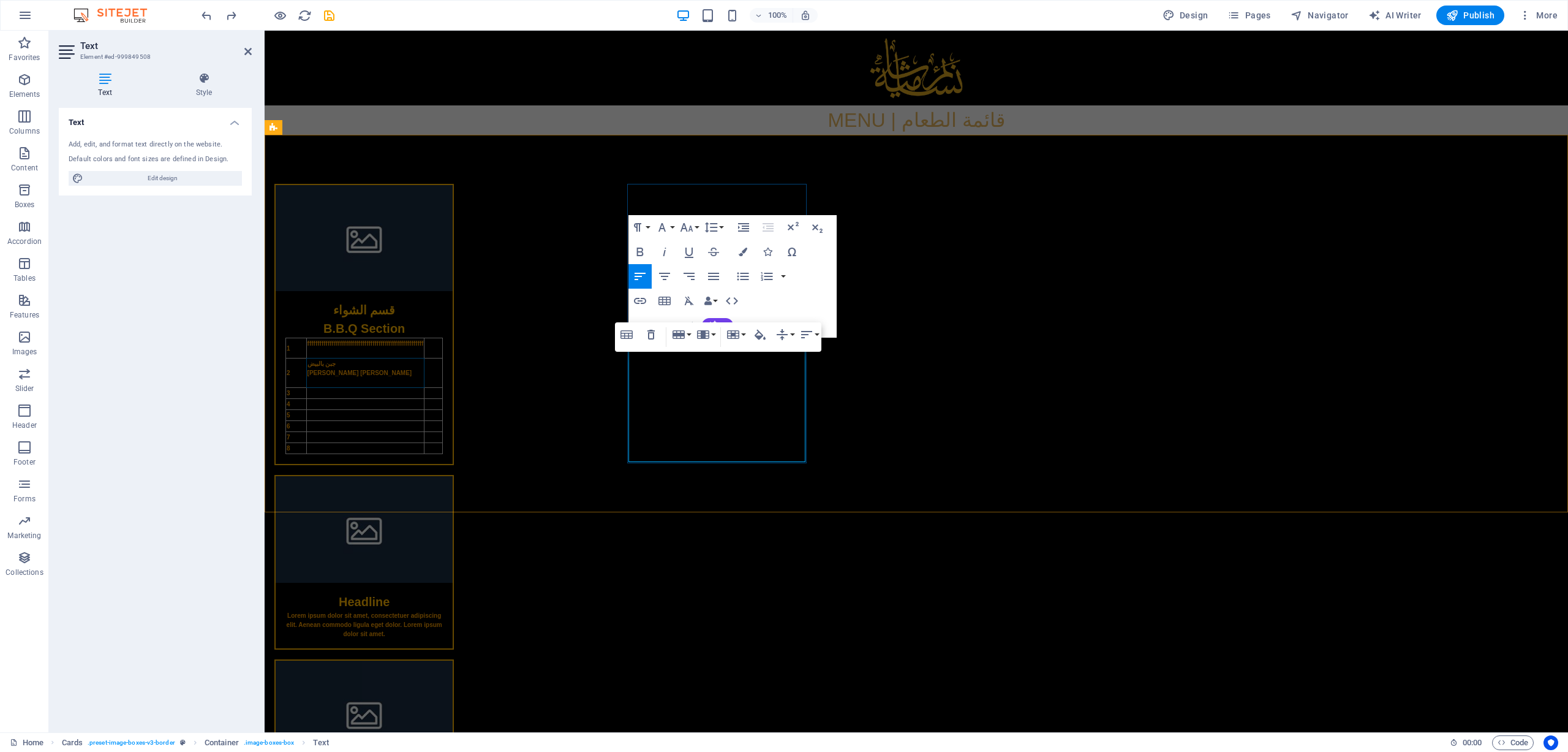
click at [425, 415] on td at bounding box center [365, 416] width 118 height 11
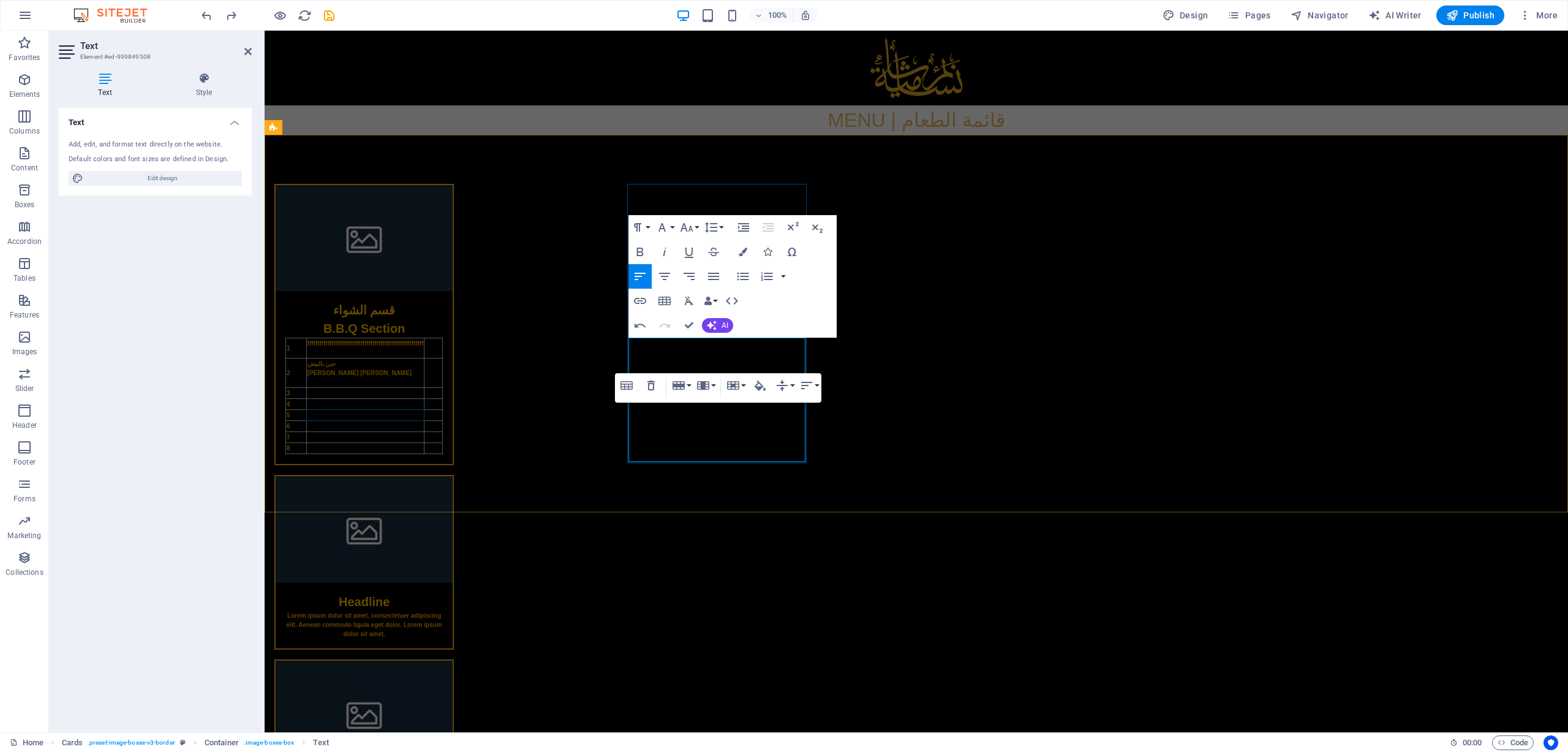
click at [425, 432] on td at bounding box center [365, 437] width 118 height 11
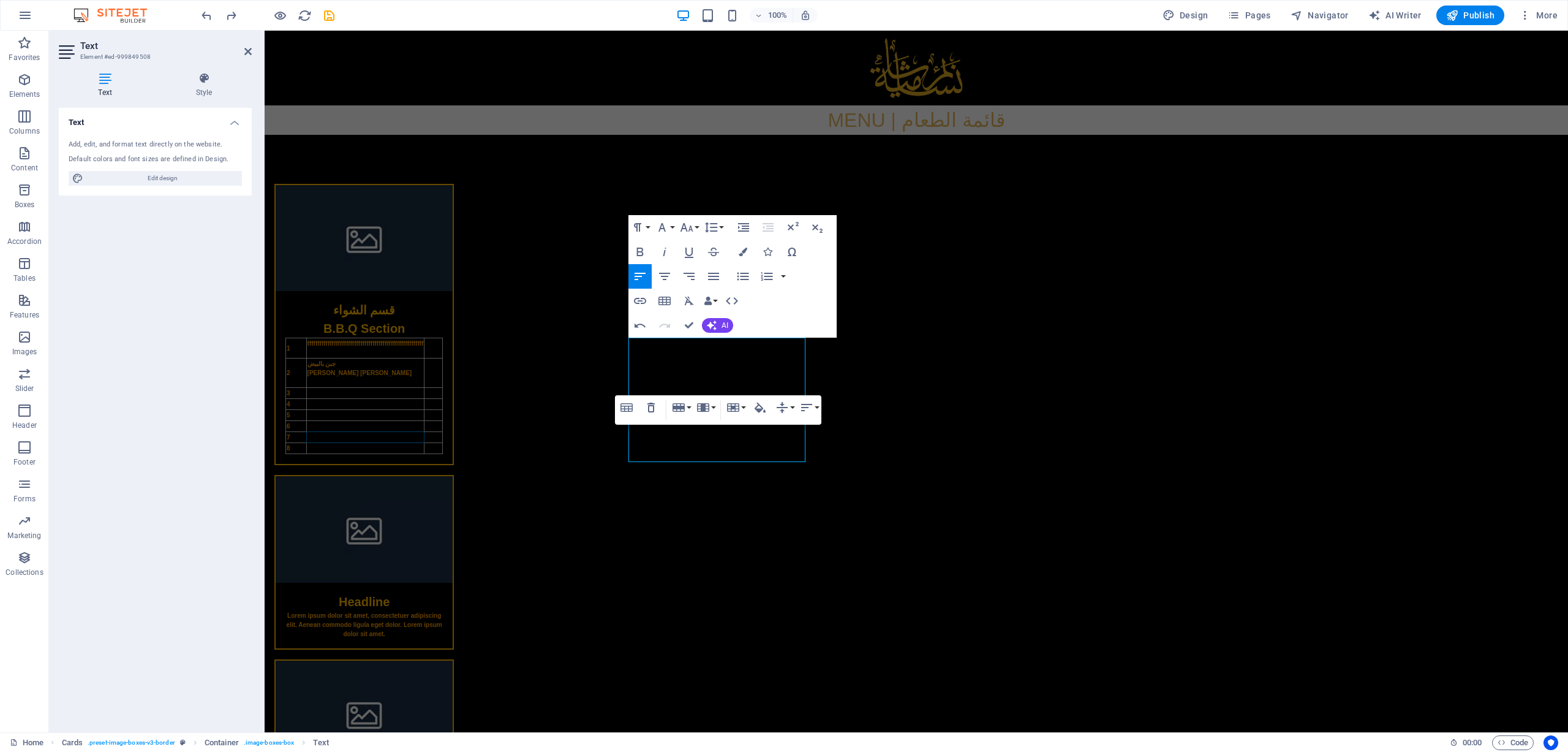
click at [757, 501] on html "Skip to main content MENU | قائمة الطعام قسم الشواء B.B.Q Section 1 fffffffffff…" at bounding box center [916, 457] width 1304 height 852
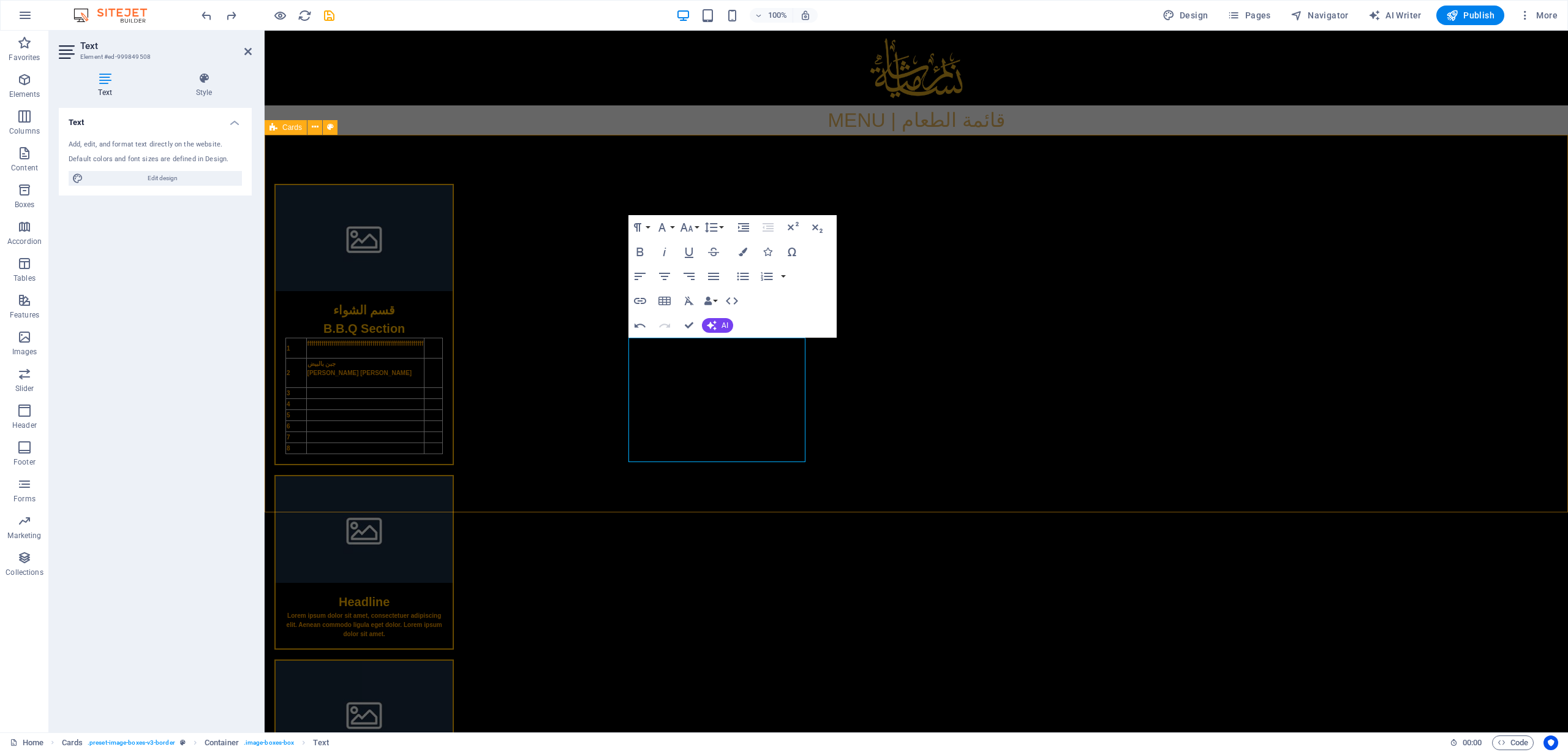
click at [1044, 293] on div "قسم الشواء B.B.Q Section 1 ffffffffffffffffffffffffffffffffffffffffffffffffffff…" at bounding box center [916, 508] width 1304 height 748
drag, startPoint x: 1488, startPoint y: 293, endPoint x: 1430, endPoint y: 294, distance: 58.0
click at [1044, 293] on div "قسم الشواء B.B.Q Section 1 ffffffffffffffffffffffffffffffffffffffffffffffffffff…" at bounding box center [916, 508] width 1304 height 748
select select "rem"
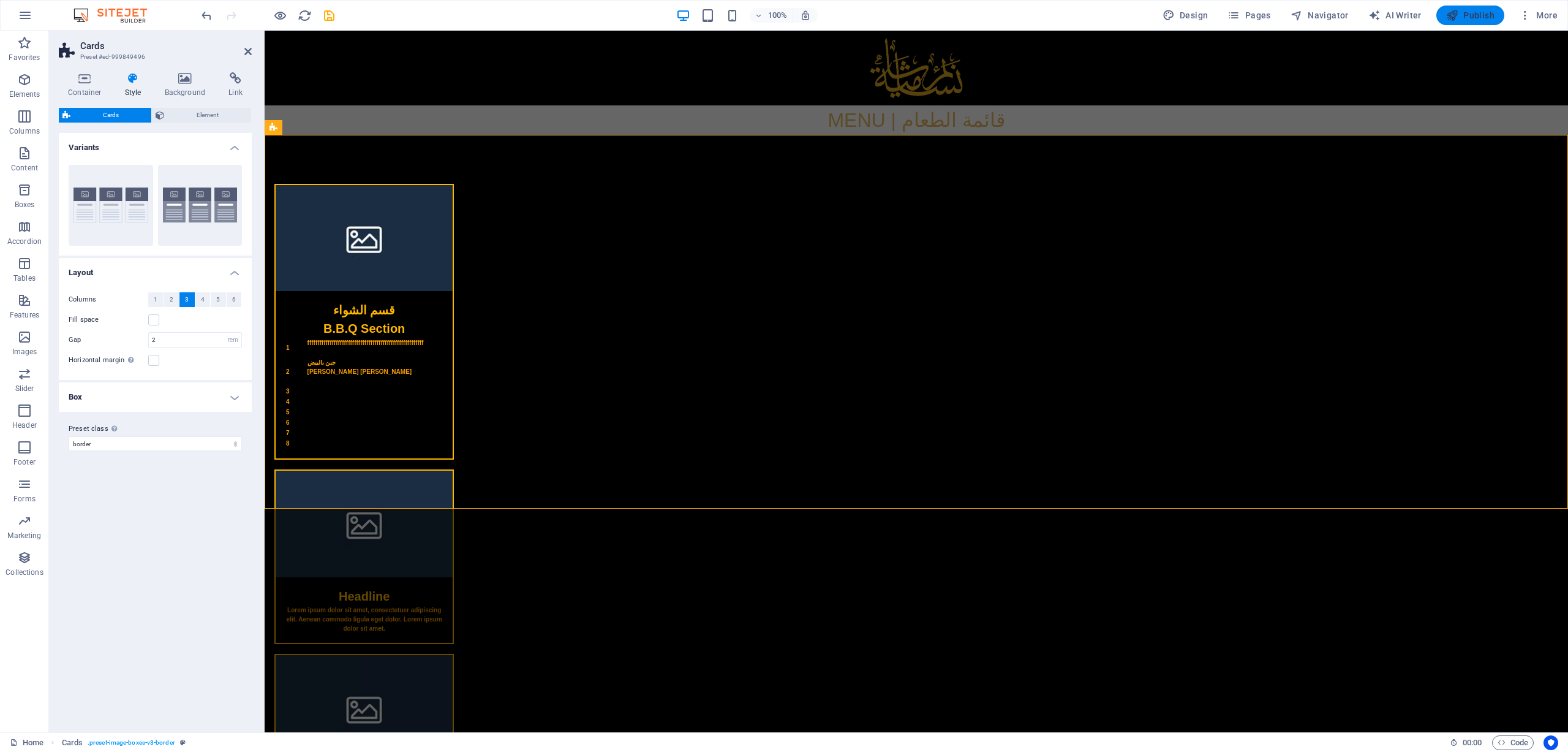
click at [1044, 19] on span "Publish" at bounding box center [1470, 15] width 48 height 12
